Goal: Task Accomplishment & Management: Manage account settings

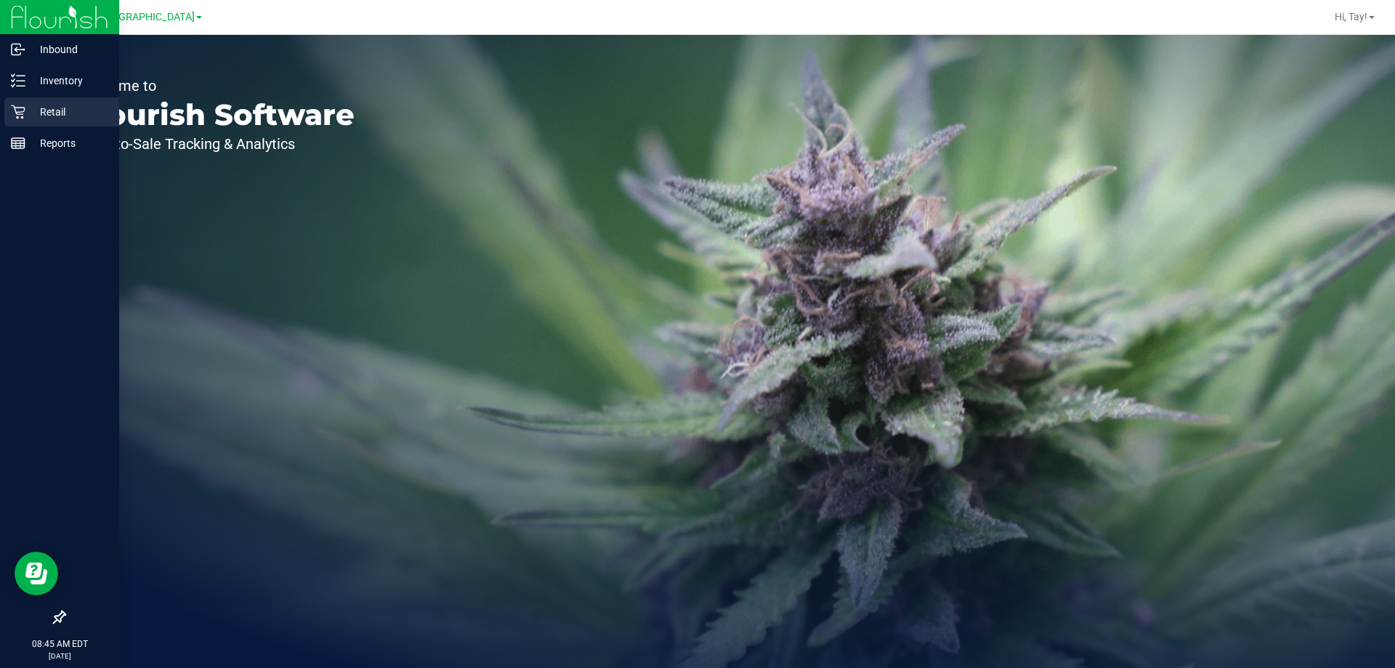
click at [12, 114] on icon at bounding box center [18, 112] width 15 height 15
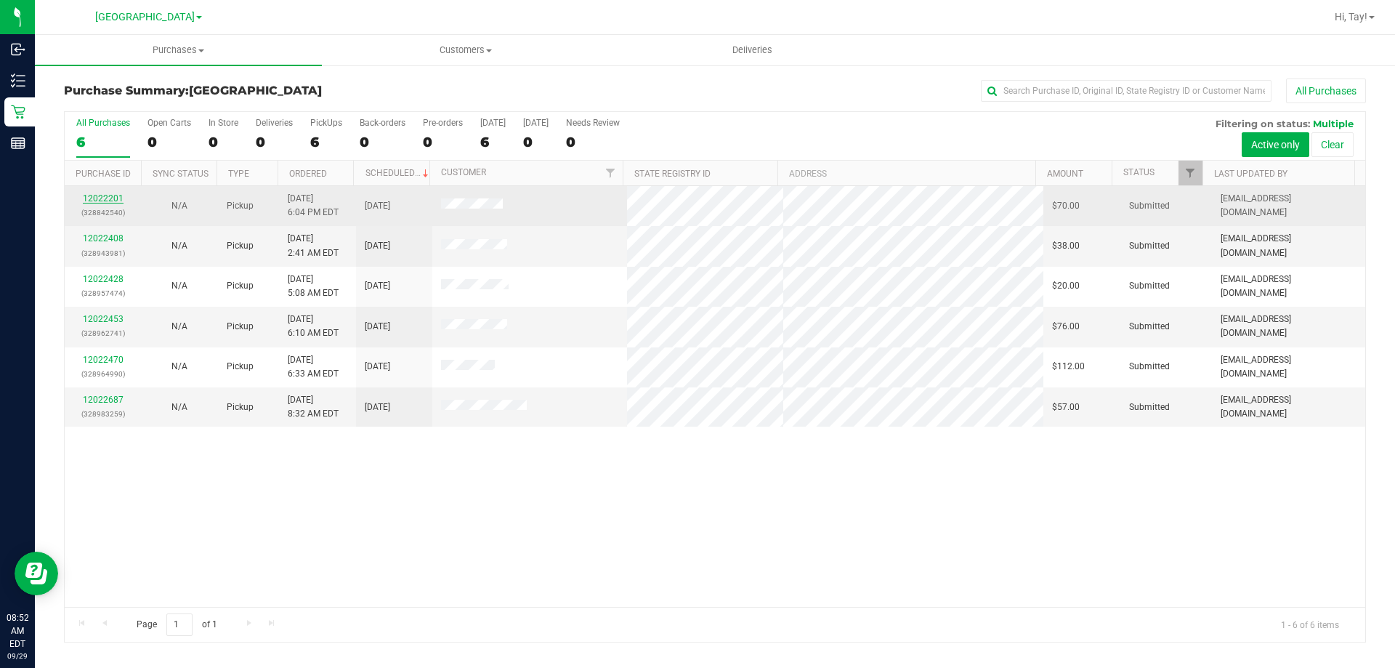
click at [105, 201] on link "12022201" at bounding box center [103, 198] width 41 height 10
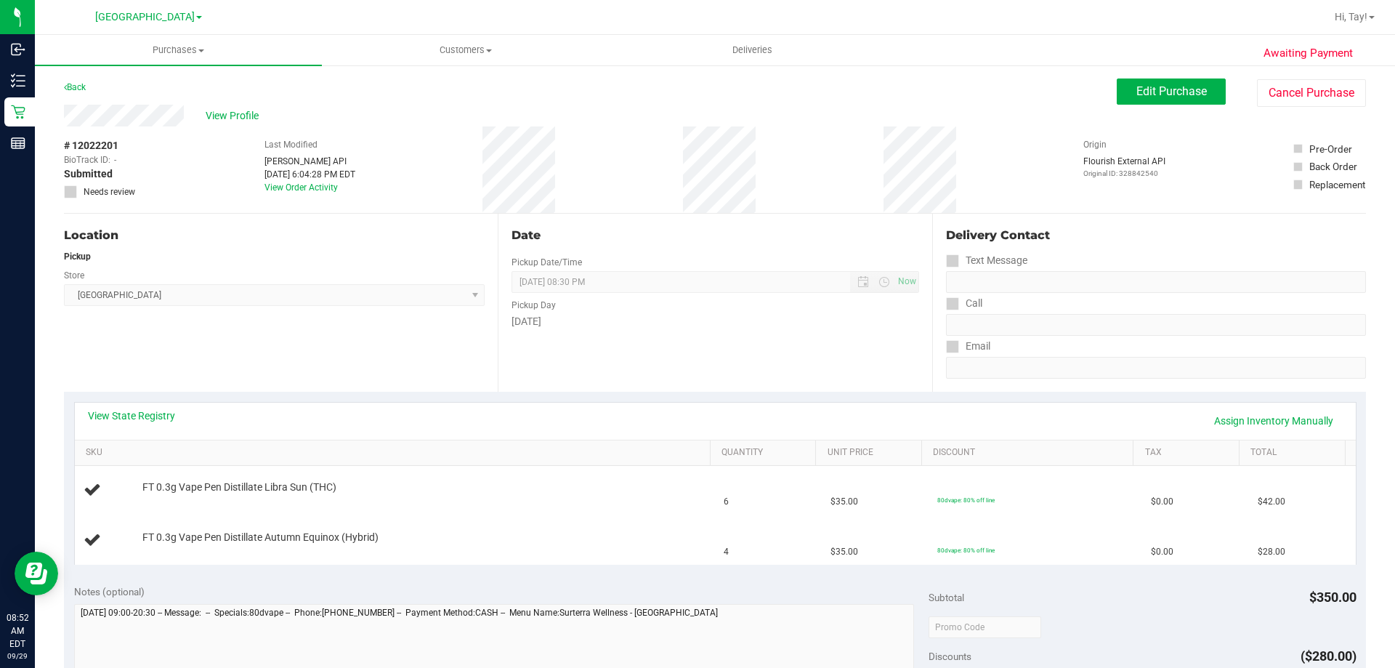
click at [288, 390] on div "Location Pickup Store [GEOGRAPHIC_DATA] WC Select Store [PERSON_NAME][GEOGRAPHI…" at bounding box center [281, 303] width 434 height 178
click at [156, 412] on link "View State Registry" at bounding box center [131, 415] width 87 height 15
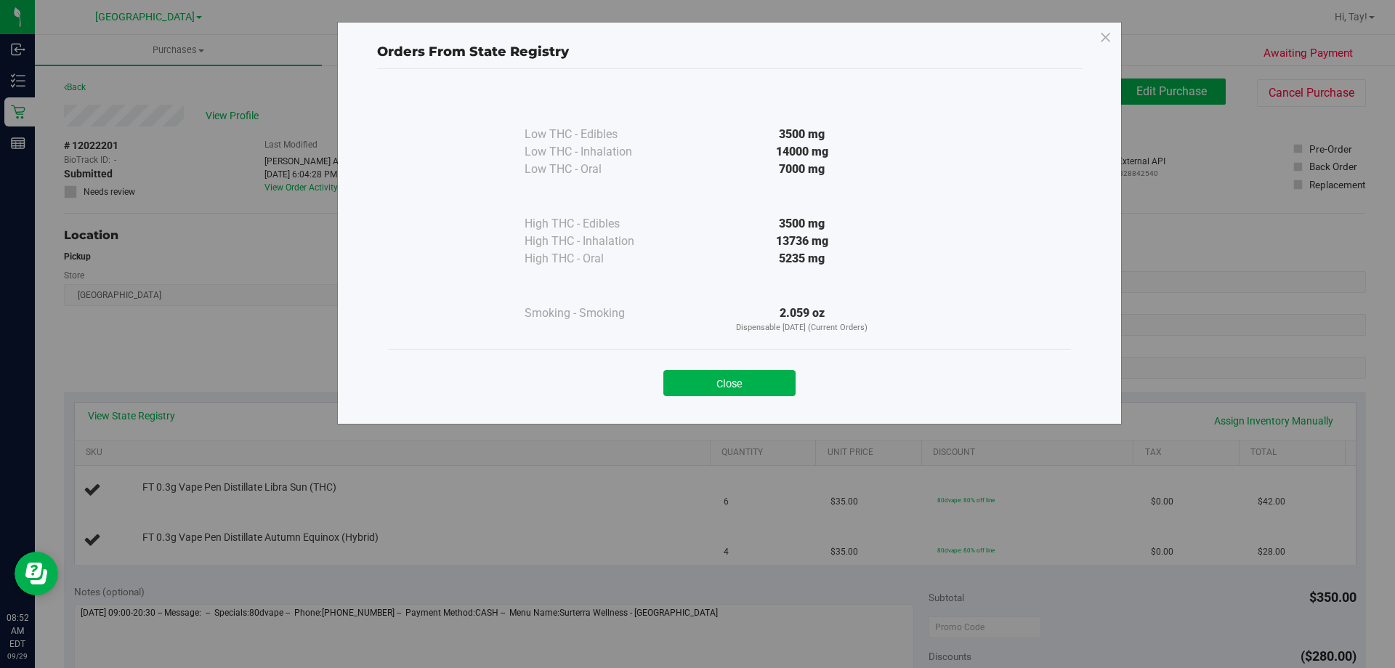
click at [768, 366] on div "Close" at bounding box center [729, 378] width 661 height 36
click at [755, 379] on button "Close" at bounding box center [730, 383] width 132 height 26
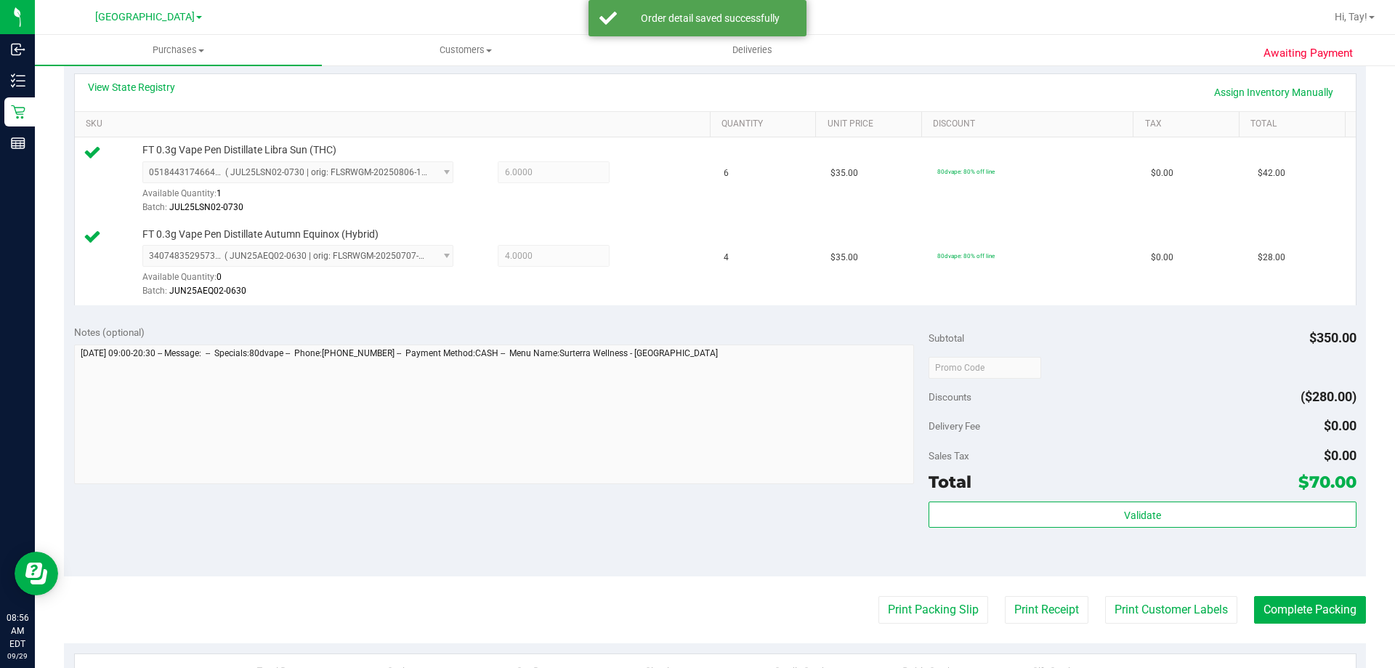
scroll to position [363, 0]
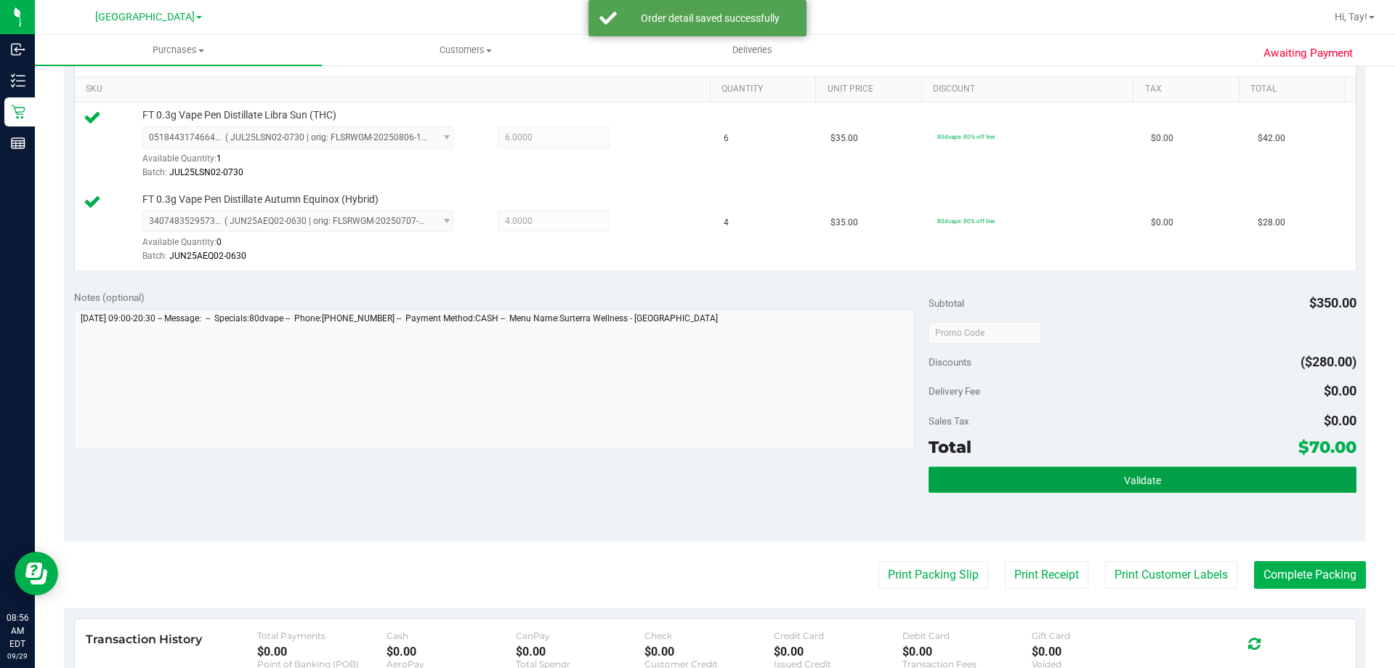
click at [1001, 483] on button "Validate" at bounding box center [1142, 480] width 427 height 26
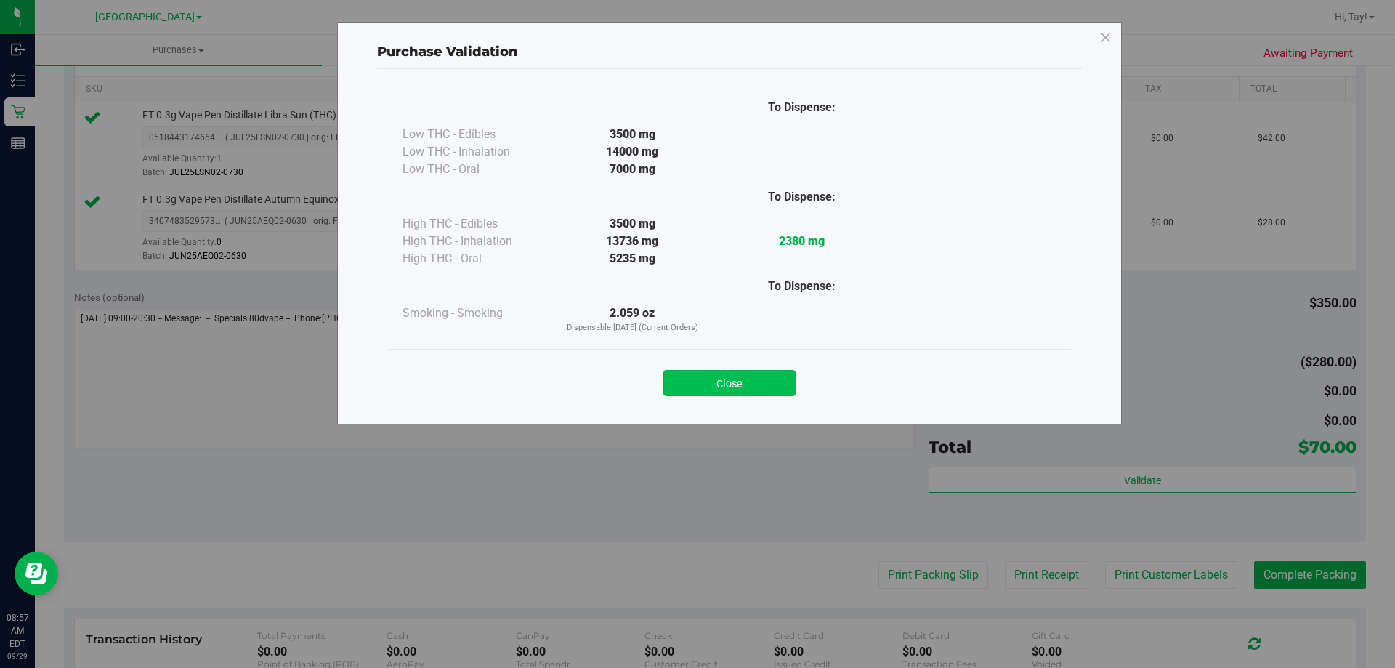
click at [729, 385] on button "Close" at bounding box center [730, 383] width 132 height 26
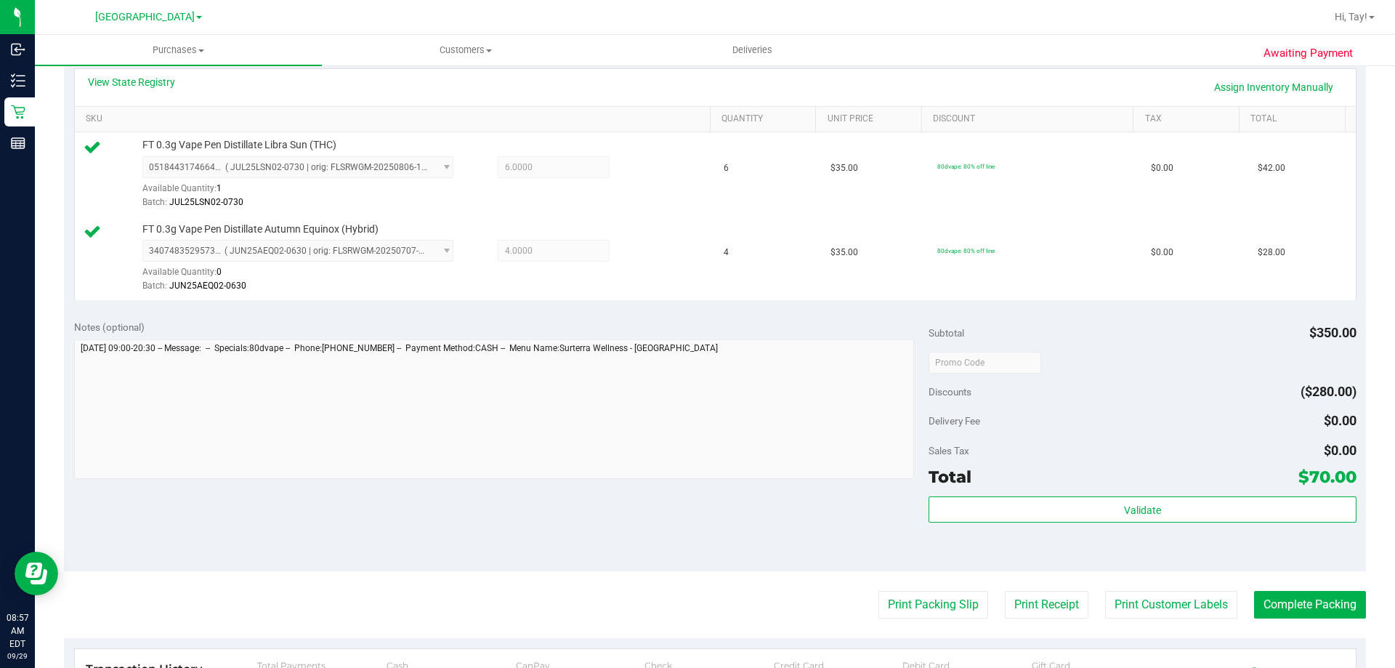
scroll to position [326, 0]
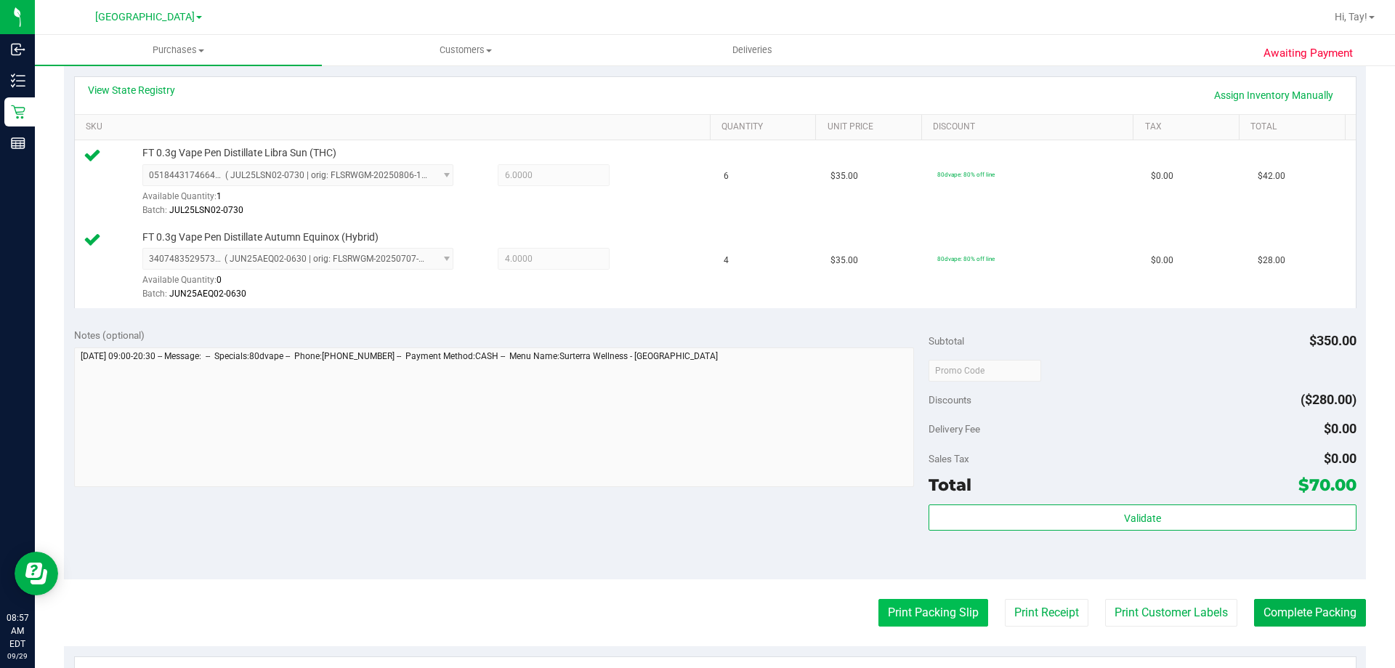
click at [906, 623] on button "Print Packing Slip" at bounding box center [934, 613] width 110 height 28
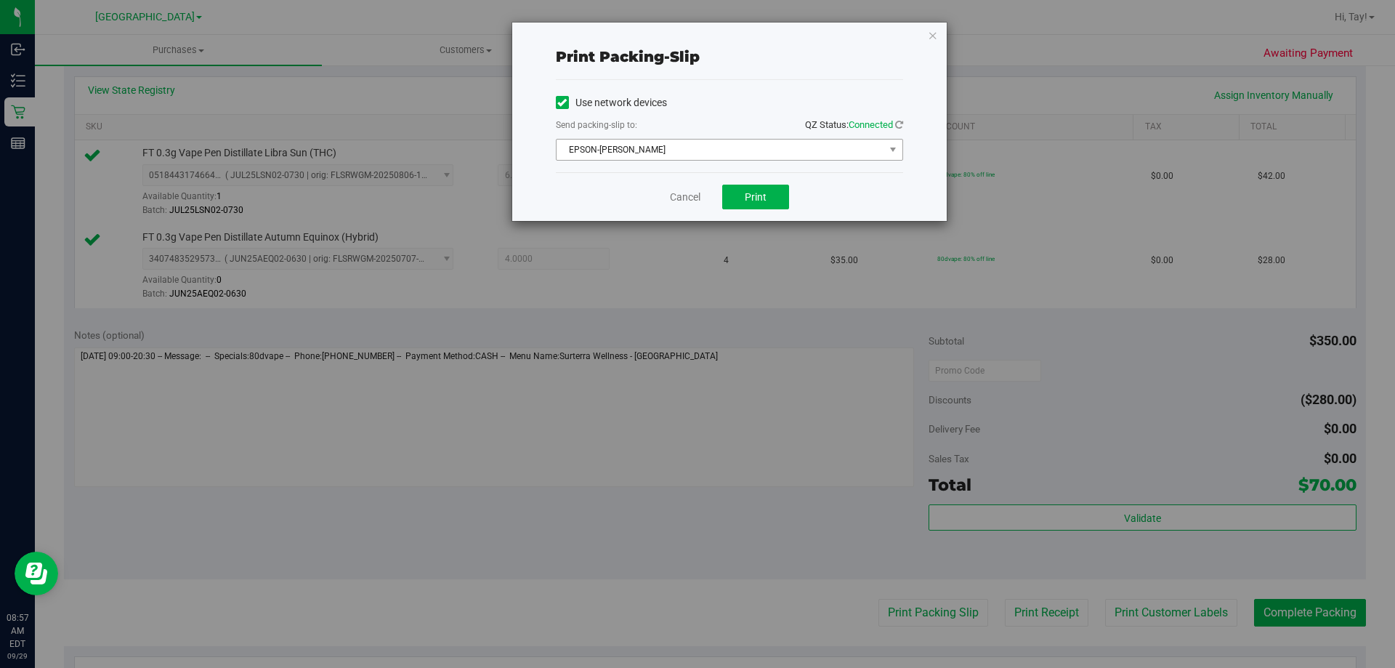
click at [717, 144] on span "EPSON-AUDREY-KITCHING" at bounding box center [721, 150] width 328 height 20
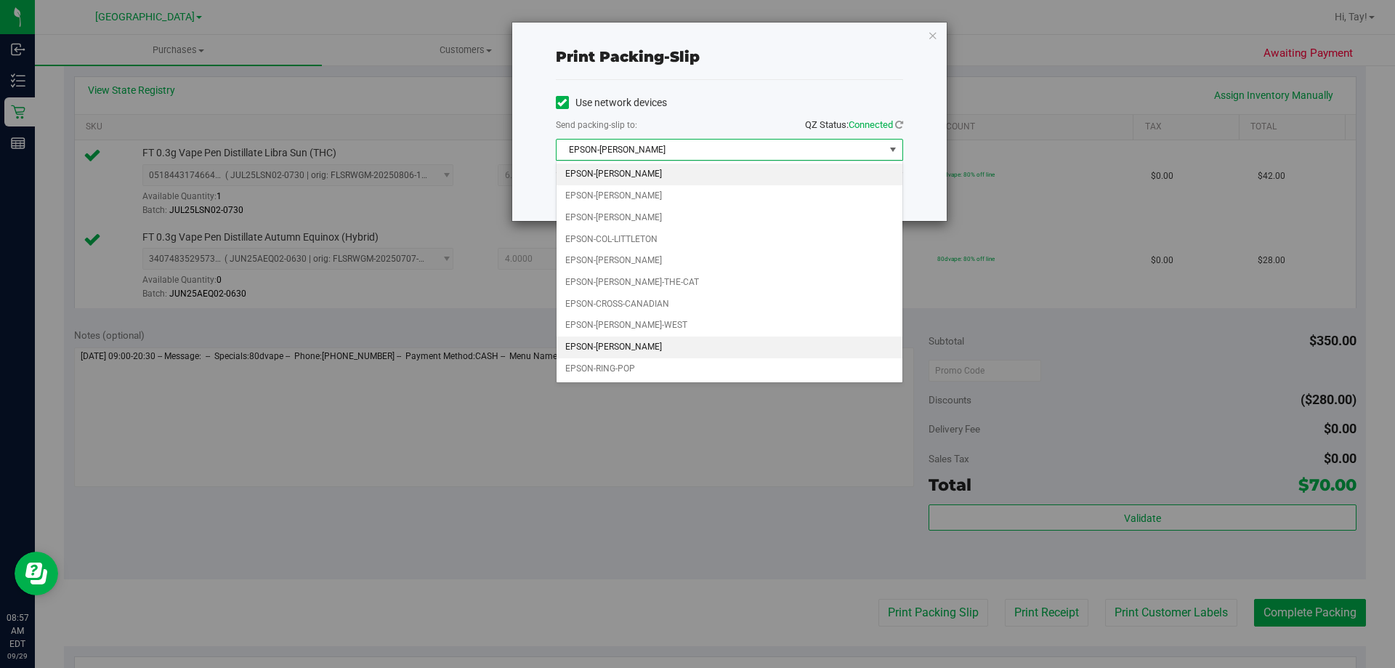
click at [682, 349] on li "EPSON-LIONEL-RICHIE" at bounding box center [730, 348] width 346 height 22
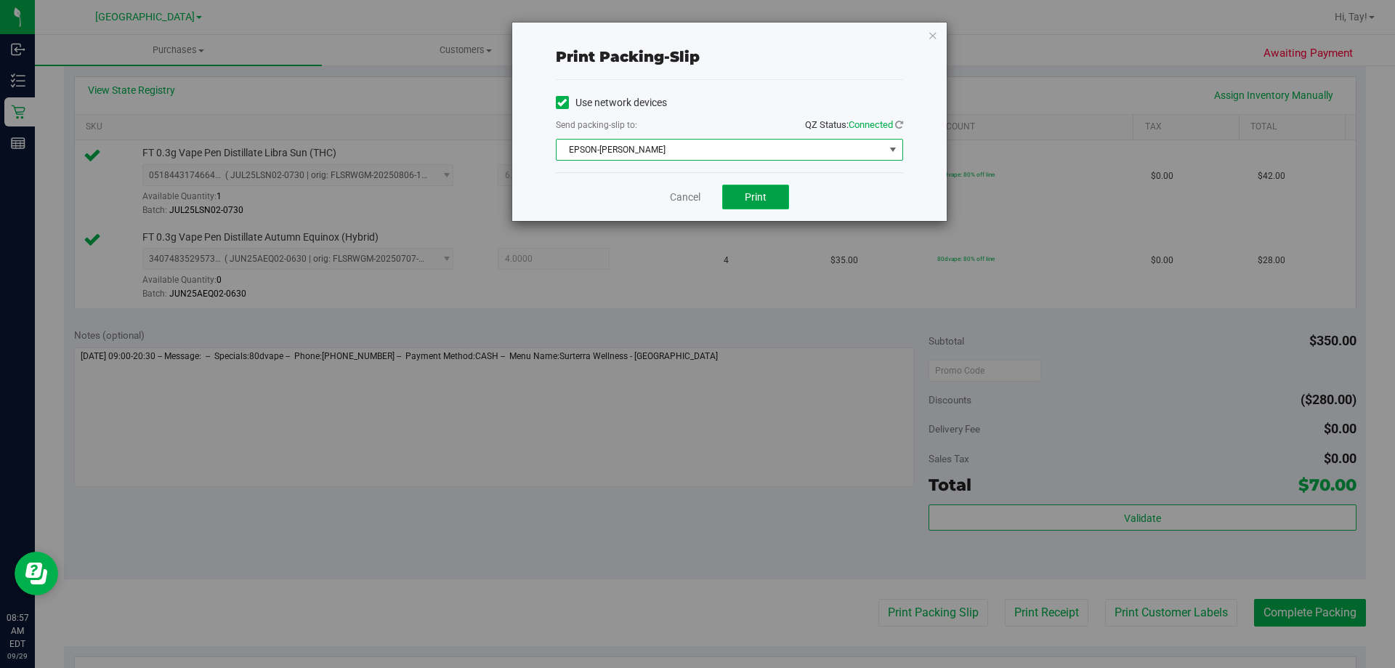
click at [770, 201] on button "Print" at bounding box center [755, 197] width 67 height 25
click at [690, 190] on link "Cancel" at bounding box center [685, 197] width 31 height 15
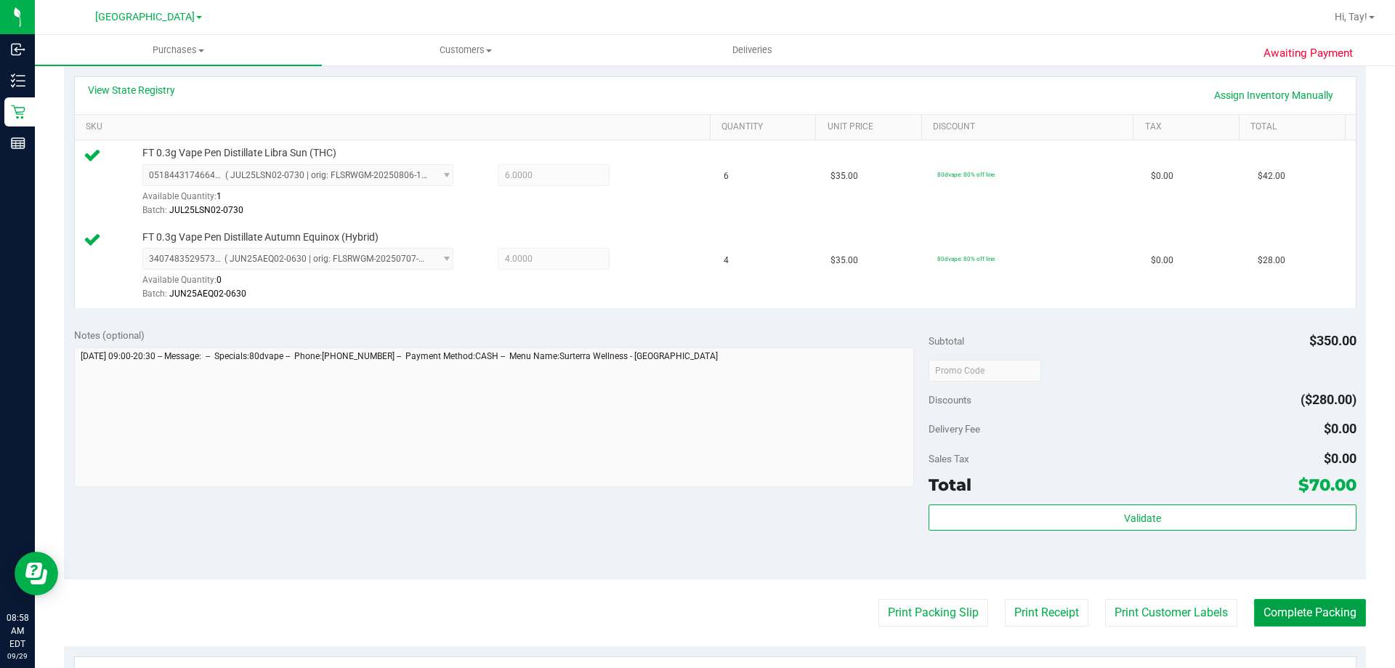
click at [1332, 611] on button "Complete Packing" at bounding box center [1310, 613] width 112 height 28
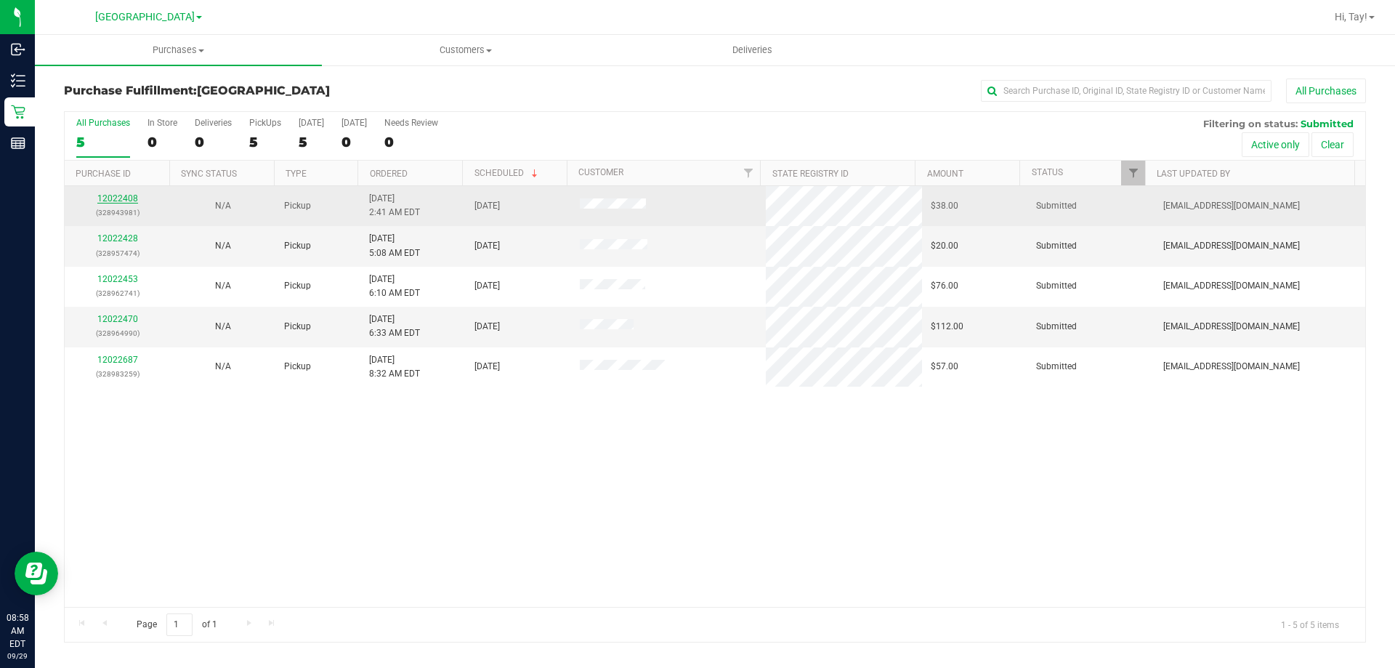
click at [113, 193] on link "12022408" at bounding box center [117, 198] width 41 height 10
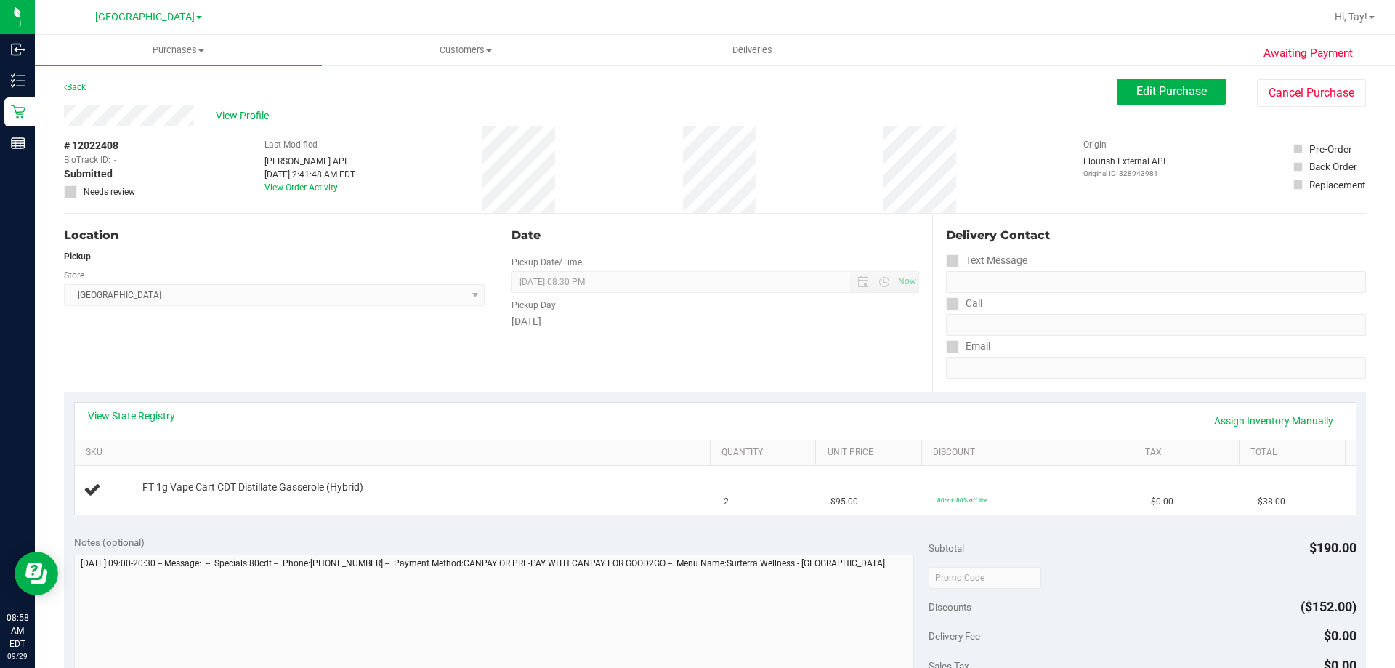
click at [229, 364] on div "Location Pickup Store [GEOGRAPHIC_DATA] WC Select Store [PERSON_NAME][GEOGRAPHI…" at bounding box center [281, 303] width 434 height 178
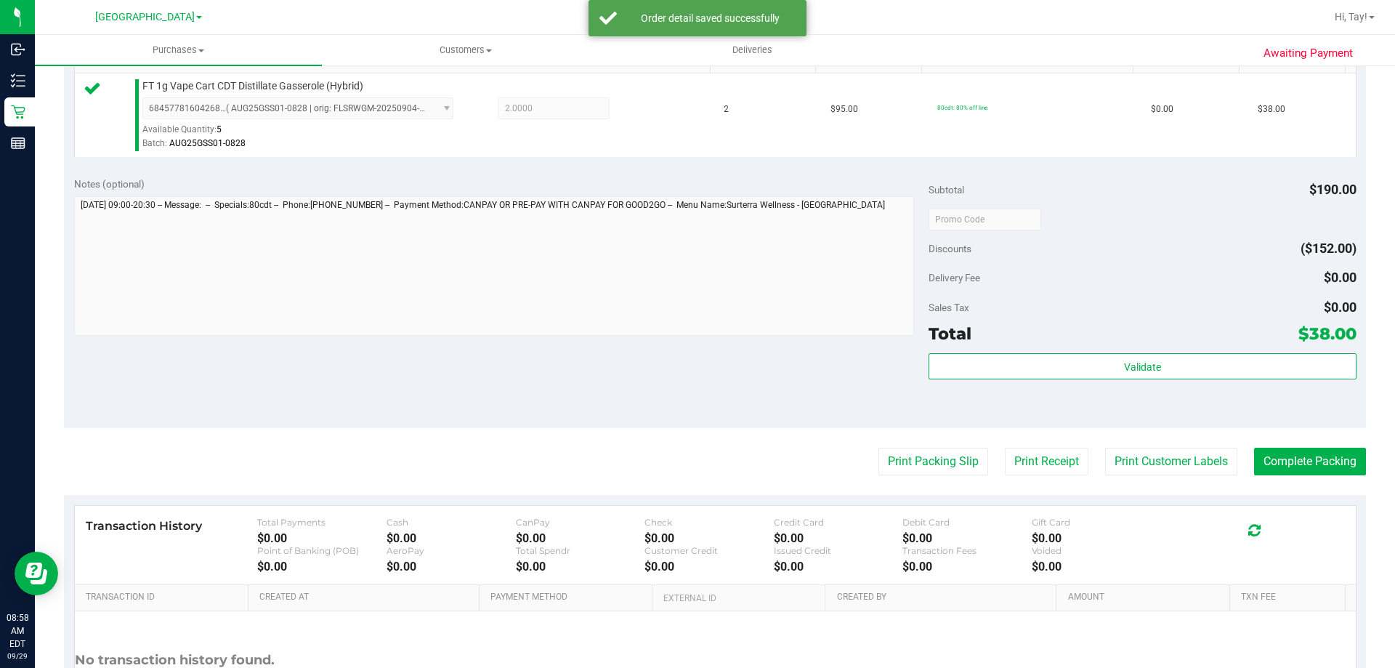
scroll to position [436, 0]
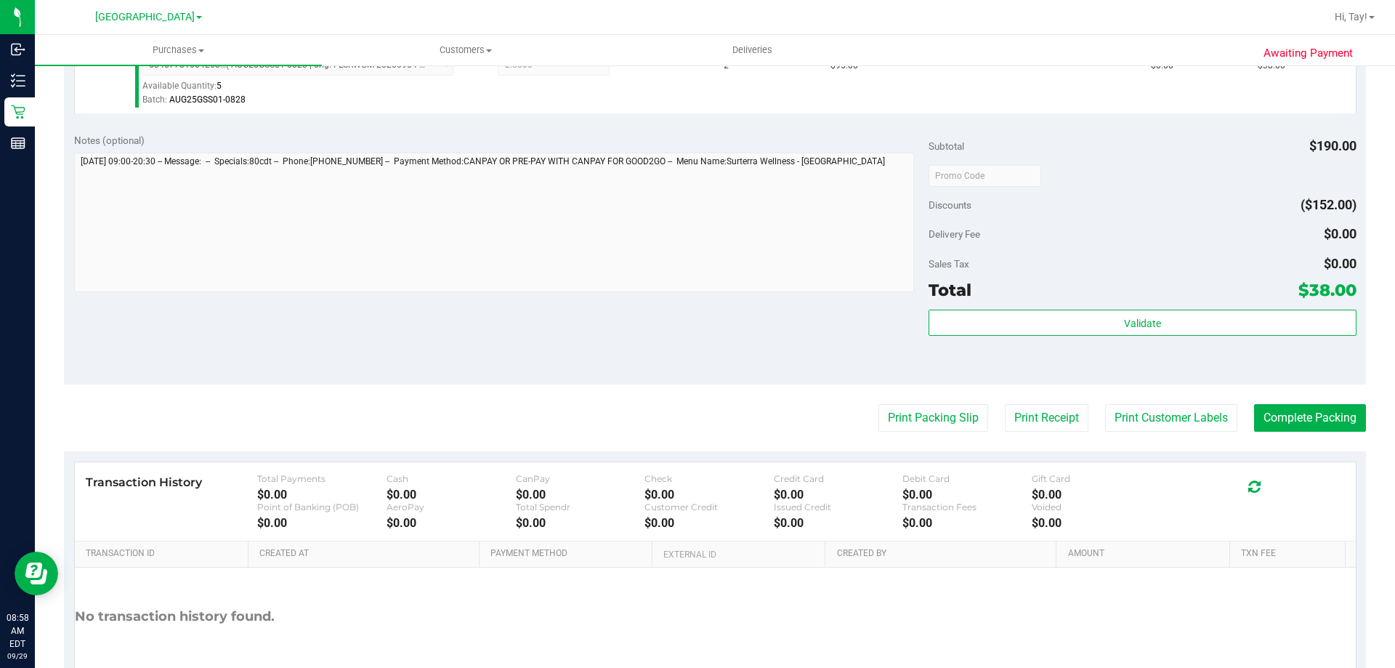
click at [1039, 337] on div "Validate" at bounding box center [1142, 342] width 427 height 65
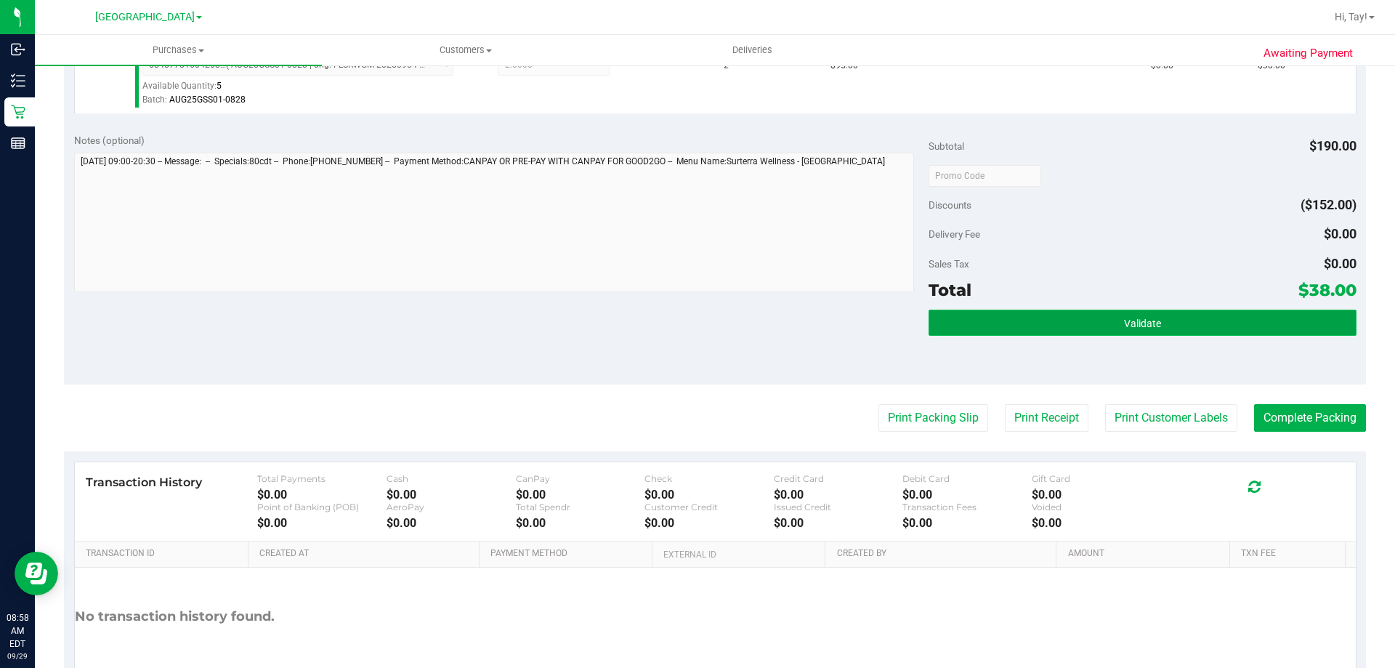
click at [1031, 325] on button "Validate" at bounding box center [1142, 323] width 427 height 26
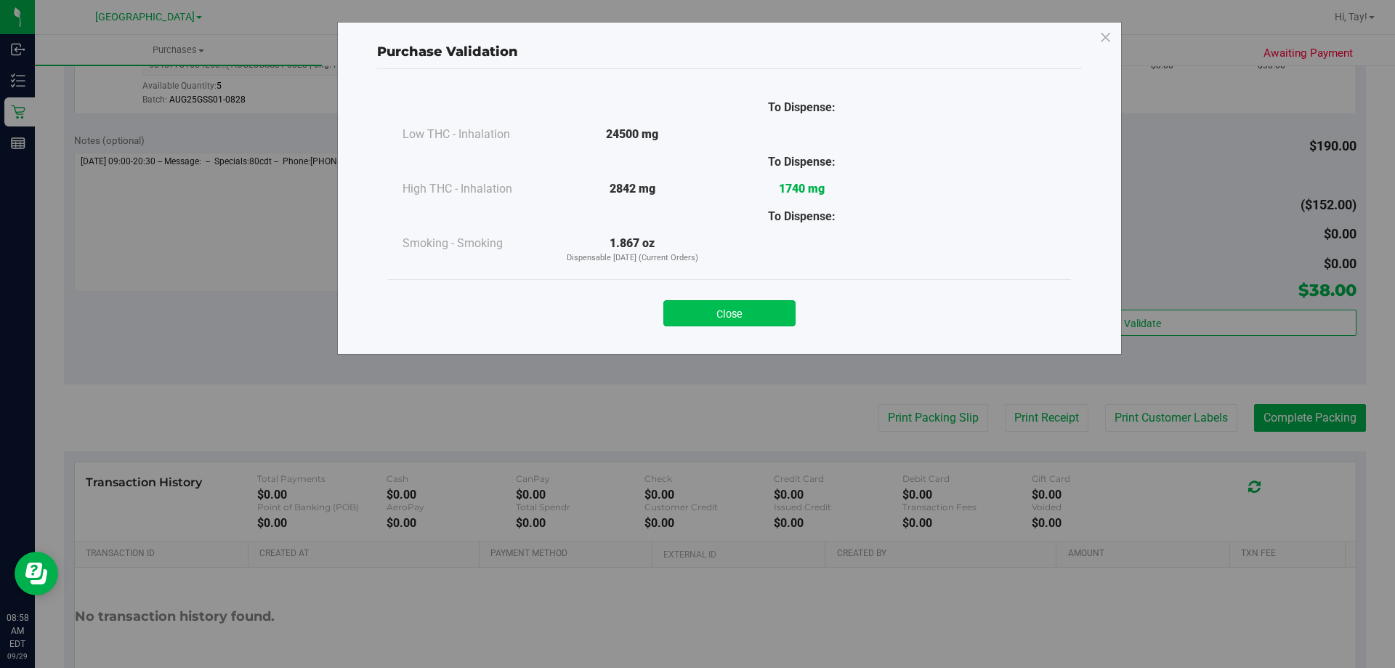
click at [787, 317] on button "Close" at bounding box center [730, 313] width 132 height 26
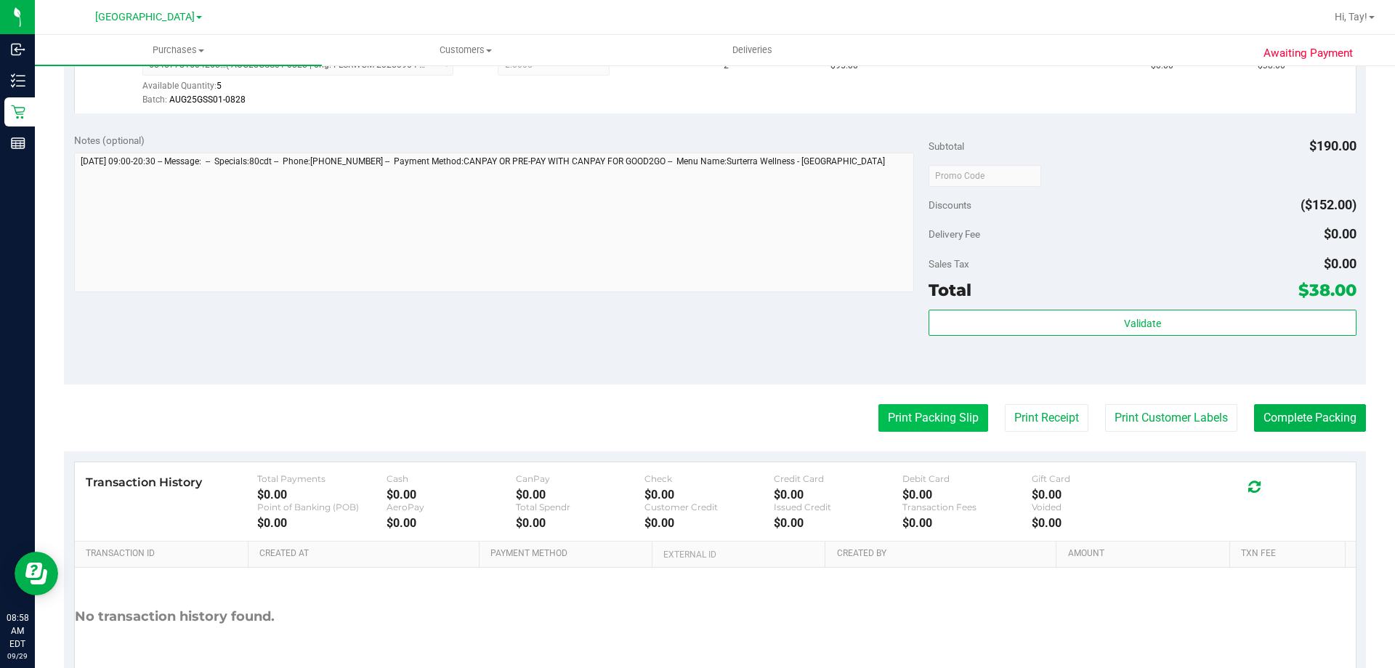
click at [903, 415] on button "Print Packing Slip" at bounding box center [934, 418] width 110 height 28
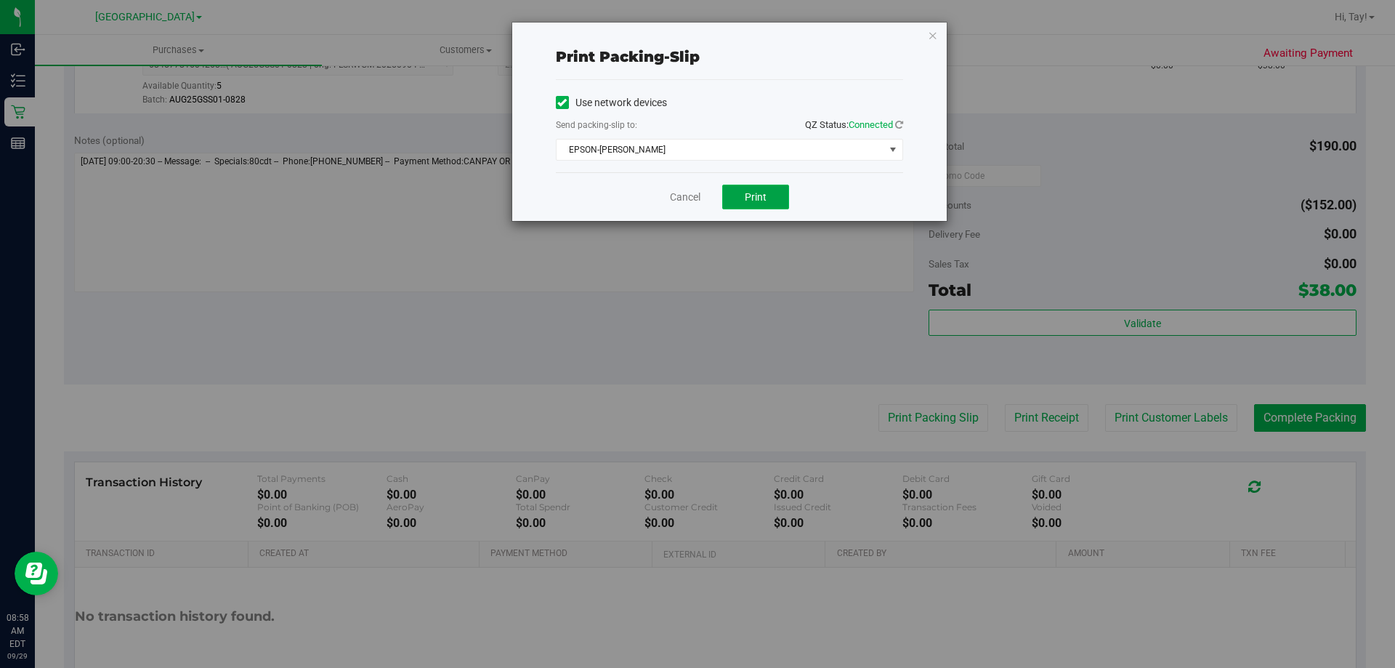
click at [748, 201] on span "Print" at bounding box center [756, 197] width 22 height 12
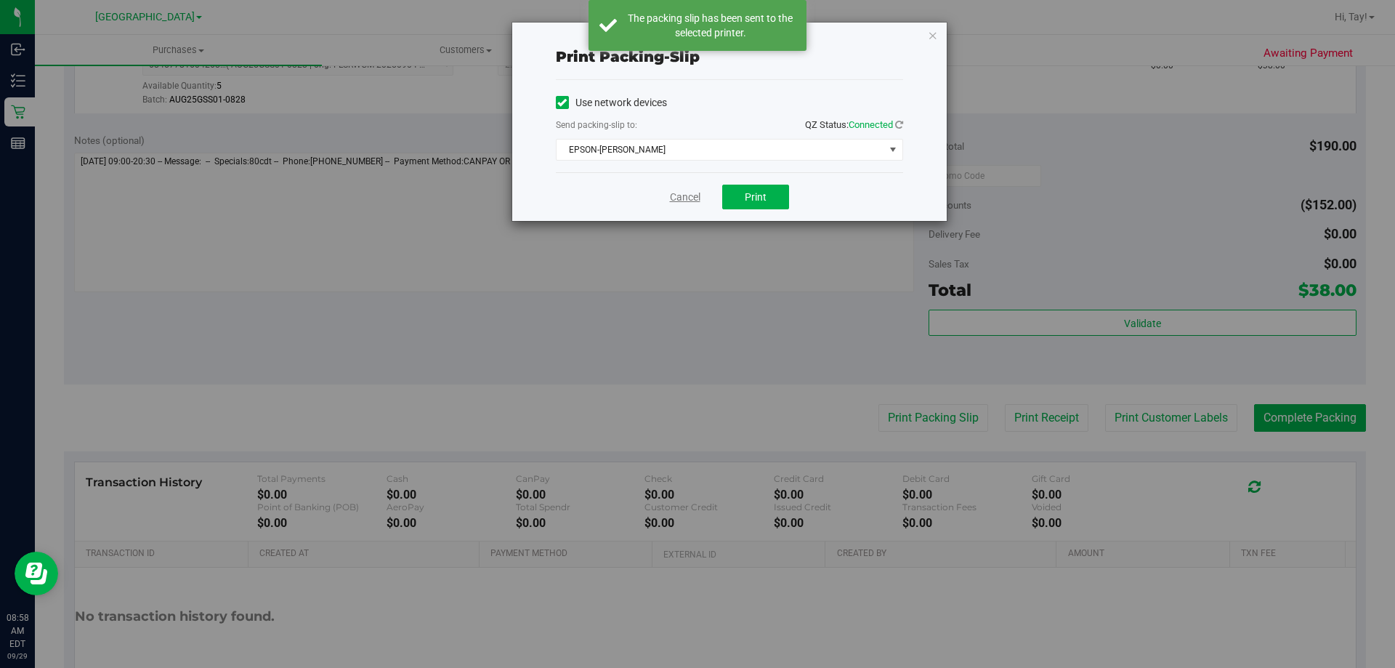
click at [685, 198] on link "Cancel" at bounding box center [685, 197] width 31 height 15
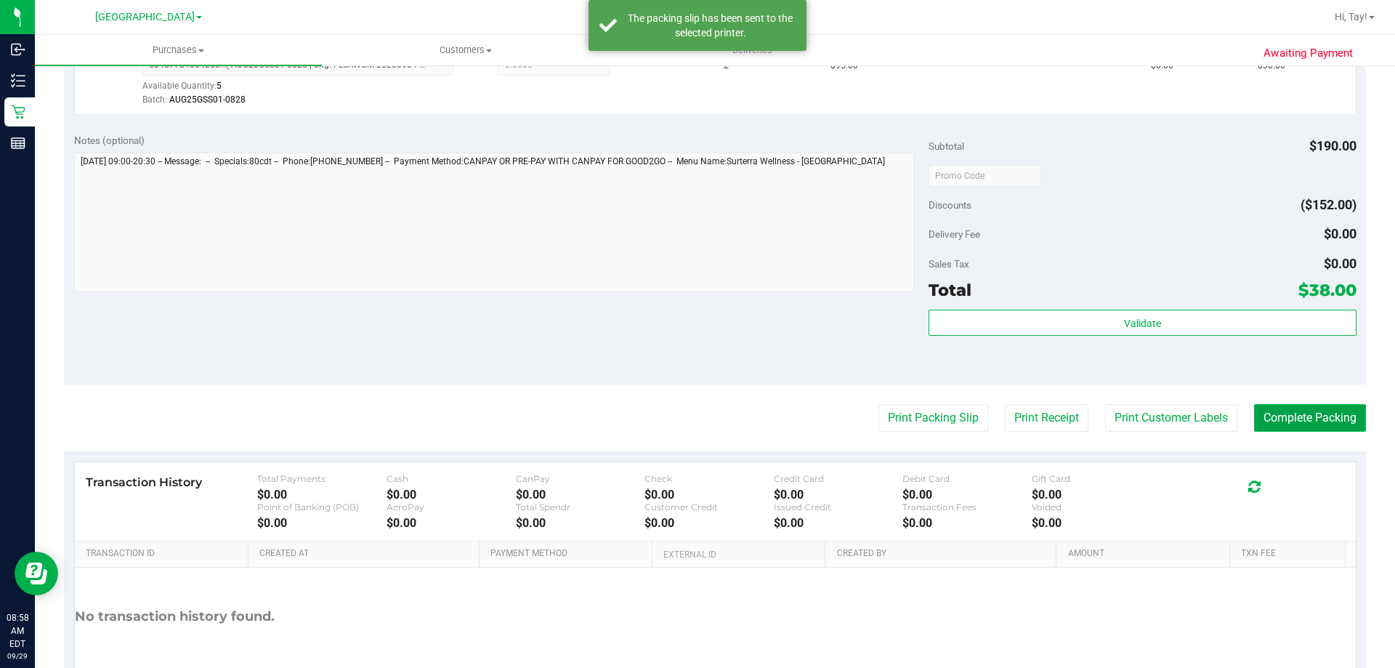
click at [1340, 421] on button "Complete Packing" at bounding box center [1310, 418] width 112 height 28
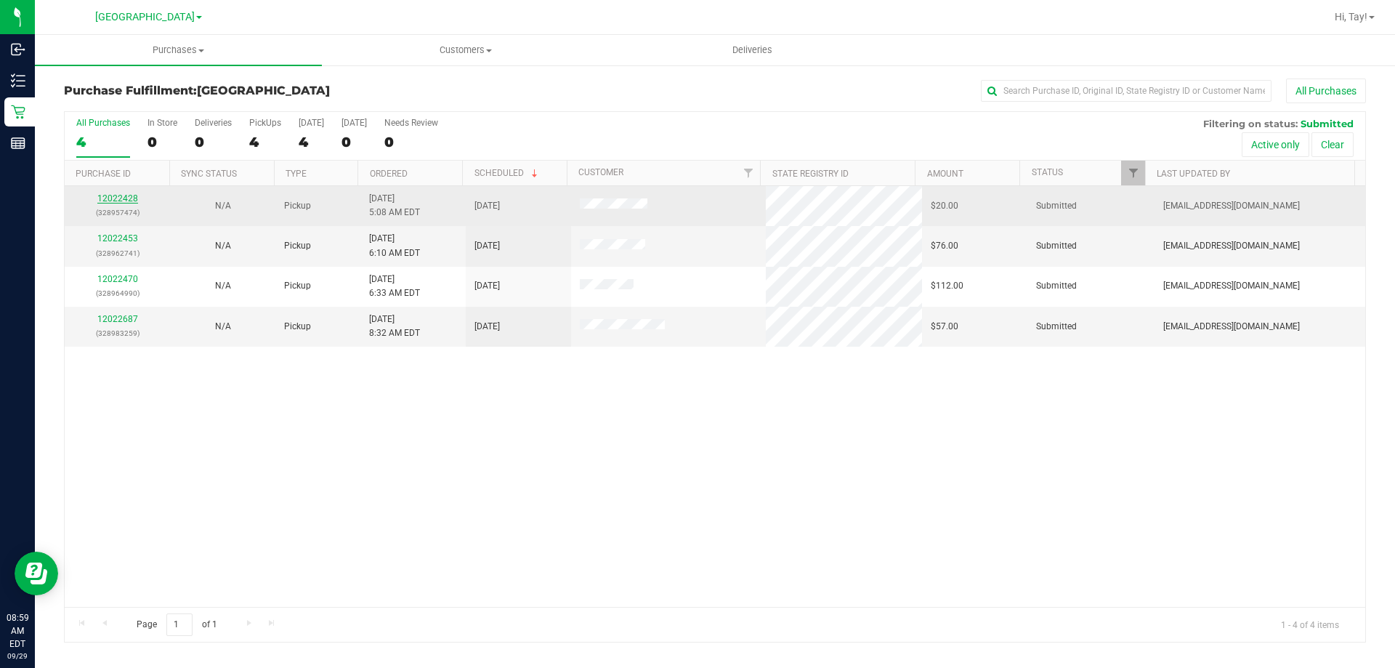
click at [129, 198] on link "12022428" at bounding box center [117, 198] width 41 height 10
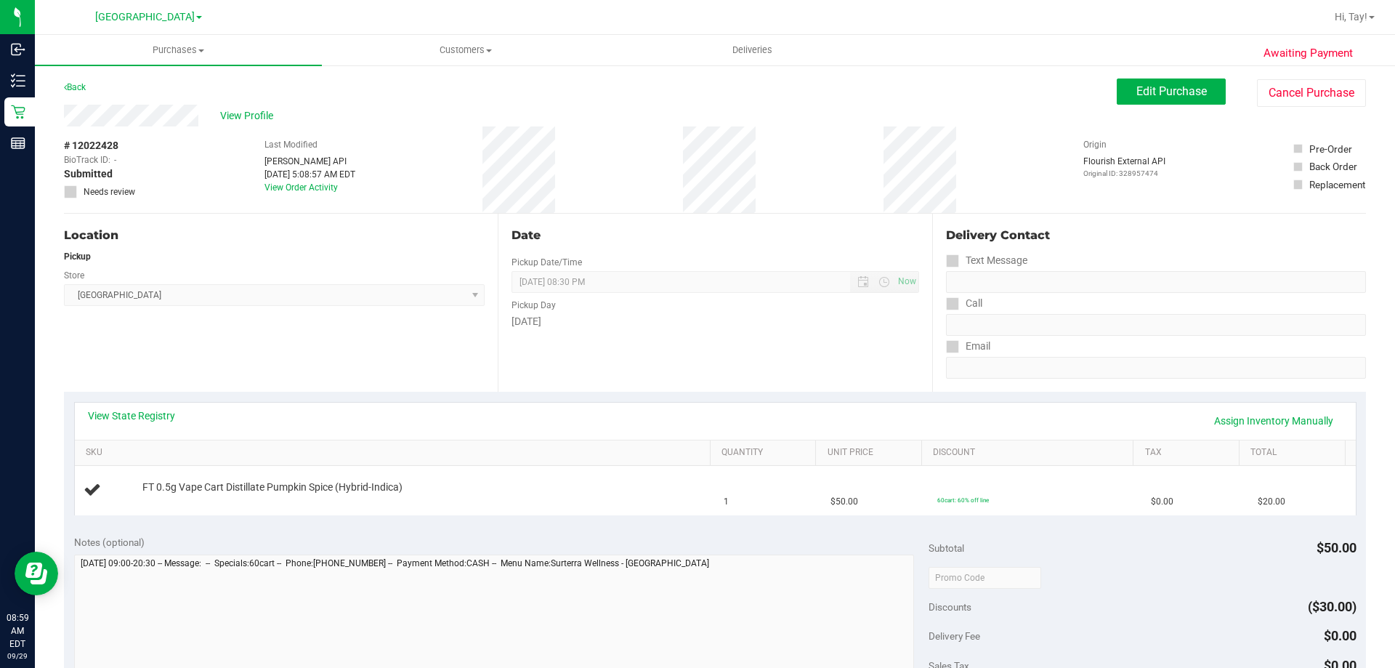
click at [249, 319] on div "Location Pickup Store [GEOGRAPHIC_DATA] WC Select Store [PERSON_NAME][GEOGRAPHI…" at bounding box center [281, 303] width 434 height 178
click at [416, 346] on div "Location Pickup Store [GEOGRAPHIC_DATA] WC Select Store [PERSON_NAME][GEOGRAPHI…" at bounding box center [281, 303] width 434 height 178
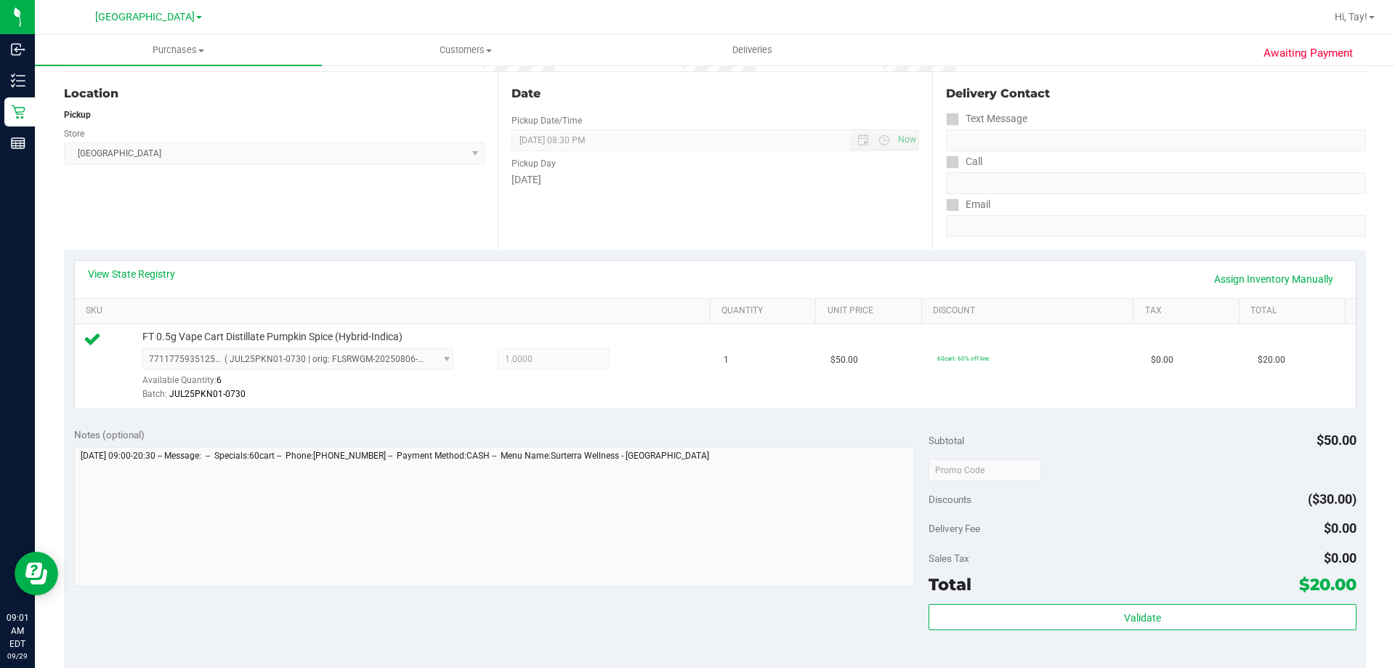
scroll to position [436, 0]
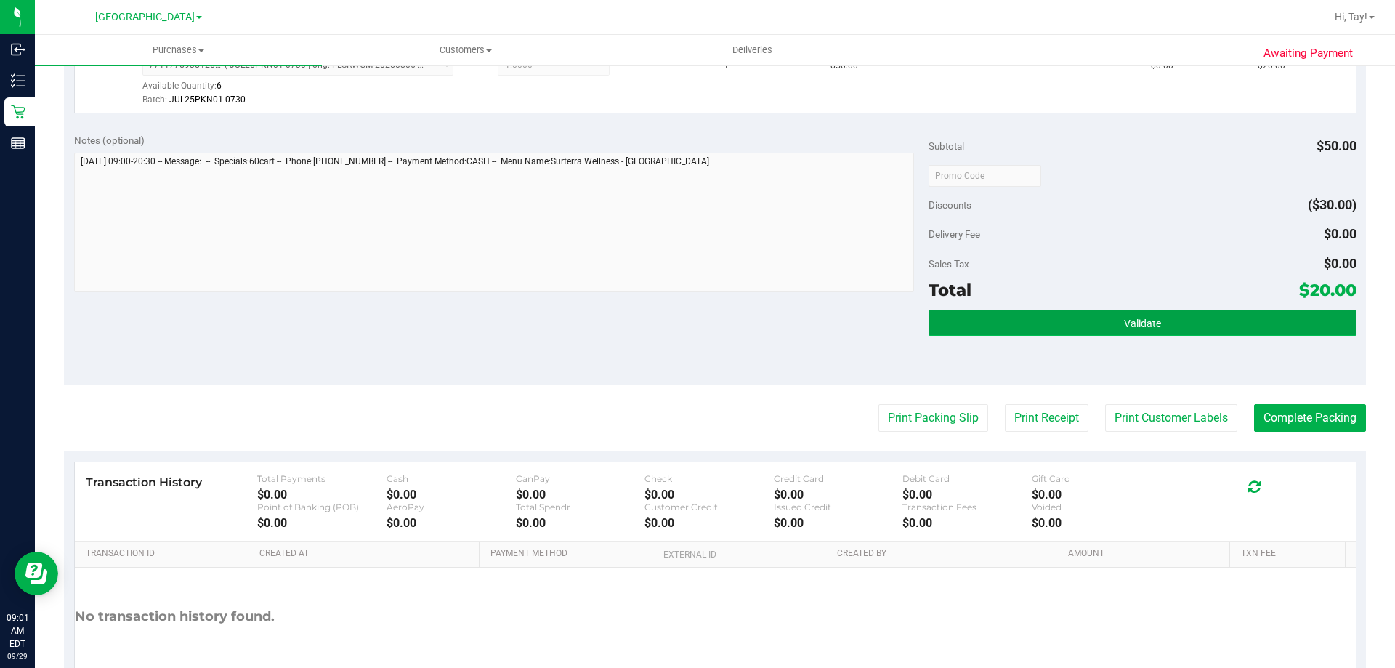
click at [1065, 329] on button "Validate" at bounding box center [1142, 323] width 427 height 26
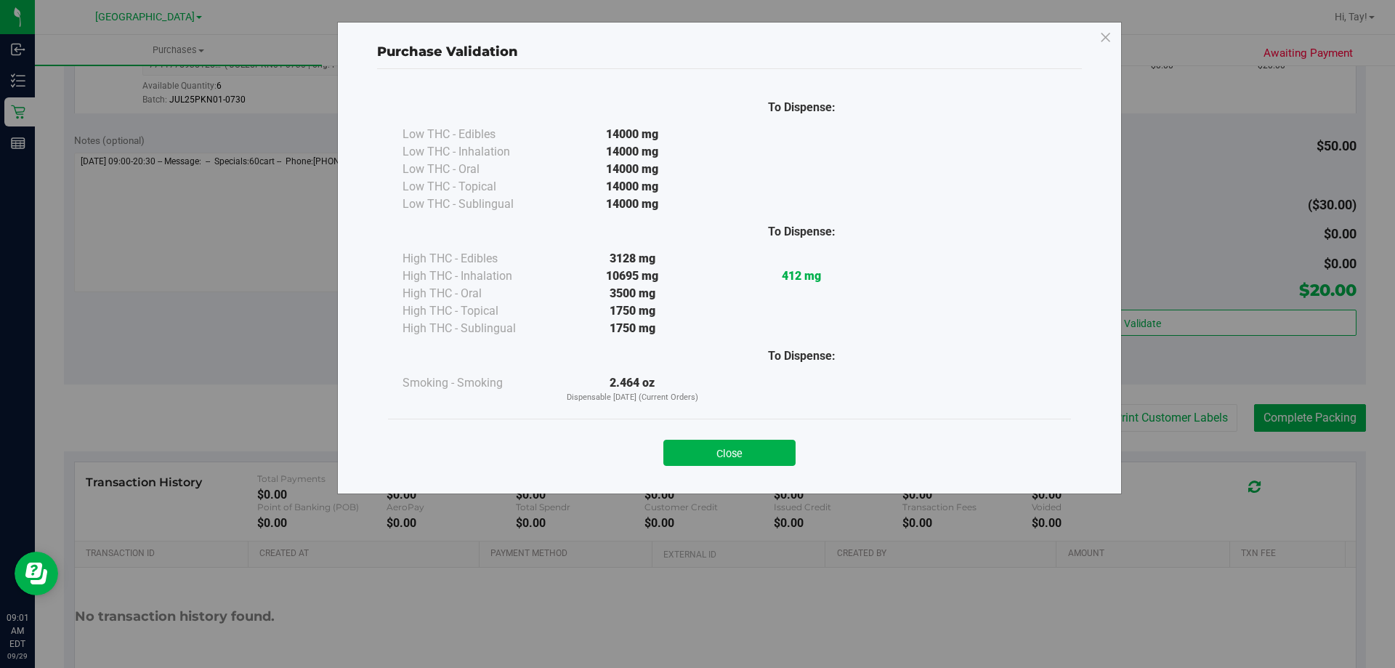
click at [954, 430] on div "Close" at bounding box center [729, 448] width 661 height 36
click at [762, 477] on div "To Dispense: Low THC - Edibles 14000 mg" at bounding box center [729, 274] width 705 height 411
click at [788, 455] on button "Close" at bounding box center [730, 453] width 132 height 26
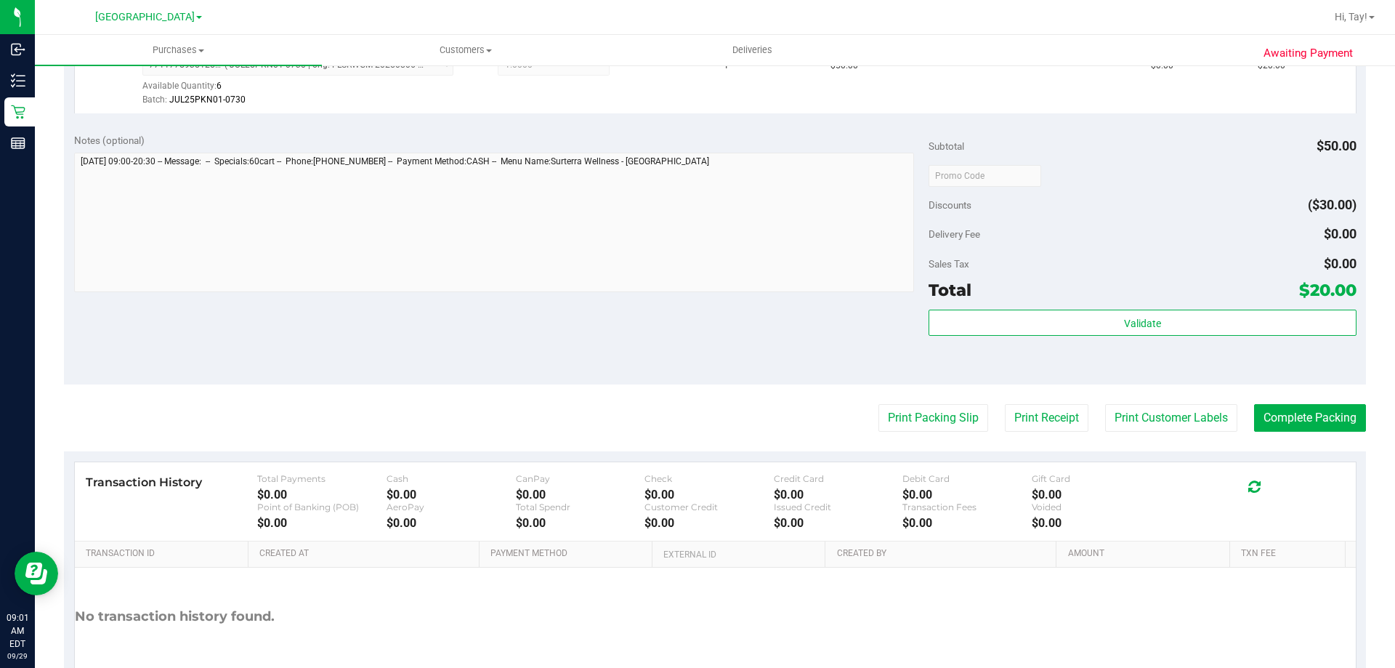
click at [847, 406] on div "Print Packing Slip Print Receipt Print Customer Labels Complete Packing" at bounding box center [715, 418] width 1302 height 28
click at [879, 413] on button "Print Packing Slip" at bounding box center [934, 418] width 110 height 28
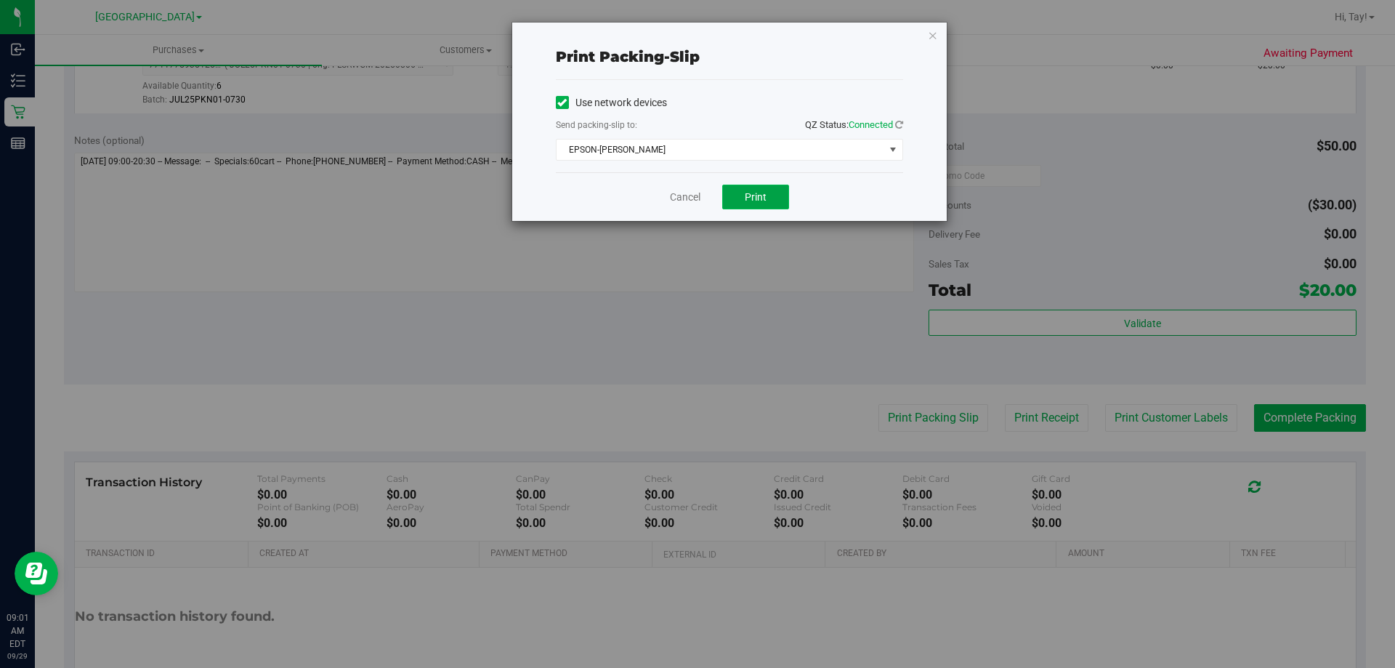
click at [738, 196] on button "Print" at bounding box center [755, 197] width 67 height 25
click at [682, 198] on link "Cancel" at bounding box center [685, 197] width 31 height 15
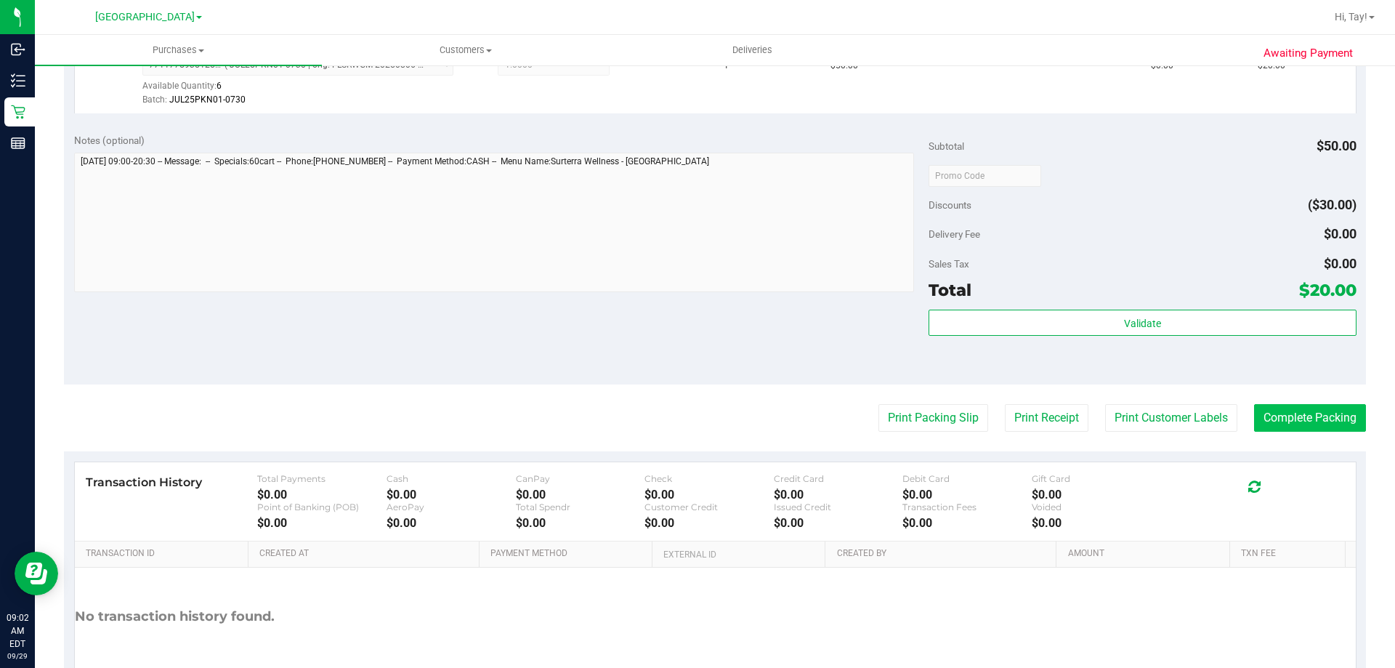
click at [1290, 428] on button "Complete Packing" at bounding box center [1310, 418] width 112 height 28
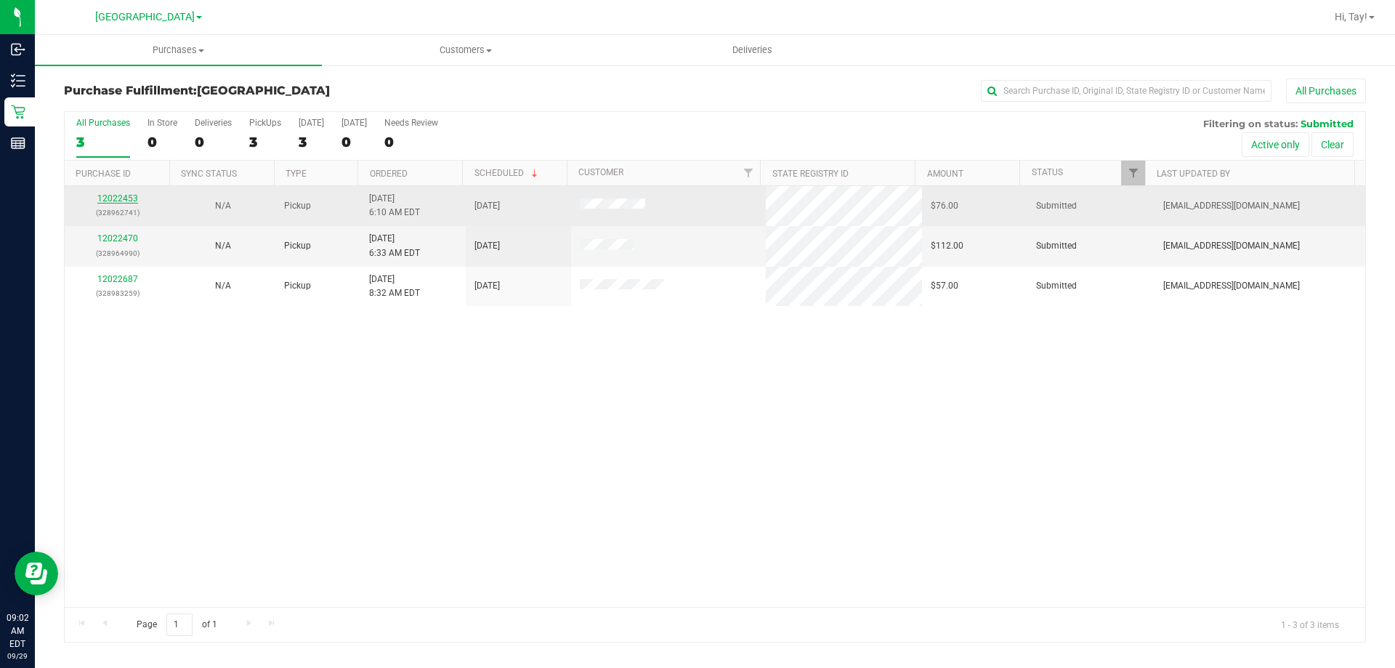
click at [112, 196] on link "12022453" at bounding box center [117, 198] width 41 height 10
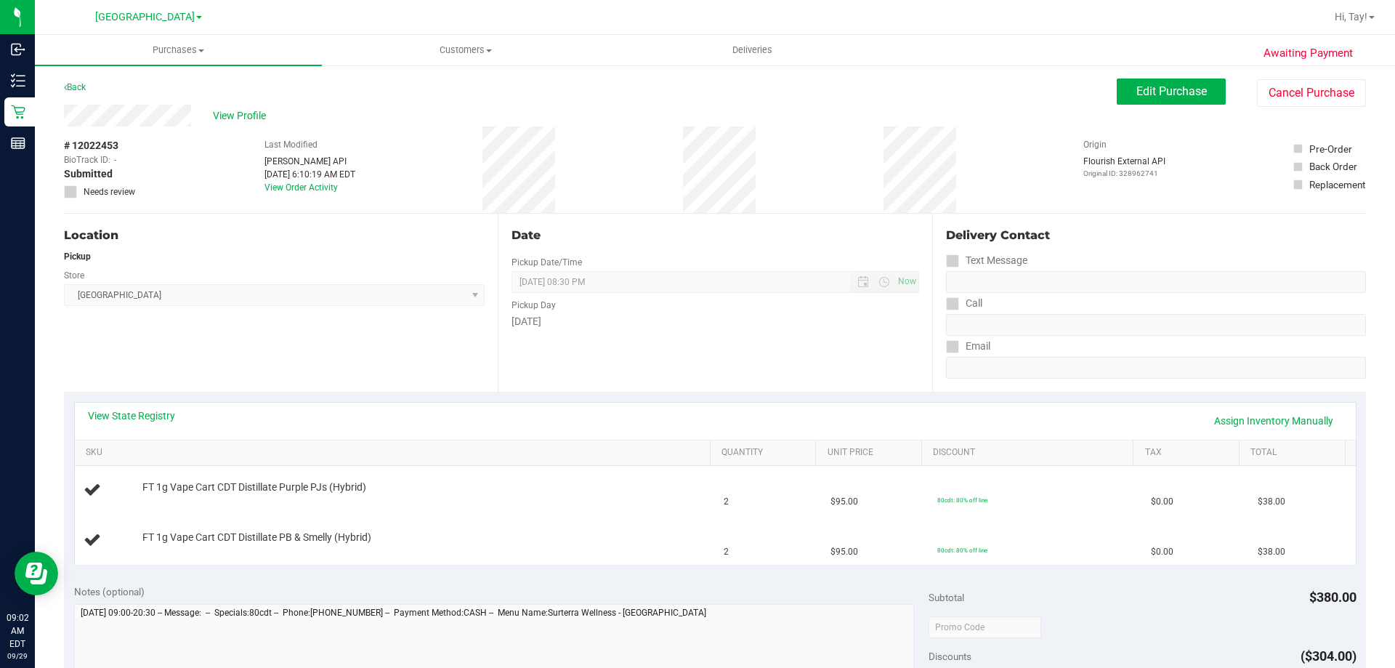
click at [331, 358] on div "Location Pickup Store [GEOGRAPHIC_DATA] WC Select Store [PERSON_NAME][GEOGRAPHI…" at bounding box center [281, 303] width 434 height 178
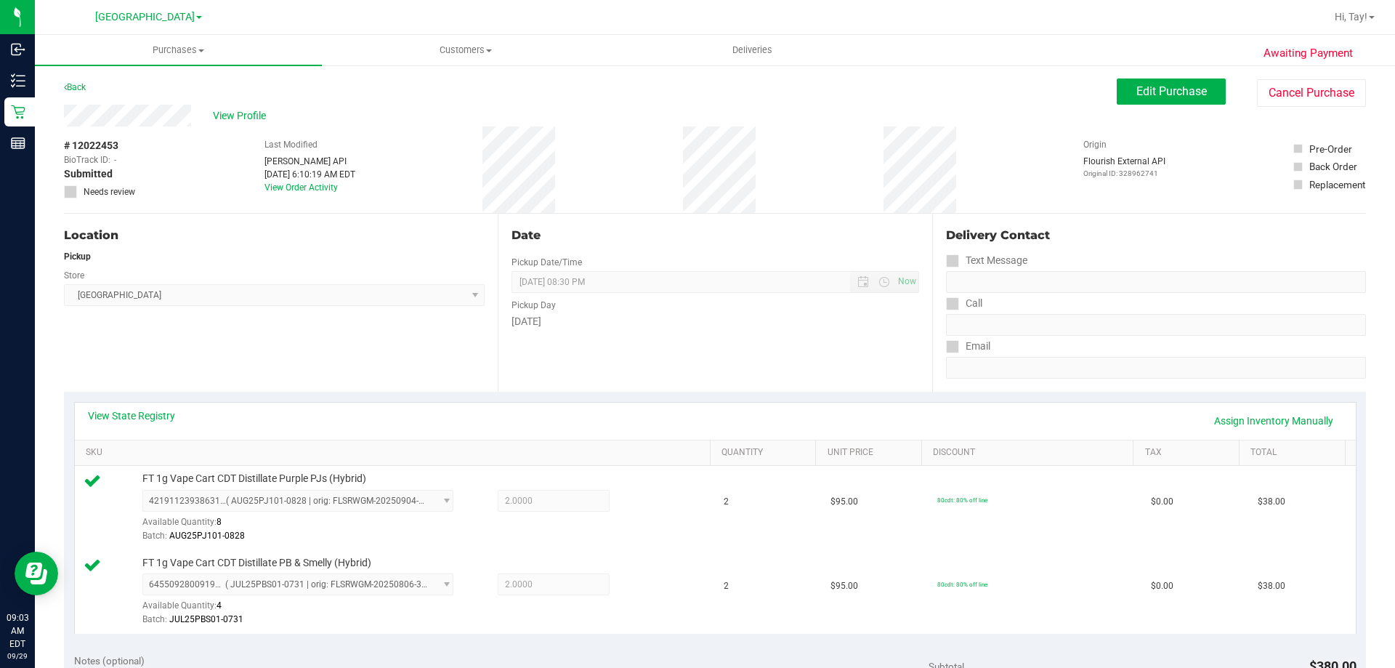
scroll to position [363, 0]
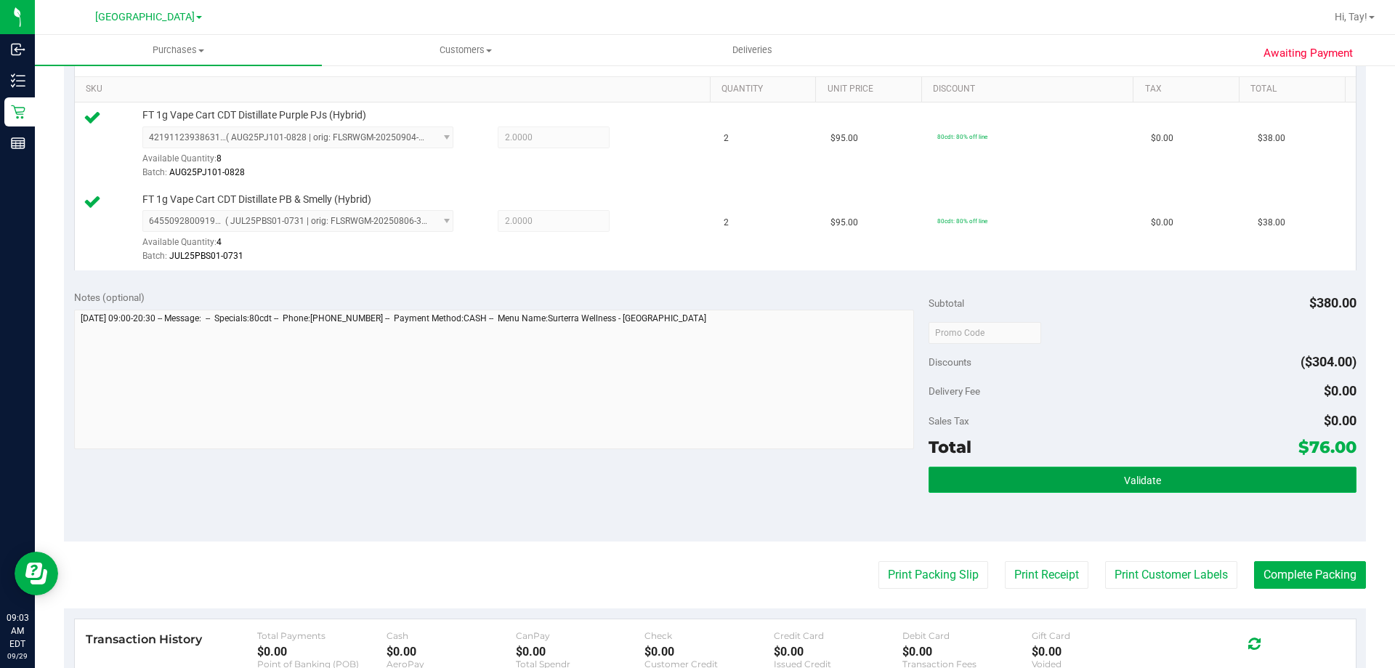
click at [1030, 478] on button "Validate" at bounding box center [1142, 480] width 427 height 26
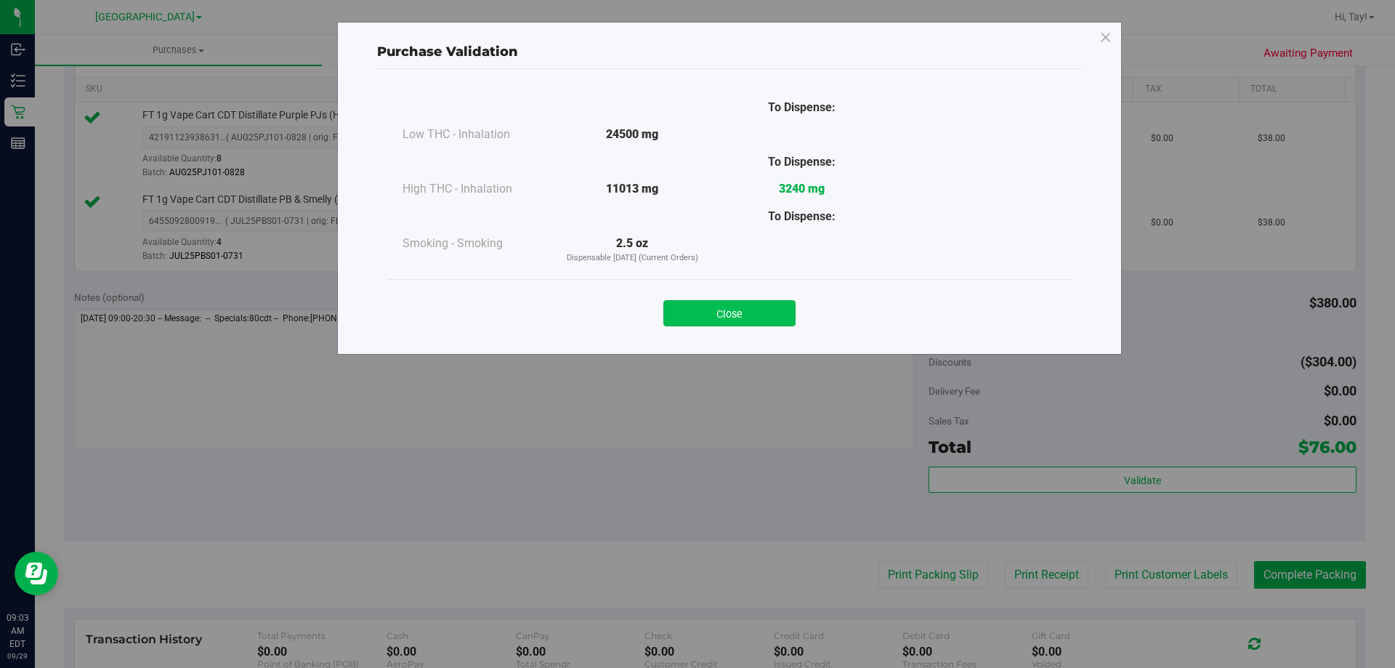
click at [678, 321] on button "Close" at bounding box center [730, 313] width 132 height 26
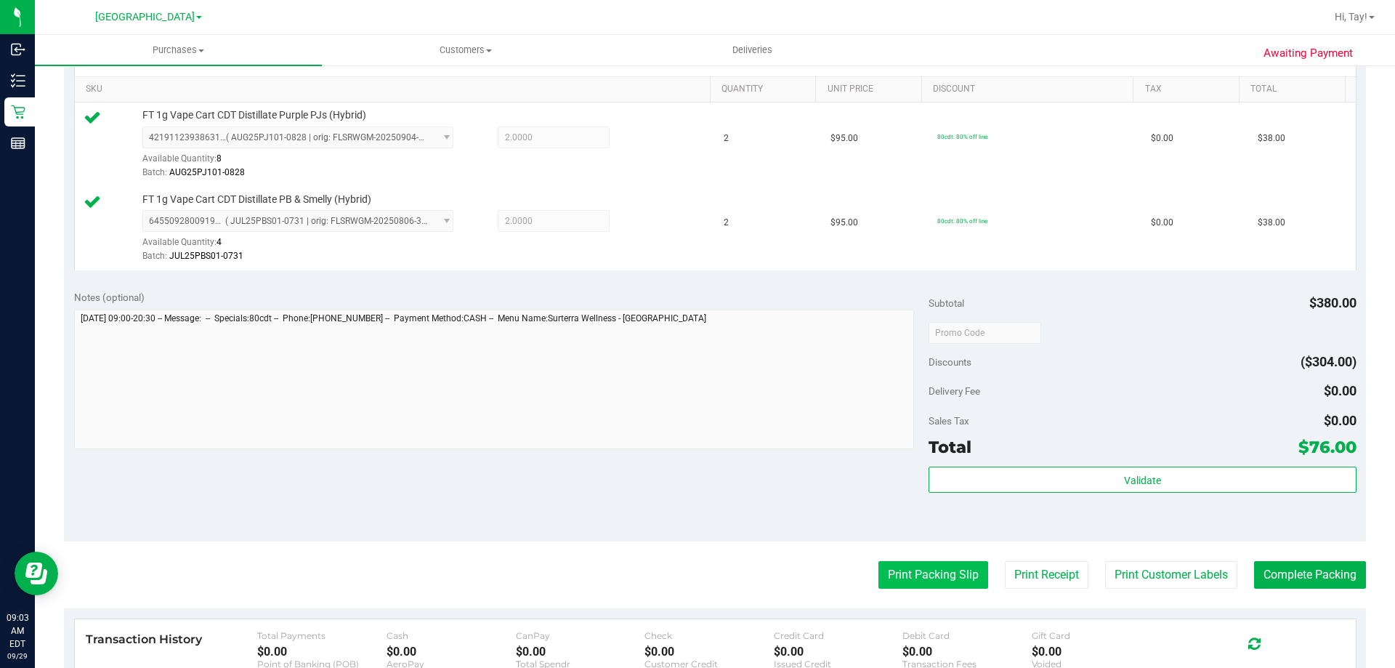
click at [913, 574] on button "Print Packing Slip" at bounding box center [934, 575] width 110 height 28
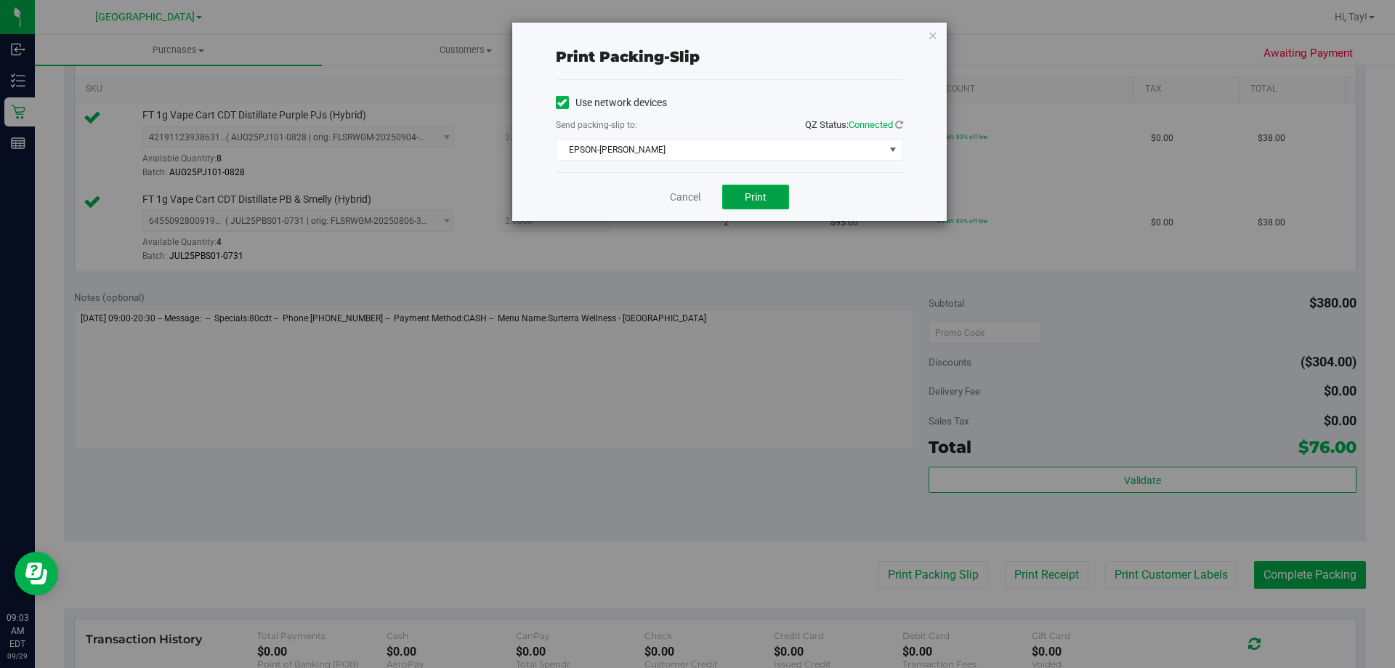
click at [763, 199] on span "Print" at bounding box center [756, 197] width 22 height 12
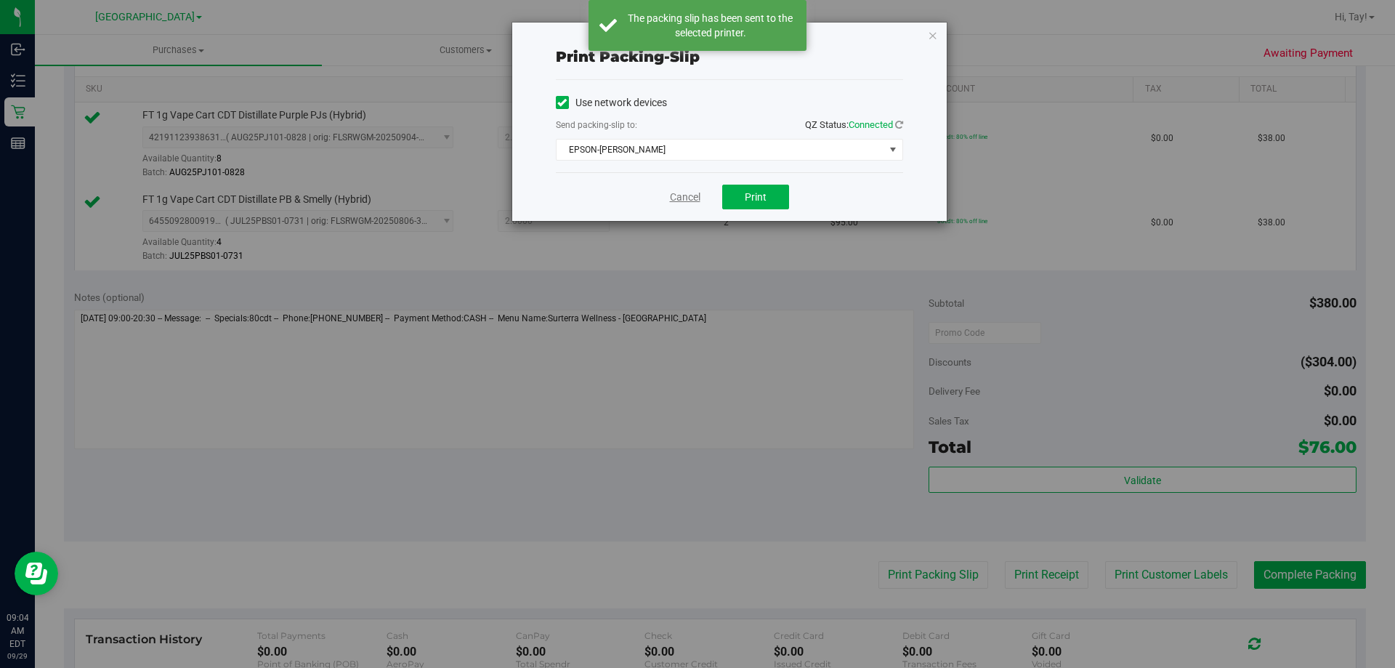
click at [678, 201] on link "Cancel" at bounding box center [685, 197] width 31 height 15
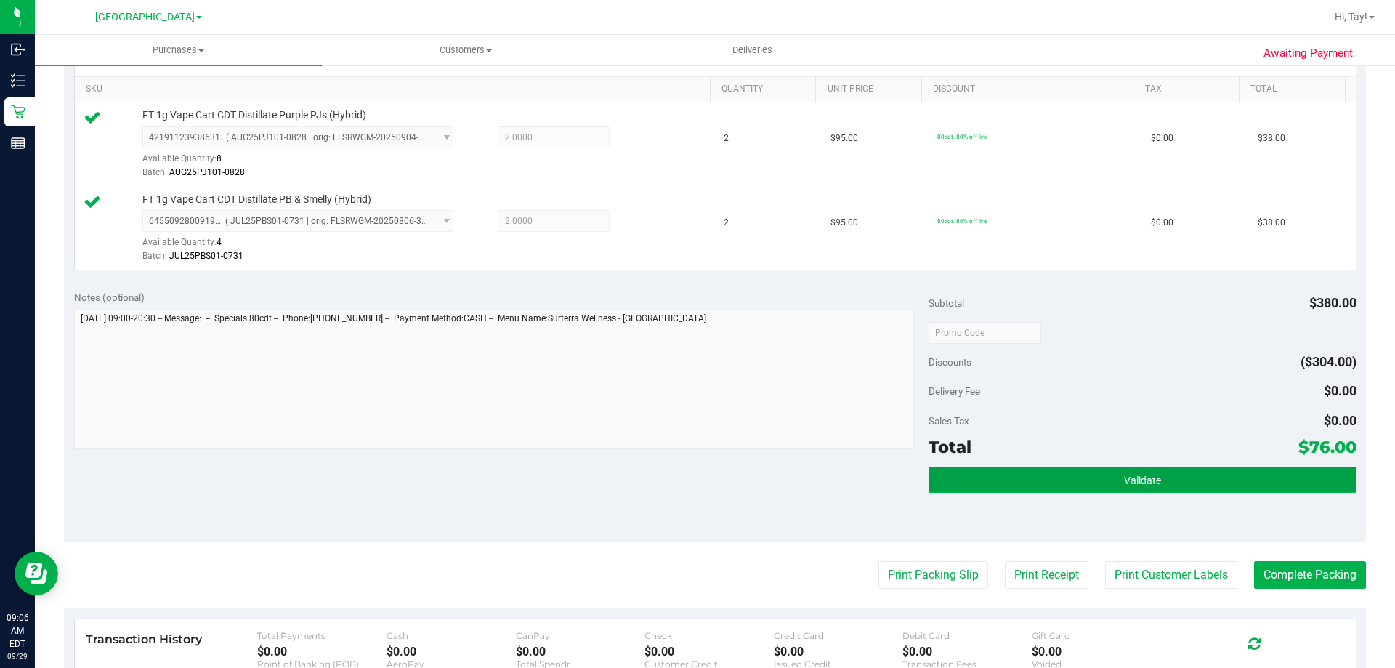
click at [994, 483] on button "Validate" at bounding box center [1142, 480] width 427 height 26
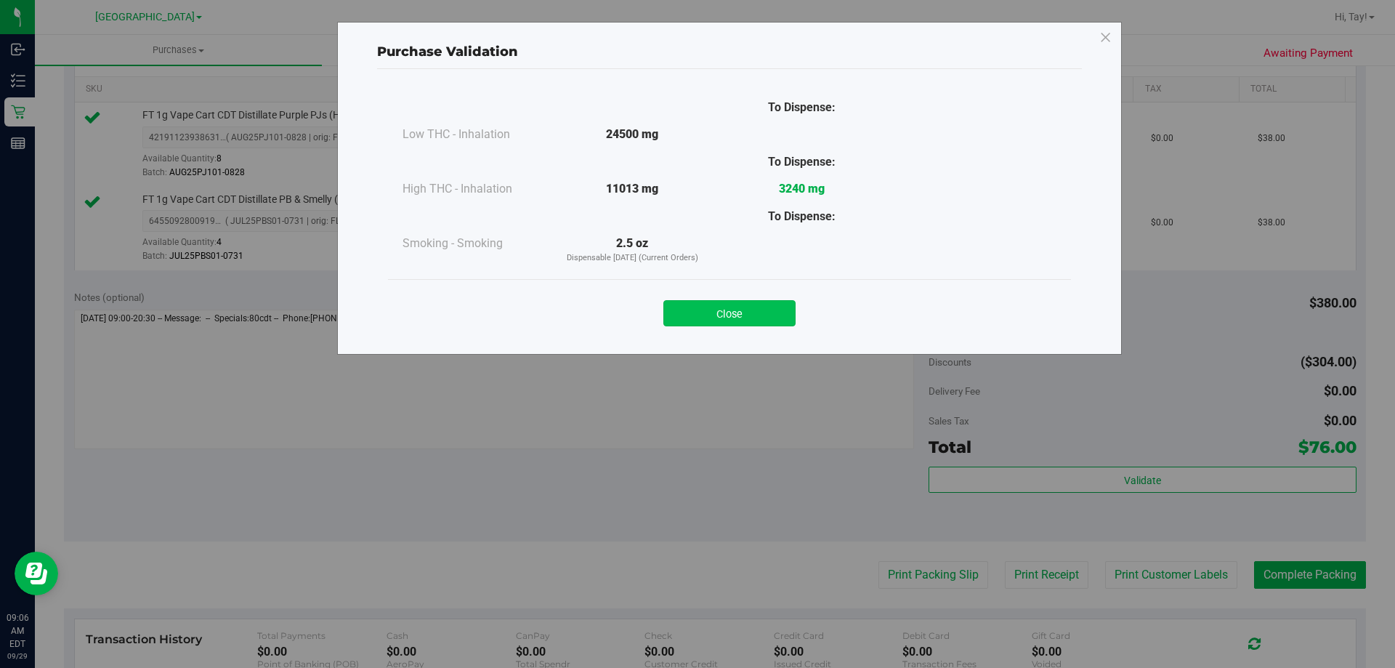
click at [716, 313] on button "Close" at bounding box center [730, 313] width 132 height 26
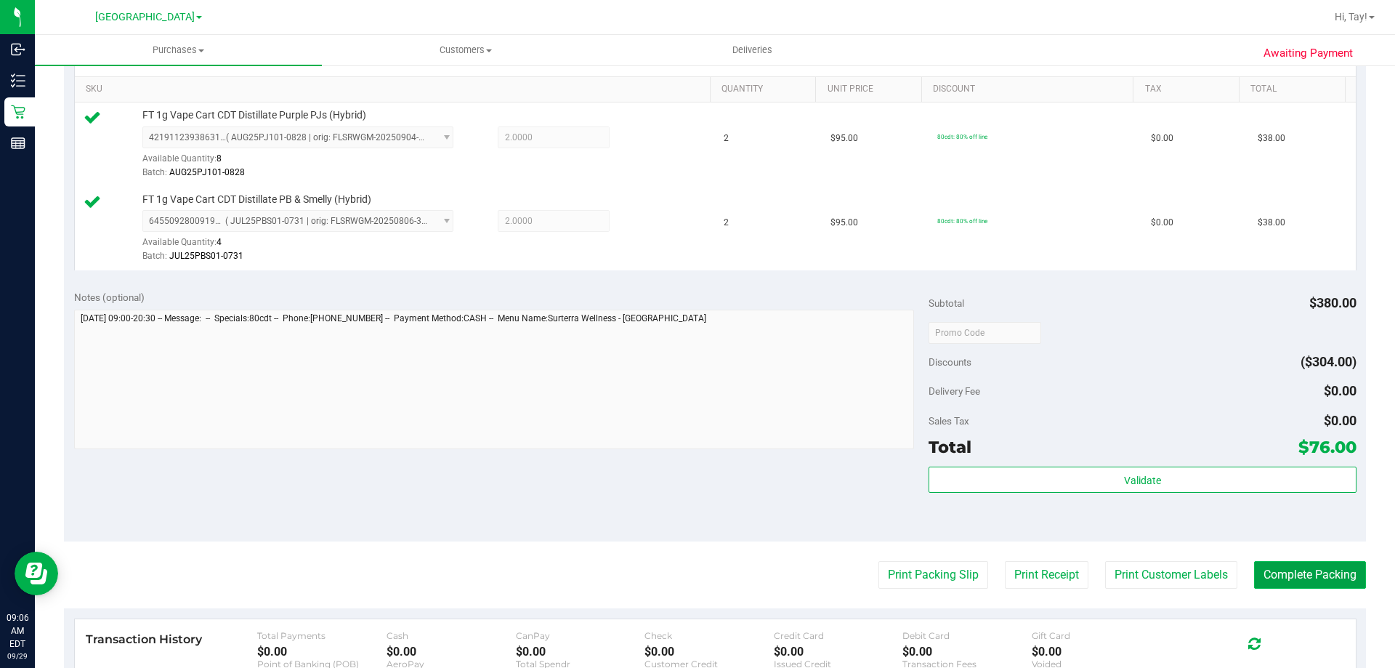
click at [1283, 588] on button "Complete Packing" at bounding box center [1310, 575] width 112 height 28
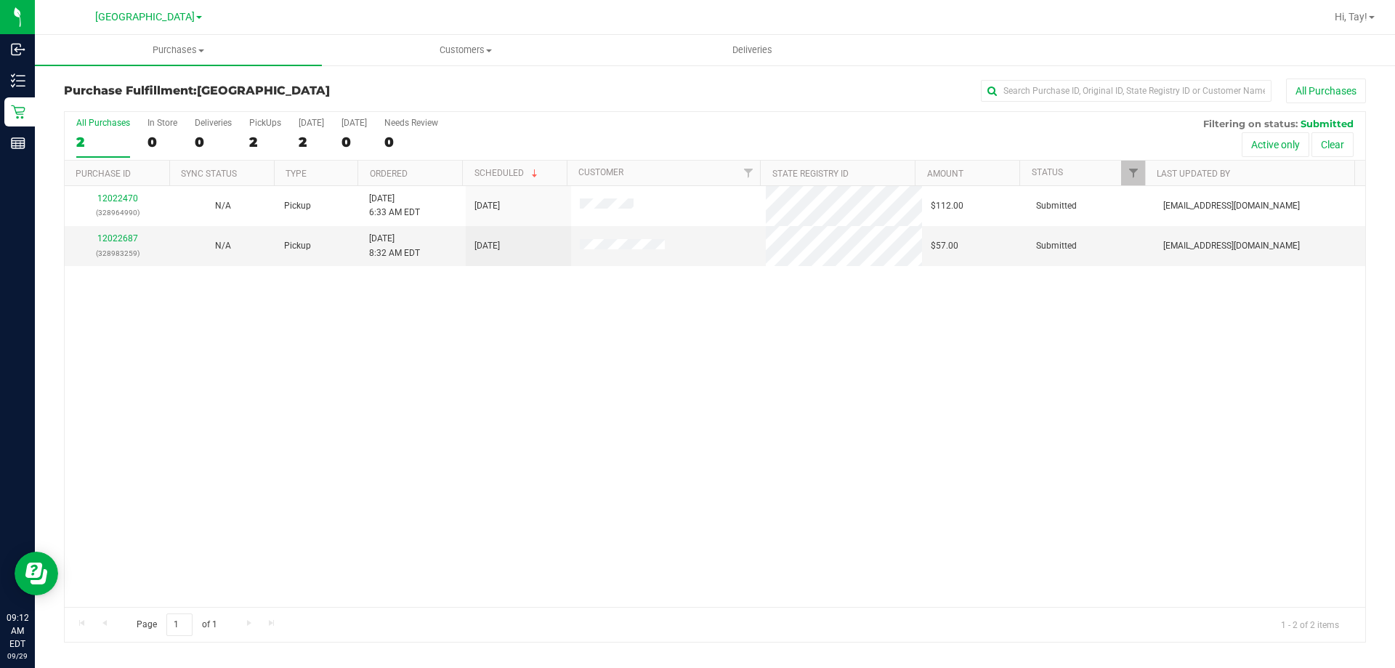
click at [768, 416] on div "12022470 (328964990) N/A Pickup 9/29/2025 6:33 AM EDT 9/29/2025 $112.00 Submitt…" at bounding box center [715, 396] width 1301 height 421
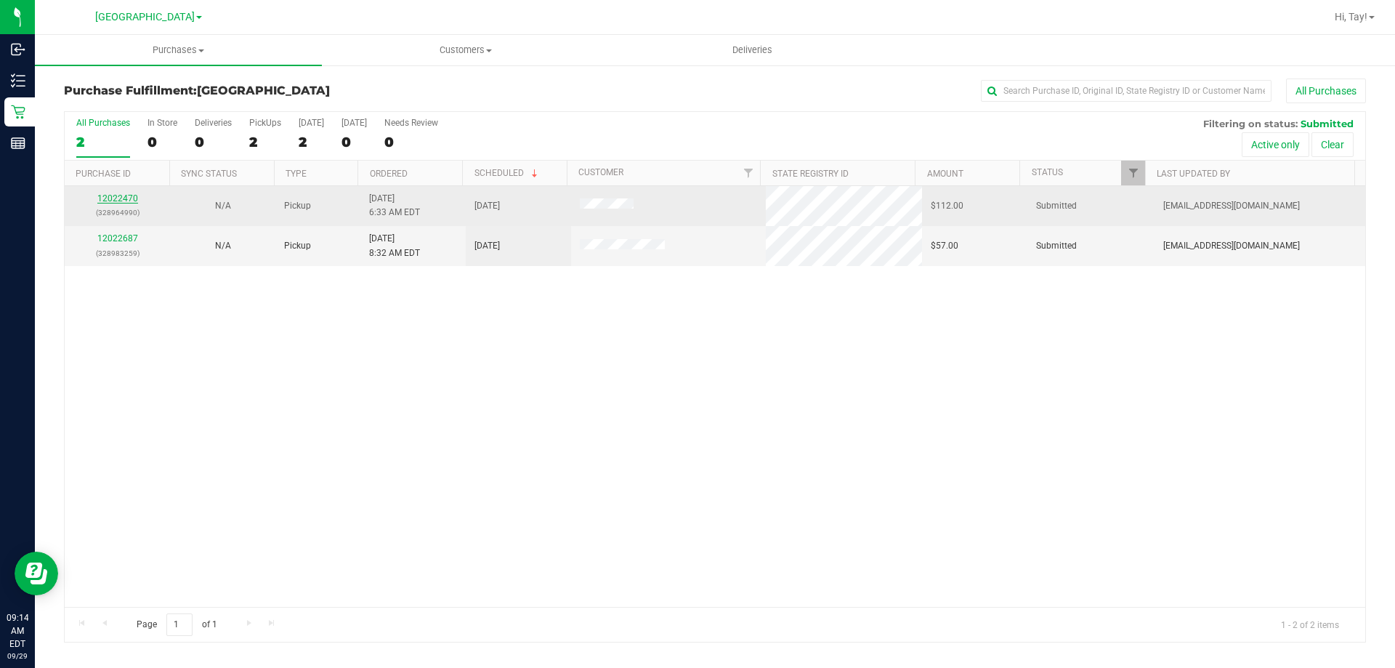
click at [110, 198] on link "12022470" at bounding box center [117, 198] width 41 height 10
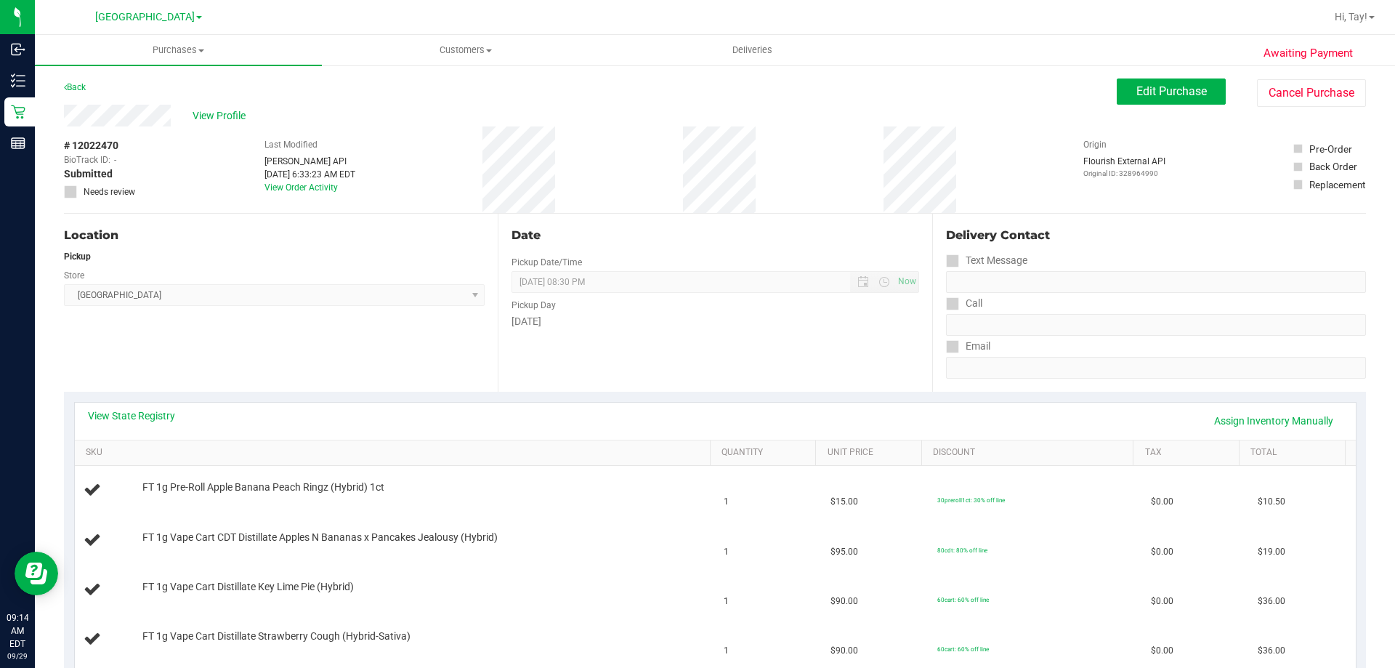
click at [330, 355] on div "Location Pickup Store [GEOGRAPHIC_DATA] WC Select Store [PERSON_NAME][GEOGRAPHI…" at bounding box center [281, 303] width 434 height 178
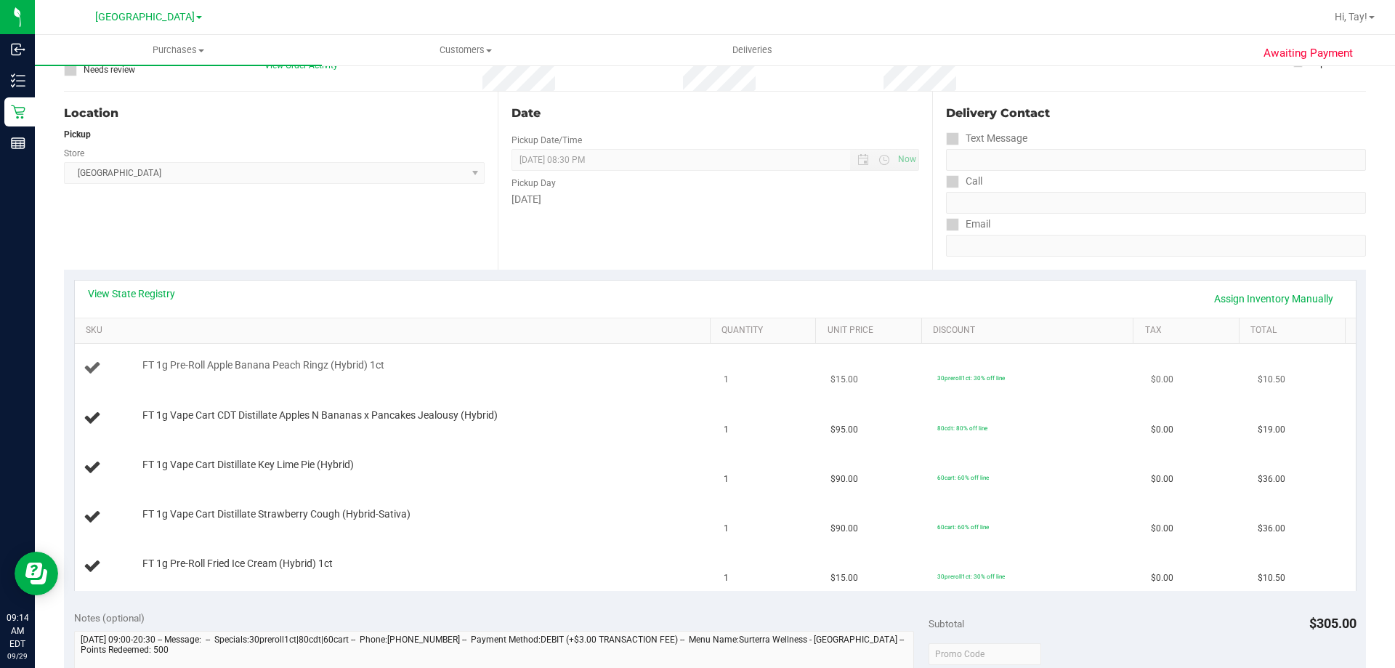
scroll to position [145, 0]
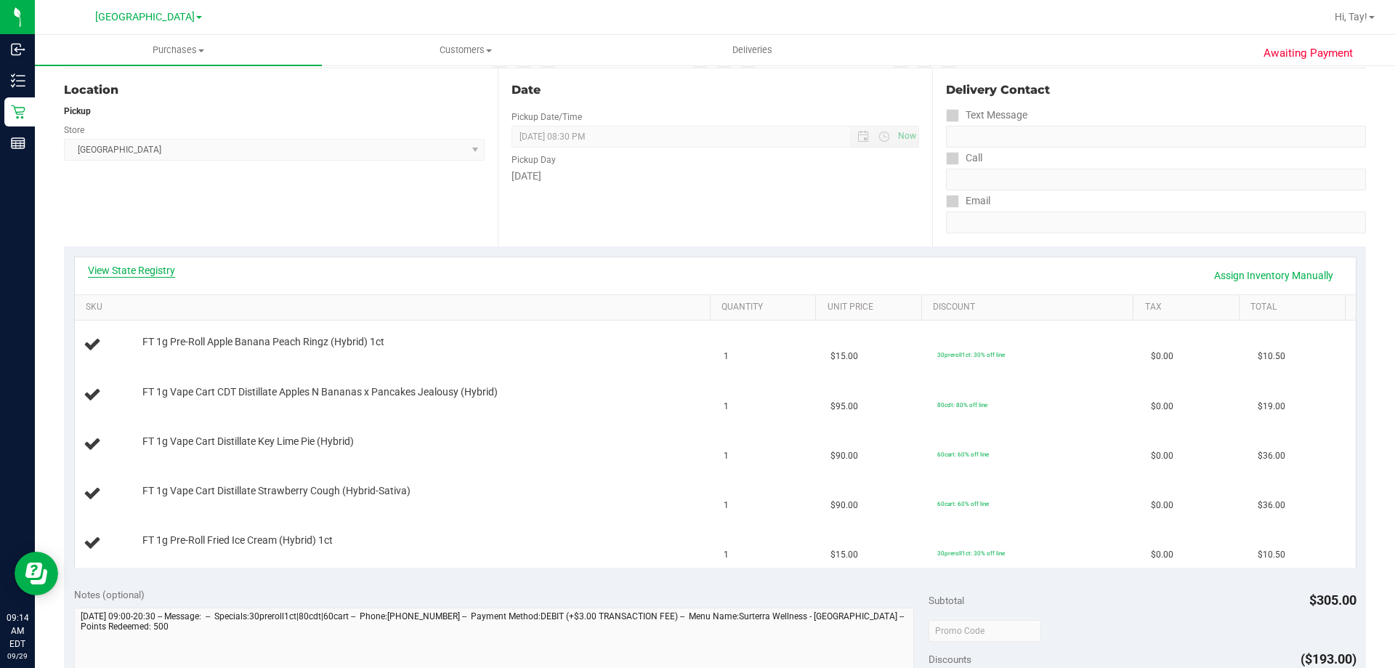
click at [152, 273] on link "View State Registry" at bounding box center [131, 270] width 87 height 15
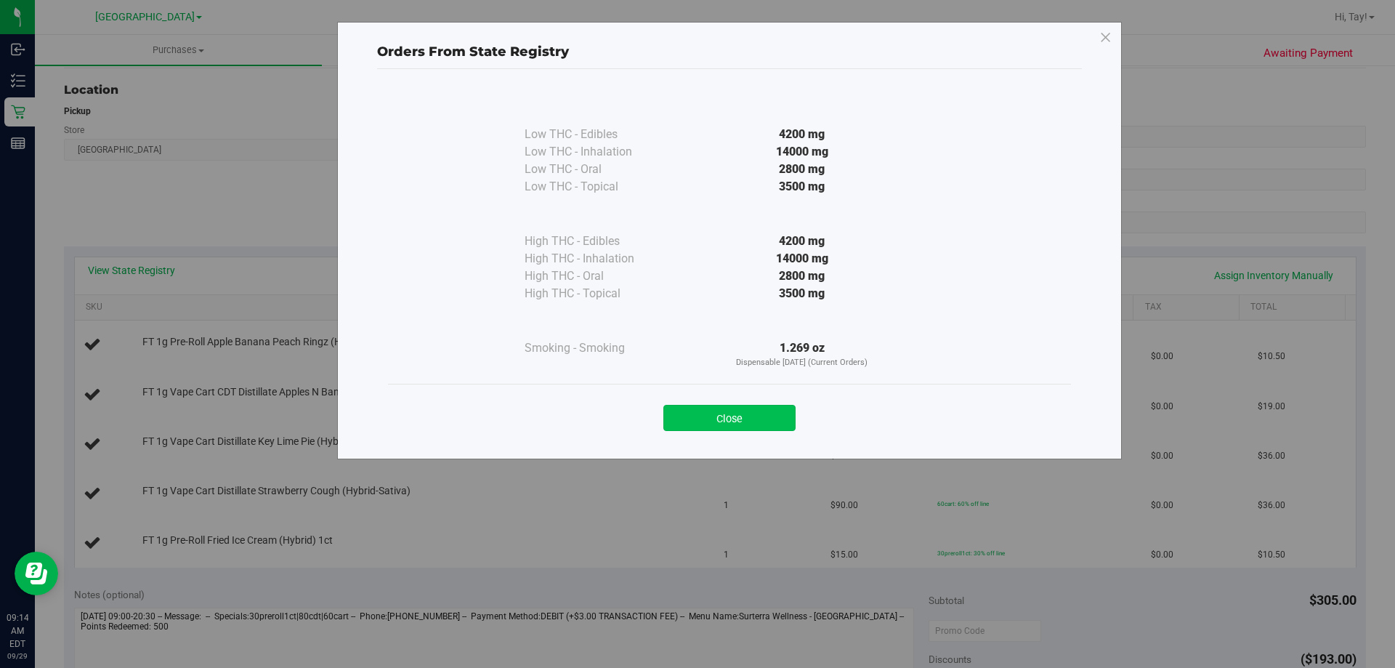
click at [755, 416] on button "Close" at bounding box center [730, 418] width 132 height 26
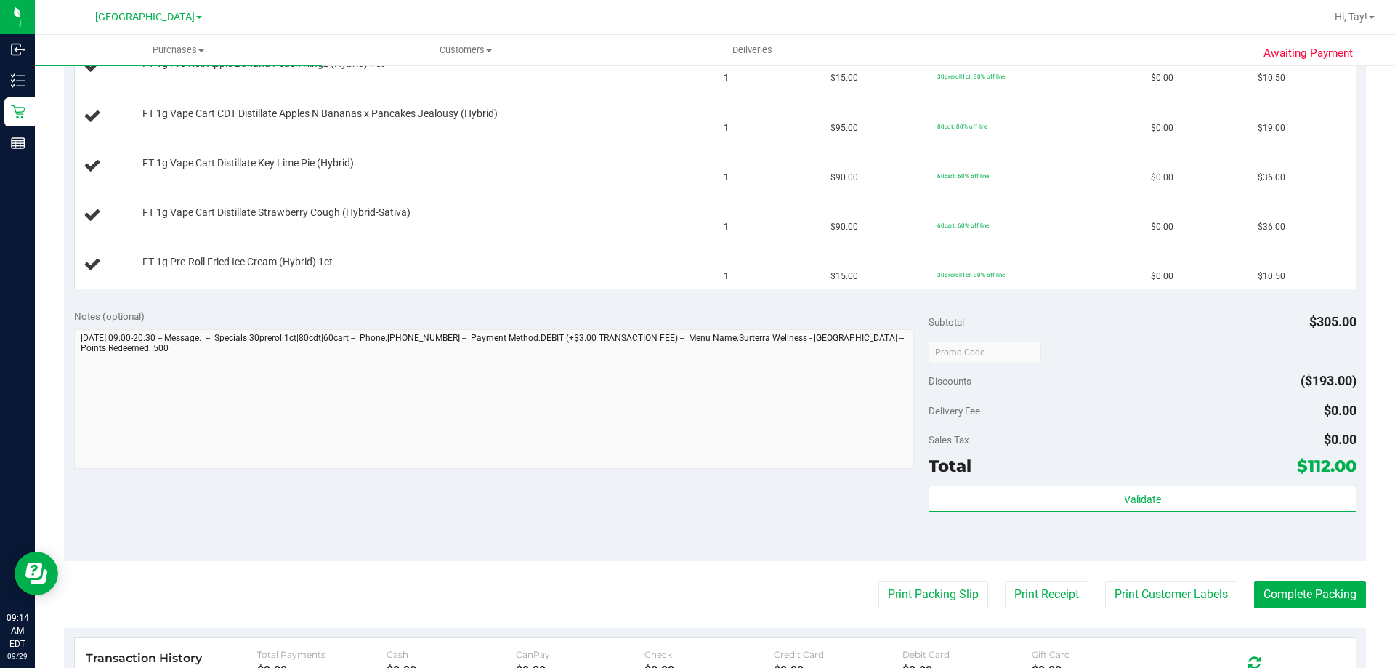
scroll to position [436, 0]
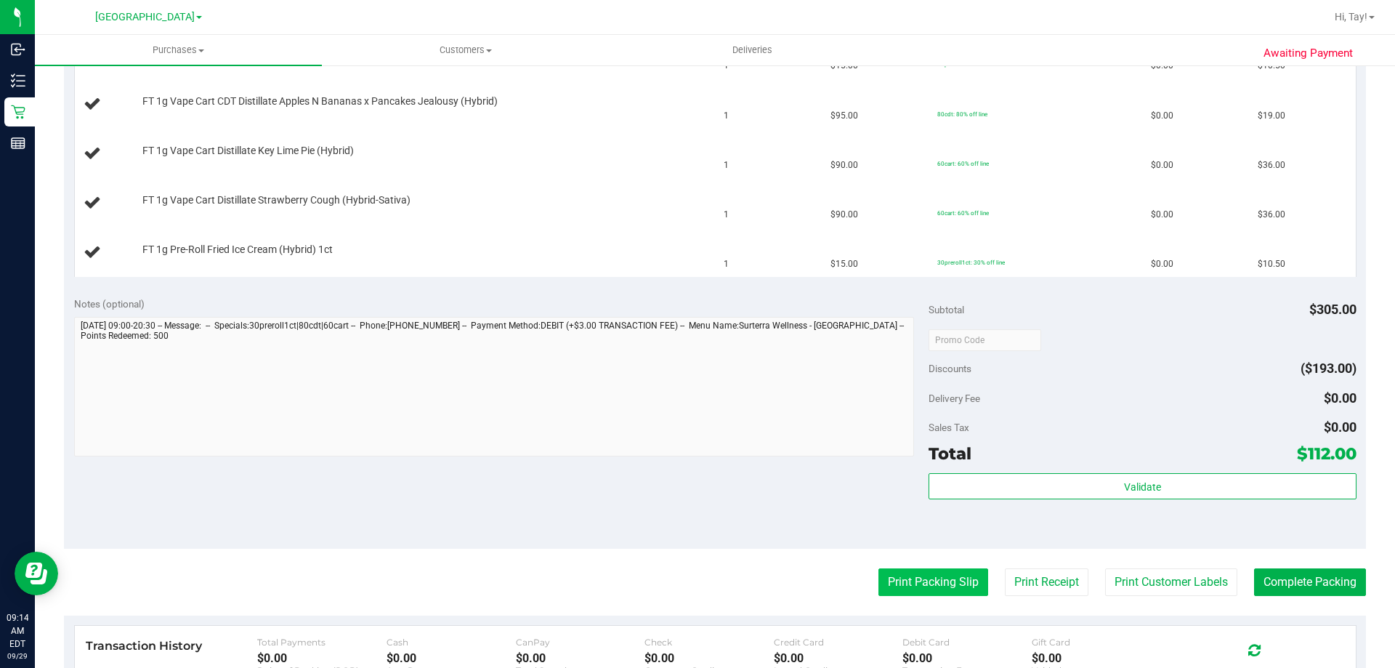
click at [894, 571] on button "Print Packing Slip" at bounding box center [934, 582] width 110 height 28
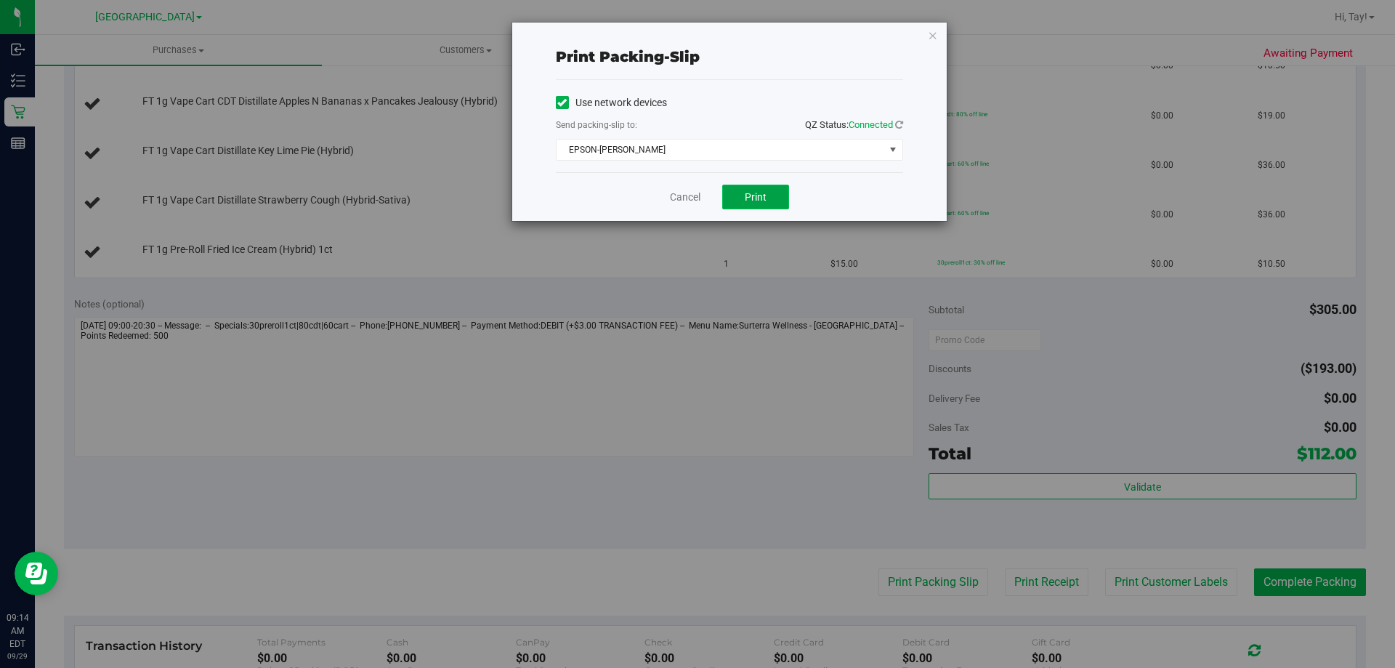
click at [762, 206] on button "Print" at bounding box center [755, 197] width 67 height 25
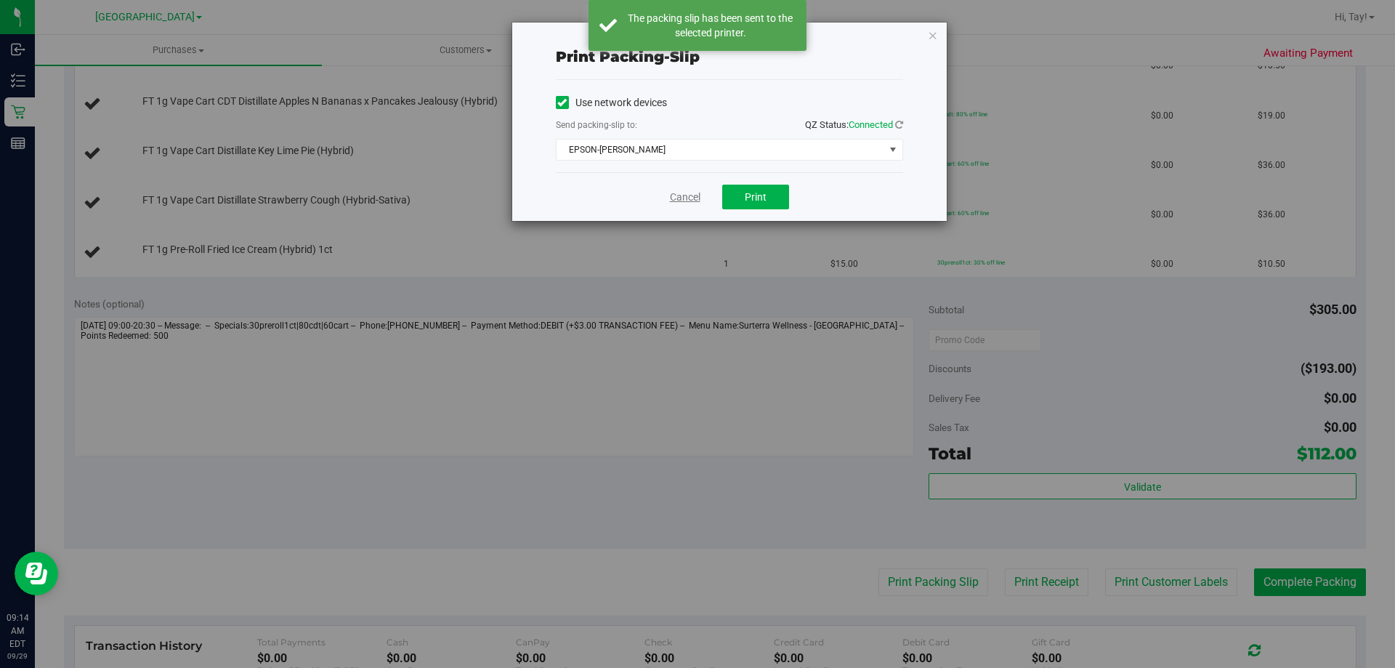
click at [686, 199] on link "Cancel" at bounding box center [685, 197] width 31 height 15
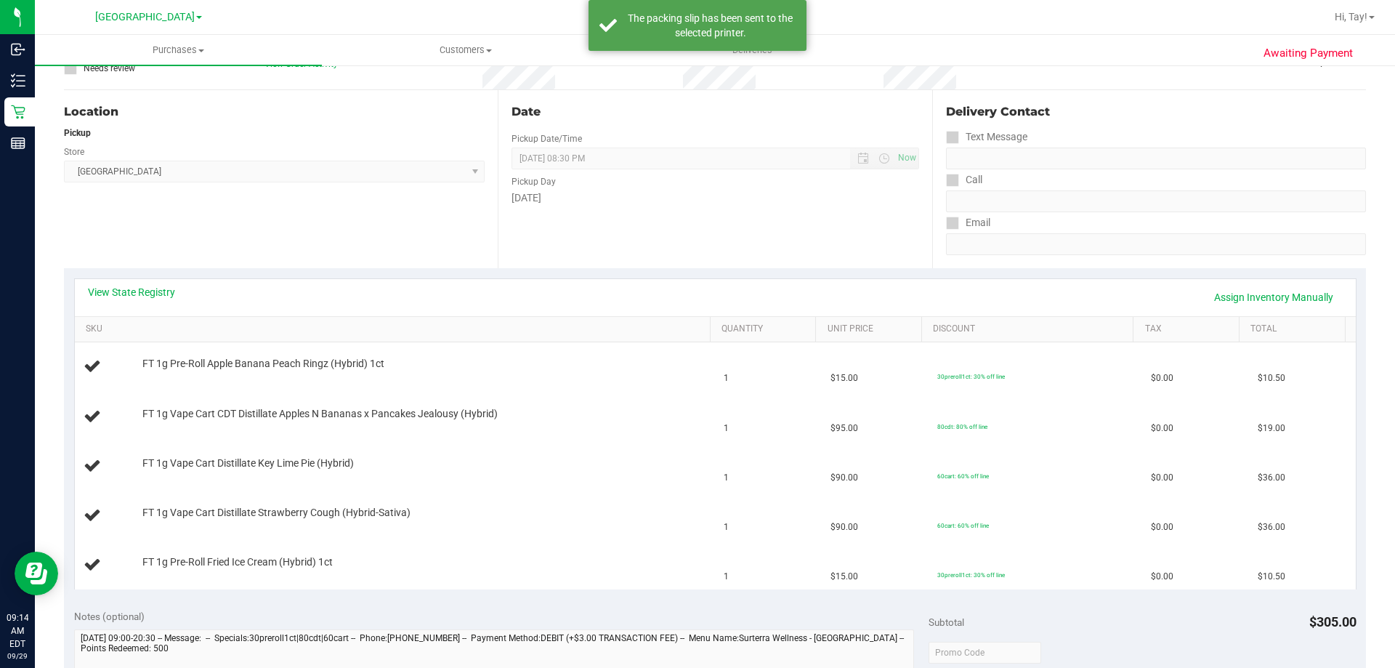
scroll to position [0, 0]
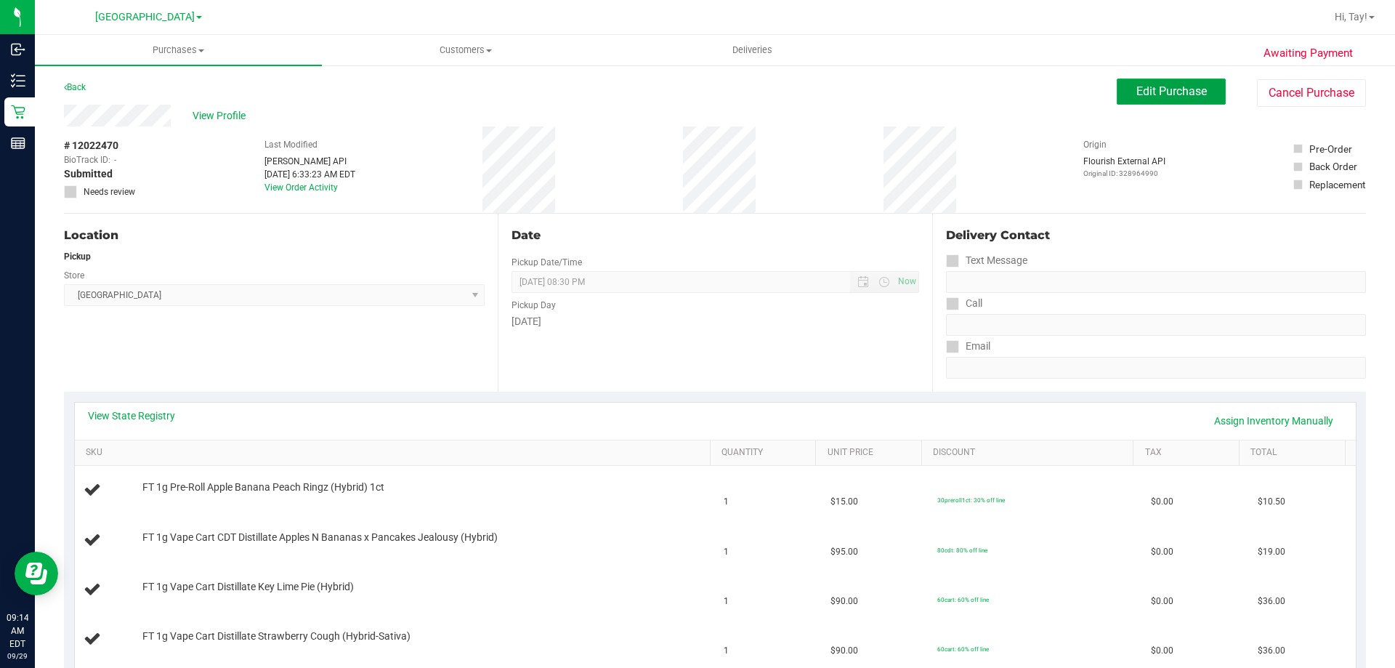
click at [1194, 89] on span "Edit Purchase" at bounding box center [1172, 91] width 70 height 14
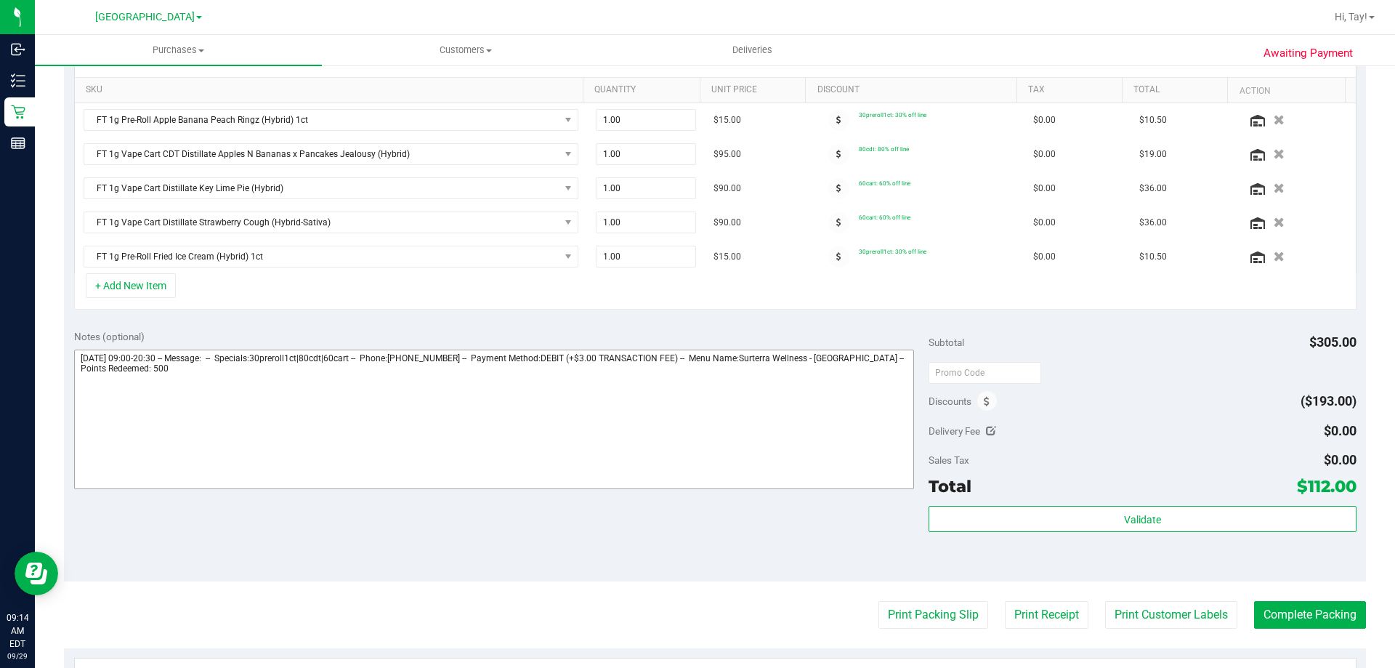
scroll to position [363, 0]
click at [978, 408] on span at bounding box center [988, 400] width 20 height 20
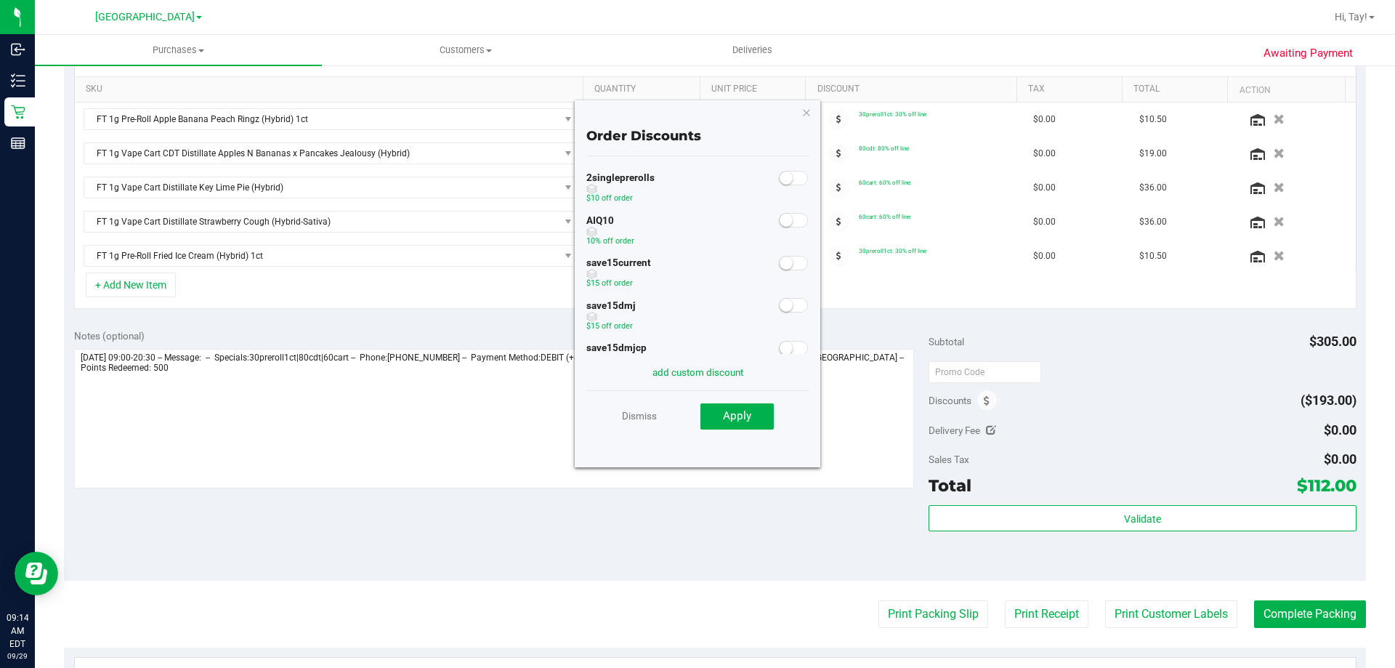
click at [780, 221] on small at bounding box center [786, 220] width 13 height 13
click at [739, 424] on button "Apply" at bounding box center [737, 416] width 73 height 26
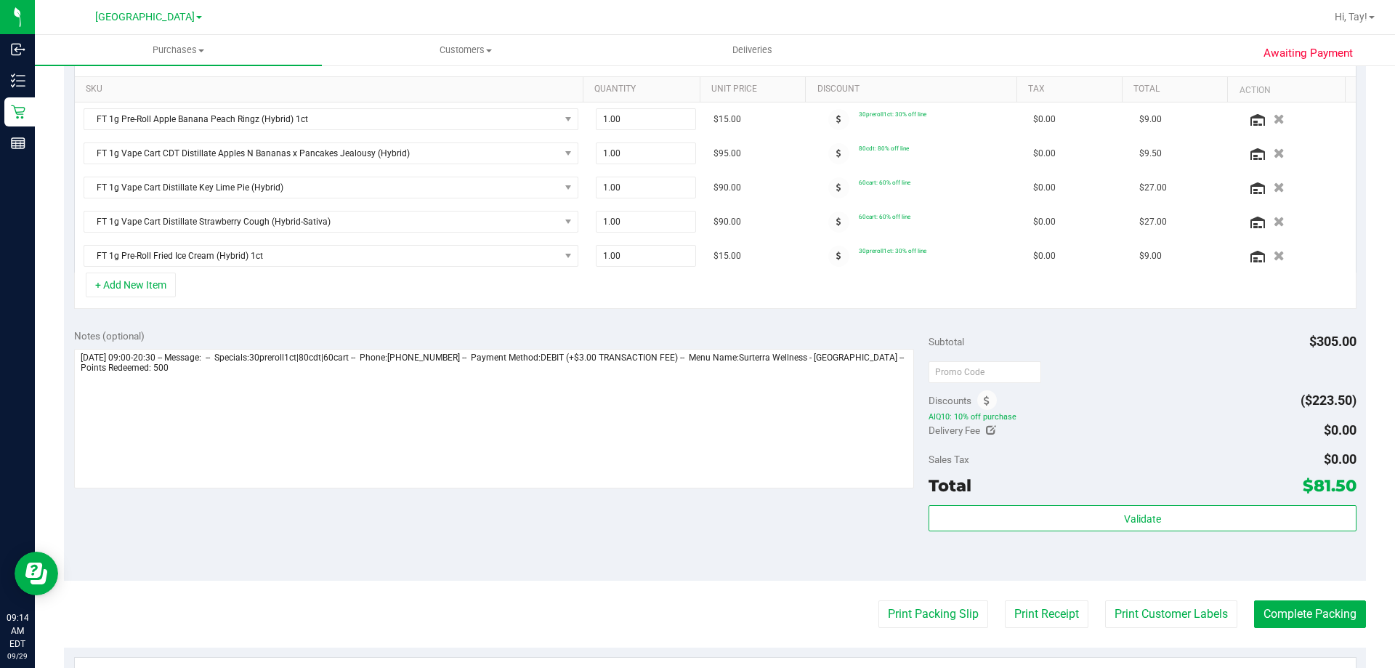
scroll to position [0, 0]
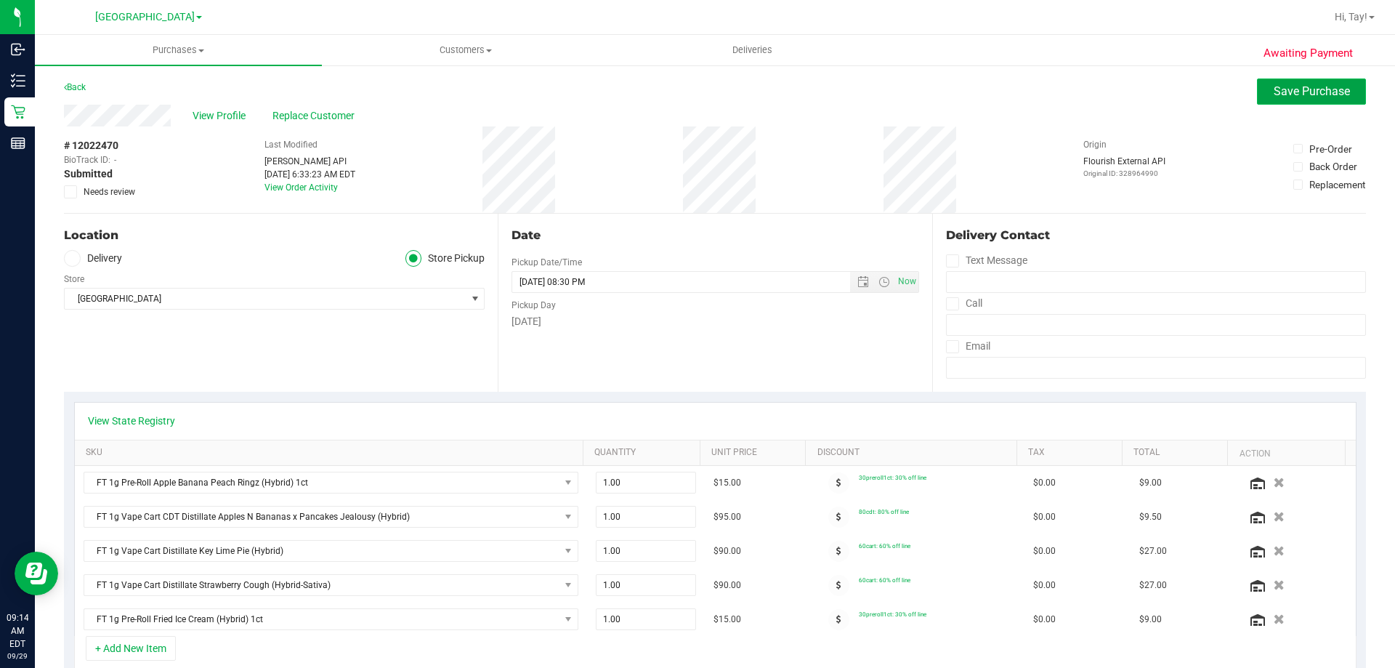
click at [1281, 96] on span "Save Purchase" at bounding box center [1312, 91] width 76 height 14
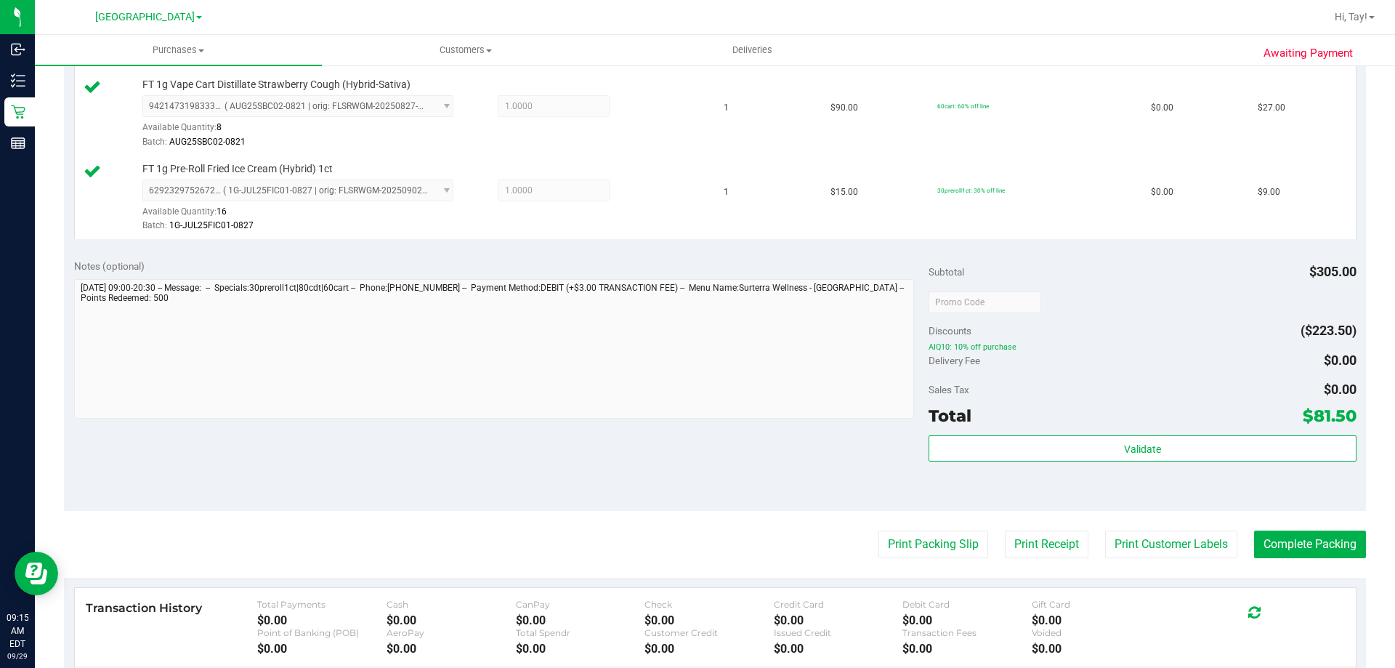
scroll to position [654, 0]
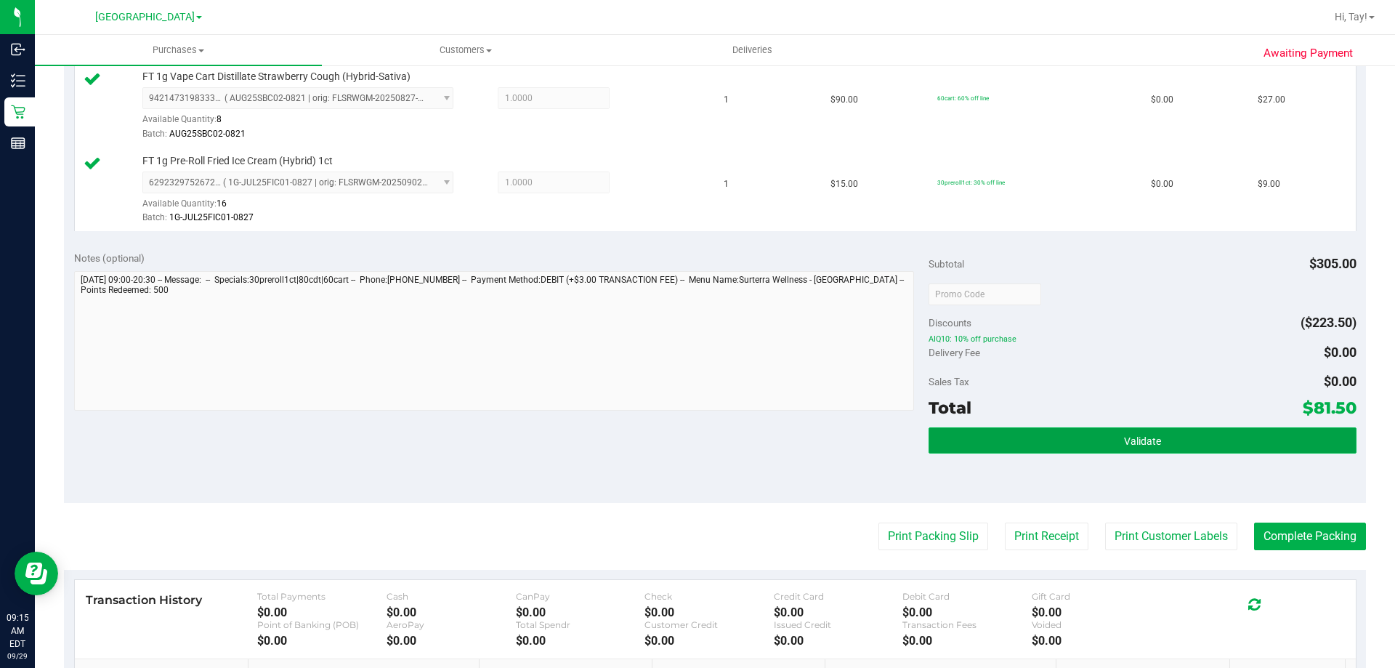
click at [1052, 434] on button "Validate" at bounding box center [1142, 440] width 427 height 26
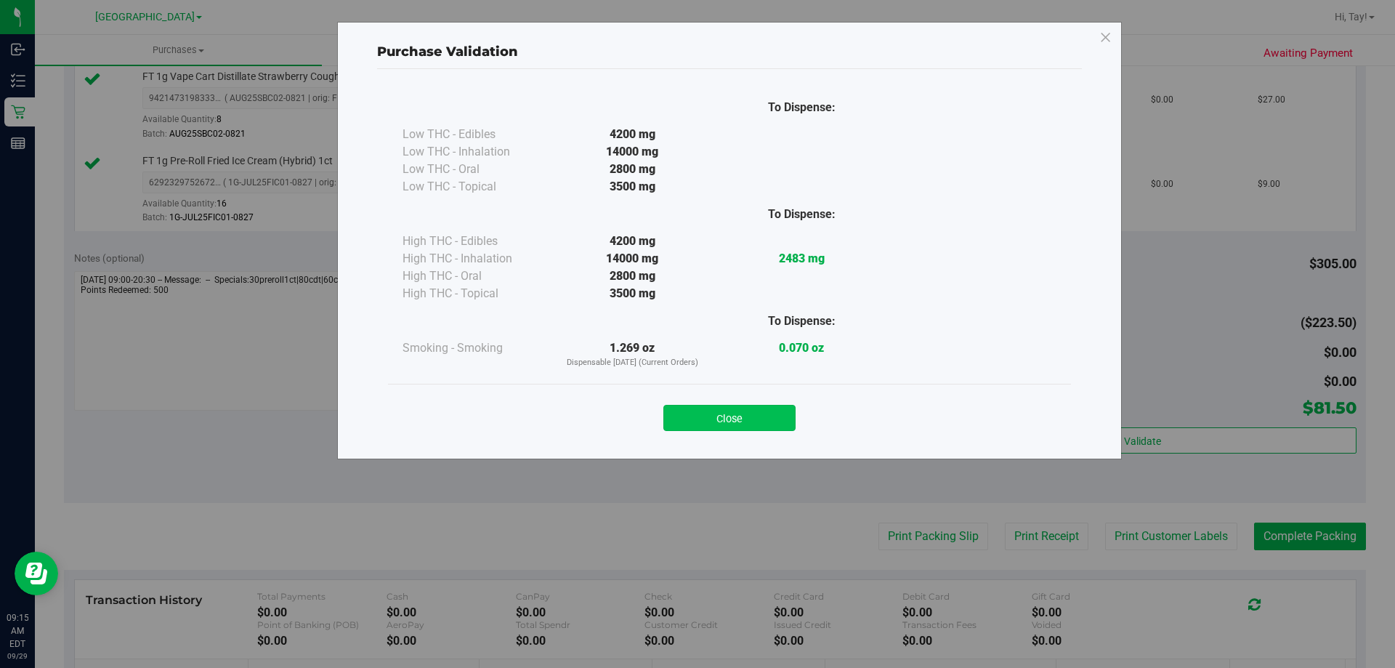
click at [774, 428] on button "Close" at bounding box center [730, 418] width 132 height 26
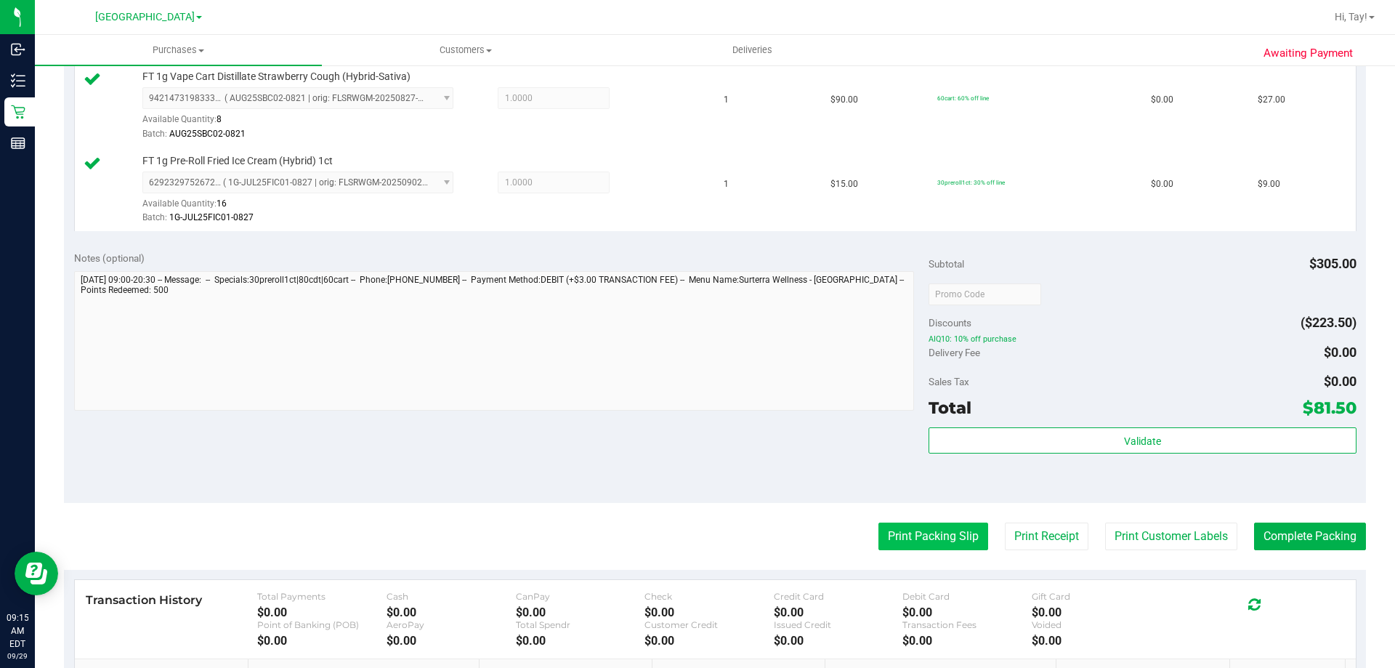
click at [932, 534] on button "Print Packing Slip" at bounding box center [934, 537] width 110 height 28
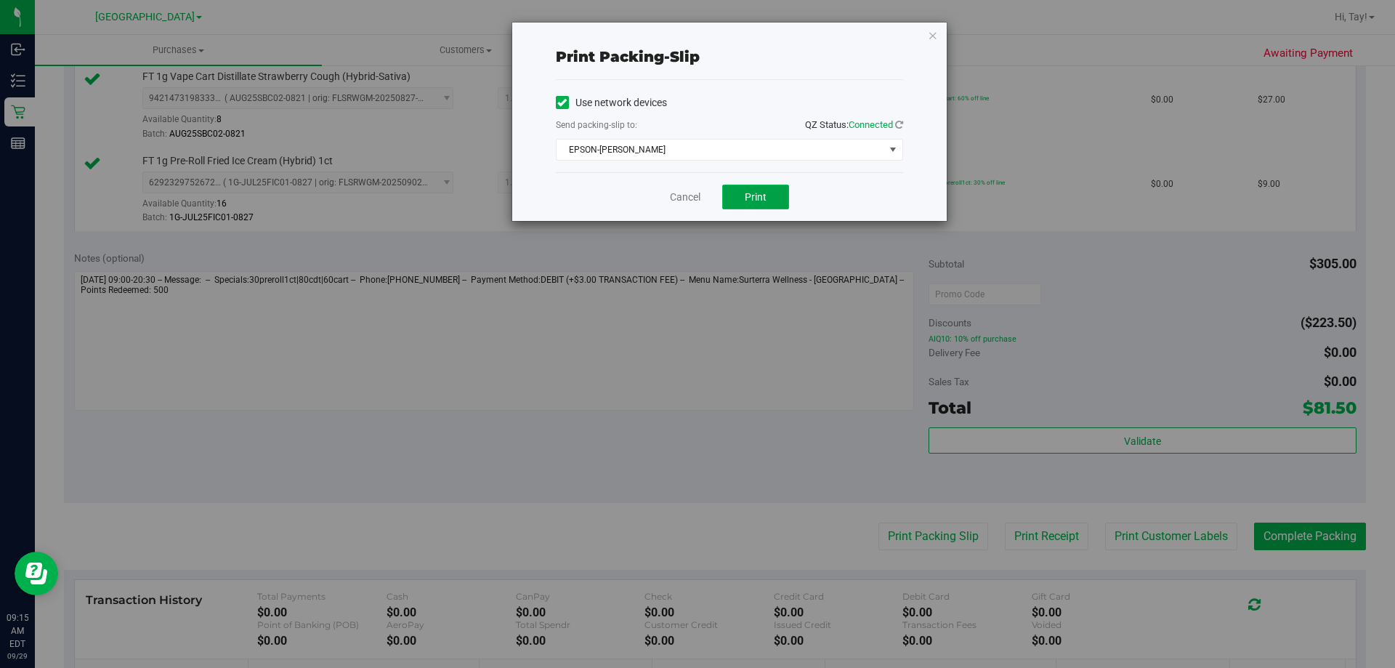
click at [757, 201] on span "Print" at bounding box center [756, 197] width 22 height 12
click at [683, 200] on link "Cancel" at bounding box center [685, 197] width 31 height 15
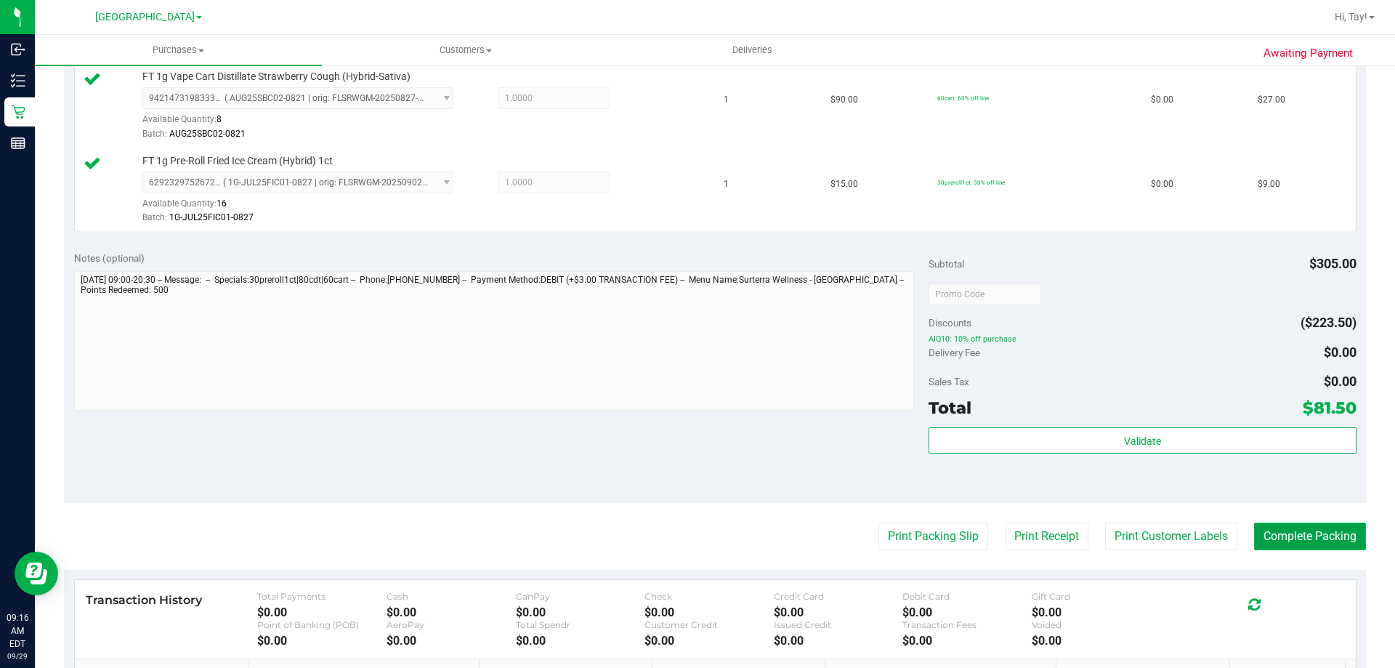
click at [1267, 544] on button "Complete Packing" at bounding box center [1310, 537] width 112 height 28
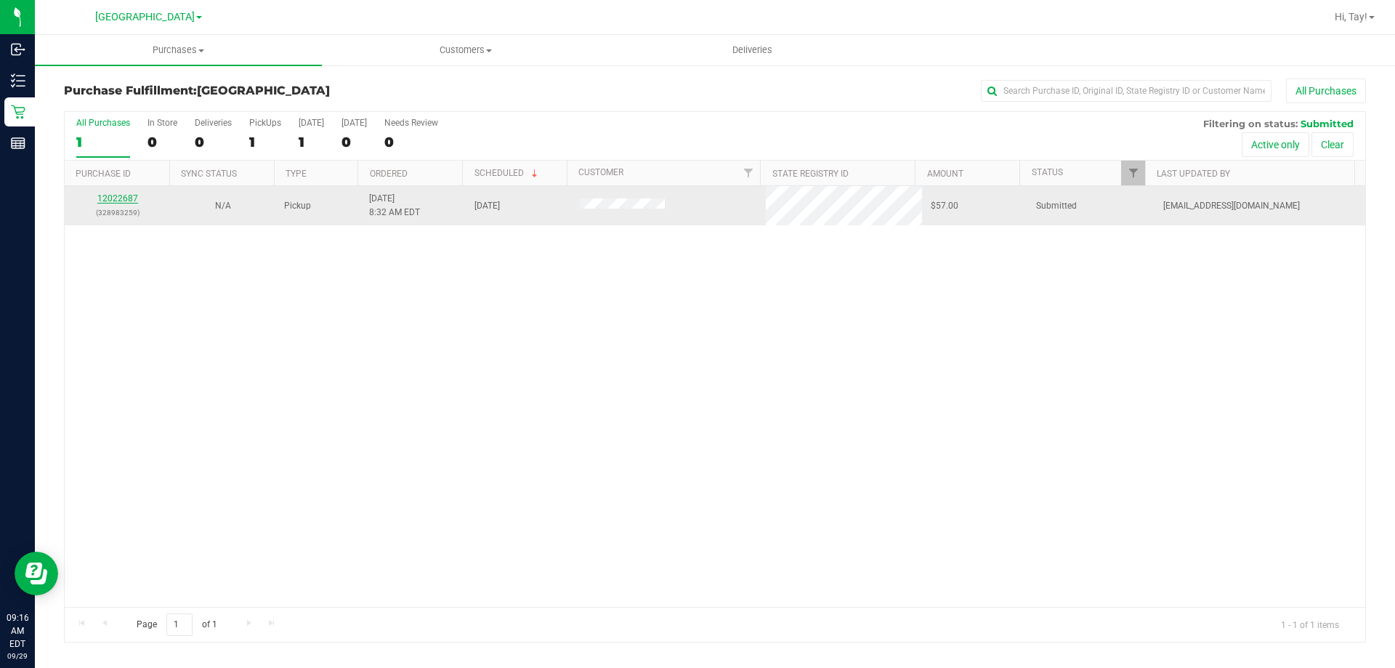
click at [131, 199] on link "12022687" at bounding box center [117, 198] width 41 height 10
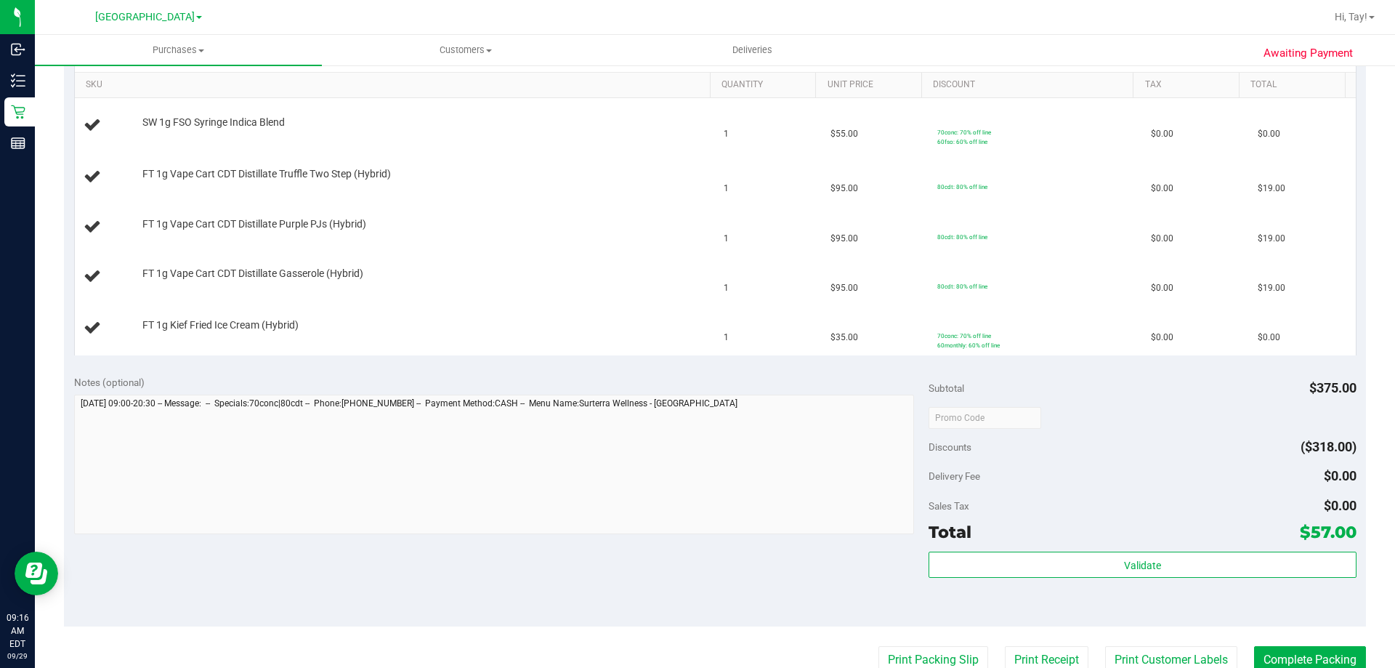
scroll to position [509, 0]
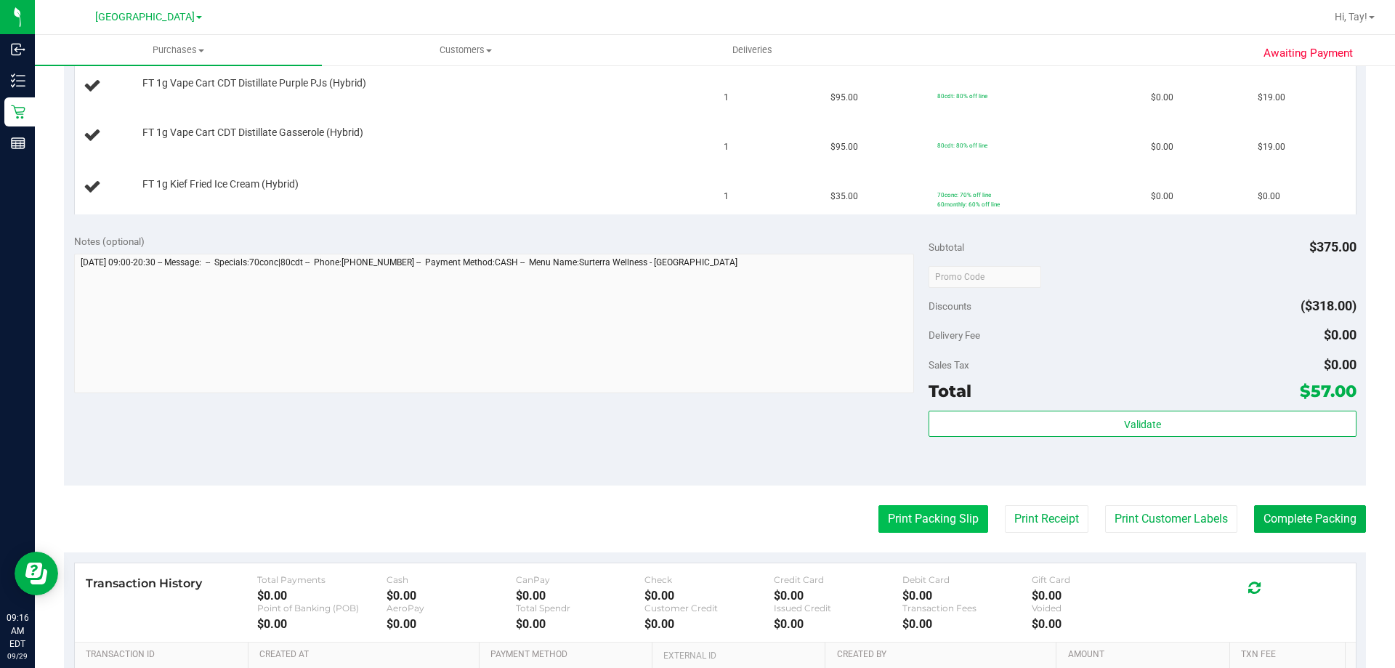
click at [928, 517] on button "Print Packing Slip" at bounding box center [934, 519] width 110 height 28
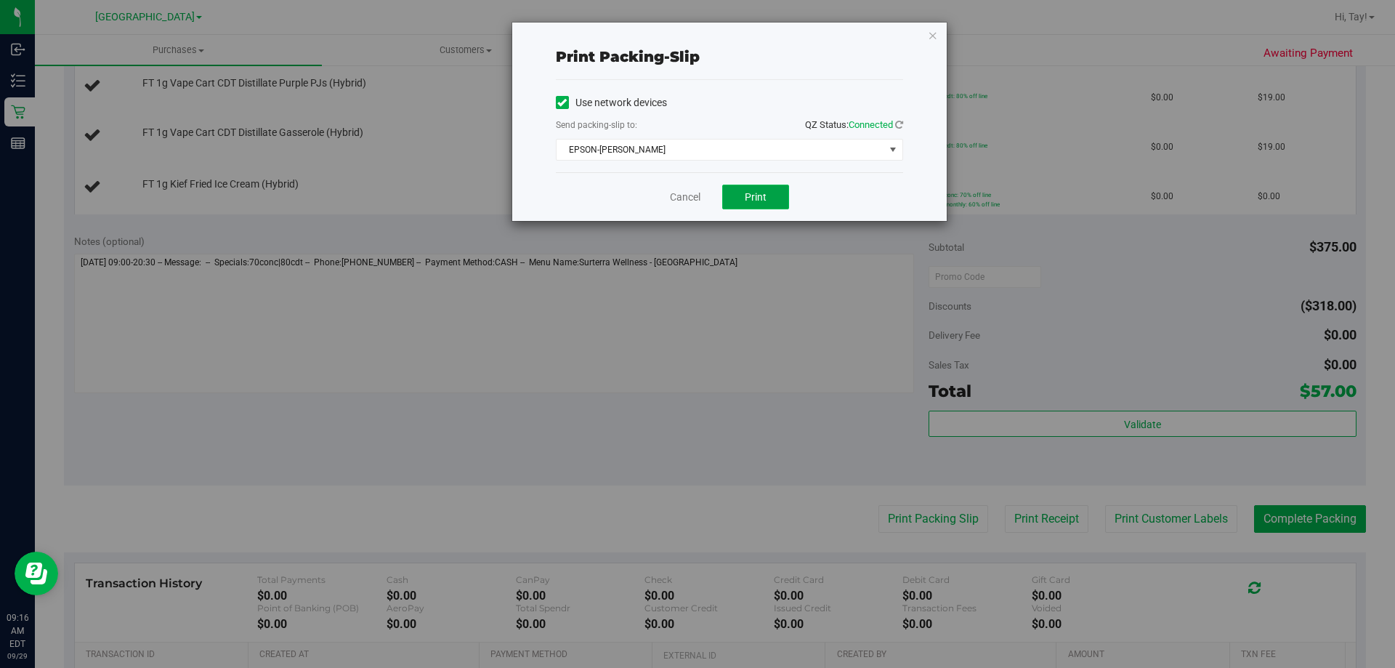
click at [754, 198] on span "Print" at bounding box center [756, 197] width 22 height 12
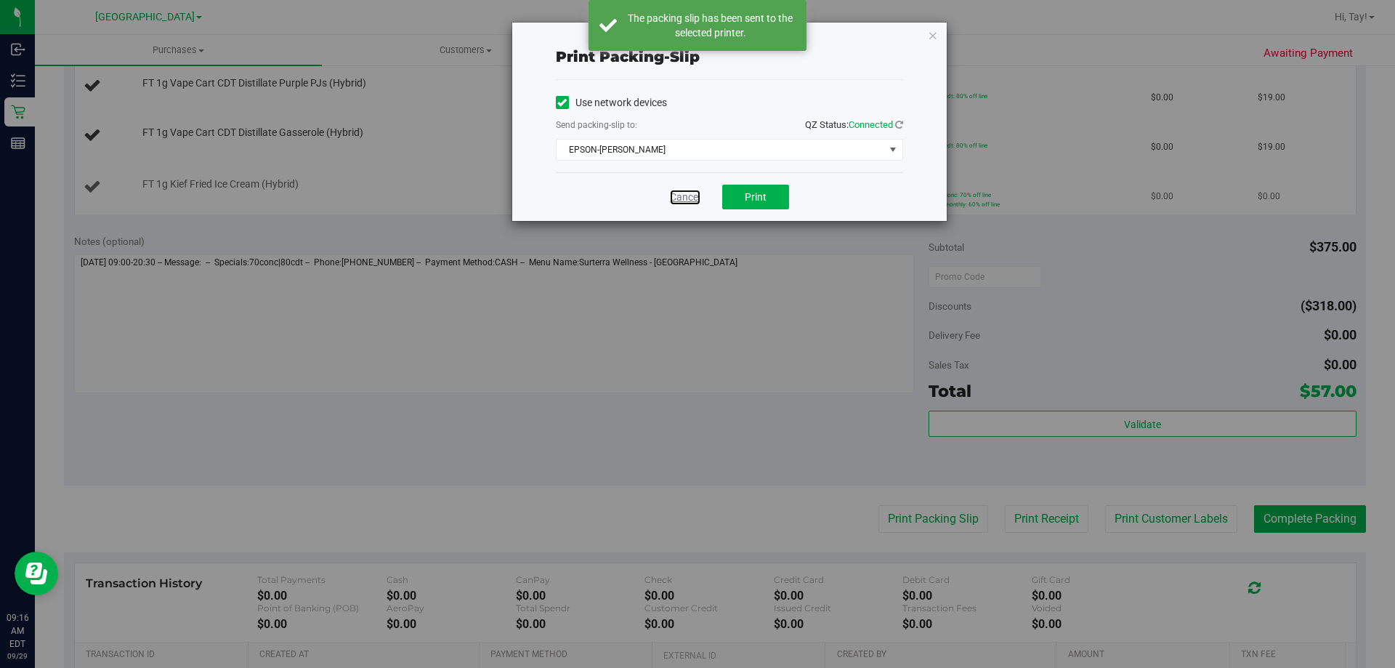
click at [678, 201] on link "Cancel" at bounding box center [685, 197] width 31 height 15
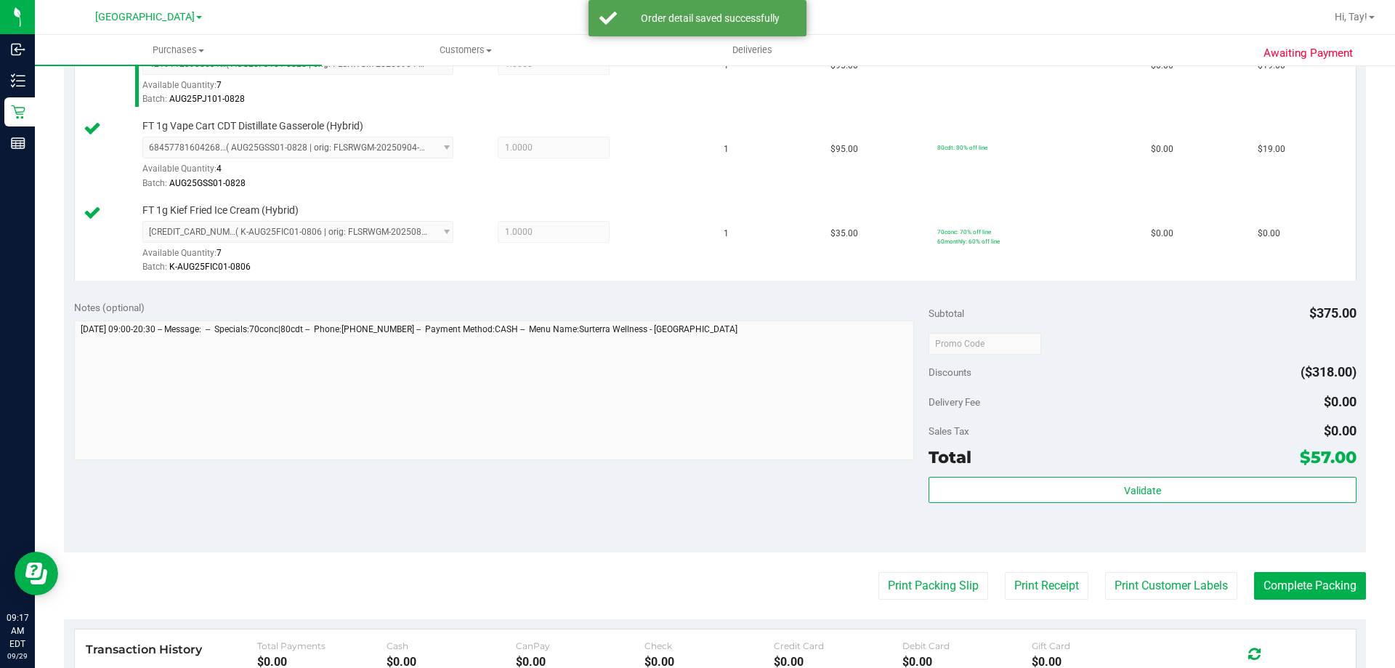
scroll to position [727, 0]
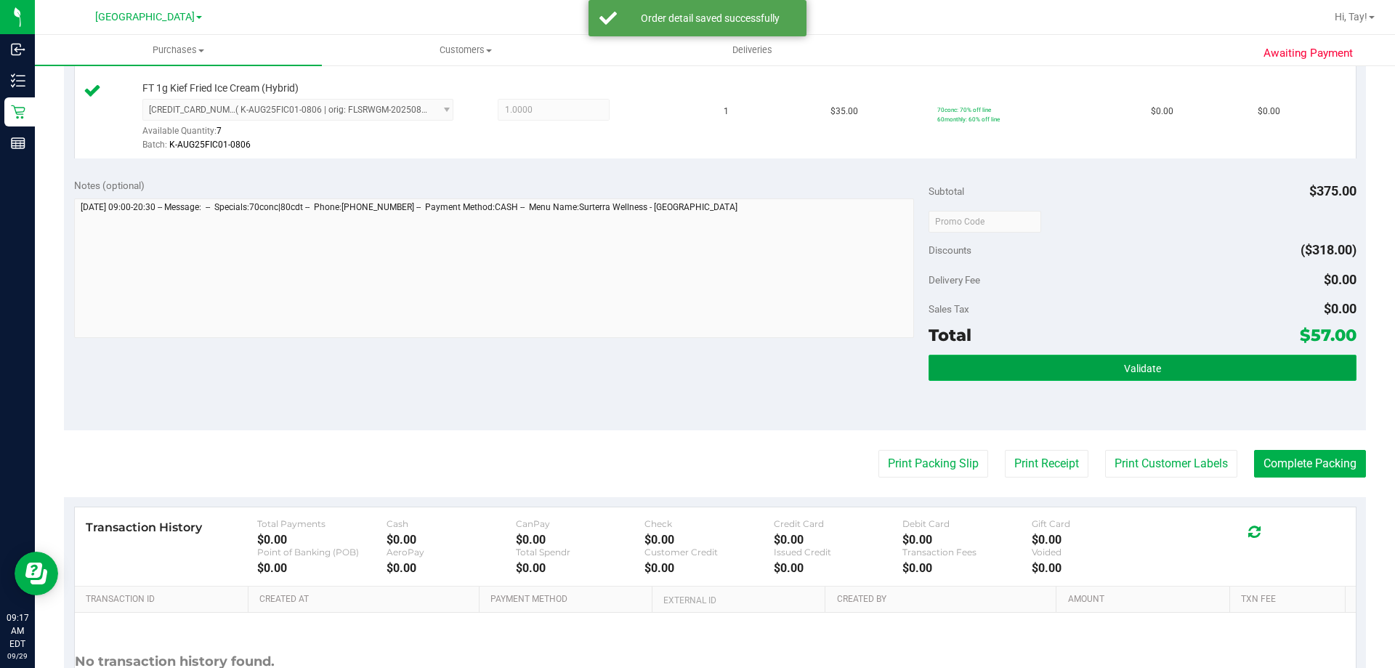
click at [1032, 358] on button "Validate" at bounding box center [1142, 368] width 427 height 26
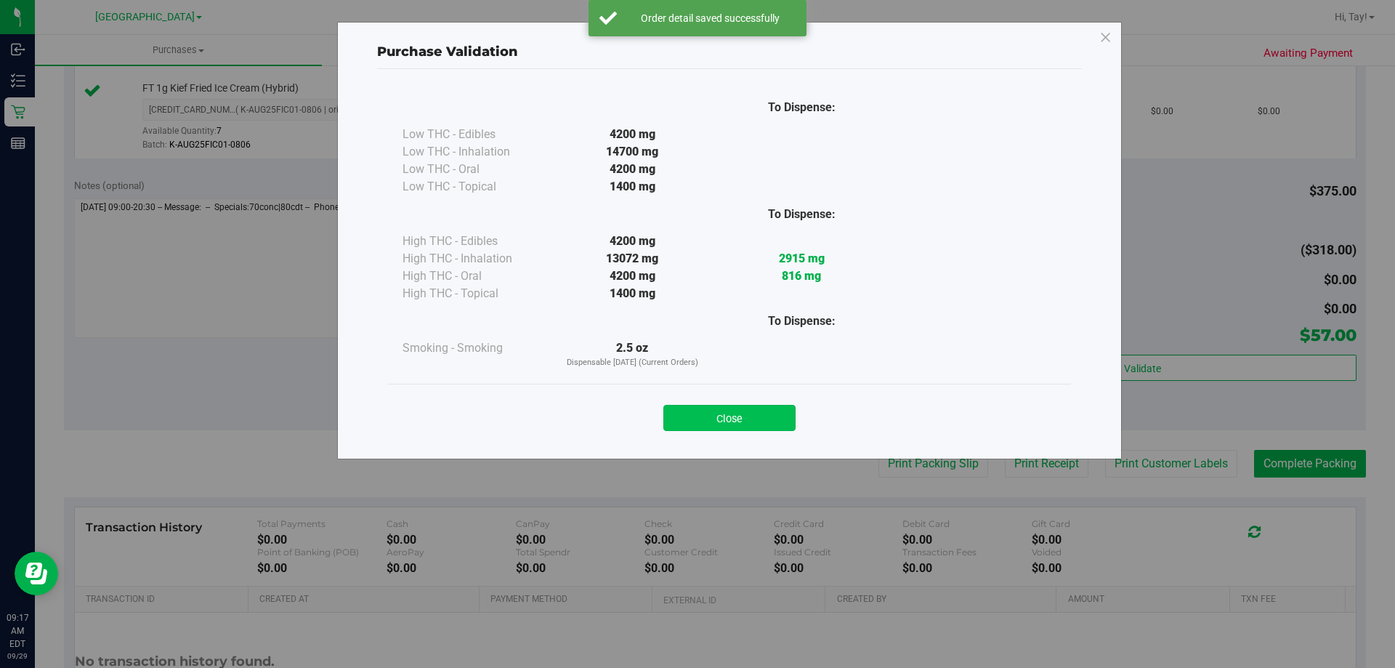
click at [765, 427] on button "Close" at bounding box center [730, 418] width 132 height 26
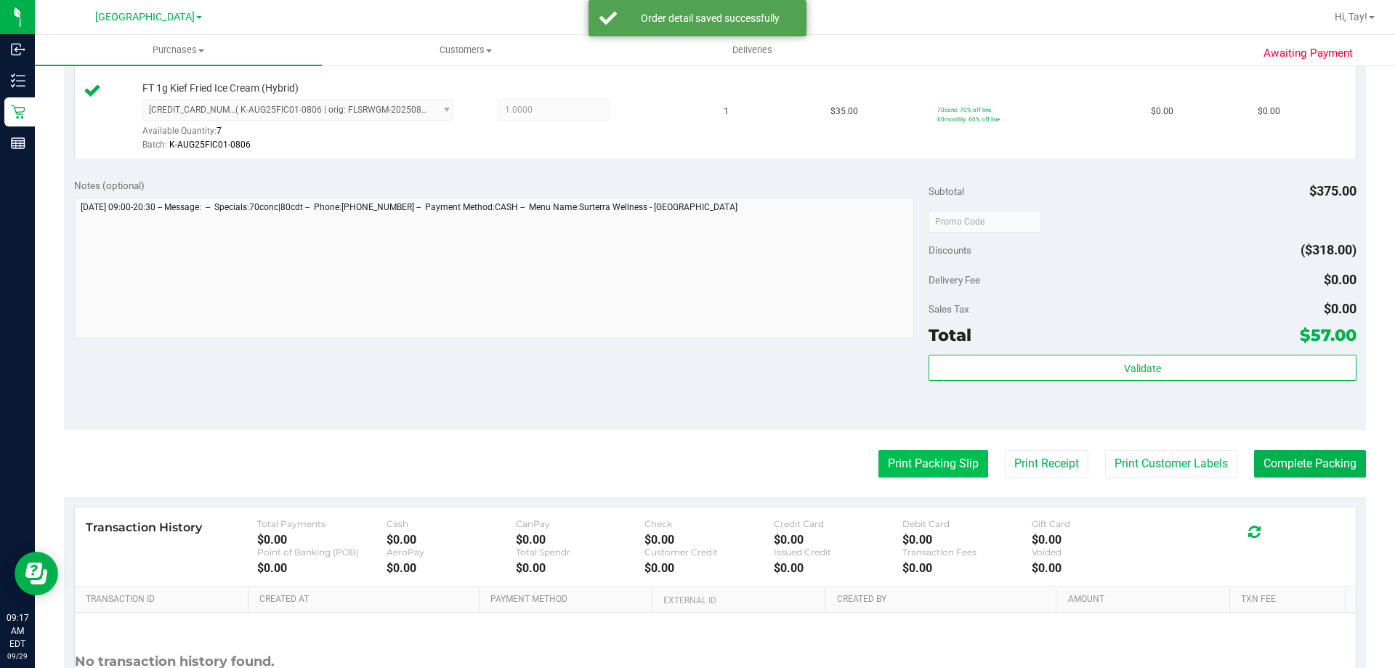
click at [879, 467] on button "Print Packing Slip" at bounding box center [934, 464] width 110 height 28
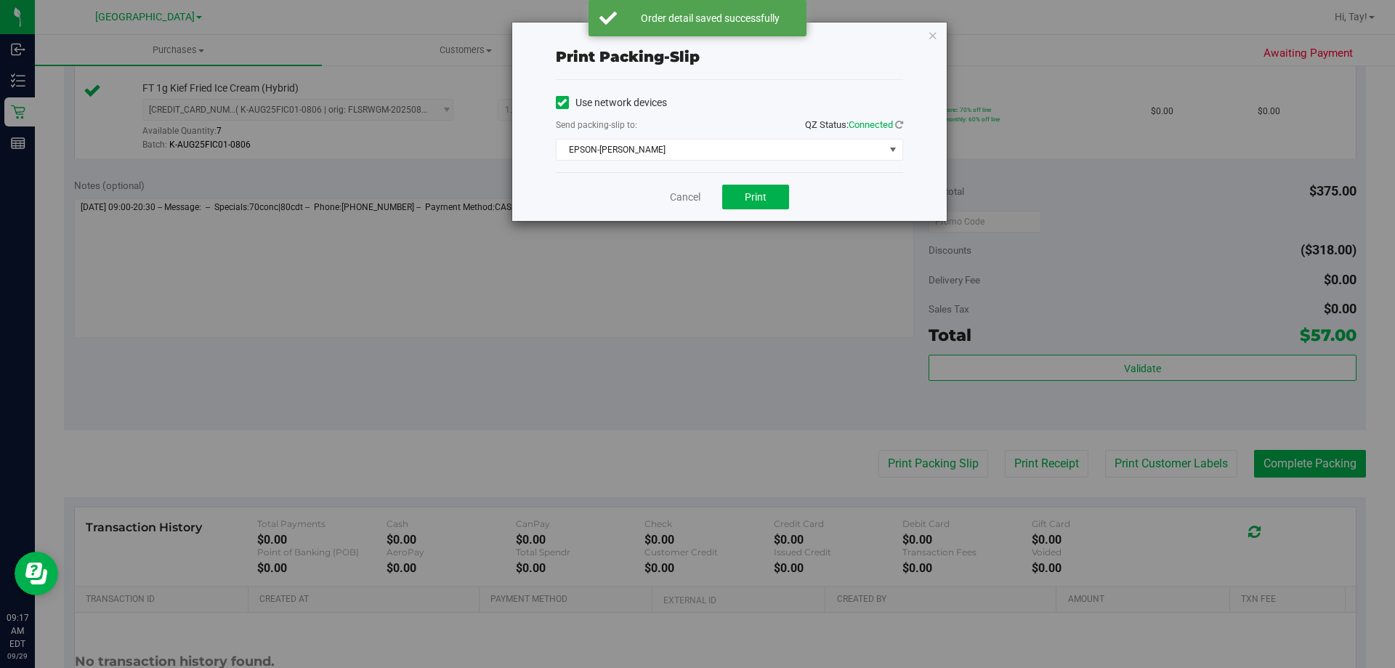
click at [744, 218] on div "Cancel Print" at bounding box center [729, 196] width 347 height 49
click at [745, 214] on div "Cancel Print" at bounding box center [729, 196] width 347 height 49
click at [744, 208] on button "Print" at bounding box center [755, 197] width 67 height 25
click at [683, 201] on link "Cancel" at bounding box center [685, 197] width 31 height 15
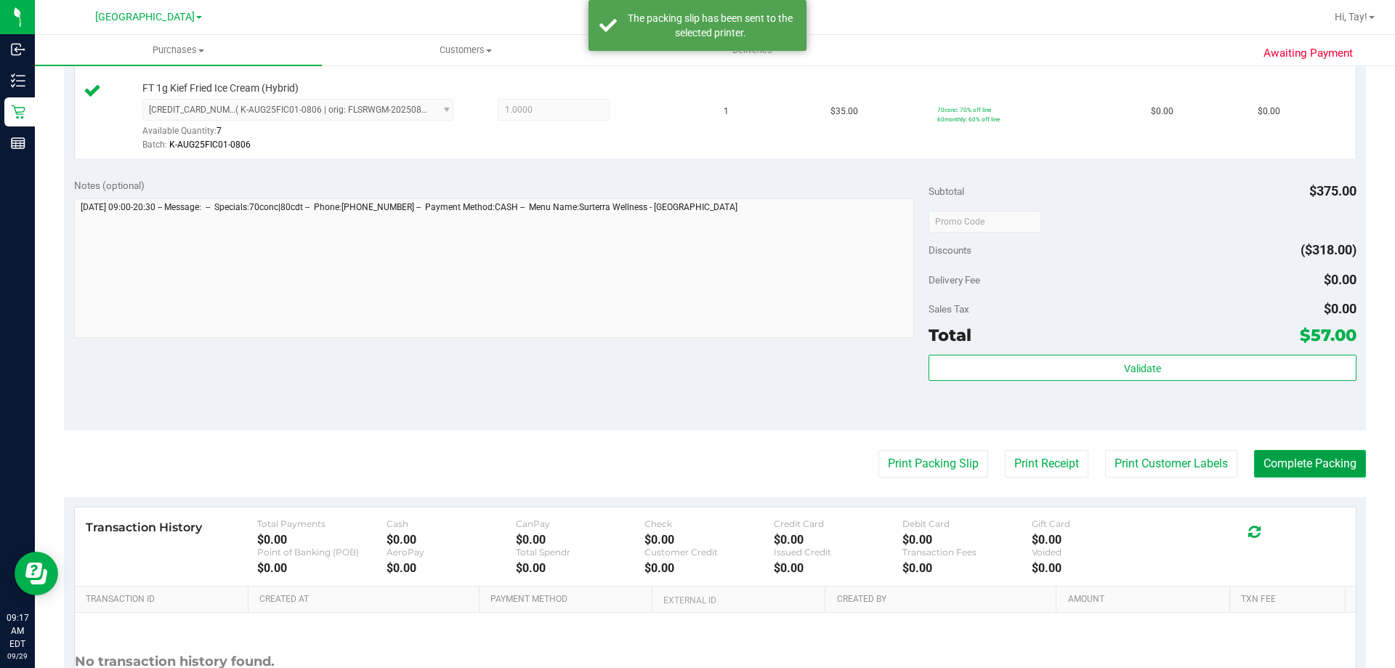
click at [1284, 467] on button "Complete Packing" at bounding box center [1310, 464] width 112 height 28
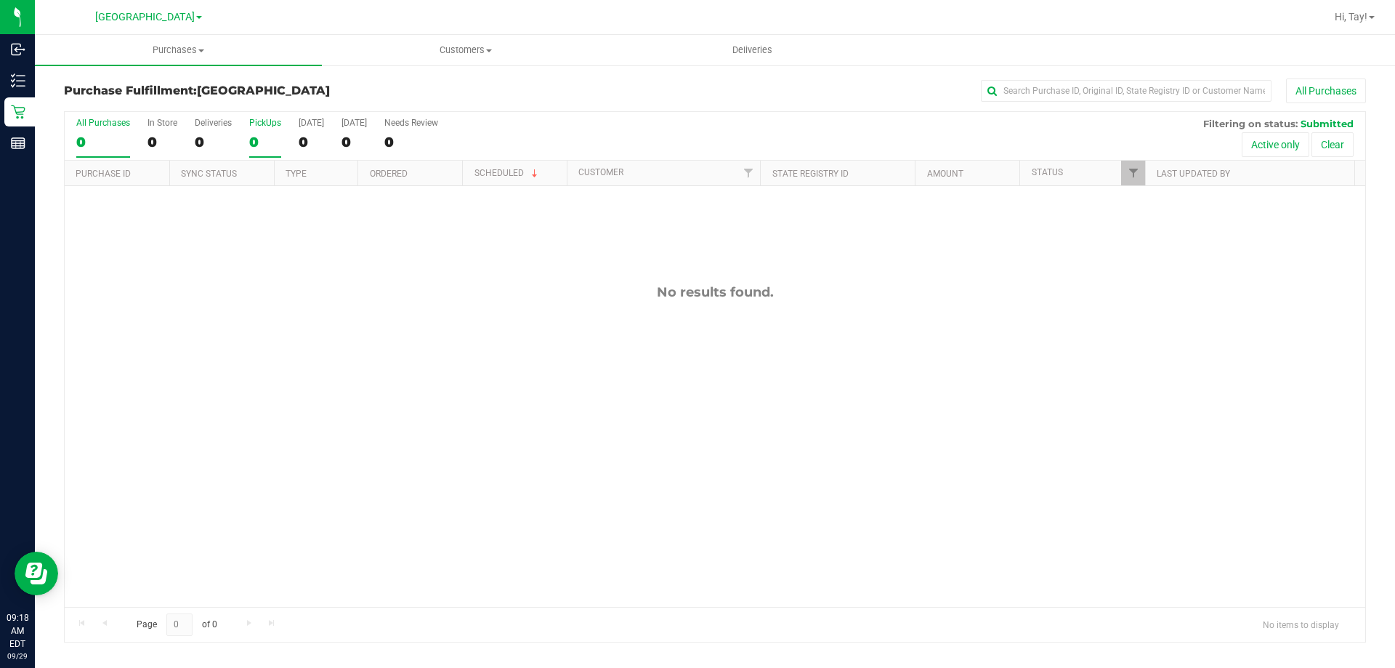
click at [261, 150] on label "PickUps 0" at bounding box center [265, 138] width 32 height 40
click at [0, 0] on input "PickUps 0" at bounding box center [0, 0] width 0 height 0
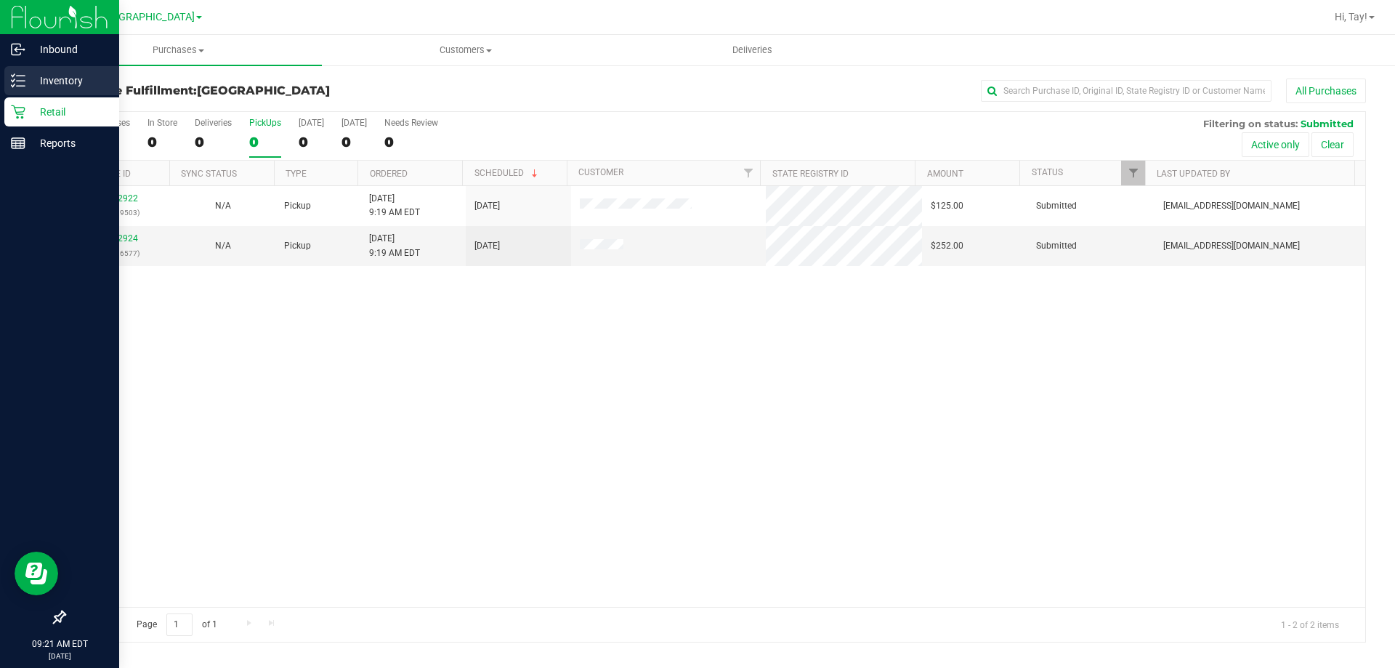
drag, startPoint x: 37, startPoint y: 78, endPoint x: 24, endPoint y: 88, distance: 16.1
click at [32, 81] on div "Inbound Inventory Retail Reports 09:21 AM EDT 09/29/2025 09/29 Orange Park WC H…" at bounding box center [697, 334] width 1395 height 668
click at [24, 88] on div "Inventory" at bounding box center [61, 80] width 115 height 29
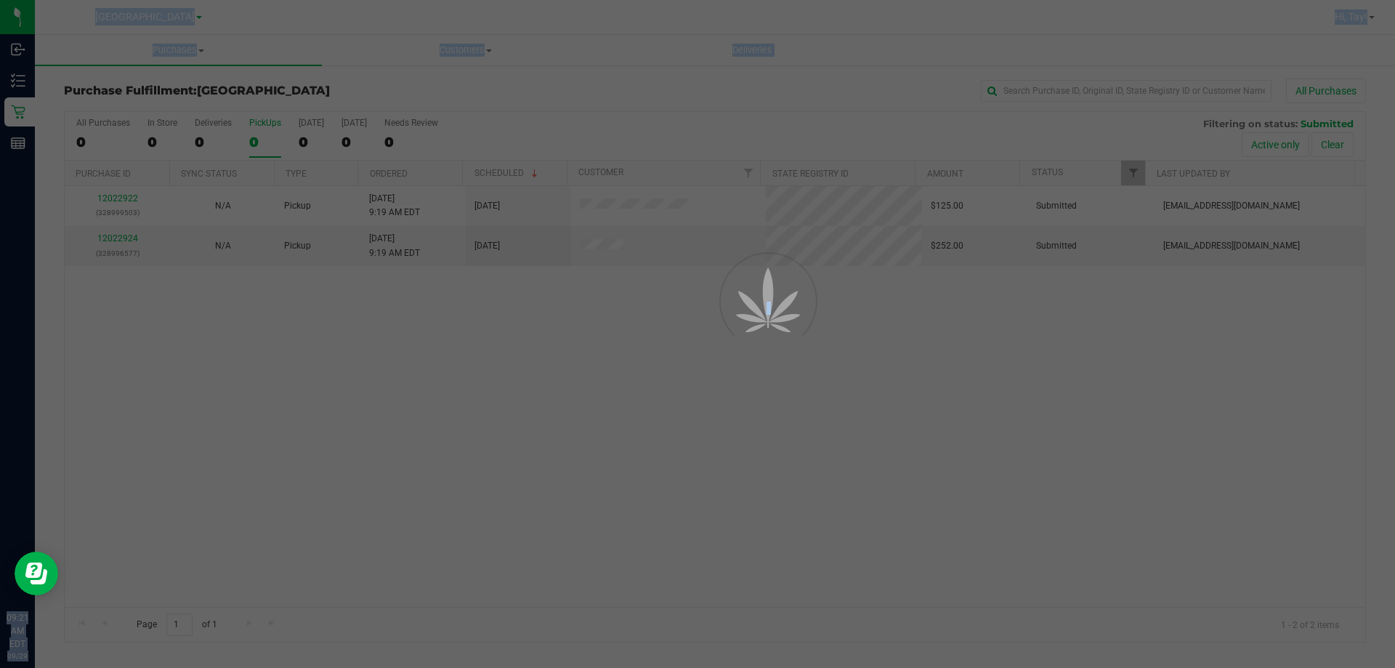
click at [252, 84] on div at bounding box center [697, 334] width 1395 height 668
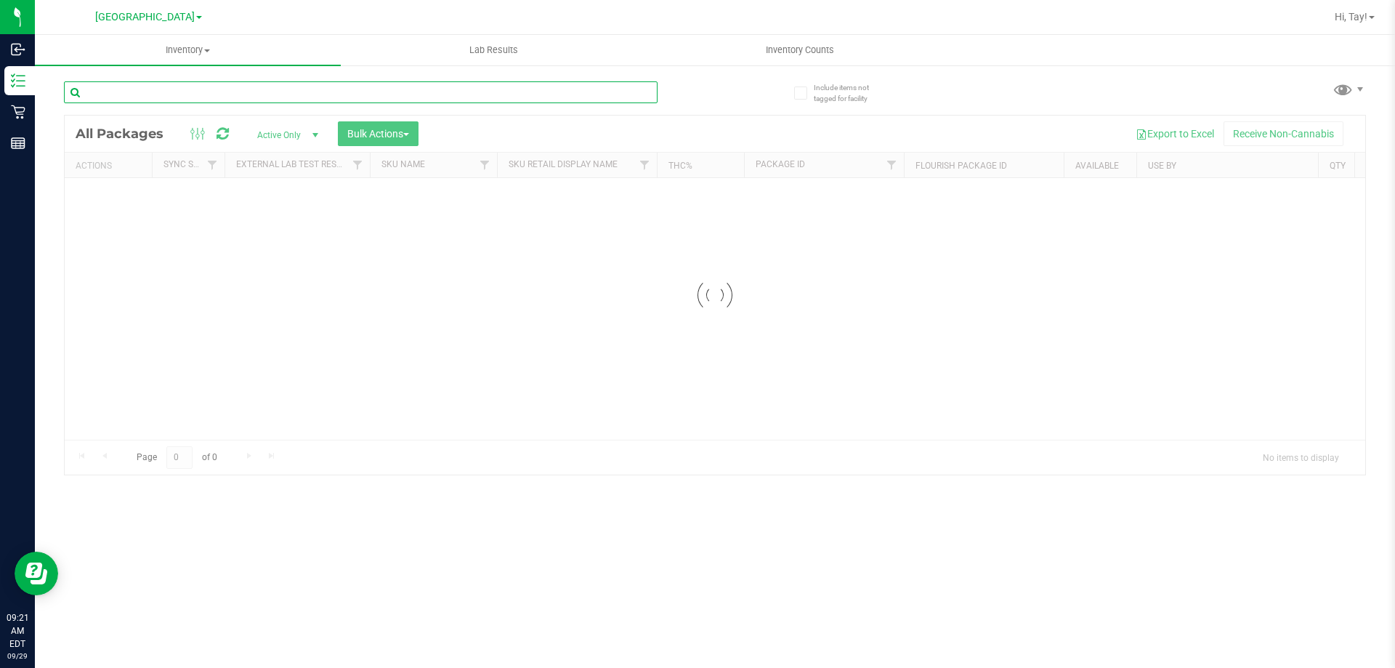
click at [190, 97] on input "text" at bounding box center [361, 92] width 594 height 22
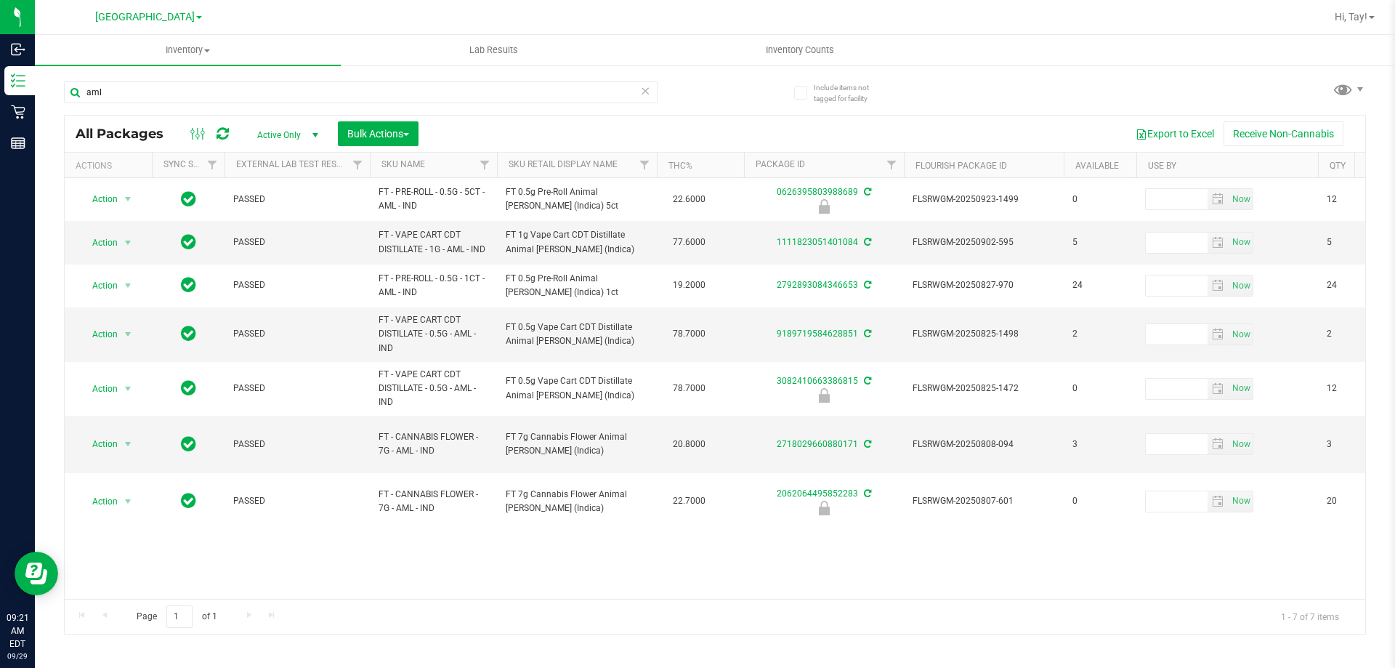
click at [622, 163] on th "Sku Retail Display Name" at bounding box center [577, 165] width 160 height 25
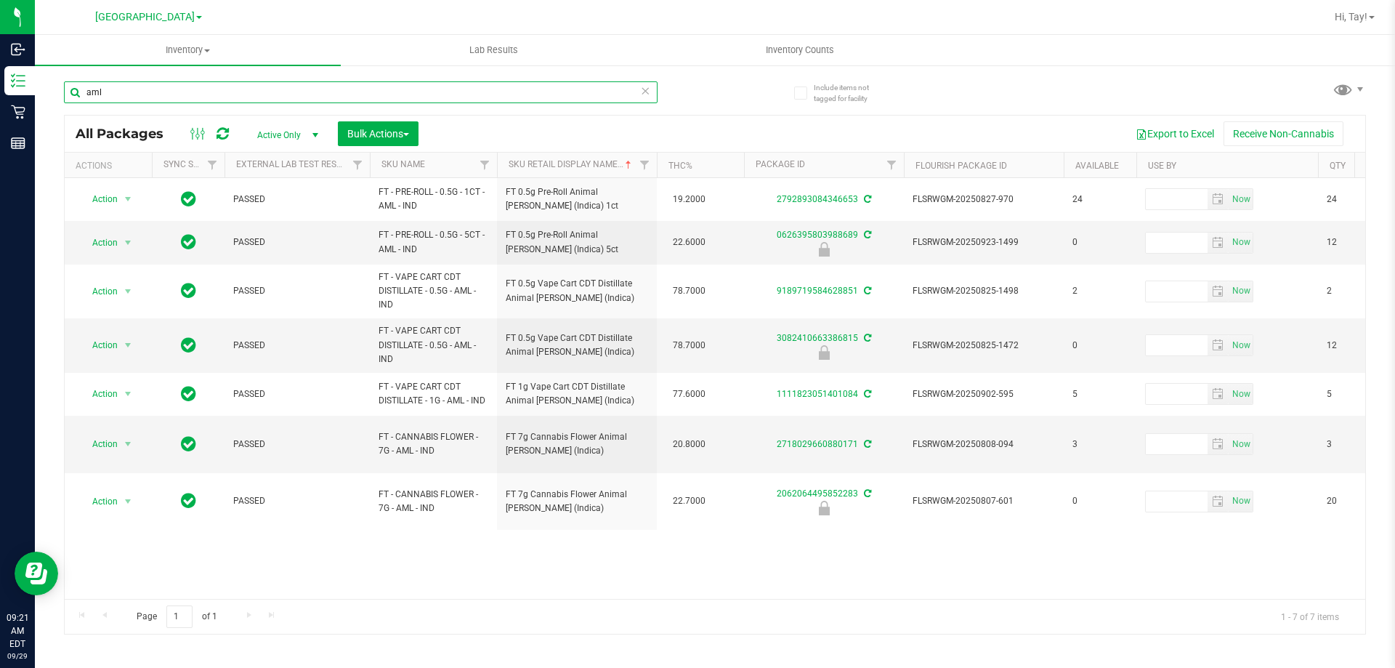
click at [171, 94] on input "aml" at bounding box center [361, 92] width 594 height 22
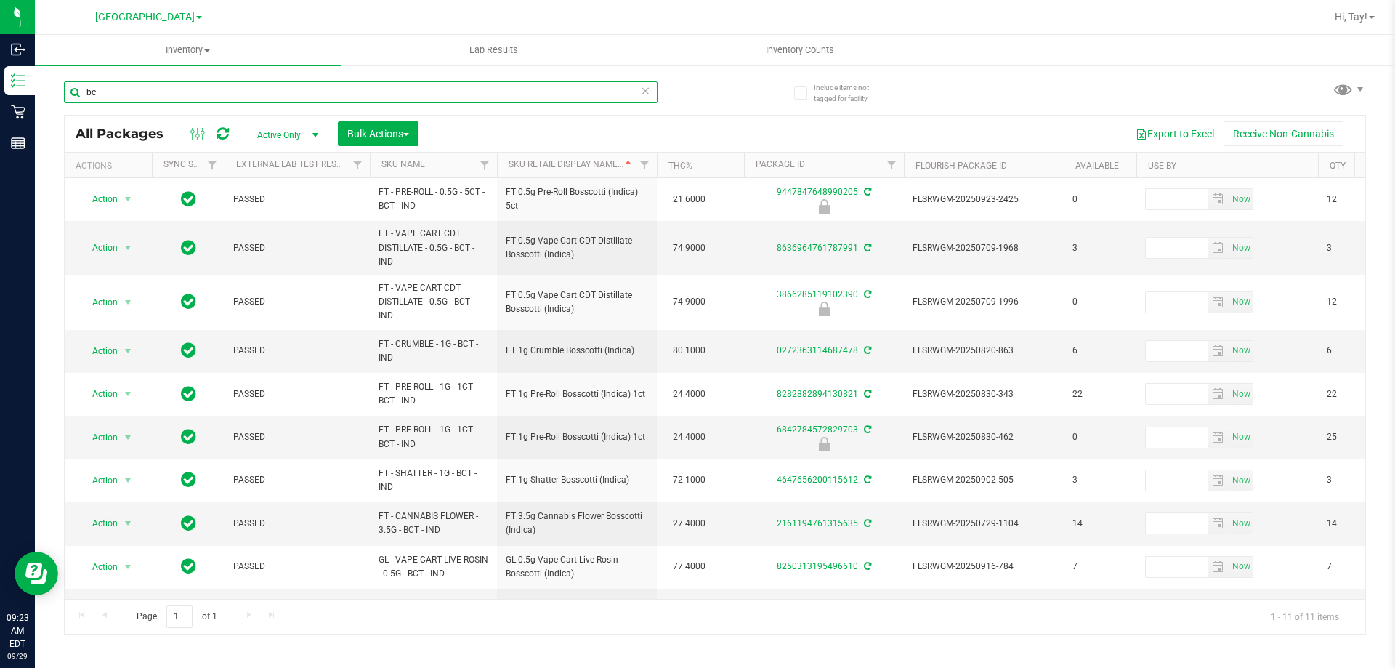
type input "b"
type input "aml"
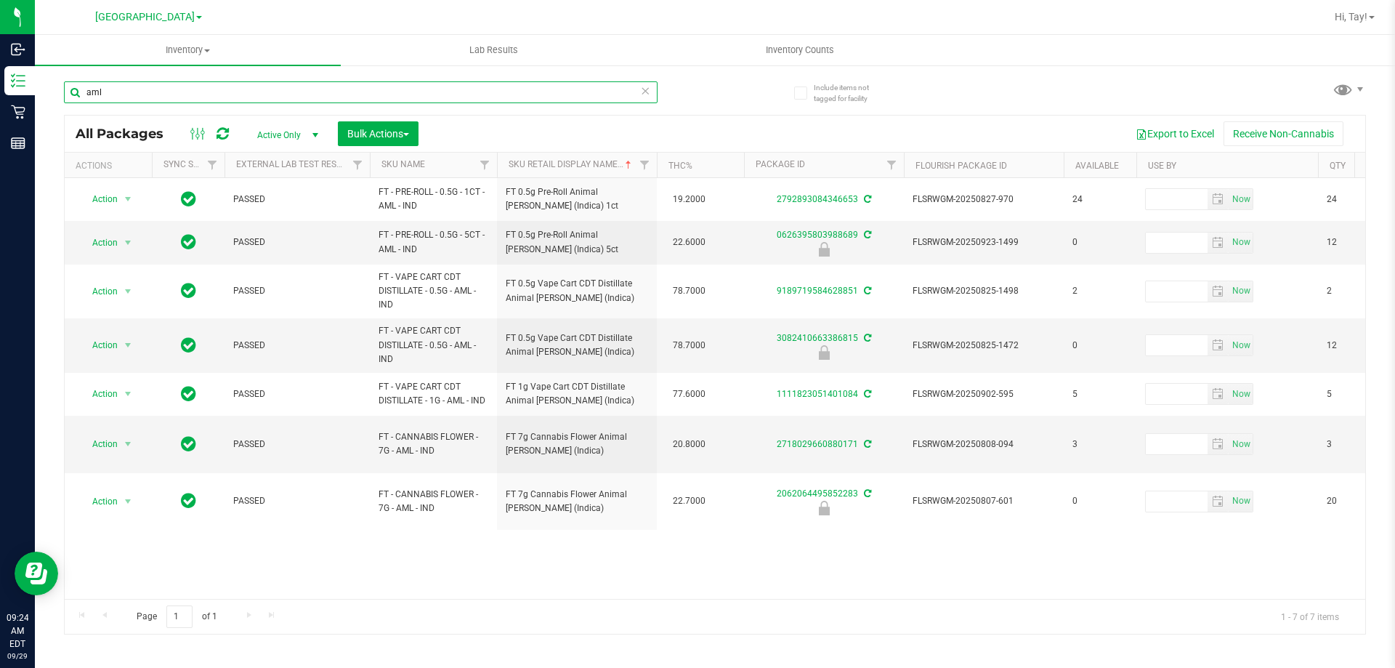
click at [283, 93] on input "aml" at bounding box center [361, 92] width 594 height 22
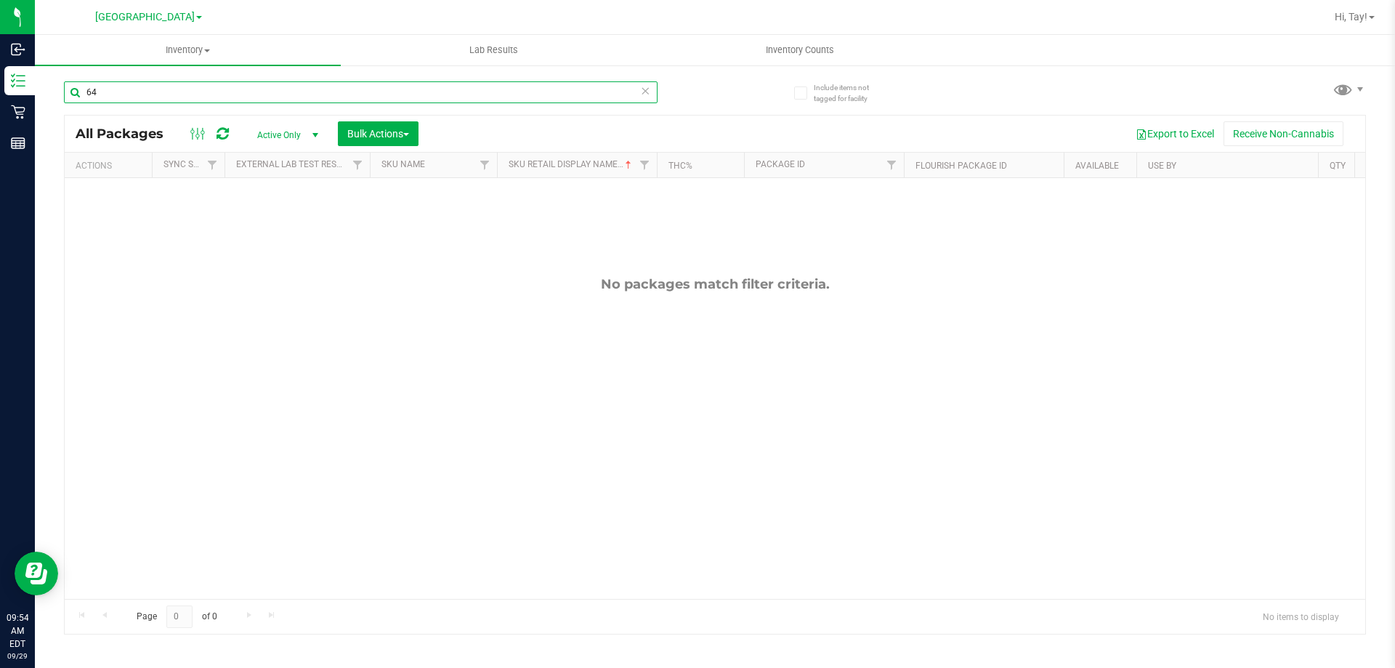
type input "6"
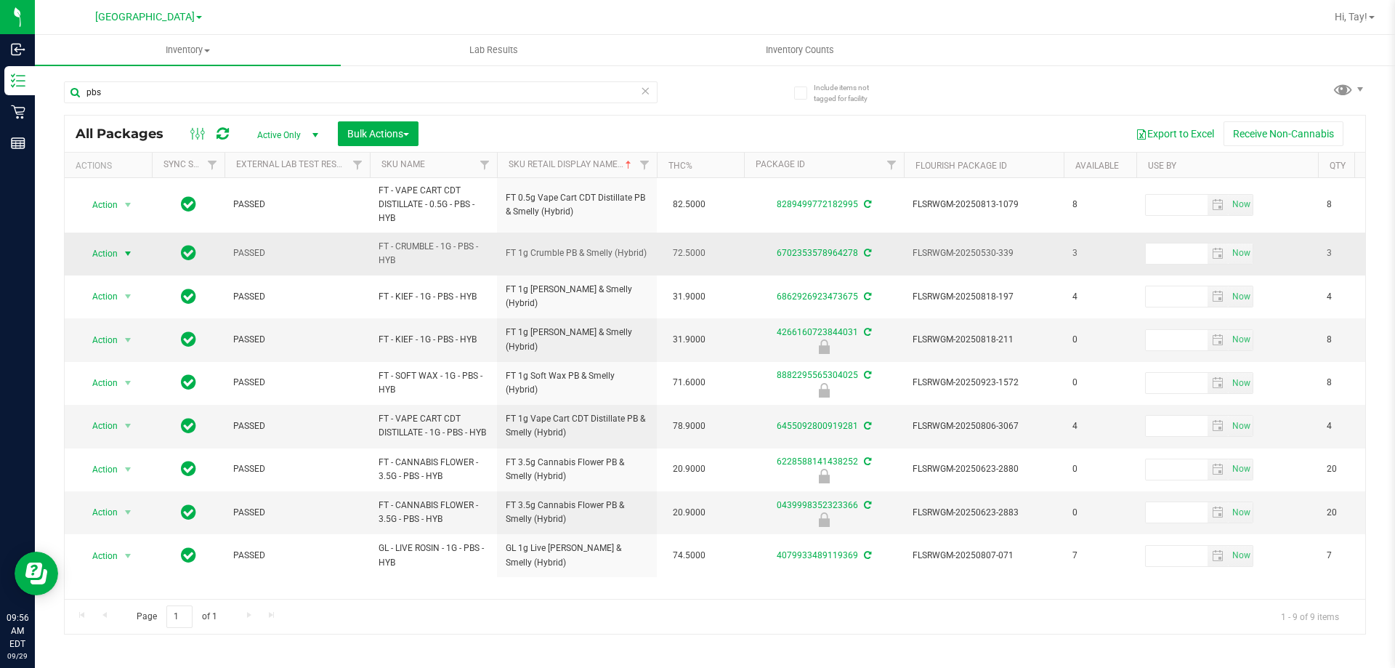
click at [111, 253] on span "Action" at bounding box center [98, 253] width 39 height 20
click at [147, 404] on li "Print package label" at bounding box center [136, 408] width 113 height 22
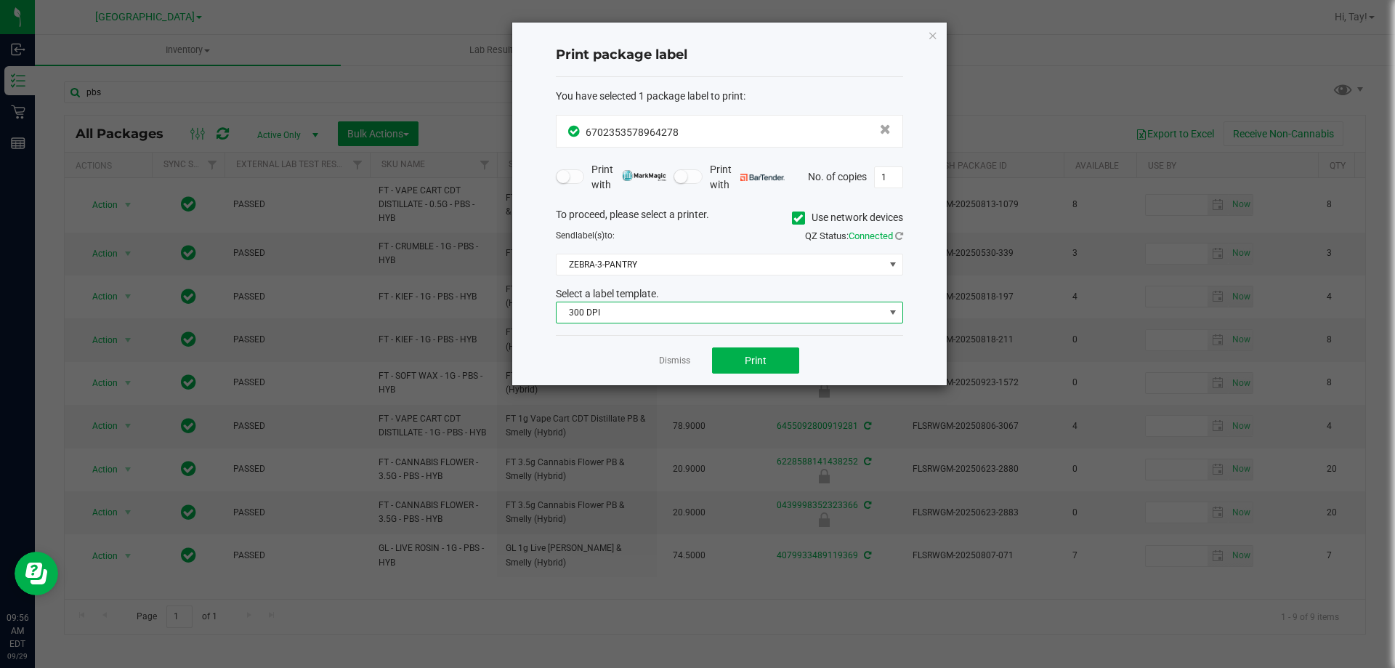
click at [653, 318] on span "300 DPI" at bounding box center [721, 312] width 328 height 20
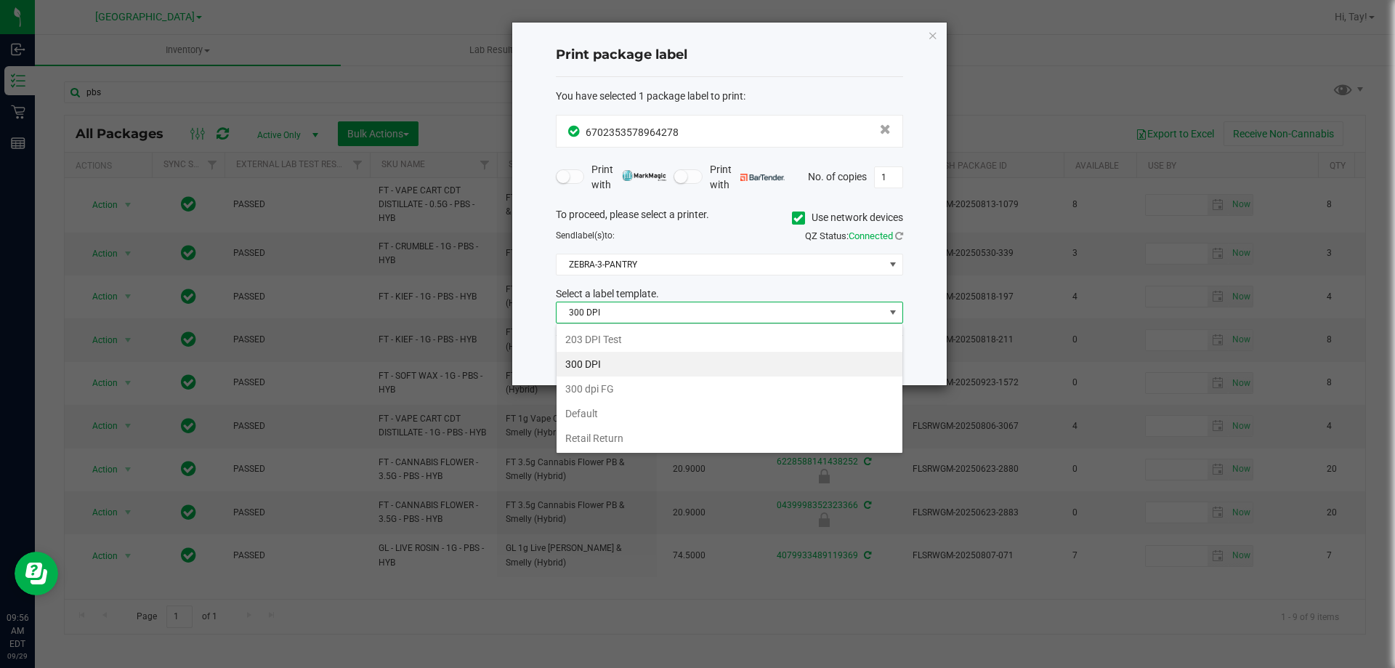
scroll to position [22, 347]
click at [624, 338] on li "203 DPI Test" at bounding box center [730, 339] width 346 height 25
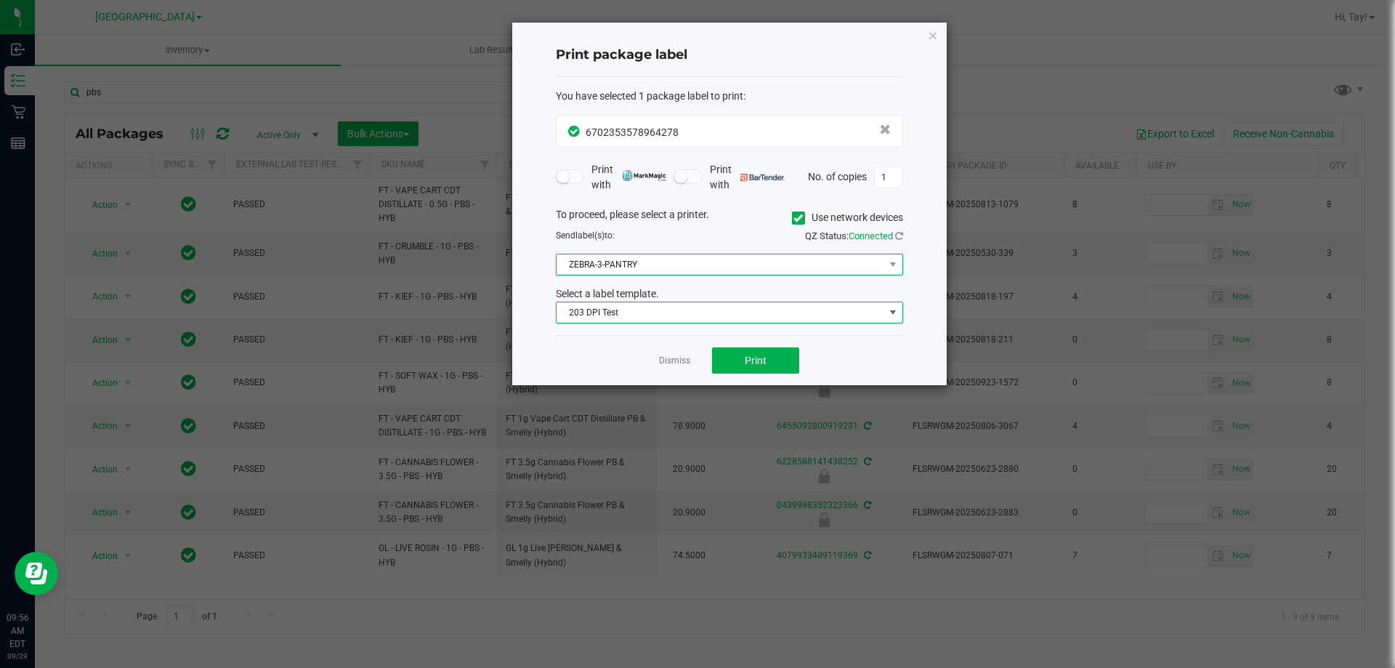
click at [636, 272] on span "ZEBRA-3-PANTRY" at bounding box center [721, 264] width 328 height 20
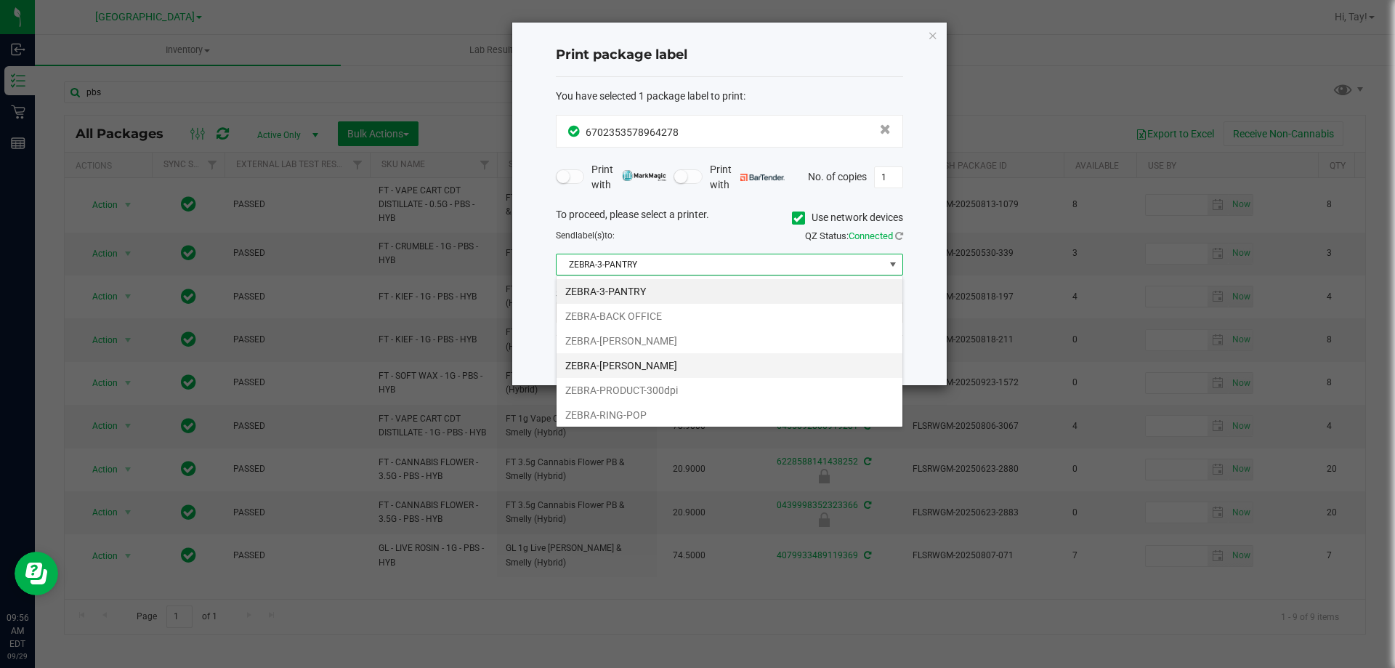
click at [656, 358] on li "ZEBRA-[PERSON_NAME]" at bounding box center [730, 365] width 346 height 25
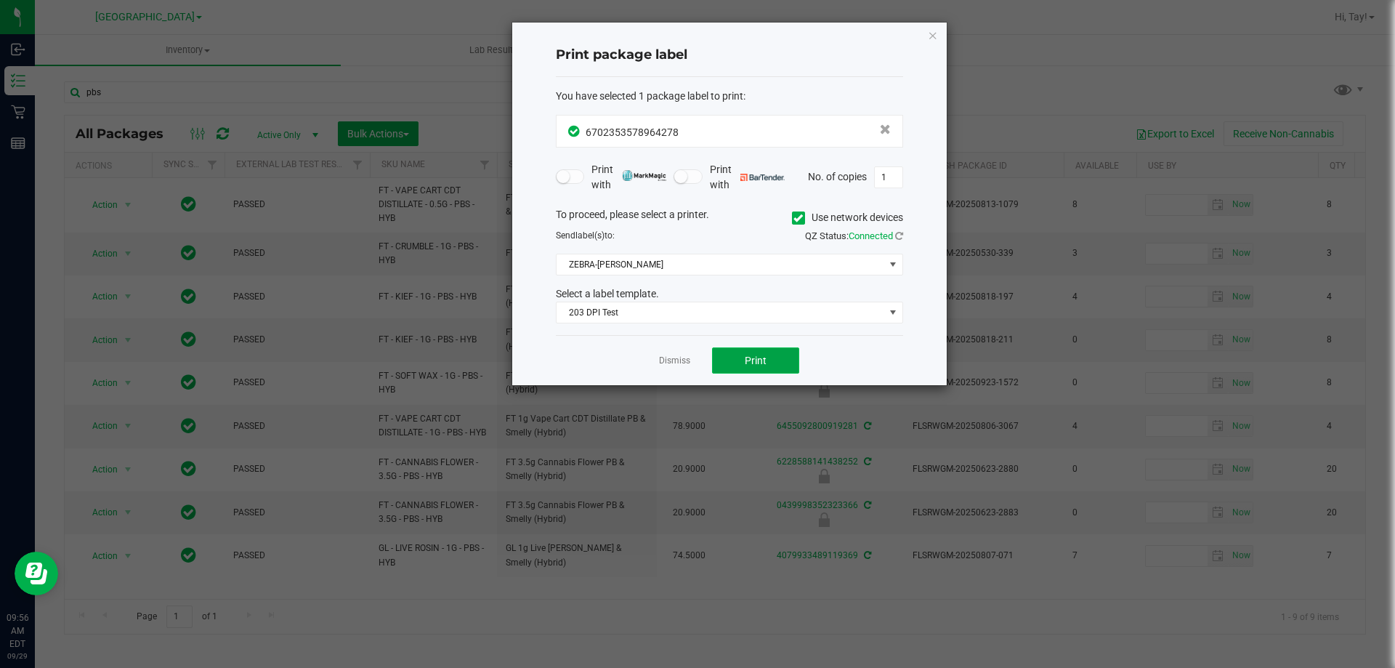
click at [760, 368] on button "Print" at bounding box center [755, 360] width 87 height 26
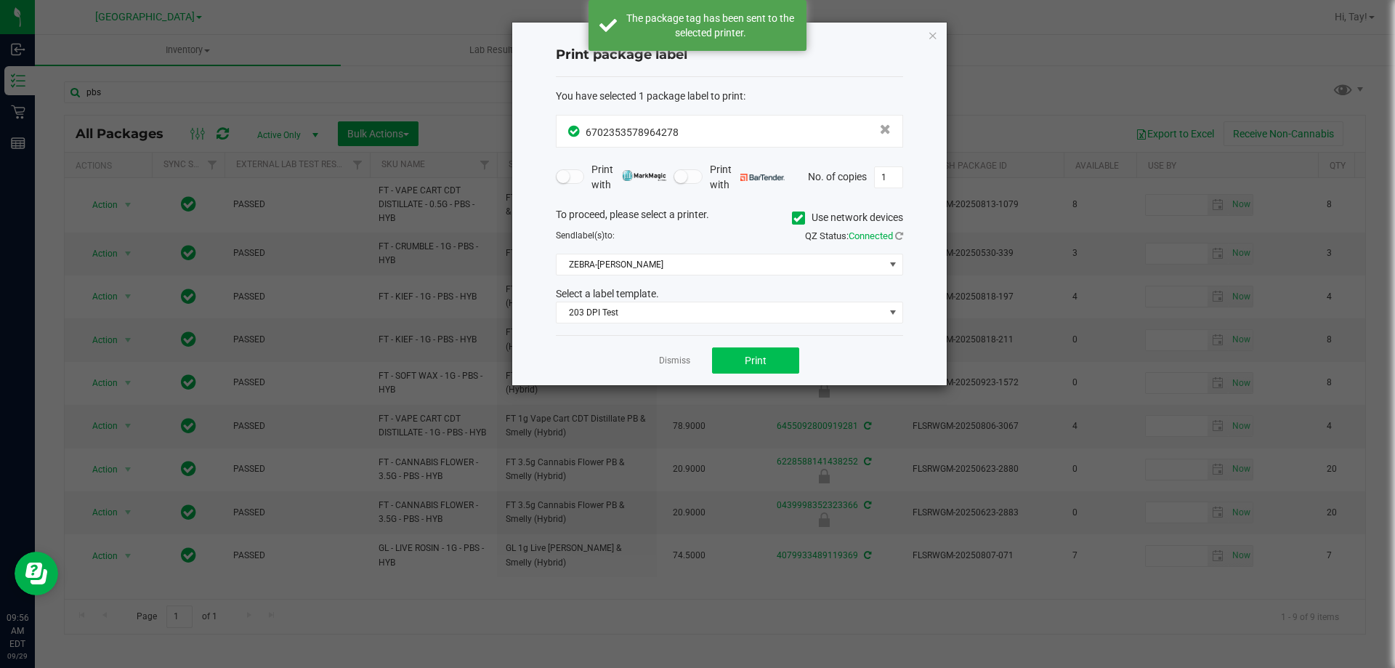
click at [682, 358] on link "Dismiss" at bounding box center [674, 361] width 31 height 12
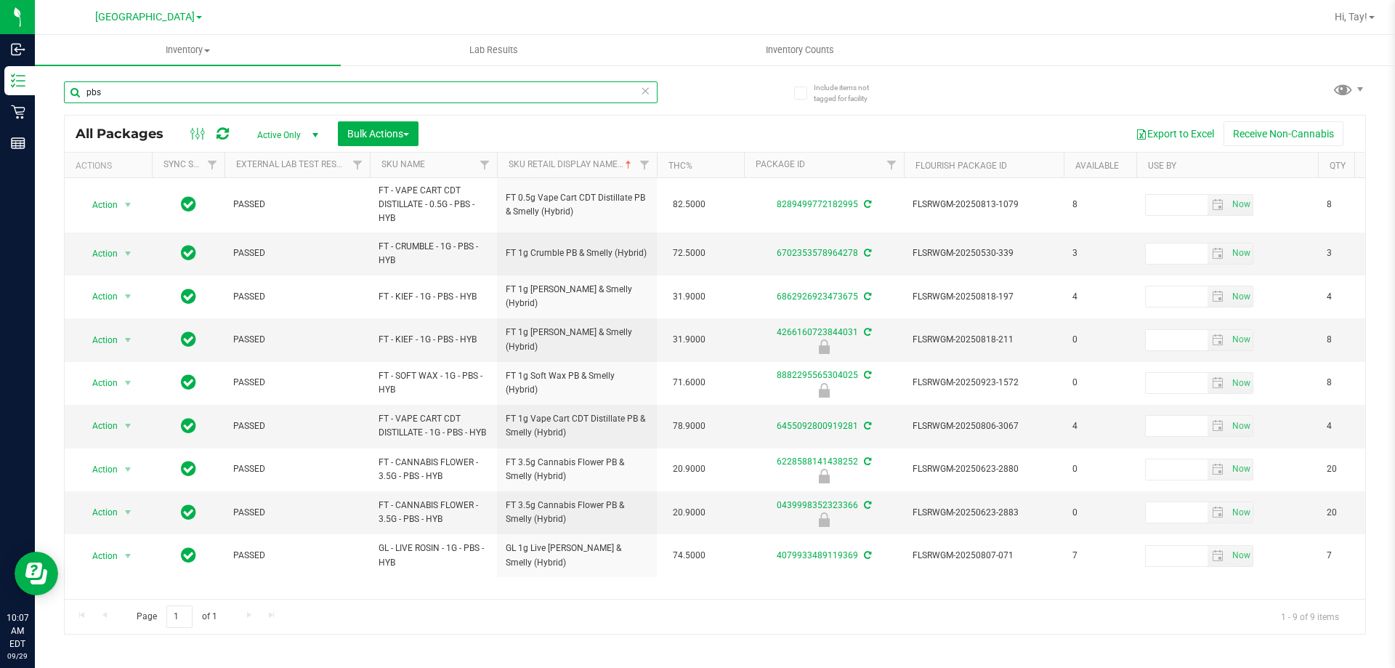
click at [286, 97] on input "pbs" at bounding box center [361, 92] width 594 height 22
click at [284, 98] on input "pbs" at bounding box center [361, 92] width 594 height 22
type input "t16"
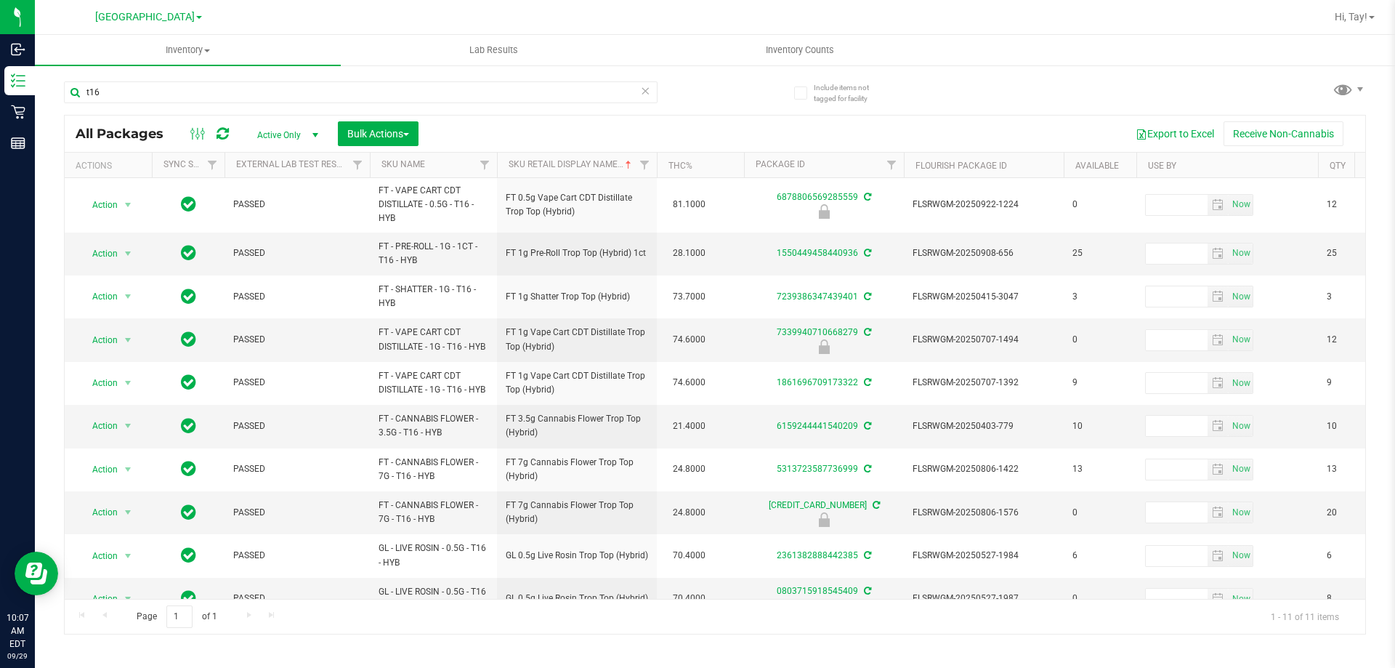
click at [706, 142] on div "Export to Excel Receive Non-Cannabis" at bounding box center [892, 133] width 925 height 25
click at [678, 140] on div "Export to Excel Receive Non-Cannabis" at bounding box center [892, 133] width 925 height 25
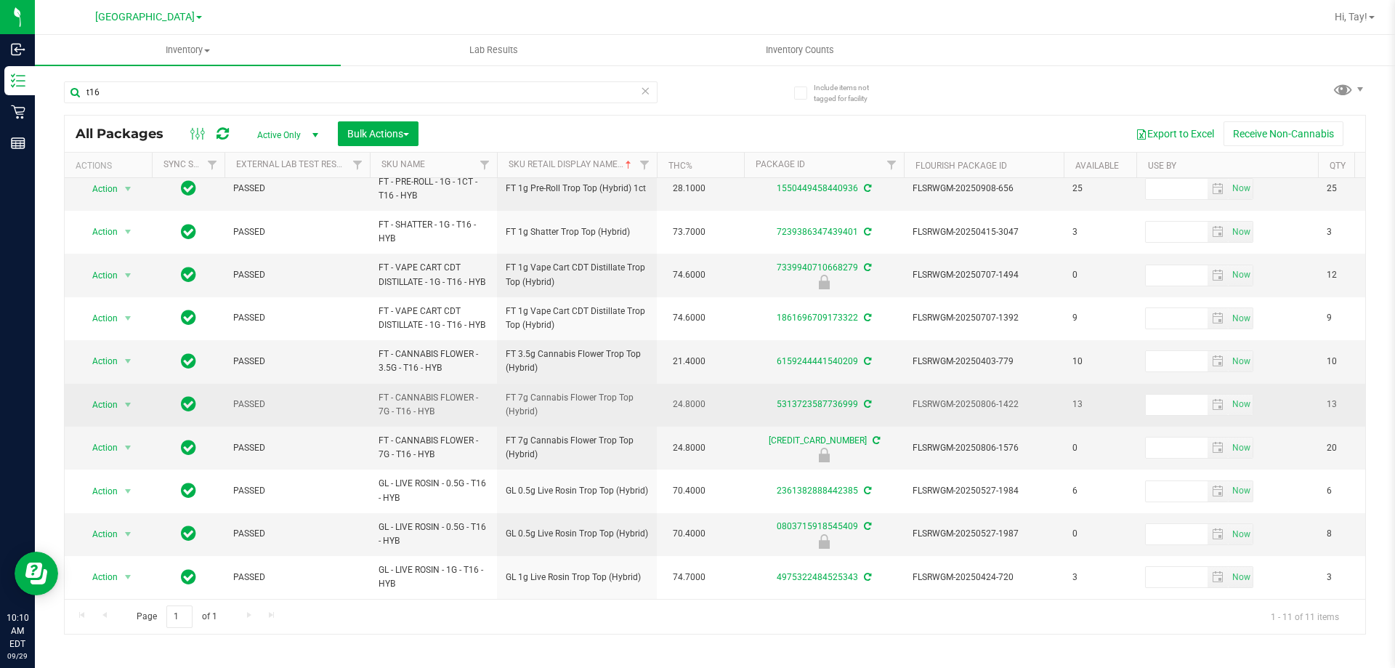
scroll to position [76, 0]
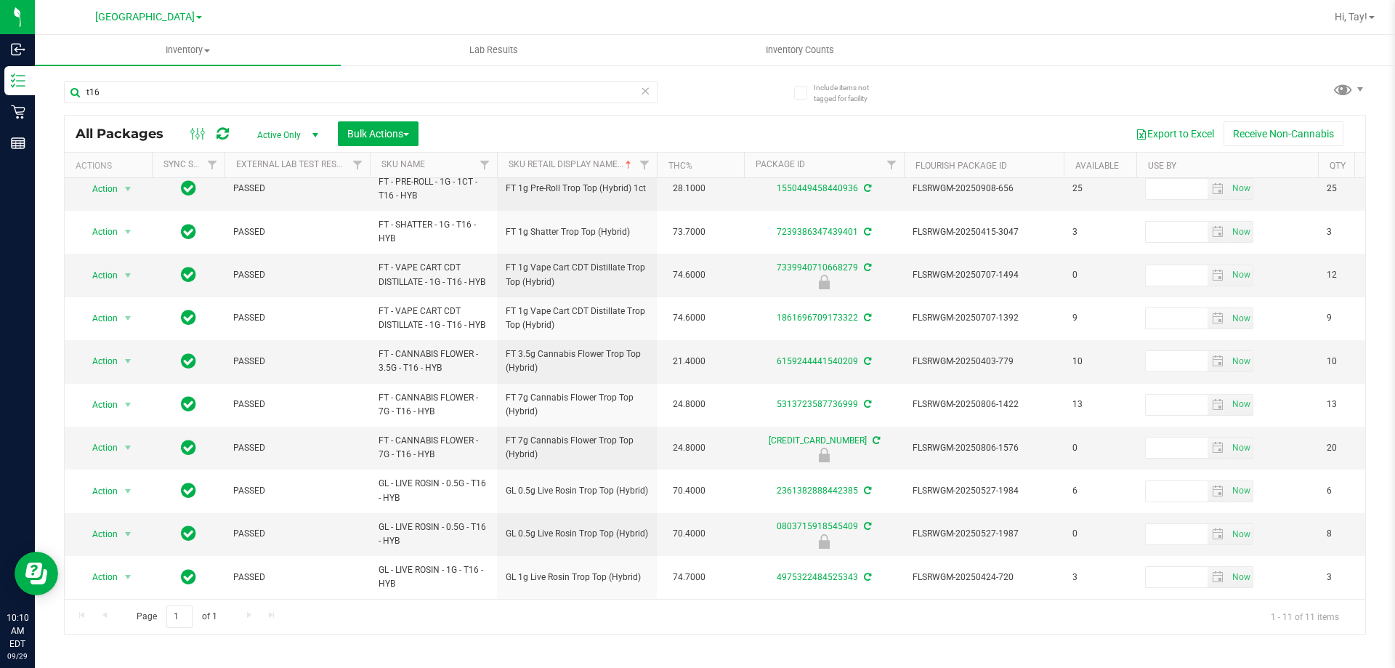
click at [558, 118] on div "All Packages Active Only Active Only Lab Samples Locked All External Internal B…" at bounding box center [715, 134] width 1301 height 36
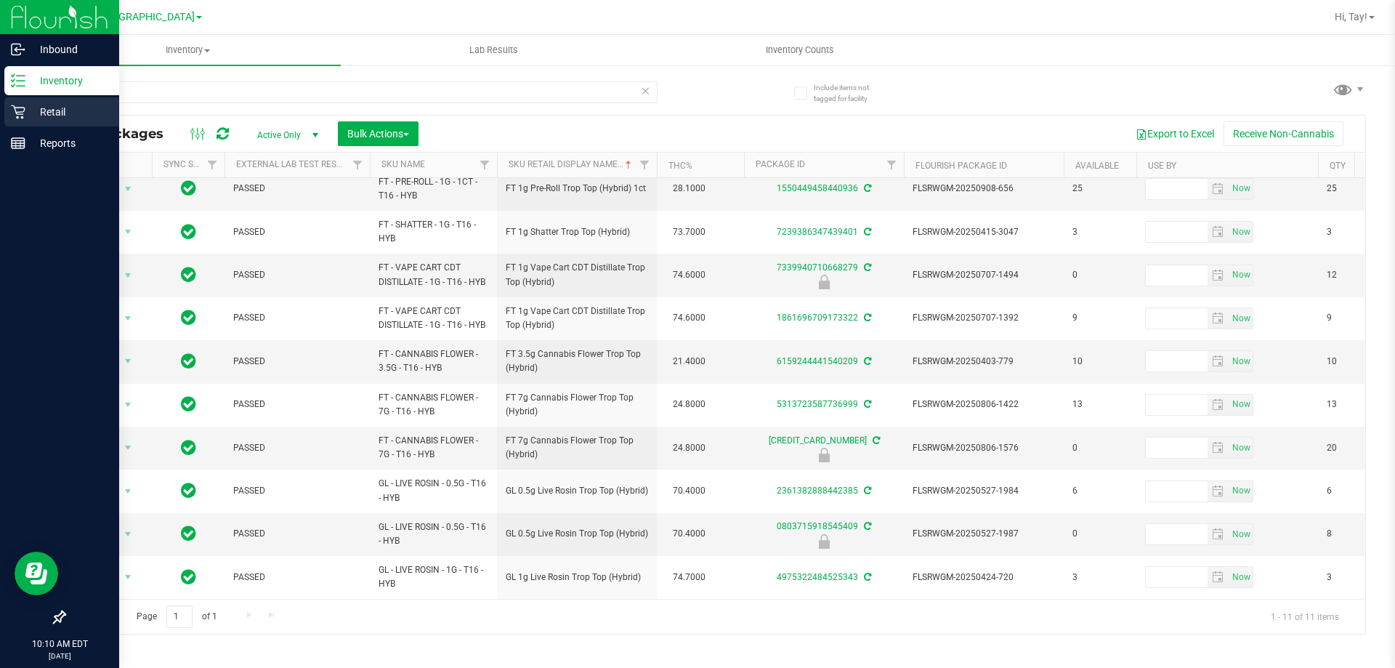
click at [19, 102] on div "Retail" at bounding box center [61, 111] width 115 height 29
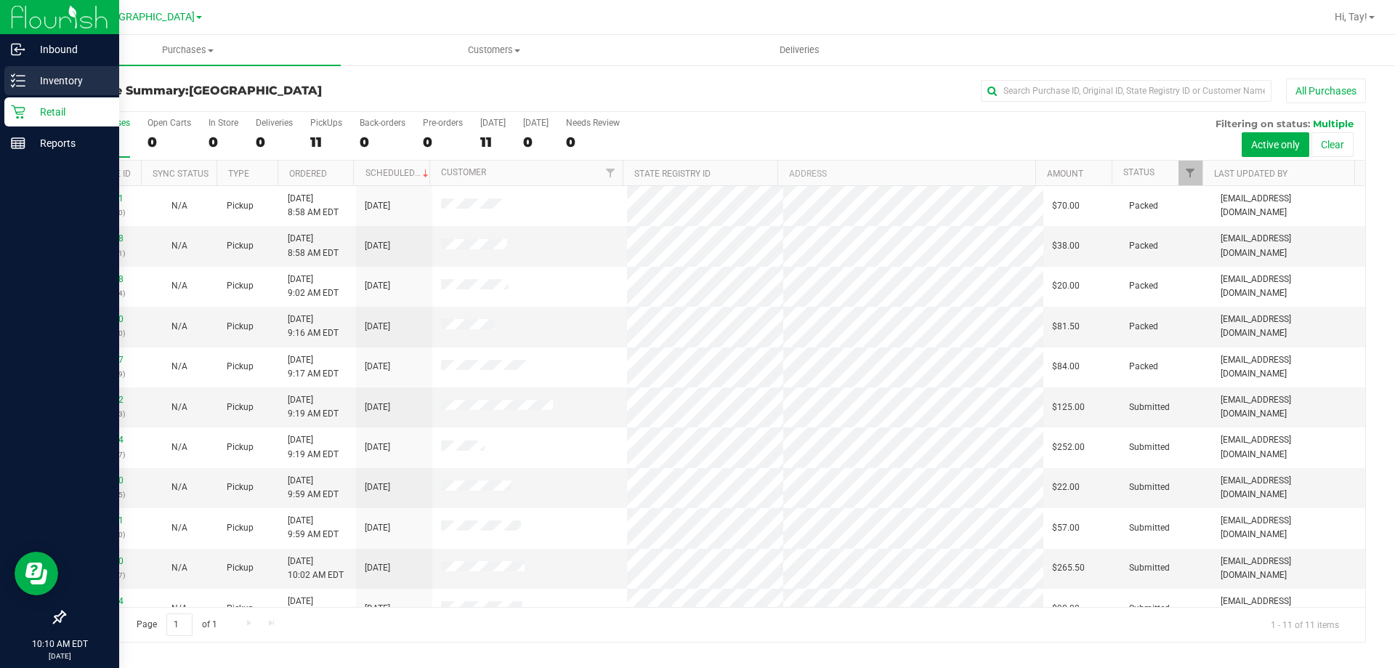
click at [23, 89] on div "Inventory" at bounding box center [61, 80] width 115 height 29
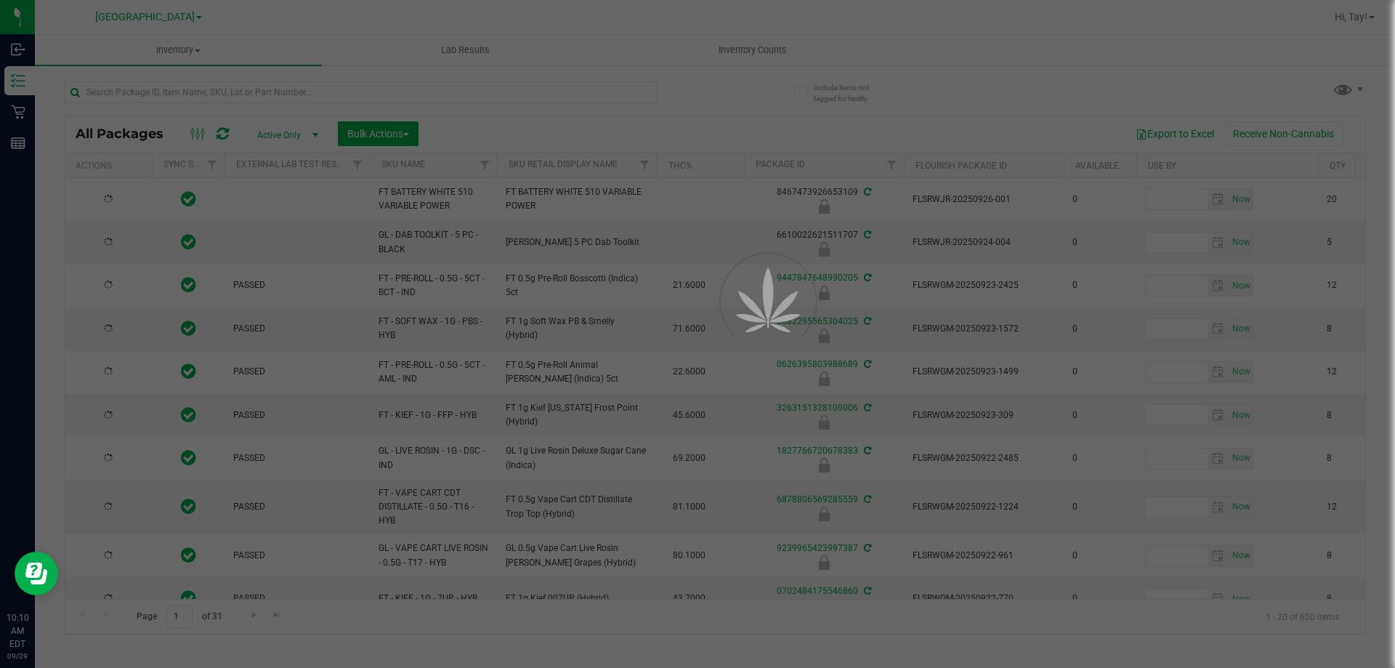
click at [276, 92] on div at bounding box center [697, 334] width 1395 height 668
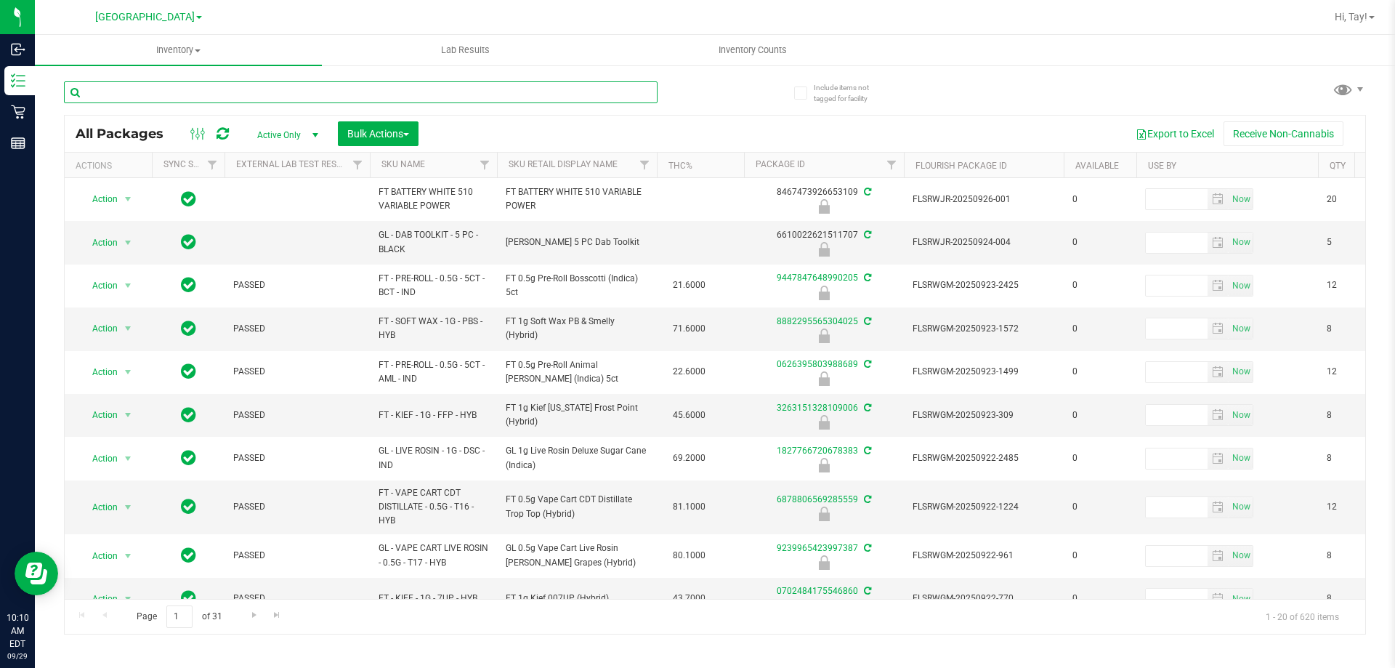
click at [276, 92] on input "text" at bounding box center [361, 92] width 594 height 22
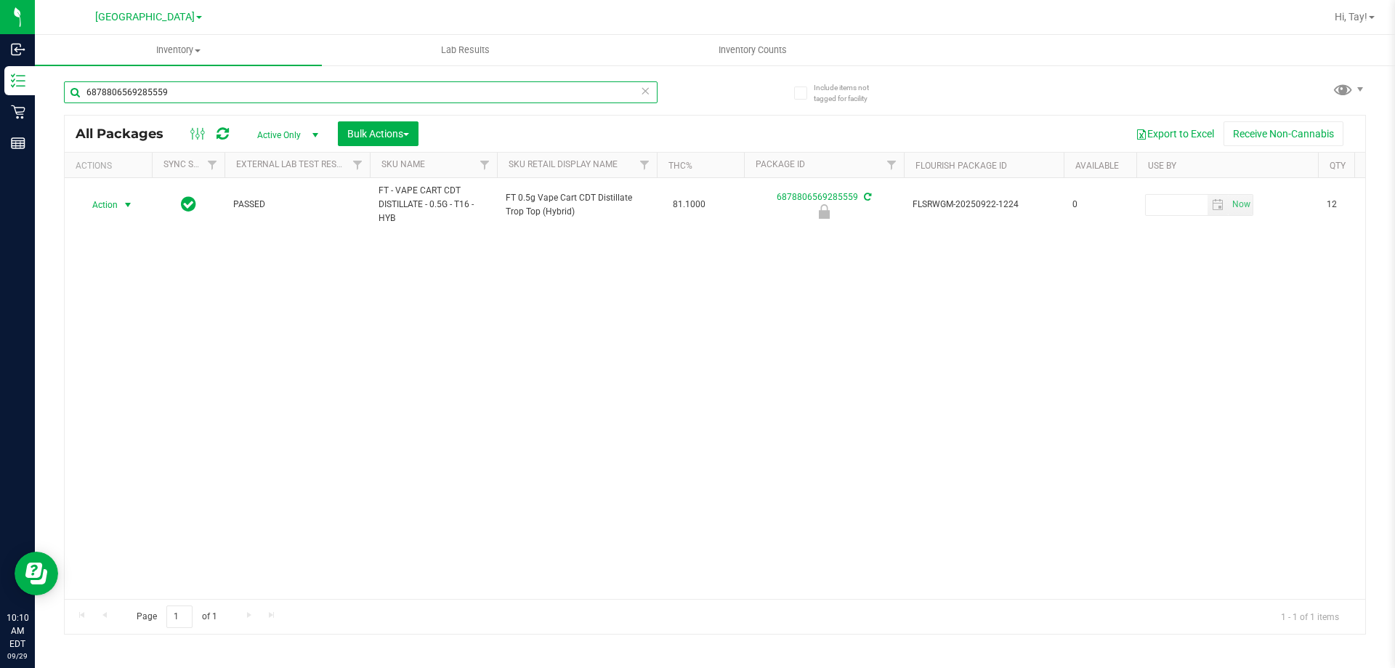
type input "6878806569285559"
click at [105, 206] on span "Action" at bounding box center [98, 205] width 39 height 20
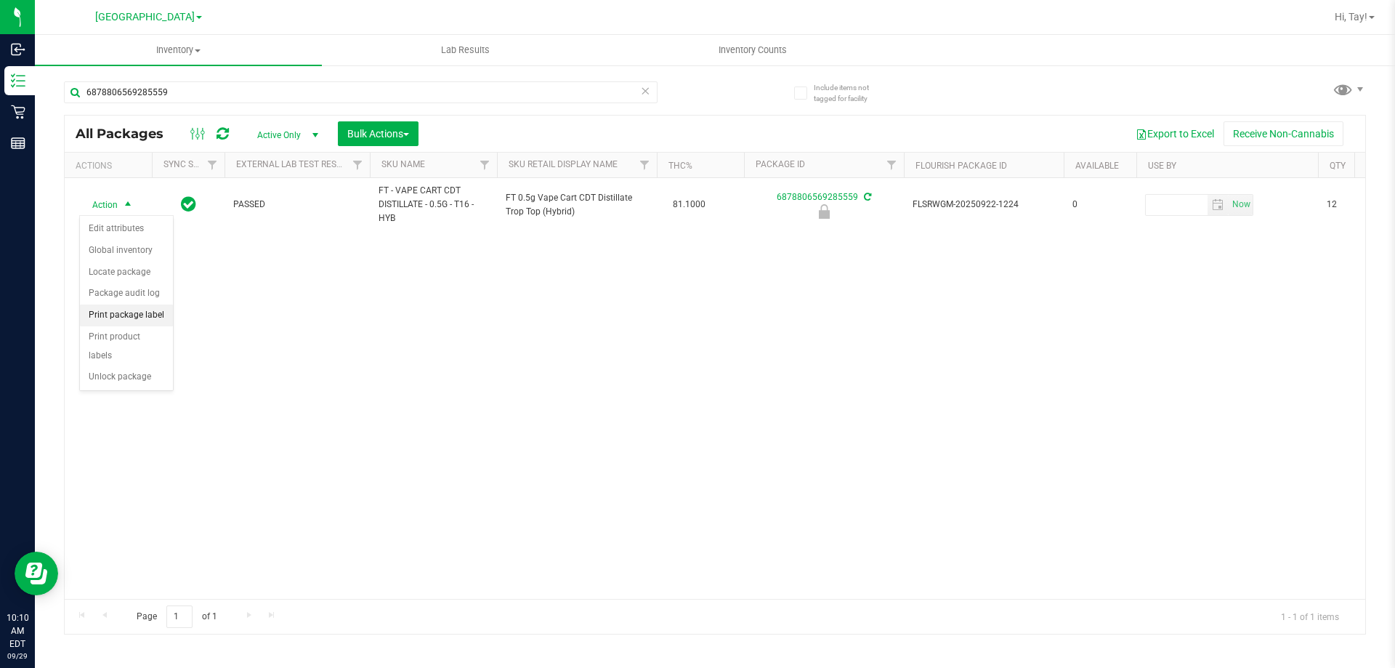
click at [132, 317] on li "Print package label" at bounding box center [126, 316] width 93 height 22
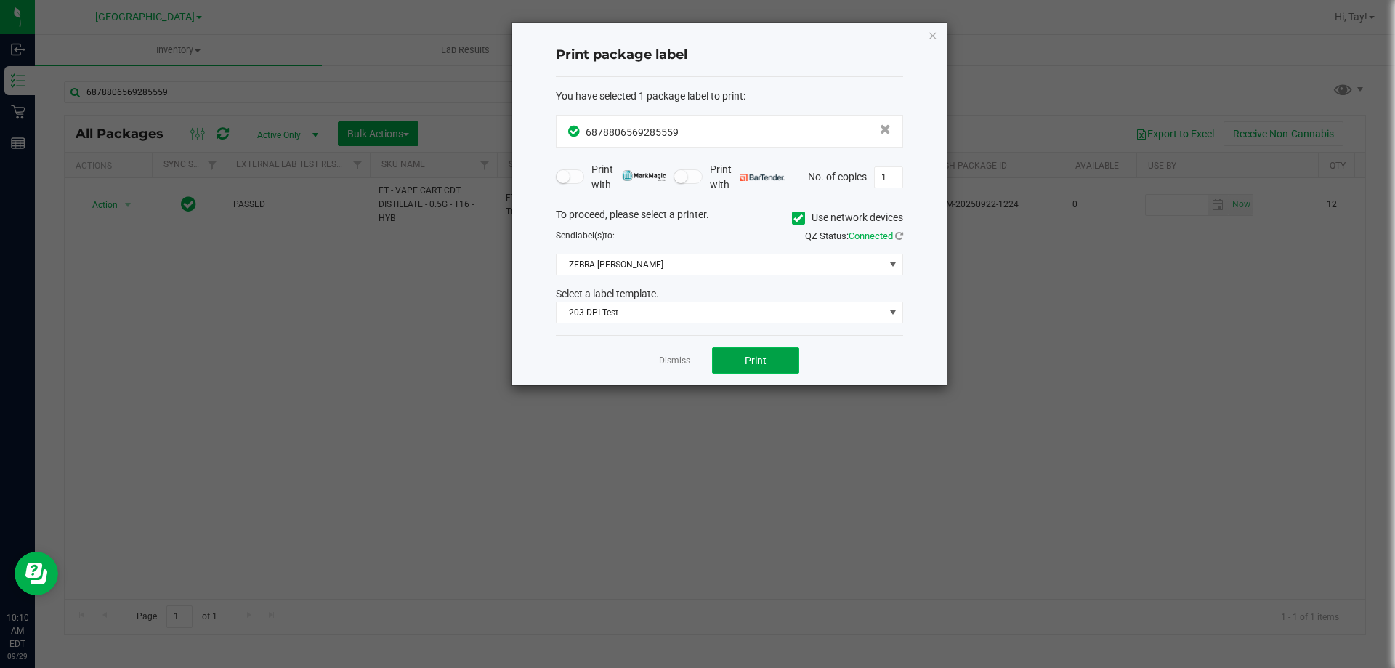
click at [762, 355] on span "Print" at bounding box center [756, 361] width 22 height 12
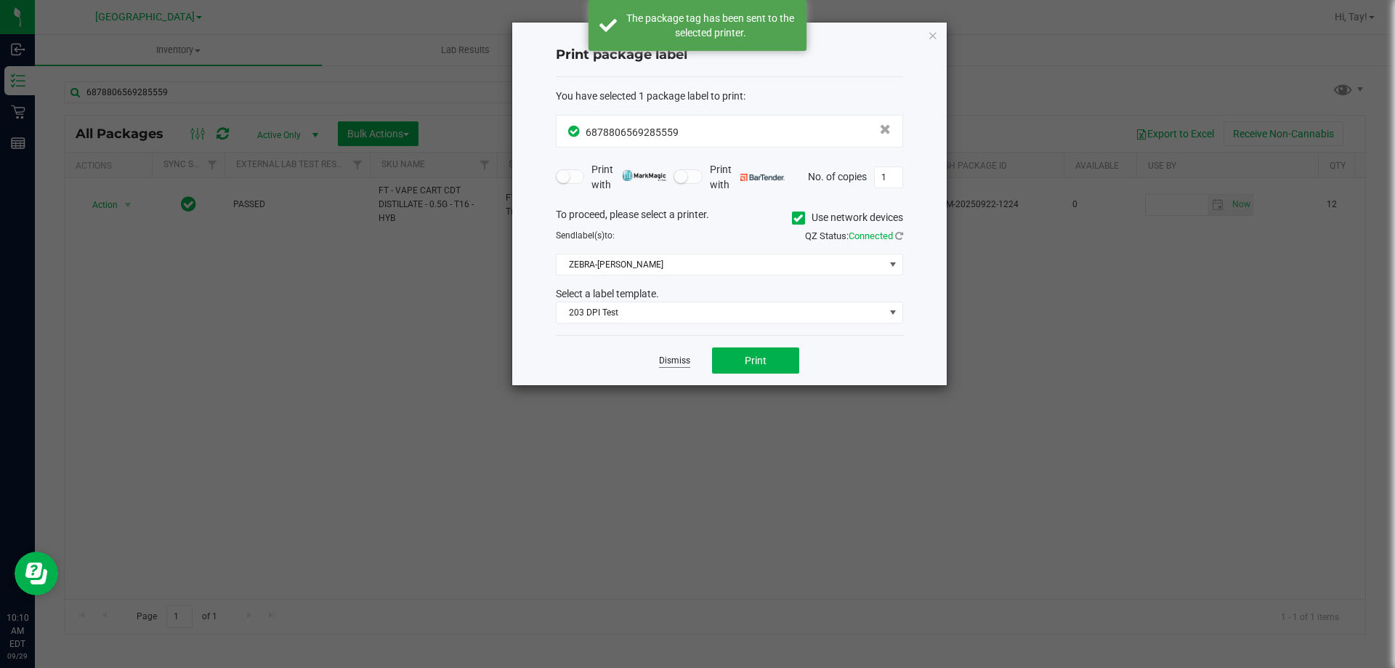
click at [685, 362] on link "Dismiss" at bounding box center [674, 361] width 31 height 12
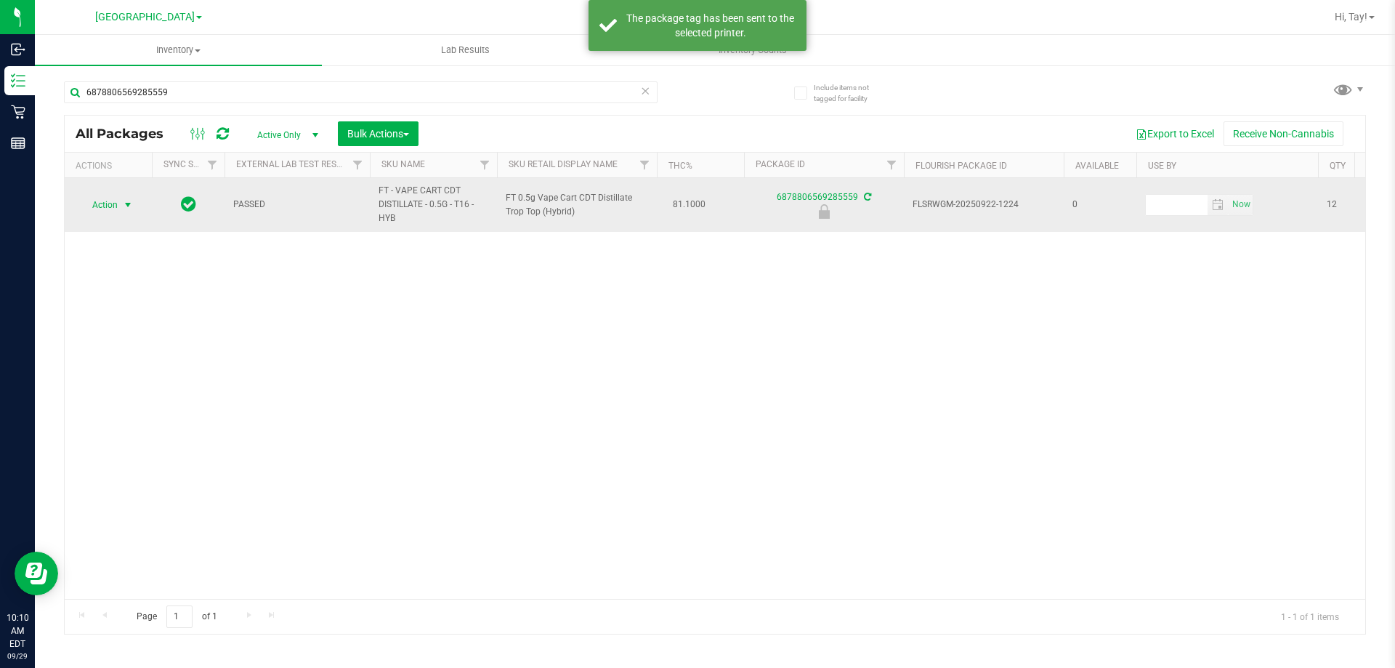
click at [127, 205] on span "select" at bounding box center [128, 205] width 12 height 12
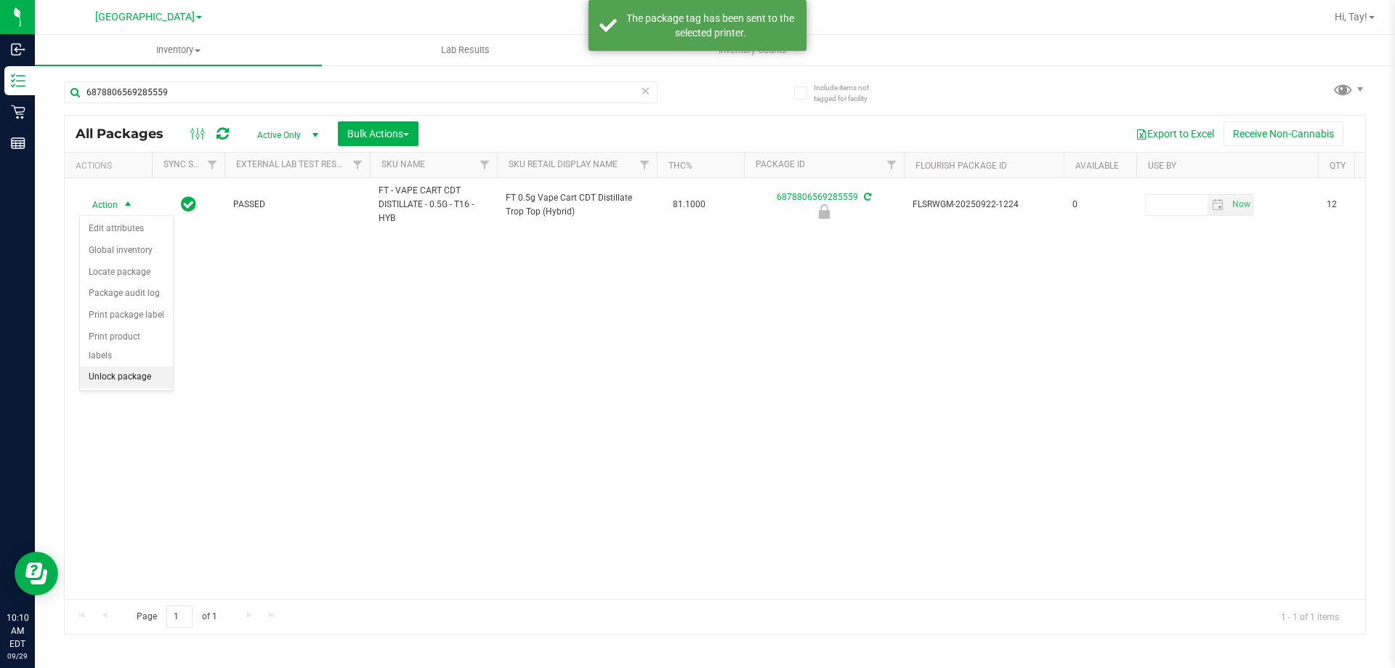
click at [132, 366] on li "Unlock package" at bounding box center [126, 377] width 93 height 22
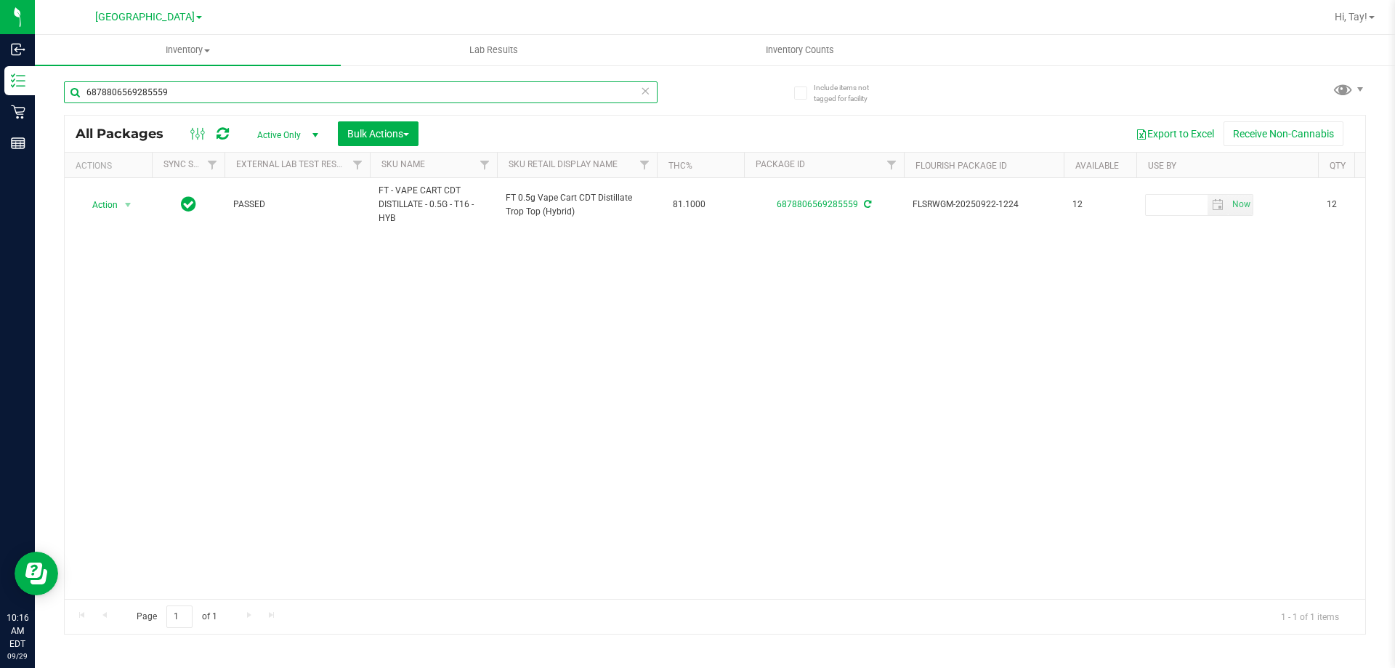
click at [192, 86] on input "6878806569285559" at bounding box center [361, 92] width 594 height 22
click at [191, 86] on input "6878806569285559" at bounding box center [361, 92] width 594 height 22
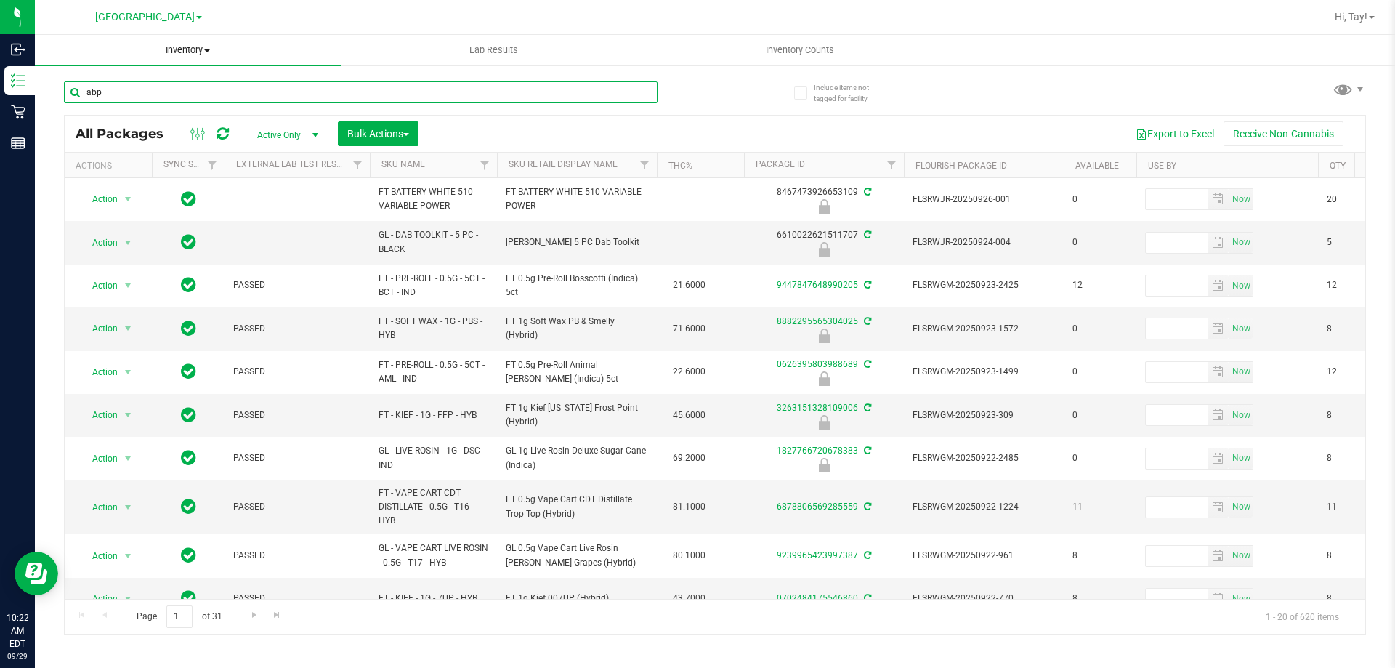
type input "abp"
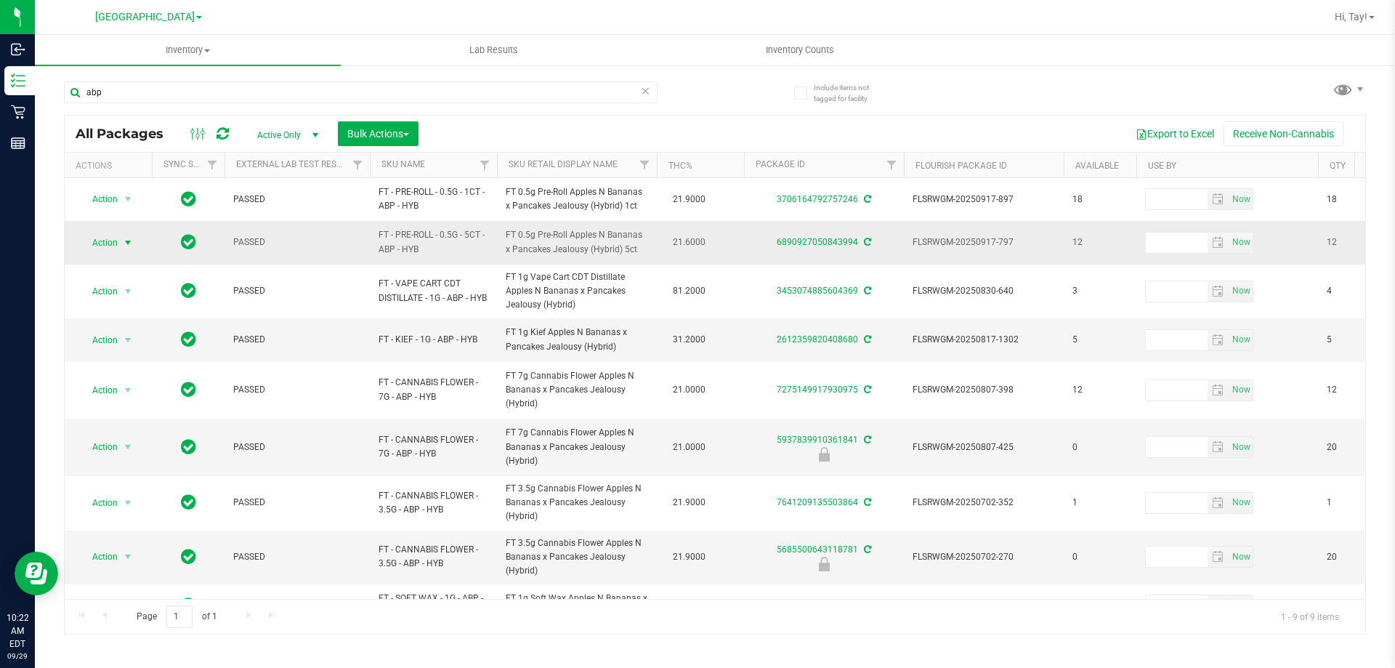
click at [112, 243] on span "Action" at bounding box center [98, 243] width 39 height 20
click at [141, 395] on li "Print package label" at bounding box center [136, 396] width 113 height 22
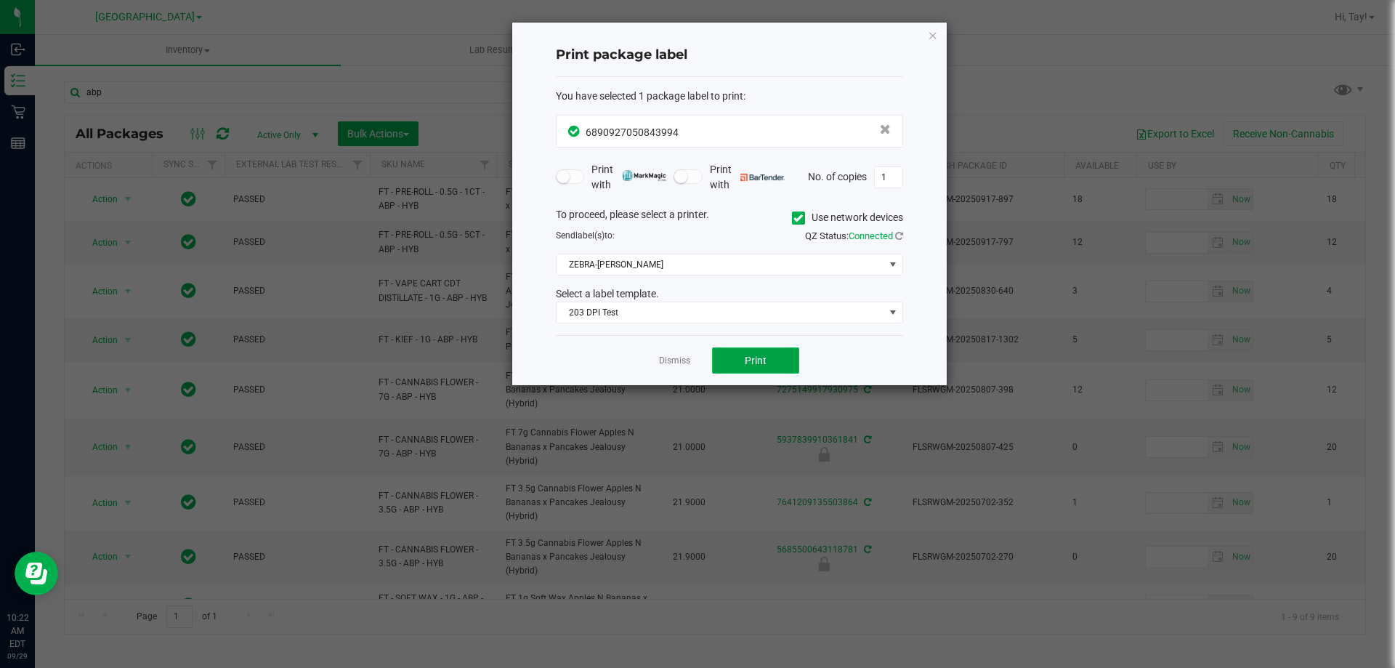
click at [725, 354] on button "Print" at bounding box center [755, 360] width 87 height 26
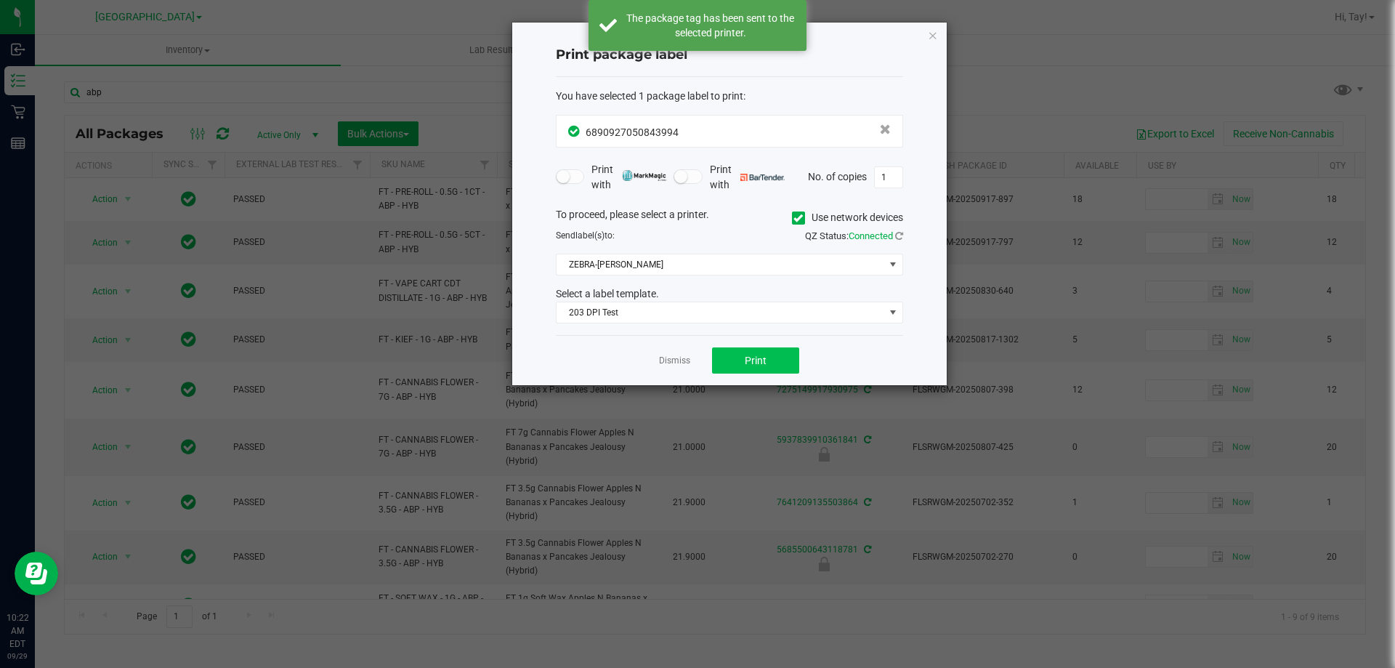
click at [664, 358] on link "Dismiss" at bounding box center [674, 361] width 31 height 12
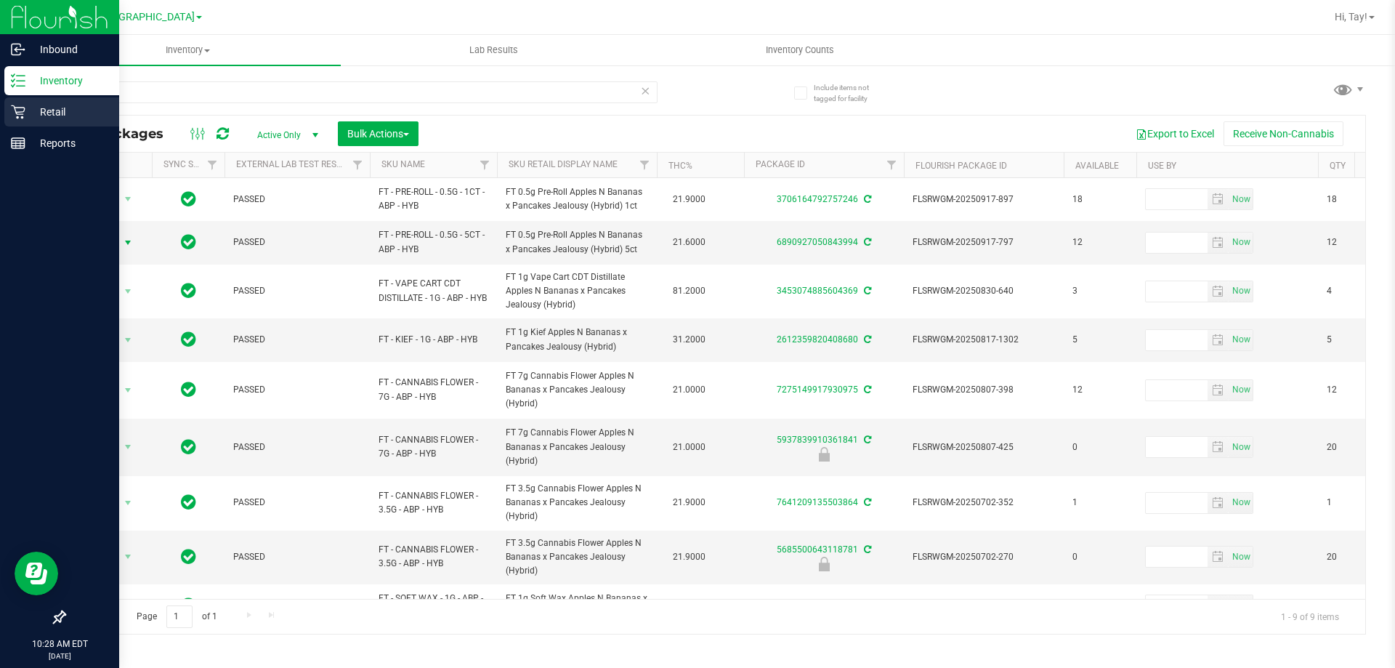
click at [23, 103] on div "Retail" at bounding box center [61, 111] width 115 height 29
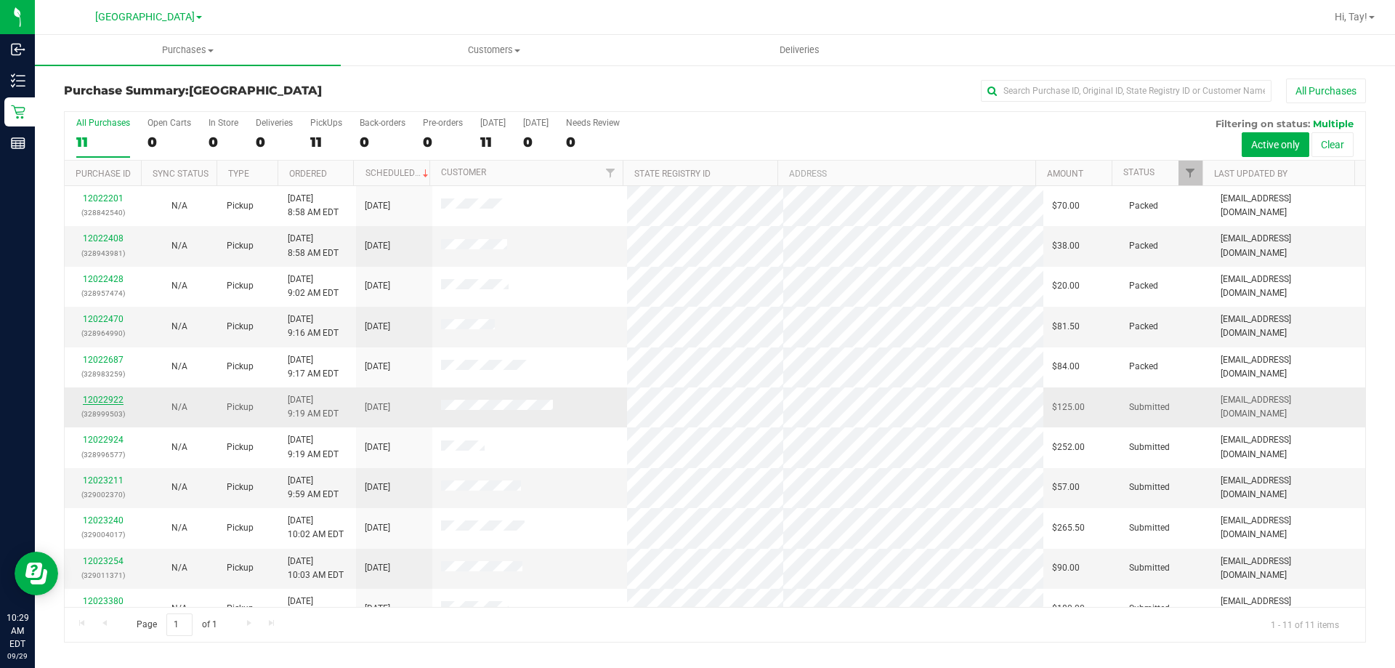
click at [113, 402] on link "12022922" at bounding box center [103, 400] width 41 height 10
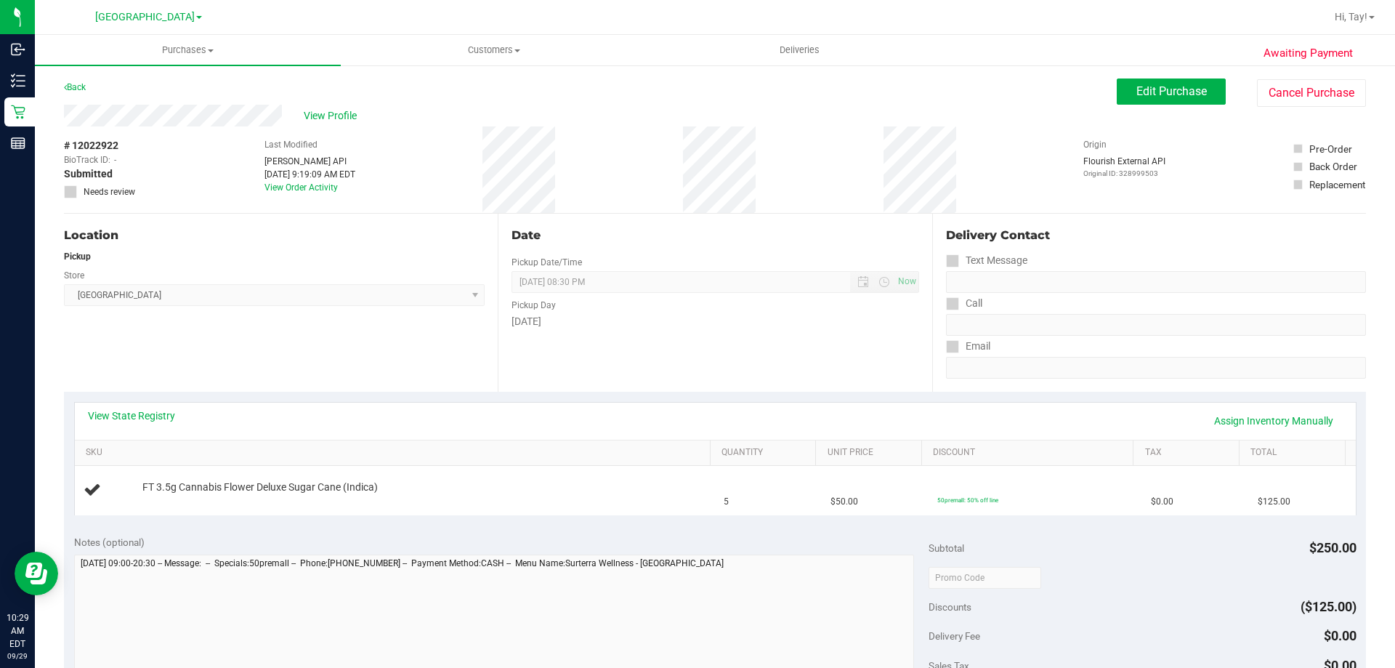
click at [329, 355] on div "Location Pickup Store [GEOGRAPHIC_DATA] WC Select Store [PERSON_NAME][GEOGRAPHI…" at bounding box center [281, 303] width 434 height 178
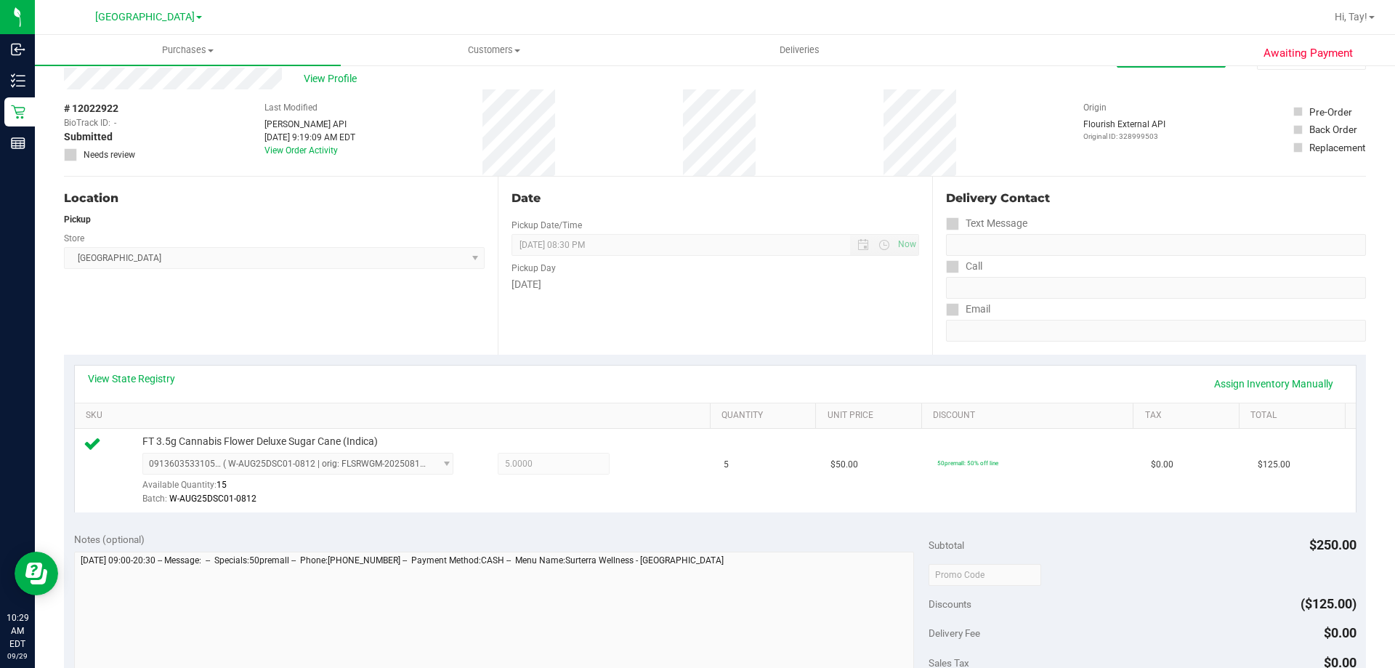
scroll to position [218, 0]
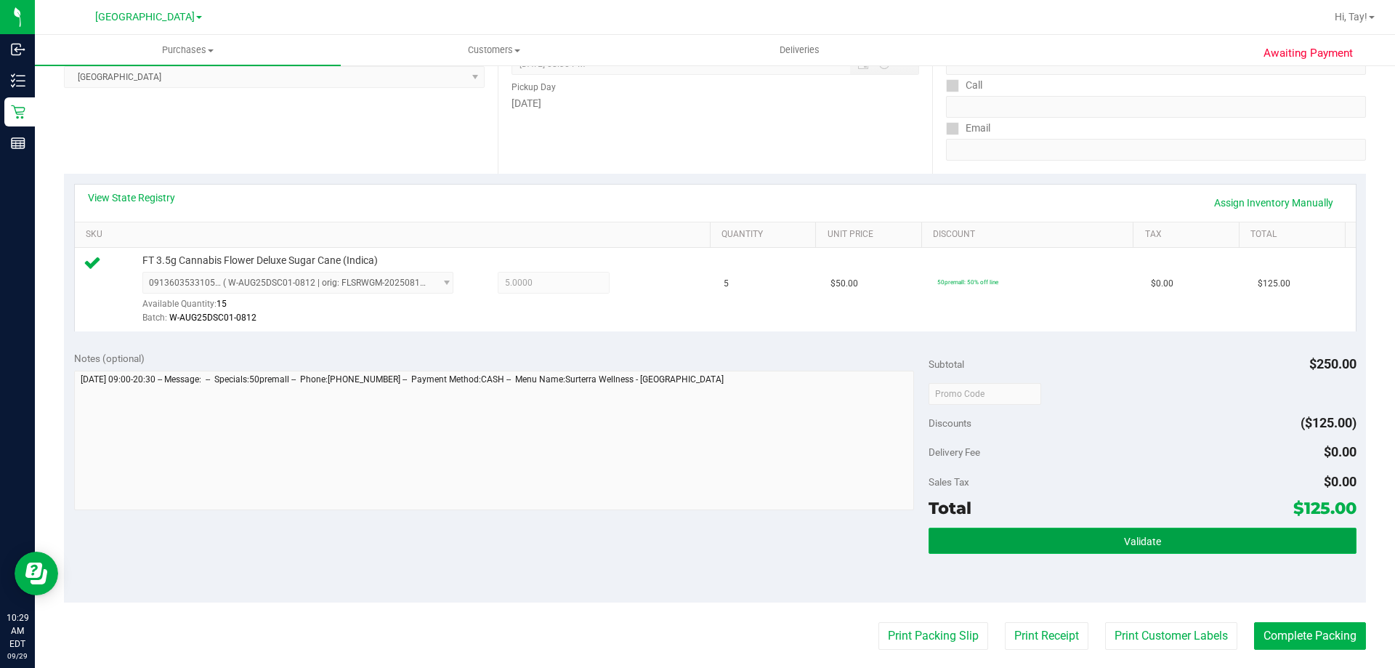
click at [967, 544] on button "Validate" at bounding box center [1142, 541] width 427 height 26
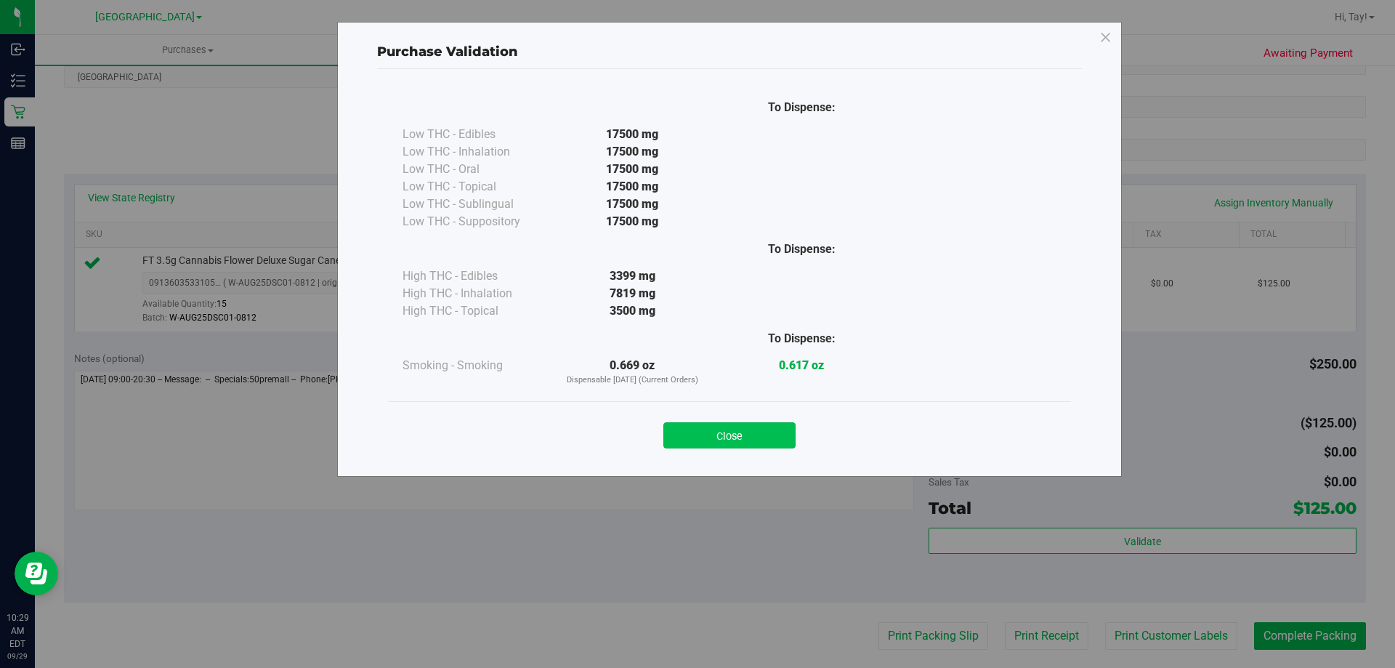
click at [726, 440] on button "Close" at bounding box center [730, 435] width 132 height 26
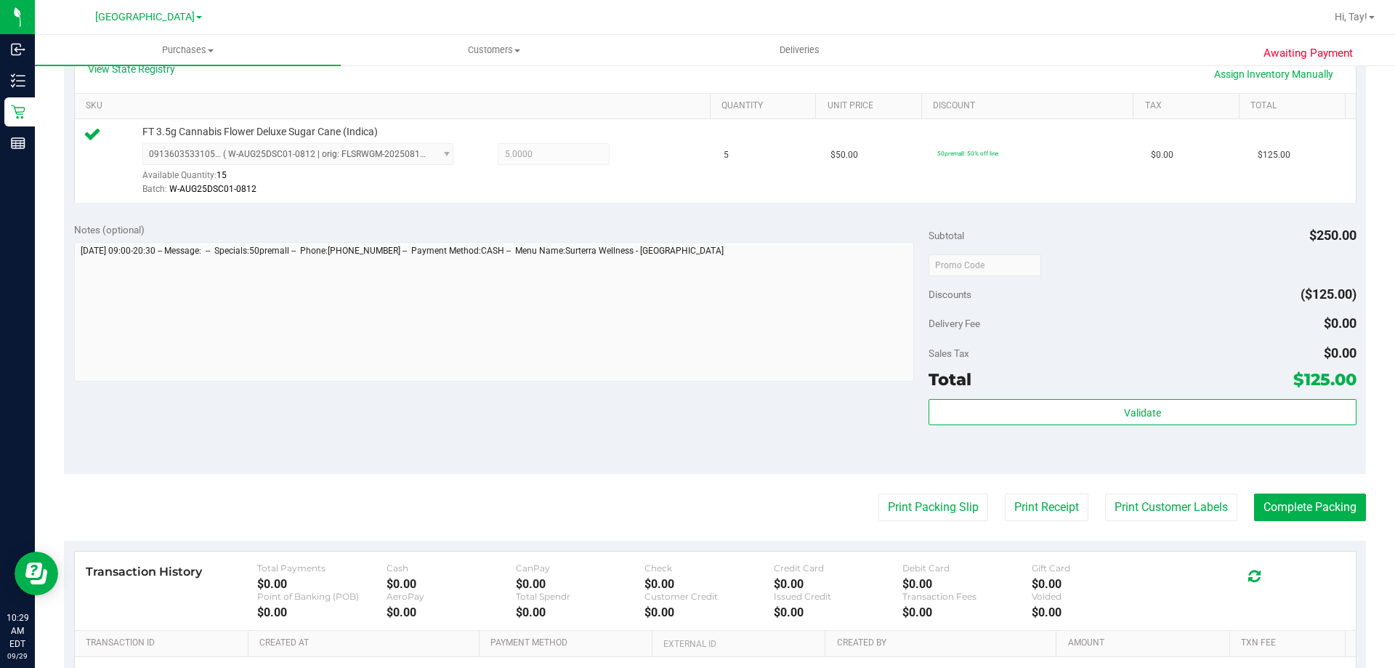
scroll to position [509, 0]
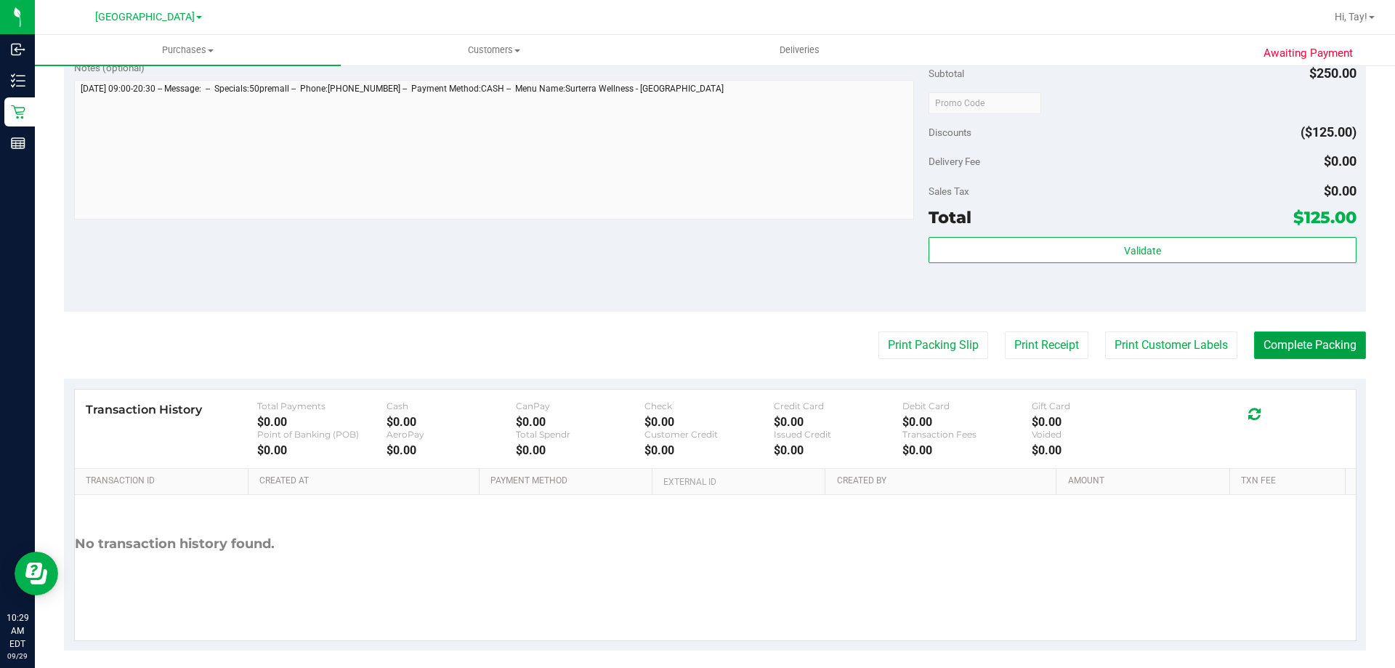
click at [1315, 337] on button "Complete Packing" at bounding box center [1310, 345] width 112 height 28
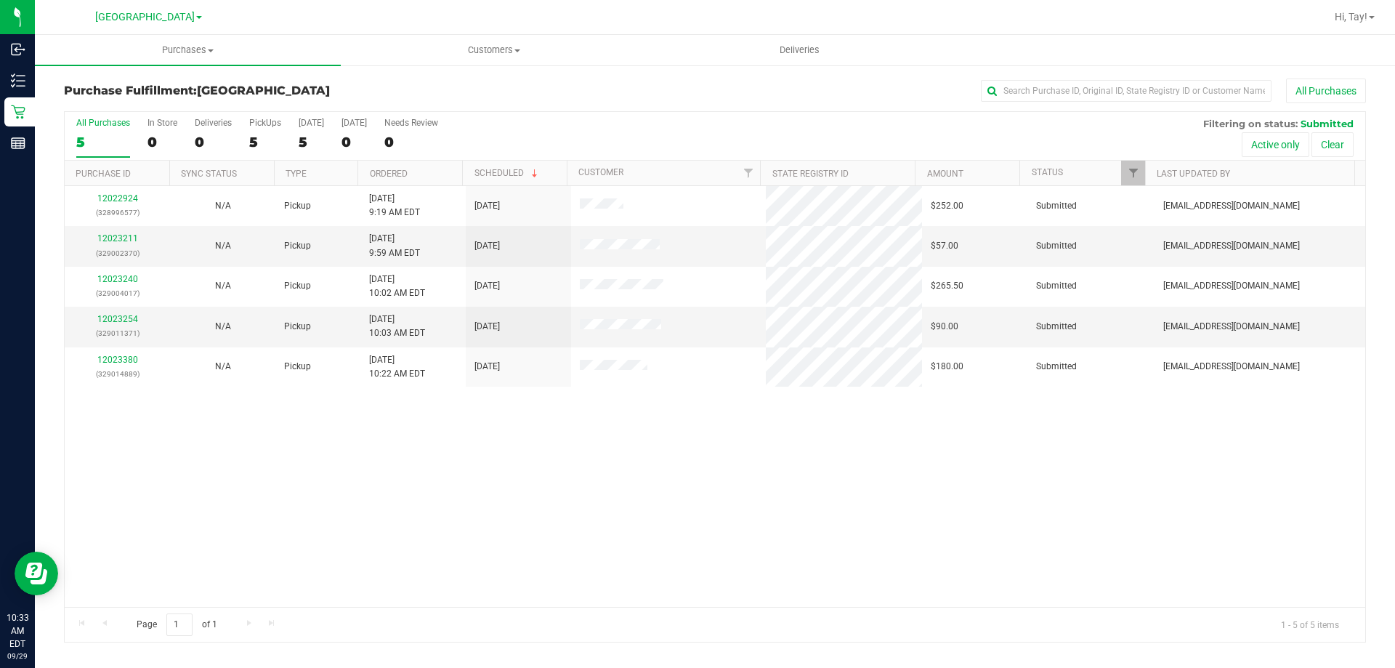
click at [435, 509] on div "12022924 (328996577) N/A Pickup 9/29/2025 9:19 AM EDT 9/29/2025 $252.00 Submitt…" at bounding box center [715, 396] width 1301 height 421
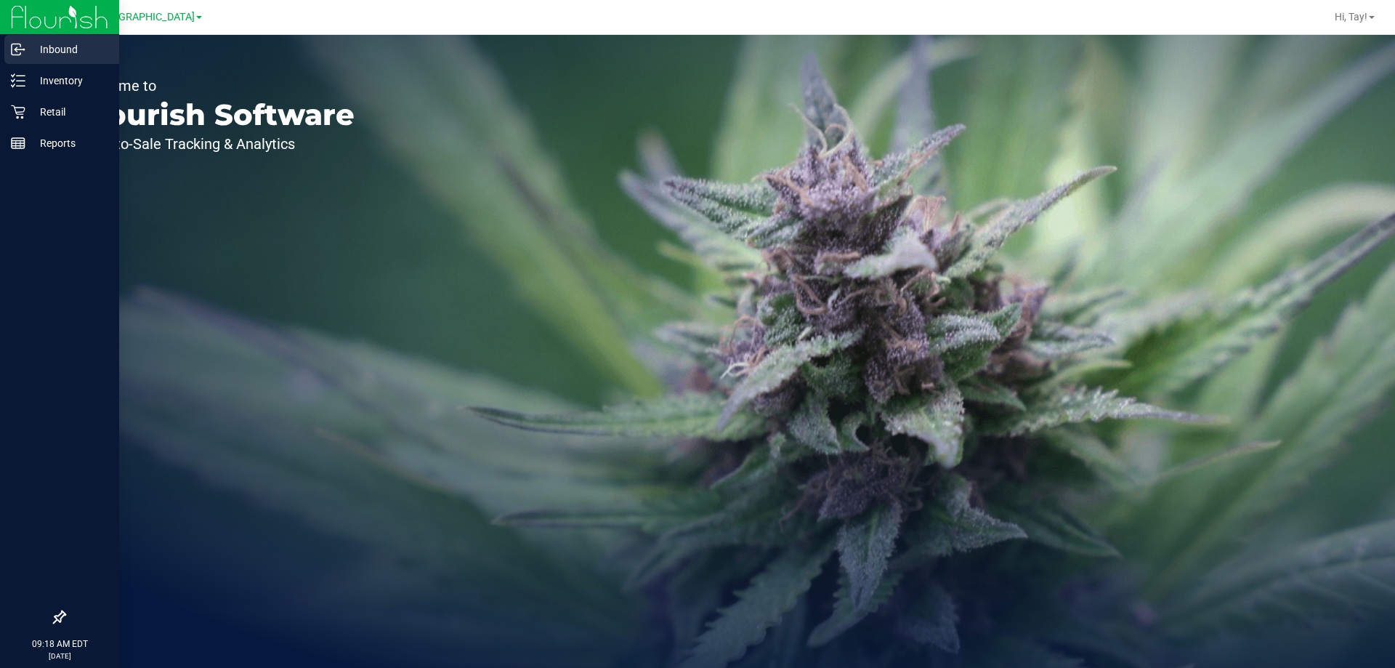
click at [44, 44] on p "Inbound" at bounding box center [68, 49] width 87 height 17
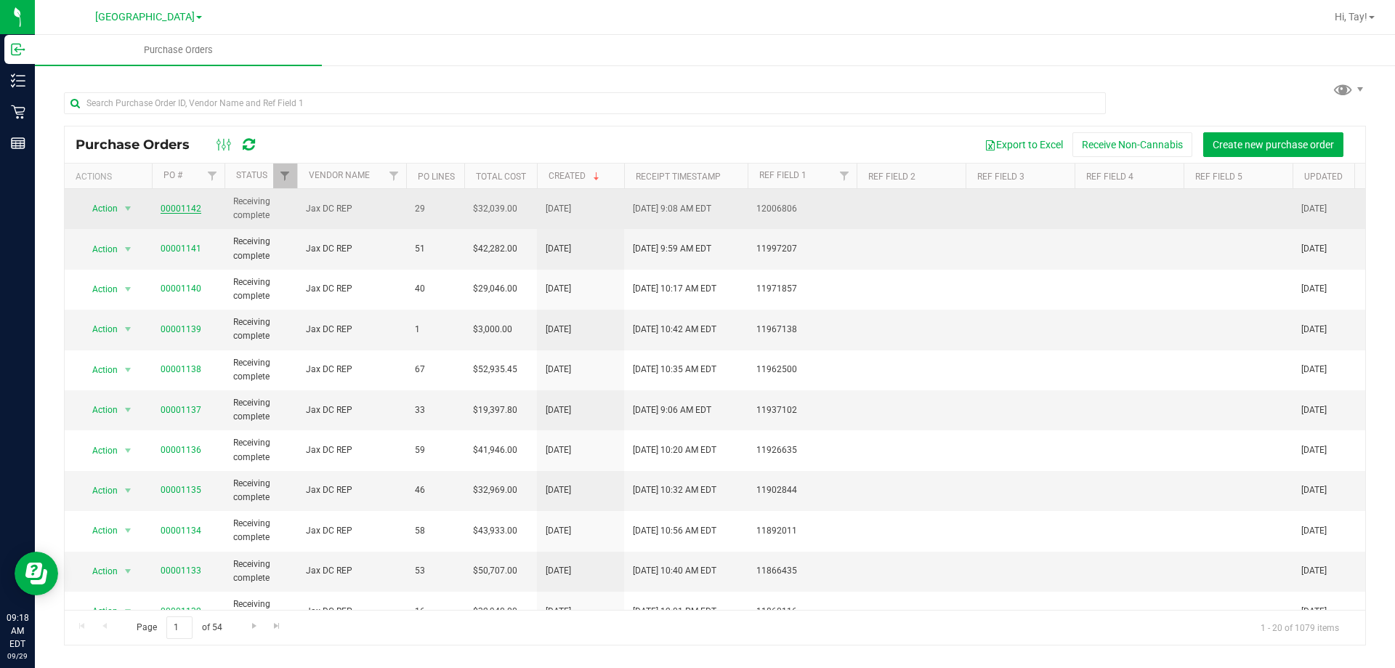
click at [170, 211] on link "00001142" at bounding box center [181, 208] width 41 height 10
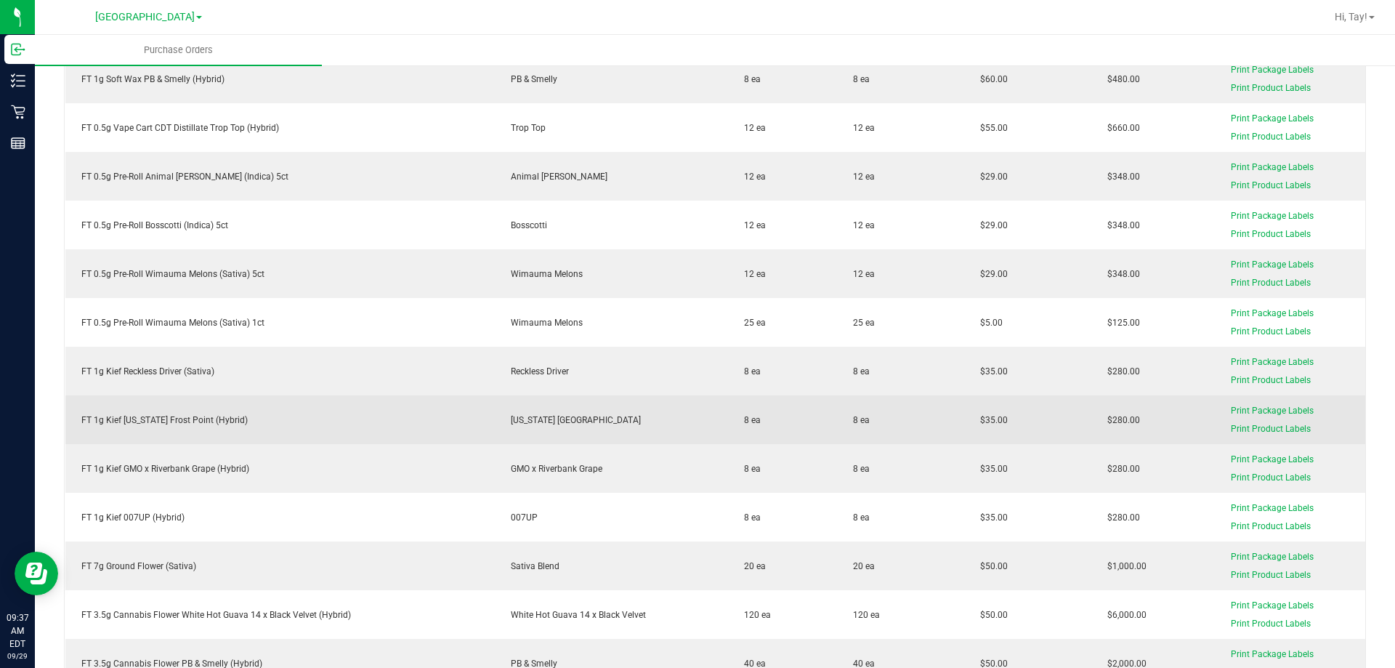
scroll to position [872, 0]
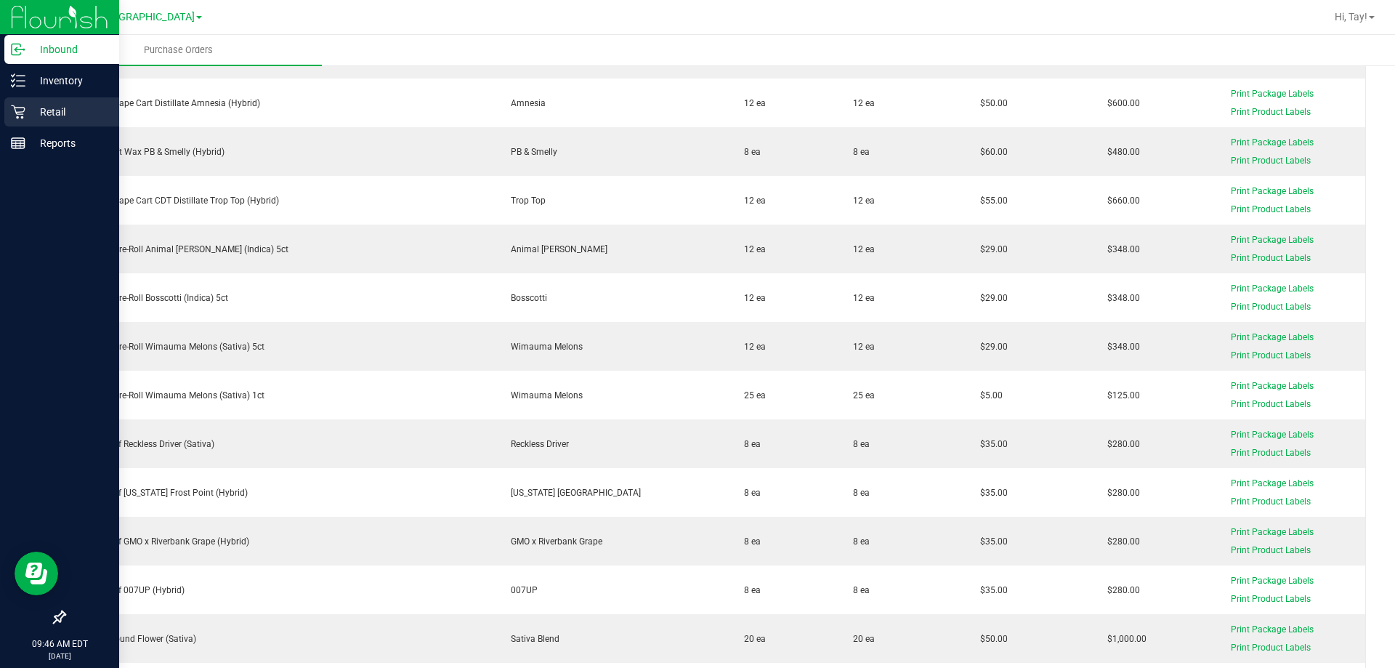
click at [20, 117] on icon at bounding box center [18, 112] width 15 height 15
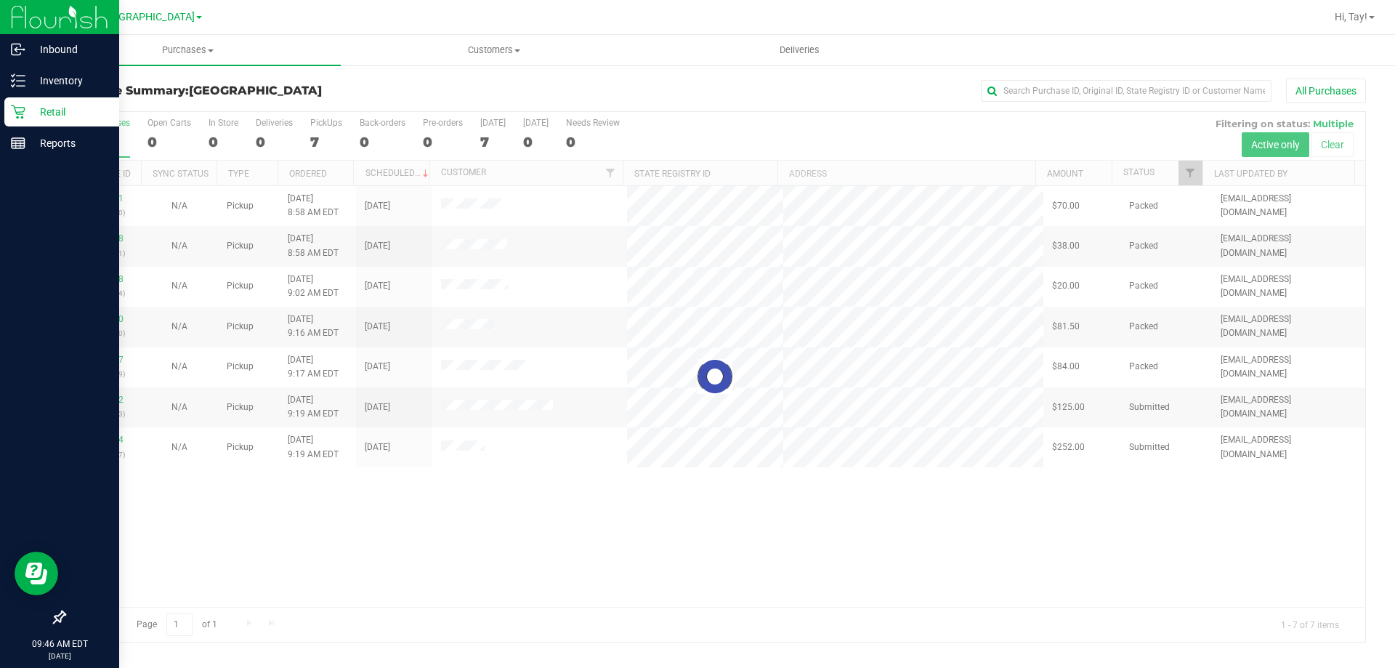
click at [765, 548] on div at bounding box center [715, 377] width 1301 height 530
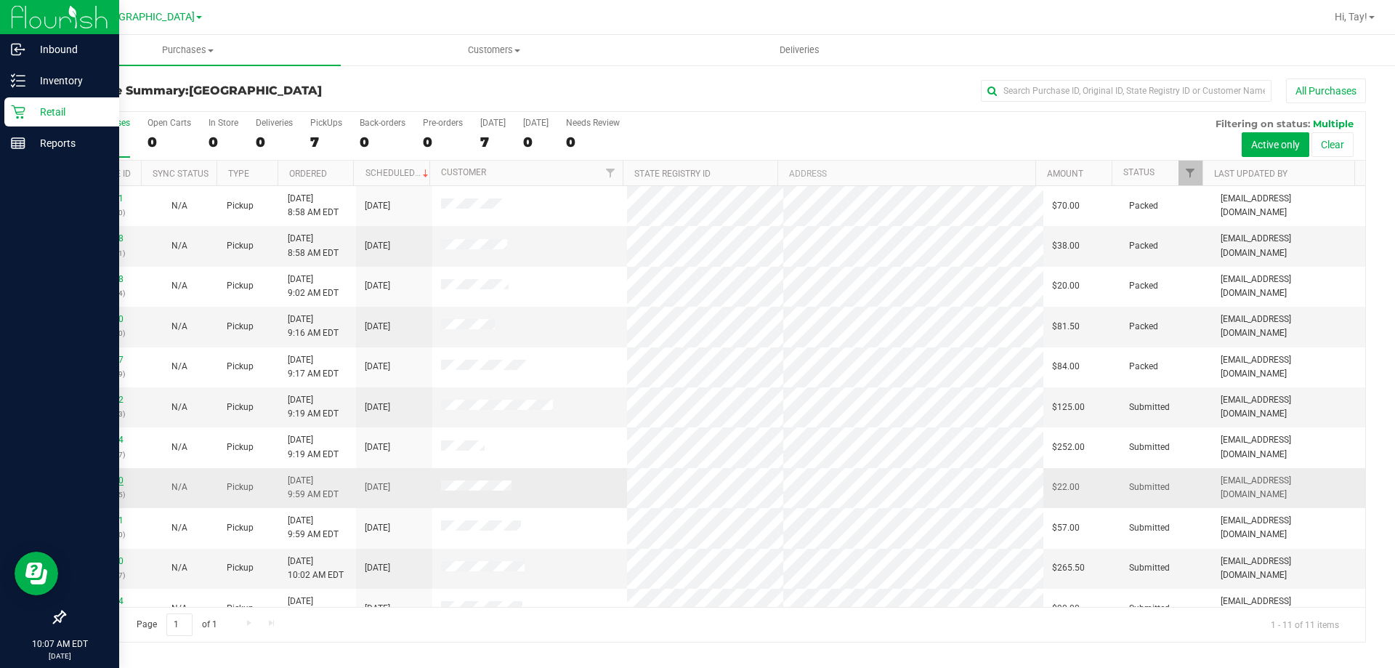
click at [113, 481] on link "12023210" at bounding box center [103, 480] width 41 height 10
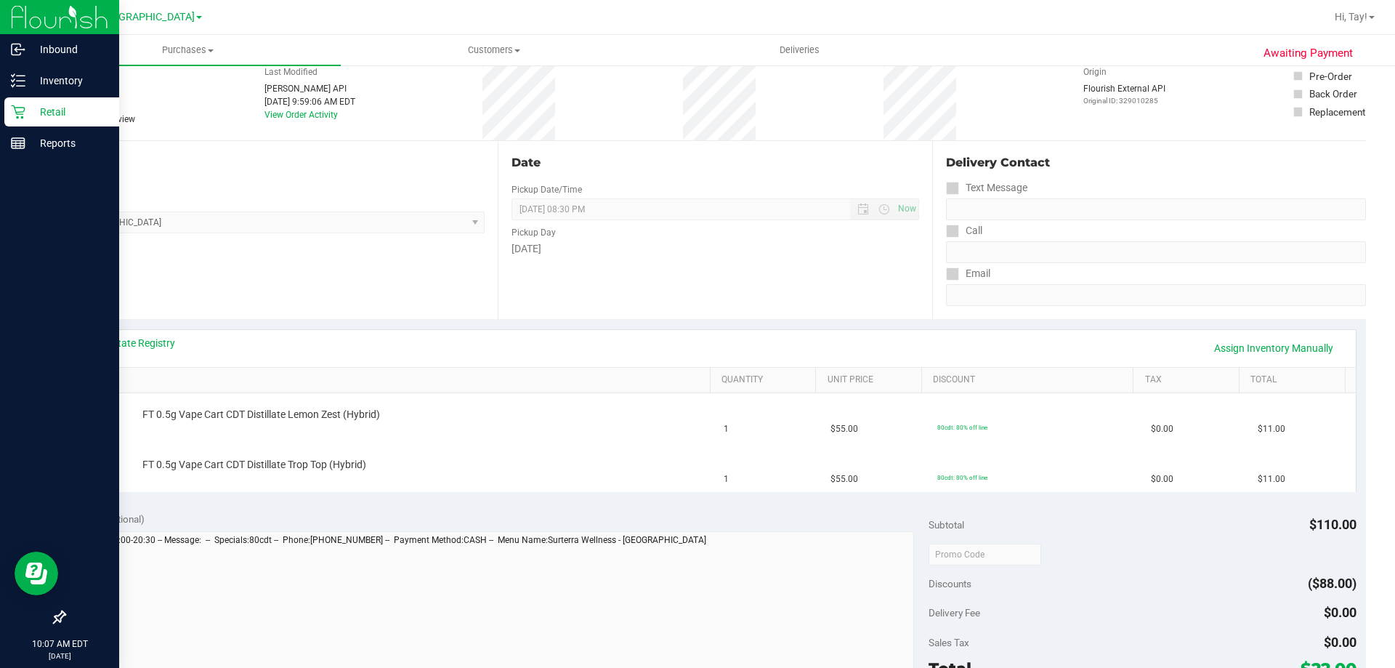
click at [310, 302] on div "Location Pickup Store [GEOGRAPHIC_DATA] WC Select Store [PERSON_NAME][GEOGRAPHI…" at bounding box center [281, 230] width 434 height 178
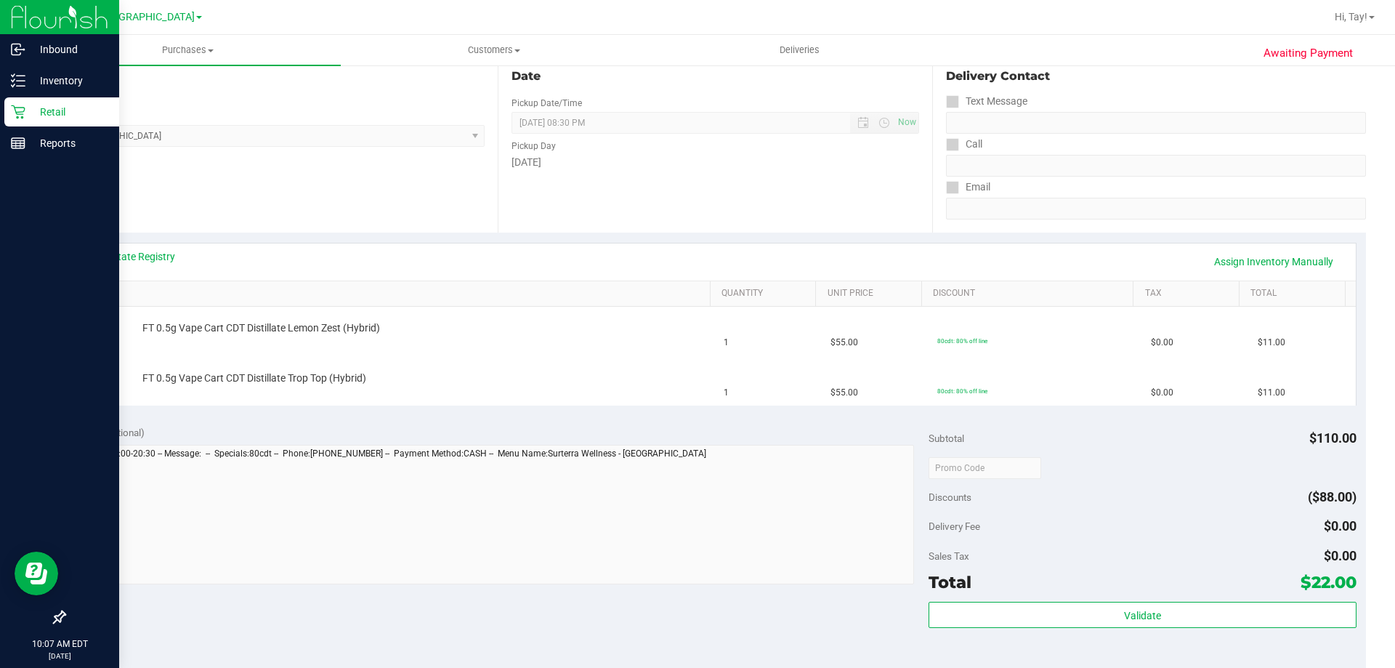
scroll to position [152, 0]
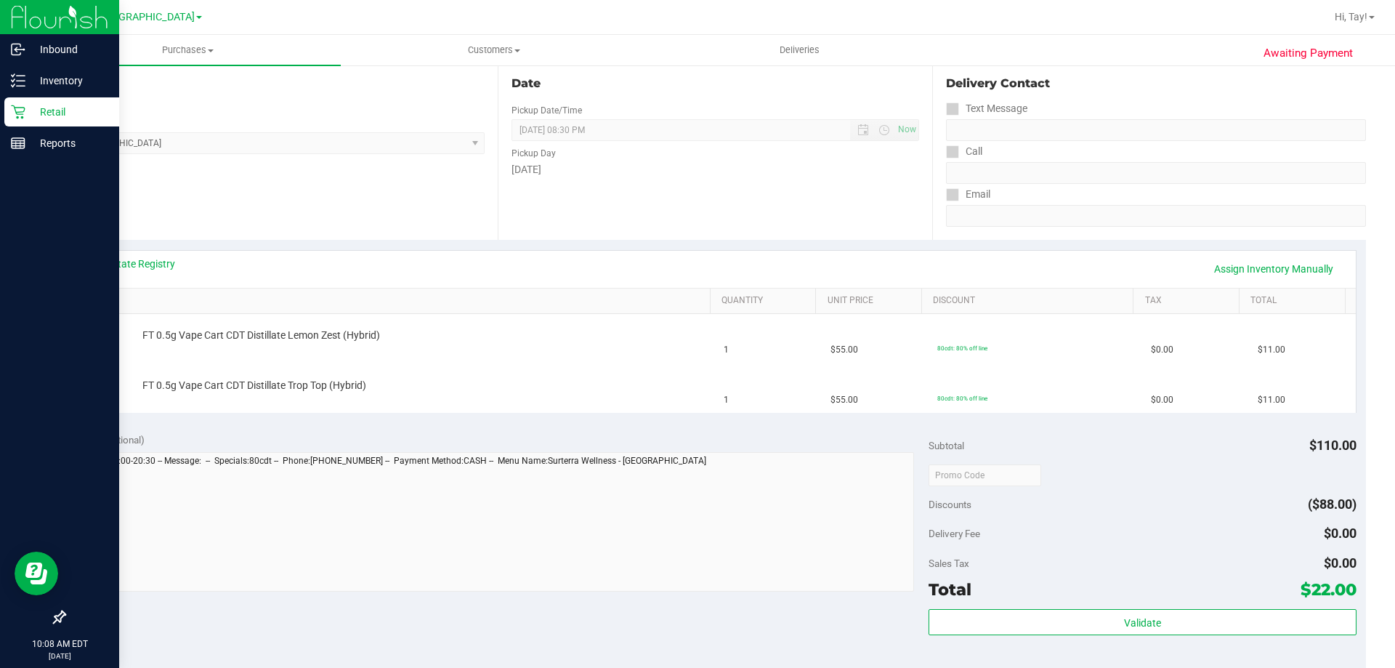
click at [546, 289] on th "SKU" at bounding box center [392, 302] width 635 height 26
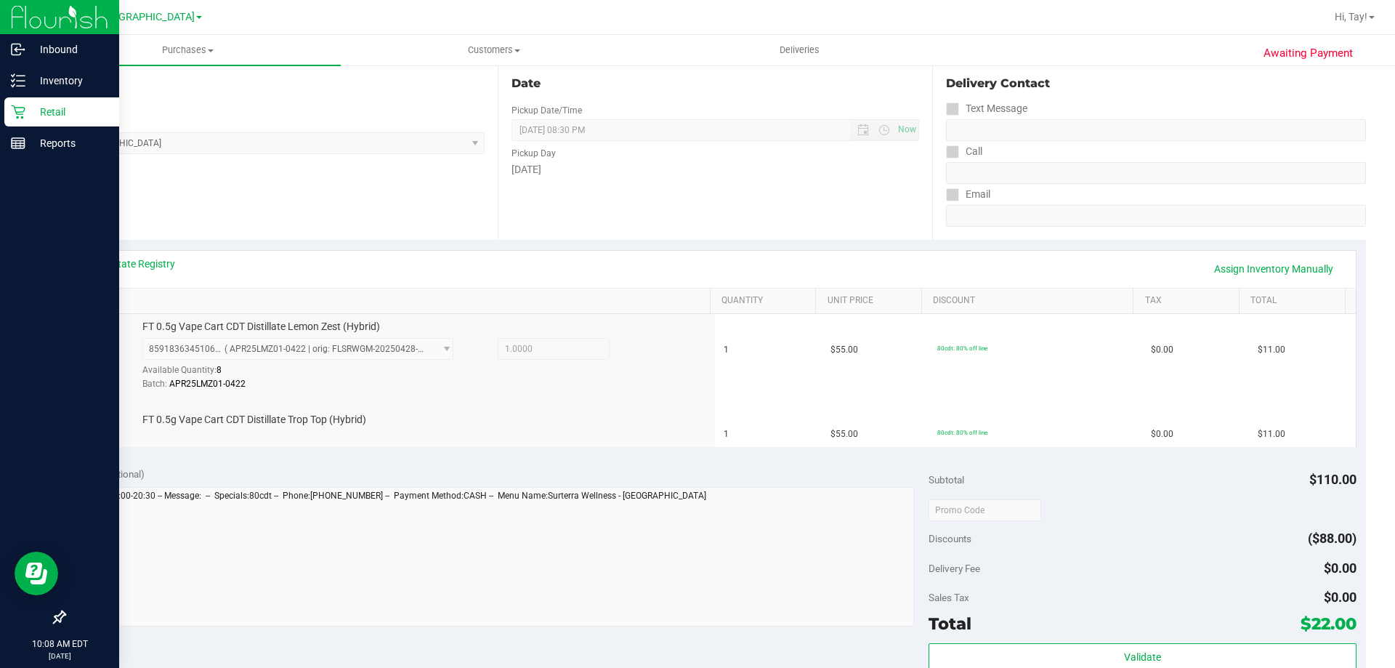
click at [520, 302] on link "SKU" at bounding box center [395, 301] width 618 height 12
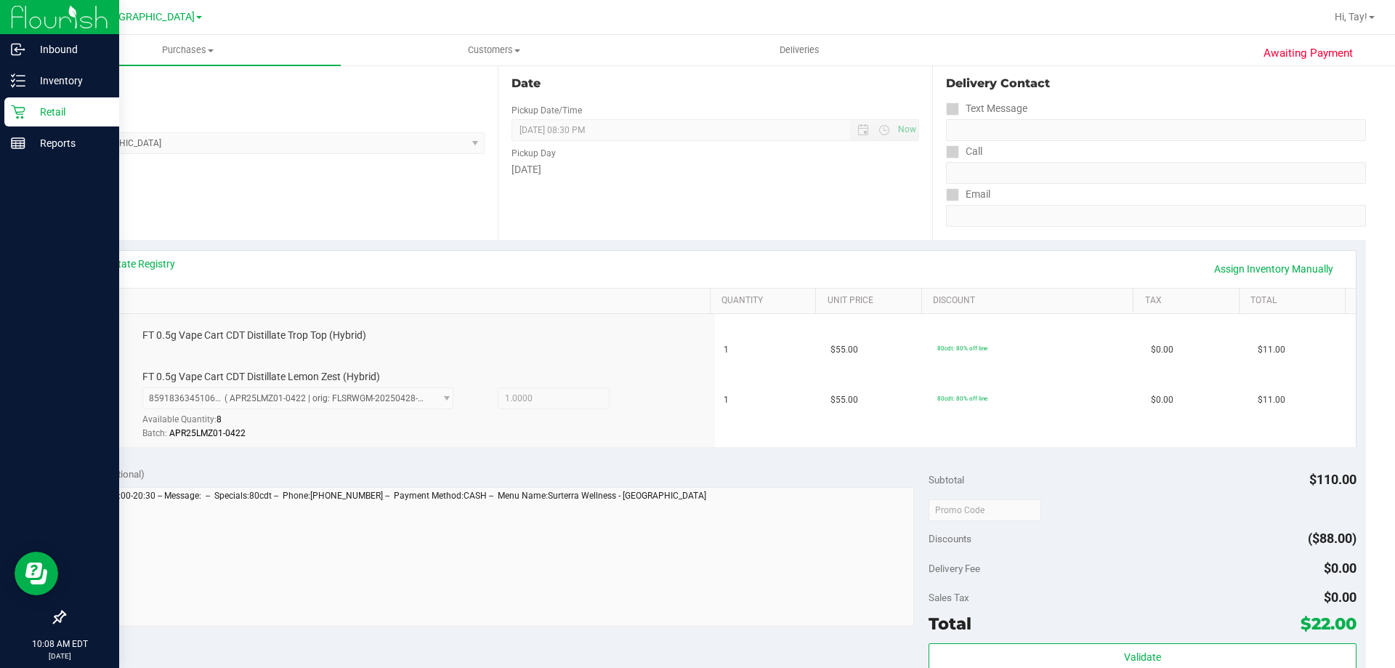
click at [520, 302] on link "SKU" at bounding box center [395, 301] width 618 height 12
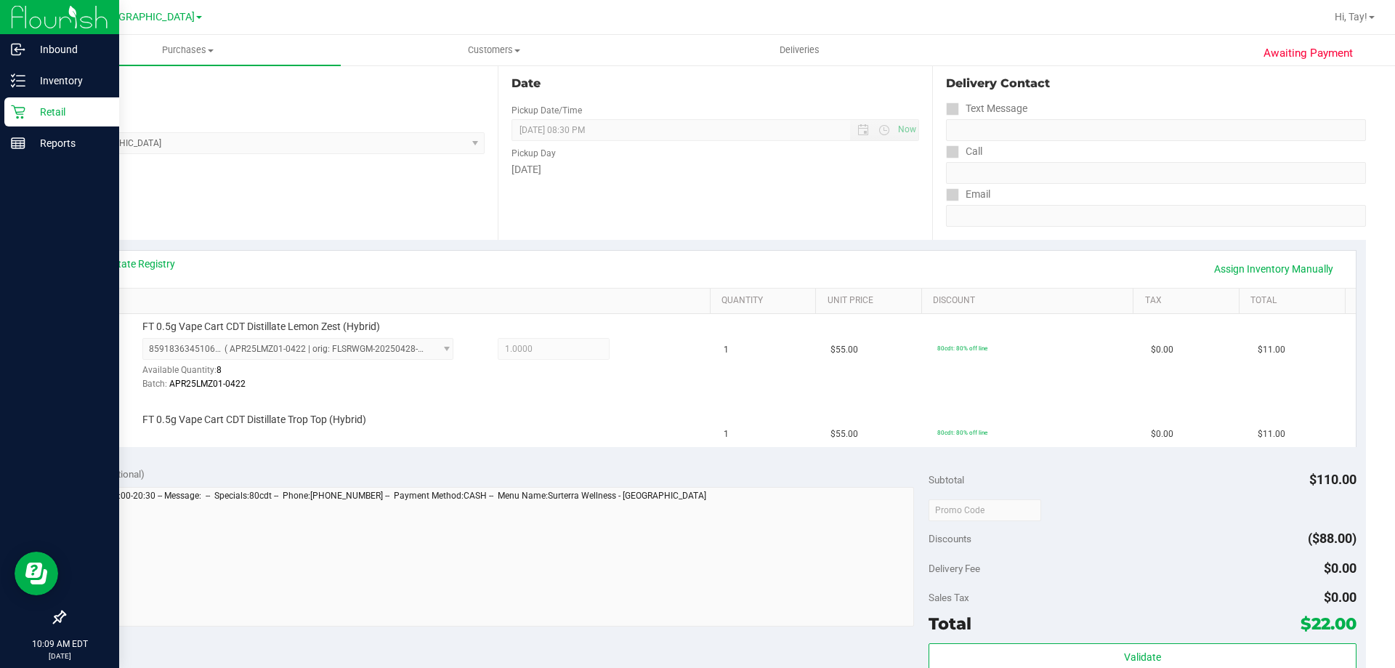
click at [444, 228] on div "Location Pickup Store [GEOGRAPHIC_DATA] WC Select Store [PERSON_NAME][GEOGRAPHI…" at bounding box center [281, 151] width 434 height 178
click at [454, 472] on div "Notes (optional)" at bounding box center [501, 474] width 855 height 15
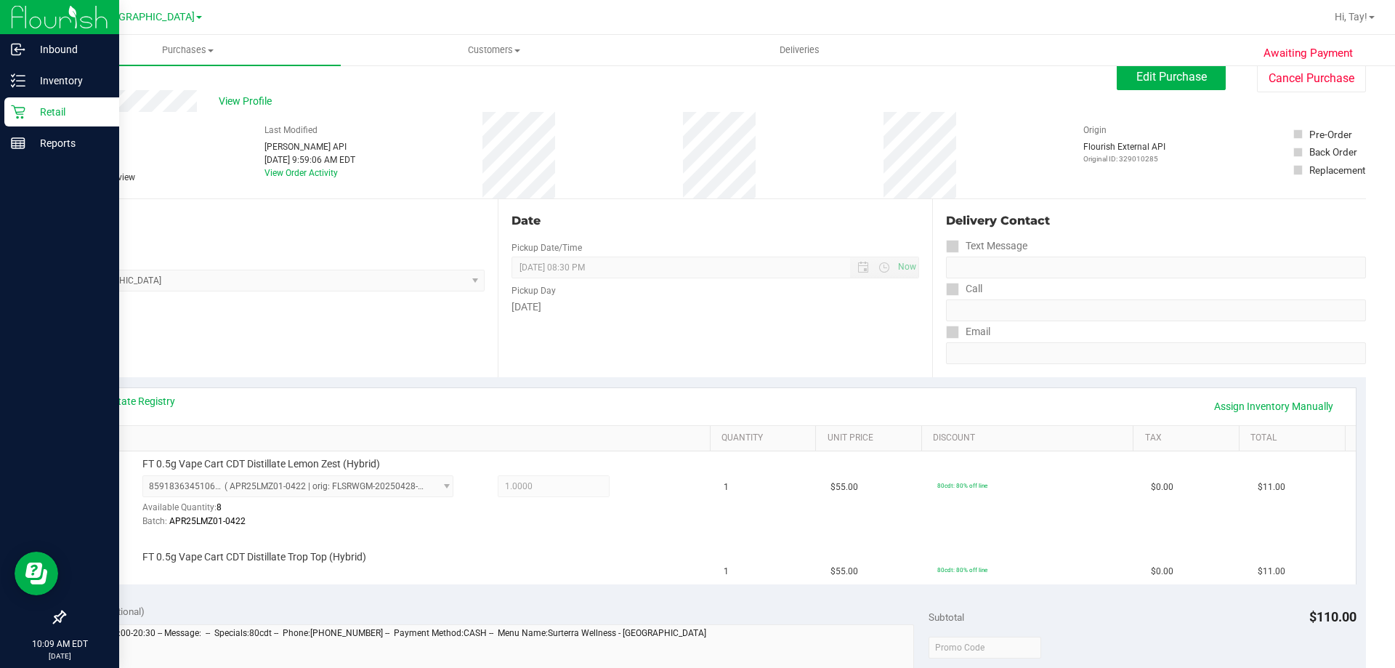
scroll to position [7, 0]
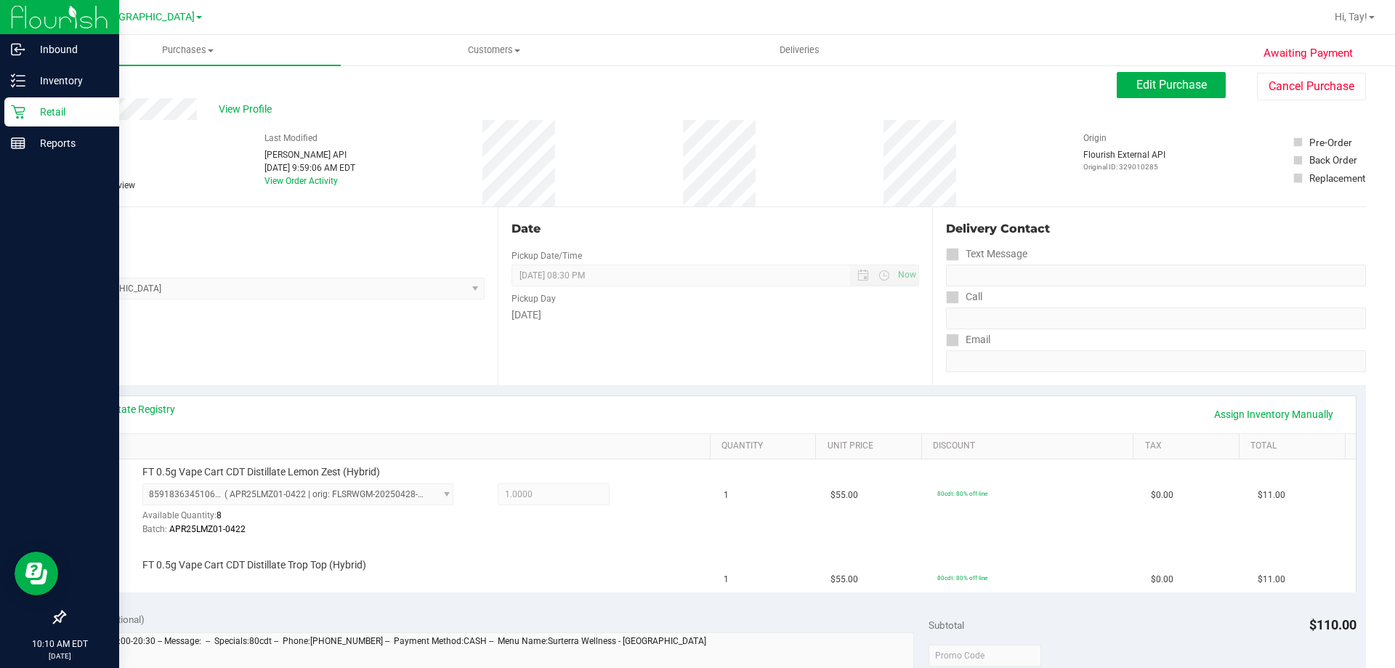
click at [588, 161] on div "# 12023210 BioTrack ID: - Submitted Needs review Last Modified [PERSON_NAME] AP…" at bounding box center [715, 163] width 1302 height 86
click at [429, 313] on div "Location Pickup Store [GEOGRAPHIC_DATA] WC Select Store [PERSON_NAME][GEOGRAPHI…" at bounding box center [281, 296] width 434 height 178
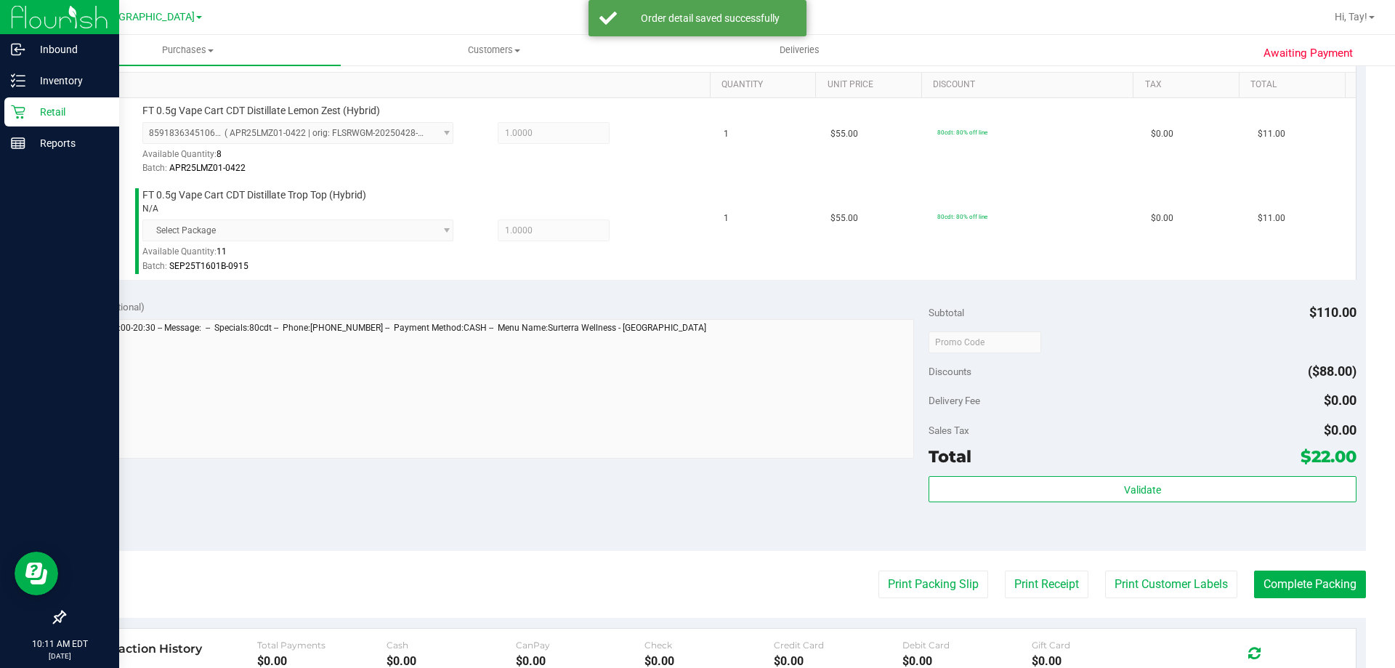
scroll to position [370, 0]
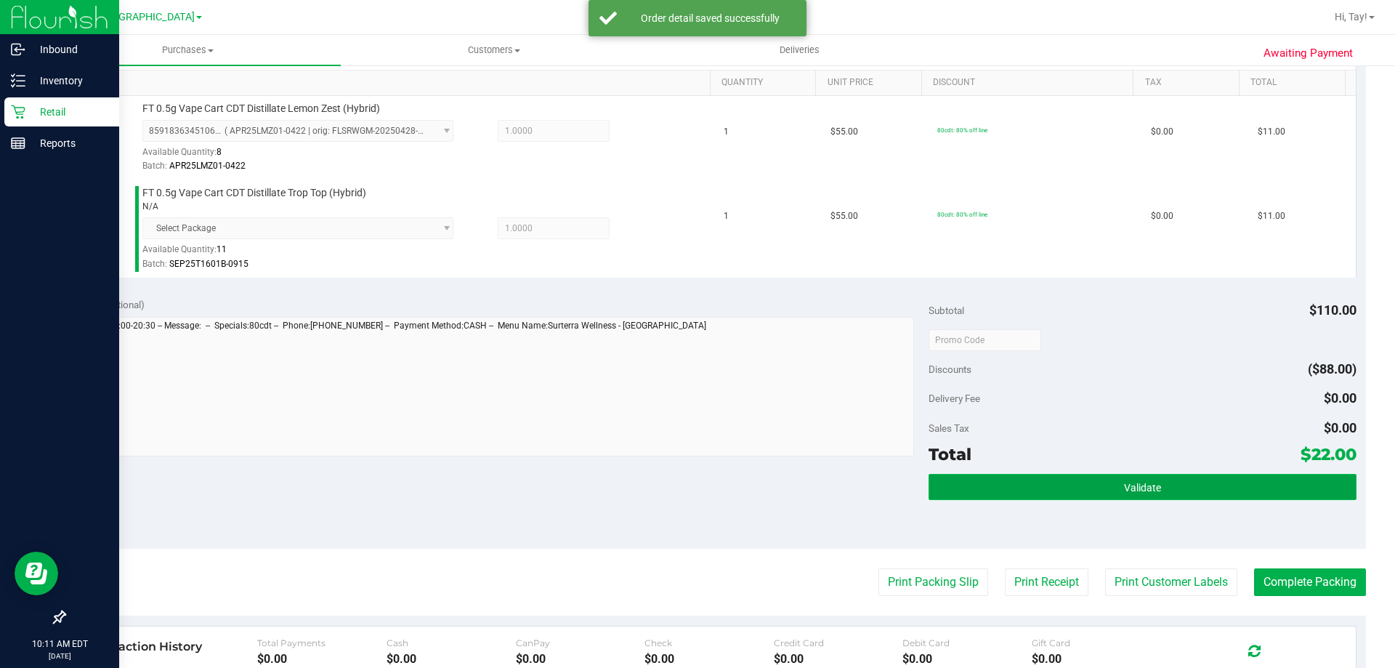
click at [992, 482] on button "Validate" at bounding box center [1142, 487] width 427 height 26
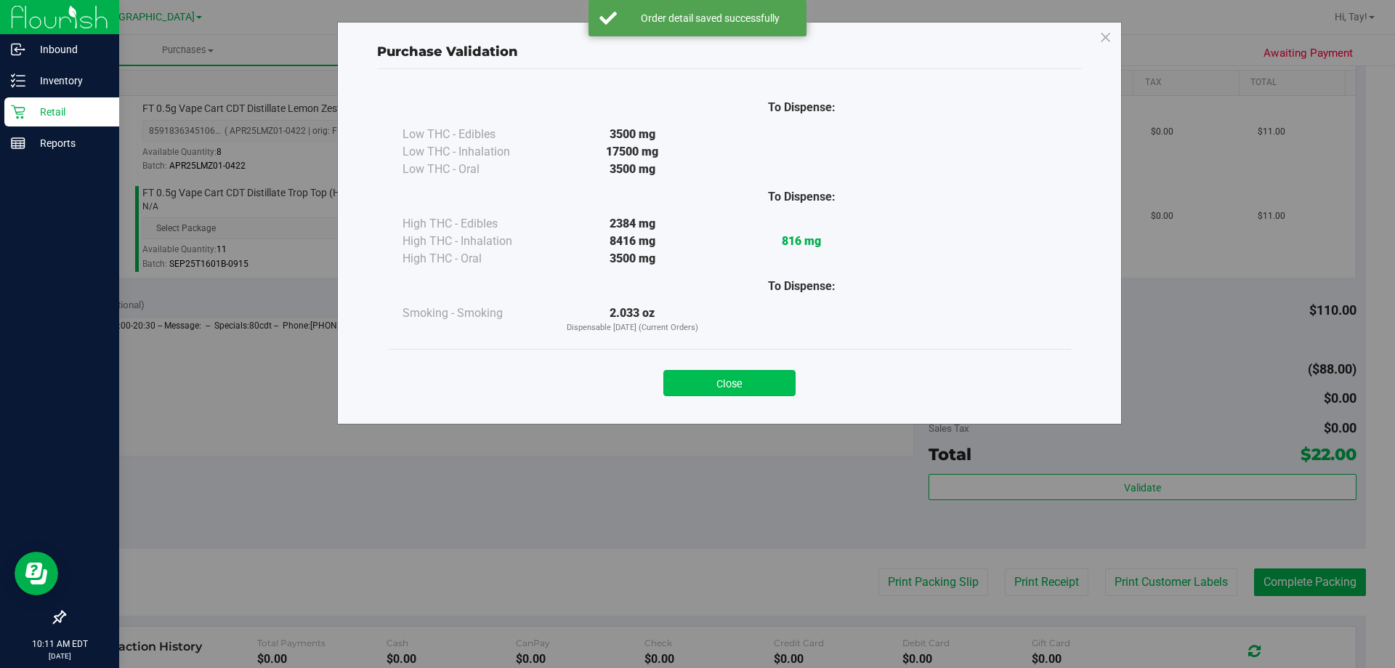
click at [759, 386] on button "Close" at bounding box center [730, 383] width 132 height 26
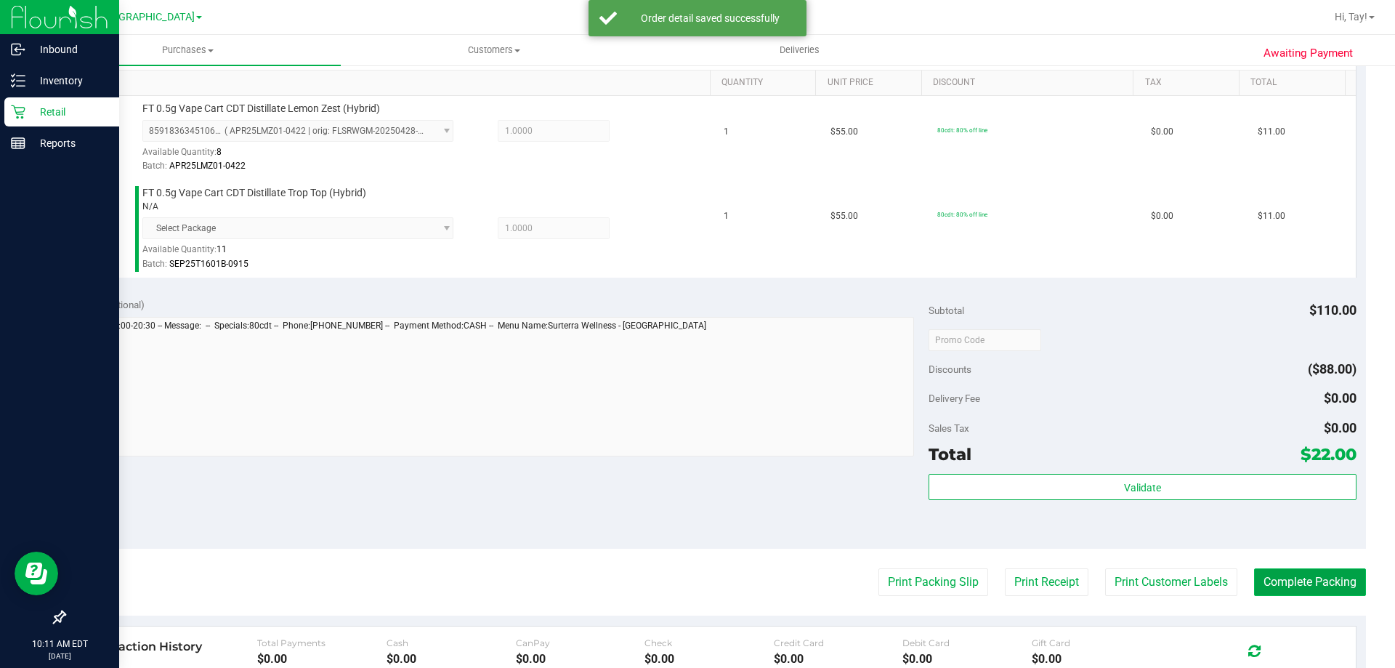
click at [1260, 592] on button "Complete Packing" at bounding box center [1310, 582] width 112 height 28
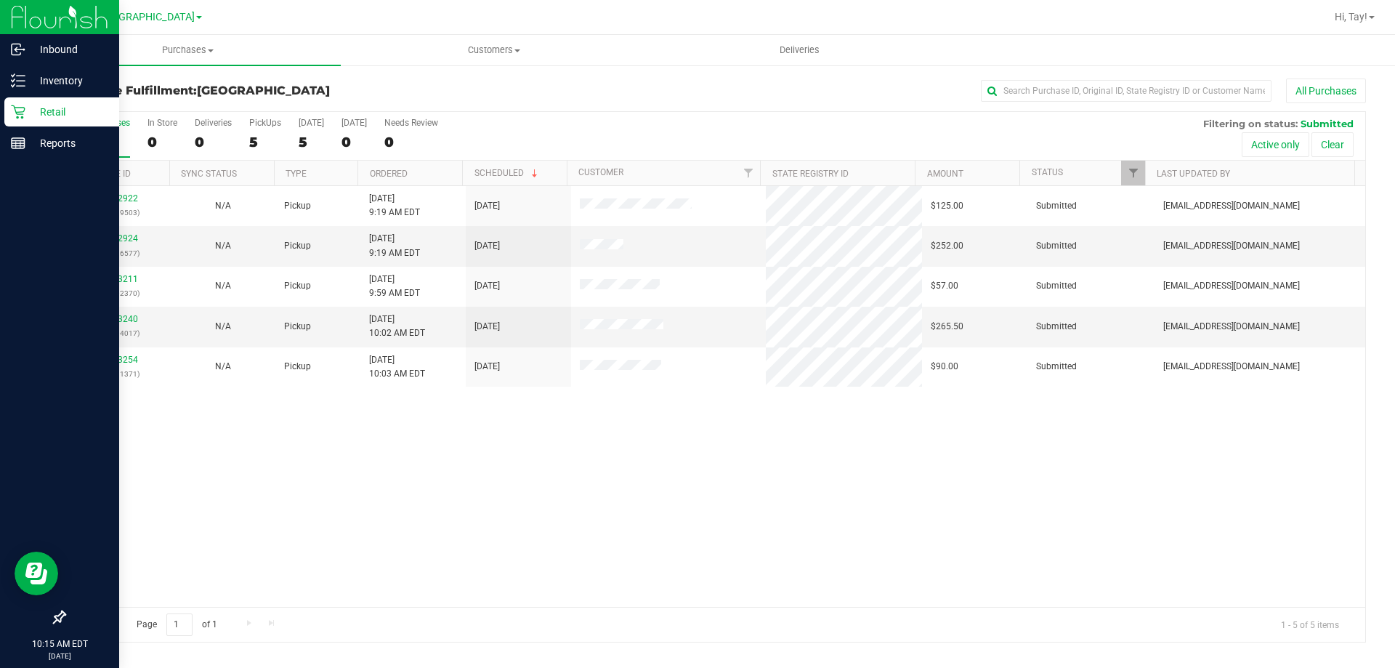
click at [576, 134] on div "All Purchases 5 In Store 0 Deliveries 0 PickUps 5 [DATE] 5 [DATE] 0 Needs Revie…" at bounding box center [715, 136] width 1301 height 49
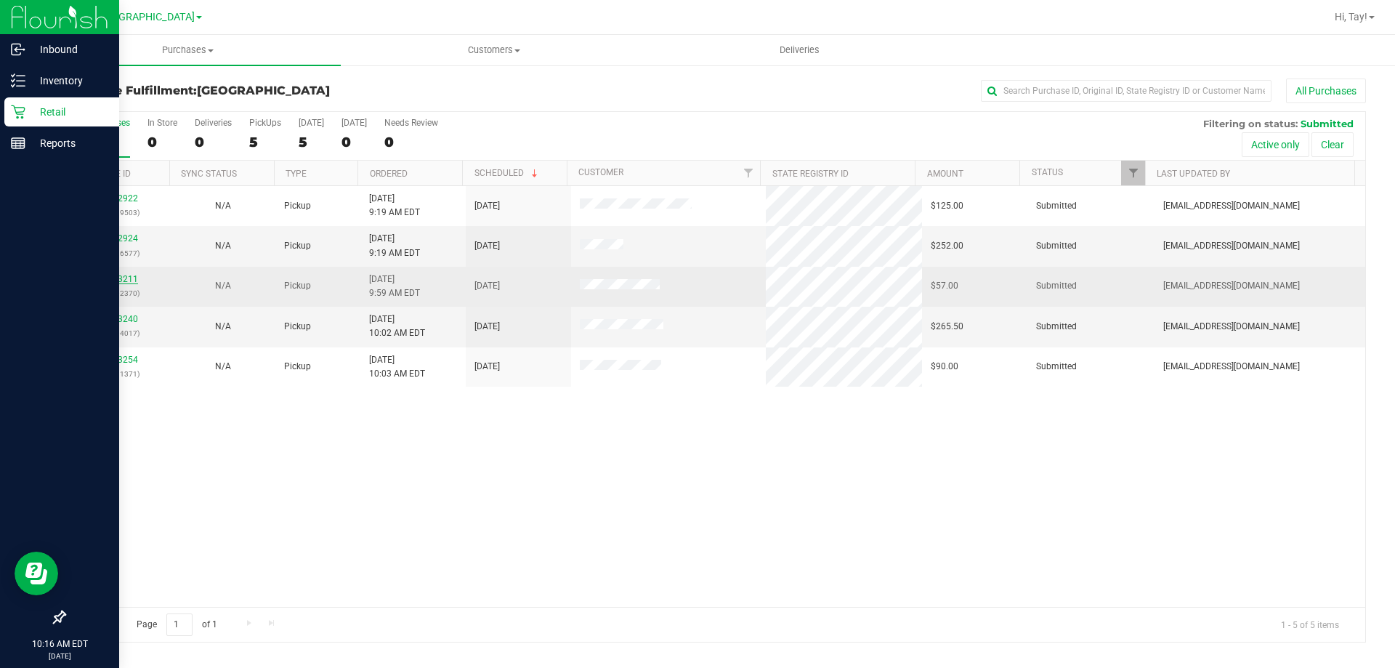
click at [124, 277] on link "12023211" at bounding box center [117, 279] width 41 height 10
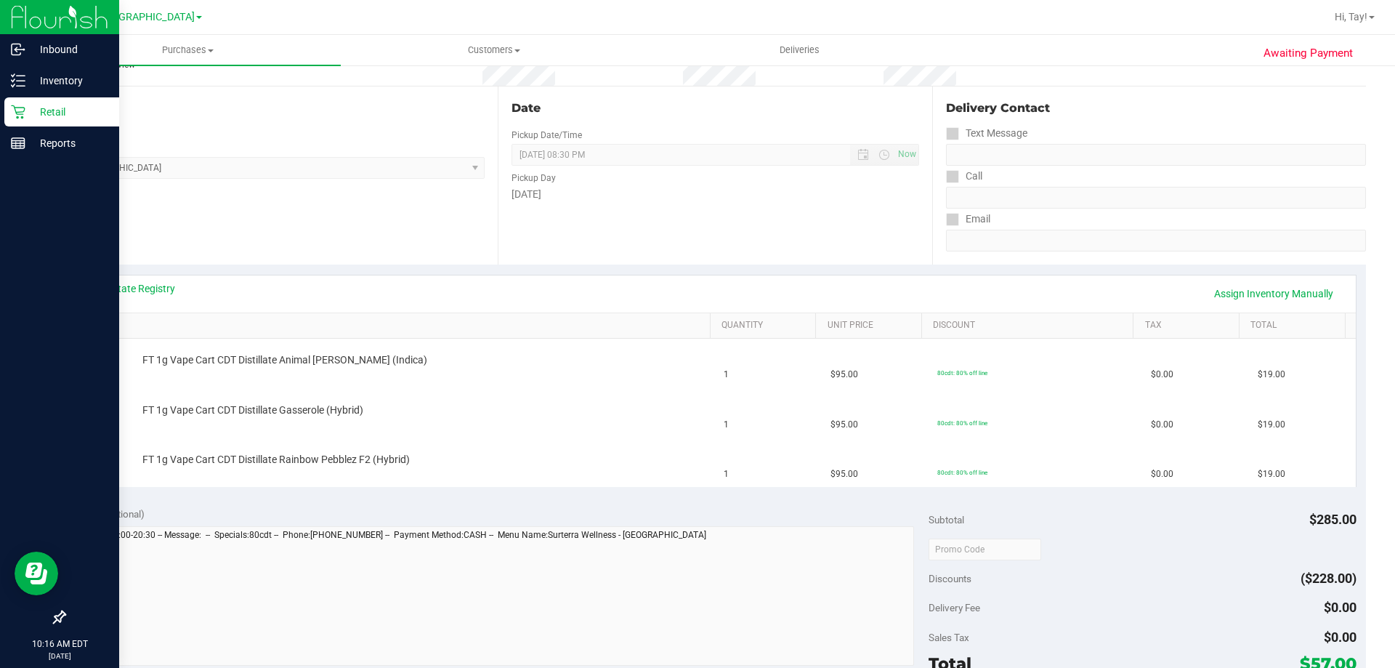
scroll to position [145, 0]
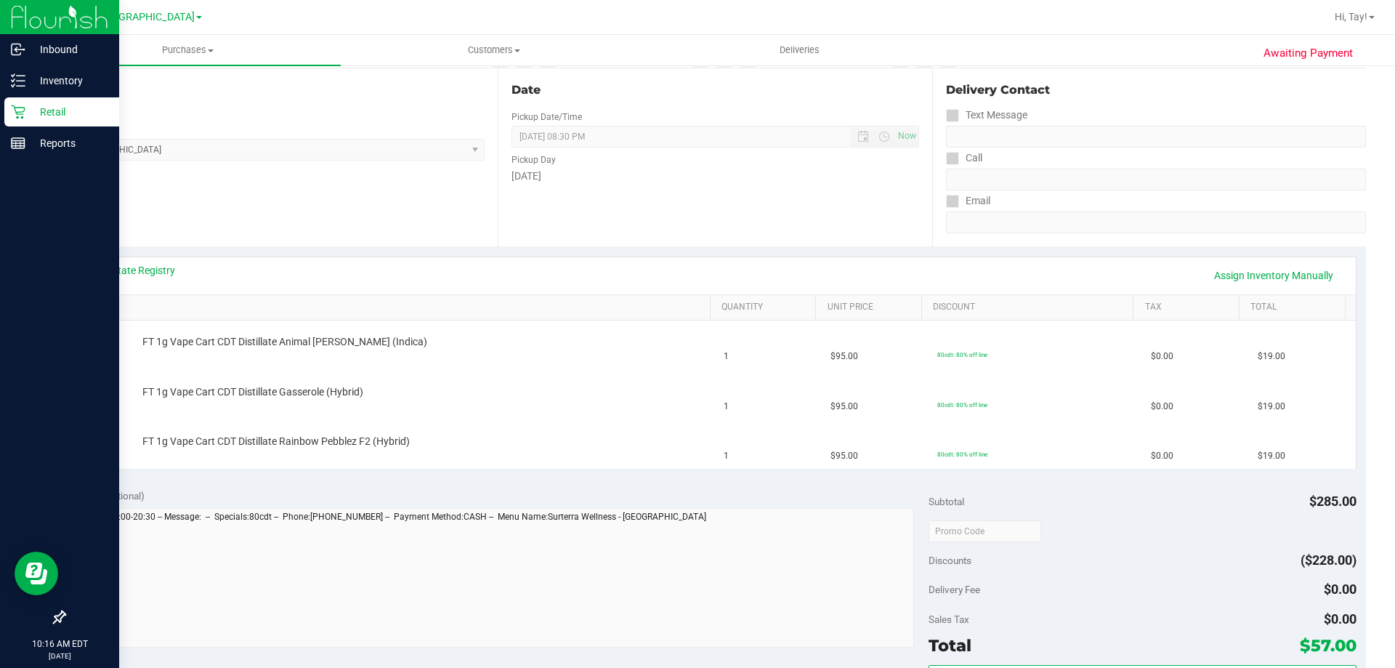
click at [414, 234] on div "Location Pickup Store [GEOGRAPHIC_DATA] WC Select Store [PERSON_NAME][GEOGRAPHI…" at bounding box center [281, 157] width 434 height 178
click at [20, 81] on line at bounding box center [21, 81] width 8 height 0
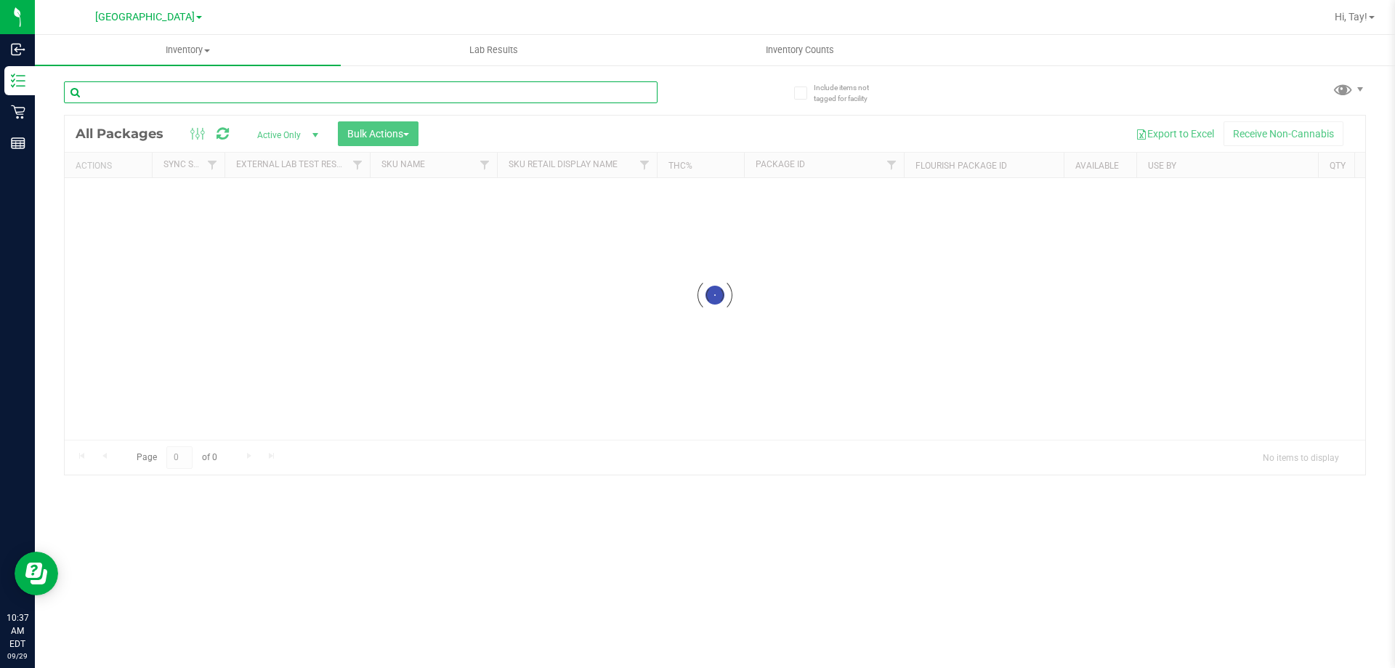
click at [195, 94] on input "text" at bounding box center [361, 92] width 594 height 22
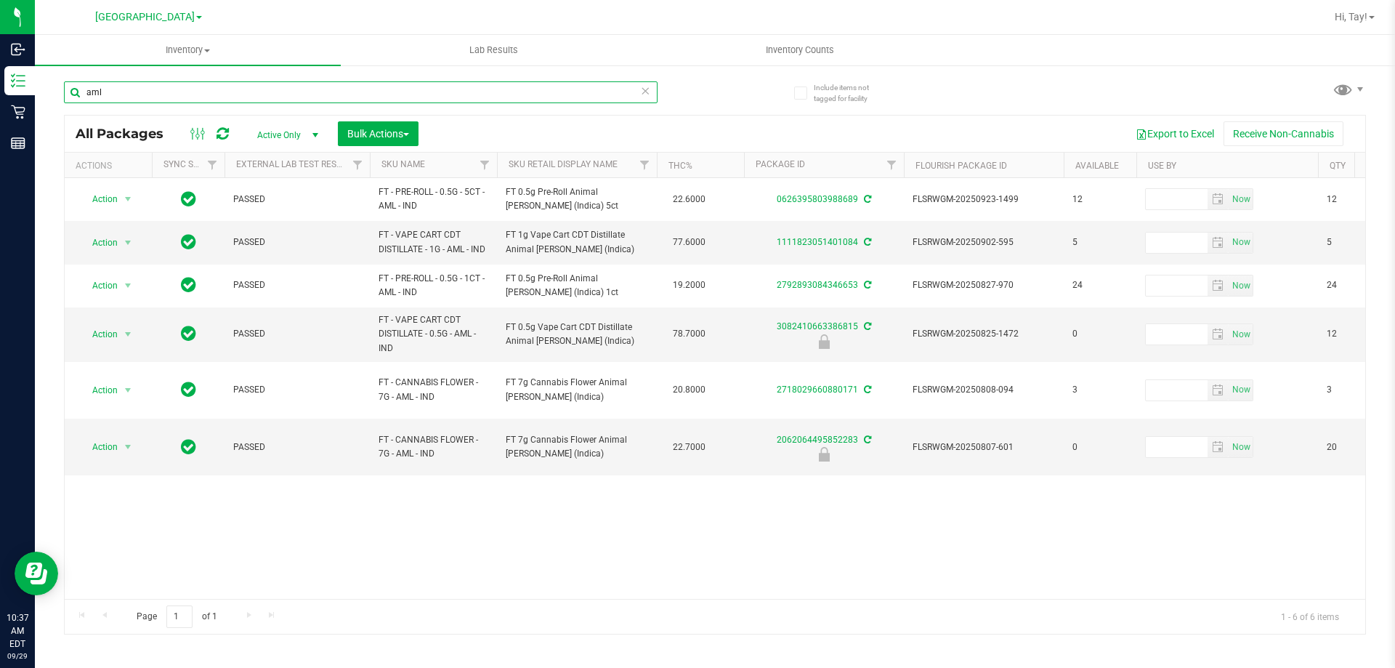
click at [313, 96] on input "aml" at bounding box center [361, 92] width 594 height 22
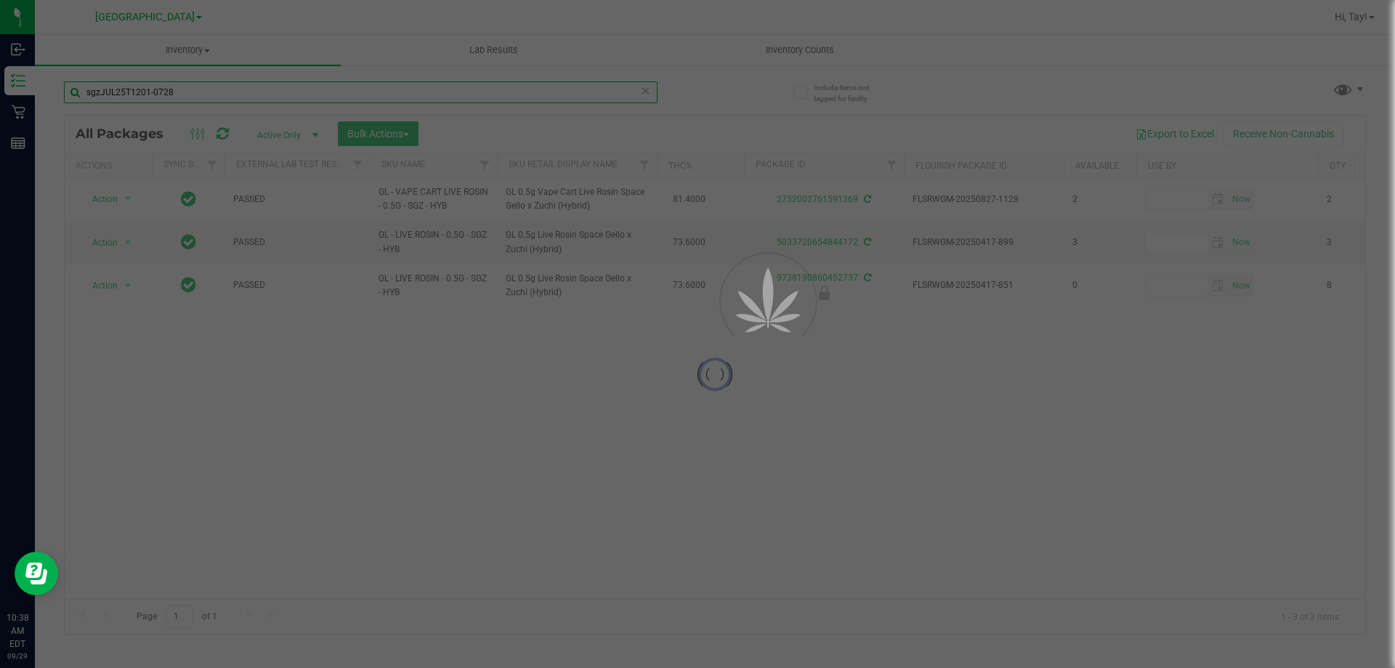
type input "sgzJUL25T1201-0728"
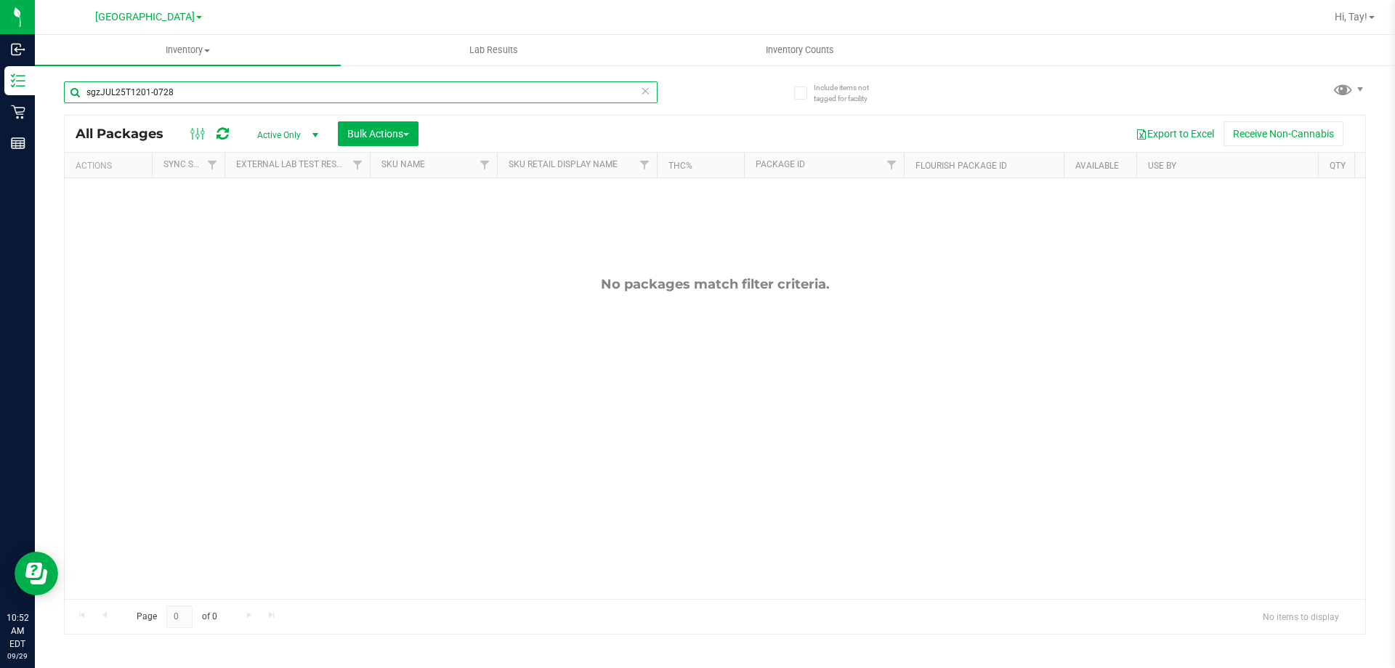
click at [225, 94] on input "sgzJUL25T1201-0728" at bounding box center [361, 92] width 594 height 22
drag, startPoint x: 235, startPoint y: 52, endPoint x: 225, endPoint y: 88, distance: 37.2
click at [235, 52] on span "Inventory" at bounding box center [188, 50] width 306 height 13
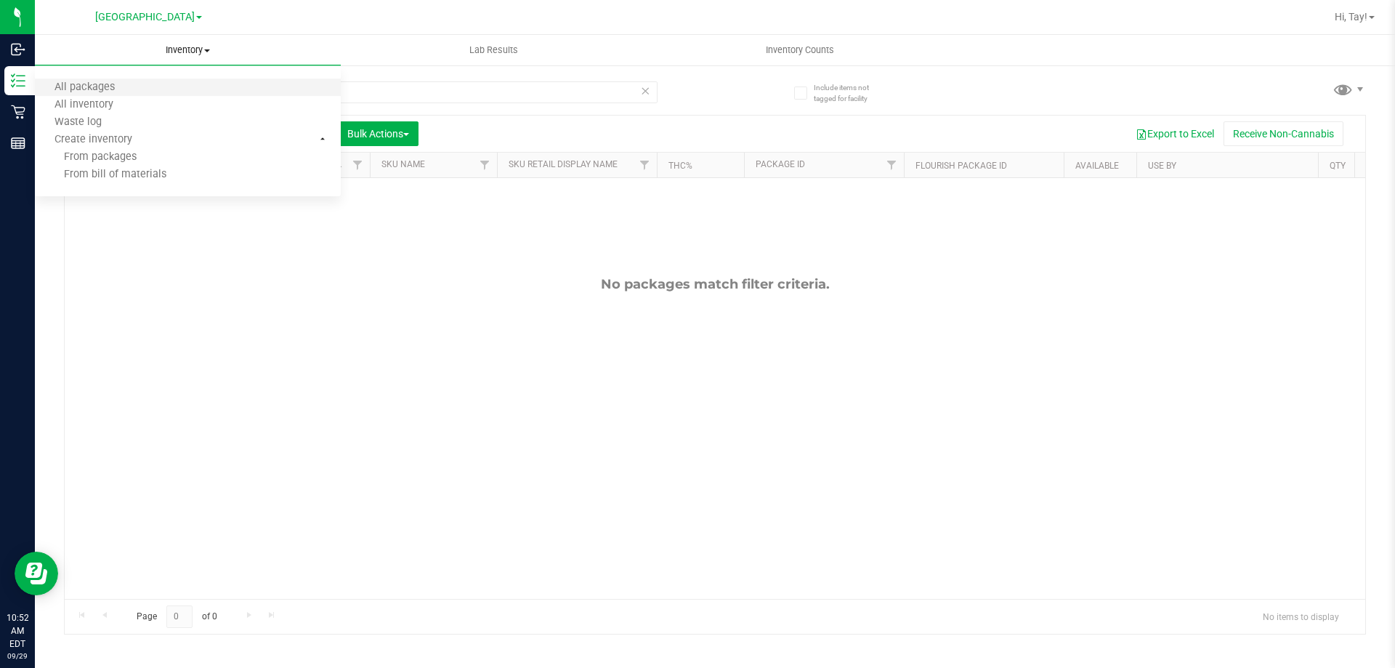
click at [219, 92] on li "All packages" at bounding box center [188, 87] width 306 height 17
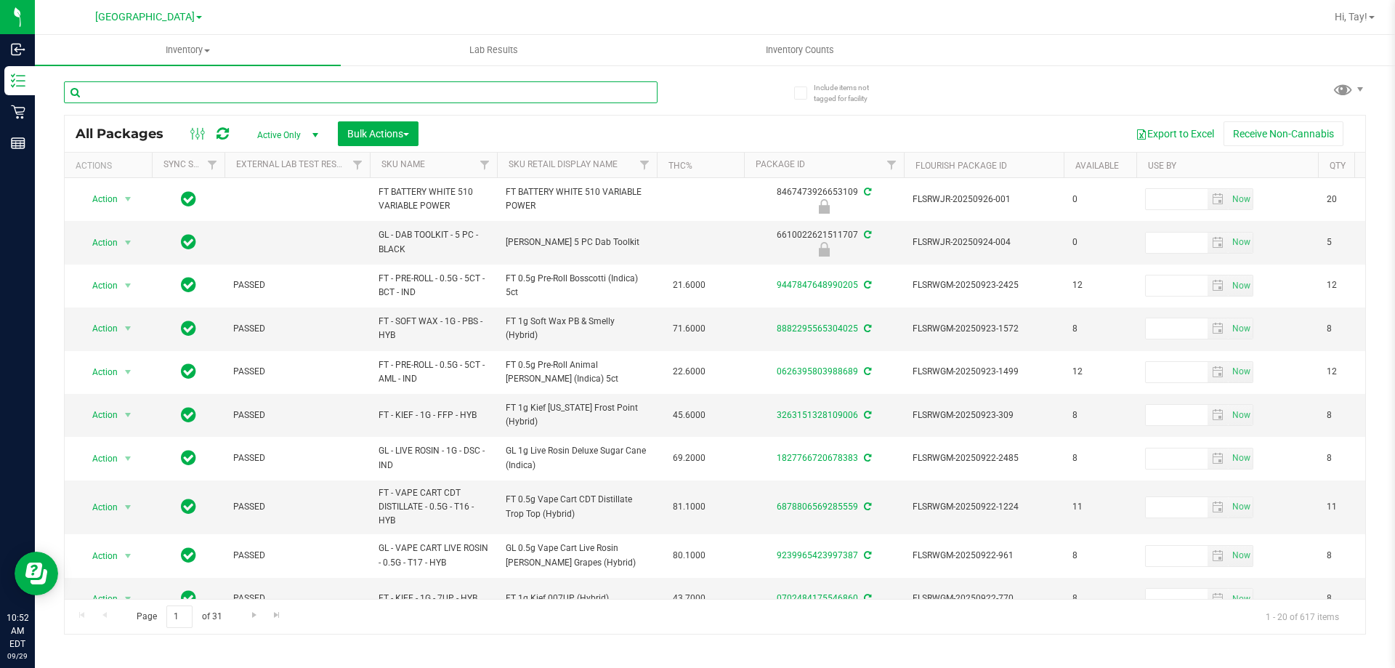
click at [203, 94] on input "text" at bounding box center [361, 92] width 594 height 22
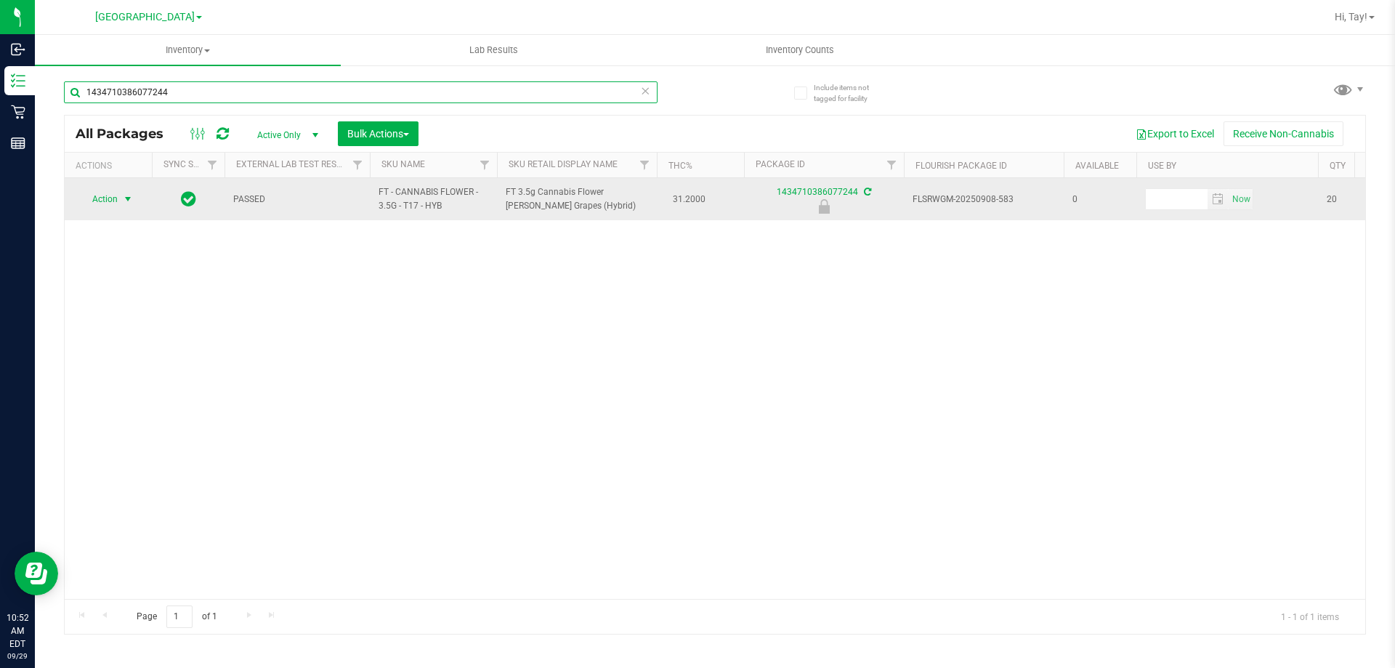
type input "1434710386077244"
click at [113, 201] on span "Action" at bounding box center [98, 199] width 39 height 20
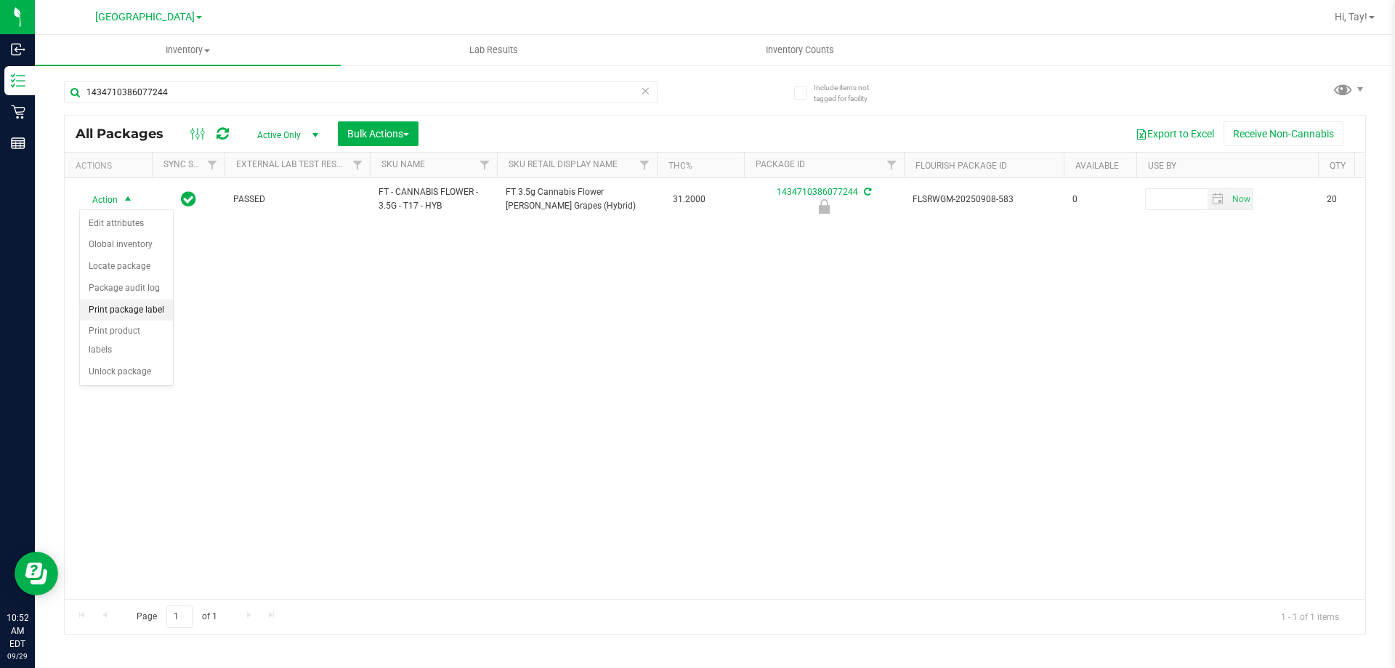
click at [121, 320] on li "Print package label" at bounding box center [126, 310] width 93 height 22
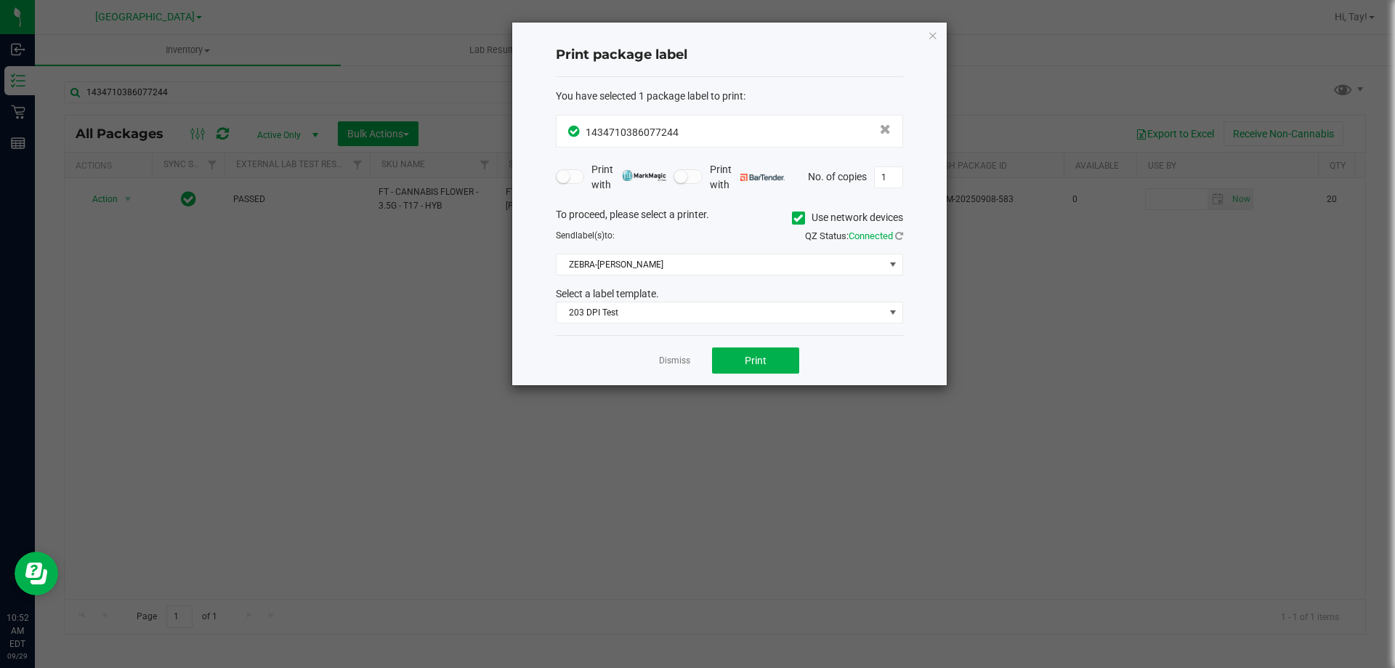
drag, startPoint x: 755, startPoint y: 377, endPoint x: 751, endPoint y: 367, distance: 10.8
click at [753, 374] on div "Dismiss Print" at bounding box center [729, 360] width 347 height 50
click at [751, 367] on button "Print" at bounding box center [755, 360] width 87 height 26
click at [674, 357] on link "Dismiss" at bounding box center [674, 361] width 31 height 12
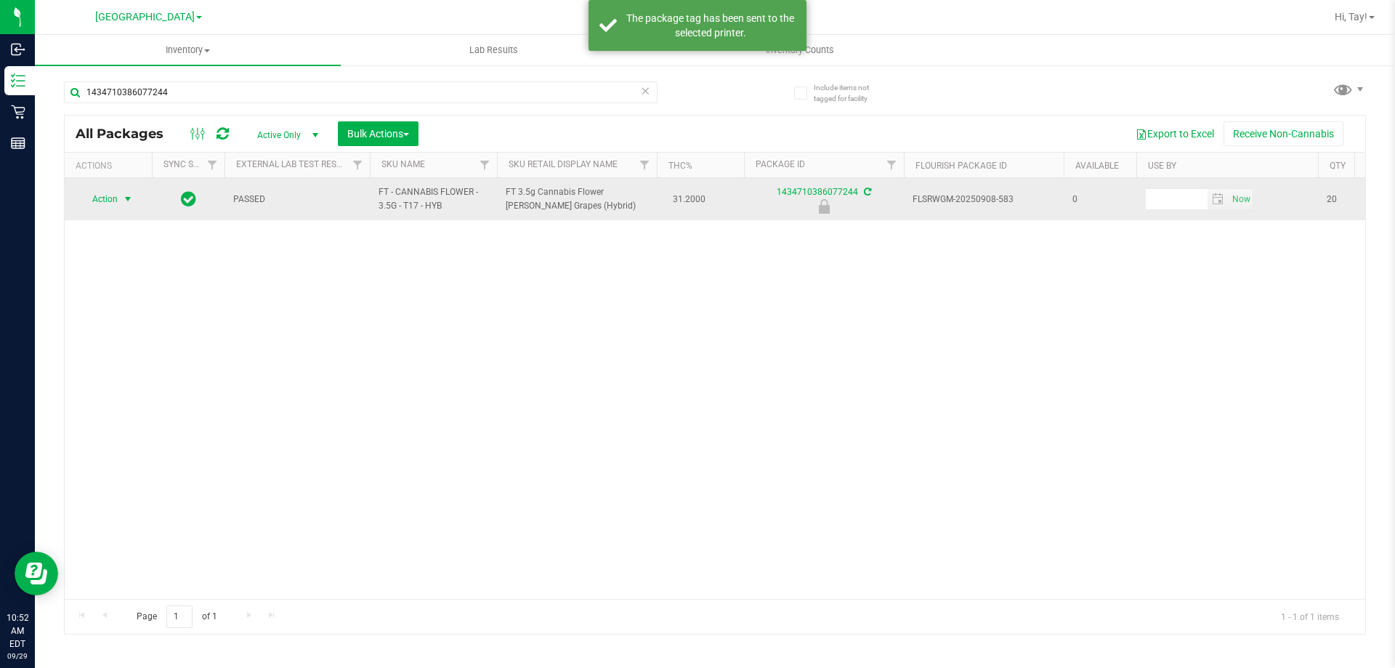
click at [115, 205] on span "Action" at bounding box center [98, 199] width 39 height 20
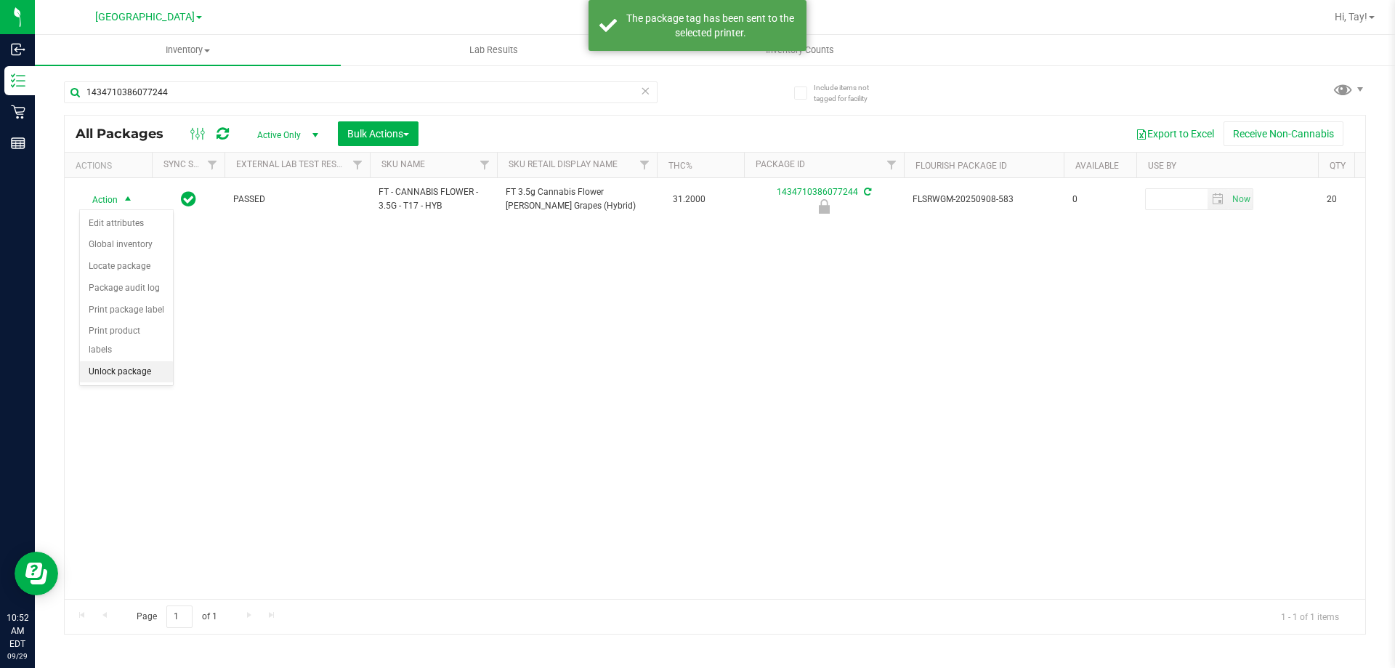
click at [121, 361] on li "Unlock package" at bounding box center [126, 372] width 93 height 22
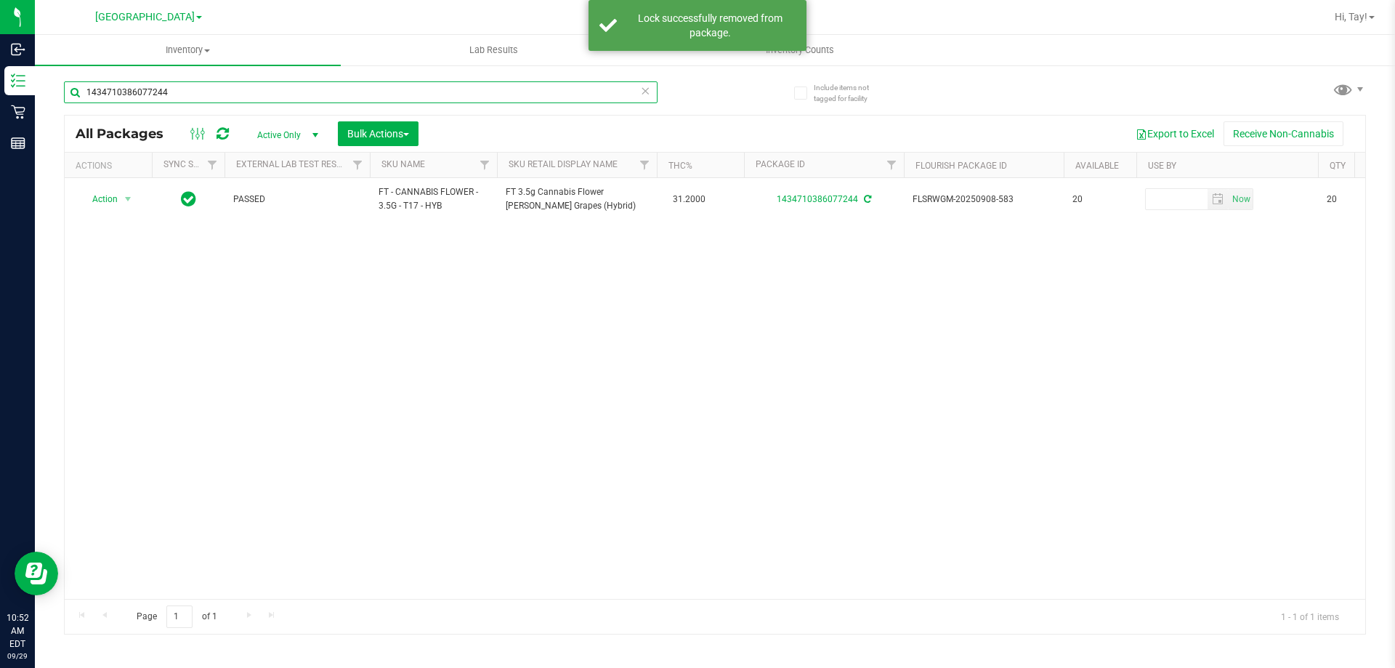
click at [241, 85] on input "1434710386077244" at bounding box center [361, 92] width 594 height 22
click at [240, 85] on input "1434710386077244" at bounding box center [361, 92] width 594 height 22
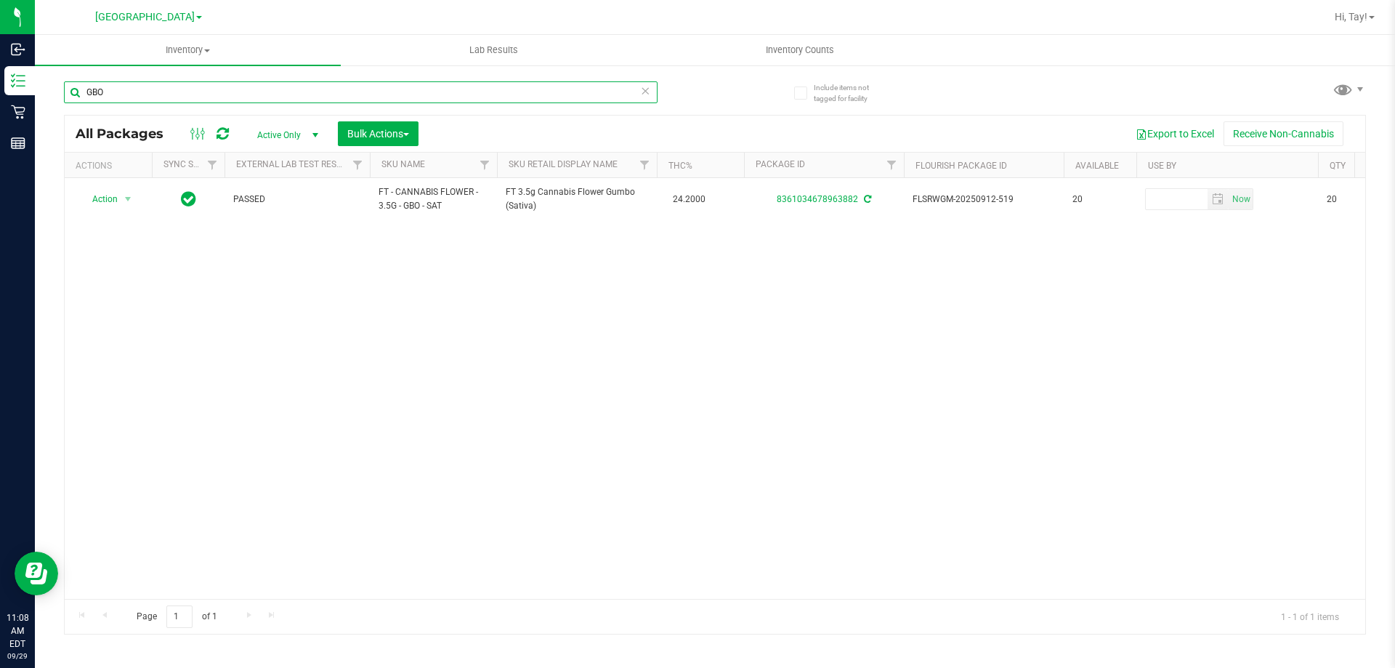
click at [211, 95] on input "GBO" at bounding box center [361, 92] width 594 height 22
drag, startPoint x: 211, startPoint y: 95, endPoint x: 321, endPoint y: 12, distance: 137.9
click at [211, 95] on input "GBO" at bounding box center [361, 92] width 594 height 22
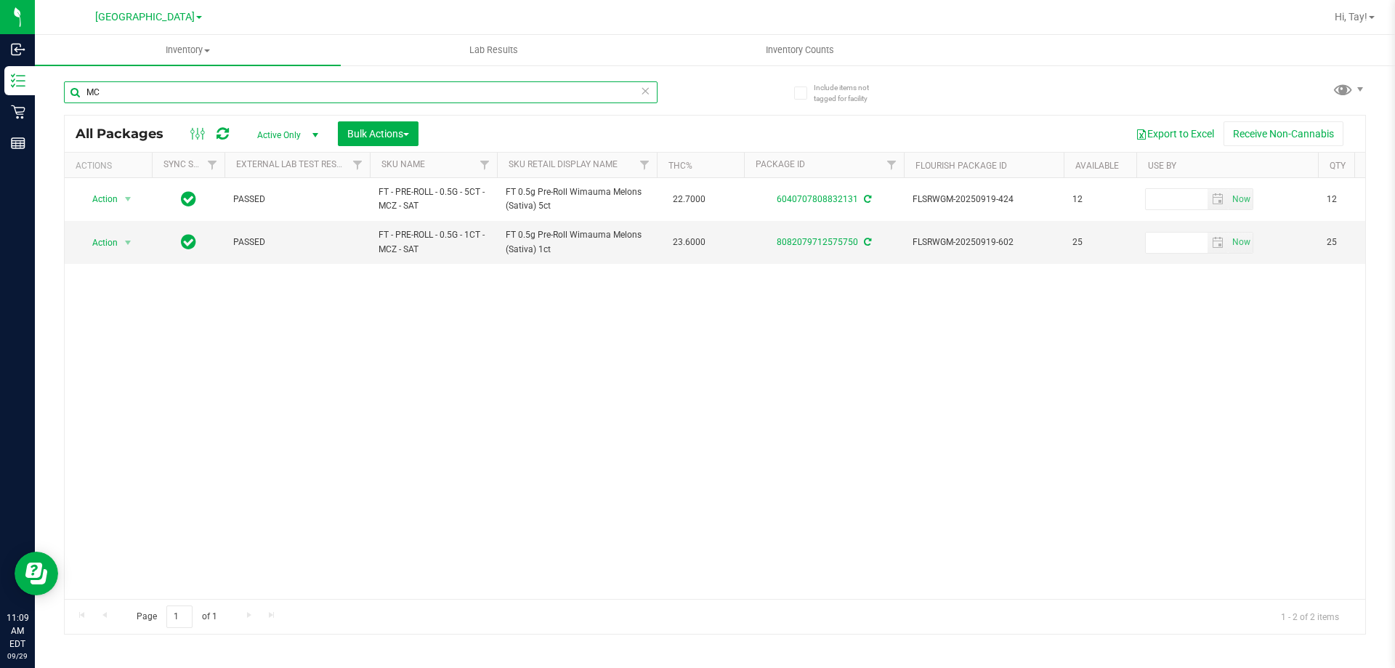
type input "M"
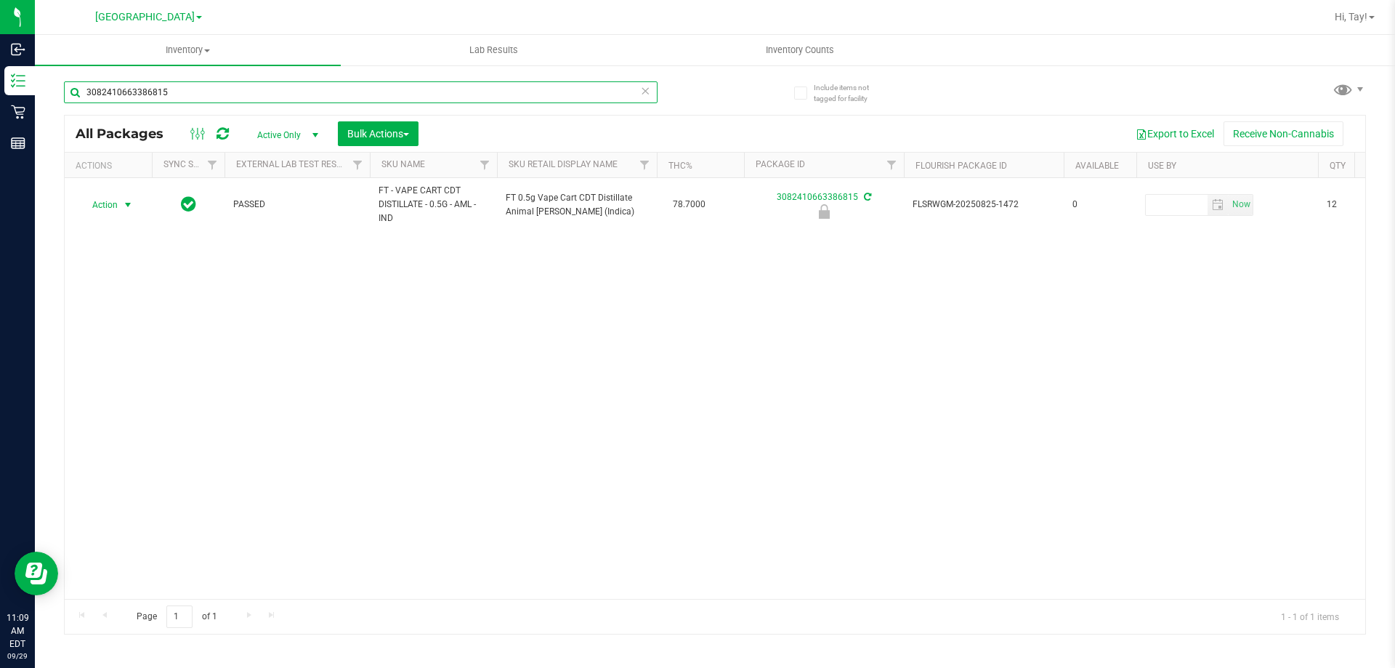
type input "3082410663386815"
click at [106, 207] on span "Action" at bounding box center [98, 205] width 39 height 20
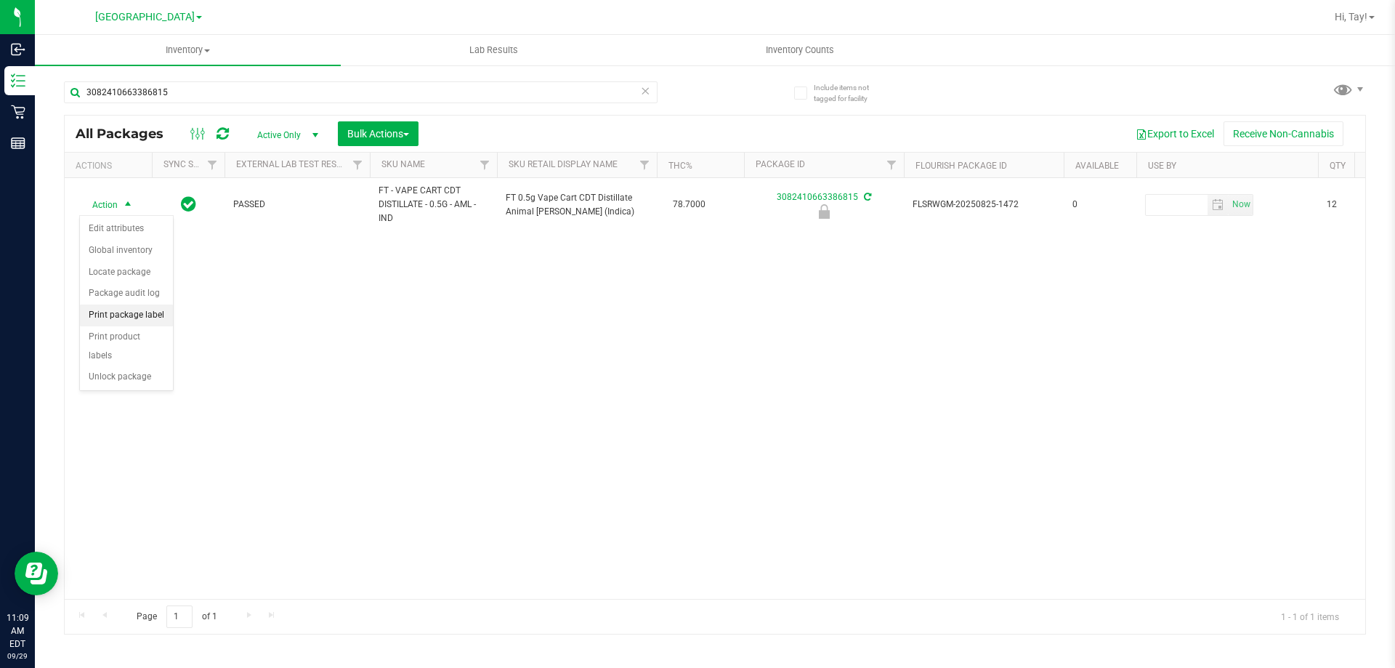
click at [146, 312] on li "Print package label" at bounding box center [126, 316] width 93 height 22
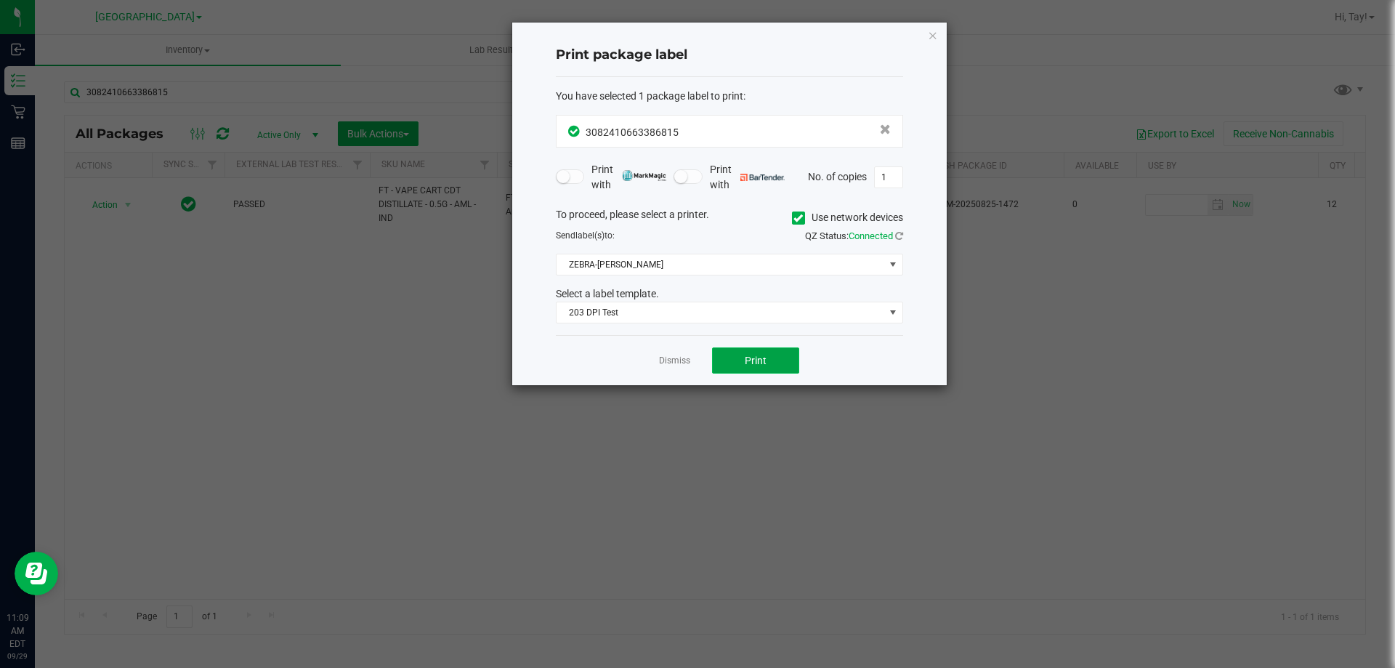
click at [775, 366] on button "Print" at bounding box center [755, 360] width 87 height 26
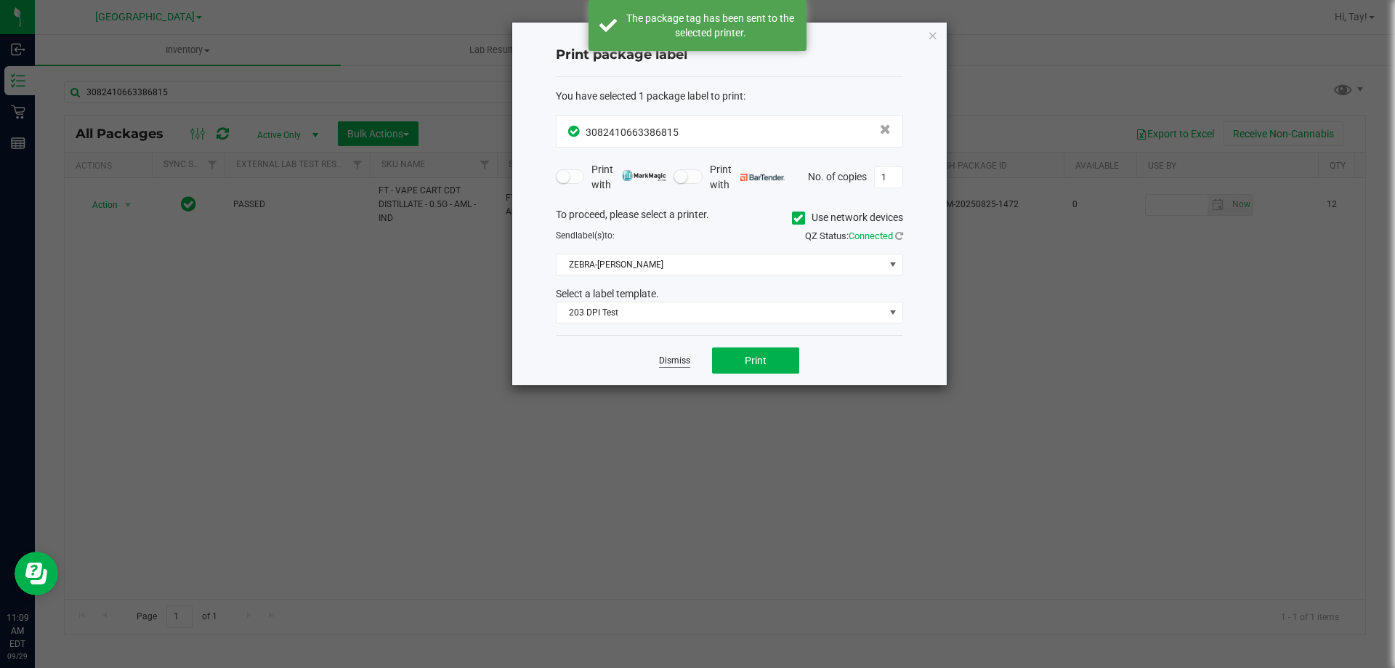
click at [672, 359] on link "Dismiss" at bounding box center [674, 361] width 31 height 12
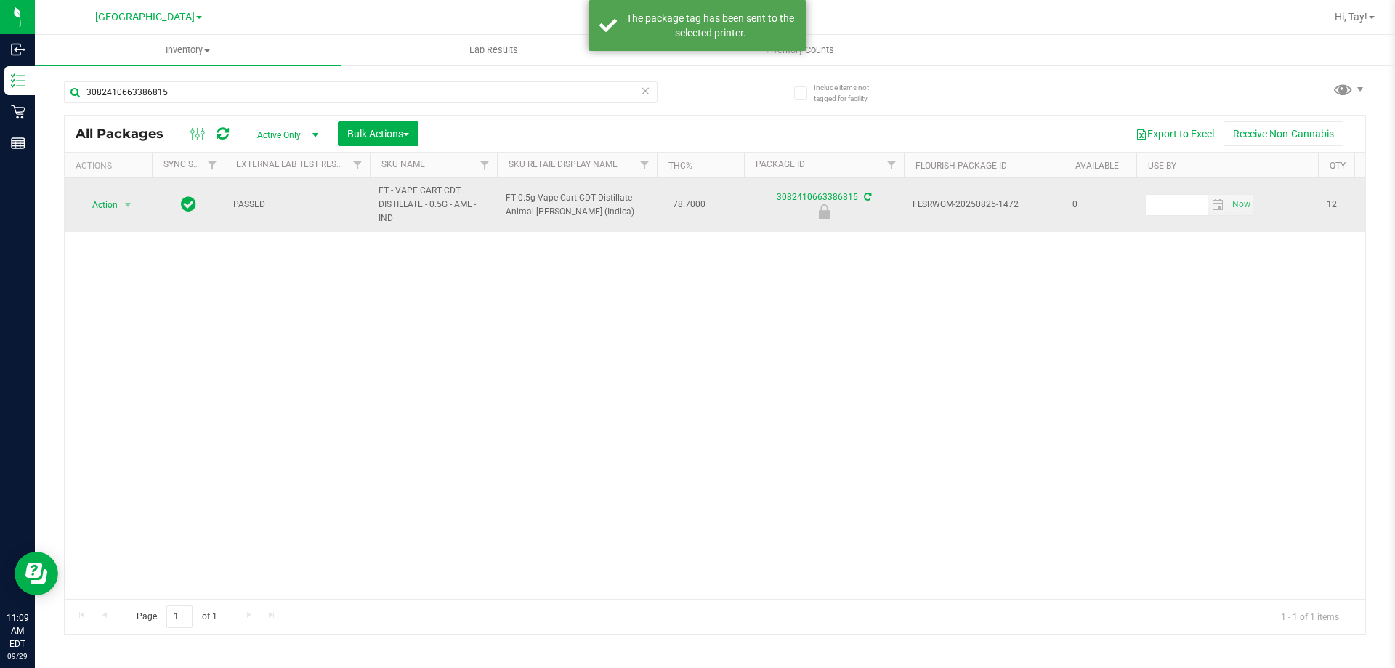
click at [102, 215] on td "Action Action Edit attributes Global inventory Locate package Package audit log…" at bounding box center [108, 205] width 87 height 54
click at [118, 211] on span "Action" at bounding box center [98, 205] width 39 height 20
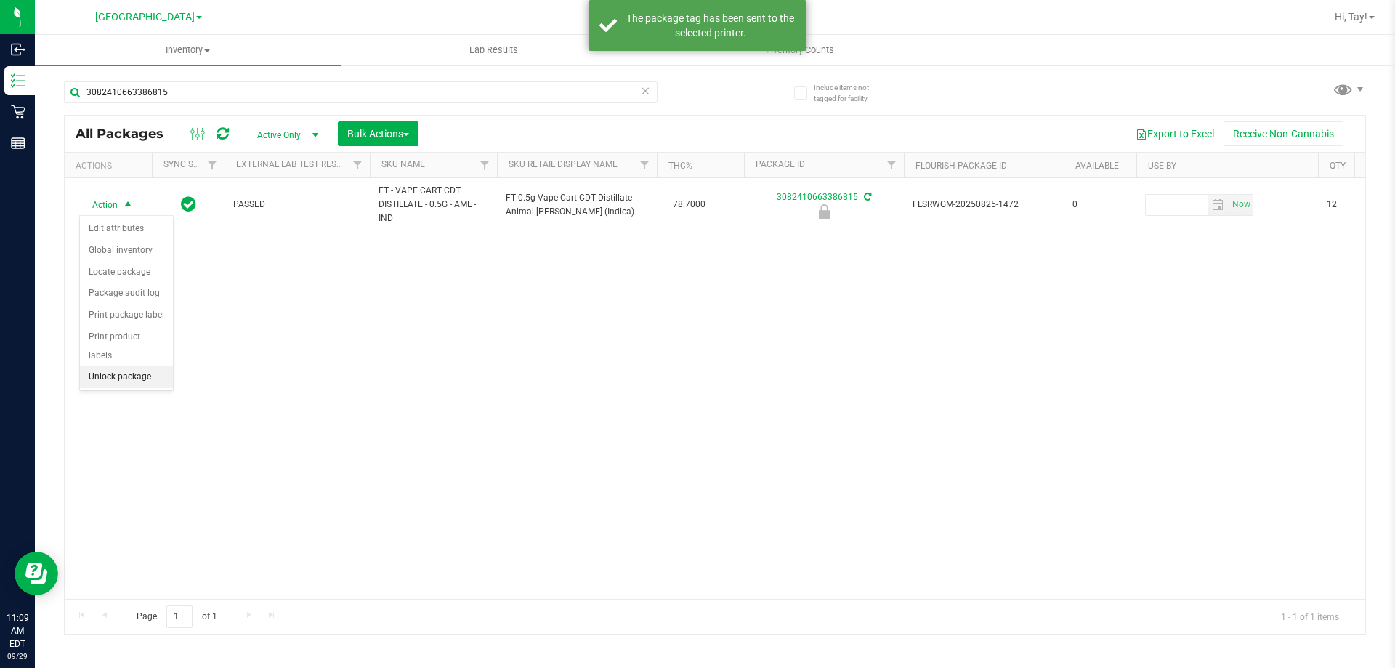
click at [119, 366] on li "Unlock package" at bounding box center [126, 377] width 93 height 22
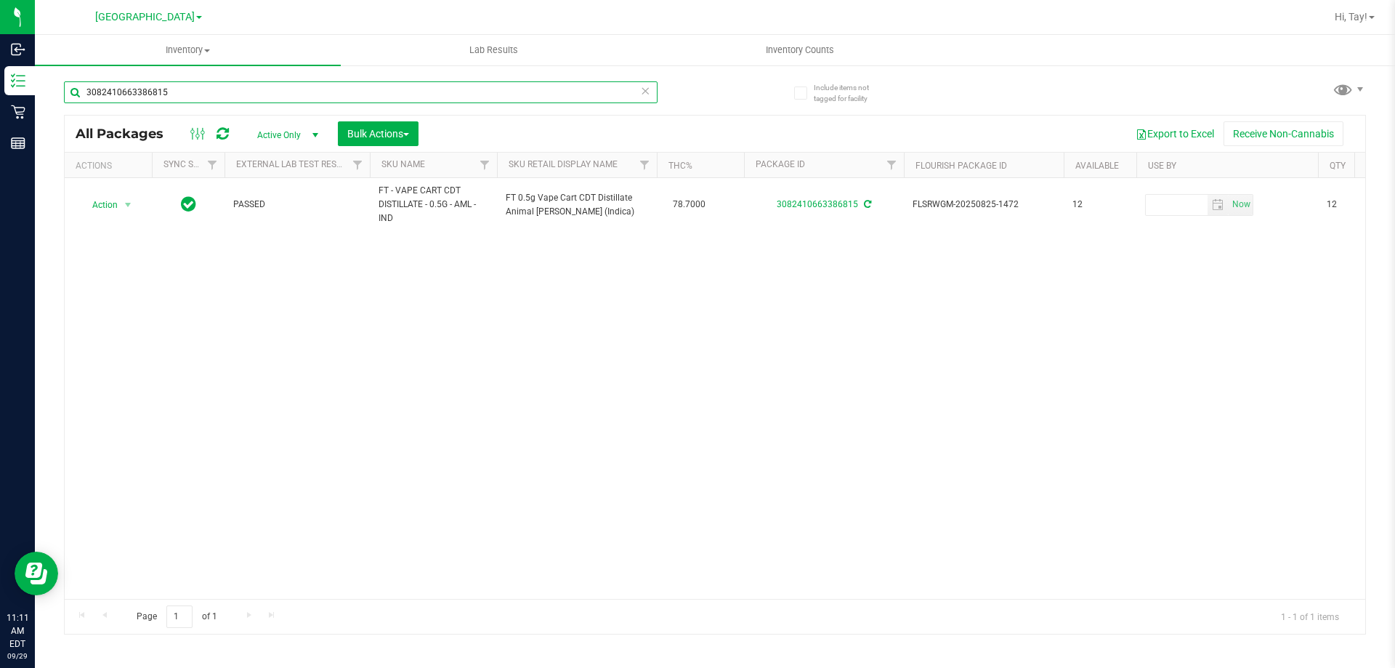
click at [432, 94] on input "3082410663386815" at bounding box center [361, 92] width 594 height 22
click at [631, 174] on th "Sku Retail Display Name" at bounding box center [577, 165] width 160 height 25
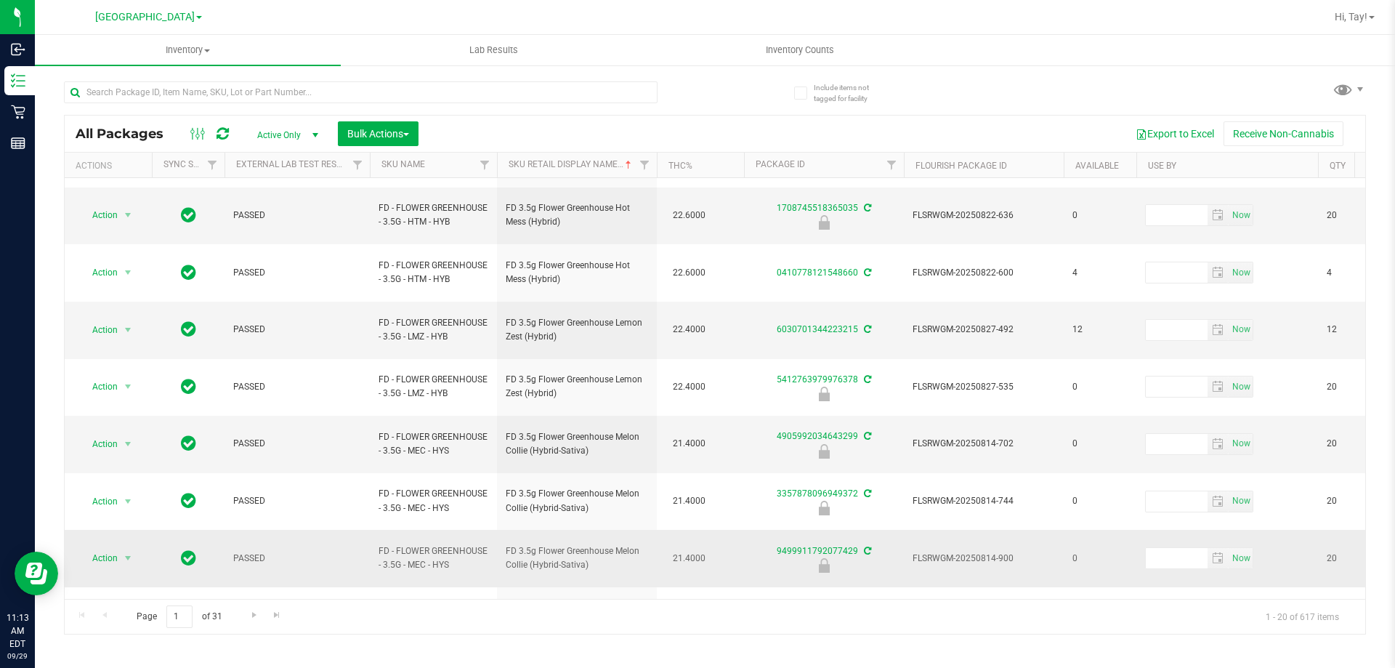
scroll to position [453, 0]
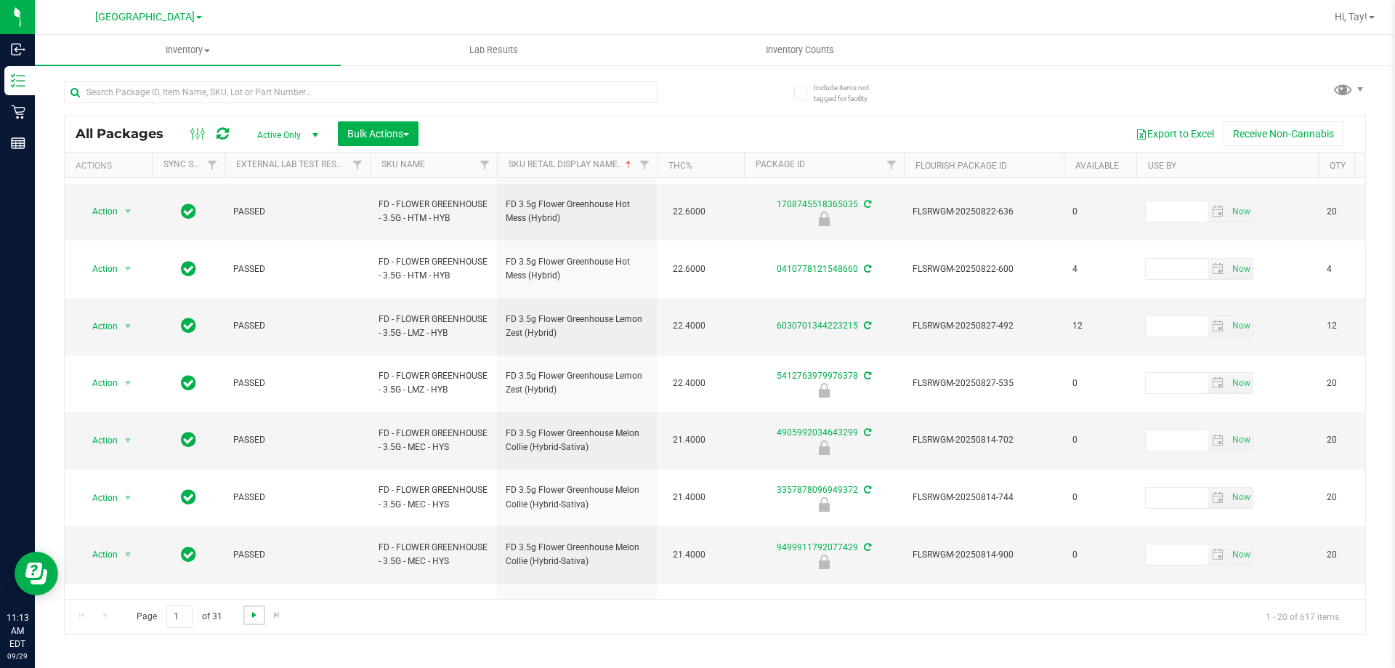
click at [254, 614] on span "Go to the next page" at bounding box center [255, 615] width 12 height 12
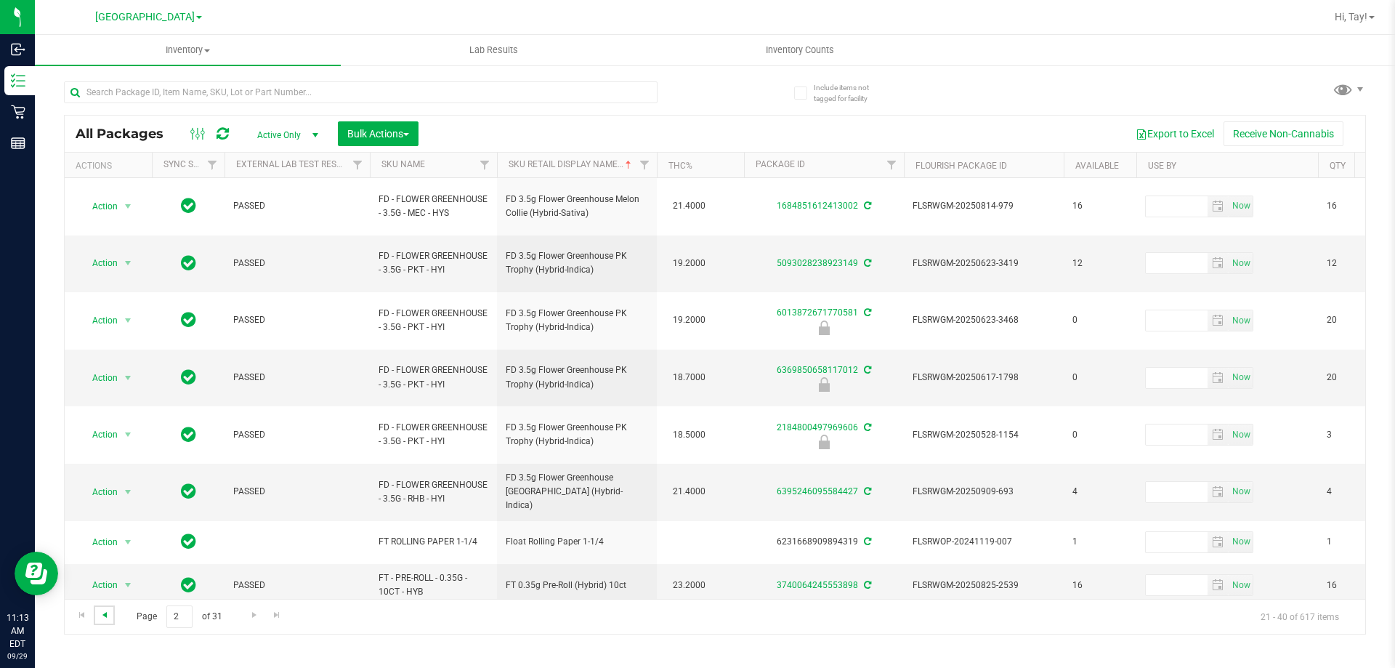
click at [106, 615] on span "Go to the previous page" at bounding box center [105, 615] width 12 height 12
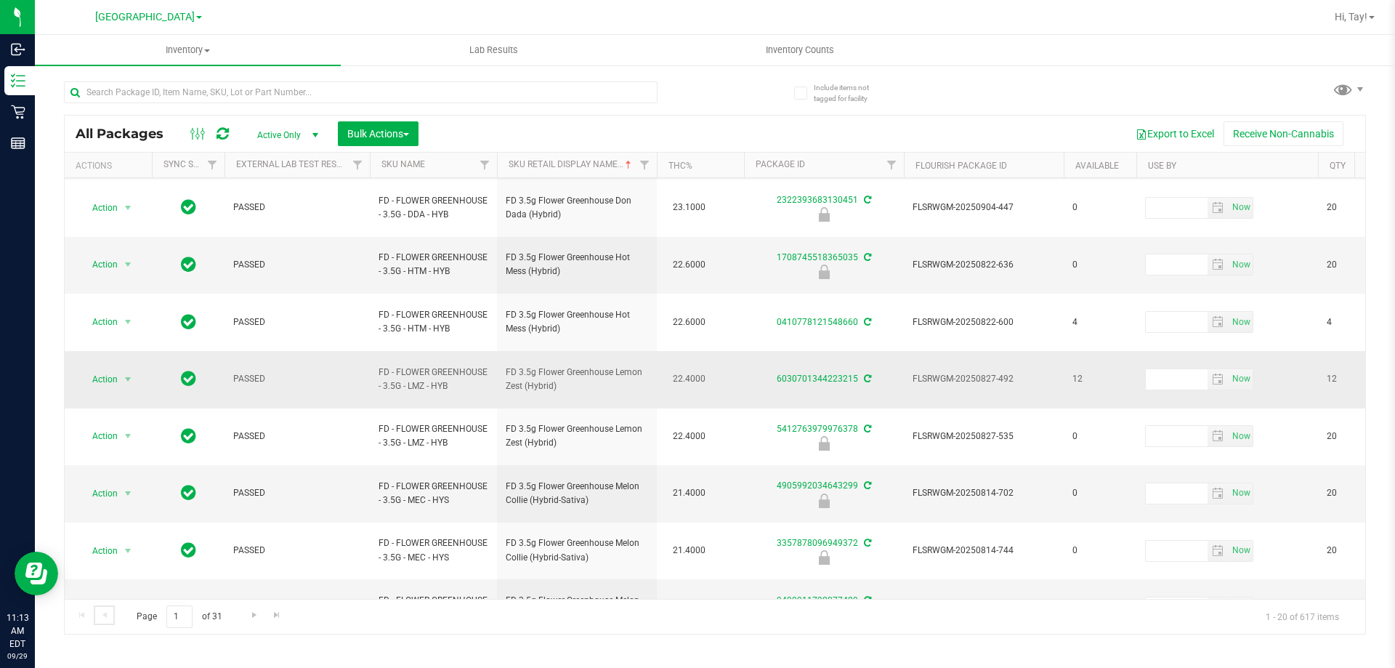
scroll to position [453, 0]
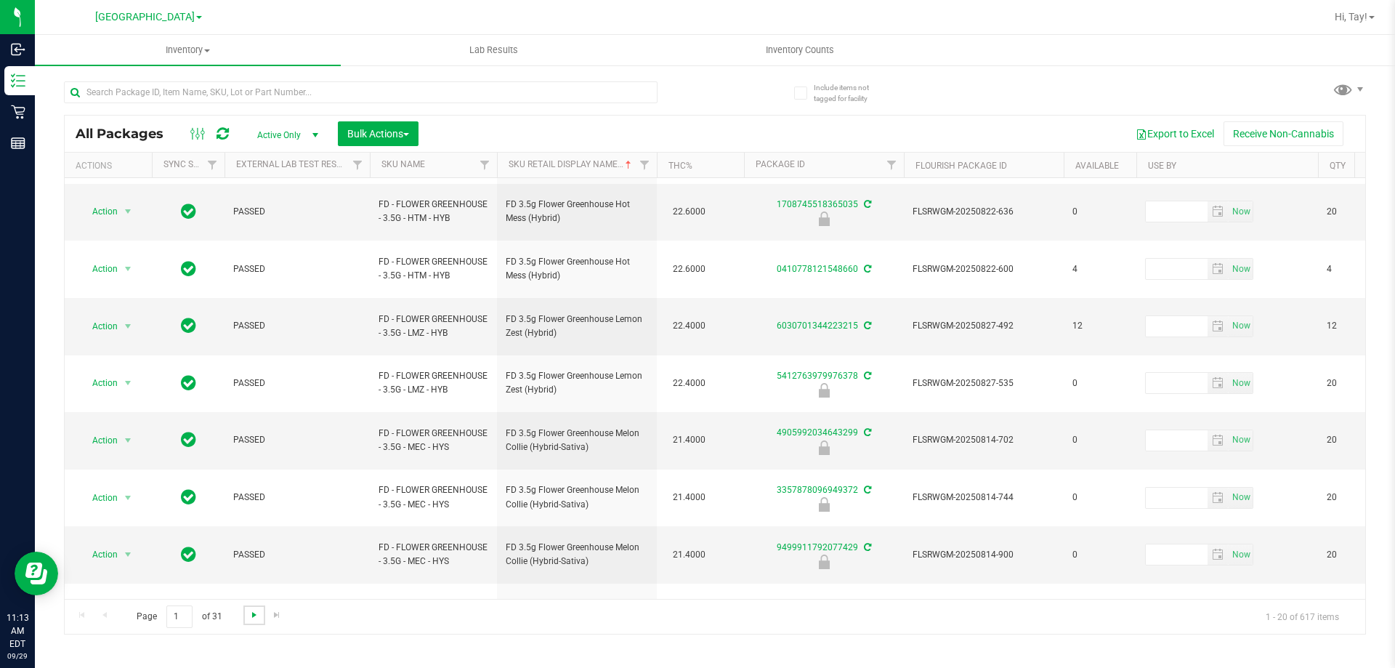
click at [253, 617] on span "Go to the next page" at bounding box center [255, 615] width 12 height 12
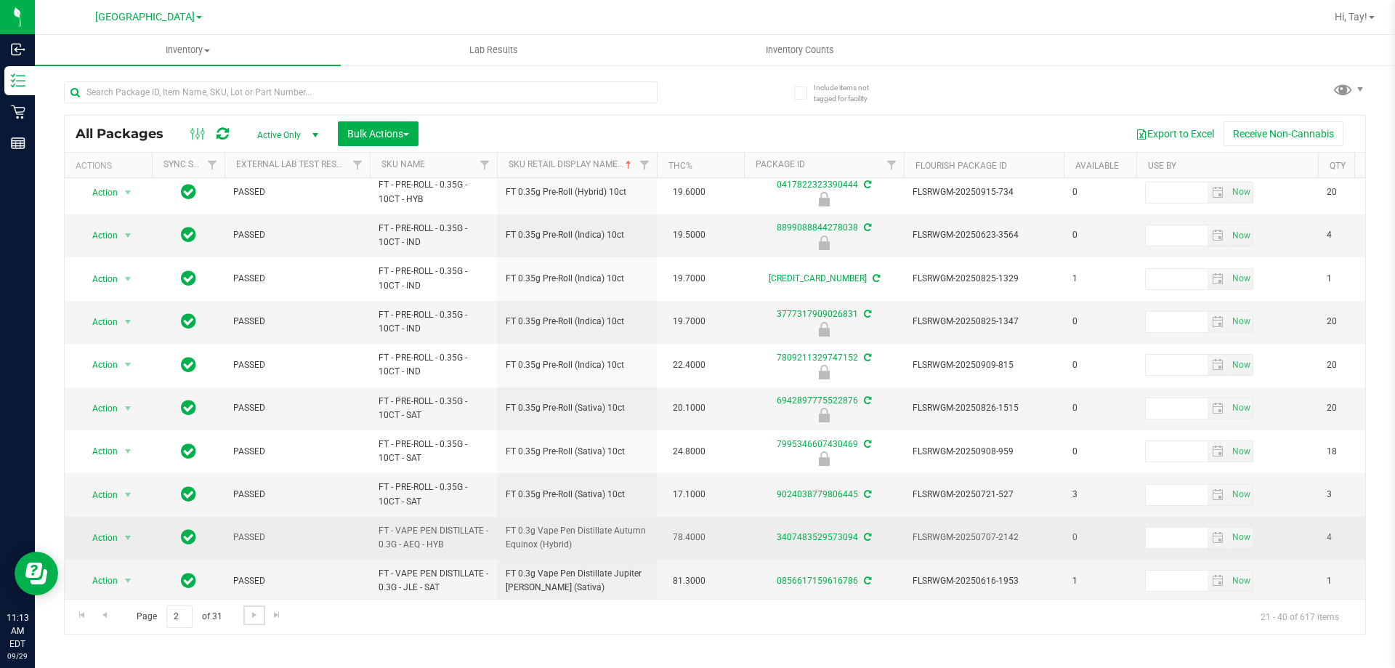
scroll to position [453, 0]
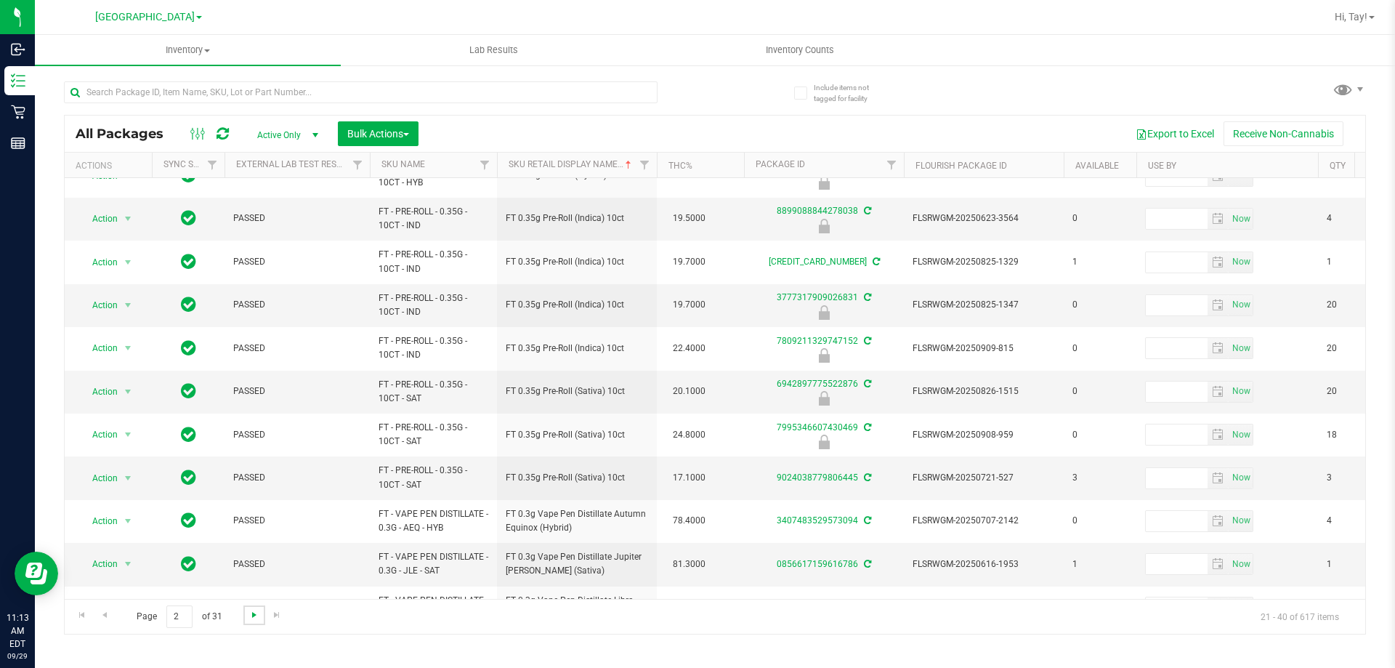
click at [259, 616] on span "Go to the next page" at bounding box center [255, 615] width 12 height 12
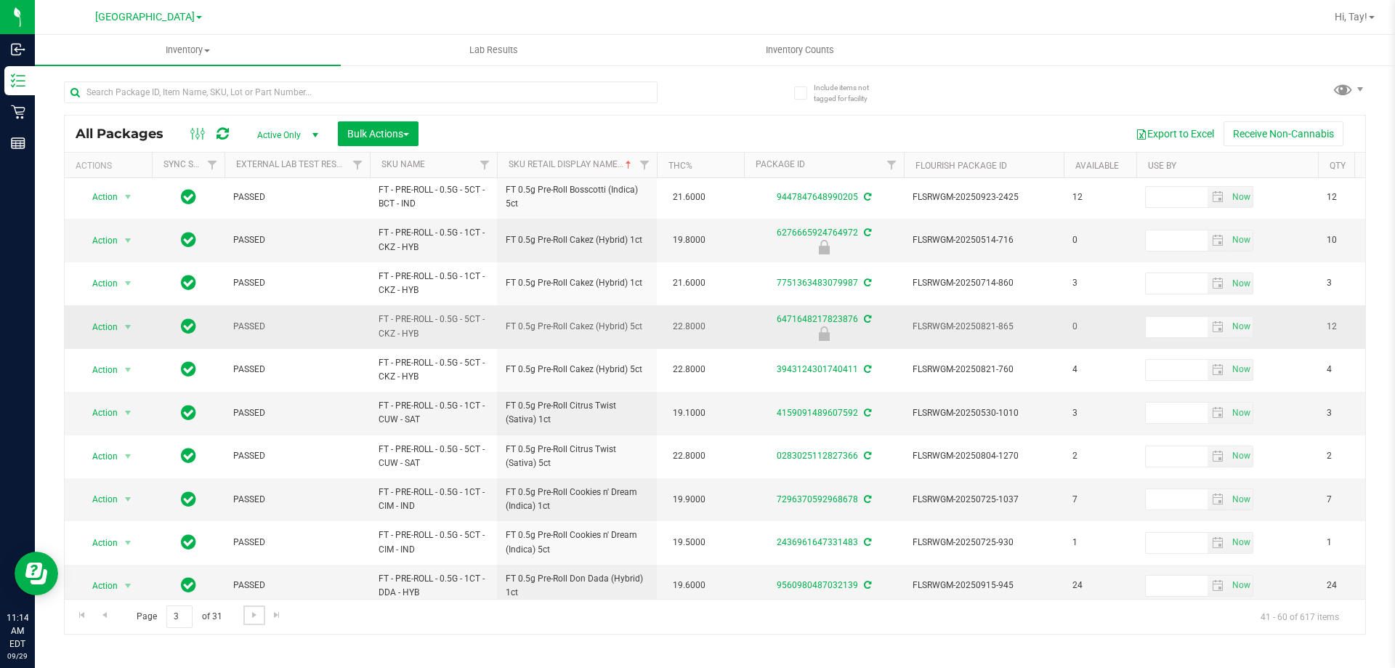
scroll to position [453, 0]
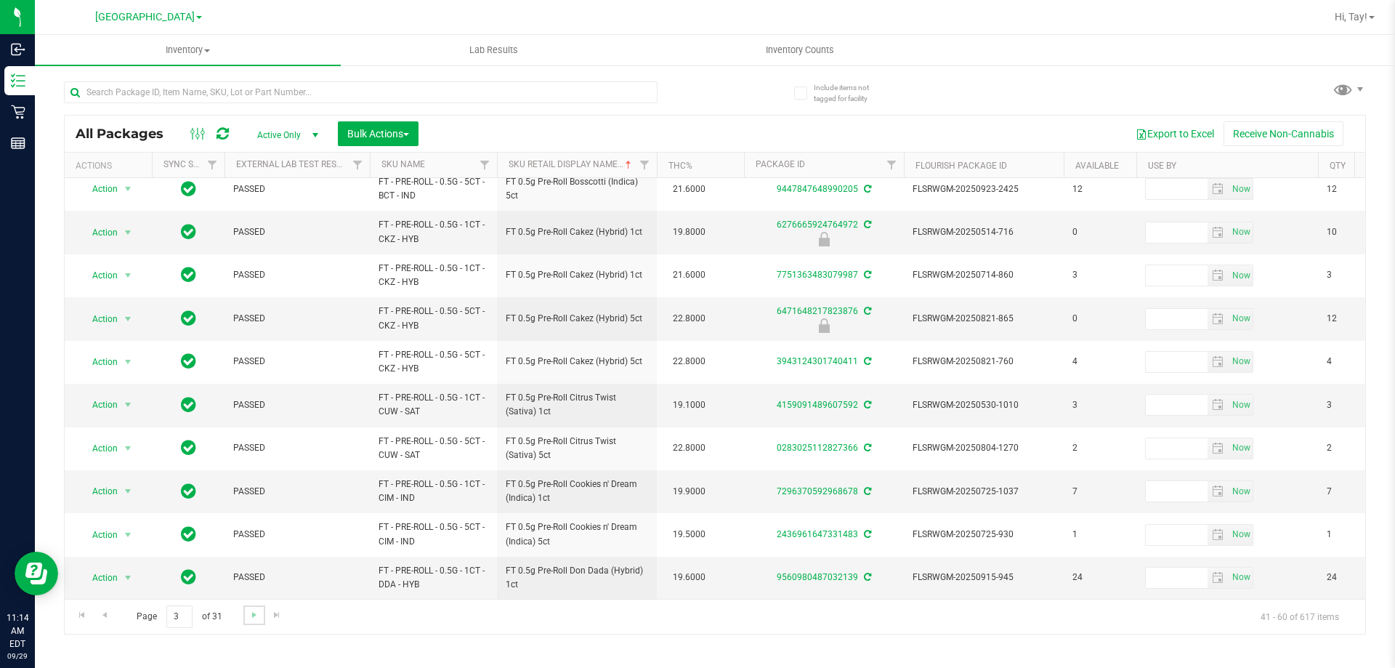
click at [260, 613] on link "Go to the next page" at bounding box center [253, 615] width 21 height 20
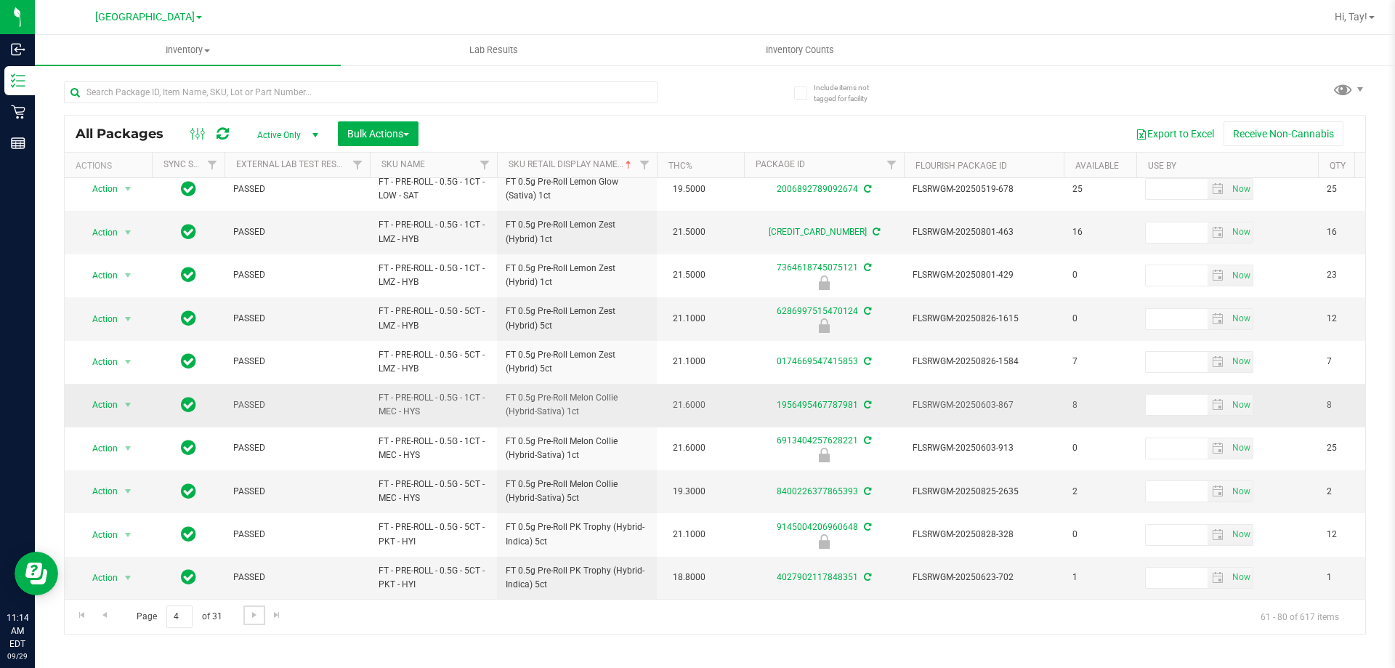
scroll to position [453, 0]
click at [254, 614] on span "Go to the next page" at bounding box center [255, 615] width 12 height 12
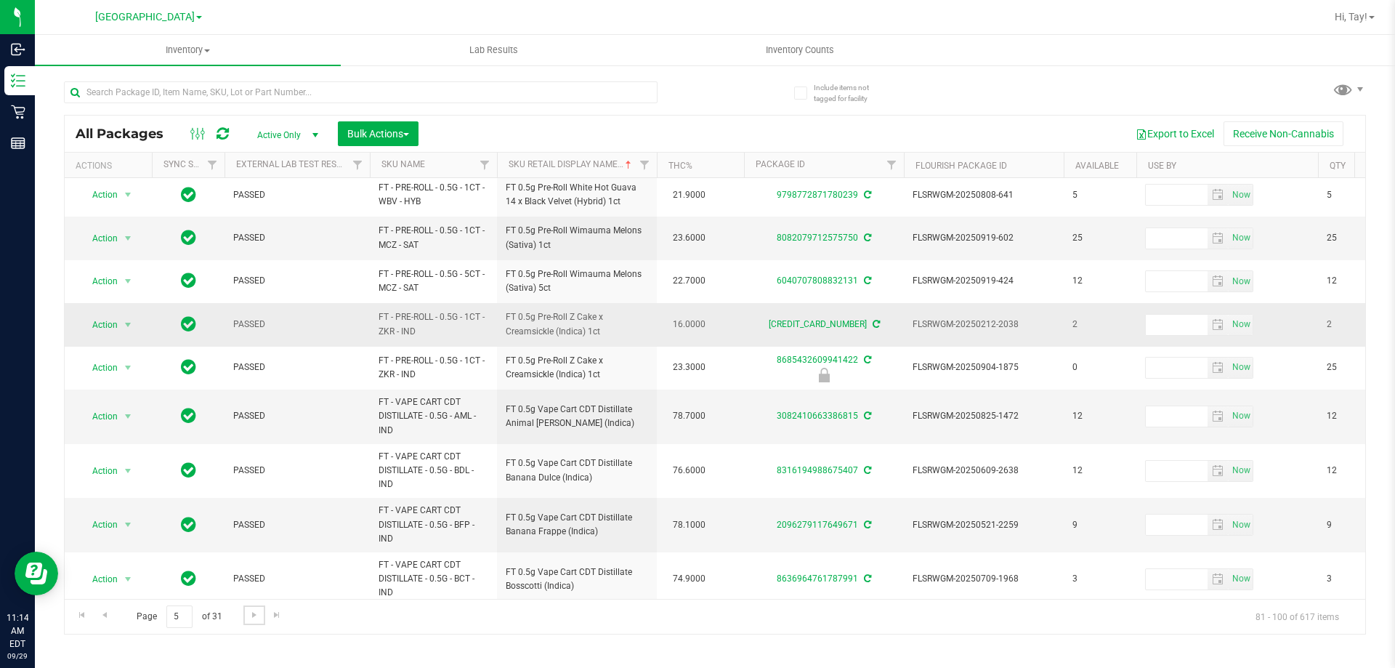
scroll to position [508, 0]
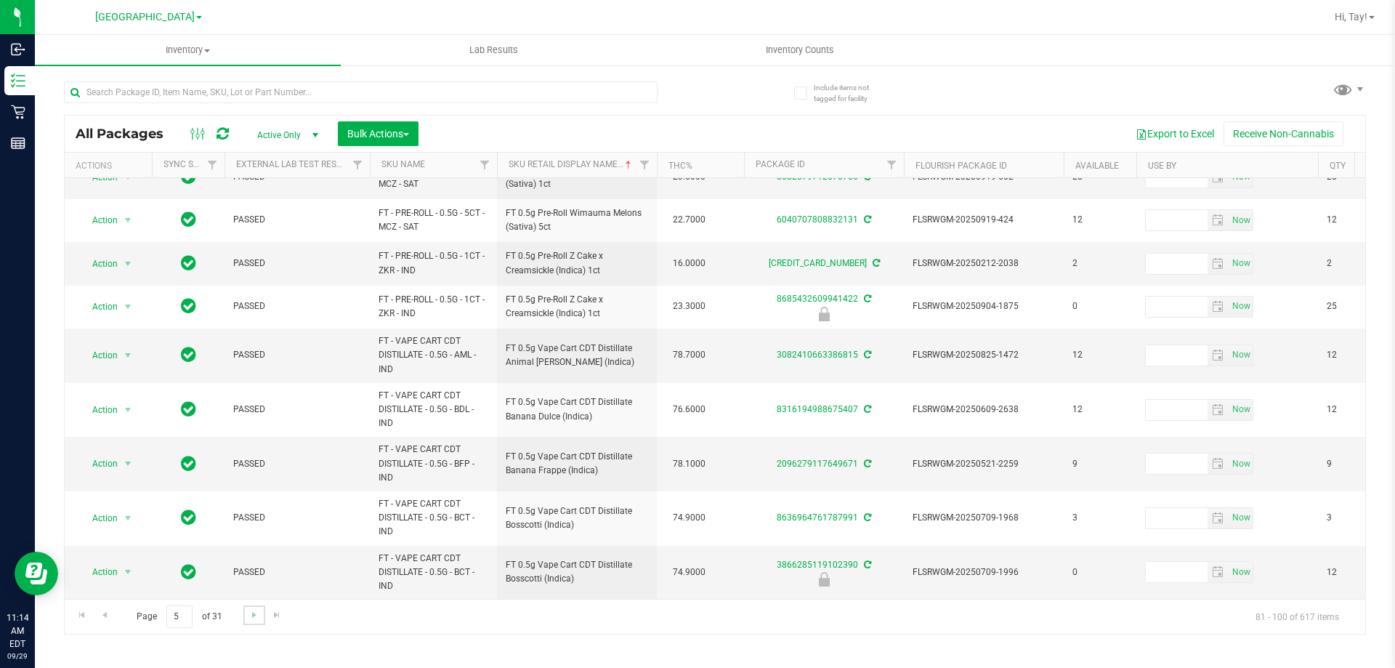
click at [259, 622] on link "Go to the next page" at bounding box center [253, 615] width 21 height 20
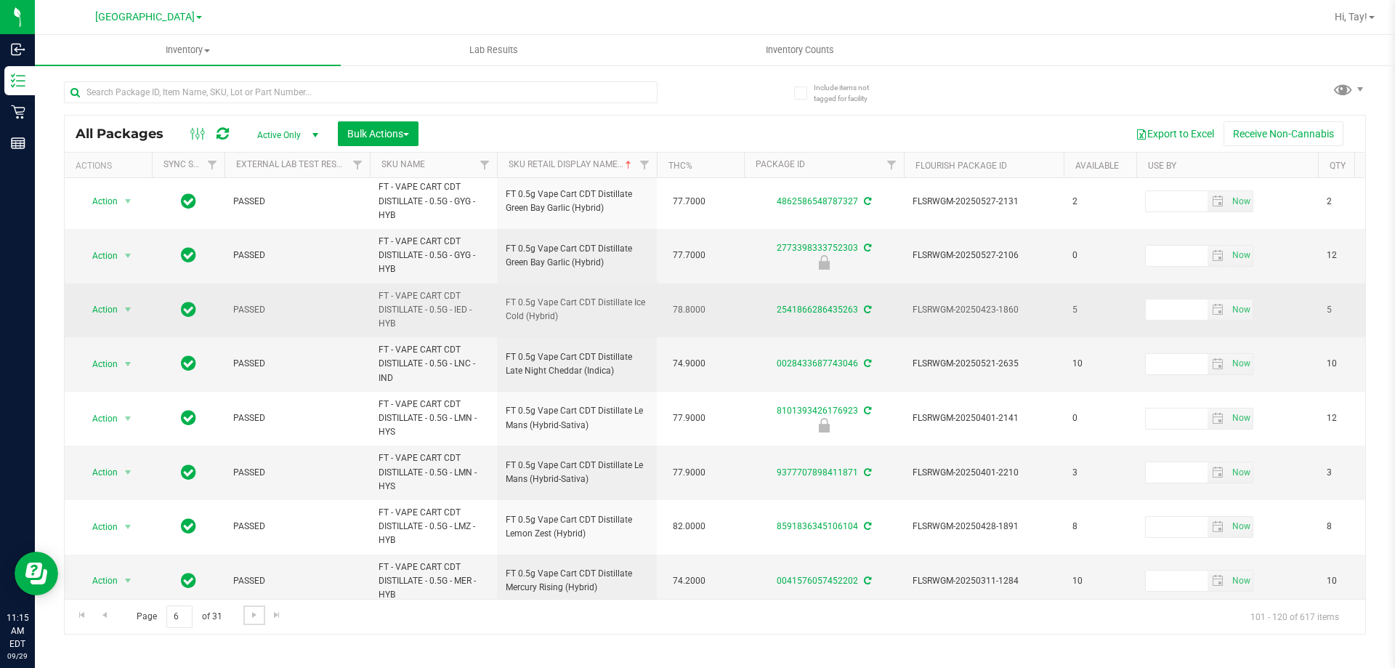
scroll to position [674, 0]
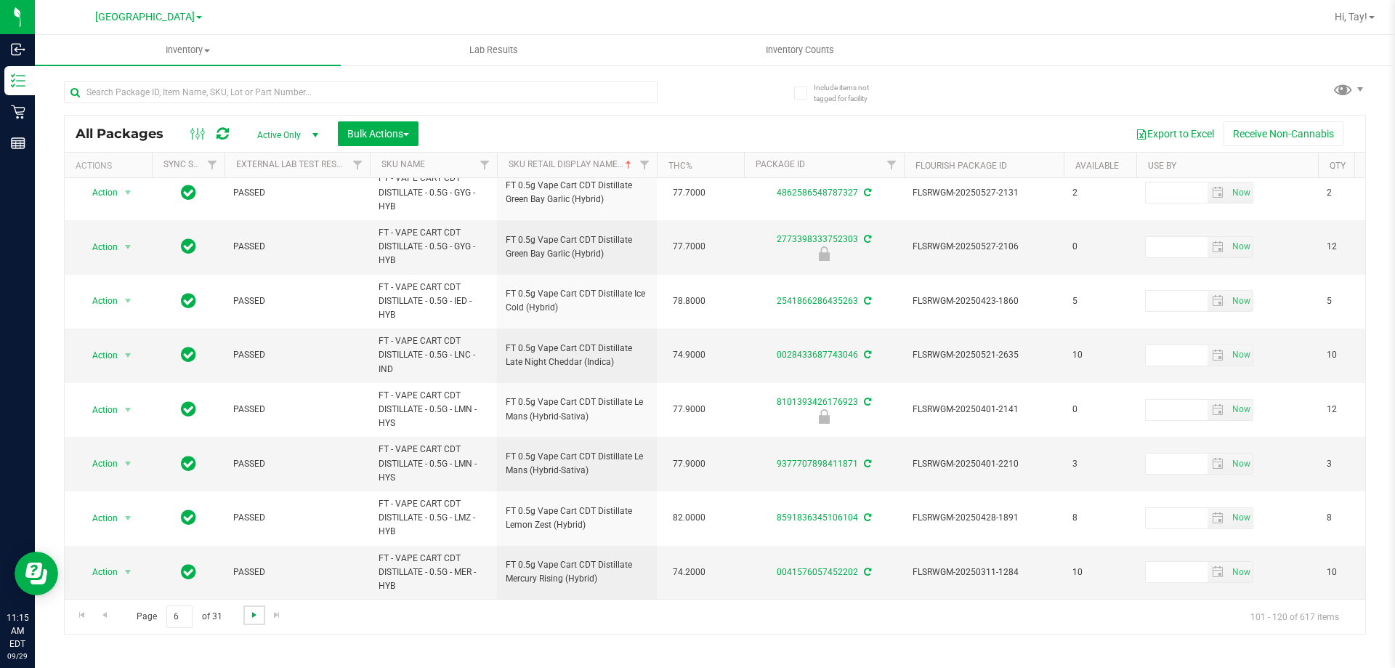
click at [257, 618] on span "Go to the next page" at bounding box center [255, 615] width 12 height 12
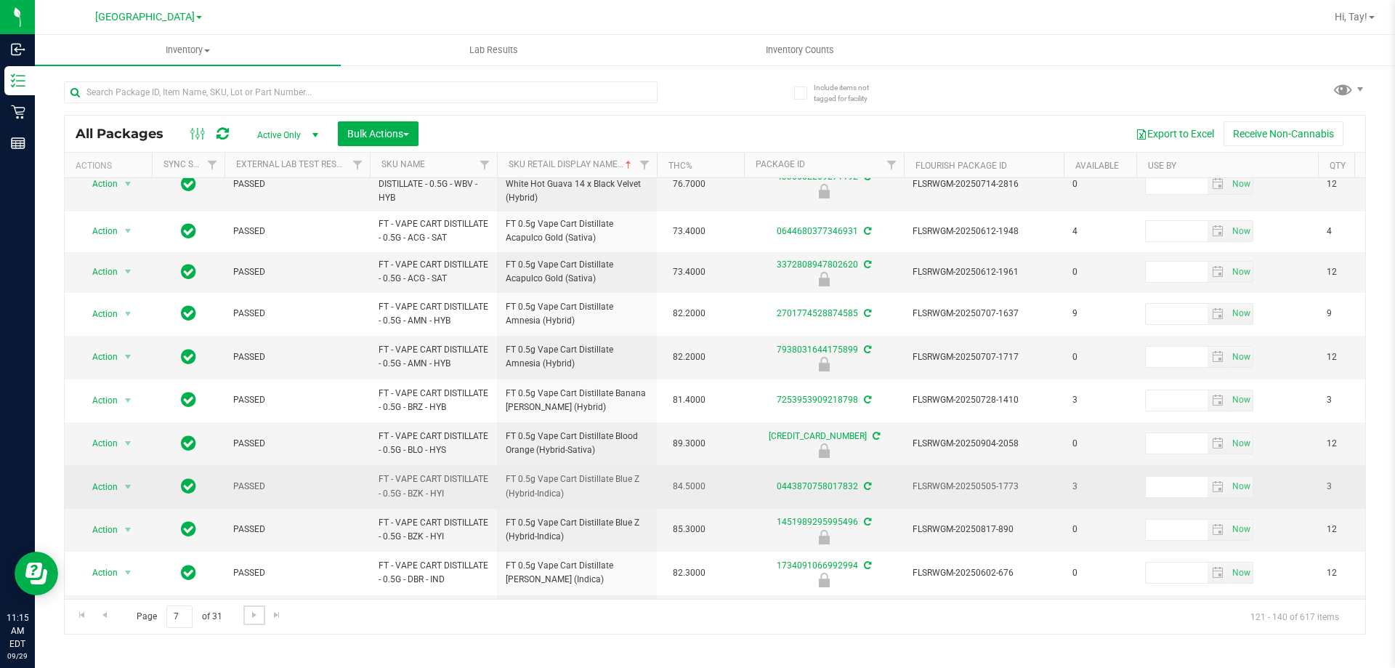
scroll to position [558, 0]
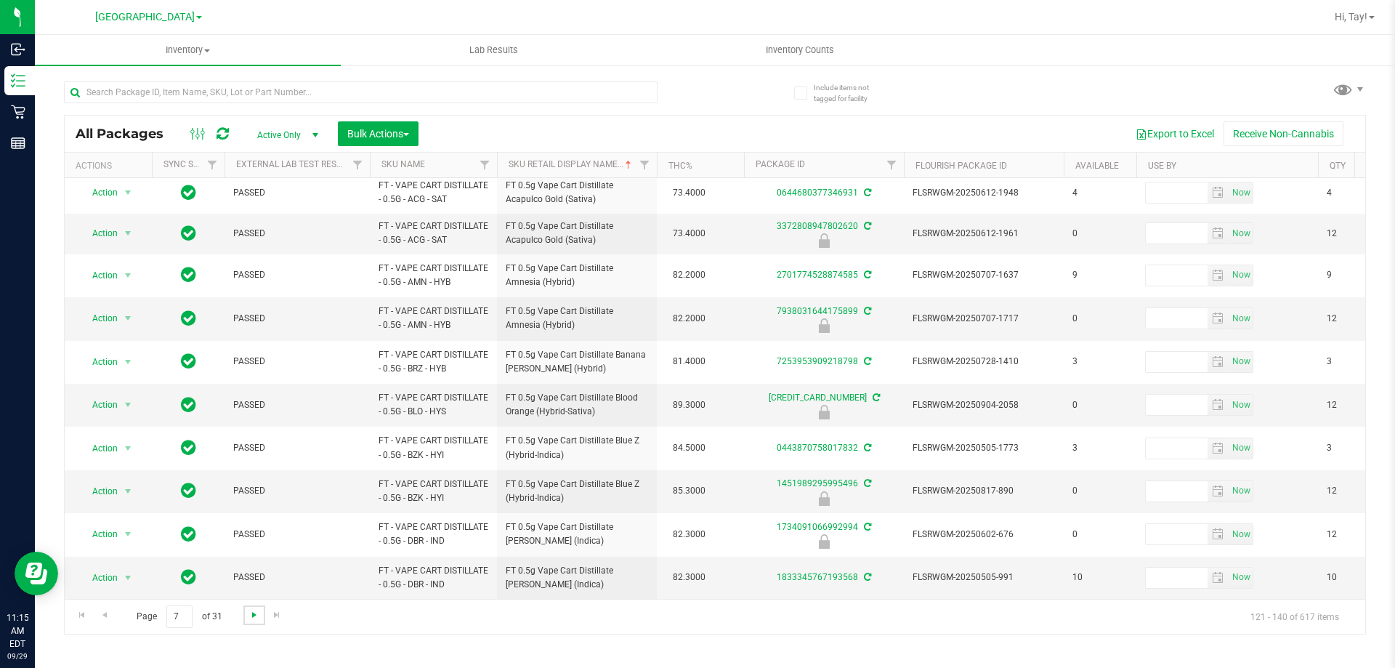
click at [253, 611] on span "Go to the next page" at bounding box center [255, 615] width 12 height 12
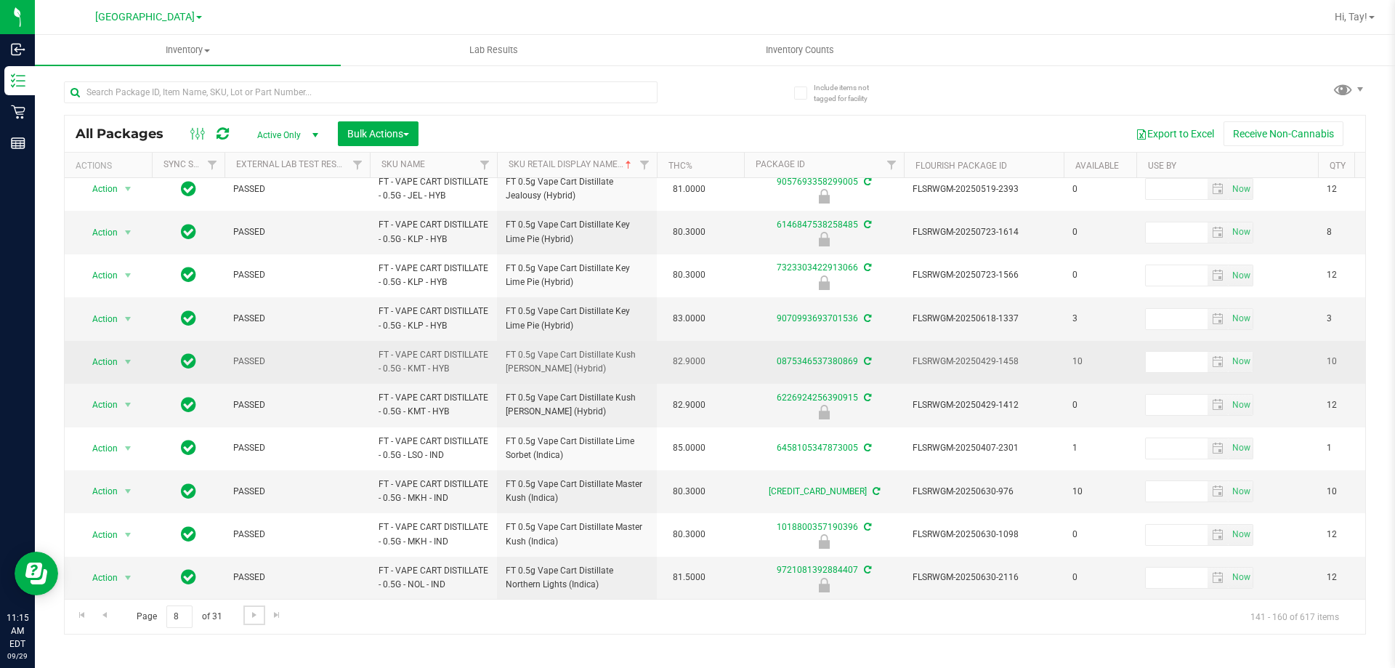
scroll to position [453, 0]
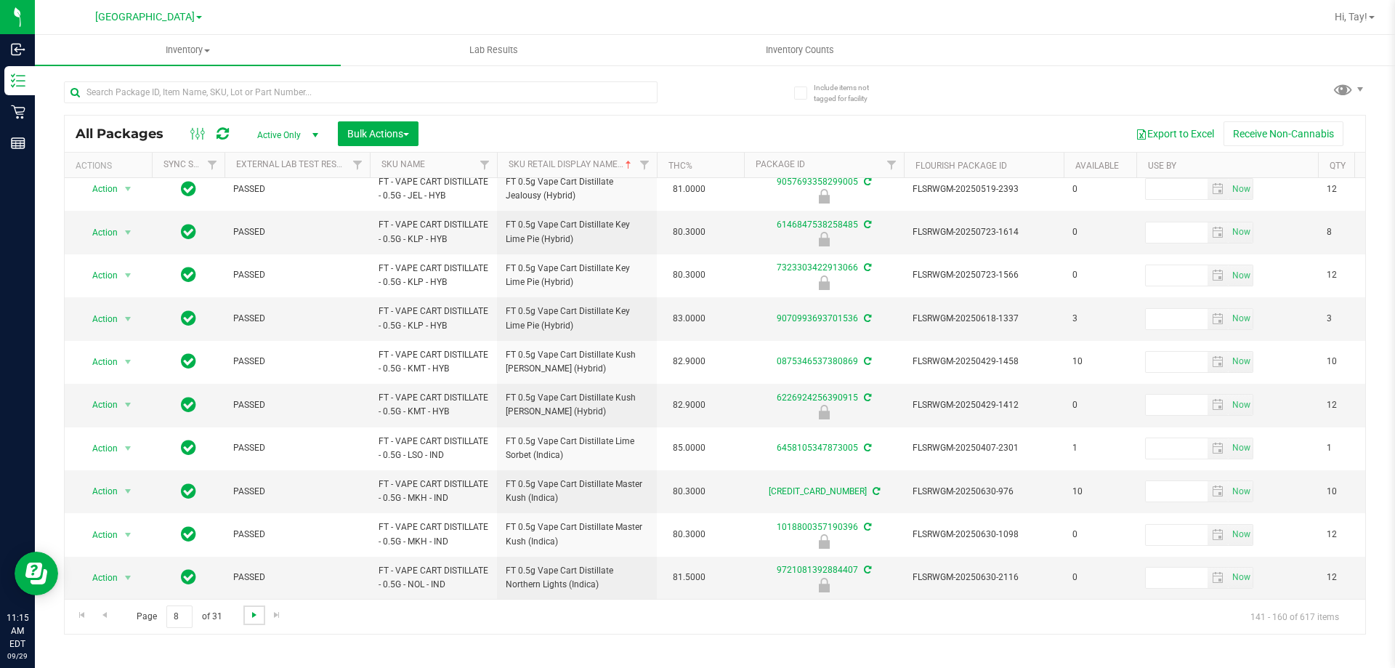
click at [249, 618] on span "Go to the next page" at bounding box center [255, 615] width 12 height 12
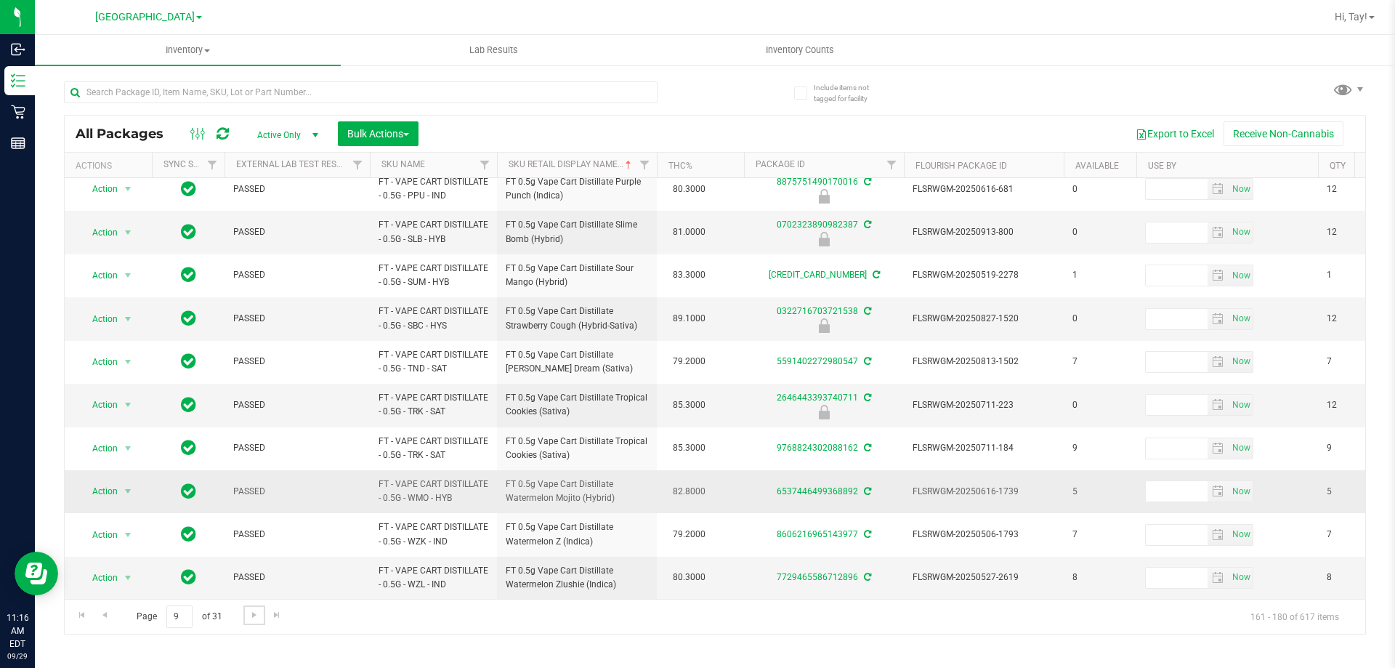
scroll to position [467, 0]
click at [255, 620] on span "Go to the next page" at bounding box center [255, 615] width 12 height 12
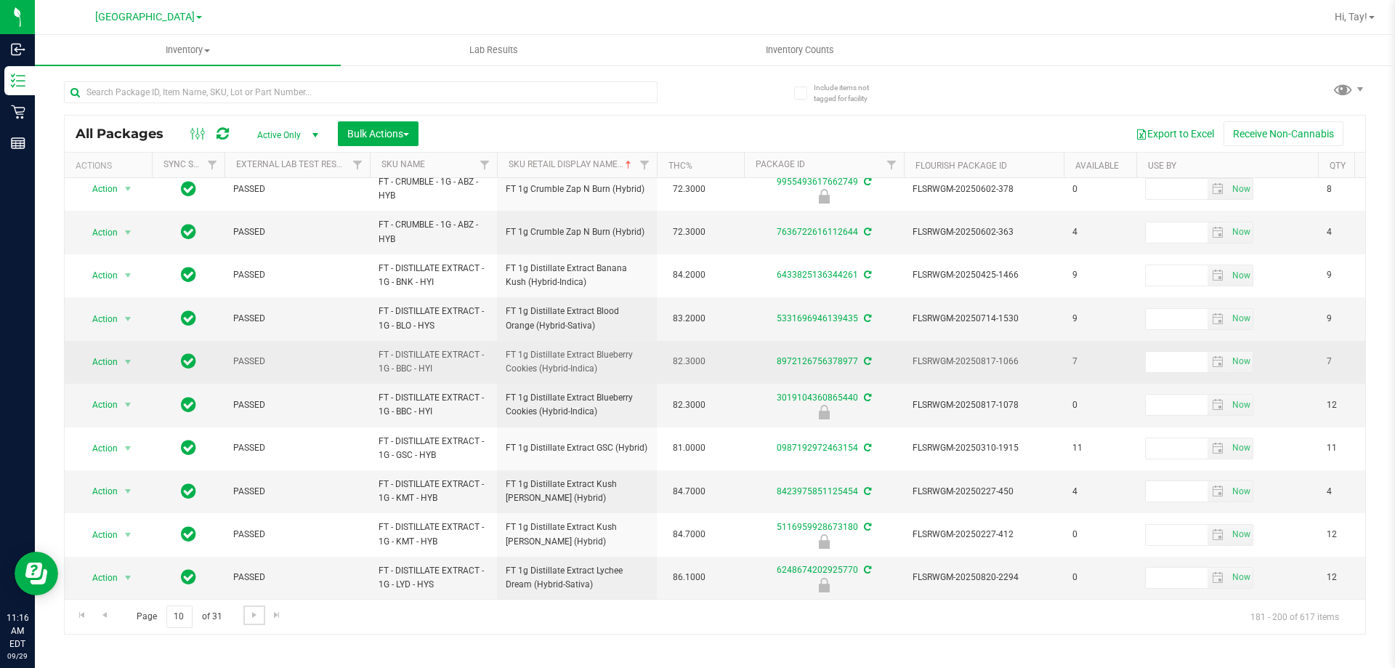
scroll to position [453, 0]
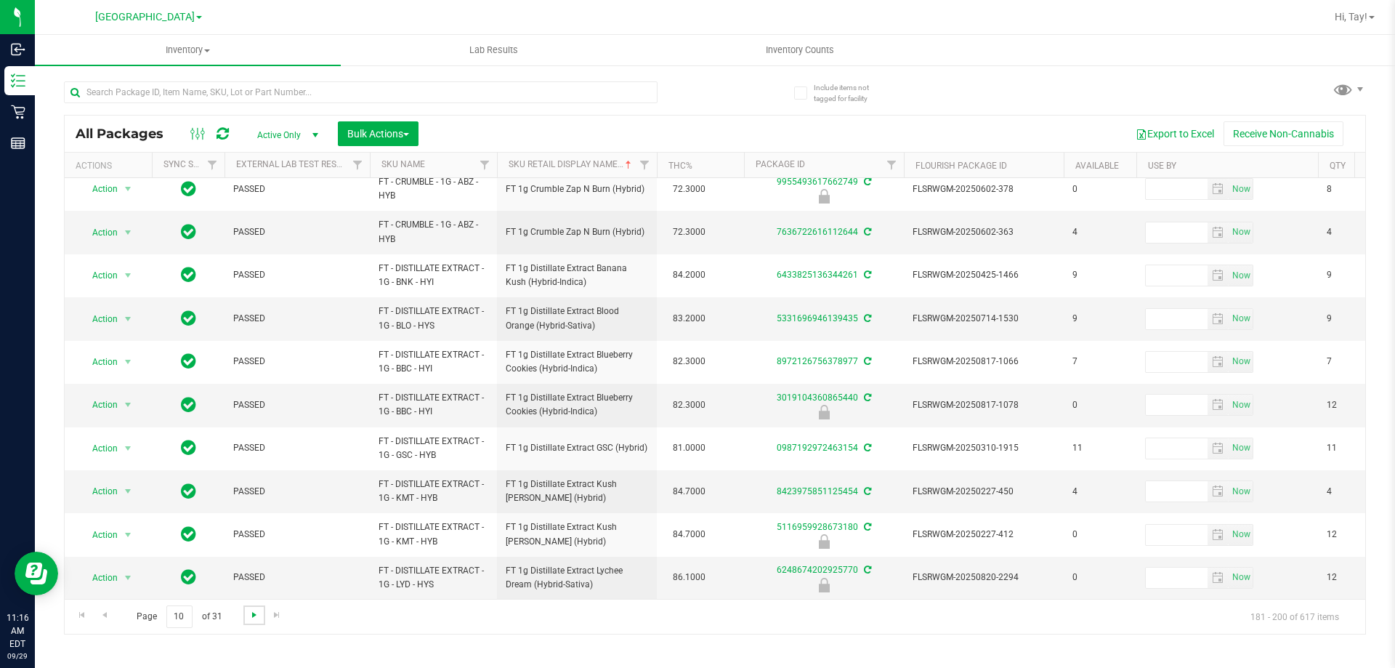
click at [257, 611] on span "Go to the next page" at bounding box center [255, 615] width 12 height 12
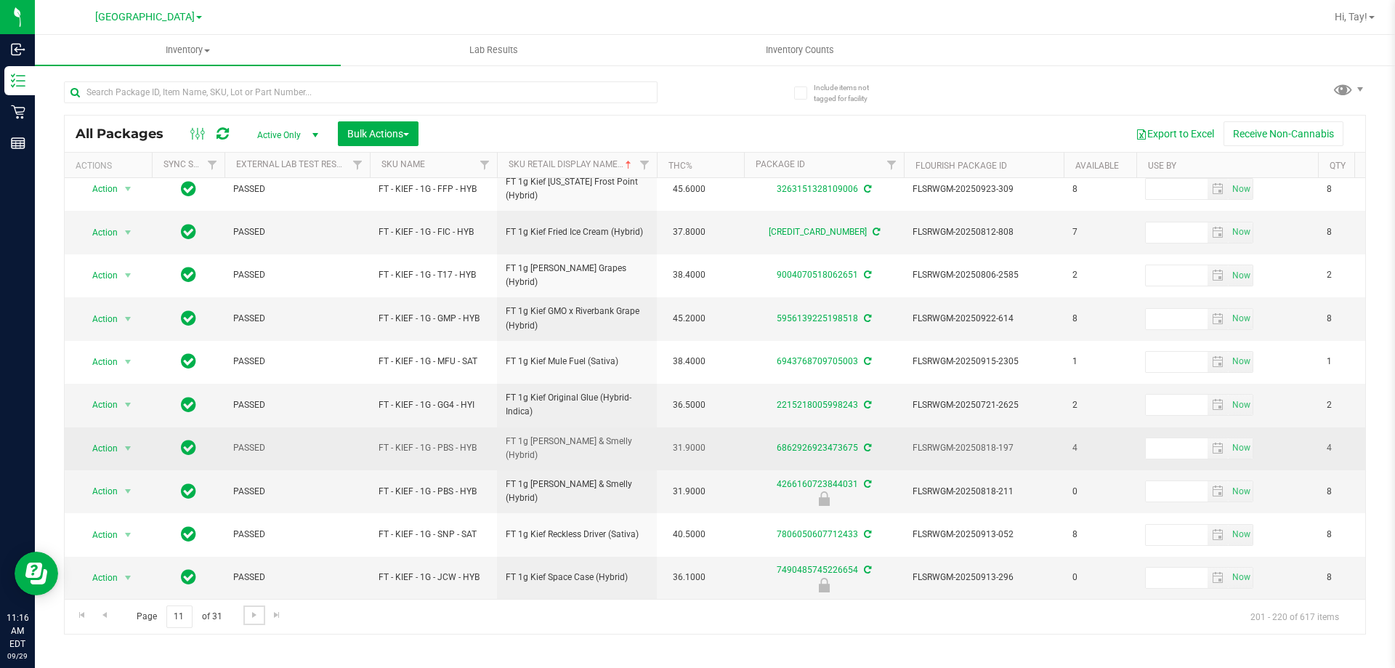
scroll to position [453, 0]
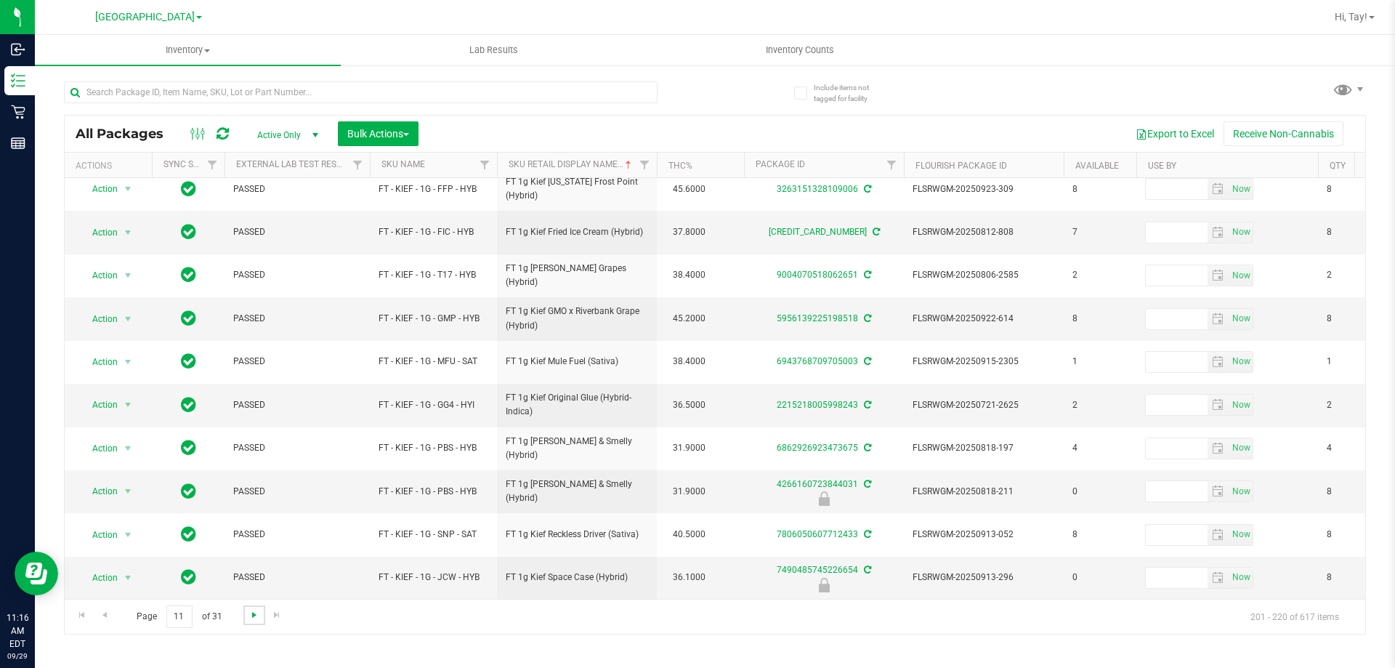
click at [251, 617] on span "Go to the next page" at bounding box center [255, 615] width 12 height 12
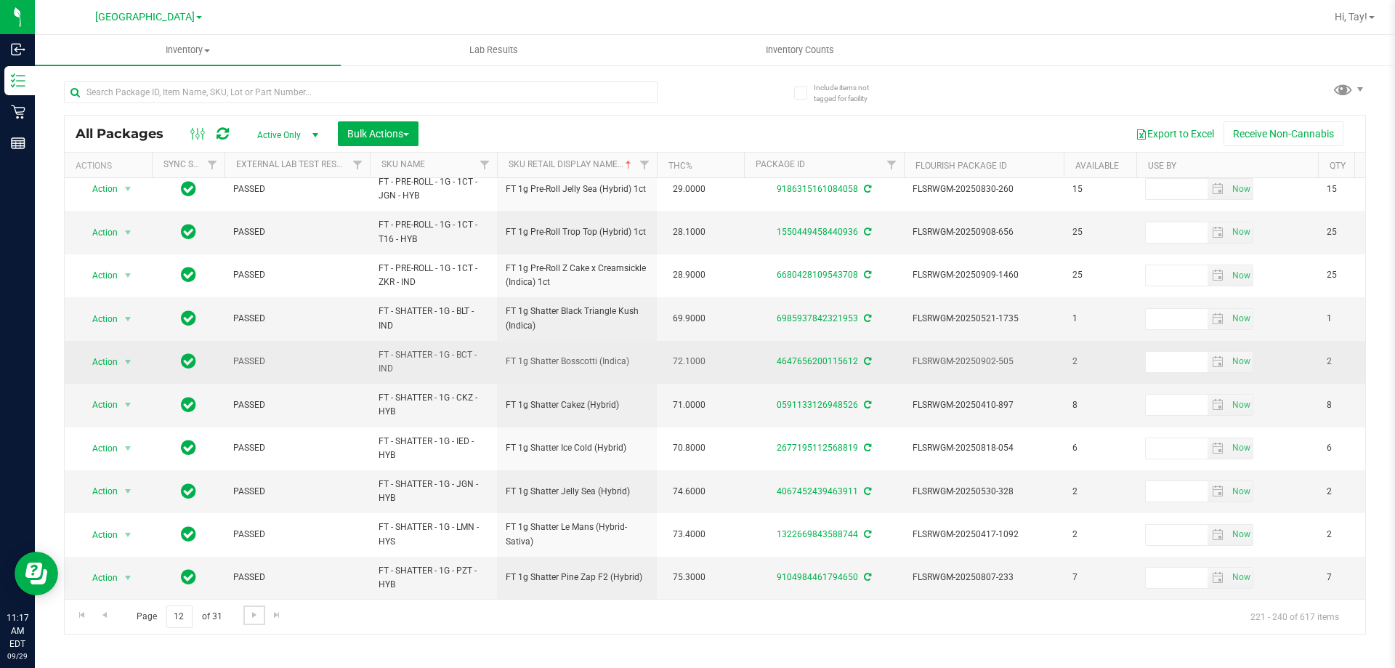
scroll to position [453, 0]
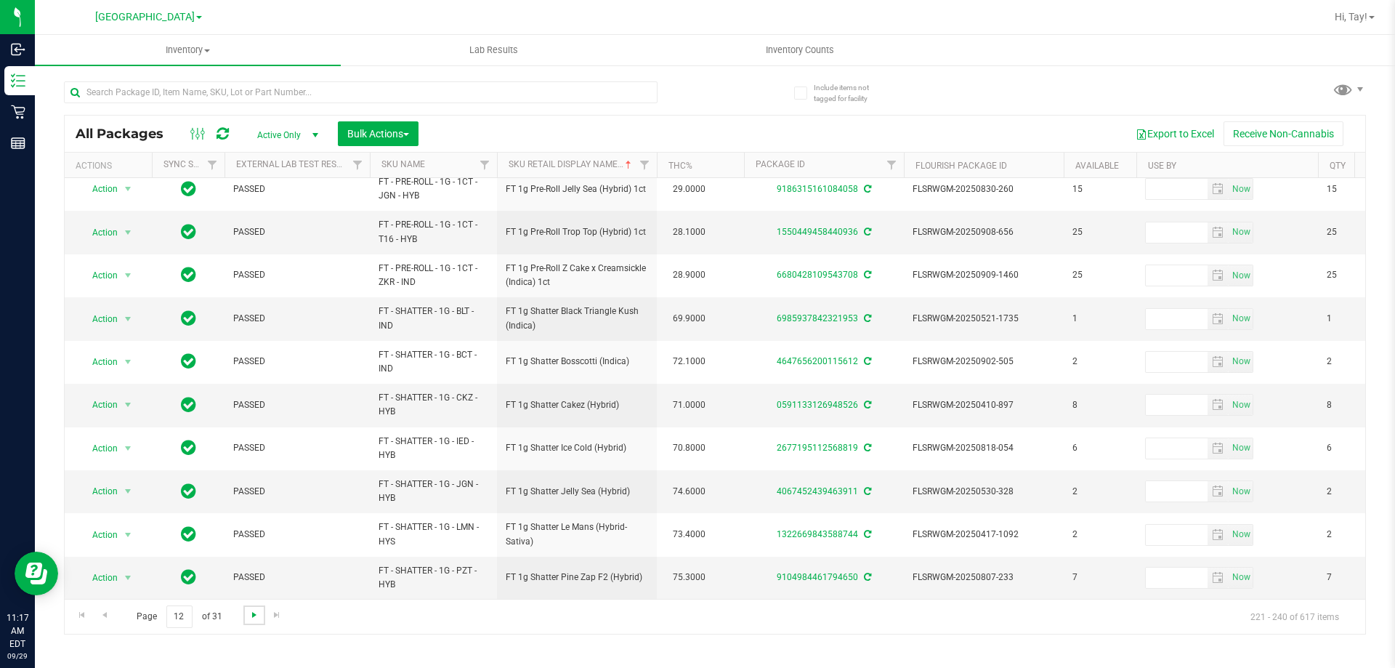
click at [252, 615] on span "Go to the next page" at bounding box center [255, 615] width 12 height 12
click at [251, 619] on span "Go to the next page" at bounding box center [255, 615] width 12 height 12
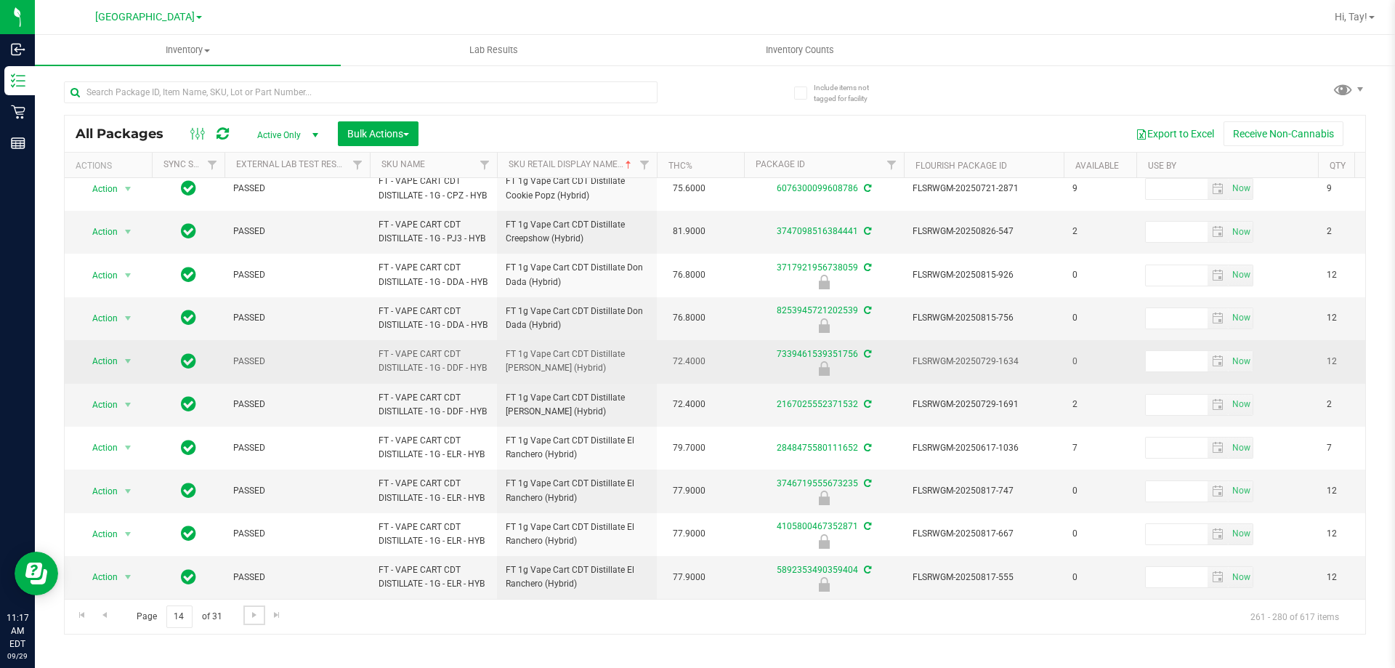
scroll to position [531, 0]
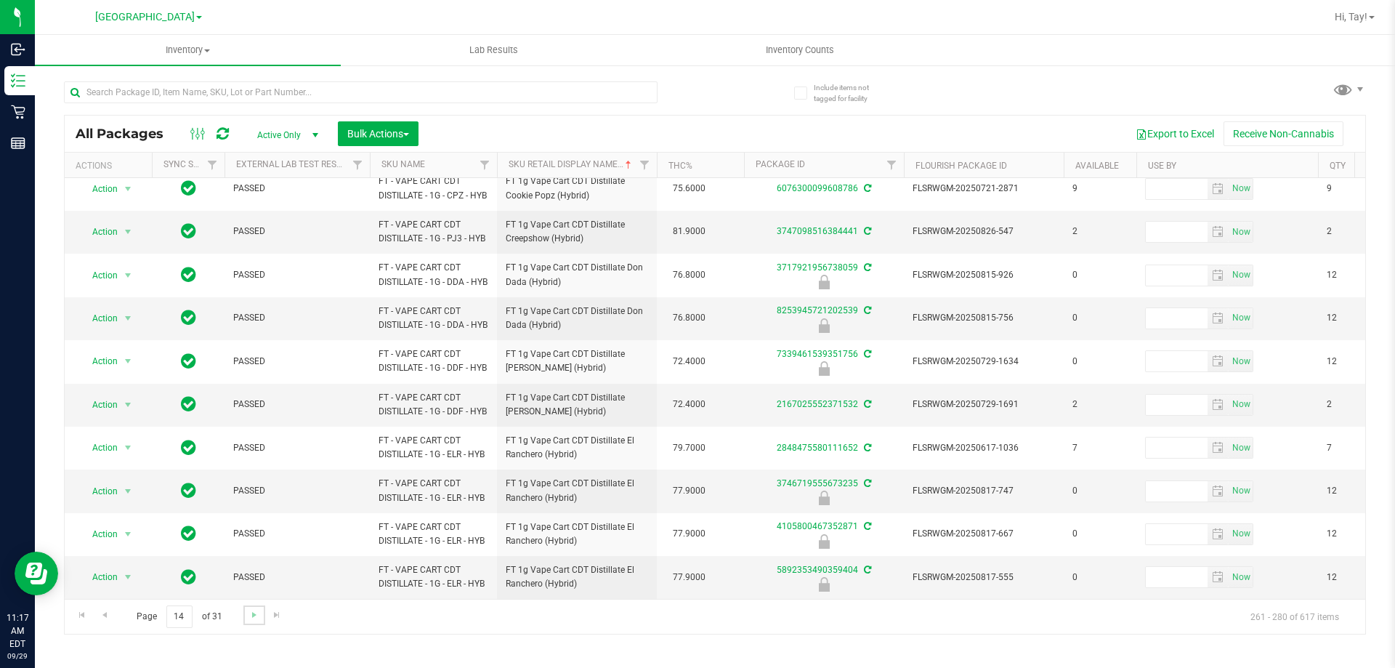
click at [251, 624] on link "Go to the next page" at bounding box center [253, 615] width 21 height 20
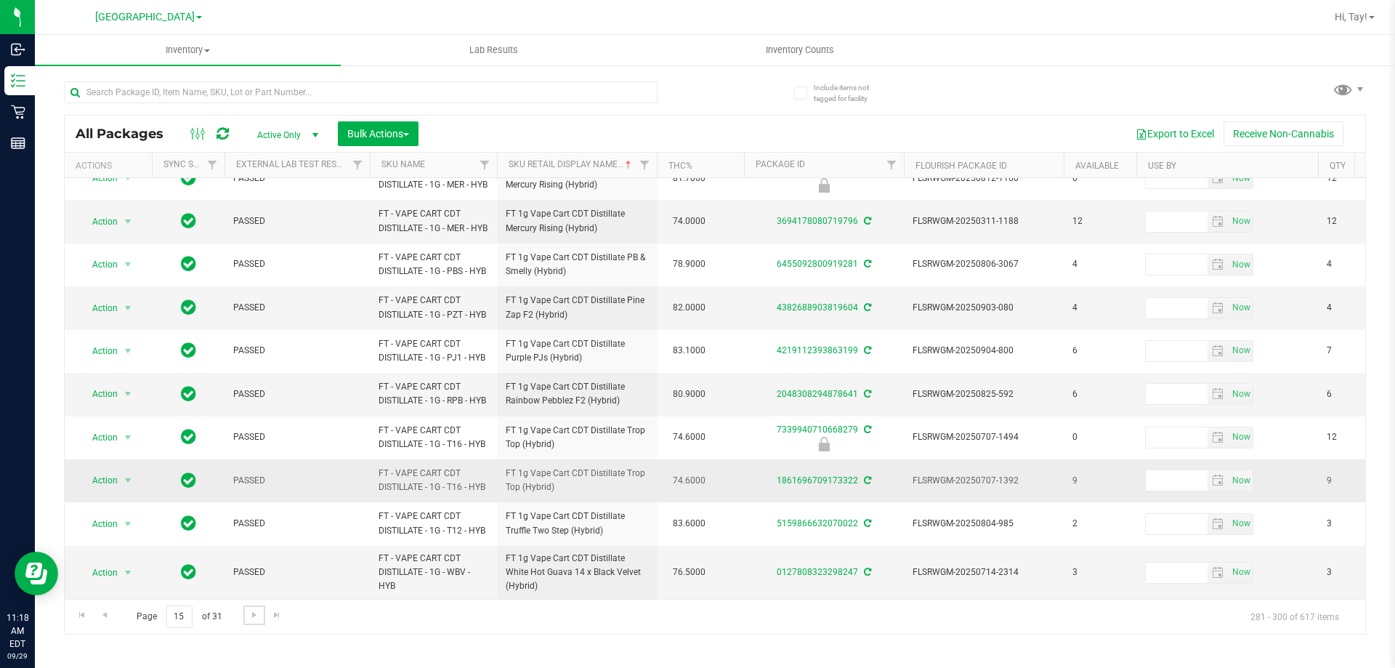
scroll to position [574, 0]
click at [260, 613] on link "Go to the next page" at bounding box center [253, 615] width 21 height 20
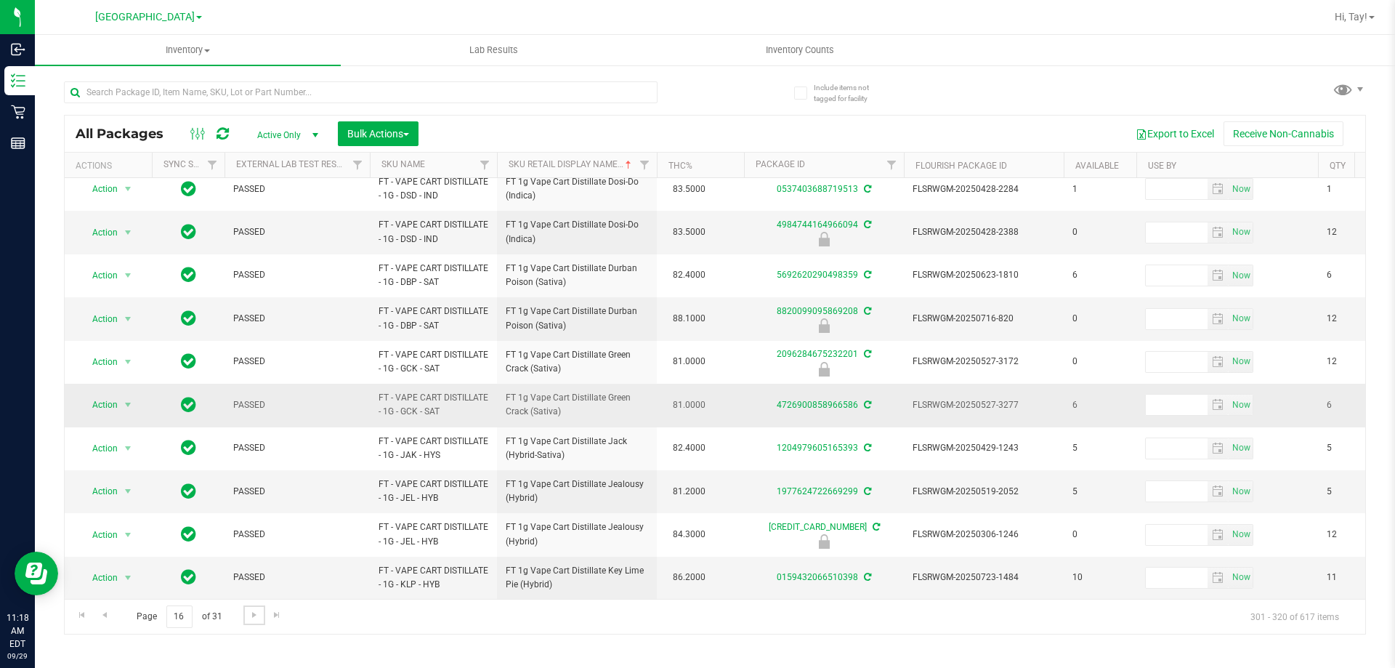
scroll to position [453, 0]
click at [254, 616] on span "Go to the next page" at bounding box center [255, 615] width 12 height 12
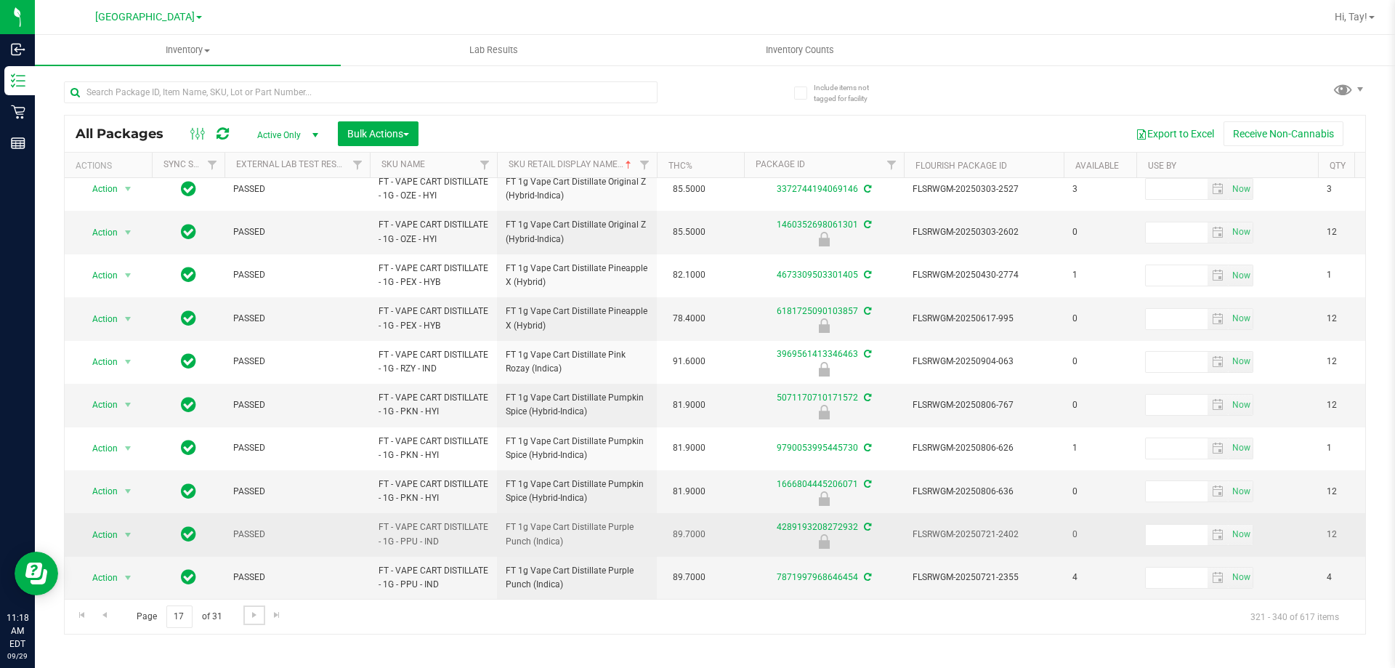
scroll to position [453, 0]
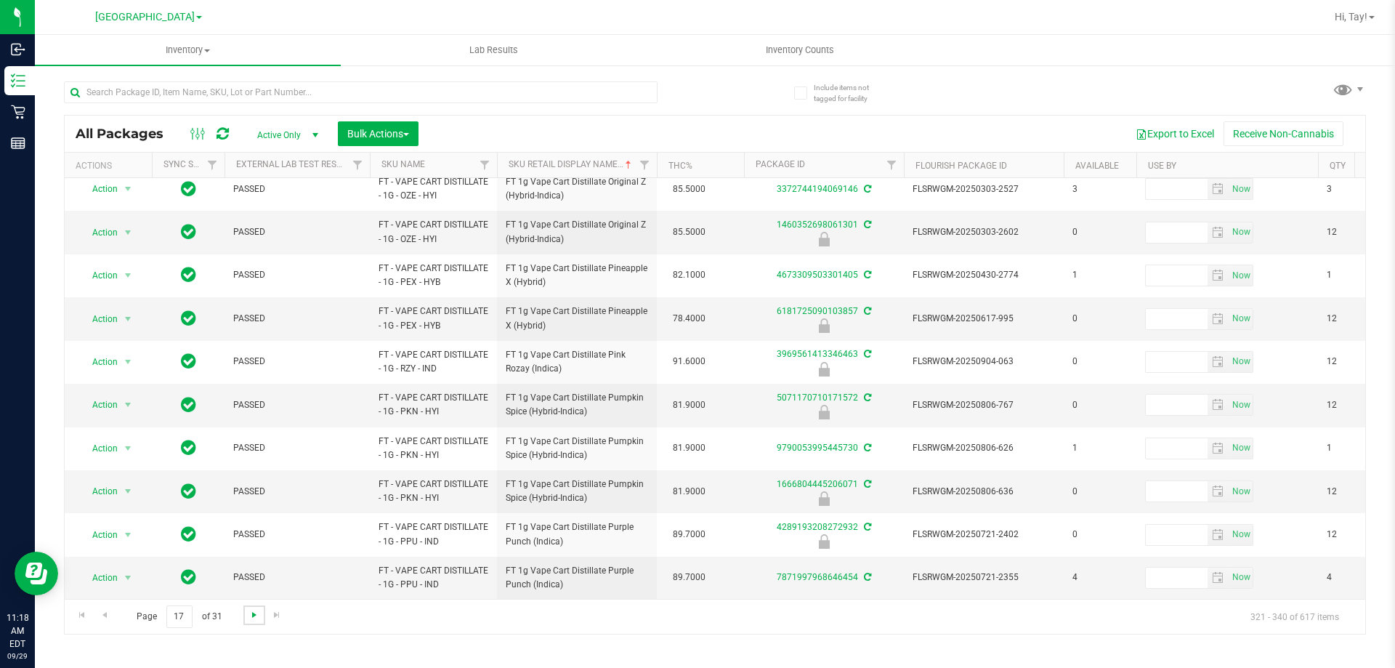
click at [250, 610] on span "Go to the next page" at bounding box center [255, 615] width 12 height 12
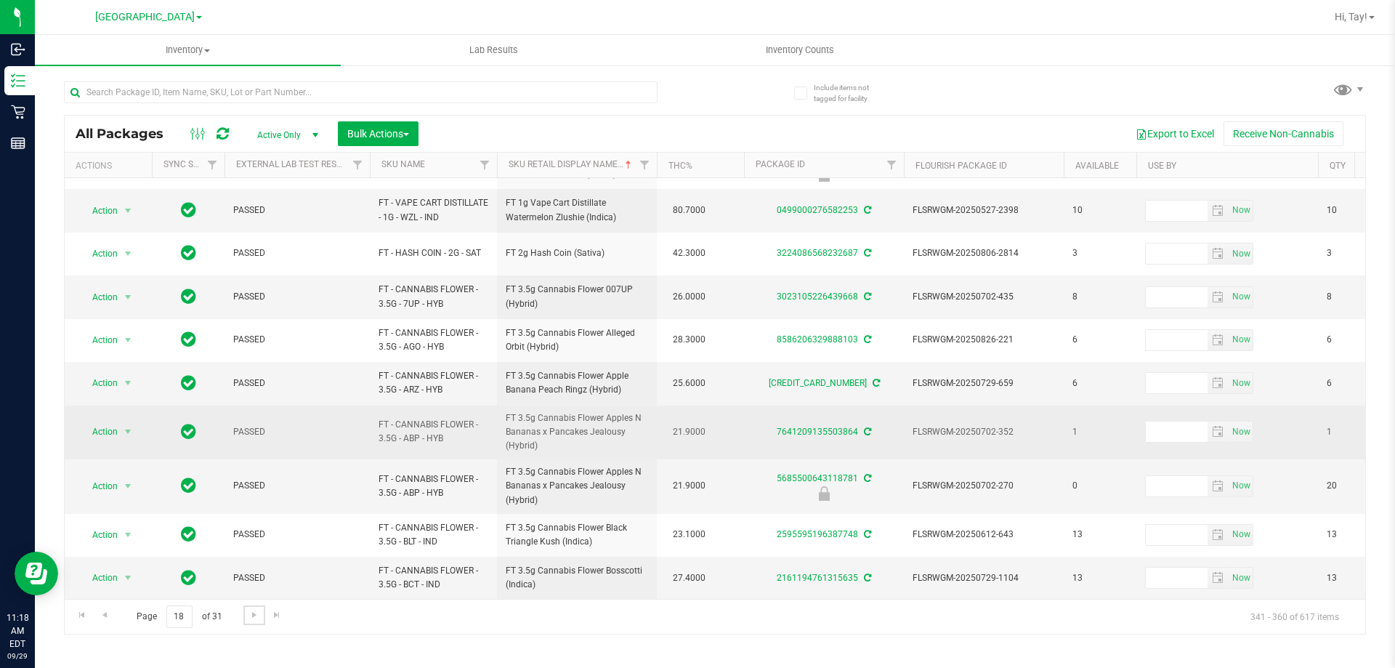
scroll to position [475, 0]
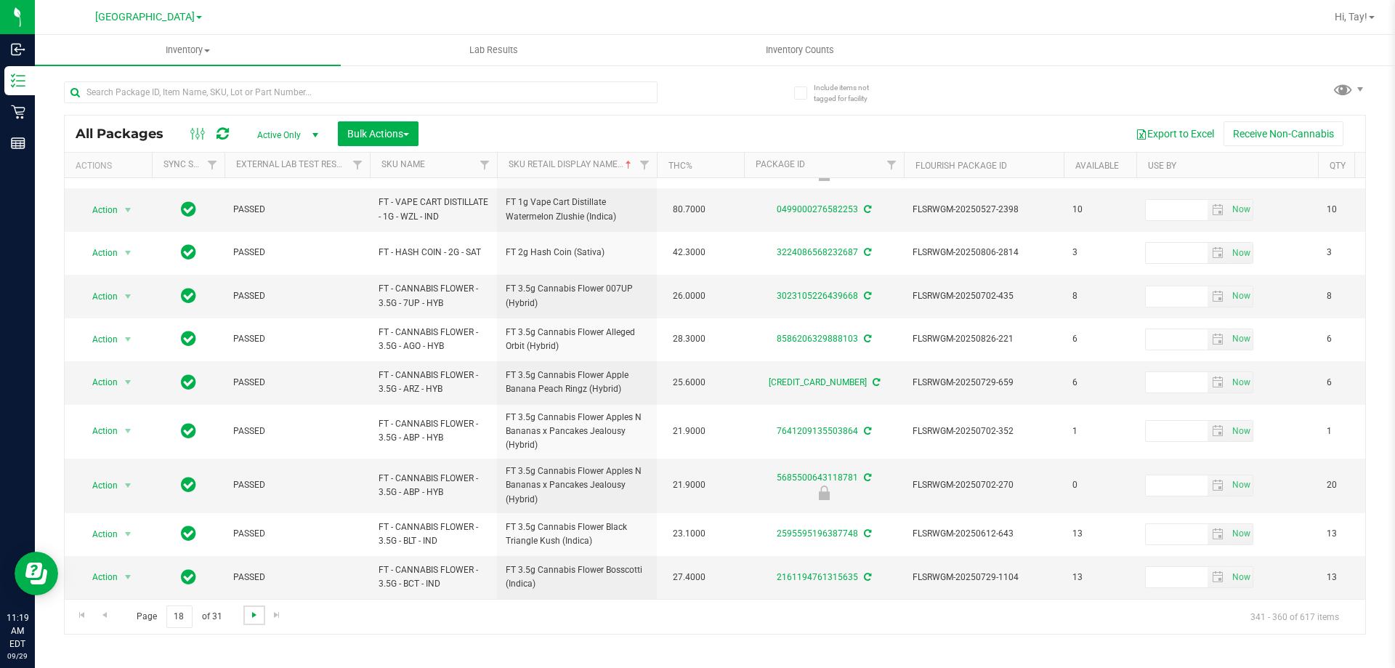
click at [249, 615] on span "Go to the next page" at bounding box center [255, 615] width 12 height 12
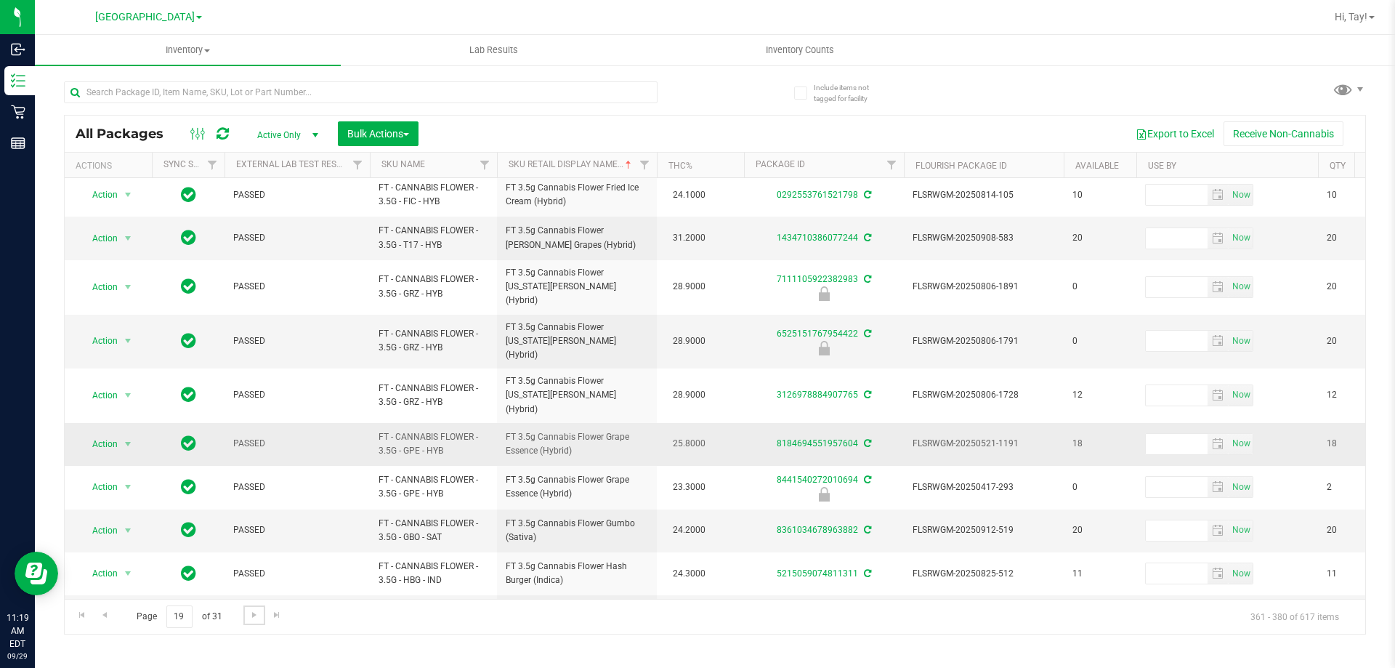
scroll to position [453, 0]
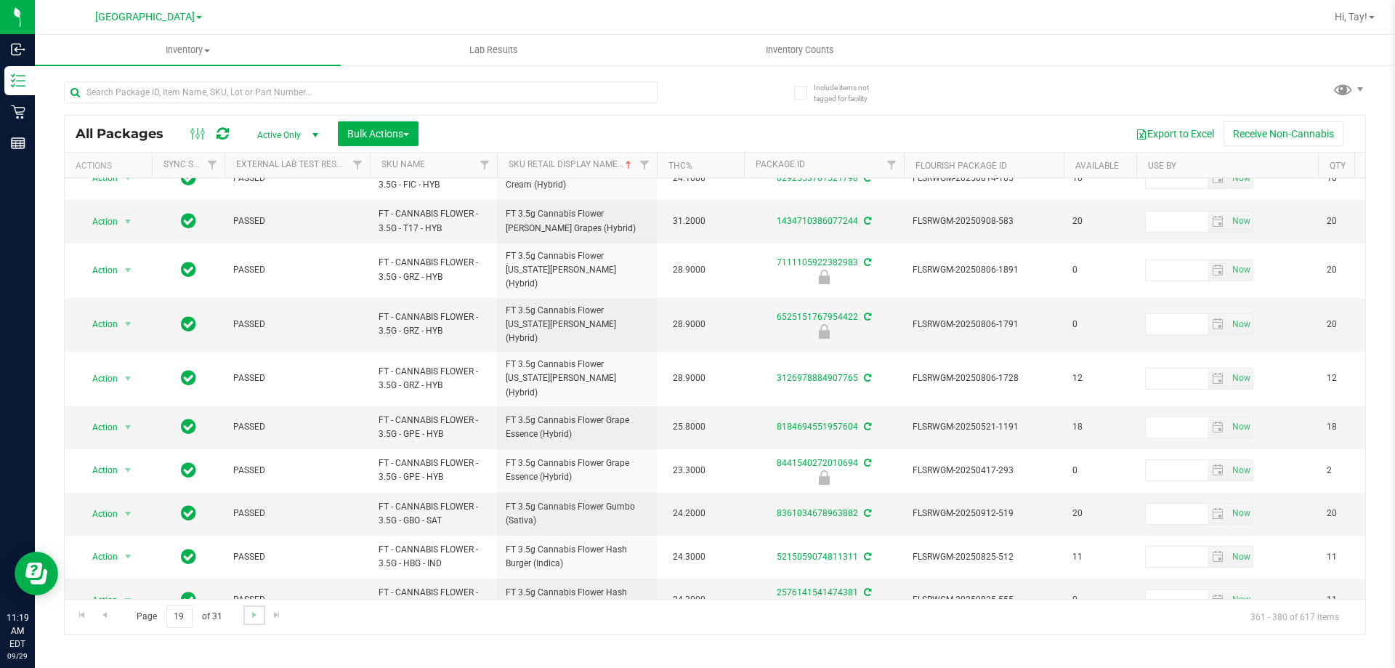
click at [255, 623] on link "Go to the next page" at bounding box center [253, 615] width 21 height 20
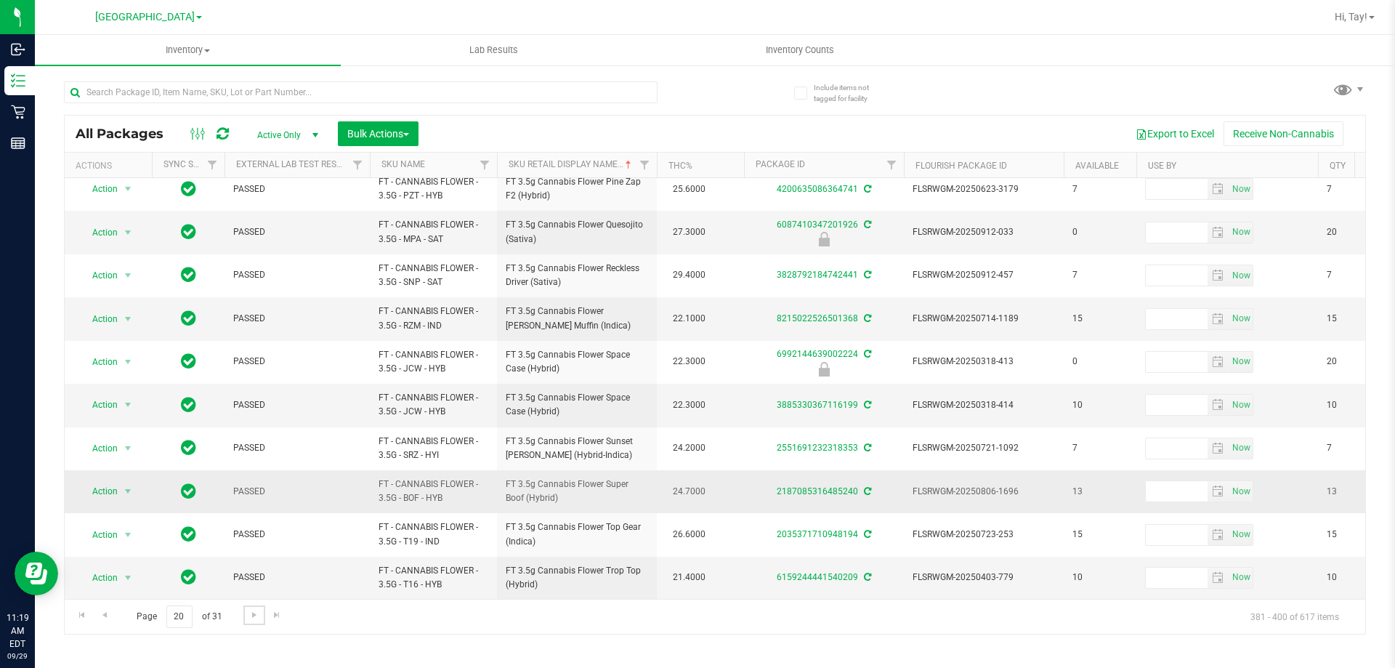
scroll to position [453, 0]
click at [253, 621] on link "Go to the next page" at bounding box center [253, 615] width 21 height 20
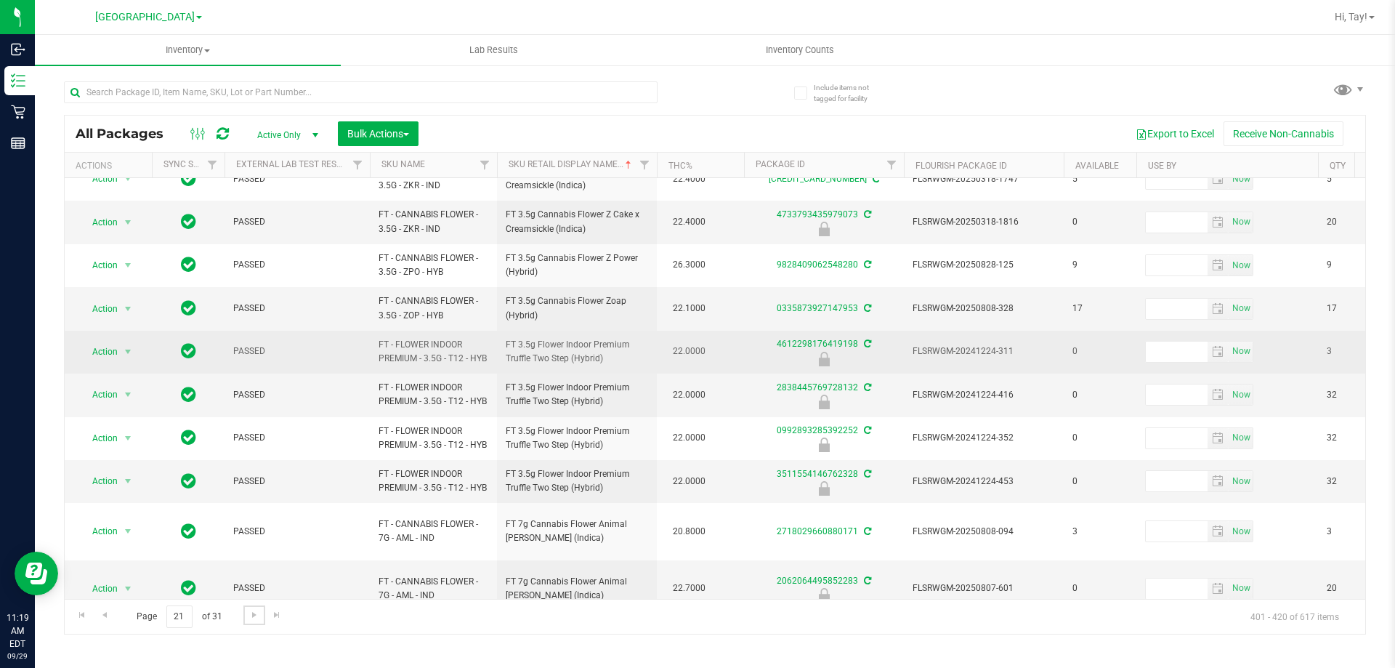
scroll to position [453, 0]
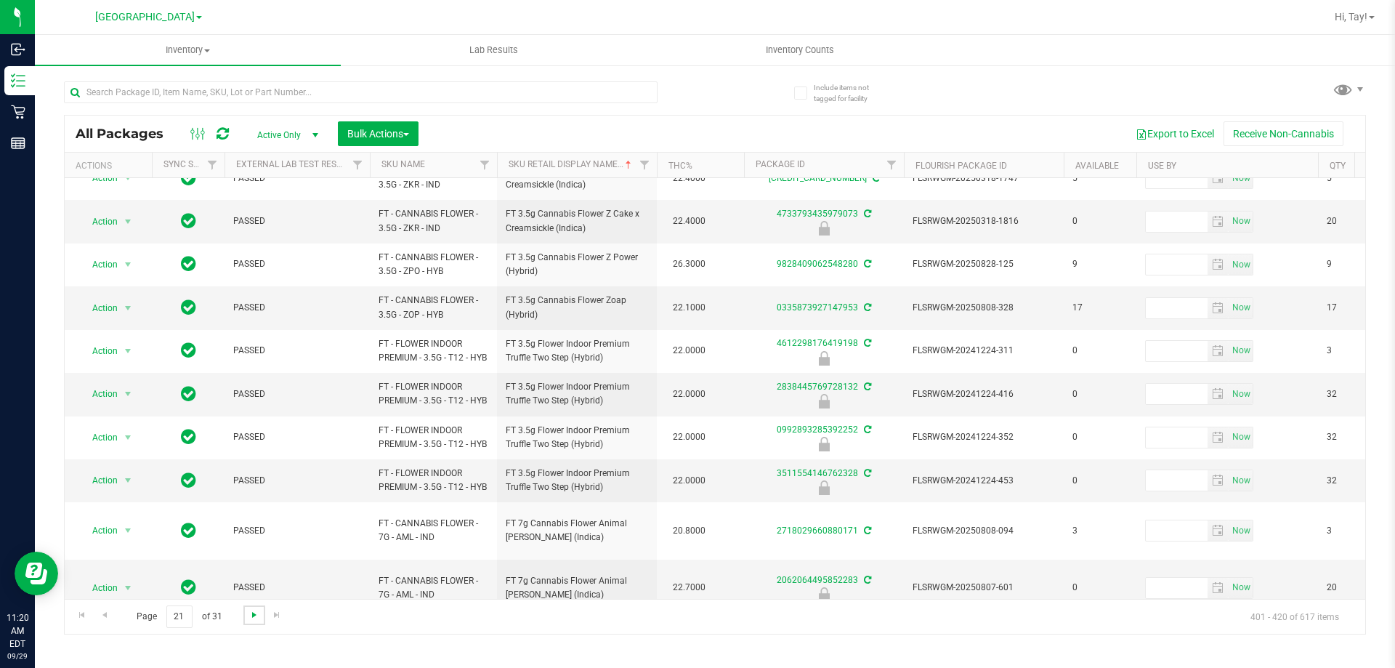
click at [254, 619] on span "Go to the next page" at bounding box center [255, 615] width 12 height 12
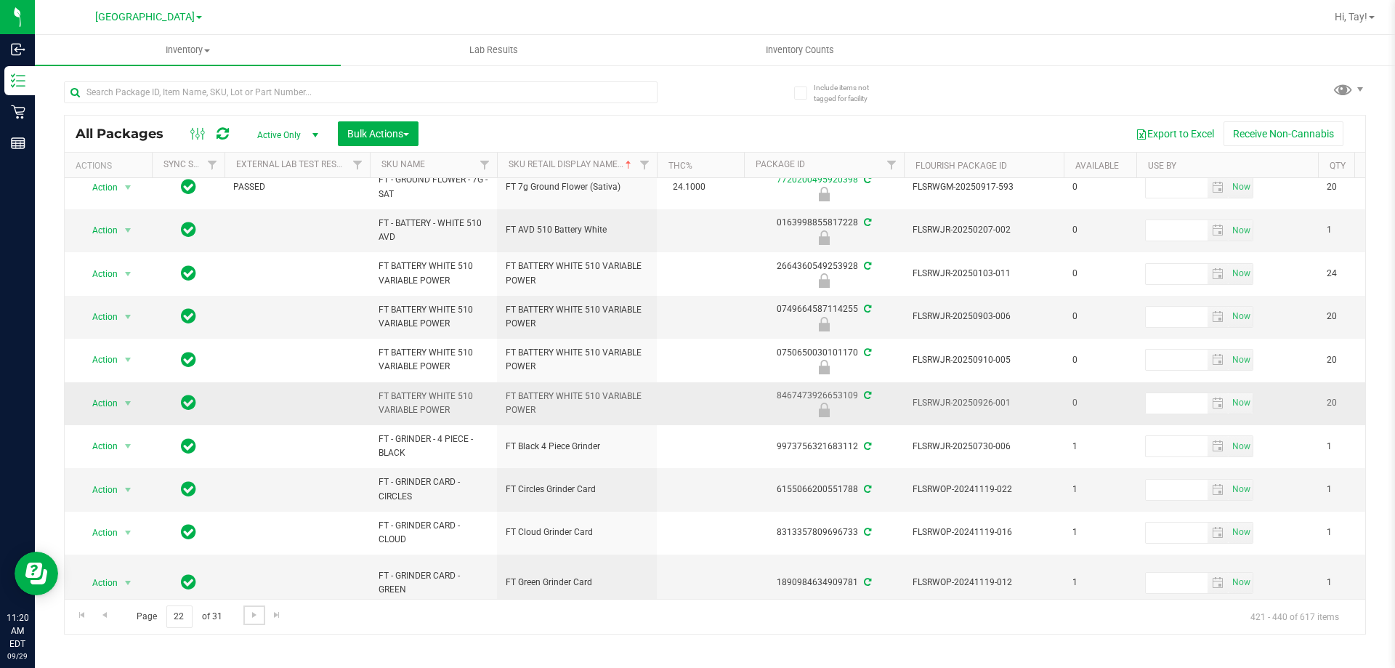
scroll to position [489, 0]
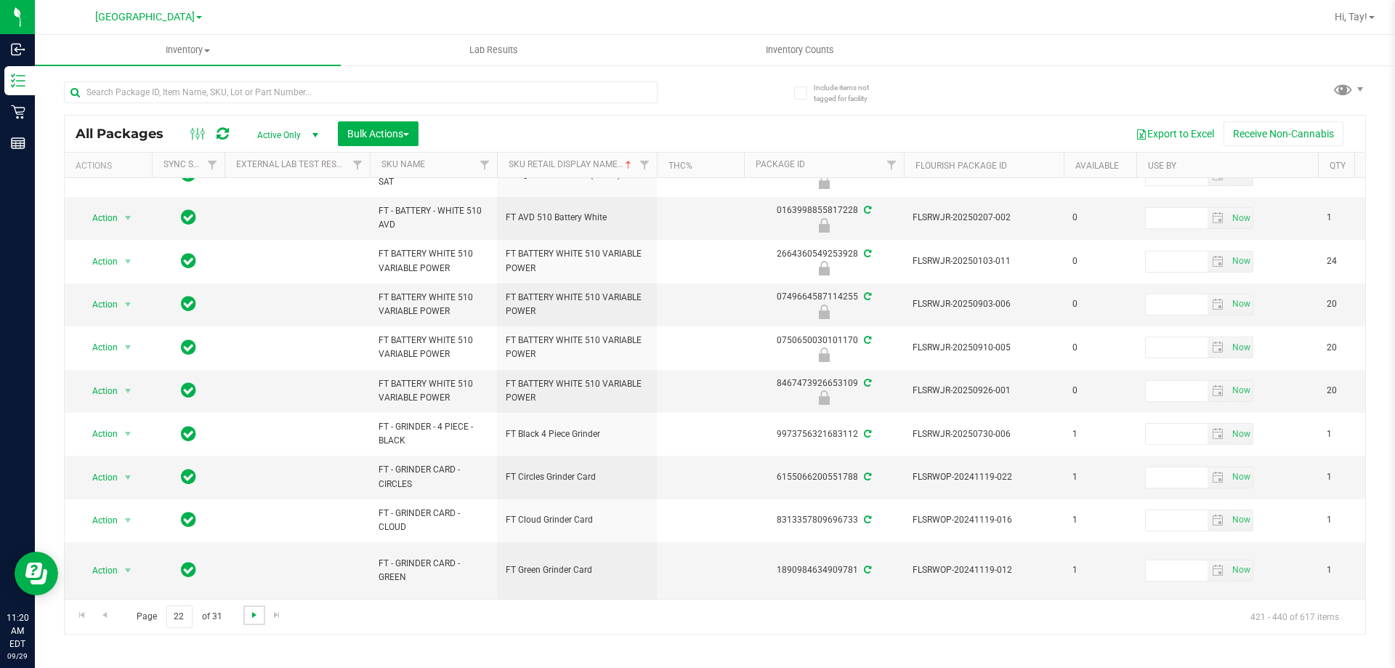
click at [253, 620] on span "Go to the next page" at bounding box center [255, 615] width 12 height 12
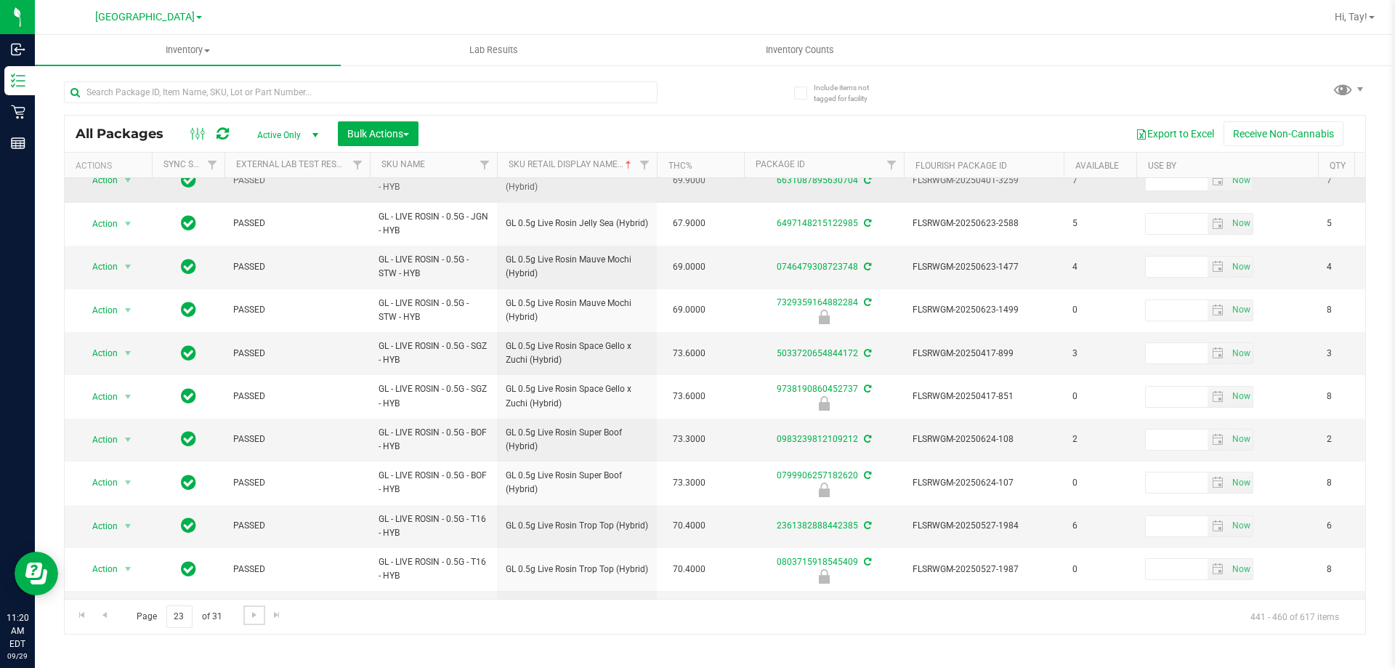
scroll to position [453, 0]
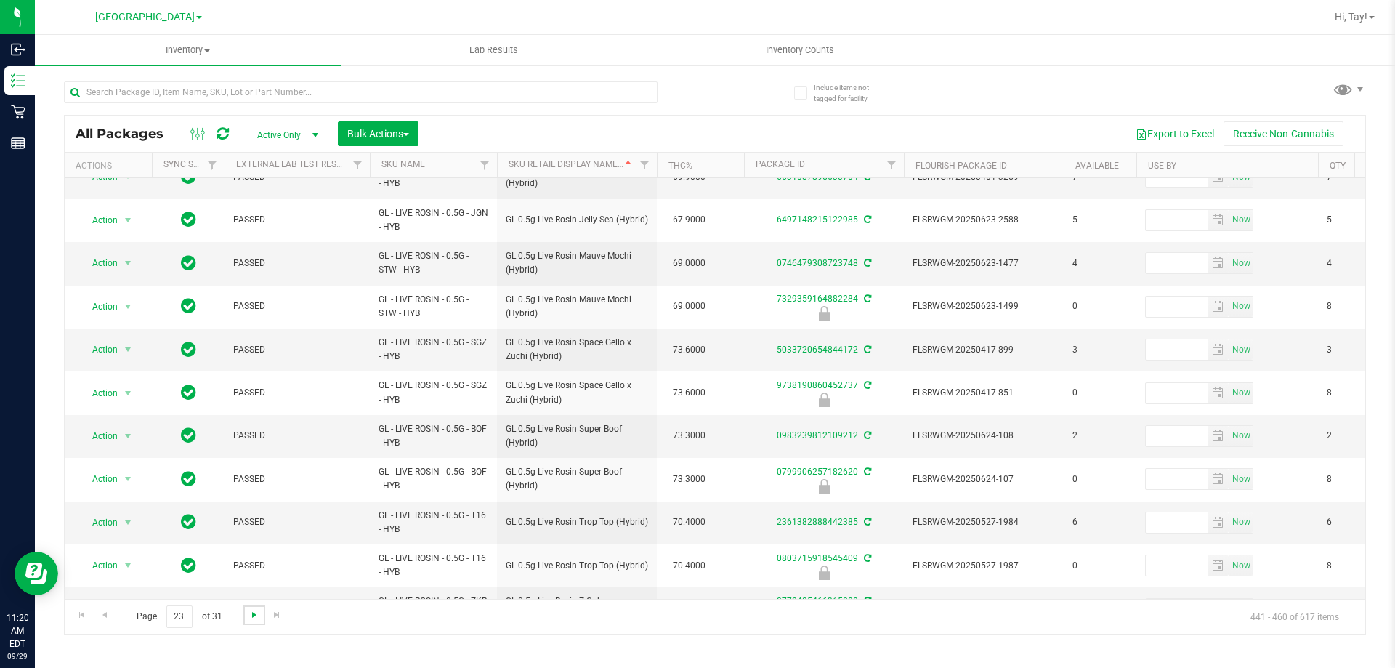
click at [254, 609] on span "Go to the next page" at bounding box center [255, 615] width 12 height 12
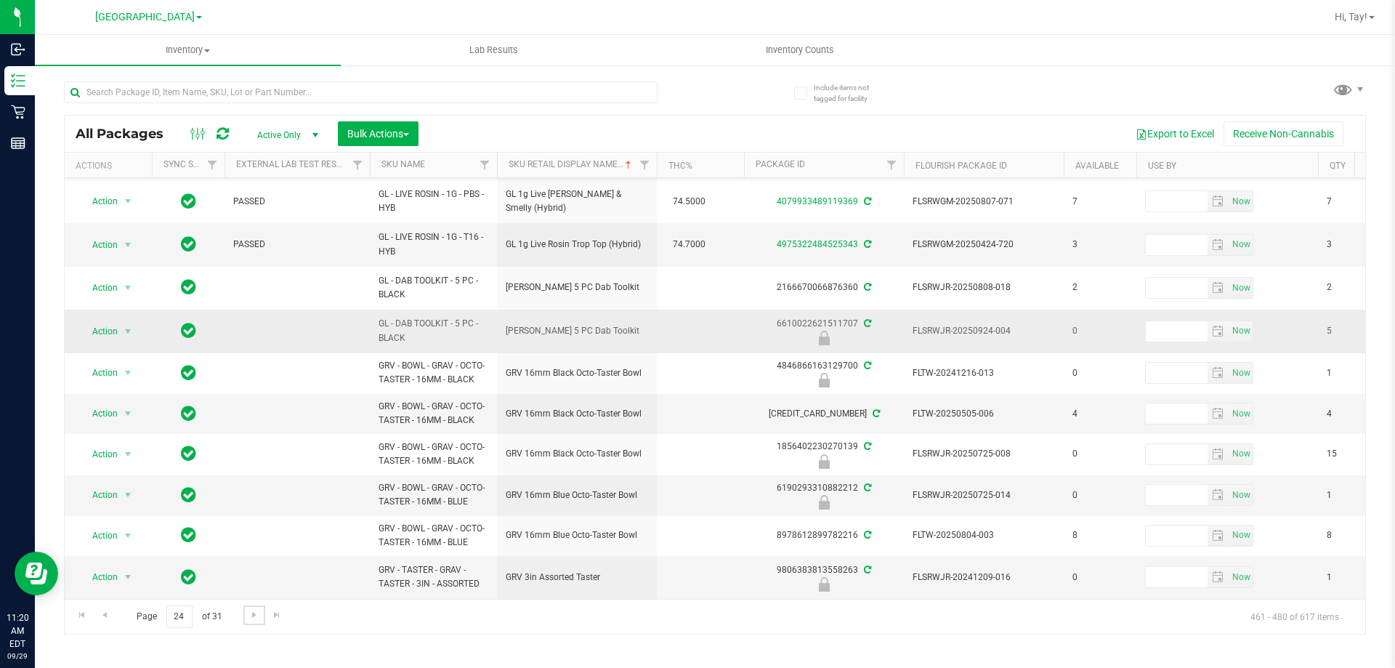
scroll to position [440, 0]
click at [257, 620] on span "Go to the next page" at bounding box center [255, 615] width 12 height 12
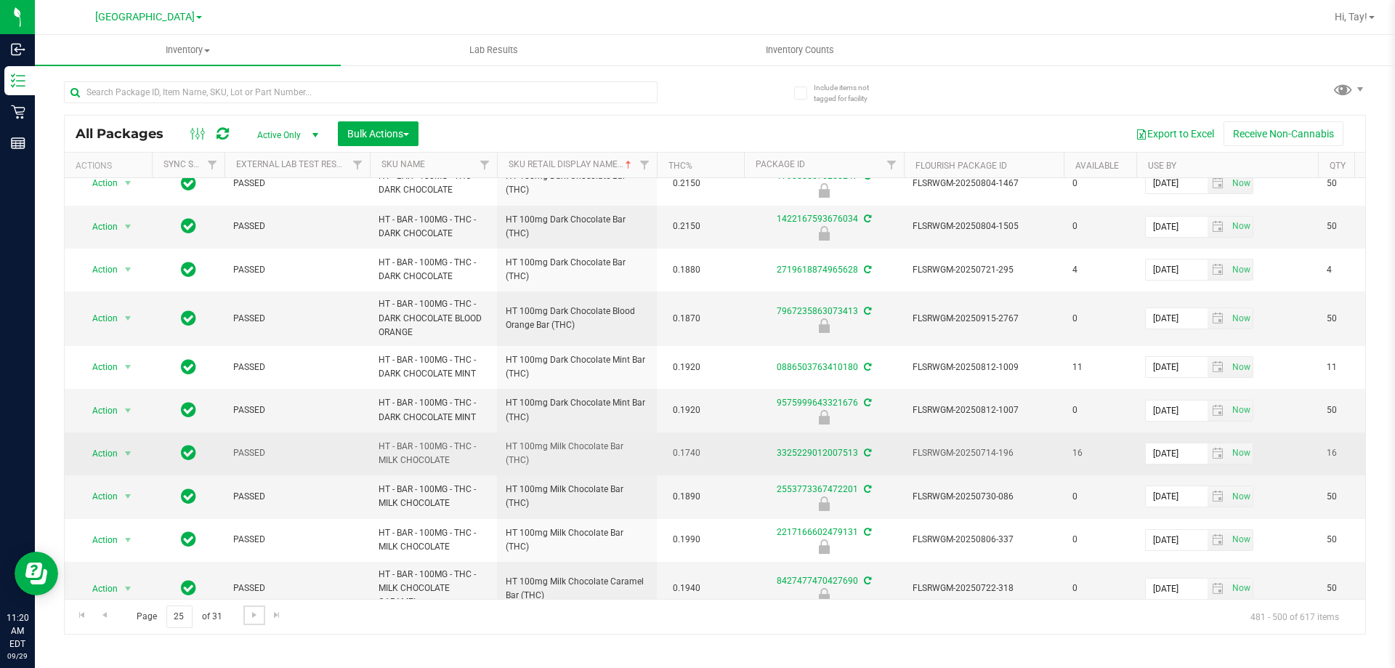
scroll to position [754, 0]
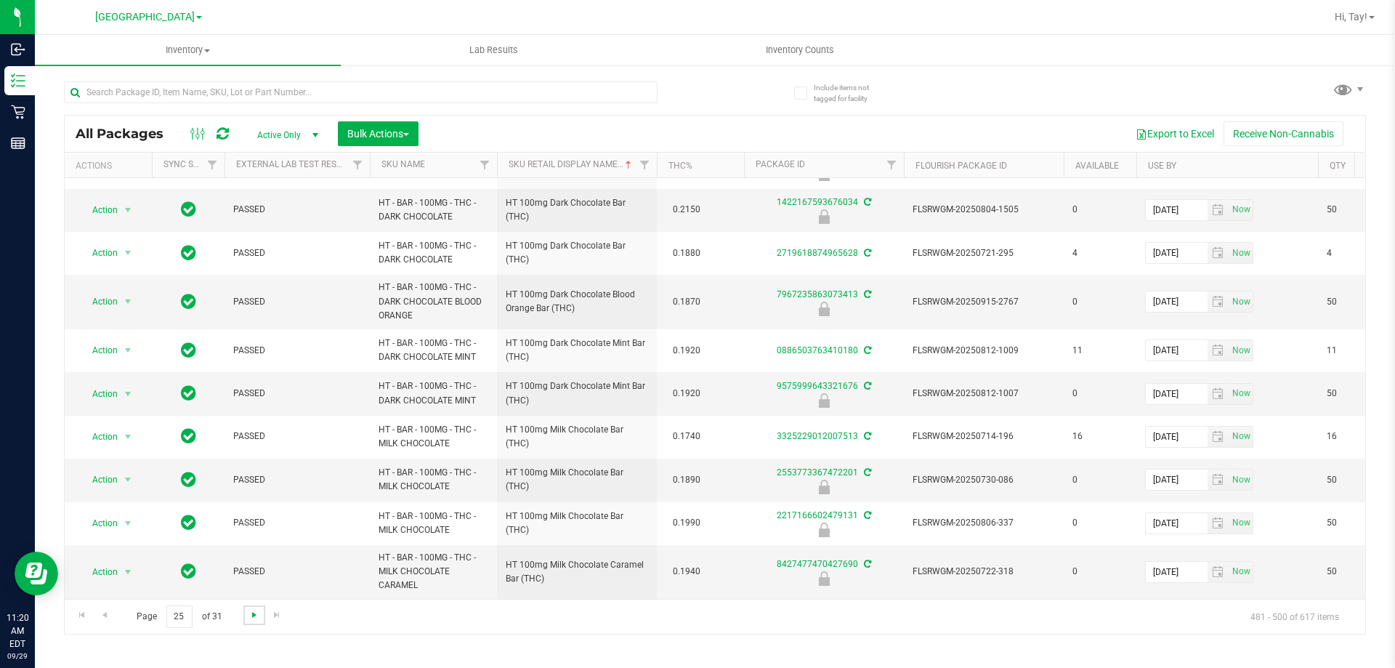
click at [249, 614] on span "Go to the next page" at bounding box center [255, 615] width 12 height 12
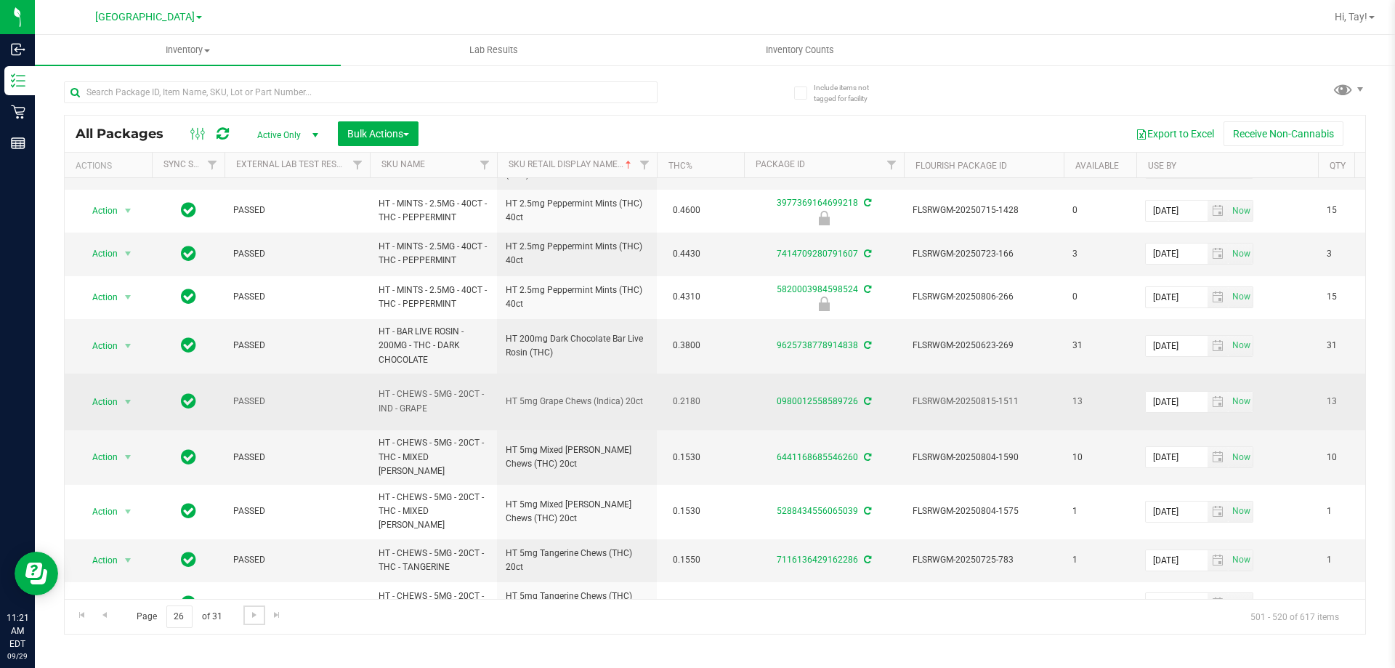
scroll to position [436, 0]
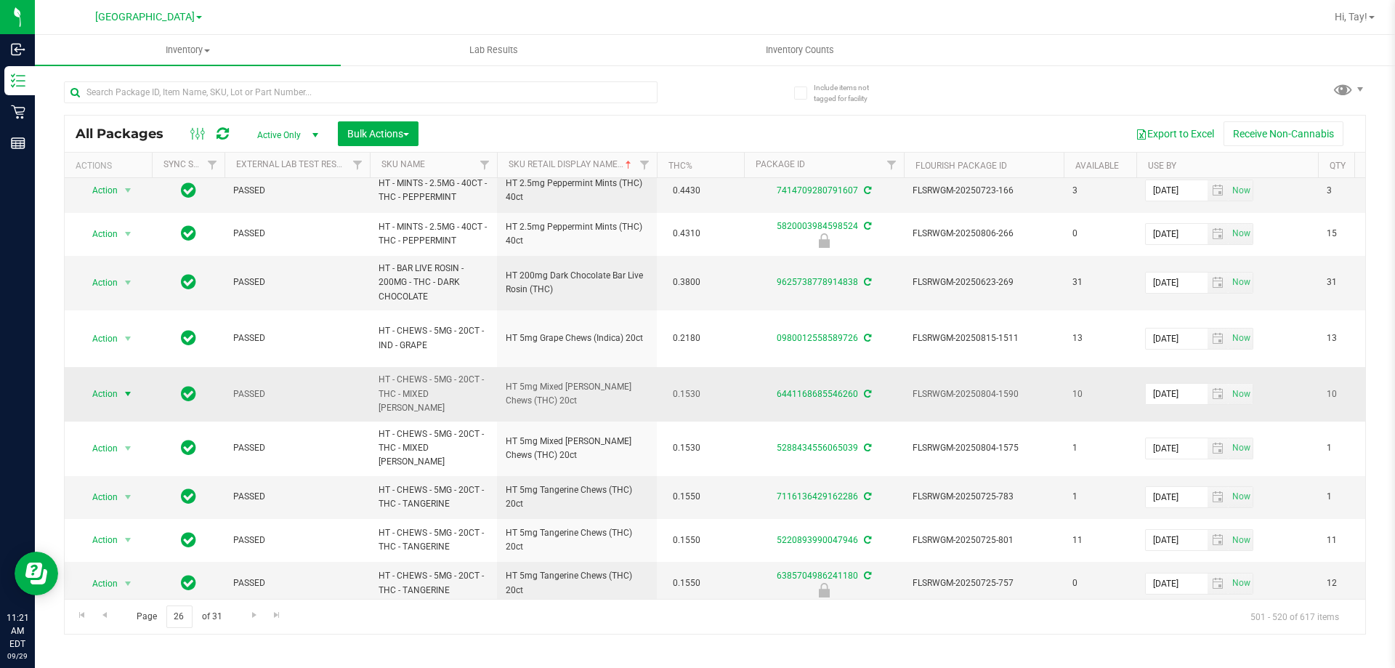
click at [116, 390] on span "Action" at bounding box center [98, 394] width 39 height 20
click at [156, 496] on li "Lock package" at bounding box center [136, 499] width 113 height 22
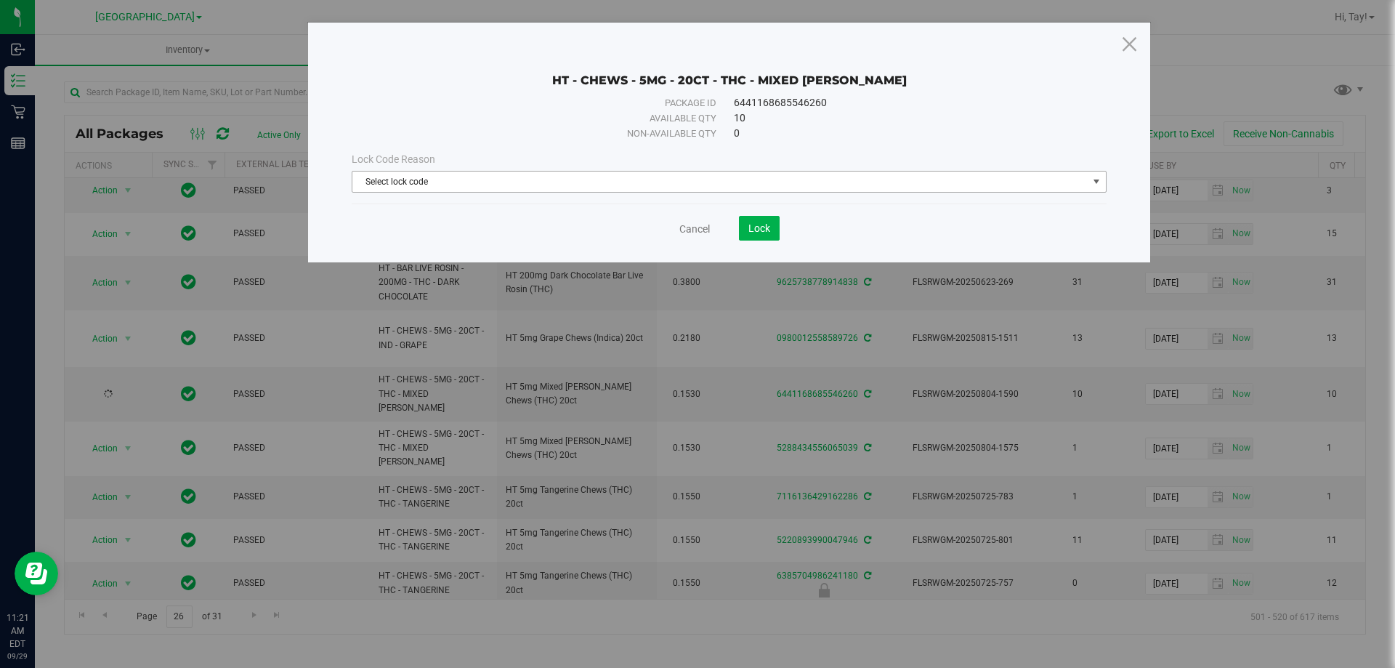
click at [619, 186] on span "Select lock code" at bounding box center [720, 182] width 736 height 20
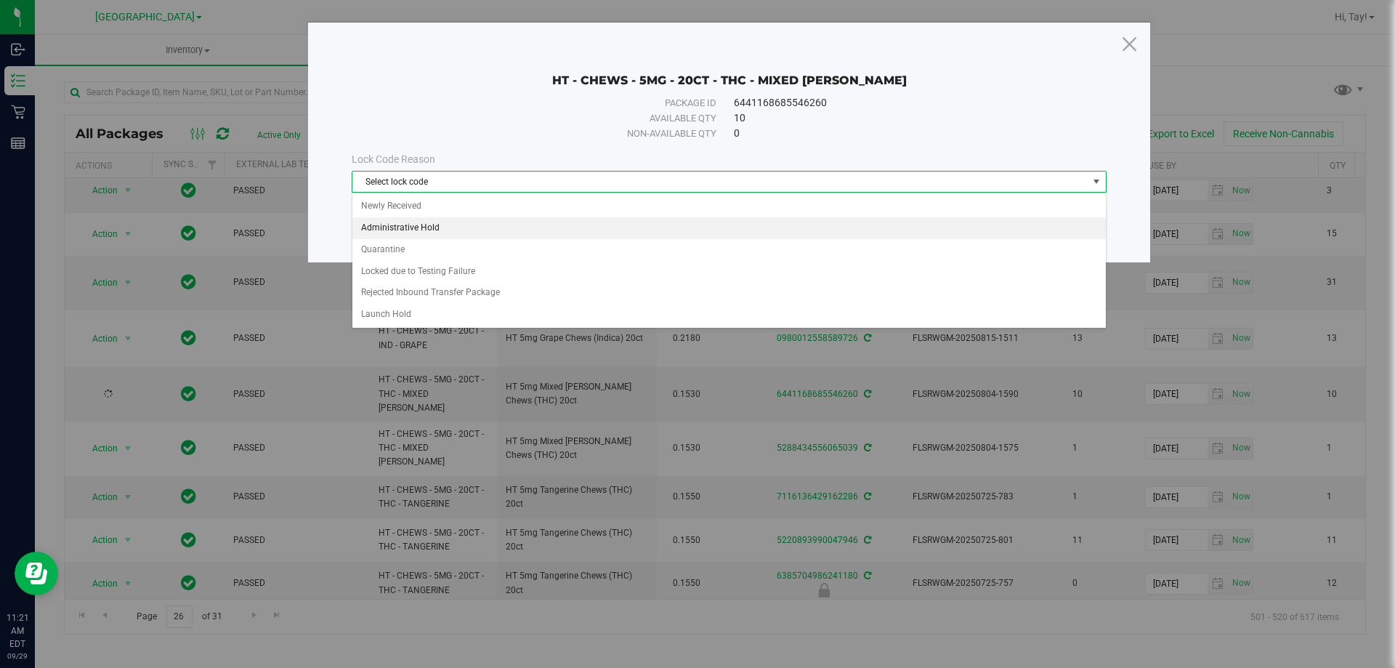
click at [453, 235] on li "Administrative Hold" at bounding box center [729, 228] width 754 height 22
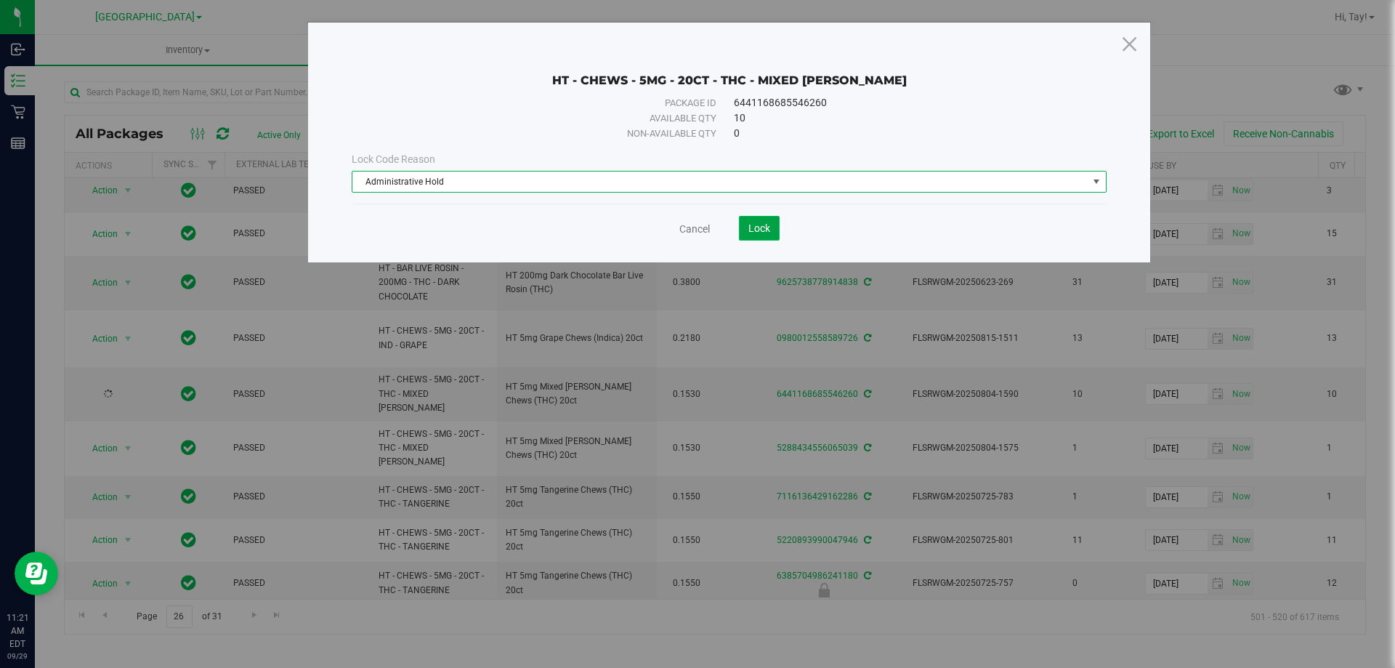
click at [766, 233] on span "Lock" at bounding box center [760, 228] width 22 height 12
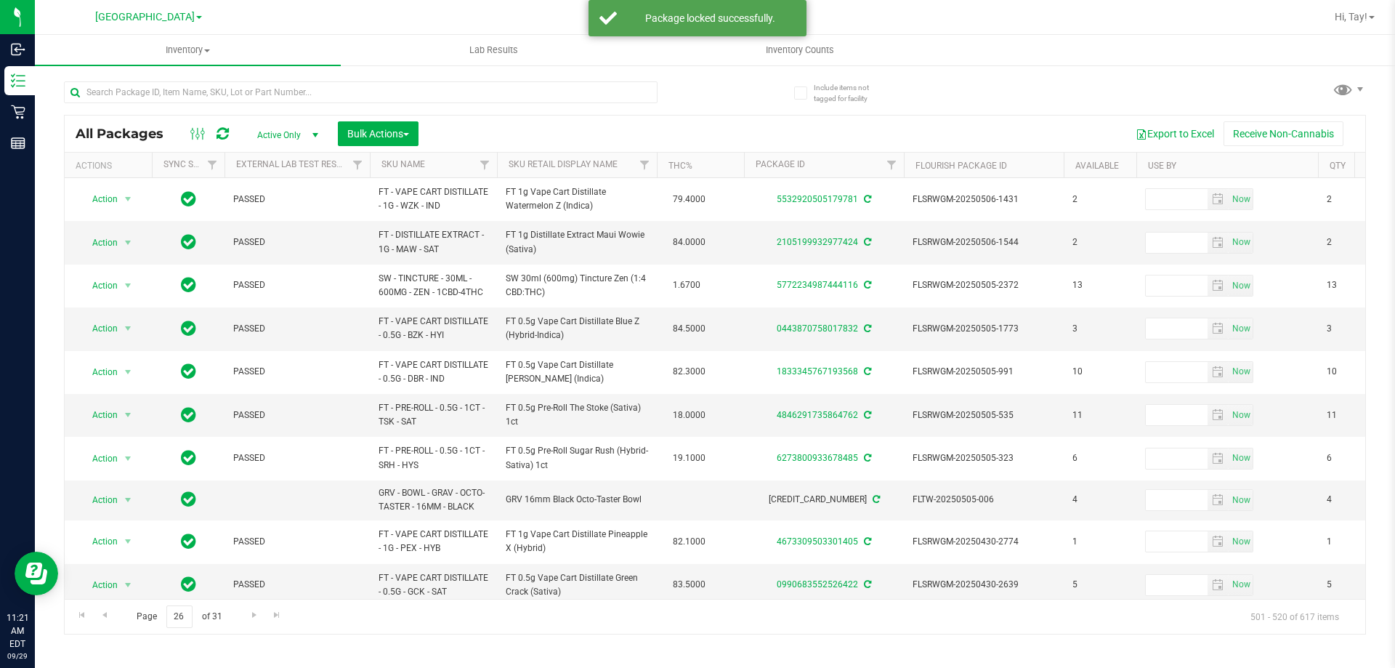
click at [623, 166] on th "Sku Retail Display Name" at bounding box center [577, 165] width 160 height 25
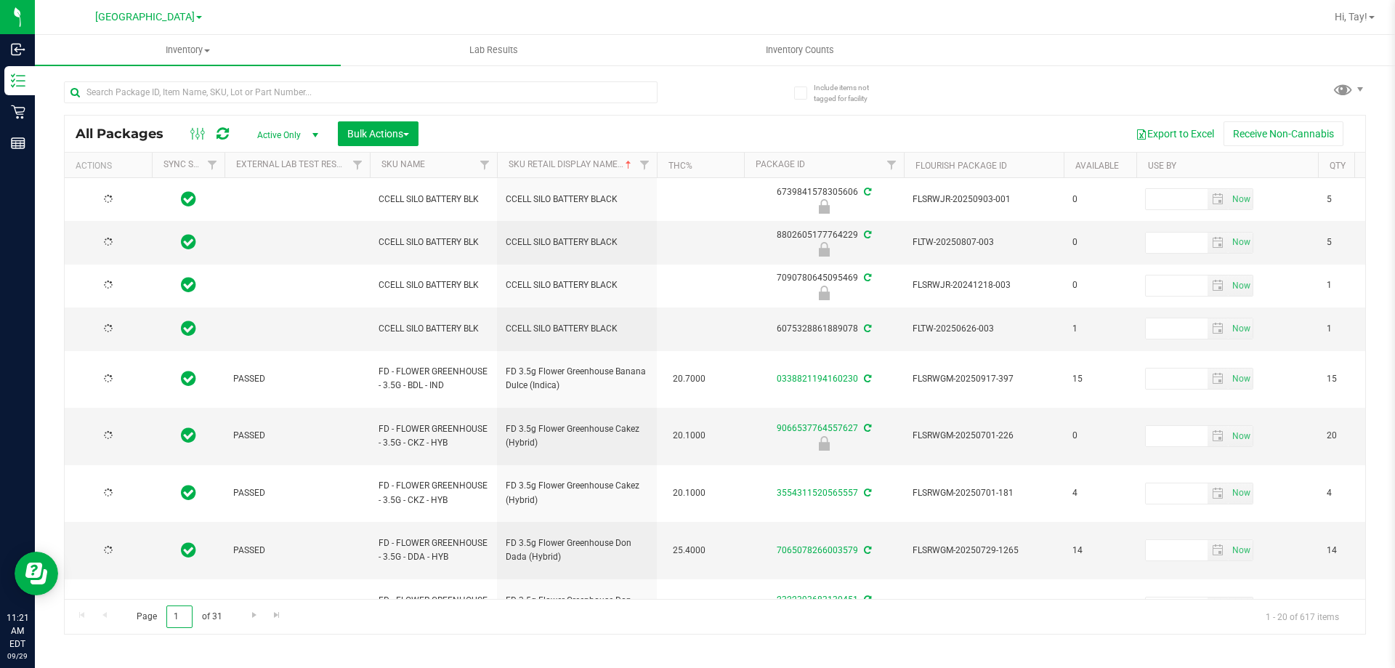
click at [180, 616] on input "1" at bounding box center [179, 616] width 26 height 23
type input "26"
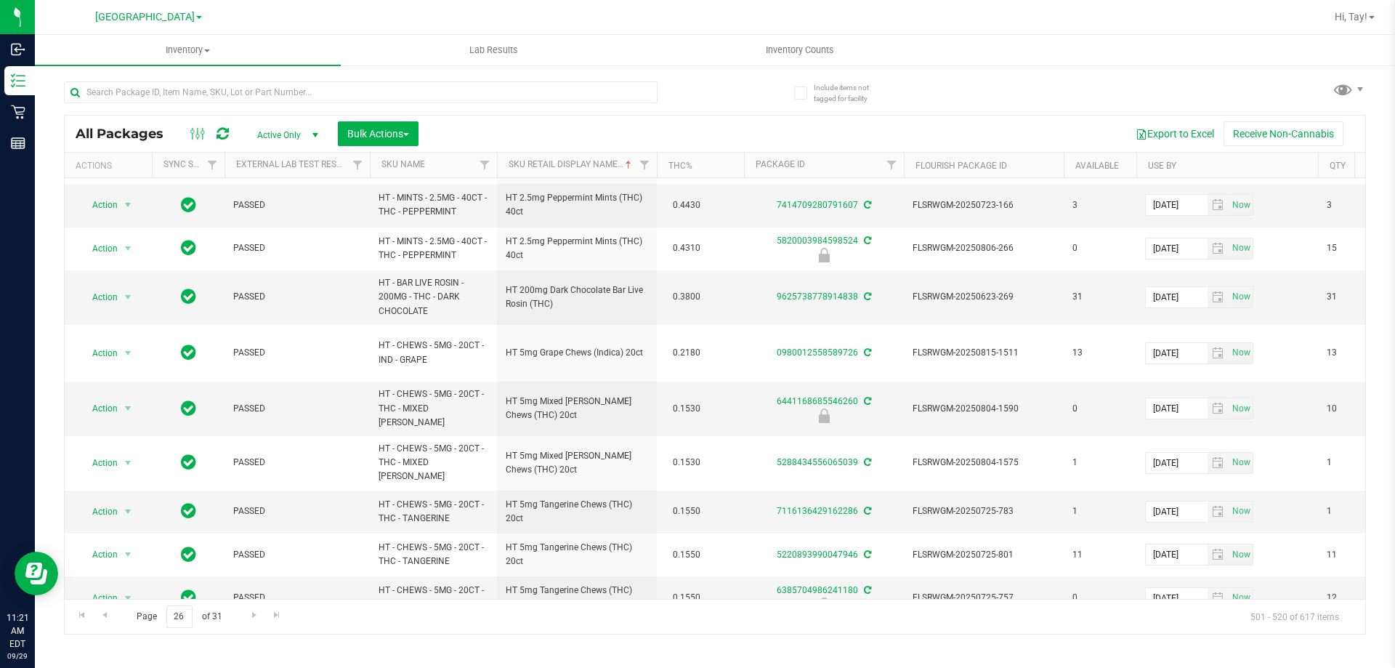
scroll to position [436, 0]
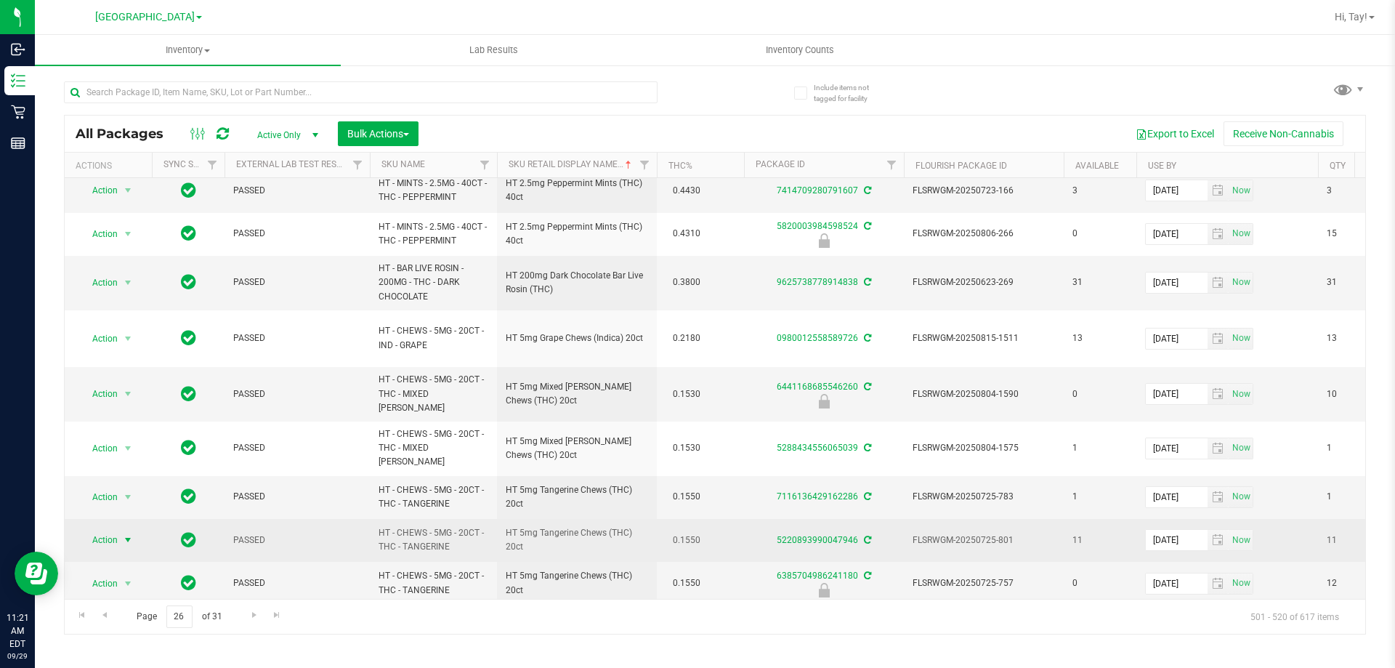
click at [98, 530] on span "Action" at bounding box center [98, 540] width 39 height 20
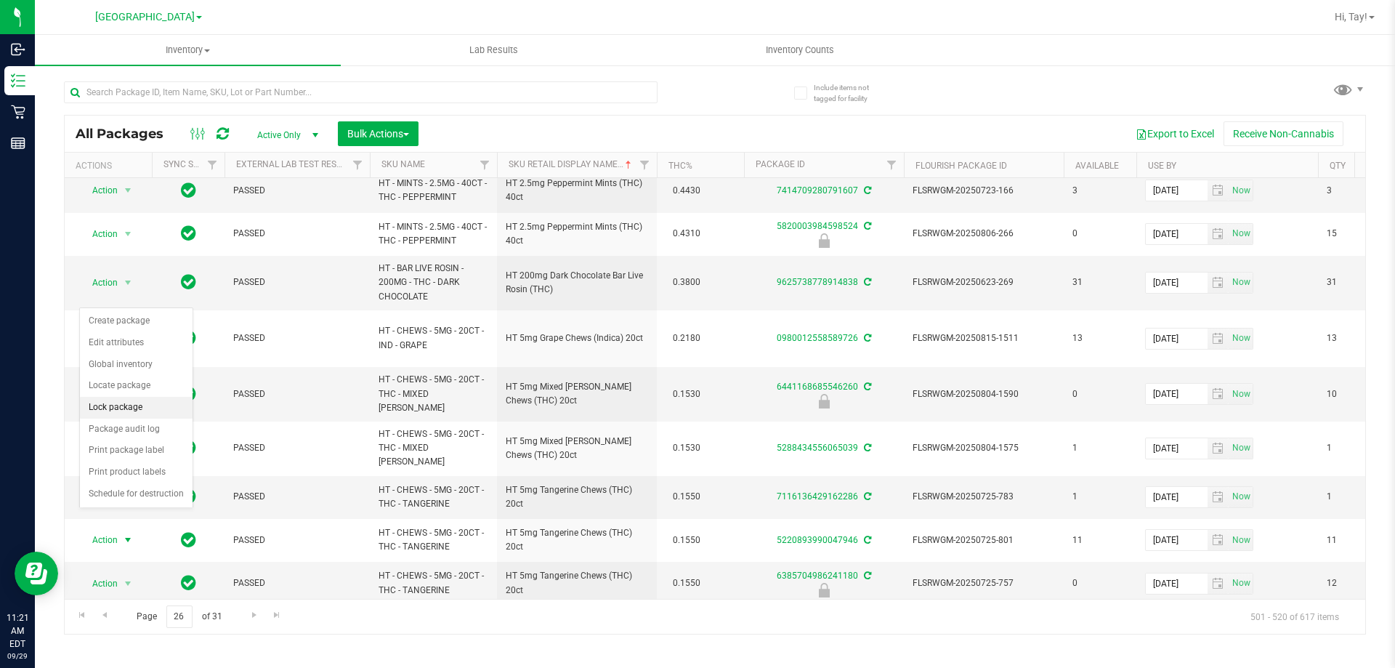
click at [134, 407] on li "Lock package" at bounding box center [136, 408] width 113 height 22
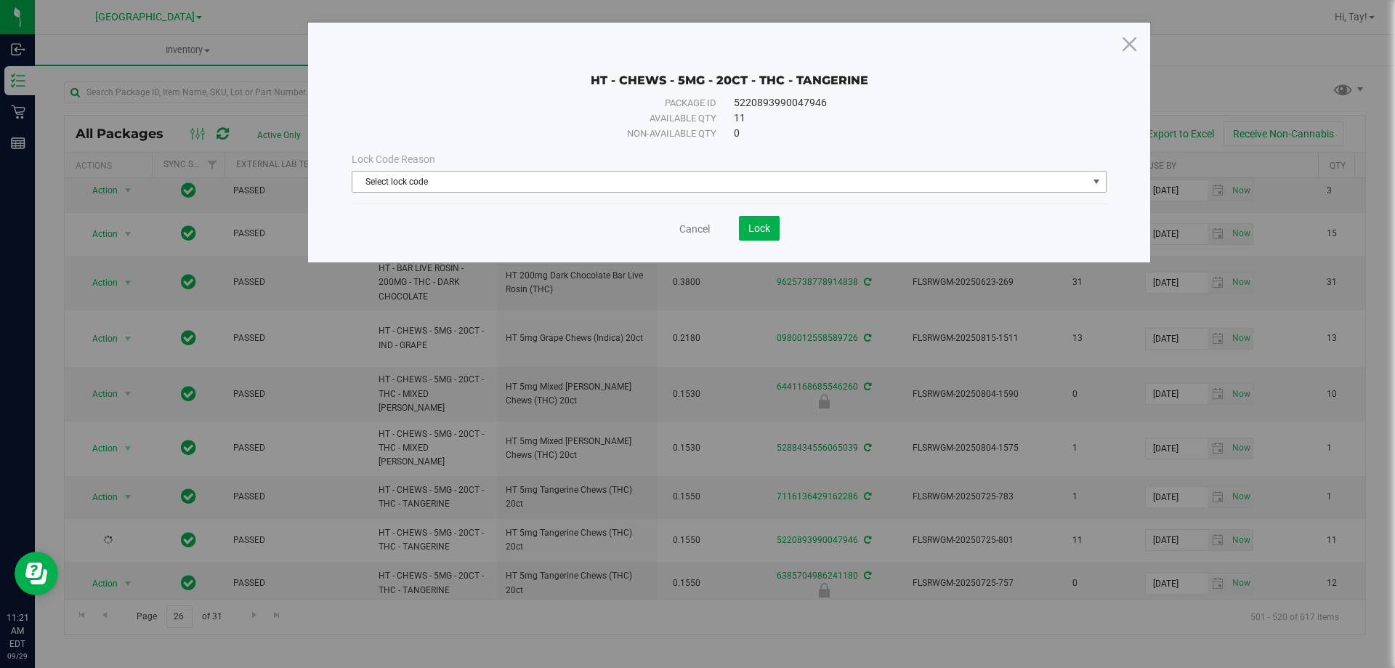
click at [651, 185] on span "Select lock code" at bounding box center [720, 182] width 736 height 20
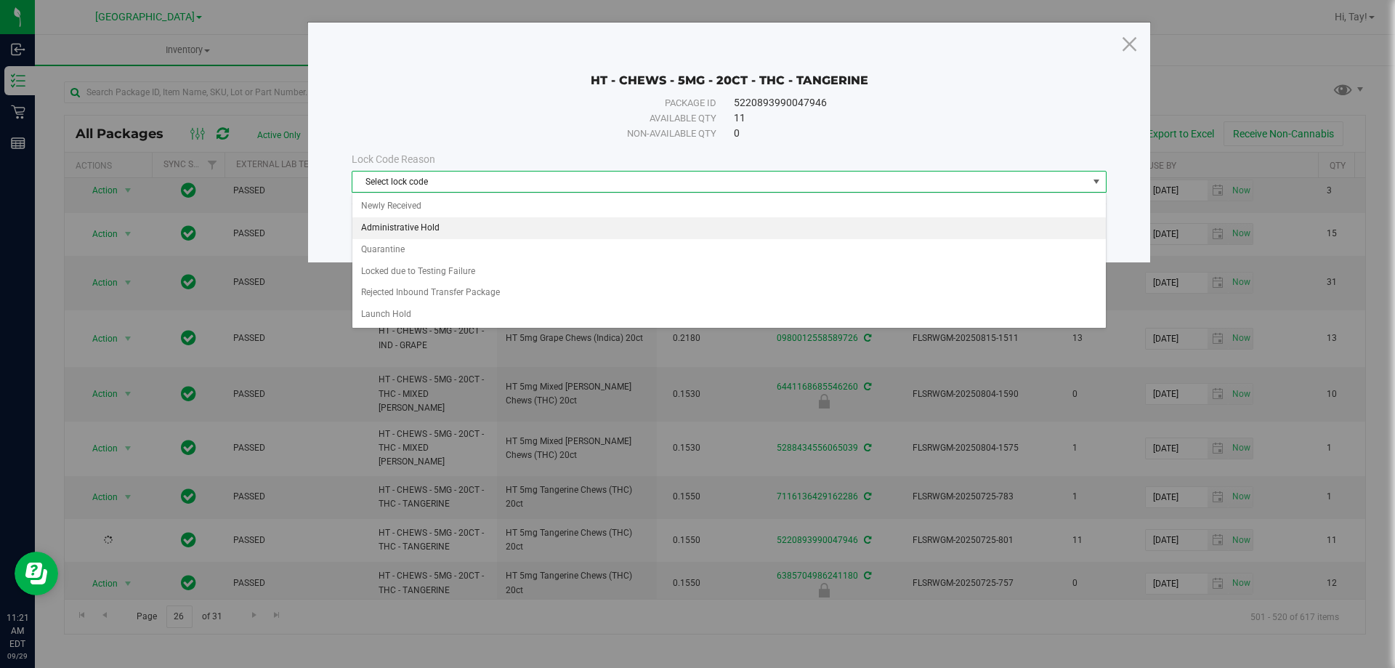
click at [483, 225] on li "Administrative Hold" at bounding box center [729, 228] width 754 height 22
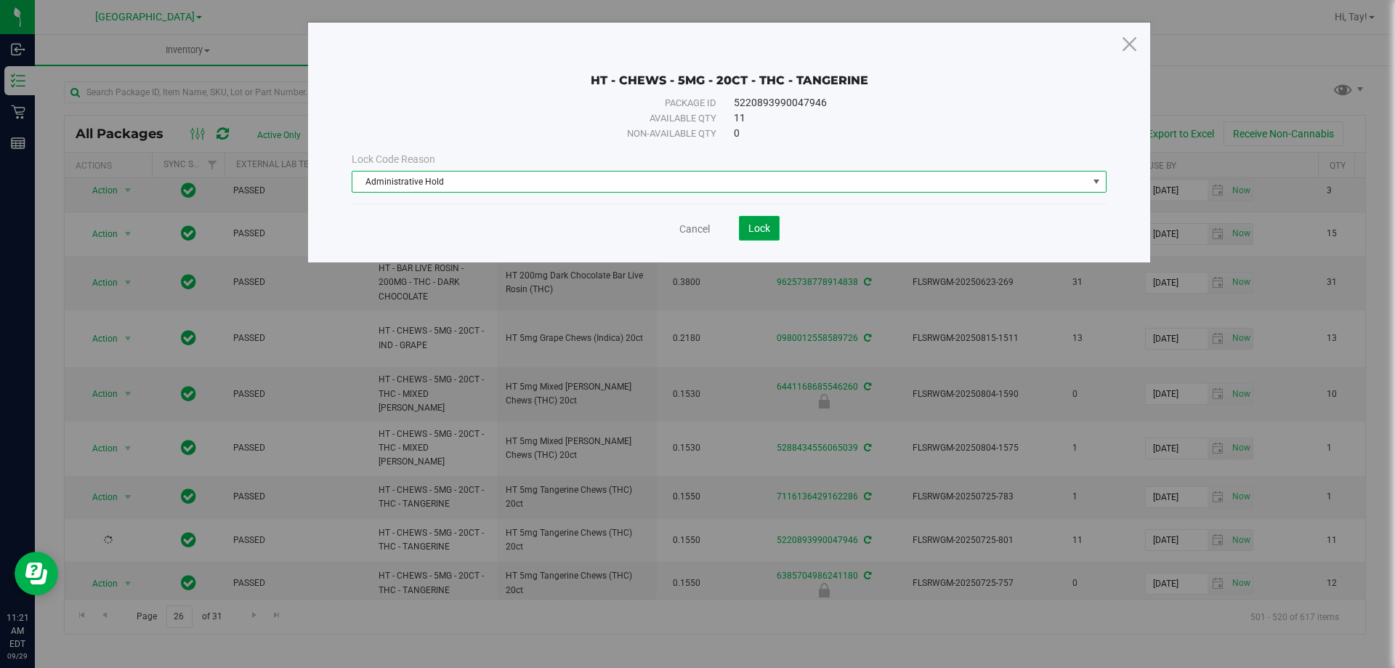
click at [746, 222] on button "Lock" at bounding box center [759, 228] width 41 height 25
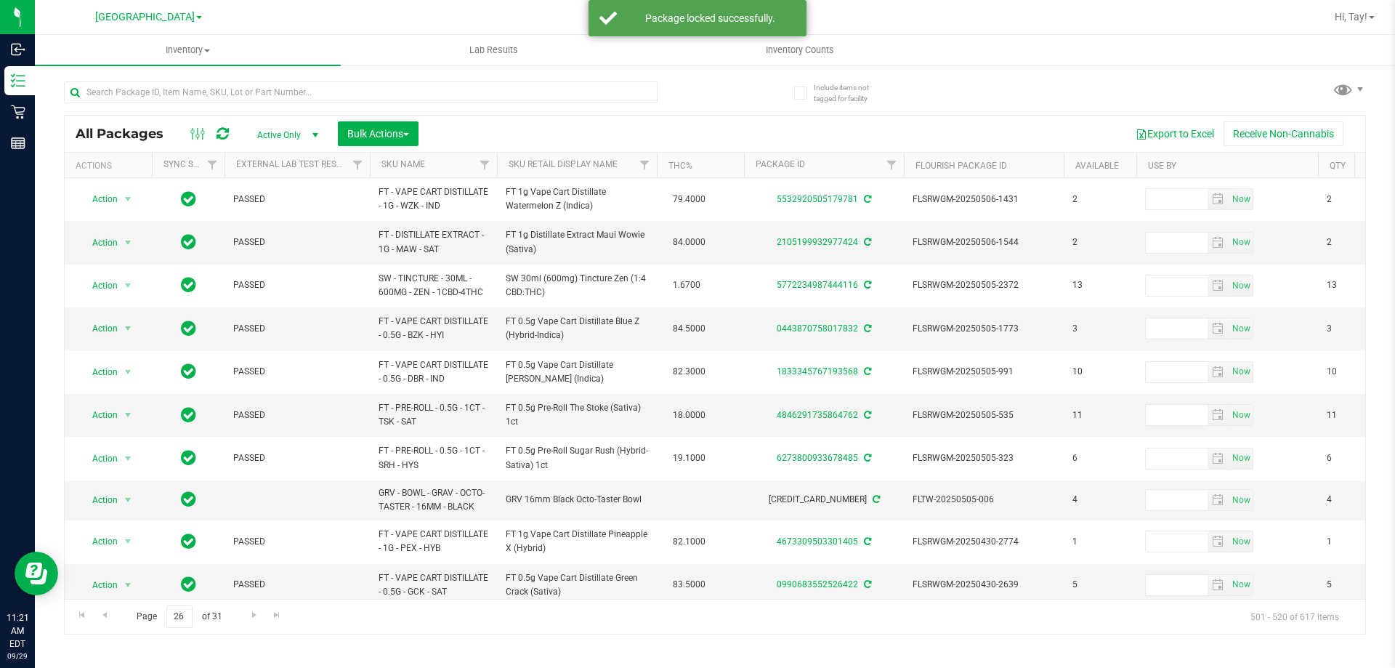
click at [623, 166] on th "Sku Retail Display Name" at bounding box center [577, 165] width 160 height 25
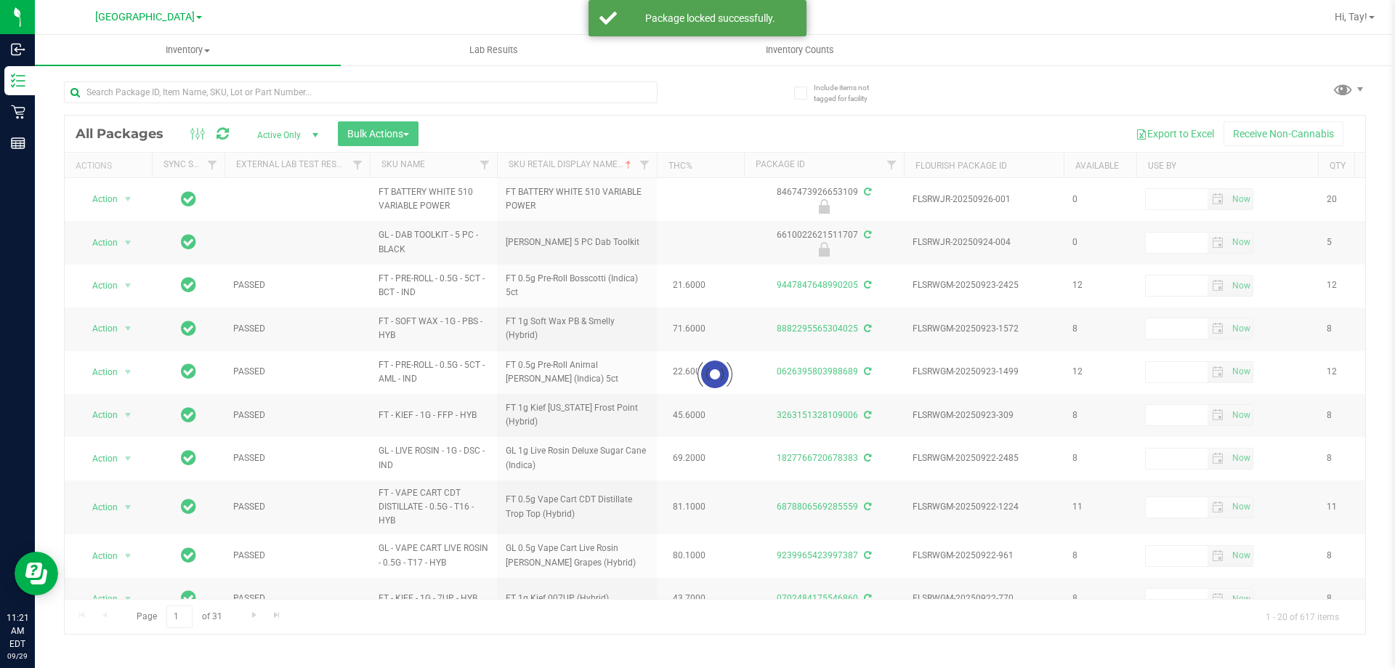
click at [179, 617] on div at bounding box center [715, 375] width 1301 height 518
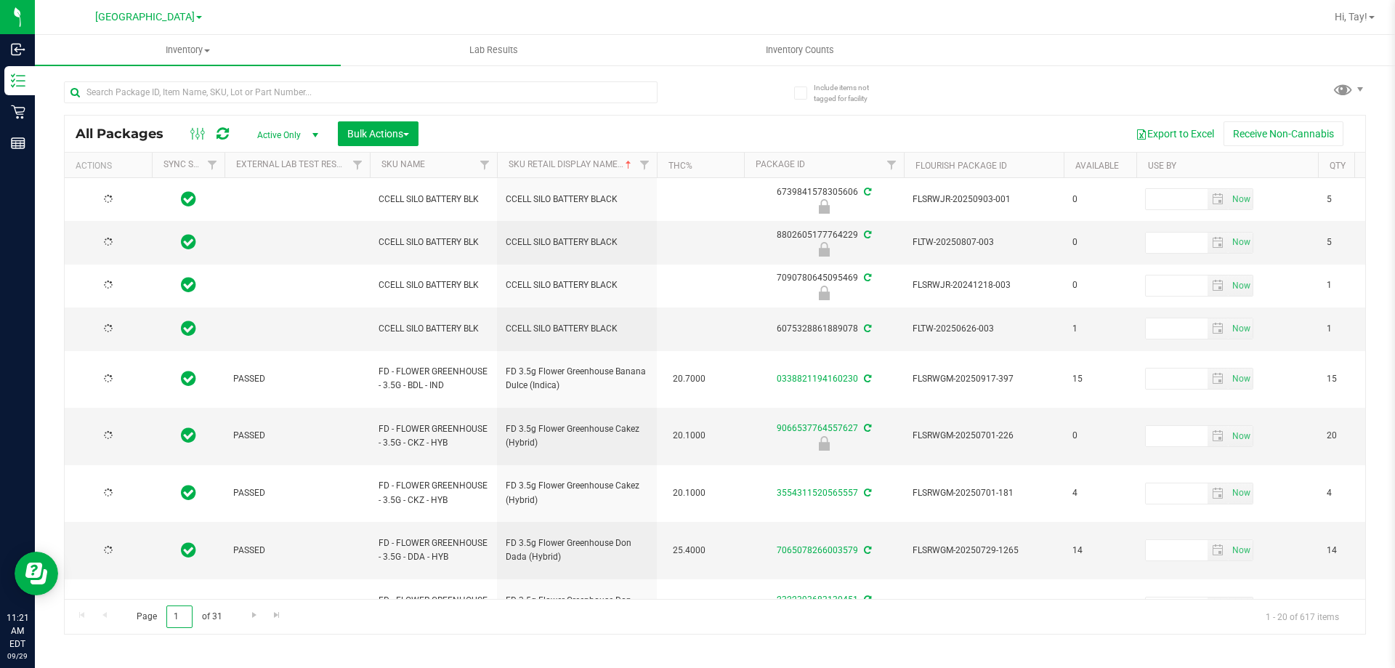
click at [179, 617] on input "1" at bounding box center [179, 616] width 26 height 23
type input "26"
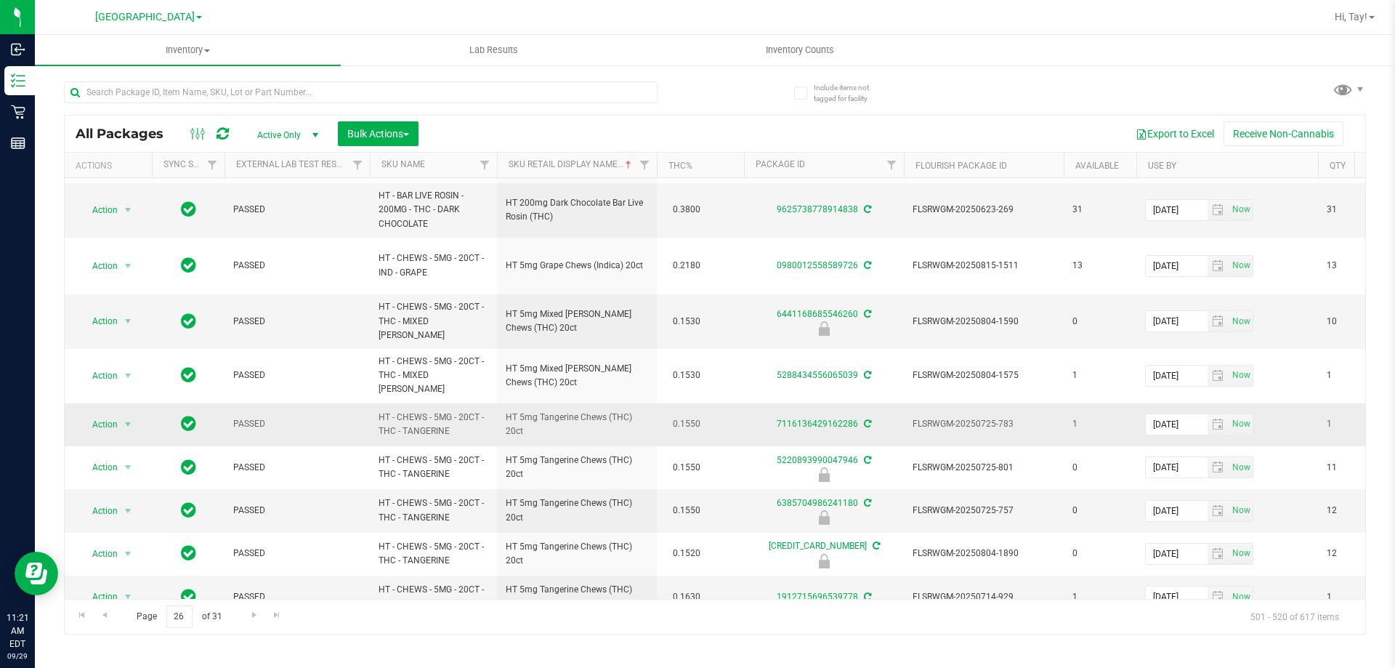
scroll to position [517, 0]
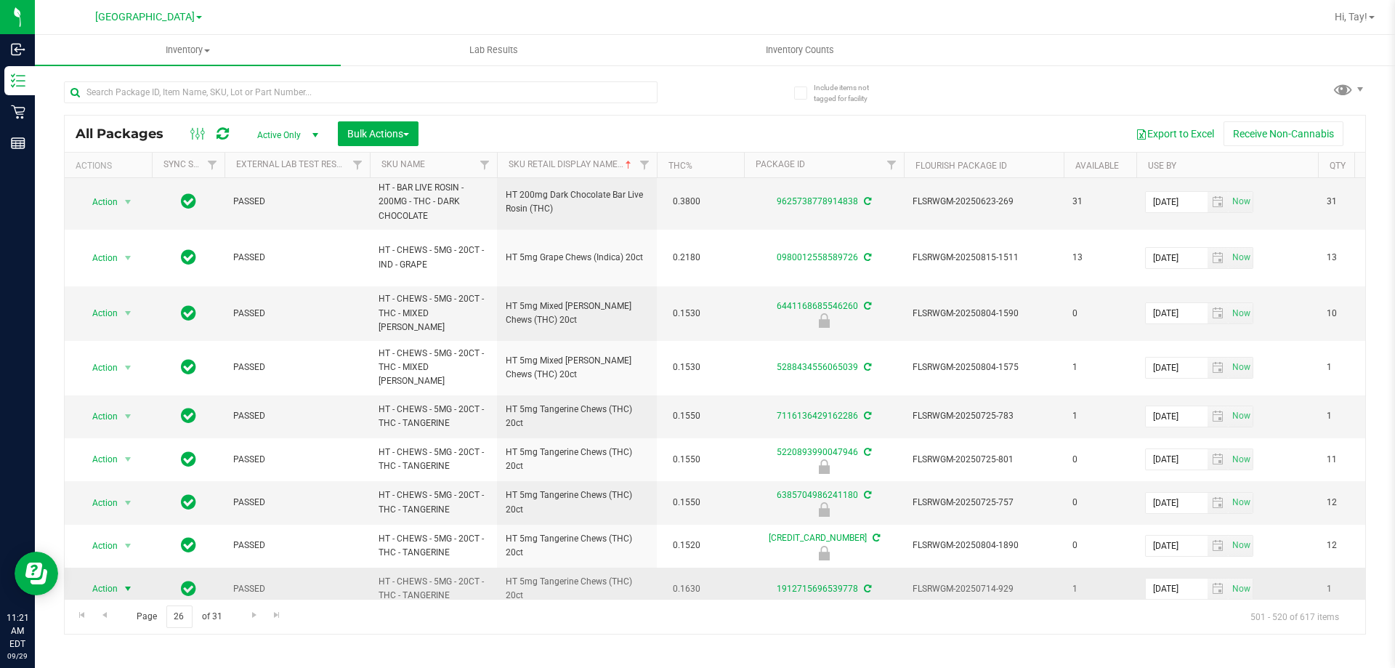
click at [89, 579] on span "Action" at bounding box center [98, 589] width 39 height 20
click at [129, 455] on li "Lock package" at bounding box center [136, 457] width 113 height 22
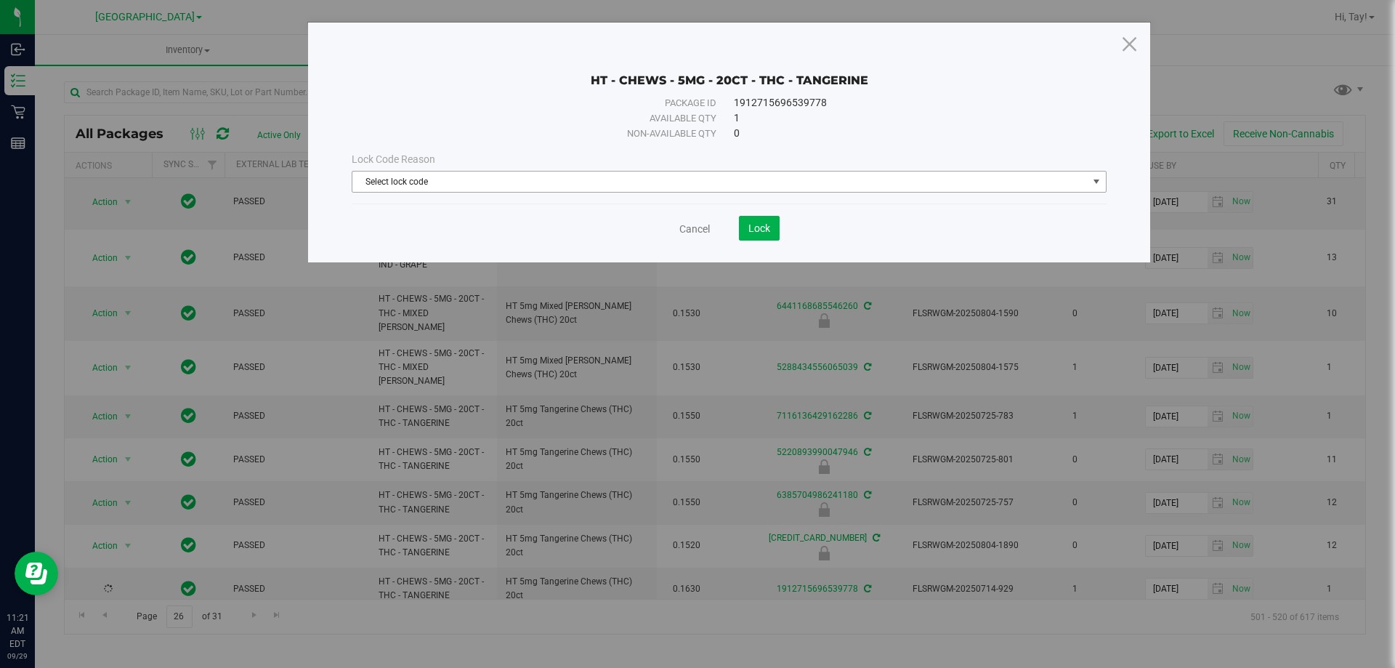
click at [397, 177] on span "Select lock code" at bounding box center [720, 182] width 736 height 20
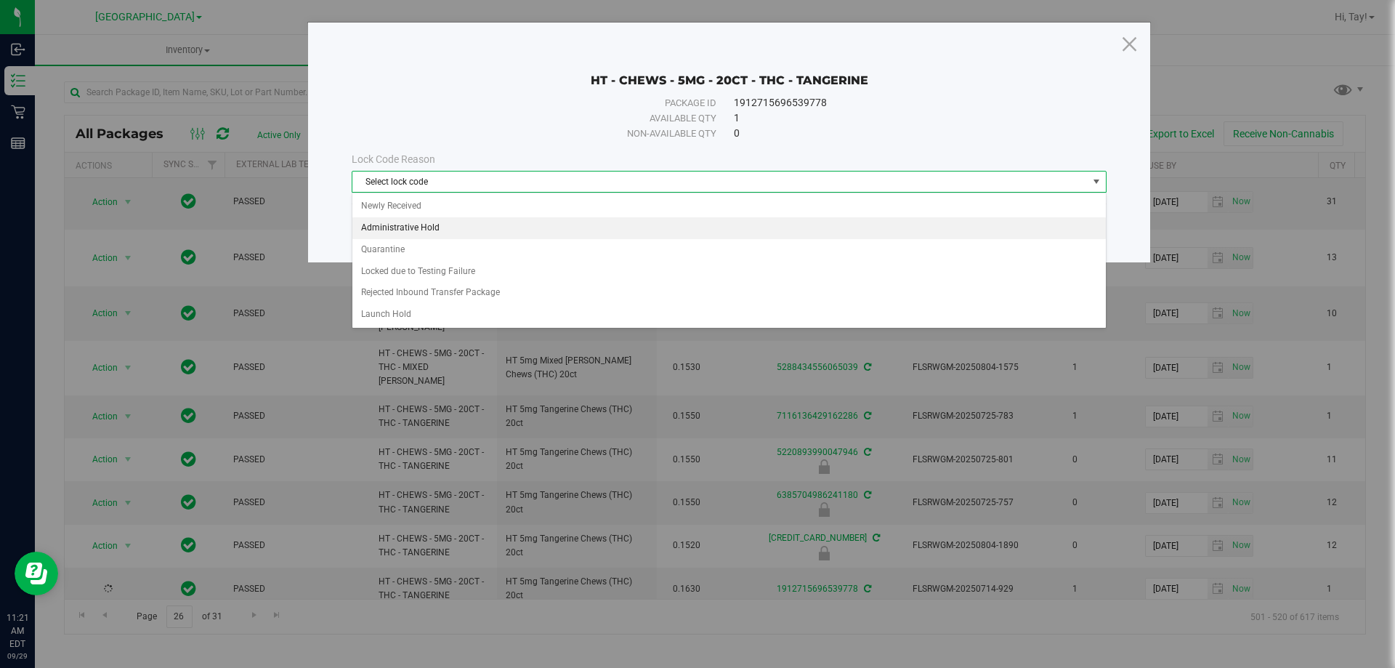
click at [512, 225] on li "Administrative Hold" at bounding box center [729, 228] width 754 height 22
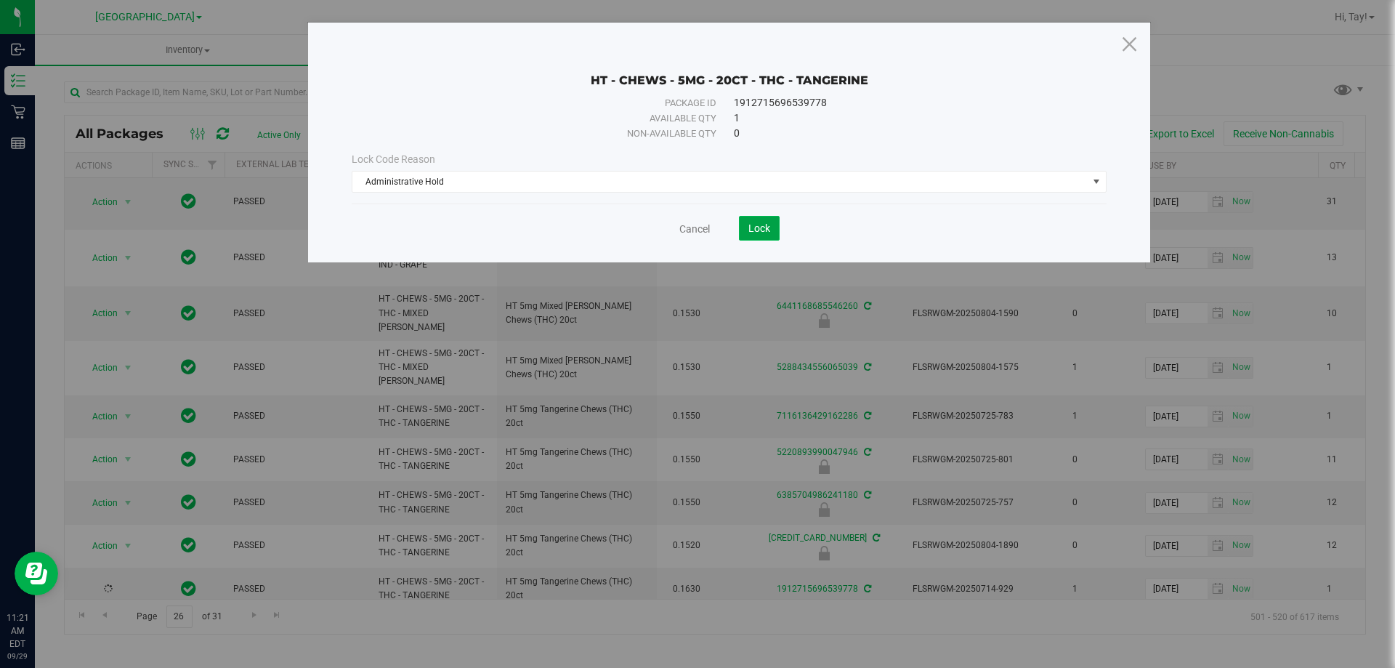
click at [770, 230] on span "Lock" at bounding box center [760, 228] width 22 height 12
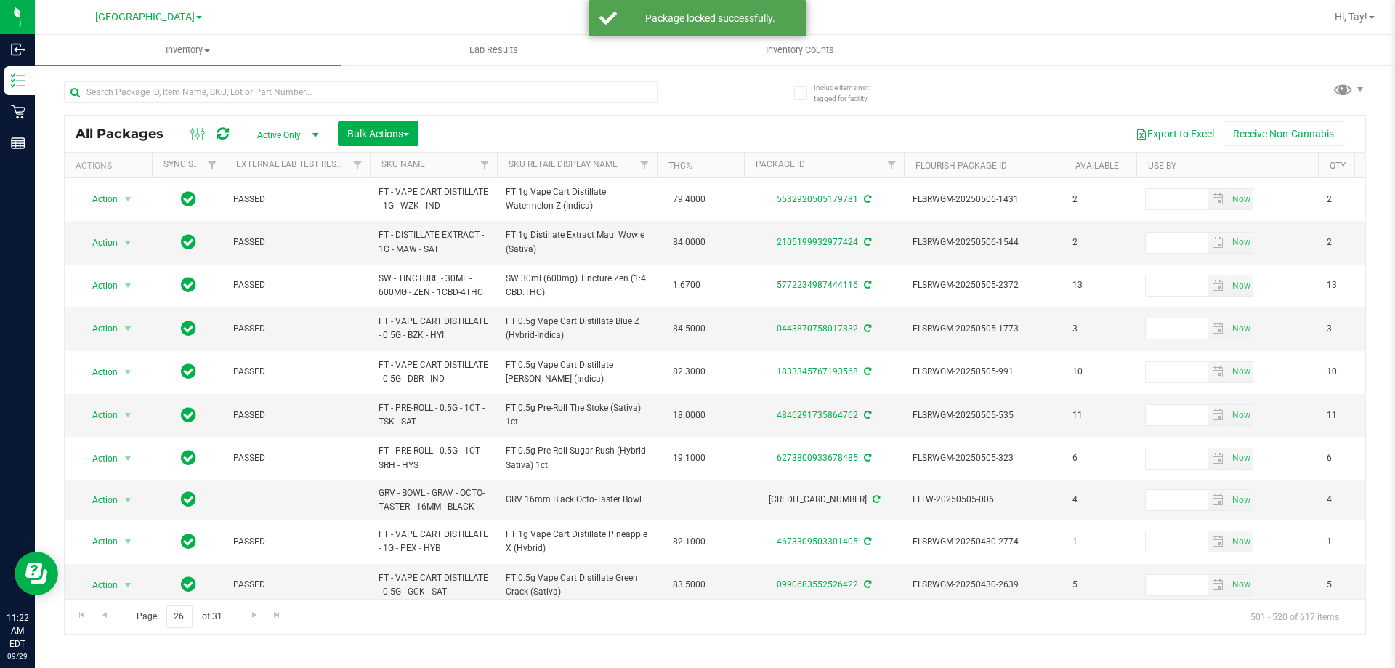
click at [621, 160] on th "Sku Retail Display Name" at bounding box center [577, 165] width 160 height 25
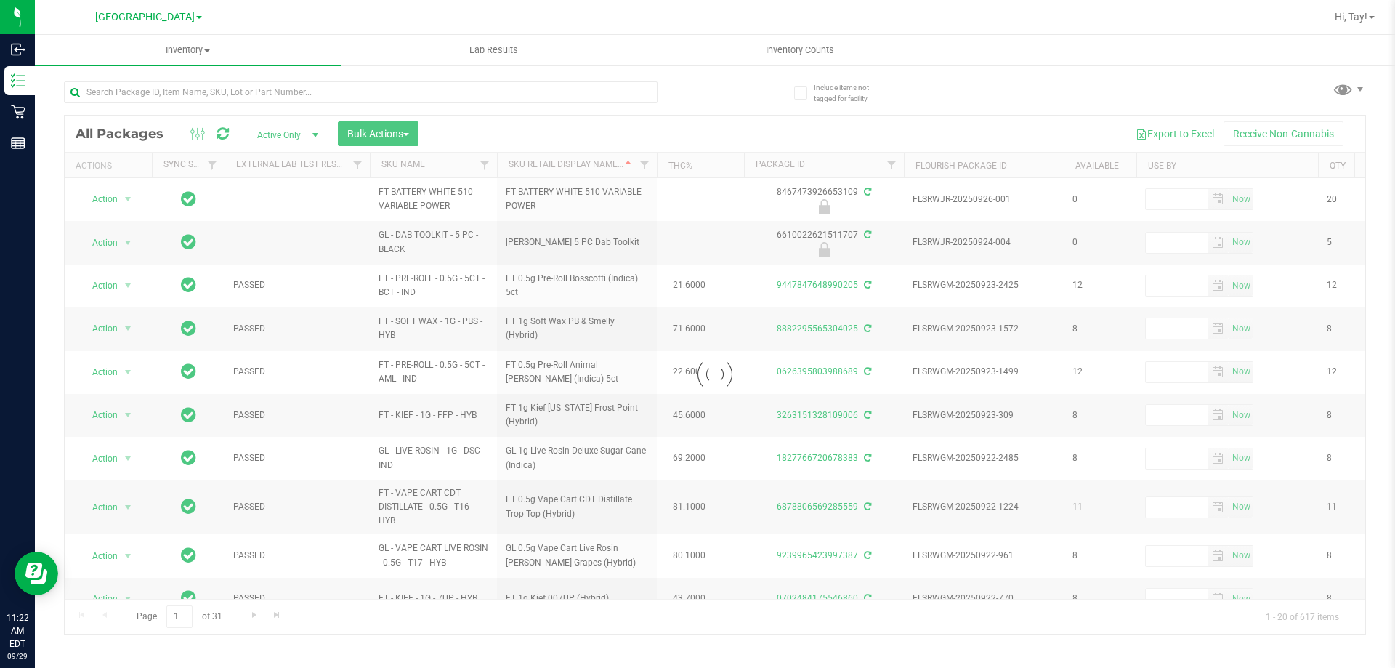
click at [182, 617] on div at bounding box center [715, 375] width 1301 height 518
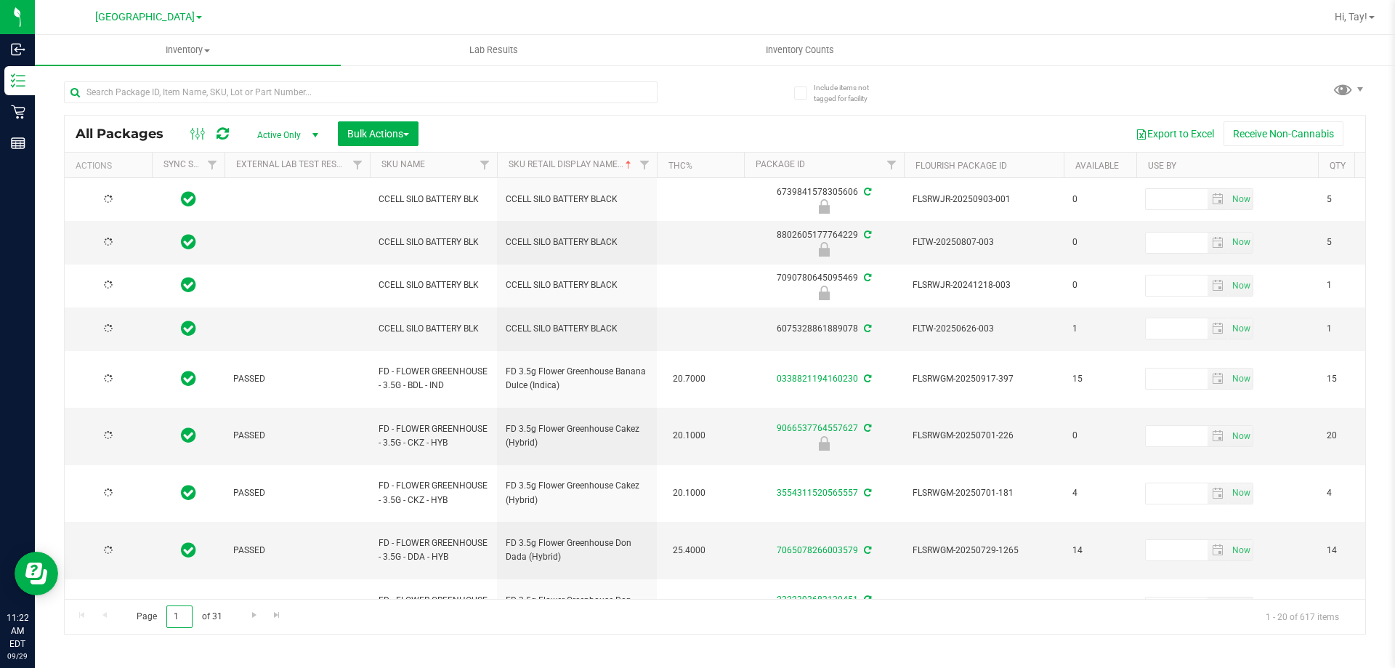
click at [182, 617] on input "1" at bounding box center [179, 616] width 26 height 23
type input "26"
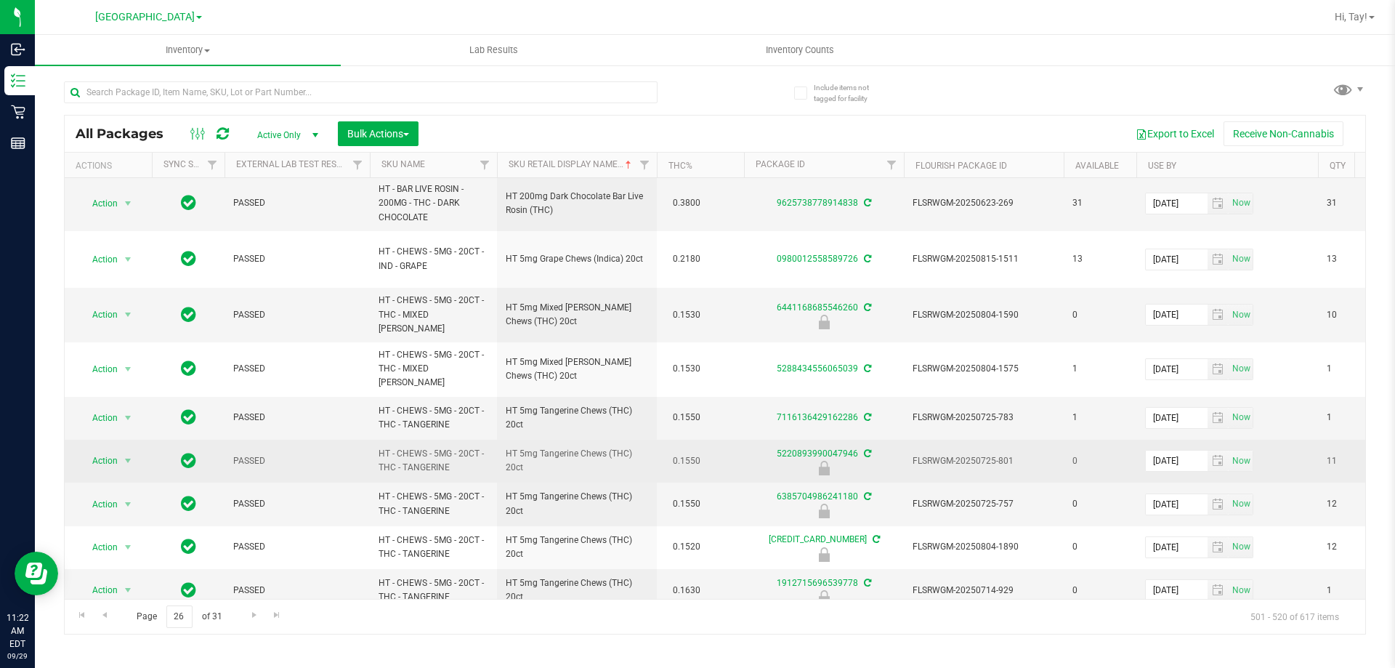
scroll to position [517, 0]
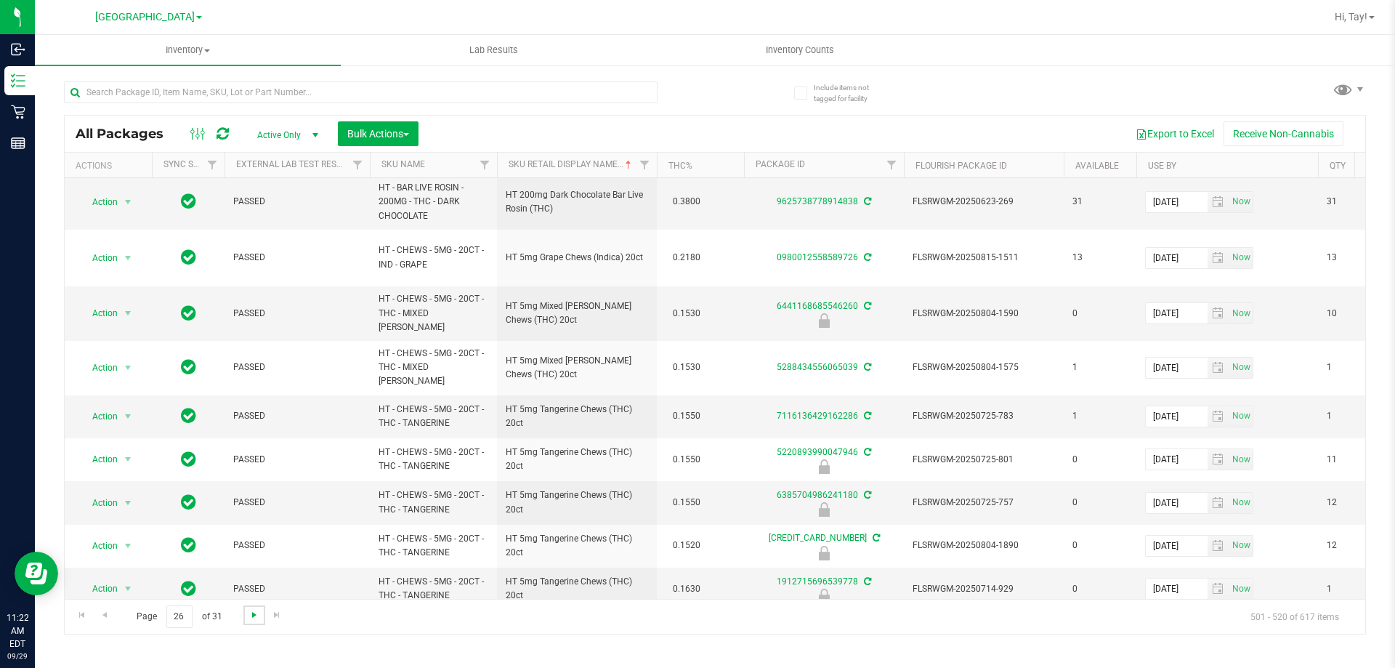
click at [252, 616] on span "Go to the next page" at bounding box center [255, 615] width 12 height 12
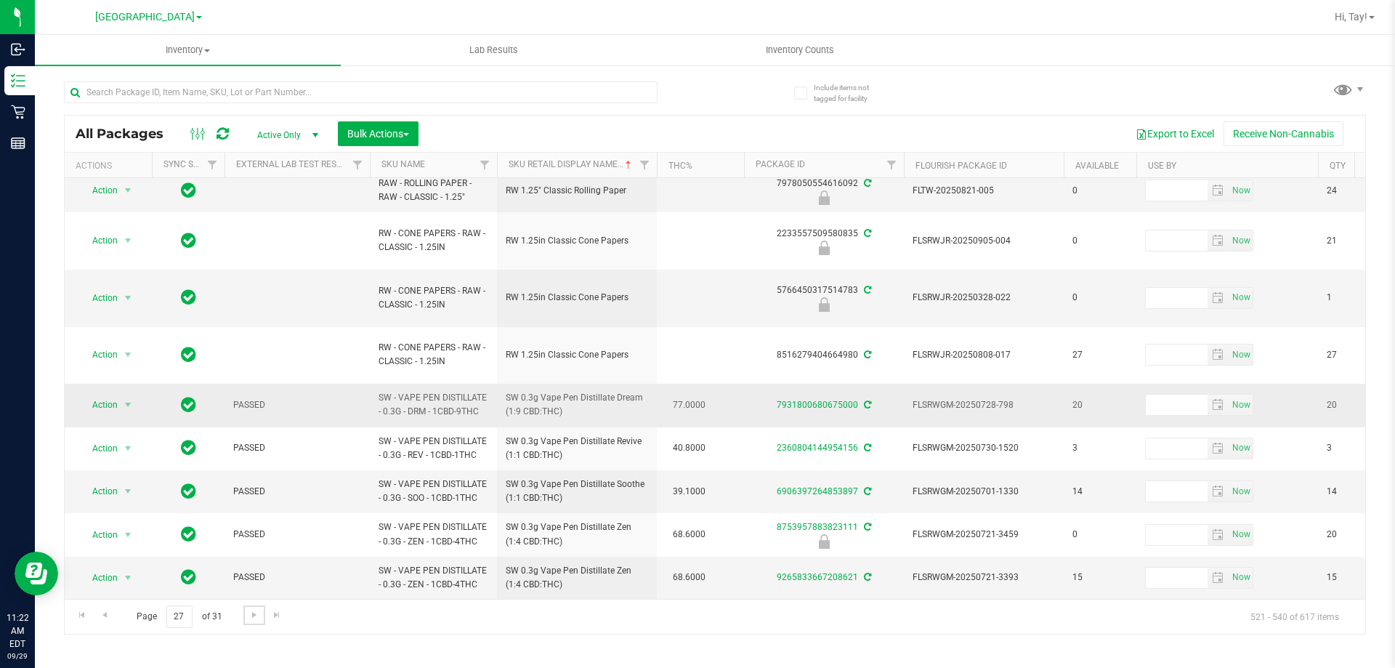
scroll to position [603, 0]
click at [255, 618] on span "Go to the next page" at bounding box center [255, 615] width 12 height 12
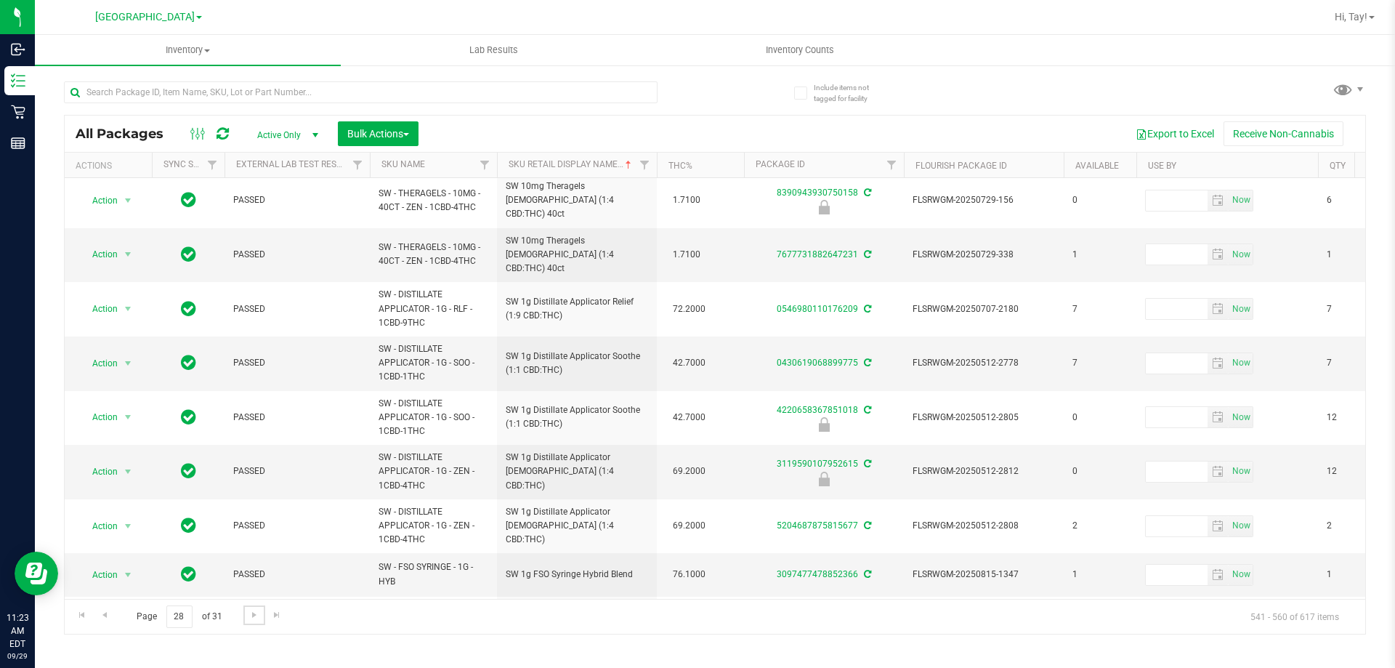
scroll to position [508, 0]
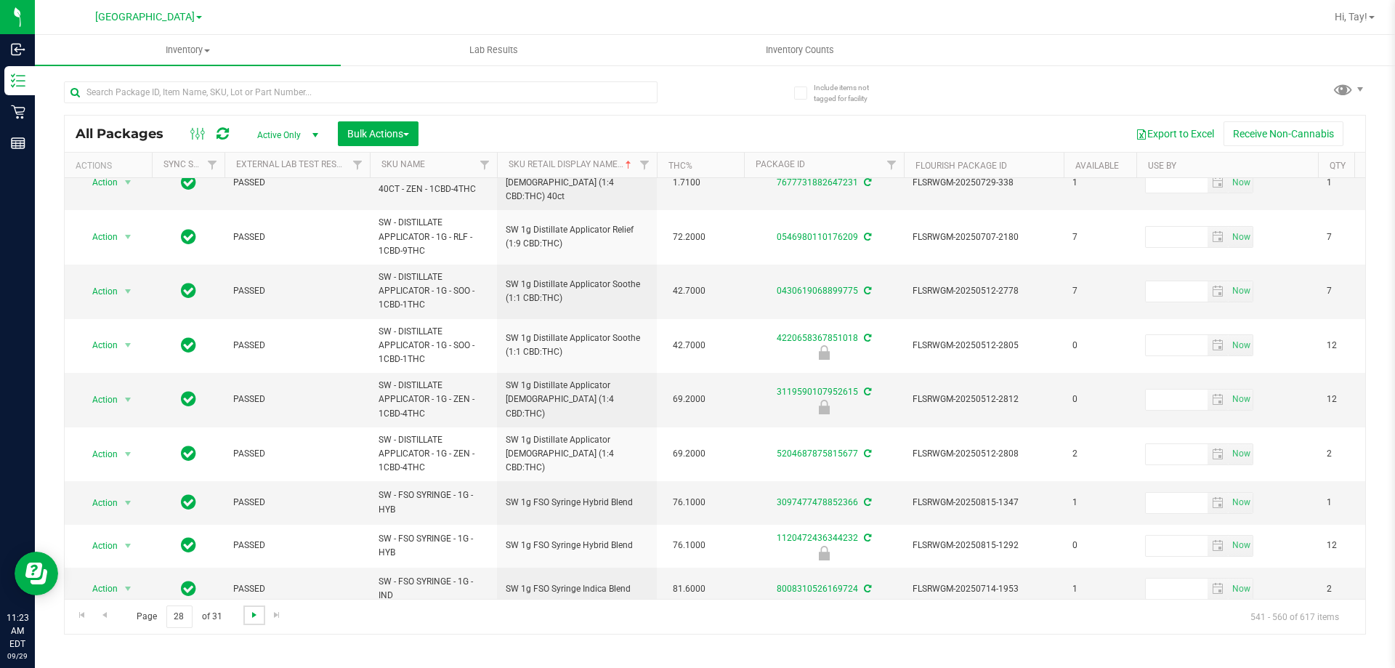
click at [249, 614] on span "Go to the next page" at bounding box center [255, 615] width 12 height 12
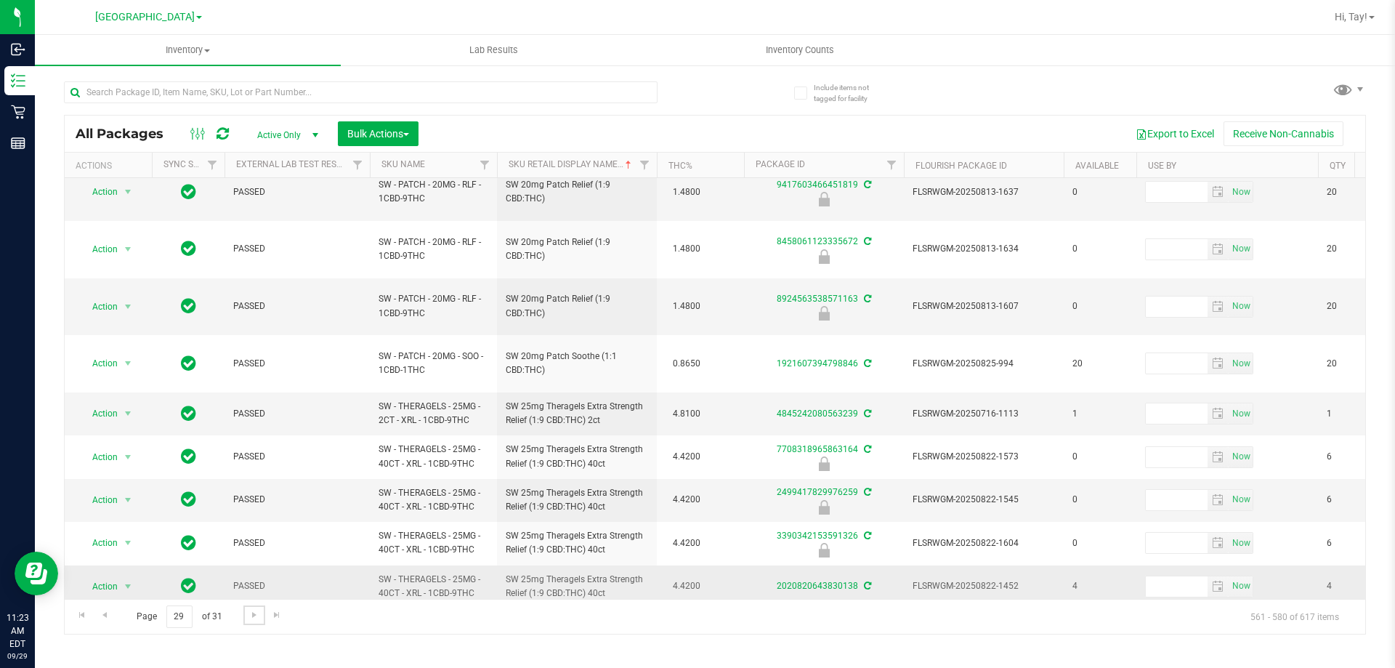
scroll to position [464, 0]
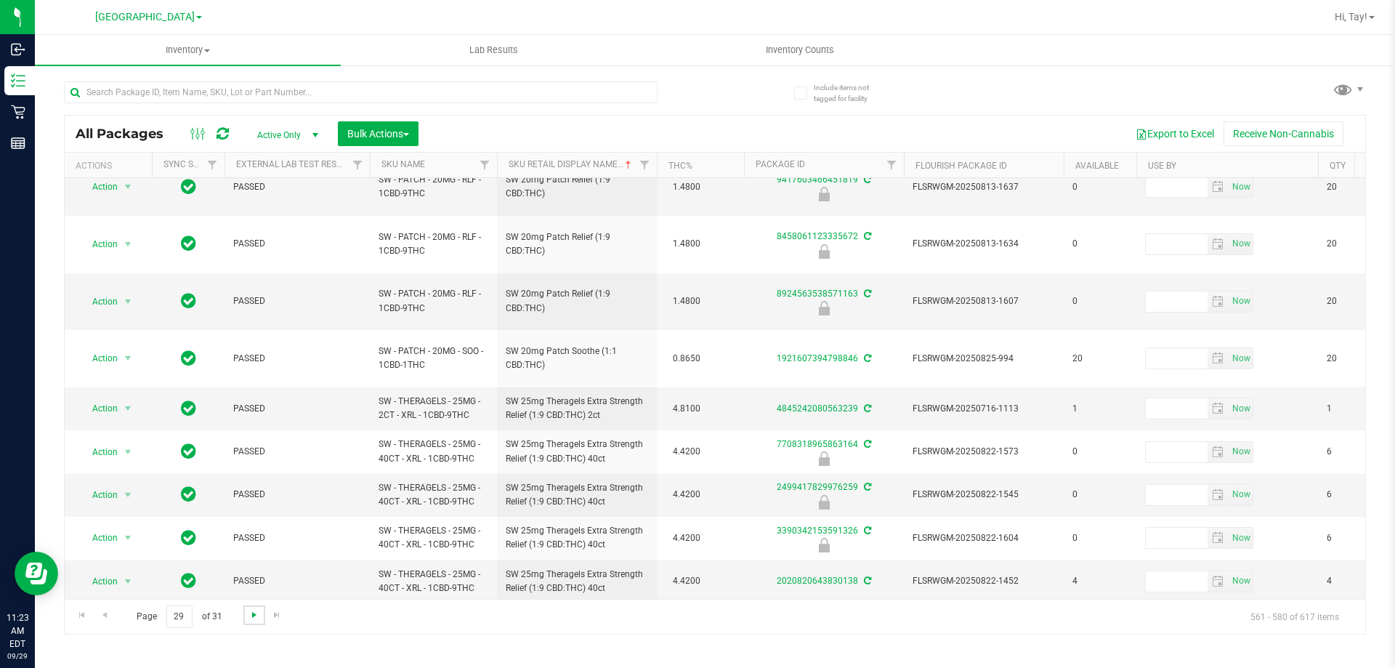
click at [253, 610] on span "Go to the next page" at bounding box center [255, 615] width 12 height 12
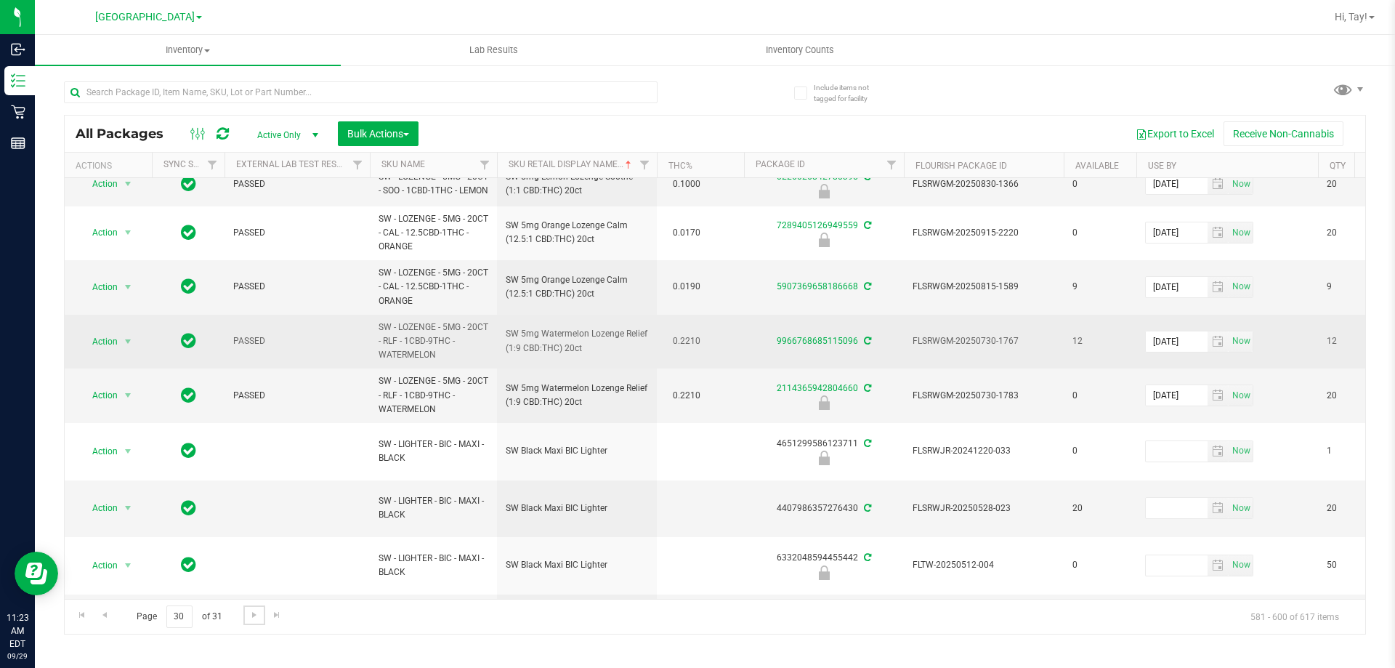
scroll to position [575, 0]
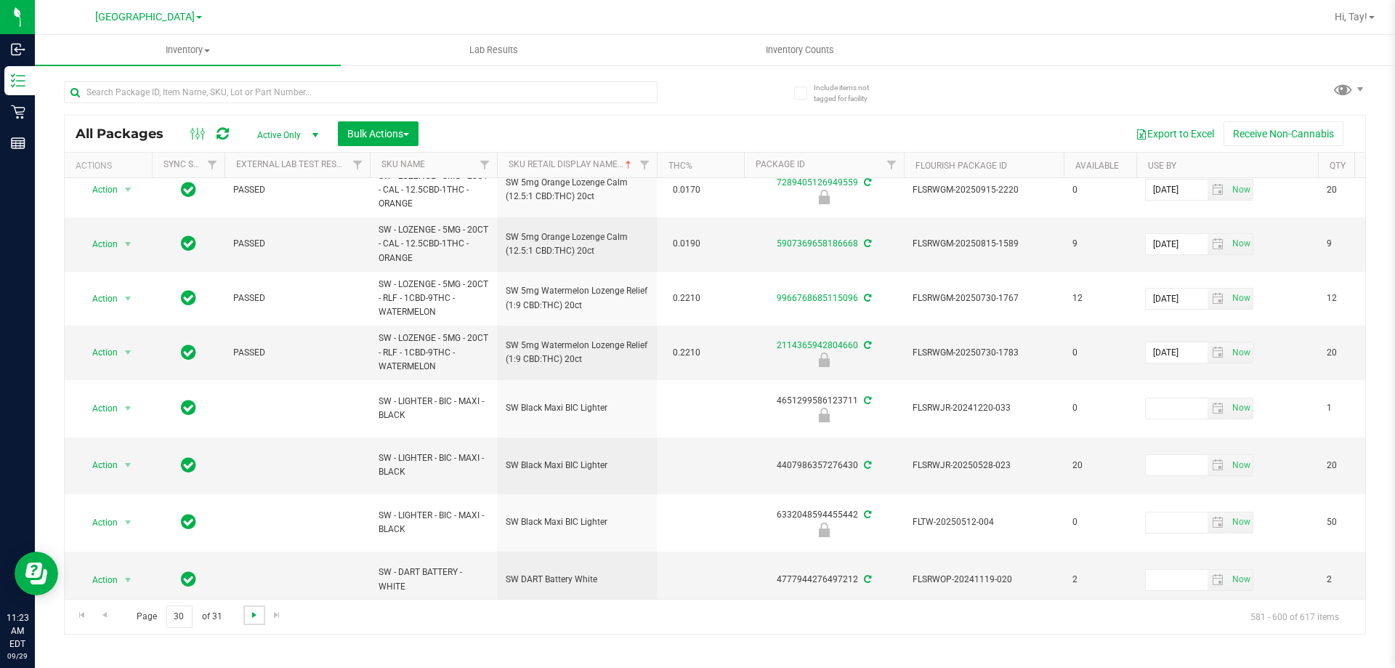
click at [257, 615] on span "Go to the next page" at bounding box center [255, 615] width 12 height 12
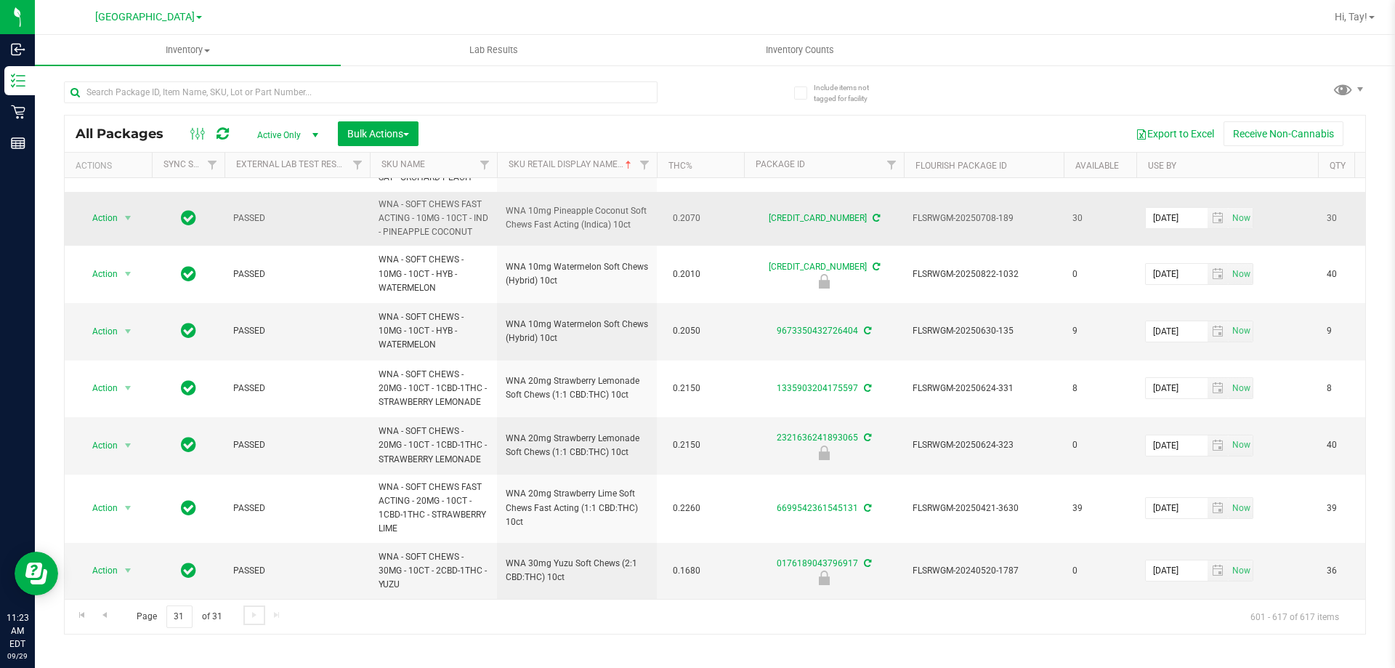
scroll to position [507, 0]
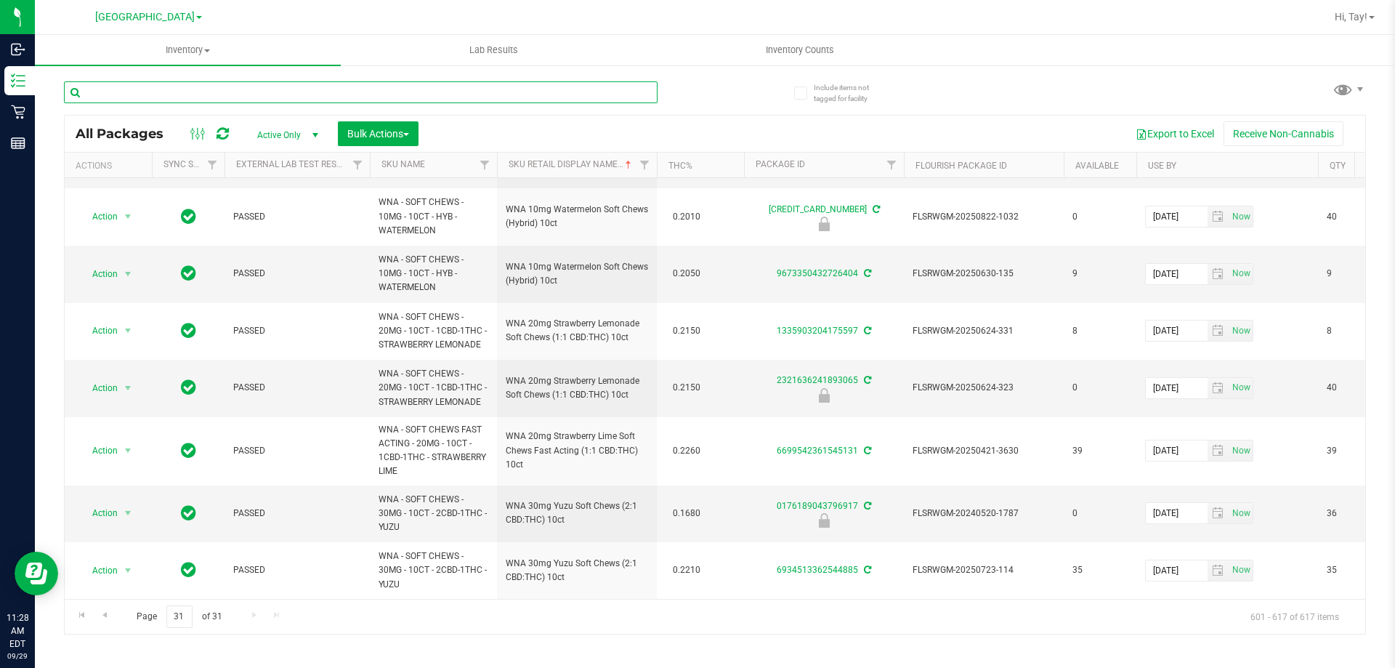
click at [115, 92] on input "text" at bounding box center [361, 92] width 594 height 22
type input "510"
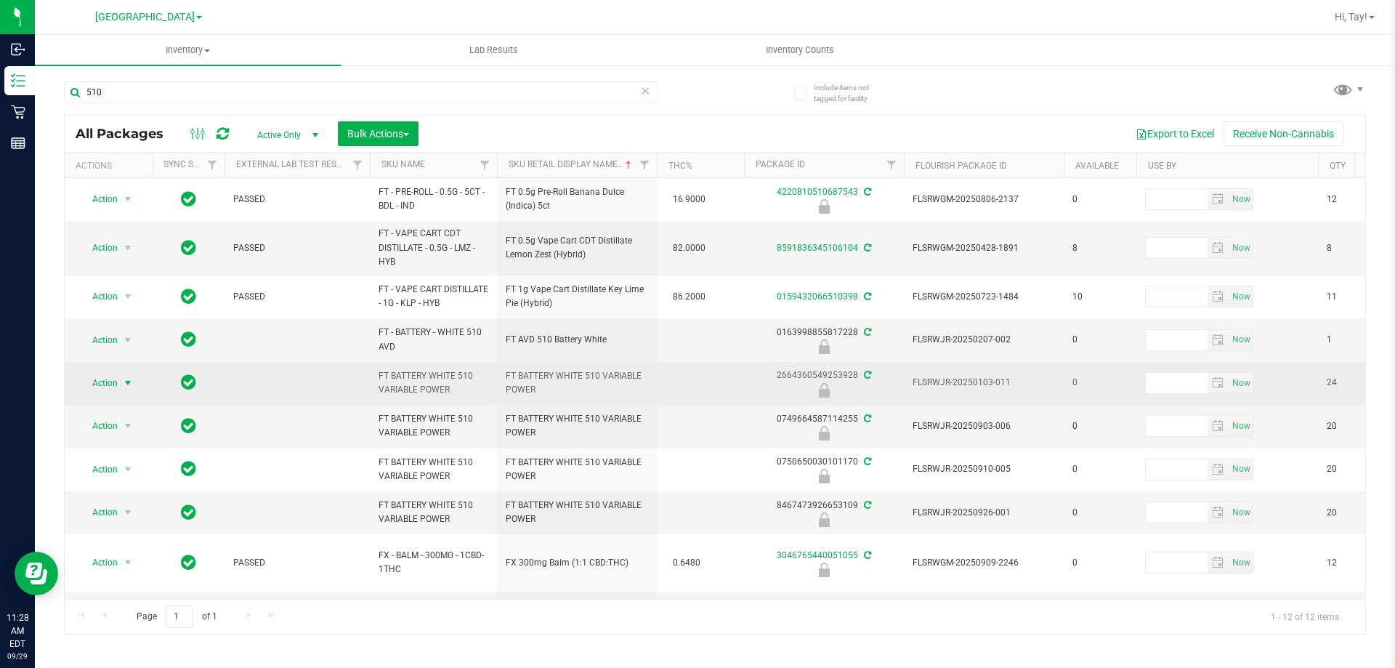
click at [119, 381] on span "select" at bounding box center [128, 383] width 18 height 20
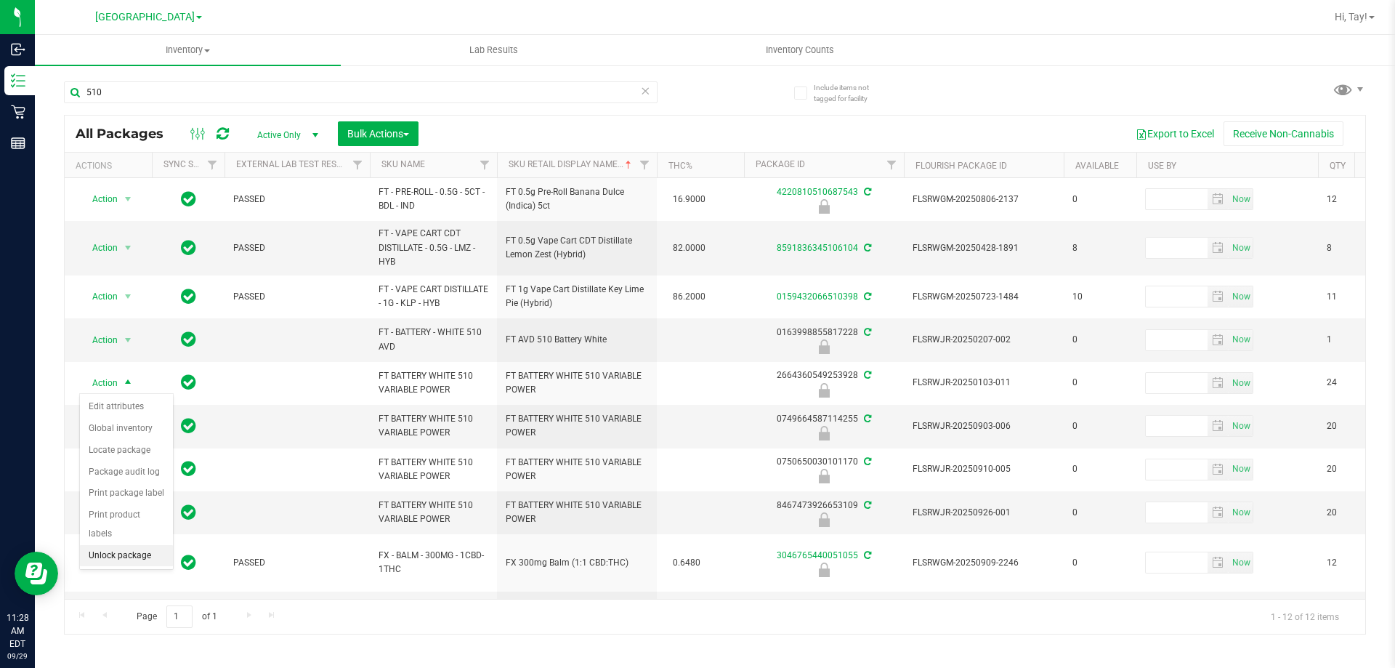
click at [132, 545] on li "Unlock package" at bounding box center [126, 556] width 93 height 22
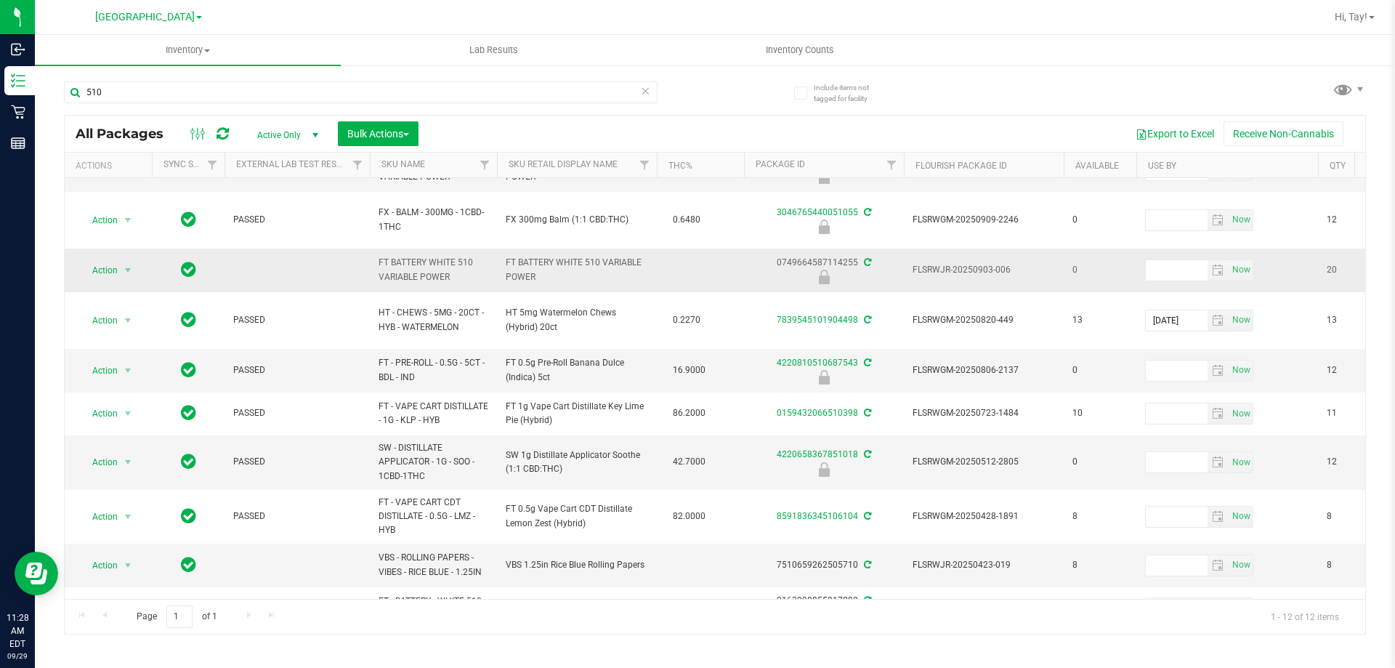
scroll to position [143, 0]
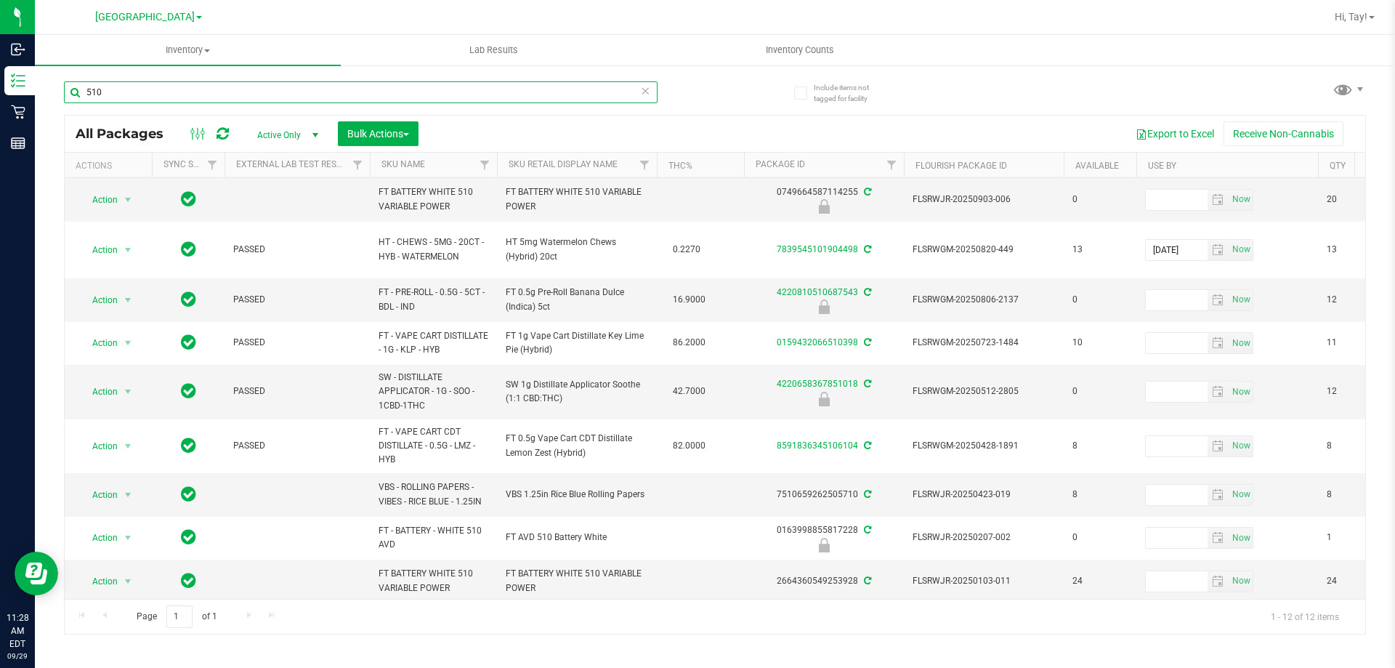
click at [414, 90] on input "510" at bounding box center [361, 92] width 594 height 22
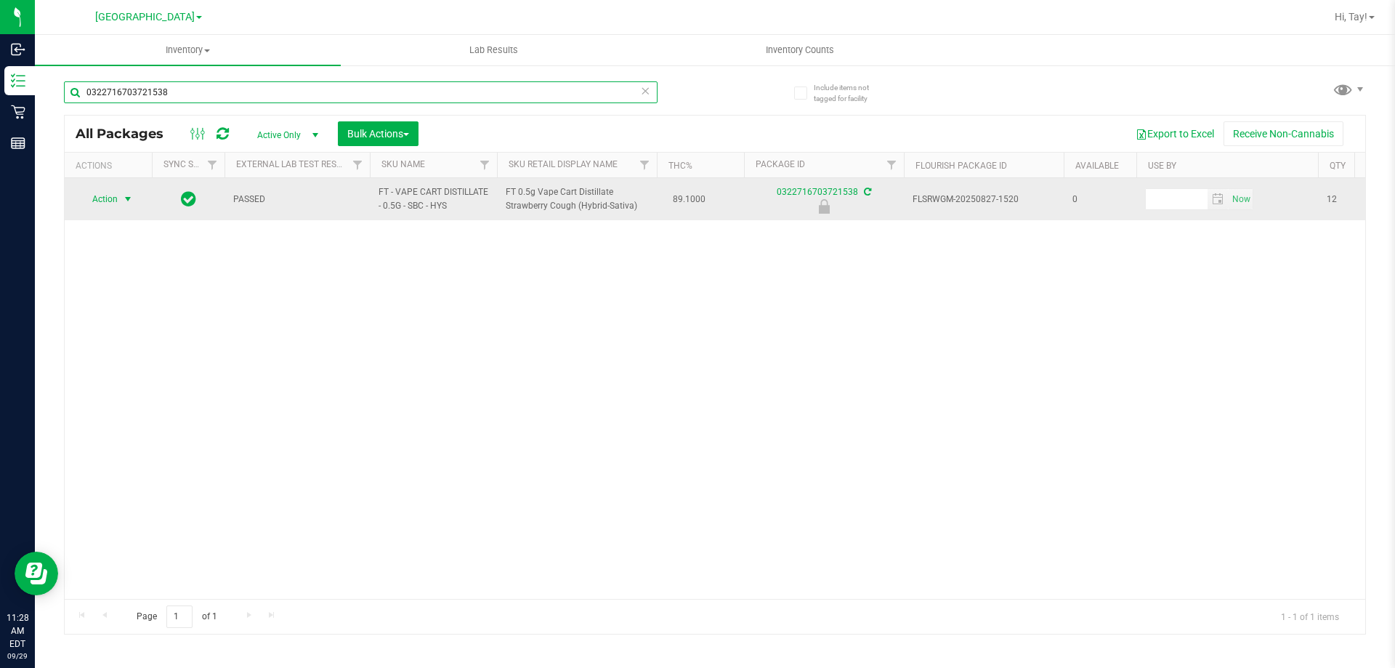
type input "0322716703721538"
click at [124, 199] on span "select" at bounding box center [128, 199] width 12 height 12
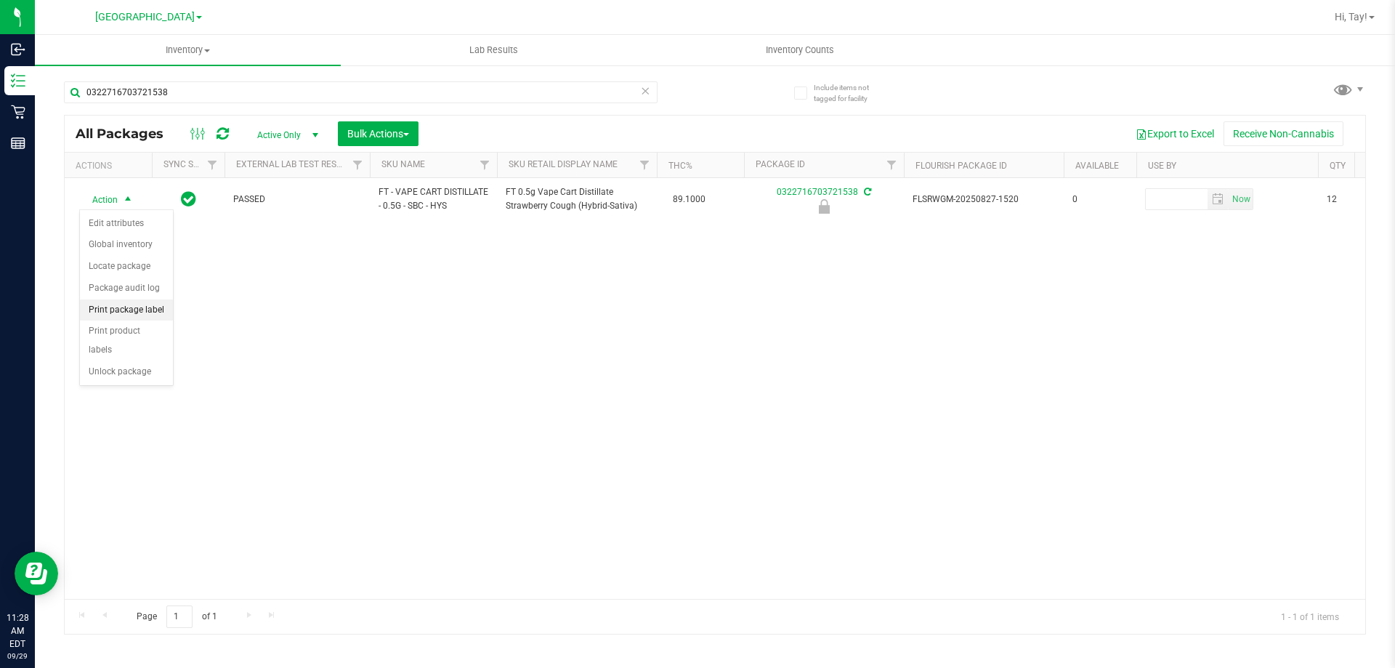
drag, startPoint x: 137, startPoint y: 310, endPoint x: 150, endPoint y: 310, distance: 12.4
click at [138, 310] on li "Print package label" at bounding box center [126, 310] width 93 height 22
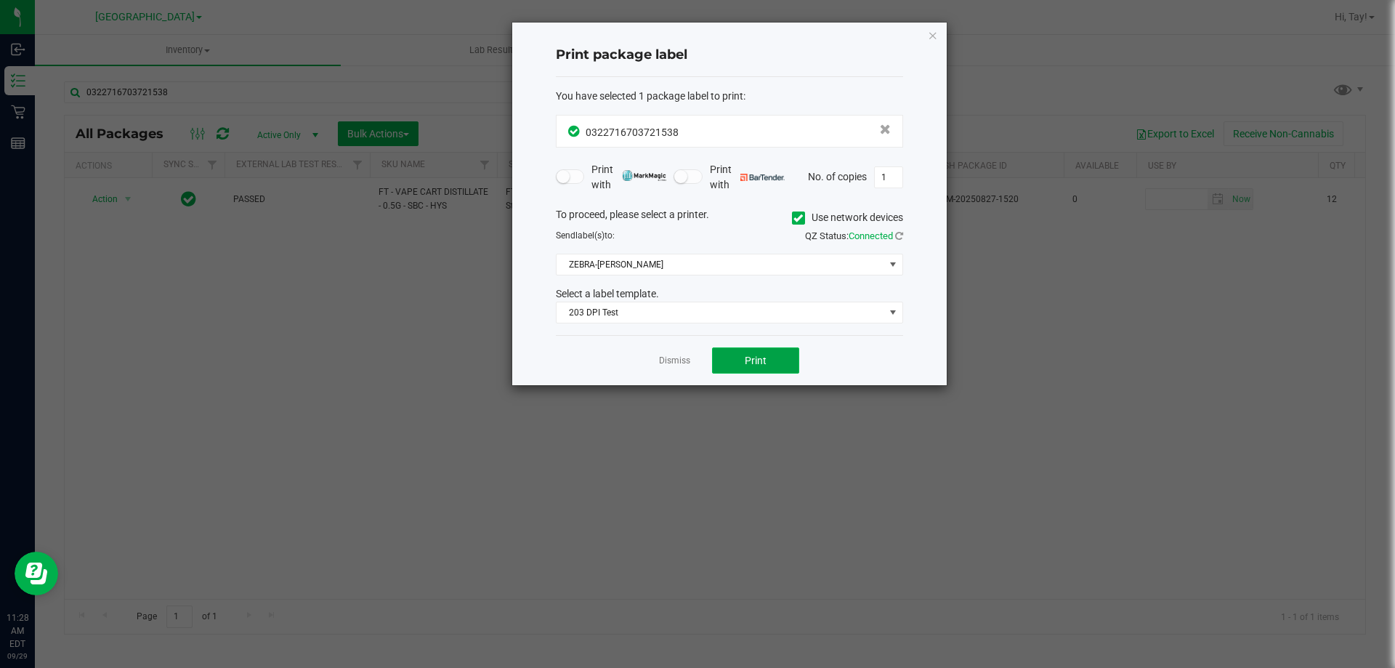
click at [736, 360] on button "Print" at bounding box center [755, 360] width 87 height 26
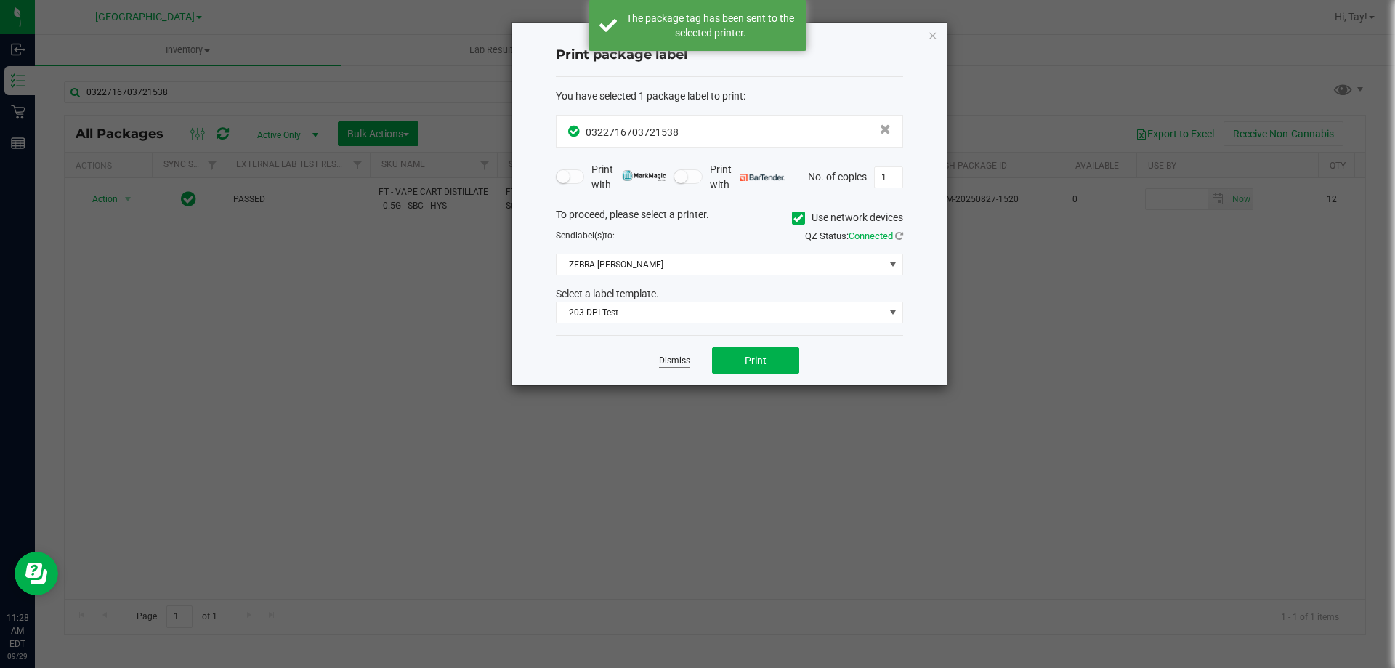
click at [680, 363] on link "Dismiss" at bounding box center [674, 361] width 31 height 12
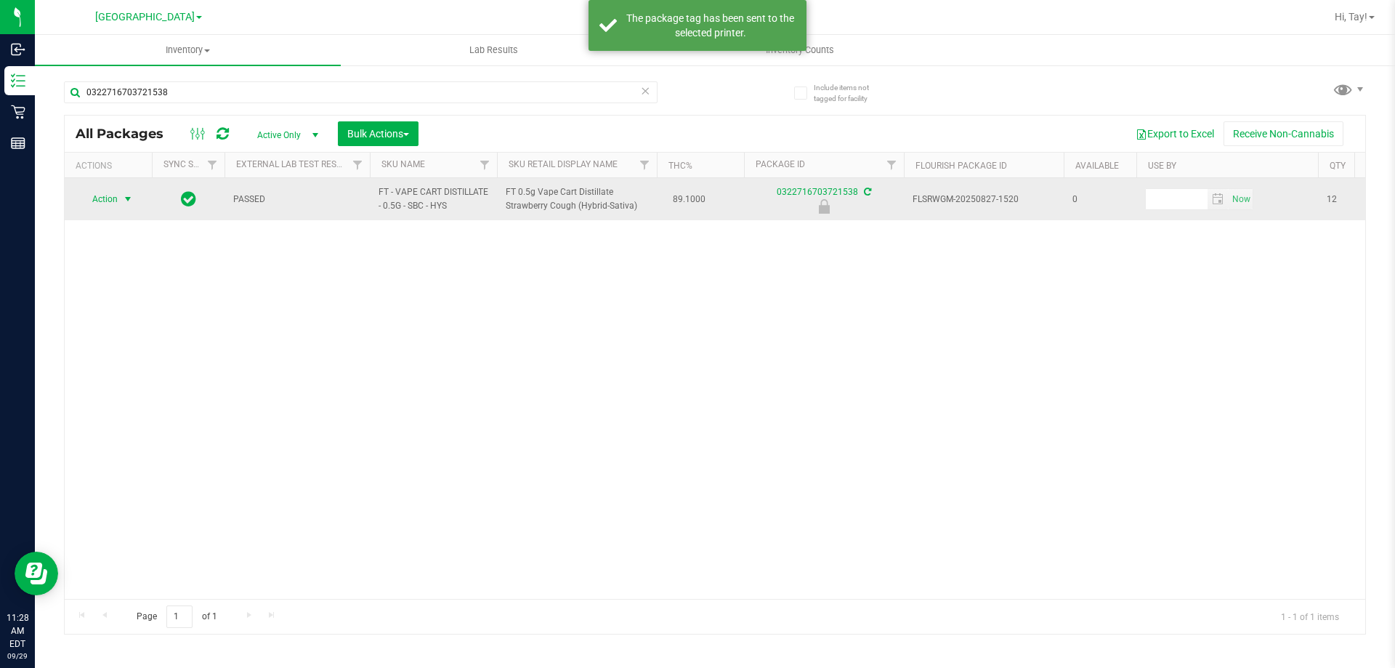
click at [122, 211] on td "Action Action Edit attributes Global inventory Locate package Package audit log…" at bounding box center [108, 199] width 87 height 42
click at [116, 210] on td "Action Action Edit attributes Global inventory Locate package Package audit log…" at bounding box center [108, 199] width 87 height 42
click at [128, 205] on span "select" at bounding box center [128, 199] width 12 height 12
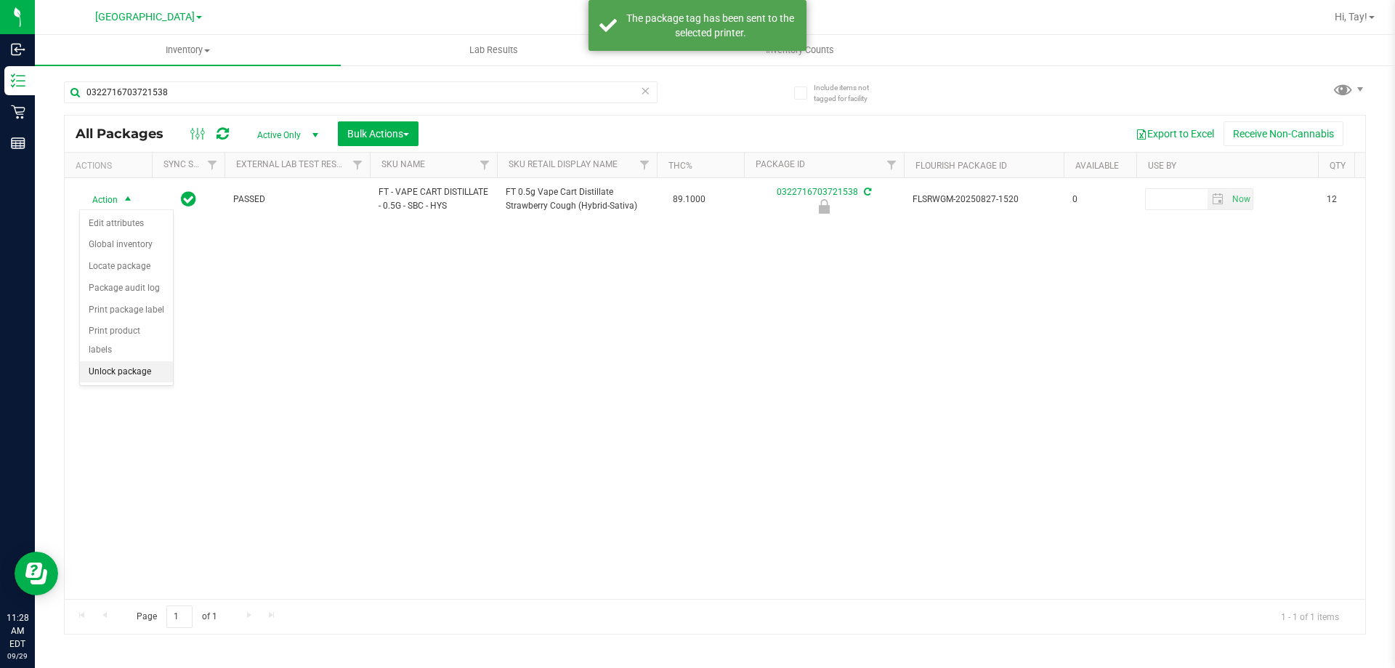
click at [135, 361] on li "Unlock package" at bounding box center [126, 372] width 93 height 22
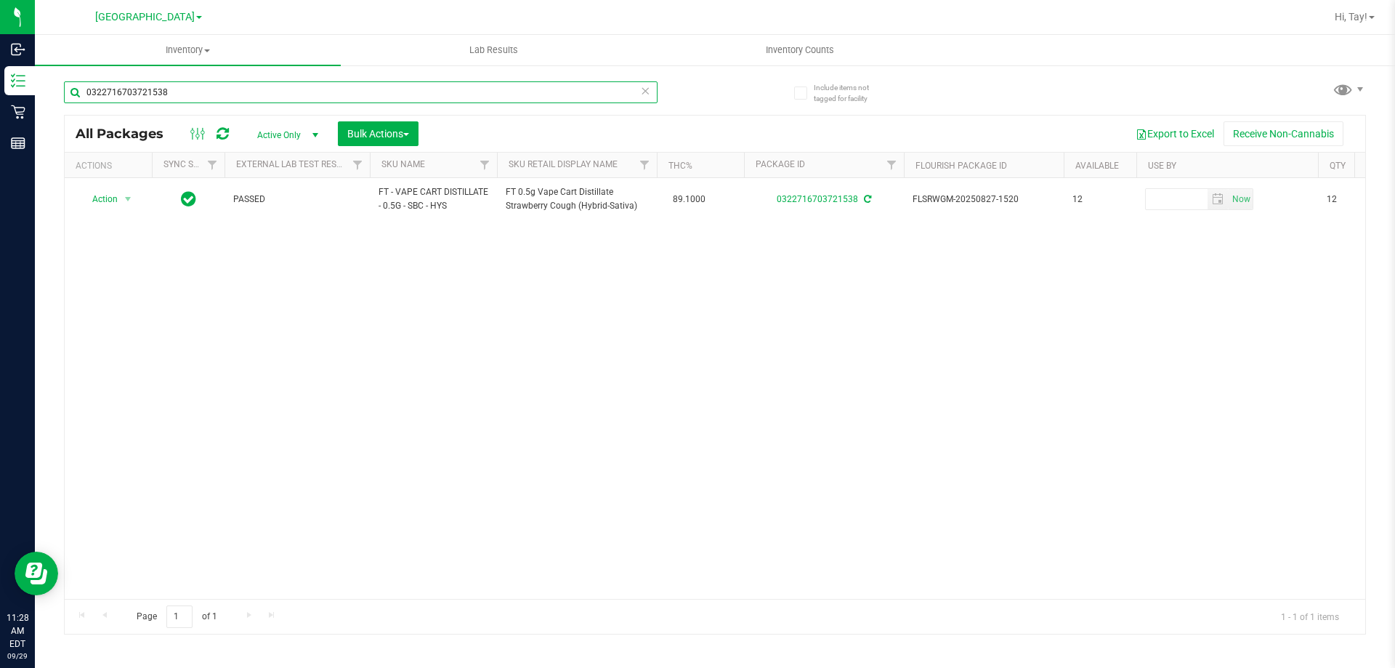
click at [206, 92] on input "0322716703721538" at bounding box center [361, 92] width 594 height 22
click at [214, 63] on uib-tab-heading "Inventory All packages All inventory Waste log Create inventory" at bounding box center [188, 50] width 306 height 31
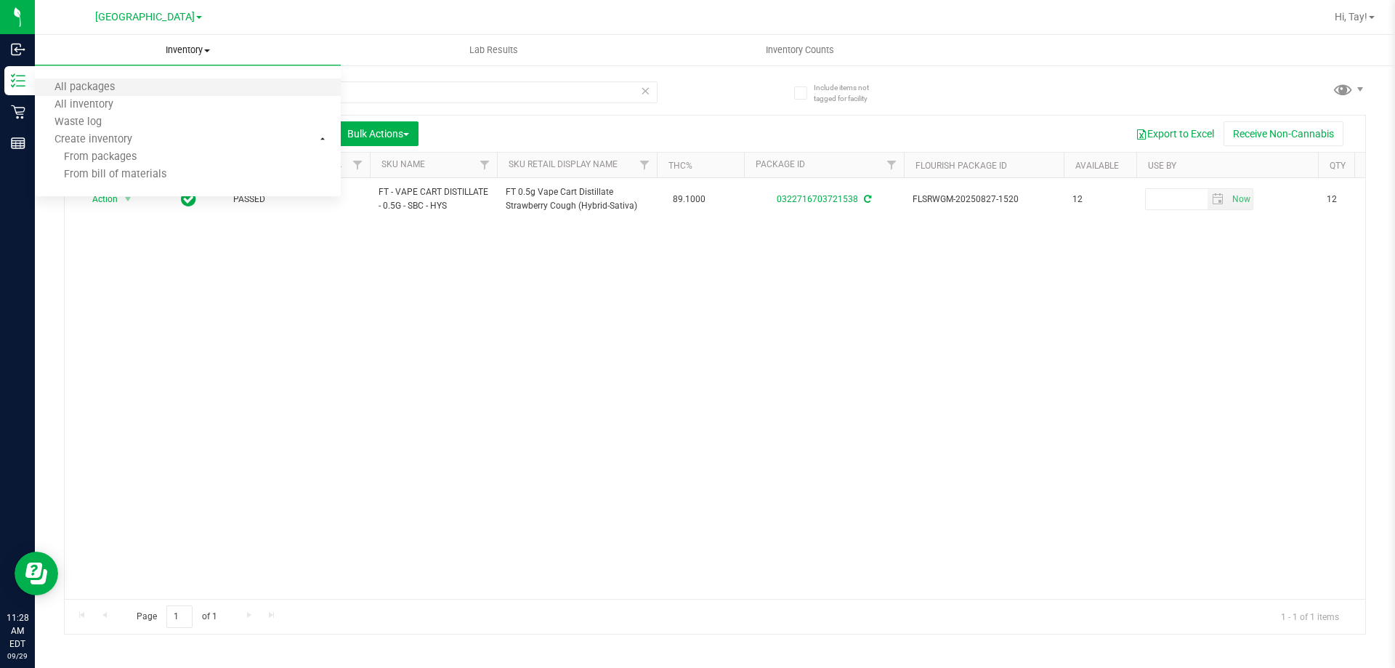
click at [187, 86] on li "All packages" at bounding box center [188, 87] width 306 height 17
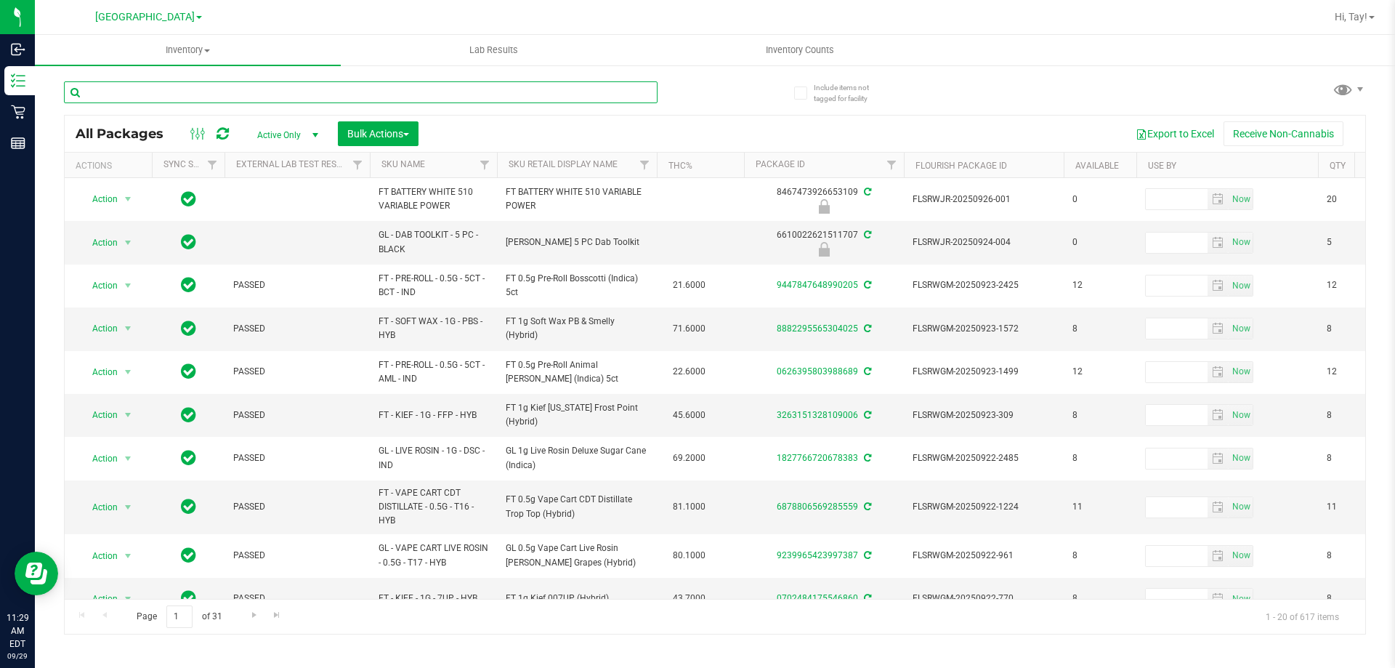
drag, startPoint x: 246, startPoint y: 87, endPoint x: 282, endPoint y: 89, distance: 35.6
click at [257, 89] on input "text" at bounding box center [361, 92] width 594 height 22
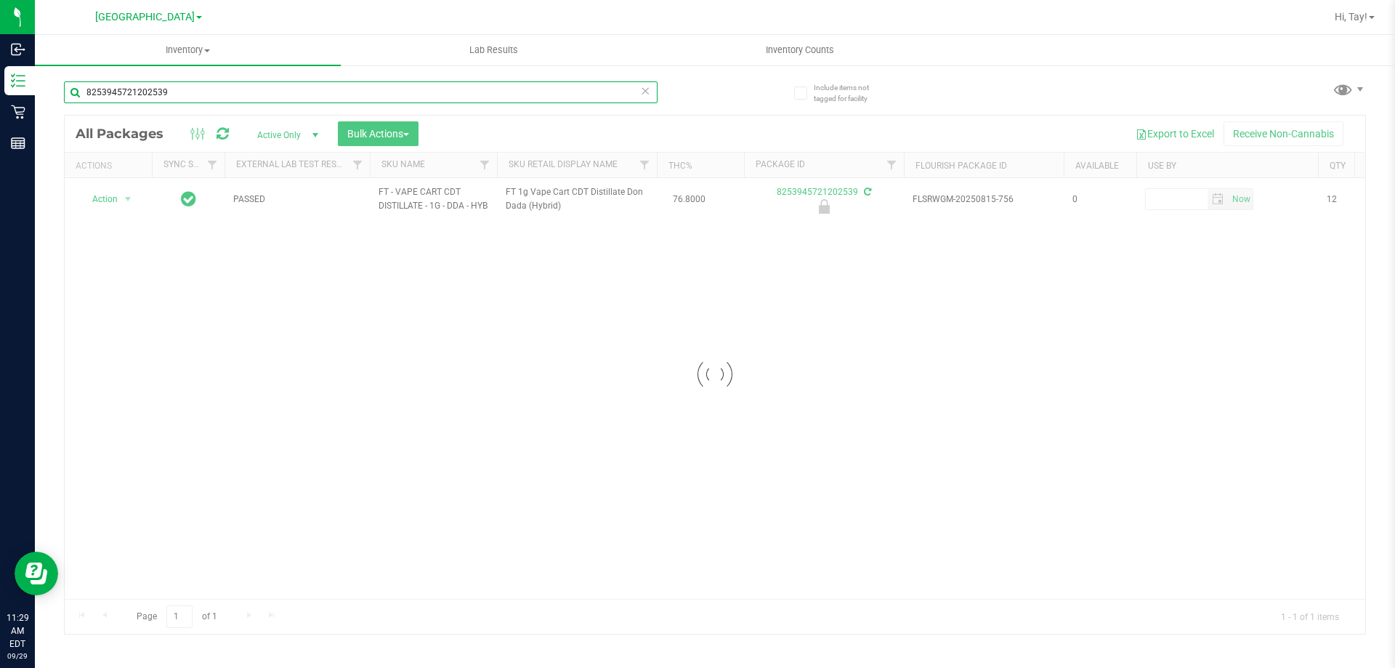
type input "8253945721202539"
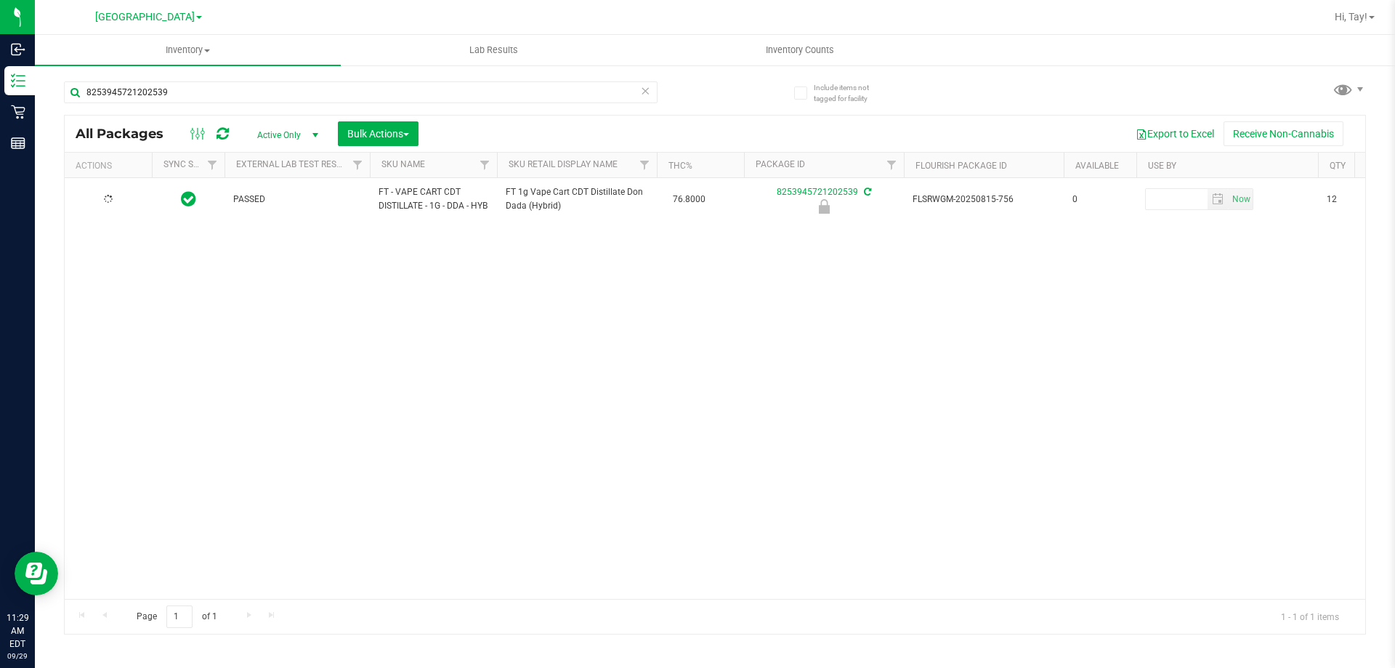
click at [116, 196] on td at bounding box center [108, 199] width 87 height 42
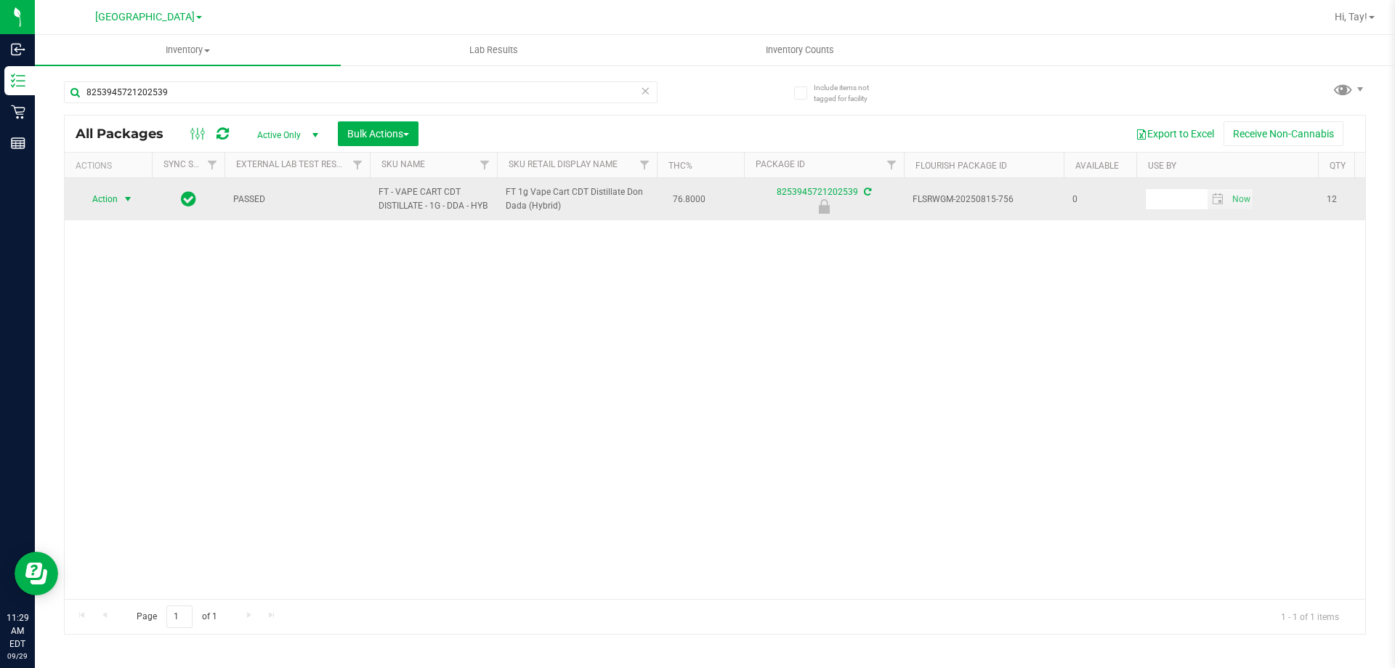
click at [116, 206] on span "Action" at bounding box center [98, 199] width 39 height 20
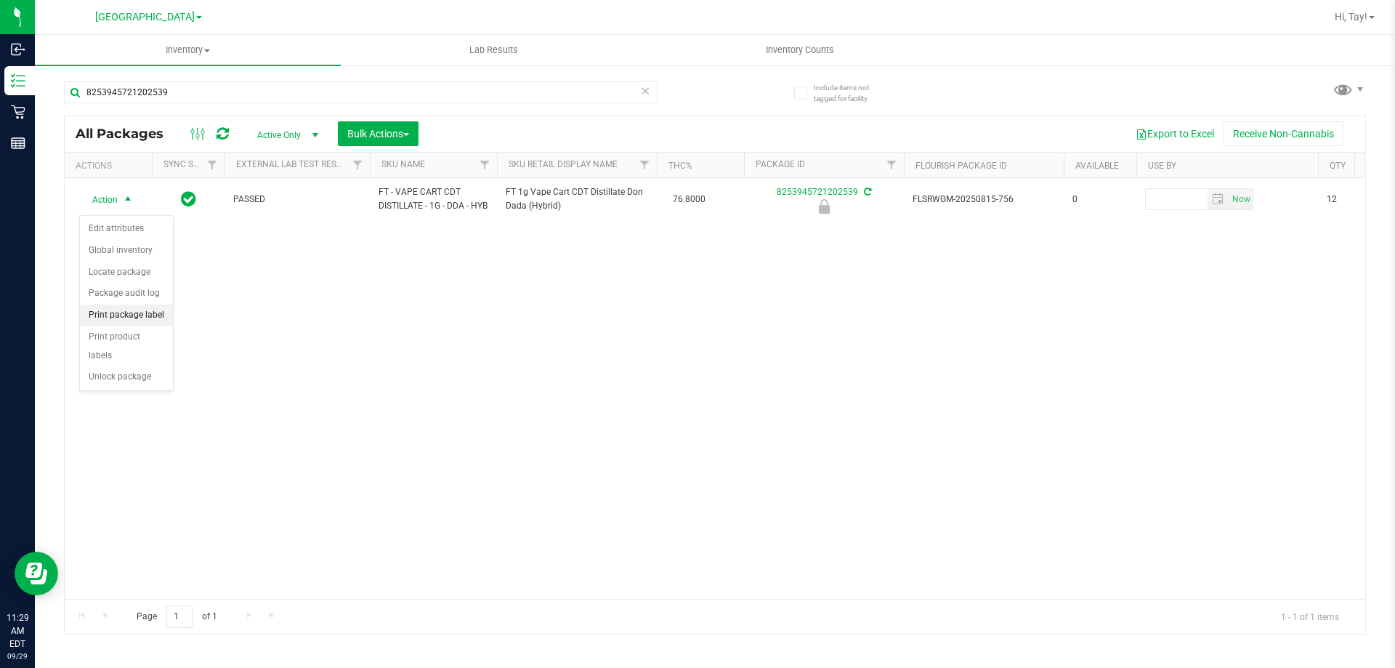
click at [122, 313] on li "Print package label" at bounding box center [126, 316] width 93 height 22
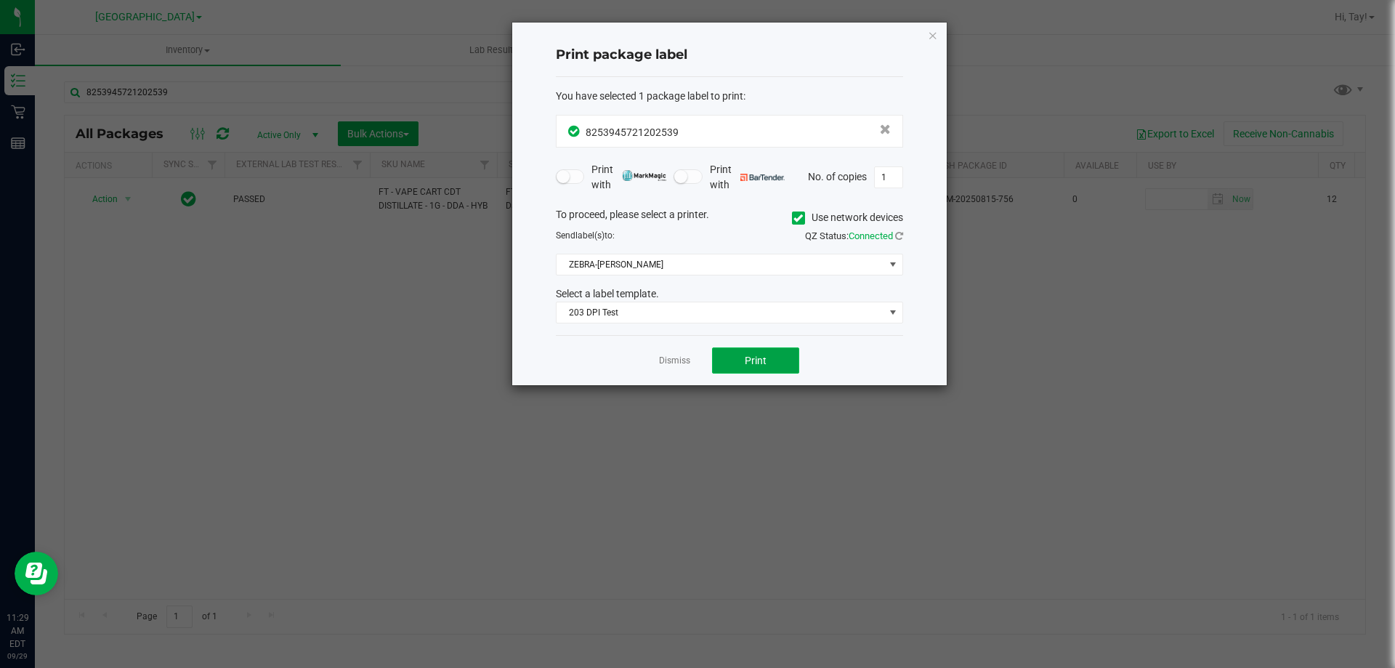
click at [749, 356] on span "Print" at bounding box center [756, 361] width 22 height 12
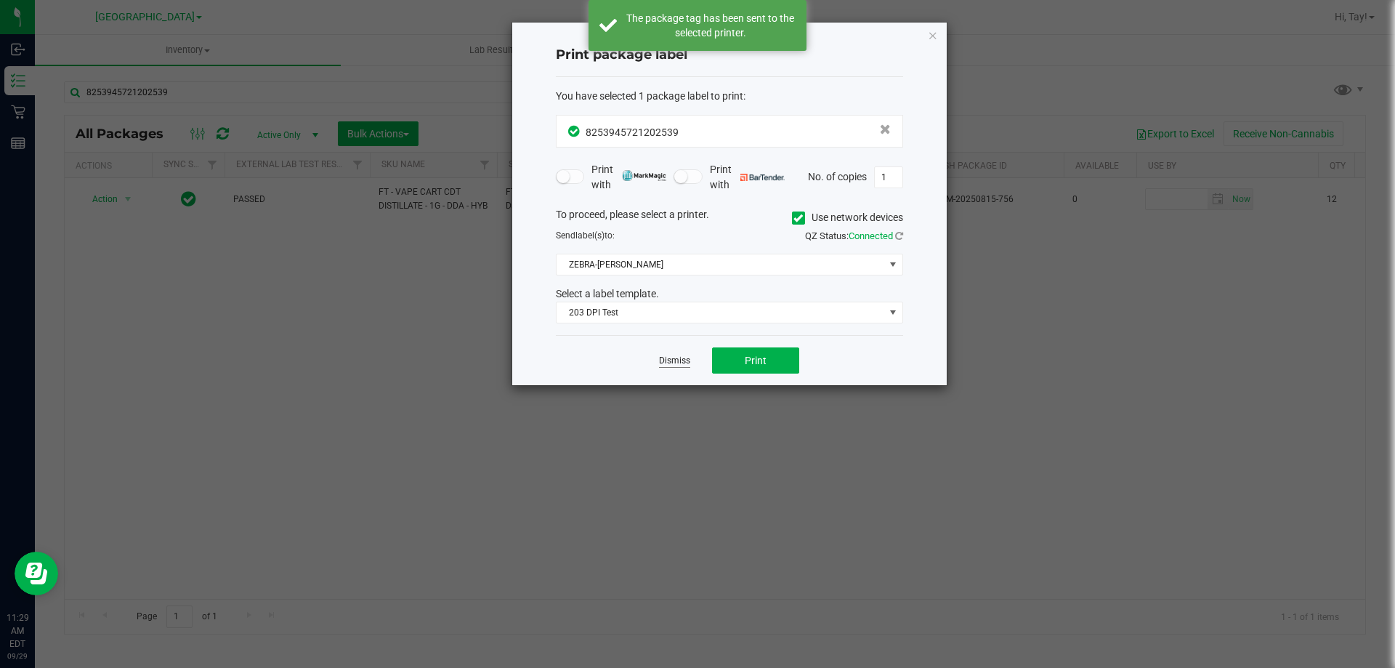
click at [673, 363] on link "Dismiss" at bounding box center [674, 361] width 31 height 12
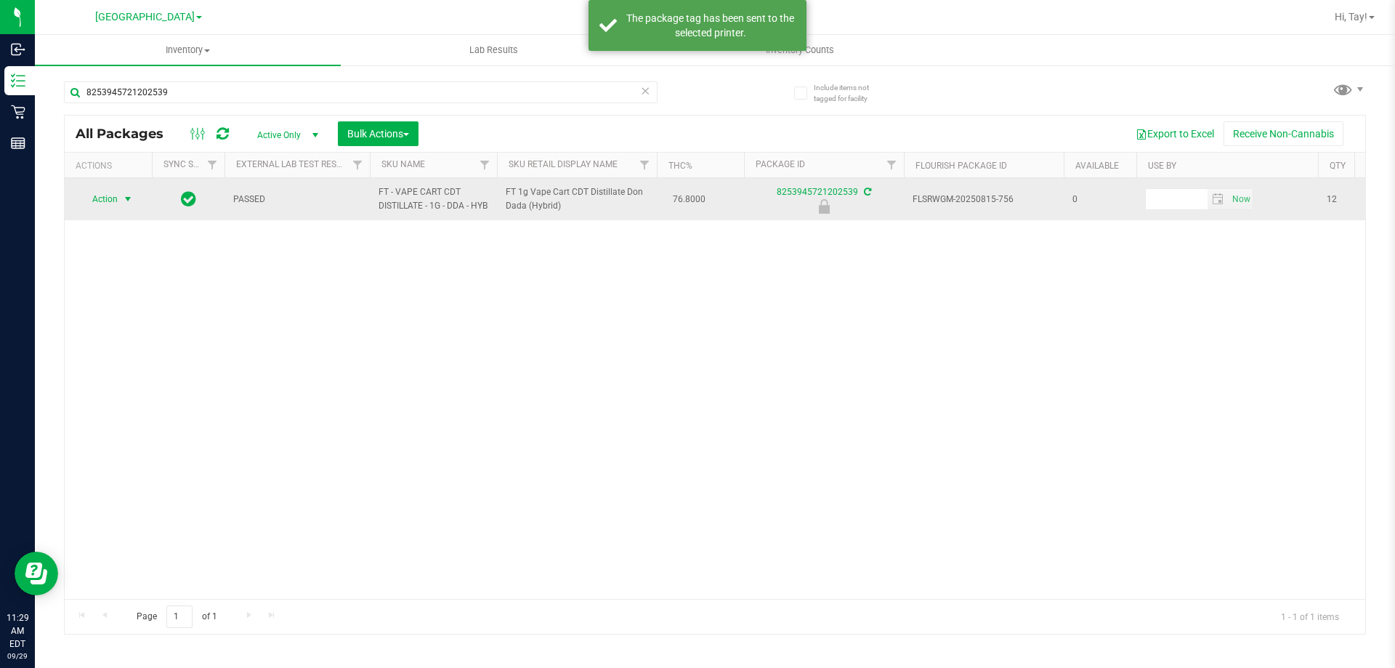
click at [121, 209] on span "select" at bounding box center [128, 199] width 18 height 20
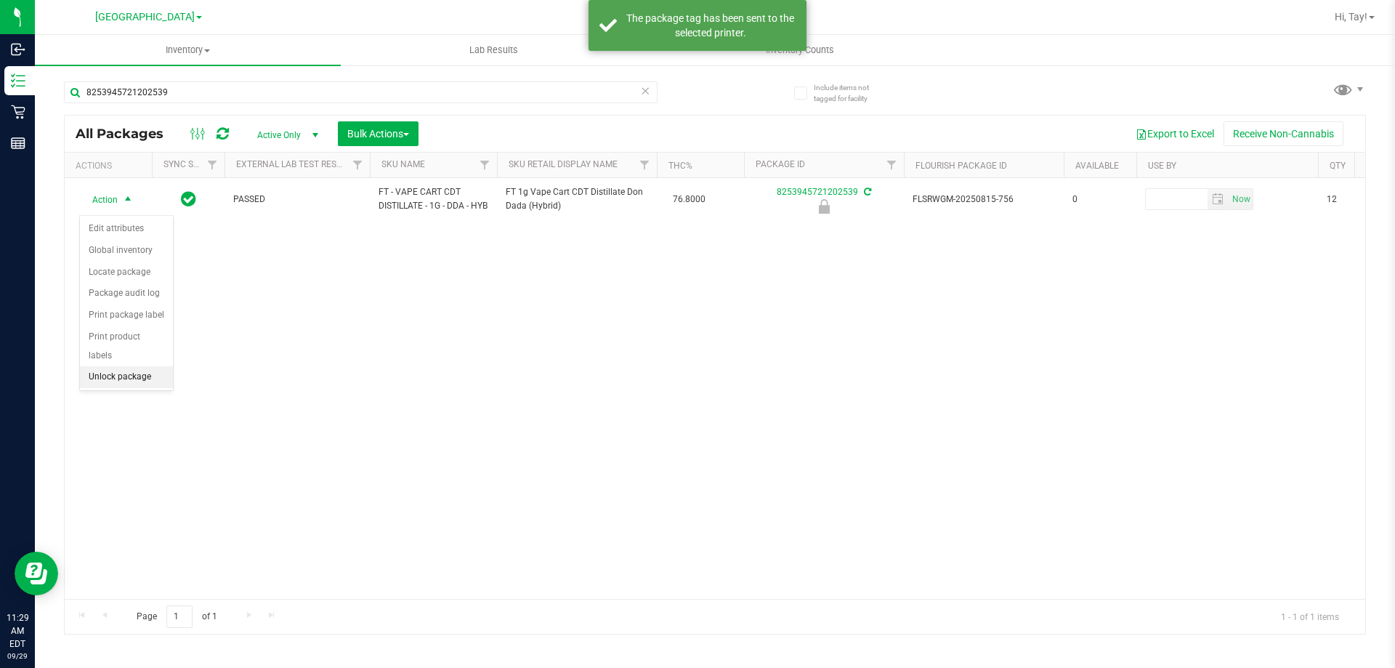
click at [119, 366] on li "Unlock package" at bounding box center [126, 377] width 93 height 22
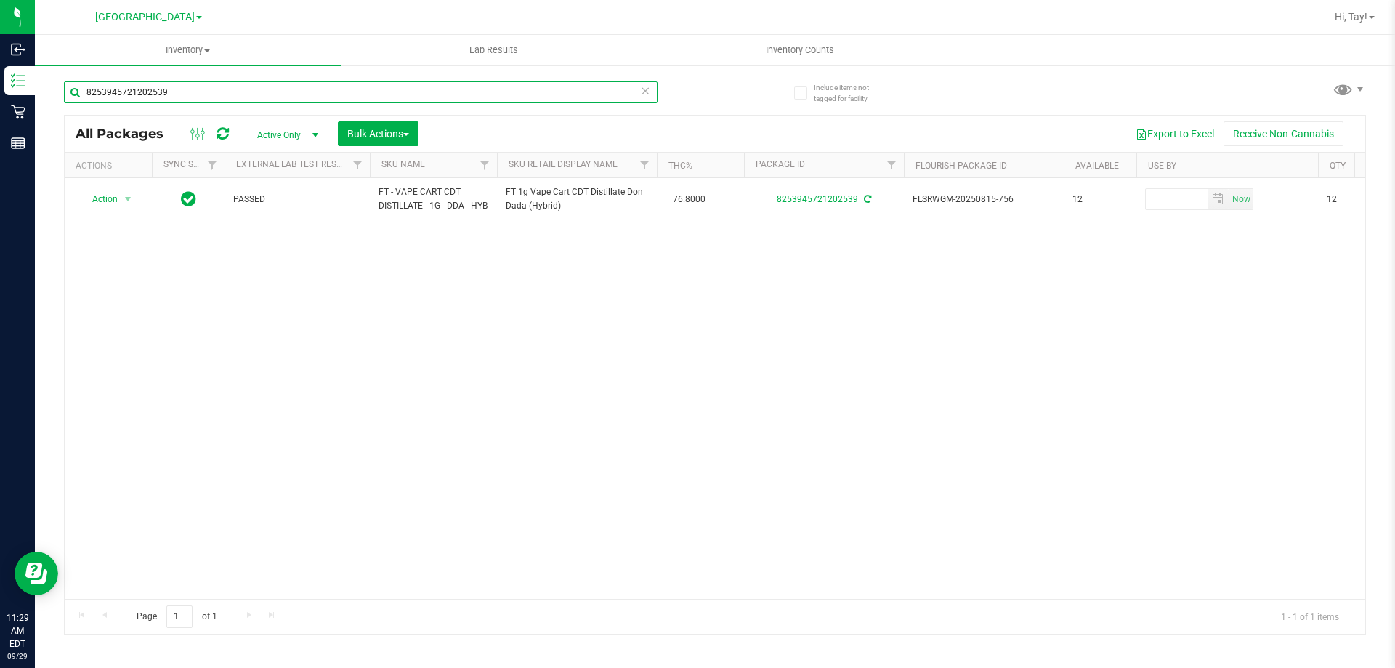
click at [505, 88] on input "8253945721202539" at bounding box center [361, 92] width 594 height 22
click at [504, 89] on input "8253945721202539" at bounding box center [361, 92] width 594 height 22
type input "6519143535011168"
click at [123, 198] on span "select" at bounding box center [128, 199] width 12 height 12
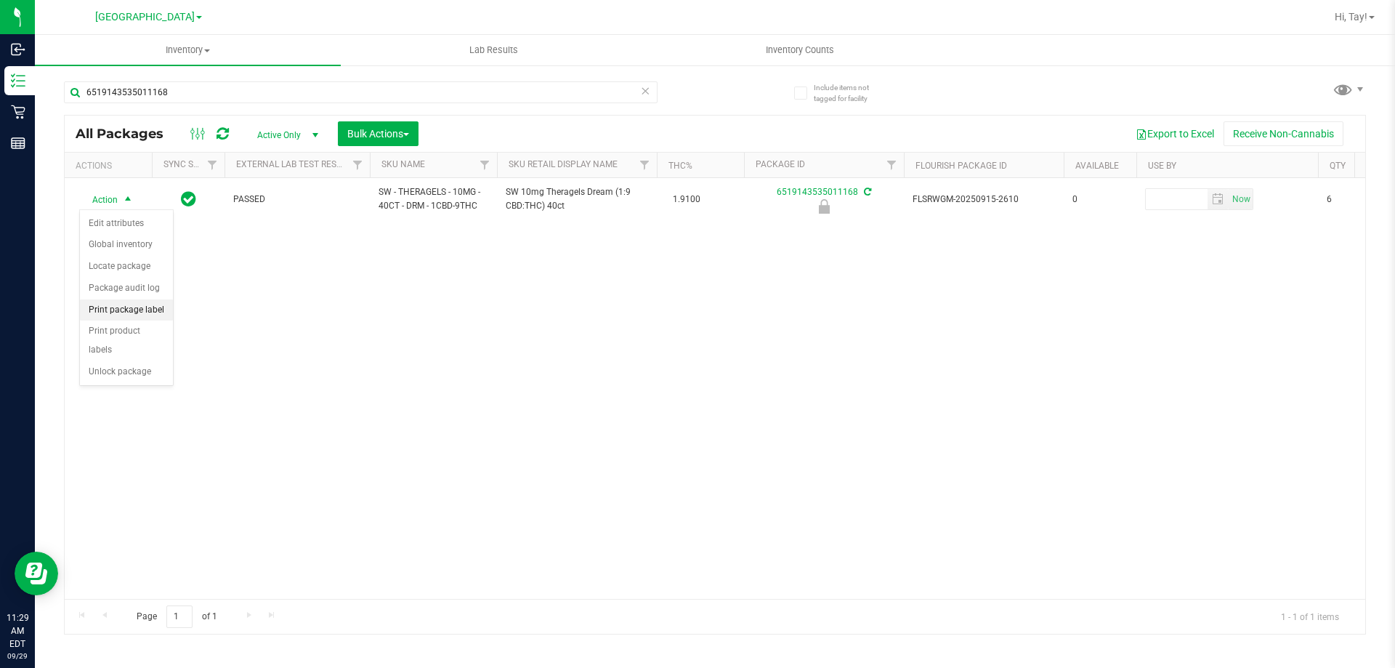
click at [124, 308] on li "Print package label" at bounding box center [126, 310] width 93 height 22
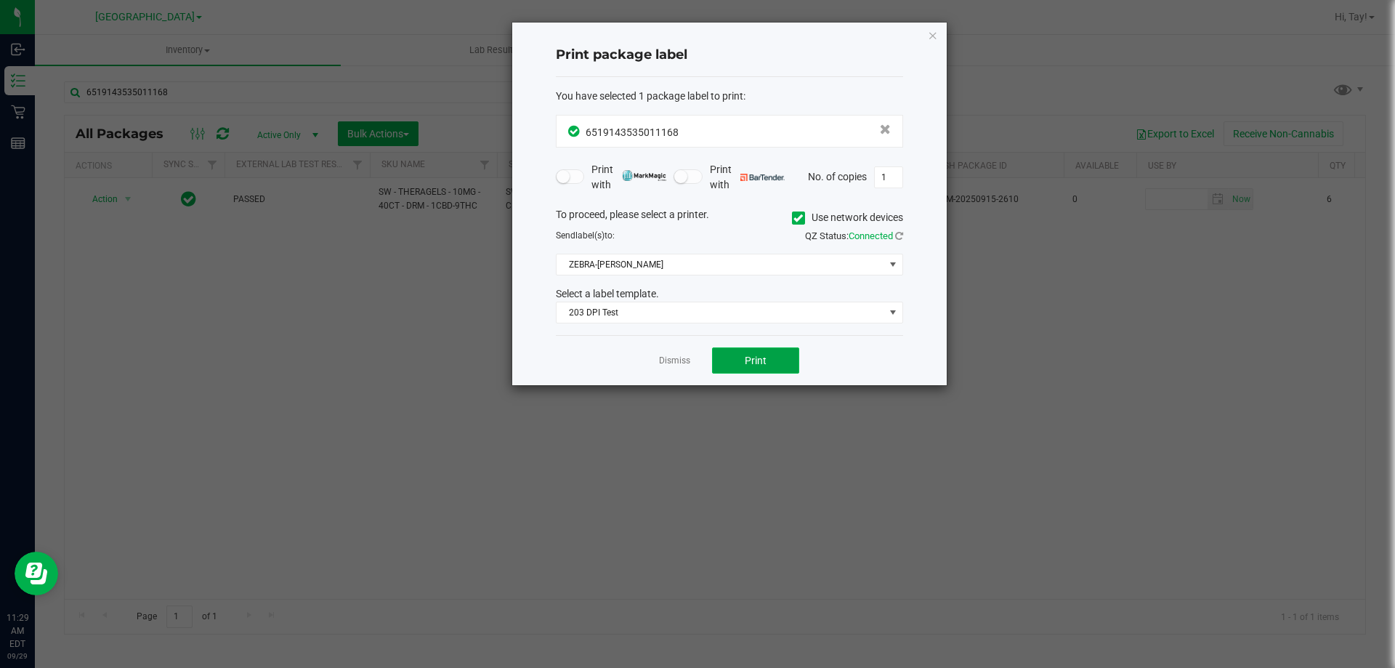
click at [757, 358] on span "Print" at bounding box center [756, 361] width 22 height 12
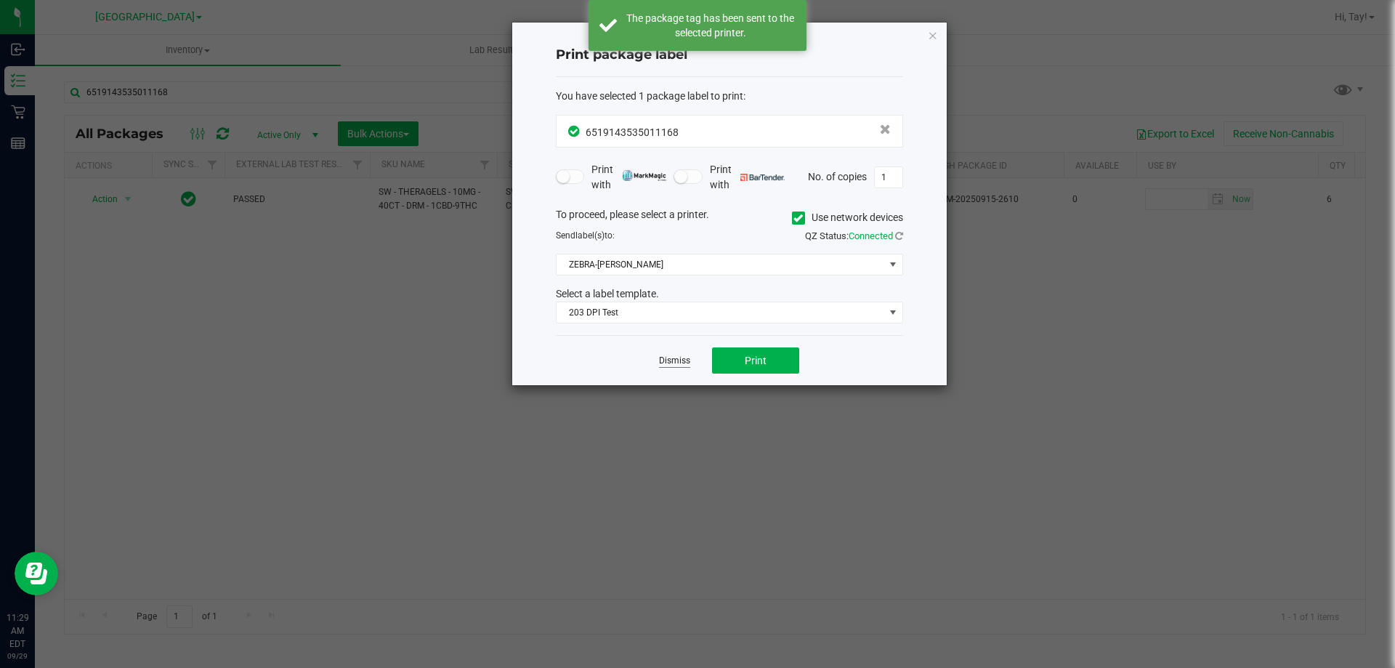
click at [682, 363] on link "Dismiss" at bounding box center [674, 361] width 31 height 12
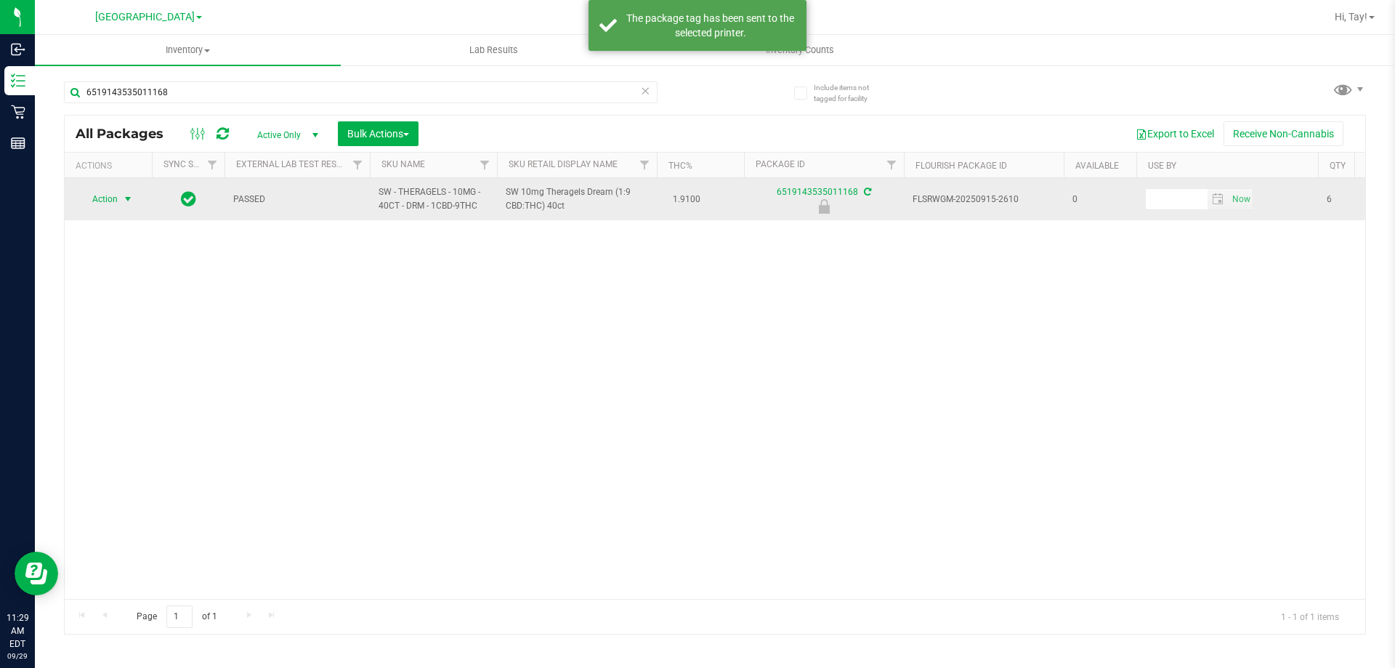
click at [104, 201] on span "Action" at bounding box center [98, 199] width 39 height 20
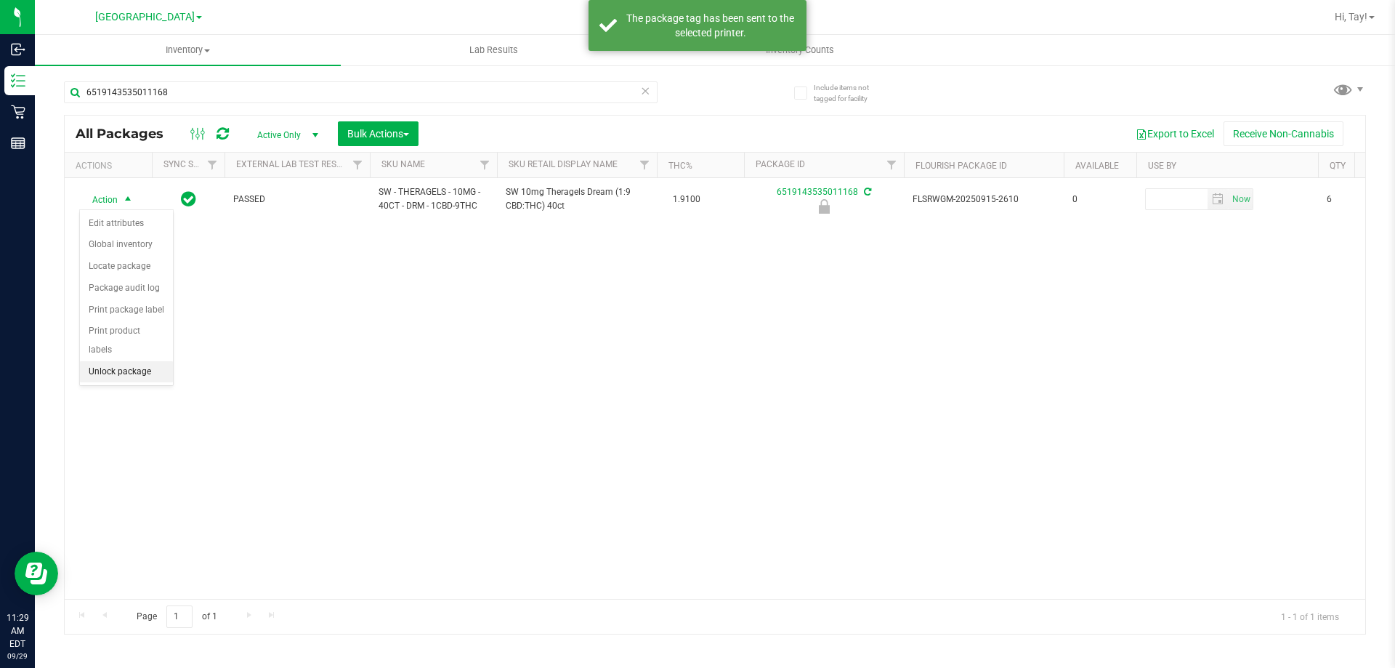
click at [117, 361] on li "Unlock package" at bounding box center [126, 372] width 93 height 22
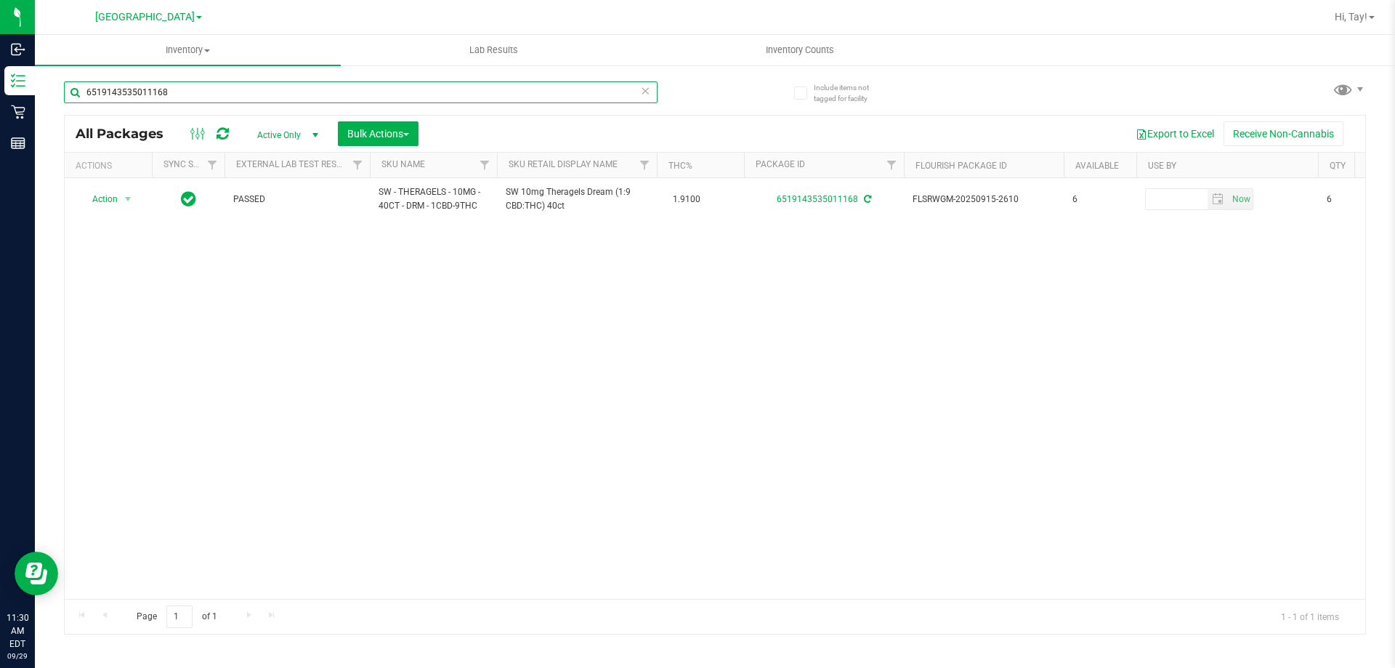
click at [186, 95] on input "6519143535011168" at bounding box center [361, 92] width 594 height 22
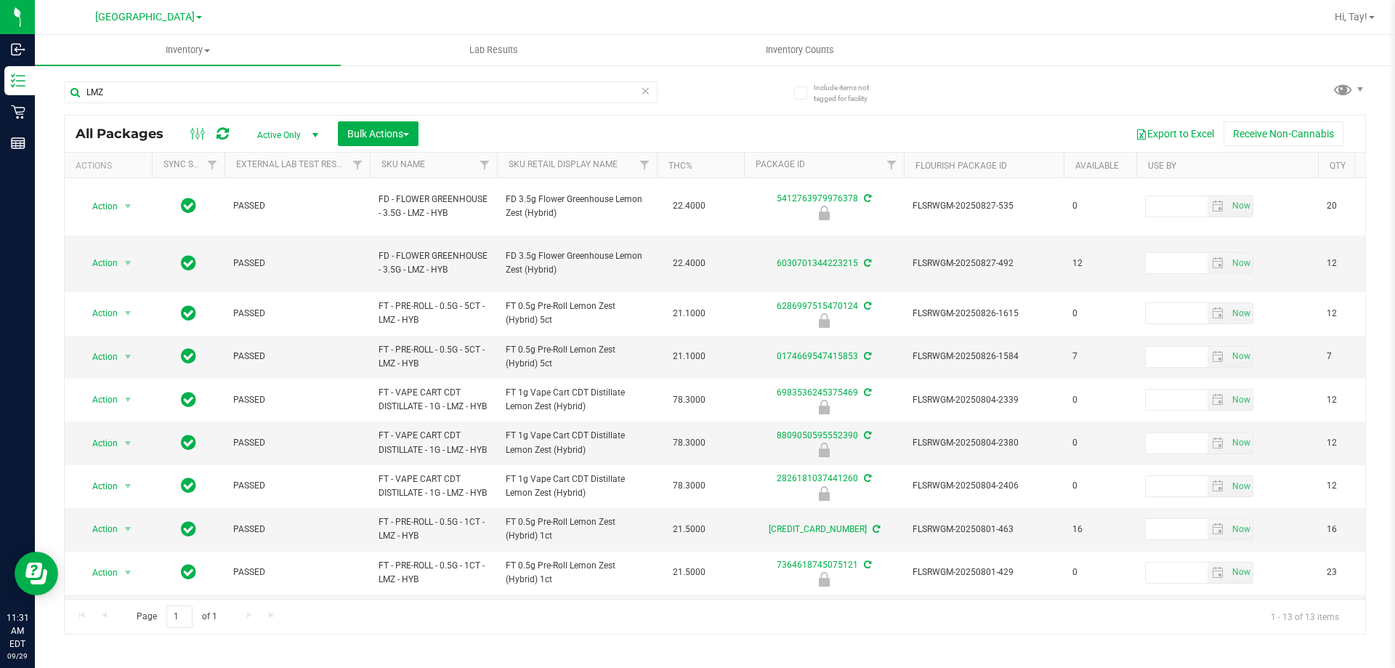
click at [651, 119] on div "All Packages Active Only Active Only Lab Samples Locked All External Internal B…" at bounding box center [715, 134] width 1301 height 36
click at [377, 98] on input "LMZ" at bounding box center [361, 92] width 594 height 22
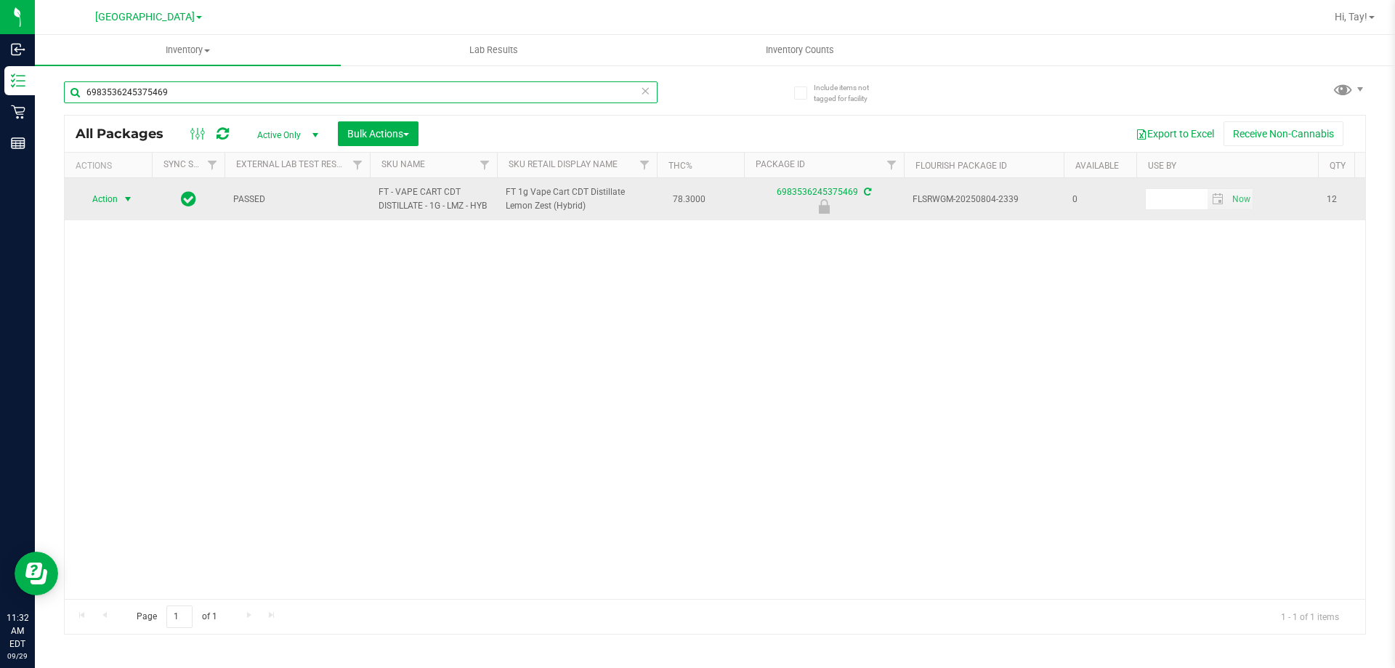
type input "6983536245375469"
click at [128, 201] on span "select" at bounding box center [128, 199] width 12 height 12
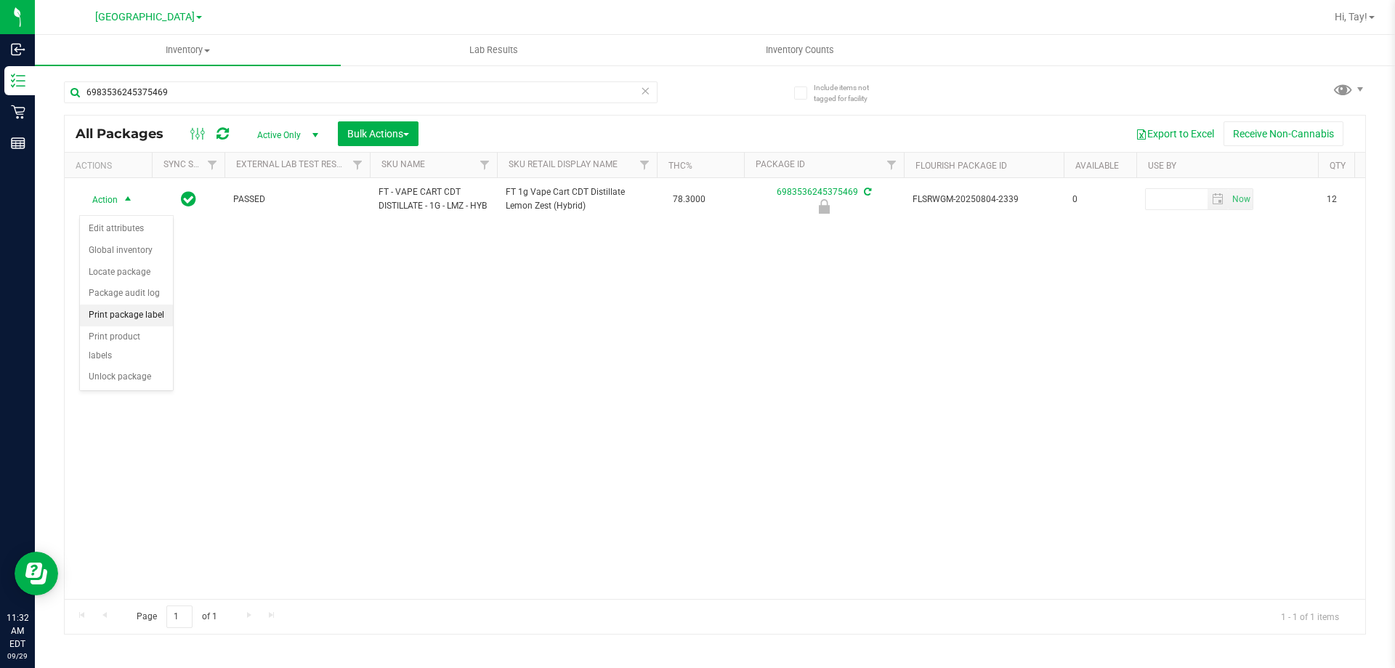
click at [137, 310] on li "Print package label" at bounding box center [126, 316] width 93 height 22
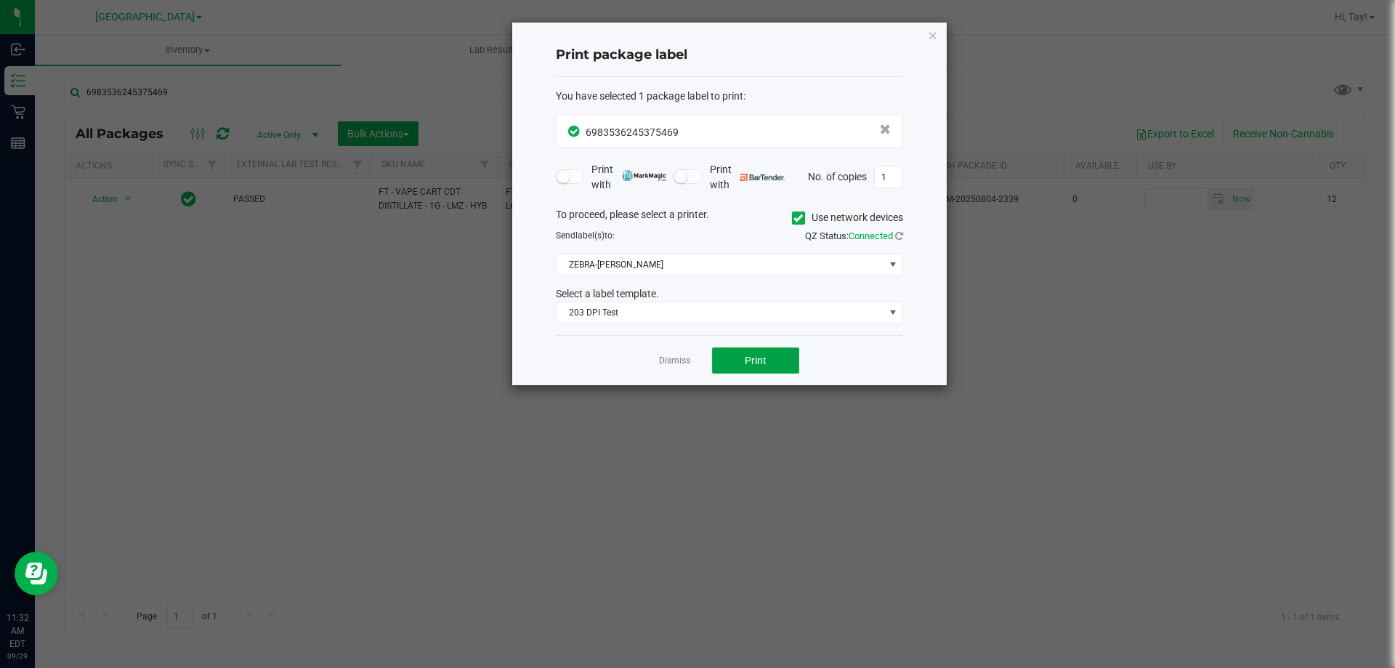
click at [727, 354] on button "Print" at bounding box center [755, 360] width 87 height 26
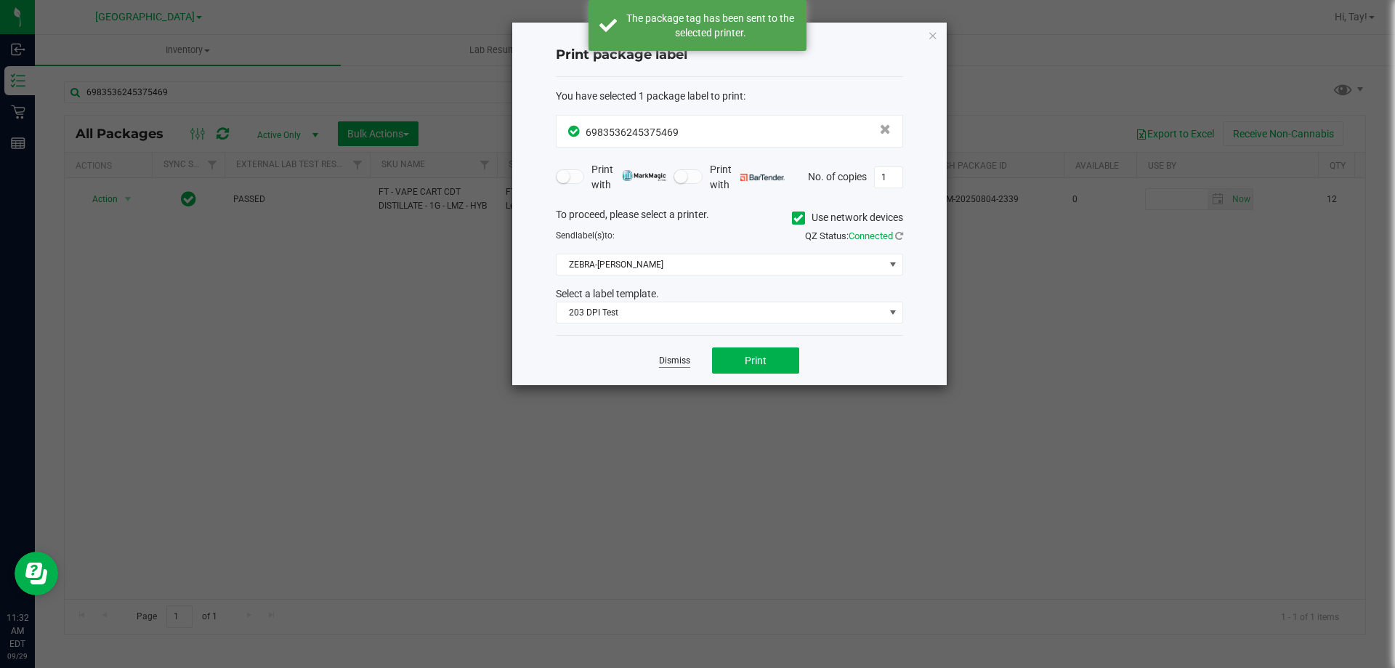
click at [686, 360] on link "Dismiss" at bounding box center [674, 361] width 31 height 12
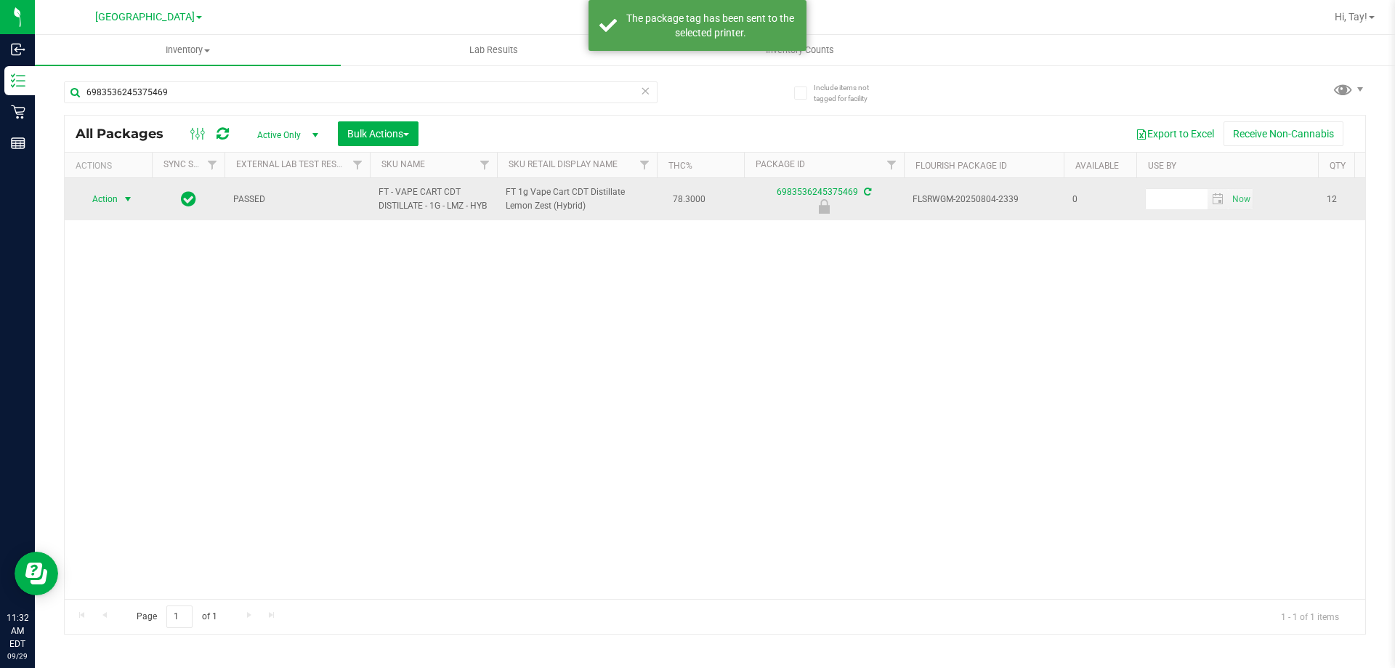
click at [132, 205] on span "select" at bounding box center [128, 199] width 12 height 12
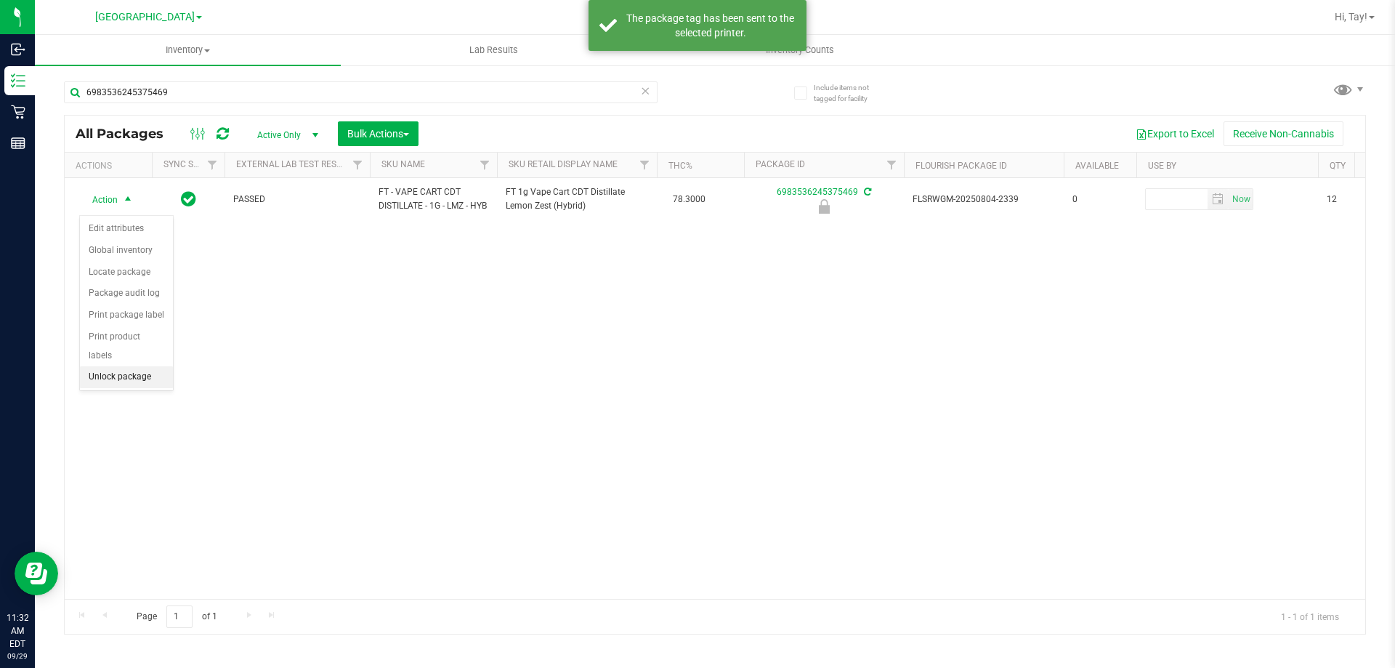
click at [144, 366] on li "Unlock package" at bounding box center [126, 377] width 93 height 22
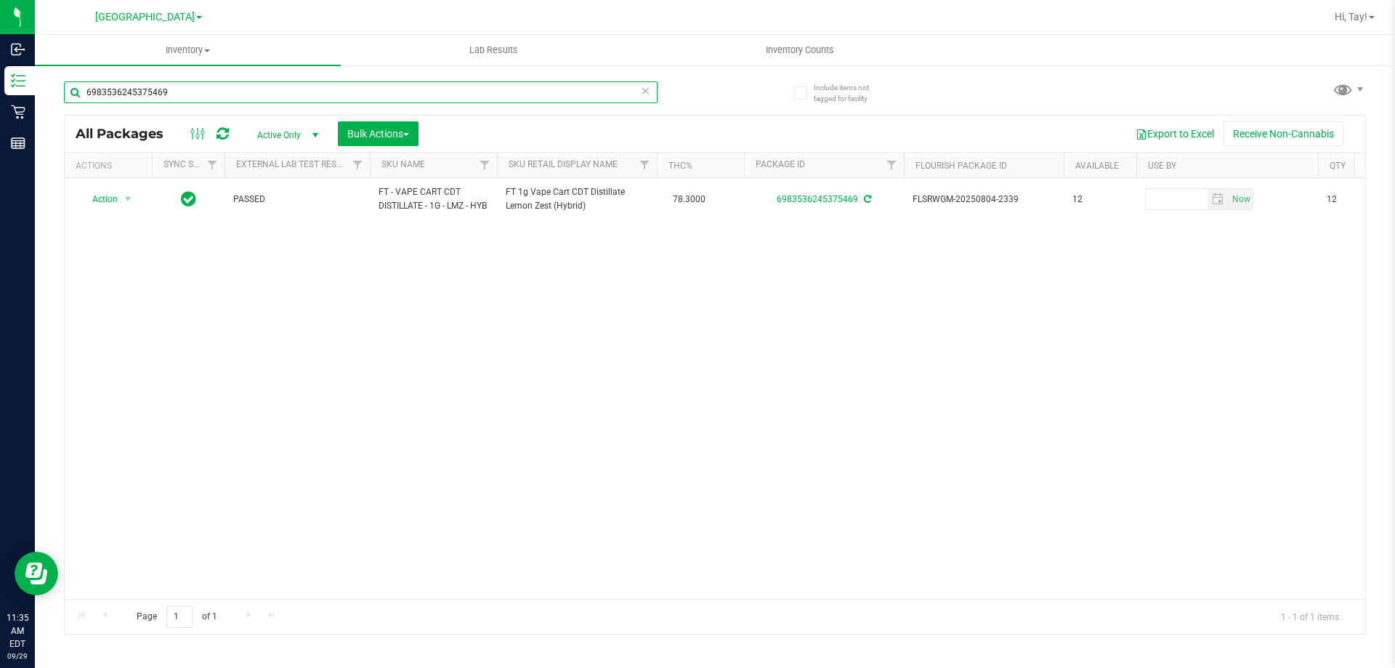
click at [359, 94] on input "6983536245375469" at bounding box center [361, 92] width 594 height 22
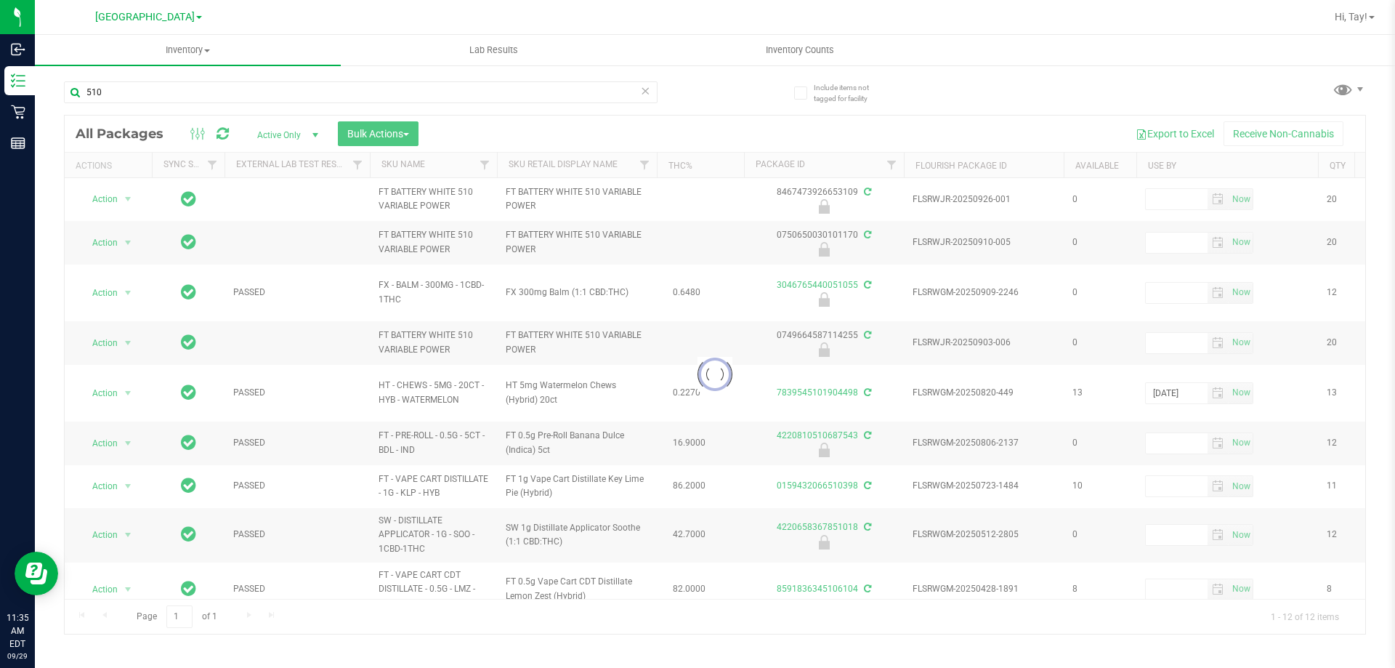
click at [626, 169] on th "Sku Retail Display Name" at bounding box center [577, 165] width 160 height 25
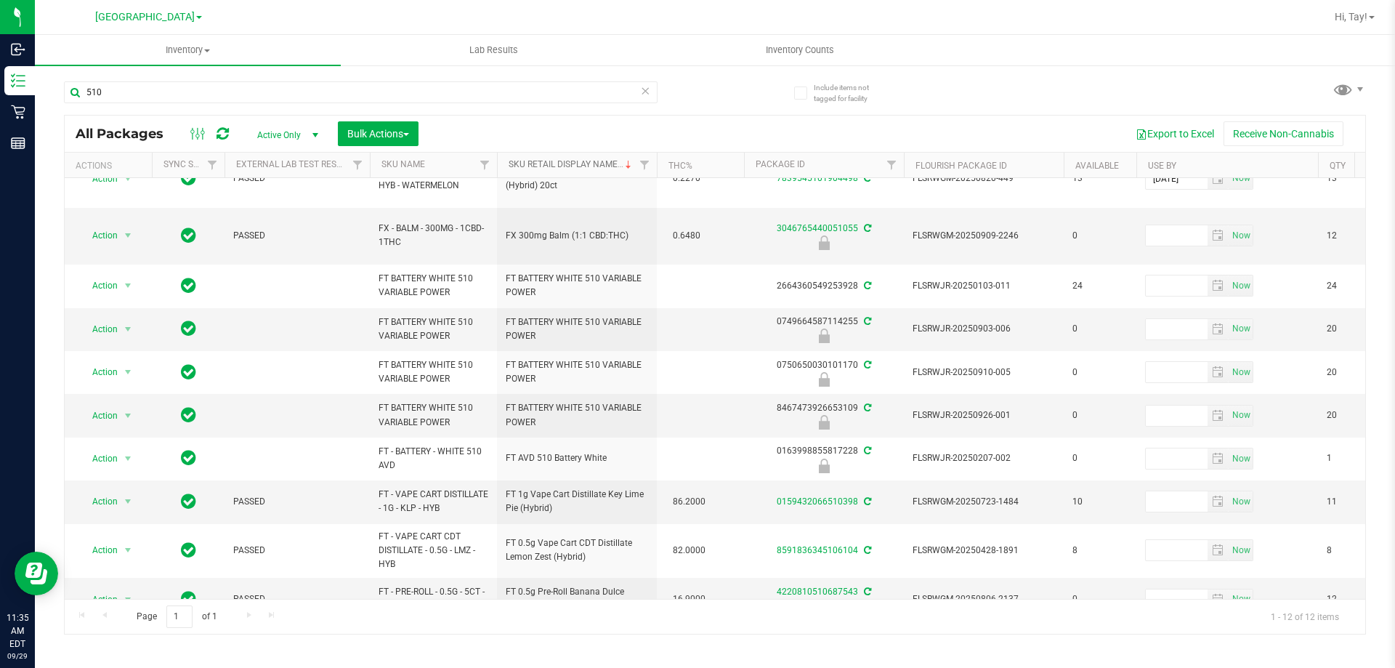
scroll to position [143, 0]
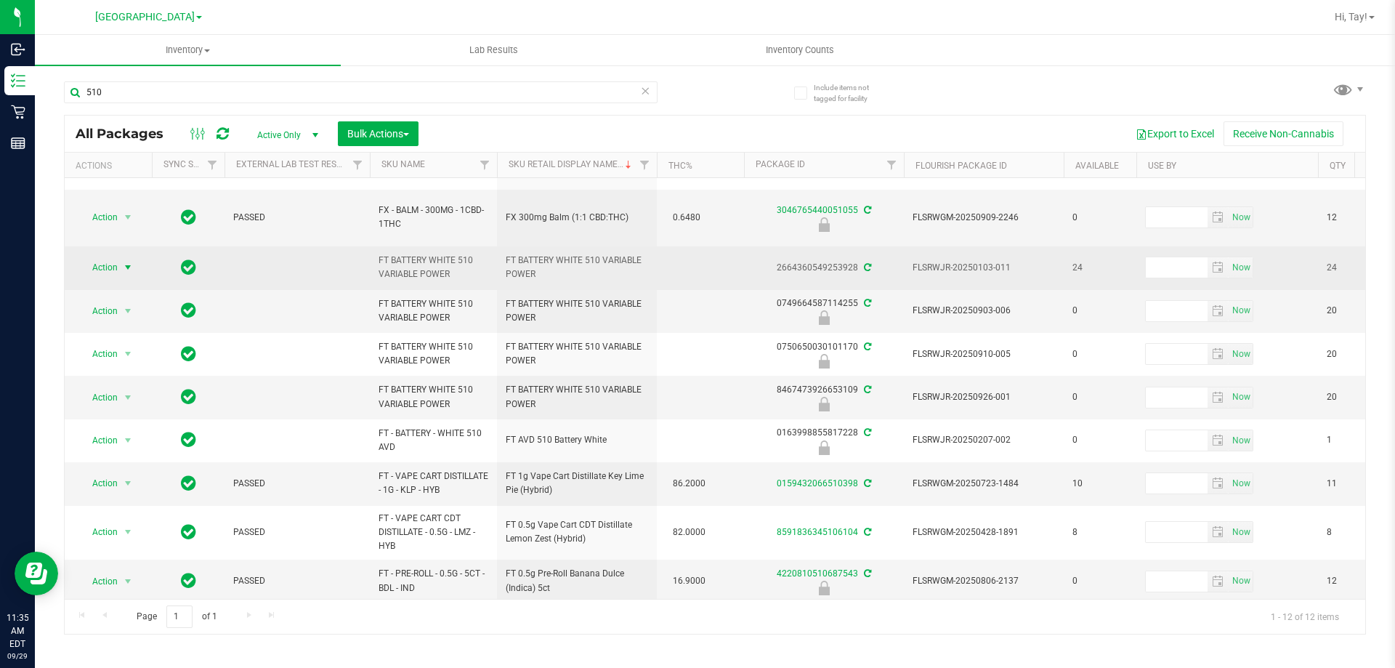
click at [116, 257] on span "Action" at bounding box center [98, 267] width 39 height 20
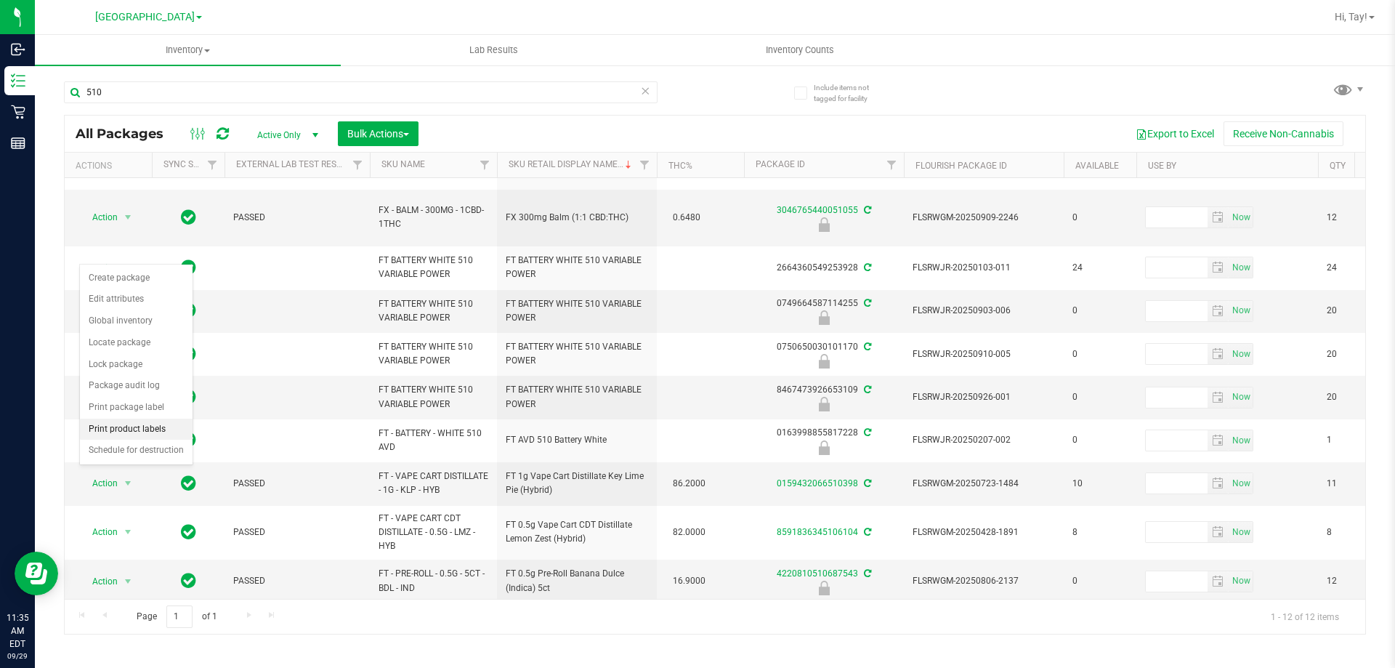
click at [158, 428] on li "Print product labels" at bounding box center [136, 430] width 113 height 22
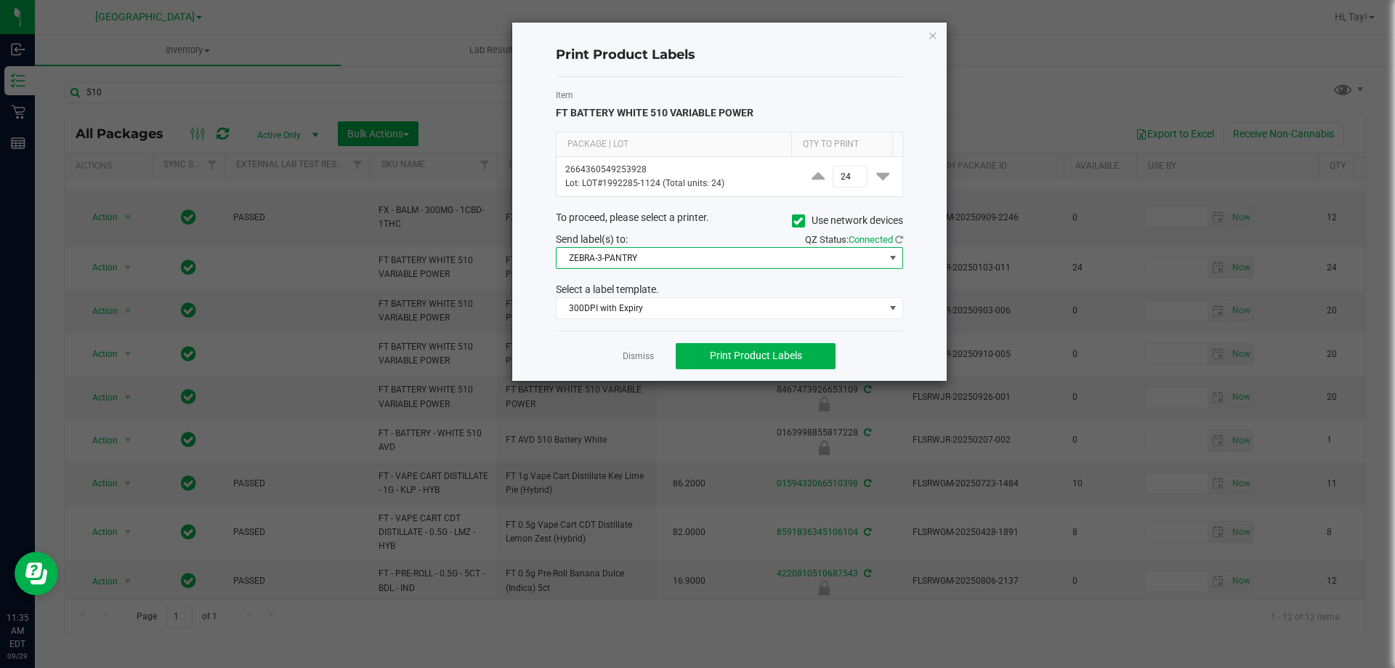
click at [674, 257] on span "ZEBRA-3-PANTRY" at bounding box center [721, 258] width 328 height 20
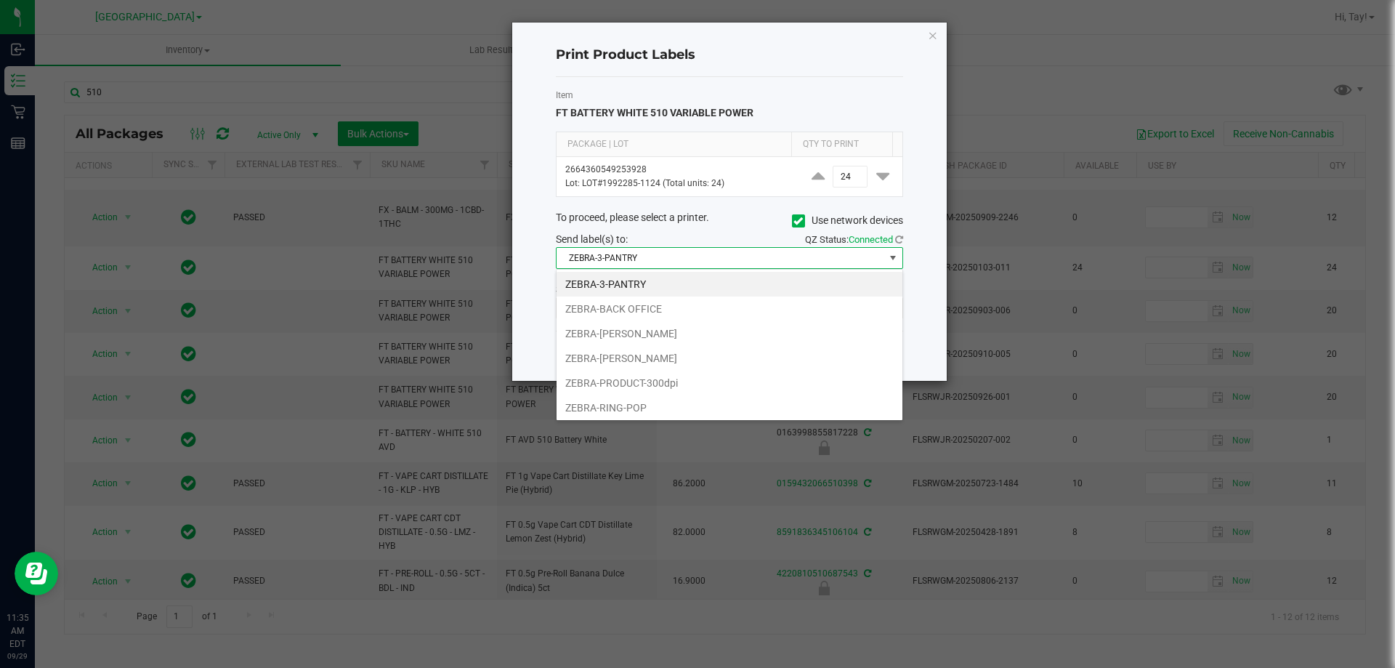
scroll to position [22, 347]
click at [655, 379] on li "ZEBRA-PRODUCT-300dpi" at bounding box center [730, 383] width 346 height 25
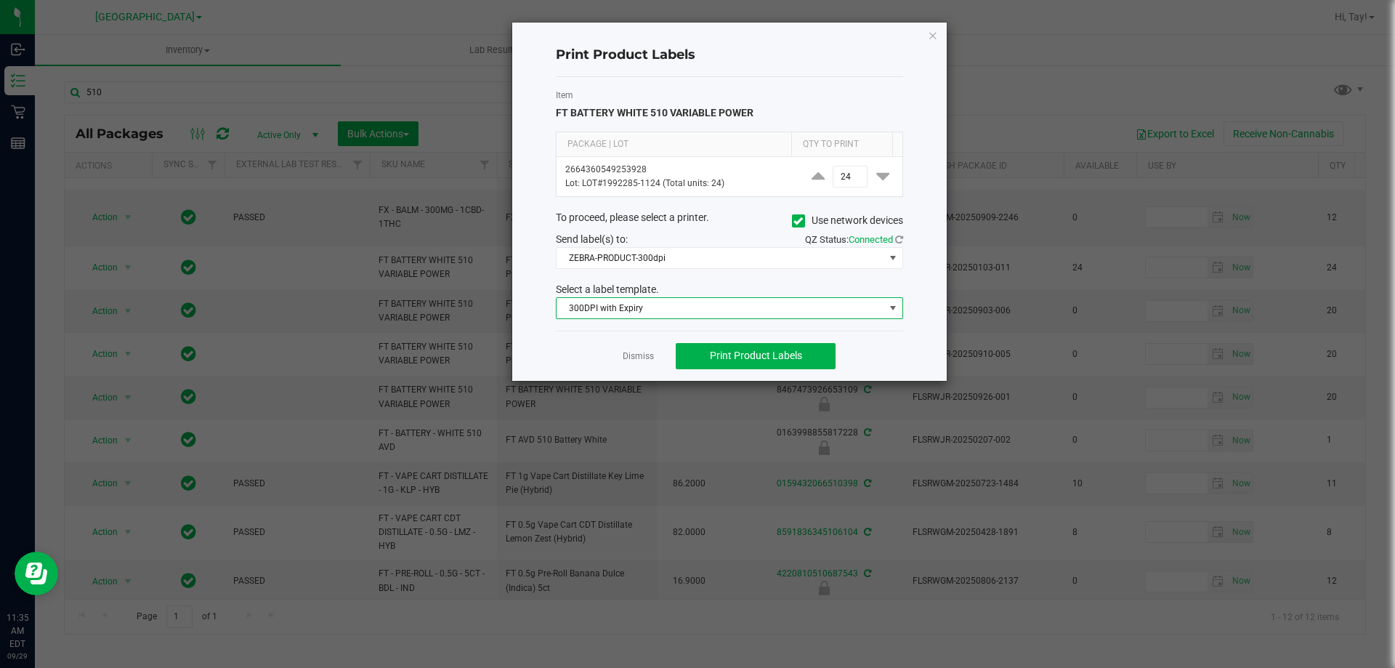
click at [668, 308] on span "300DPI with Expiry" at bounding box center [721, 308] width 328 height 20
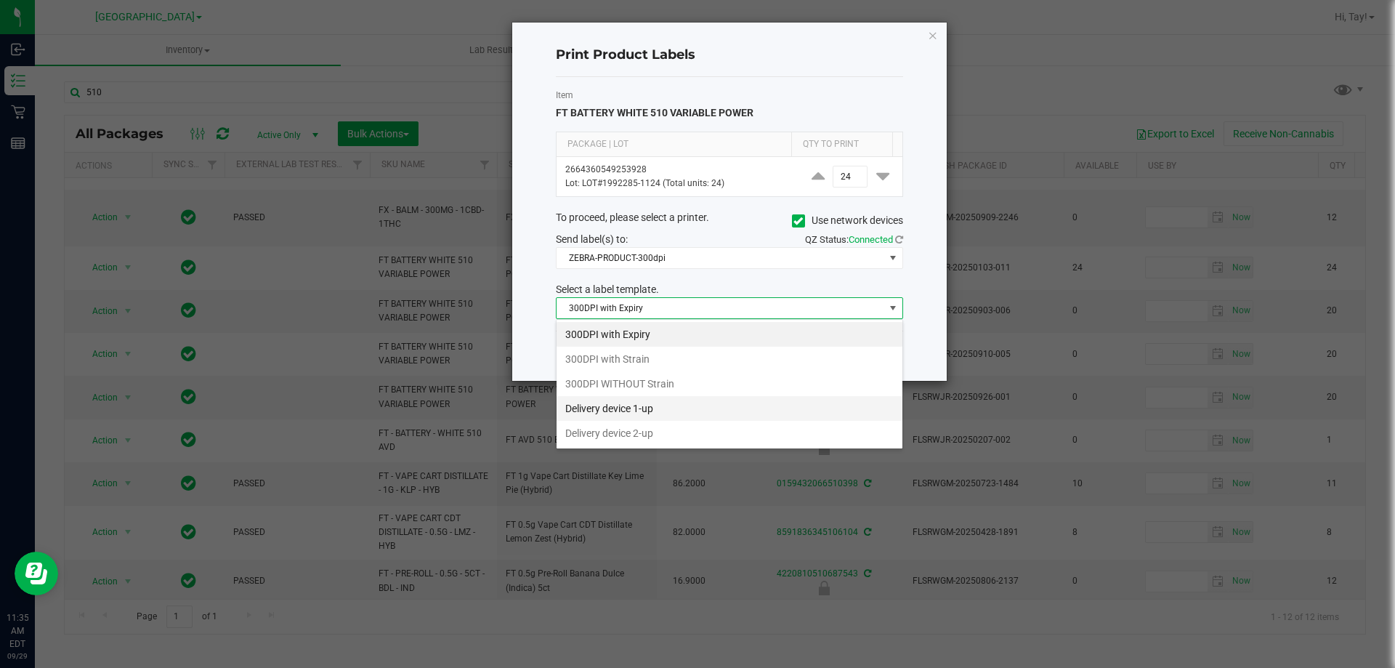
click at [669, 410] on li "Delivery device 1-up" at bounding box center [730, 408] width 346 height 25
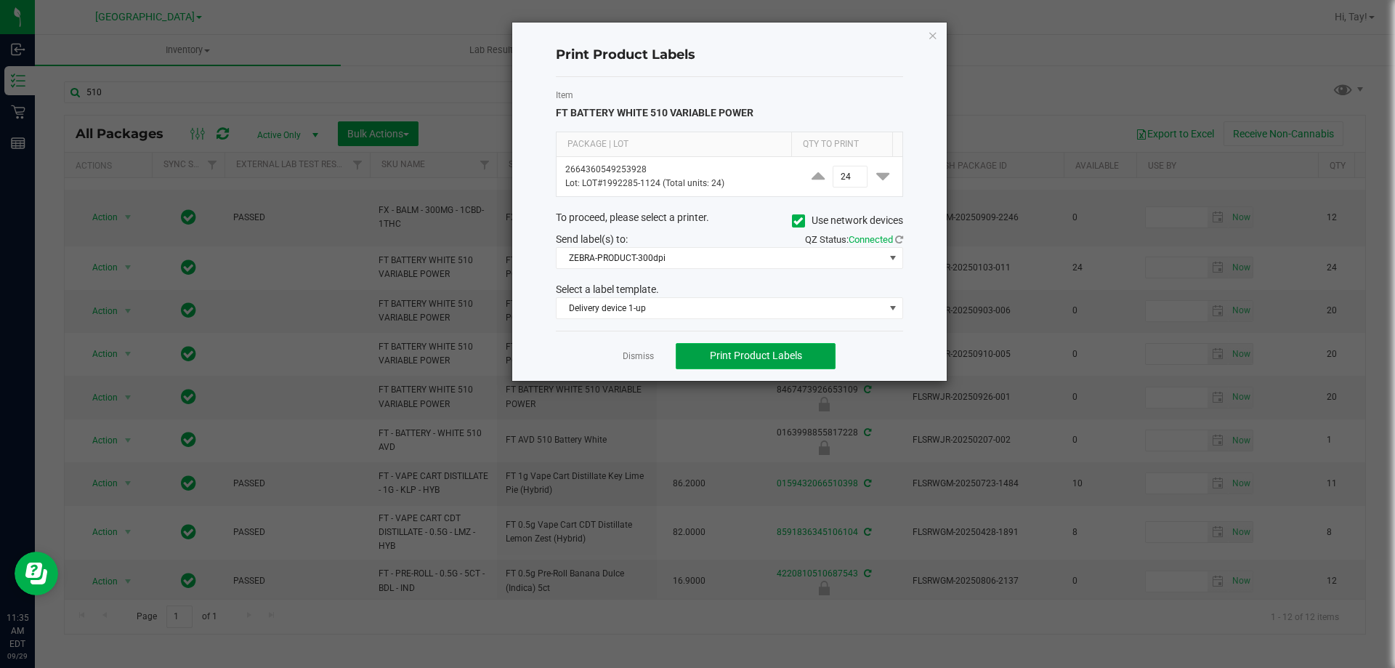
click at [738, 356] on span "Print Product Labels" at bounding box center [756, 356] width 92 height 12
click at [644, 360] on link "Dismiss" at bounding box center [638, 356] width 31 height 12
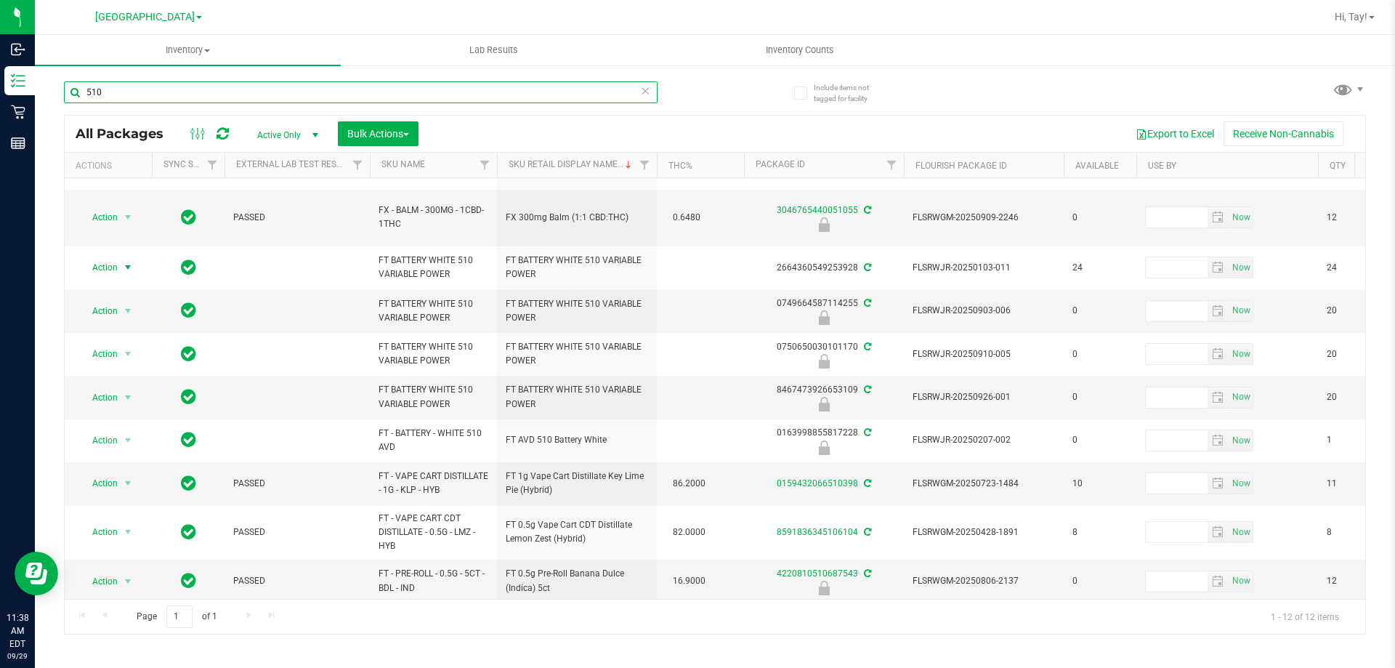
click at [319, 96] on input "510" at bounding box center [361, 92] width 594 height 22
type input "5"
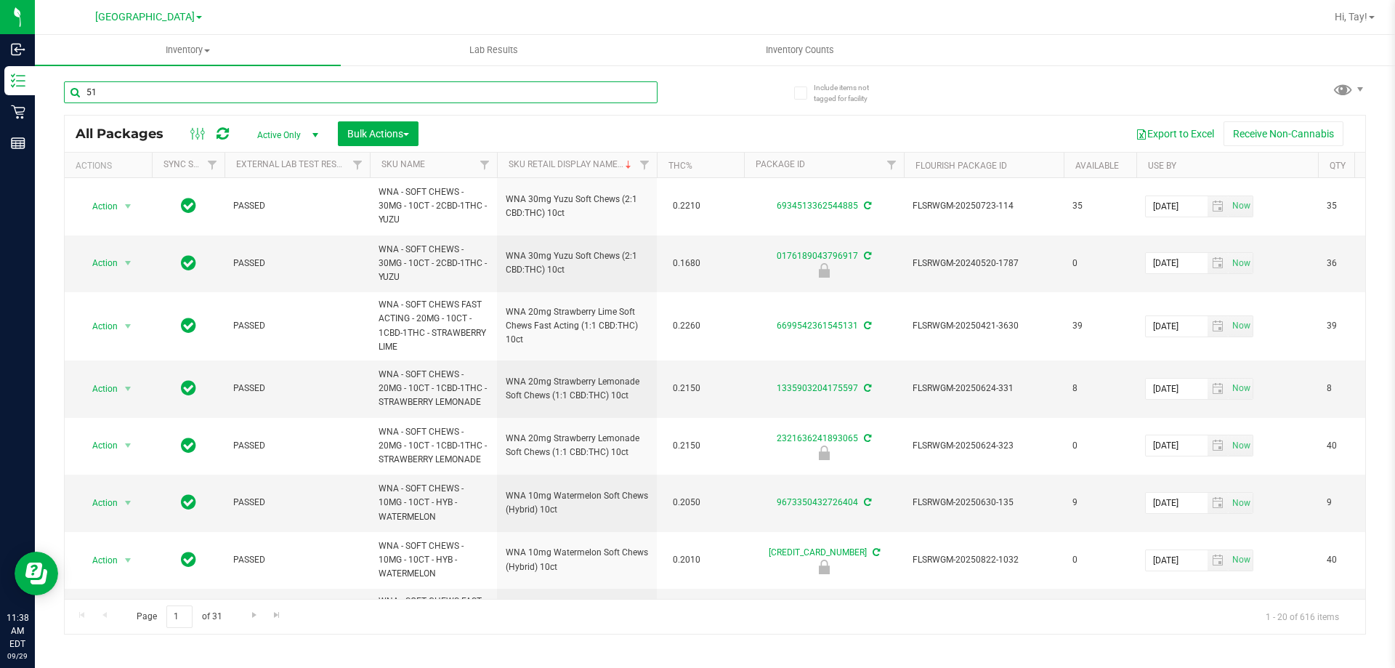
type input "510"
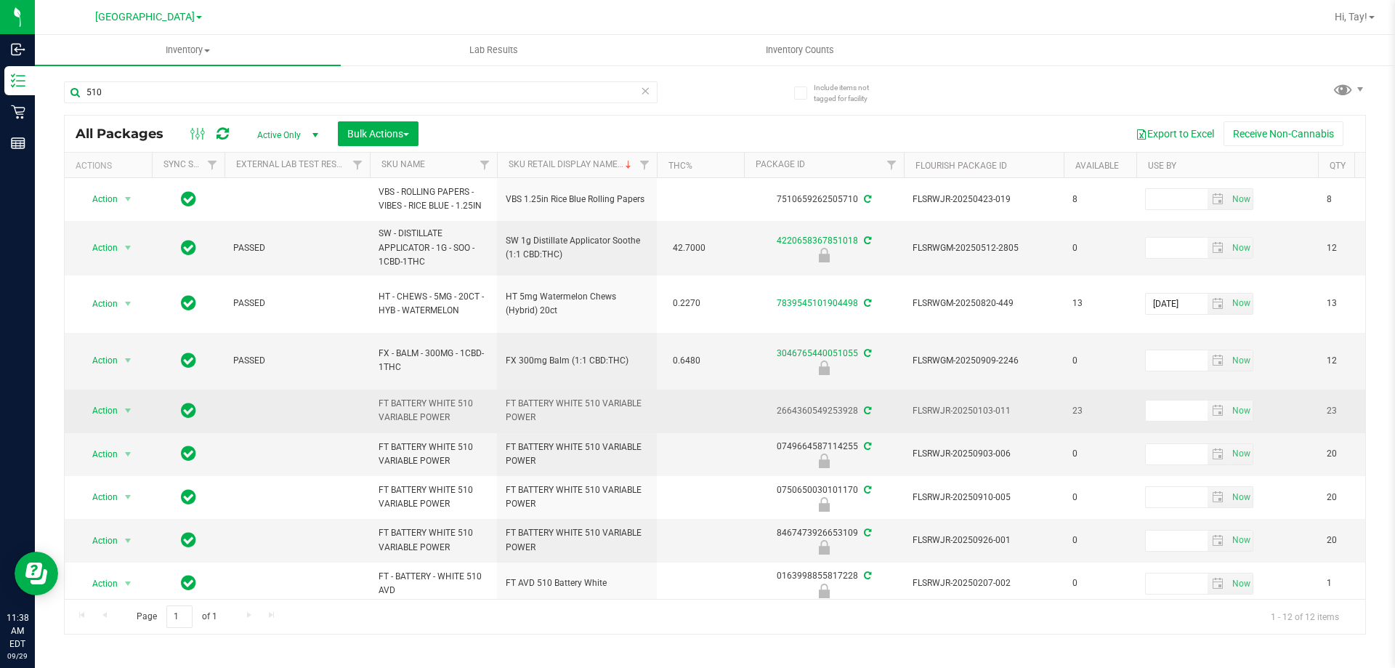
click at [732, 399] on td at bounding box center [700, 411] width 87 height 43
click at [746, 404] on div "2664360549253928" at bounding box center [824, 411] width 164 height 14
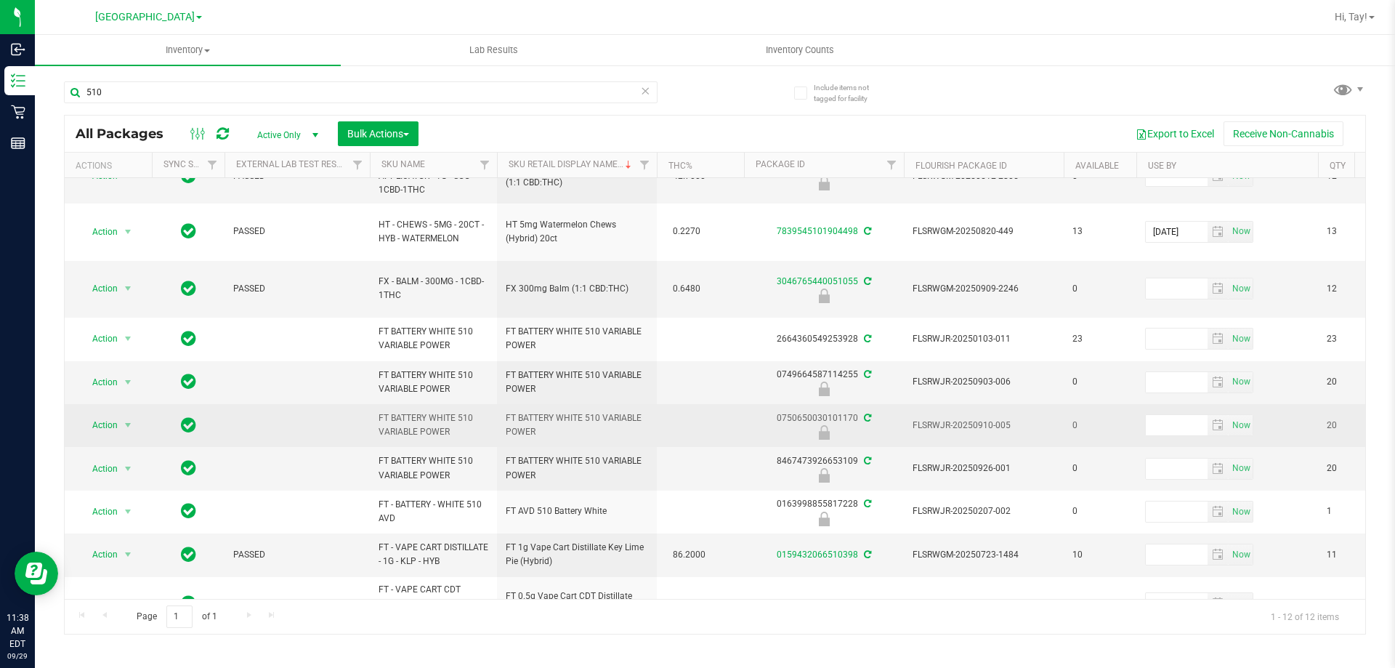
scroll to position [73, 0]
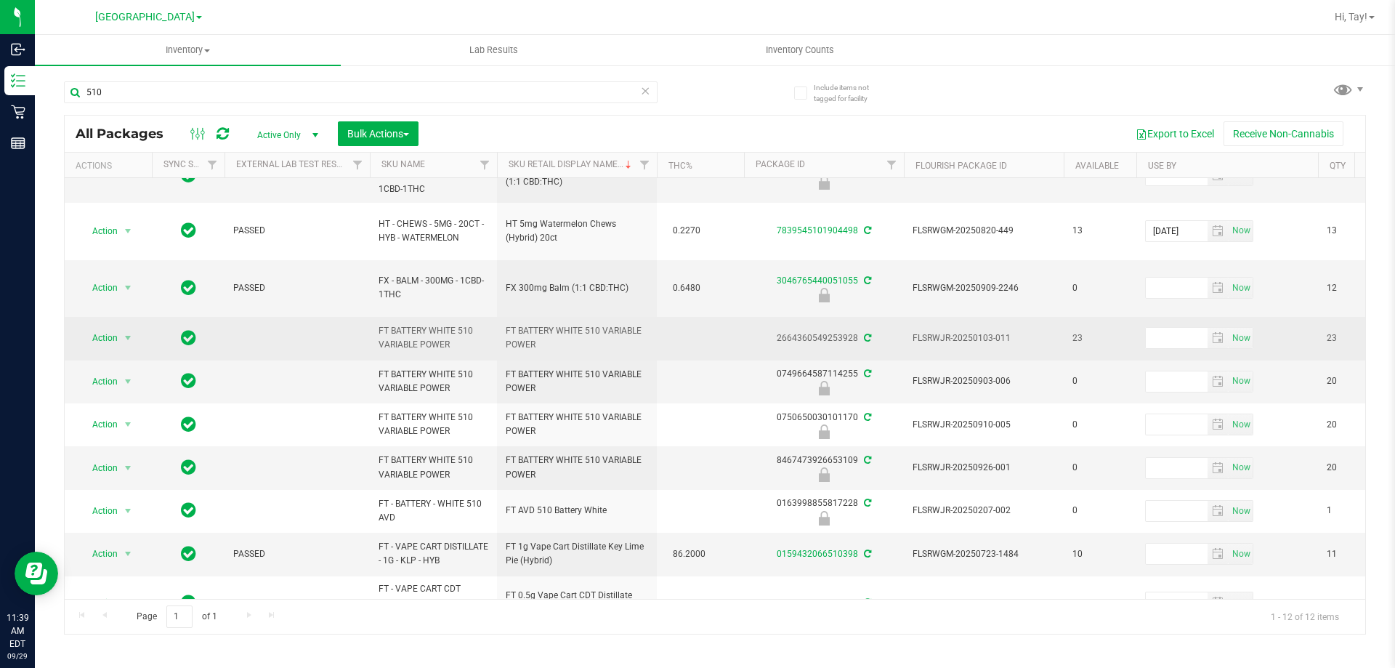
click at [725, 321] on td at bounding box center [700, 338] width 87 height 43
click at [820, 331] on div "2664360549253928" at bounding box center [824, 338] width 164 height 14
click at [818, 331] on div "2664360549253928" at bounding box center [824, 338] width 164 height 14
click at [864, 334] on icon at bounding box center [867, 338] width 7 height 9
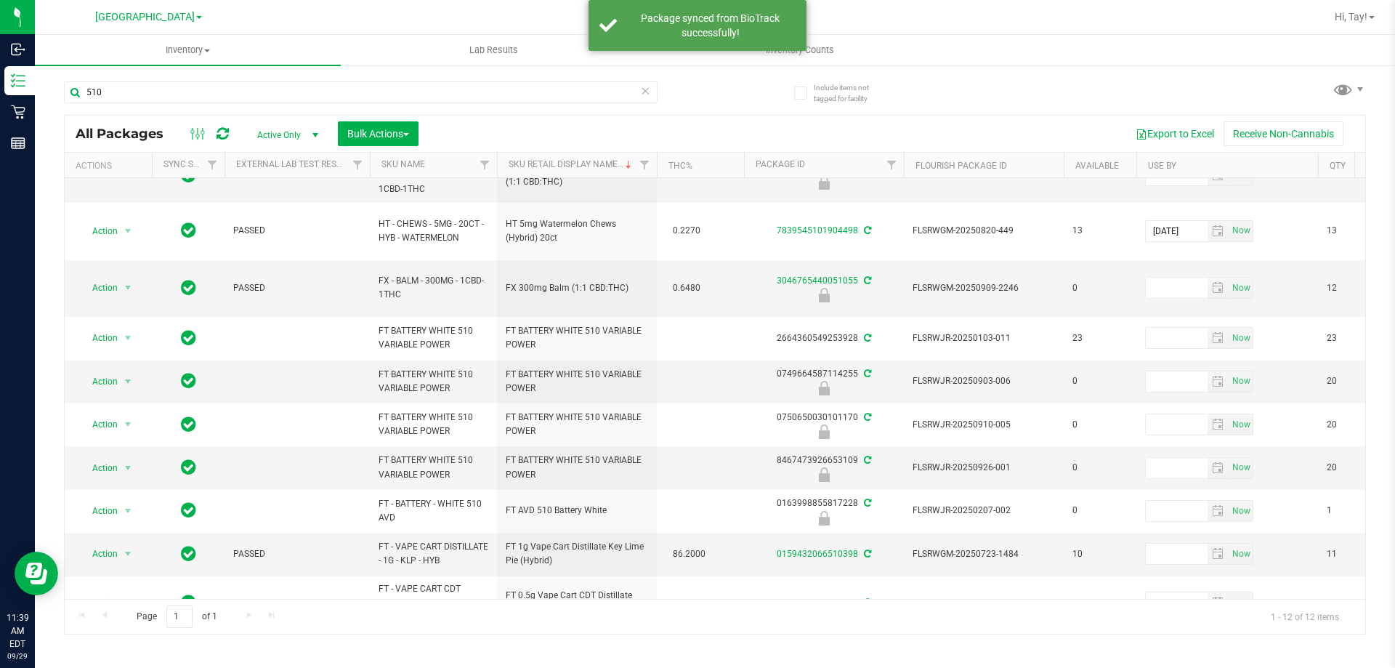
scroll to position [0, 0]
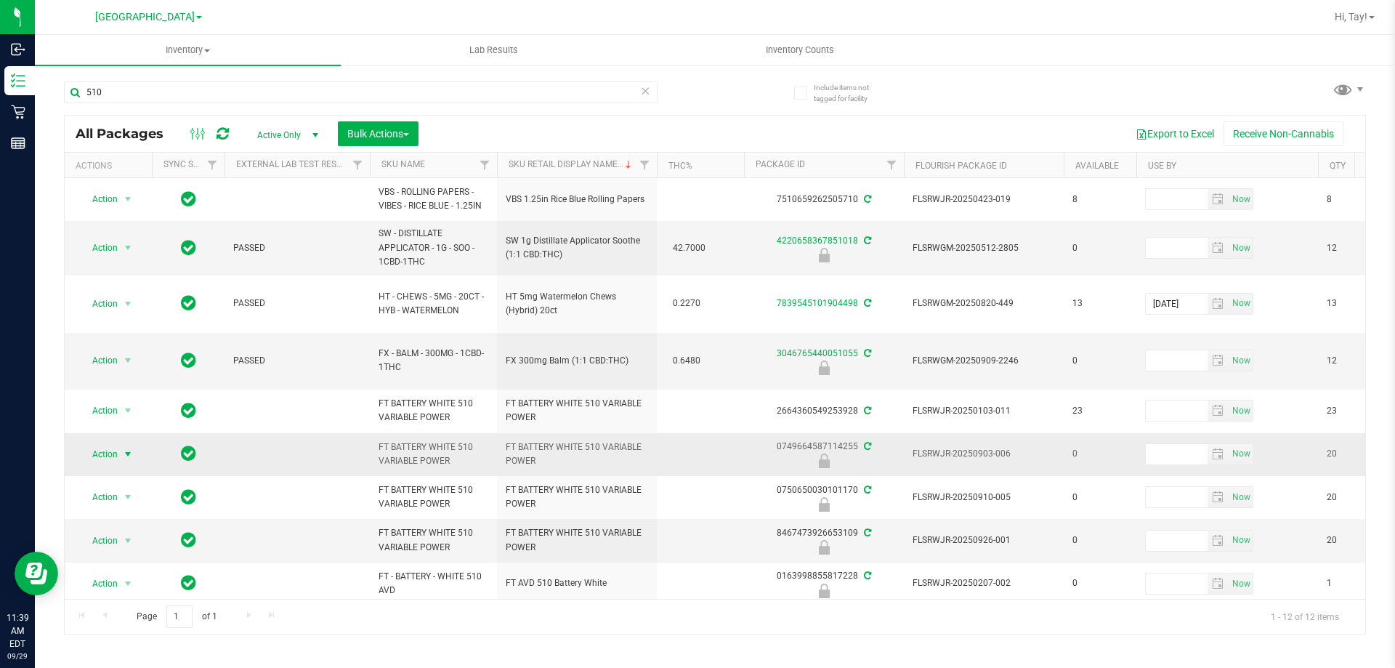
click at [120, 444] on span "select" at bounding box center [128, 454] width 18 height 20
click at [334, 358] on span "PASSED" at bounding box center [297, 361] width 128 height 14
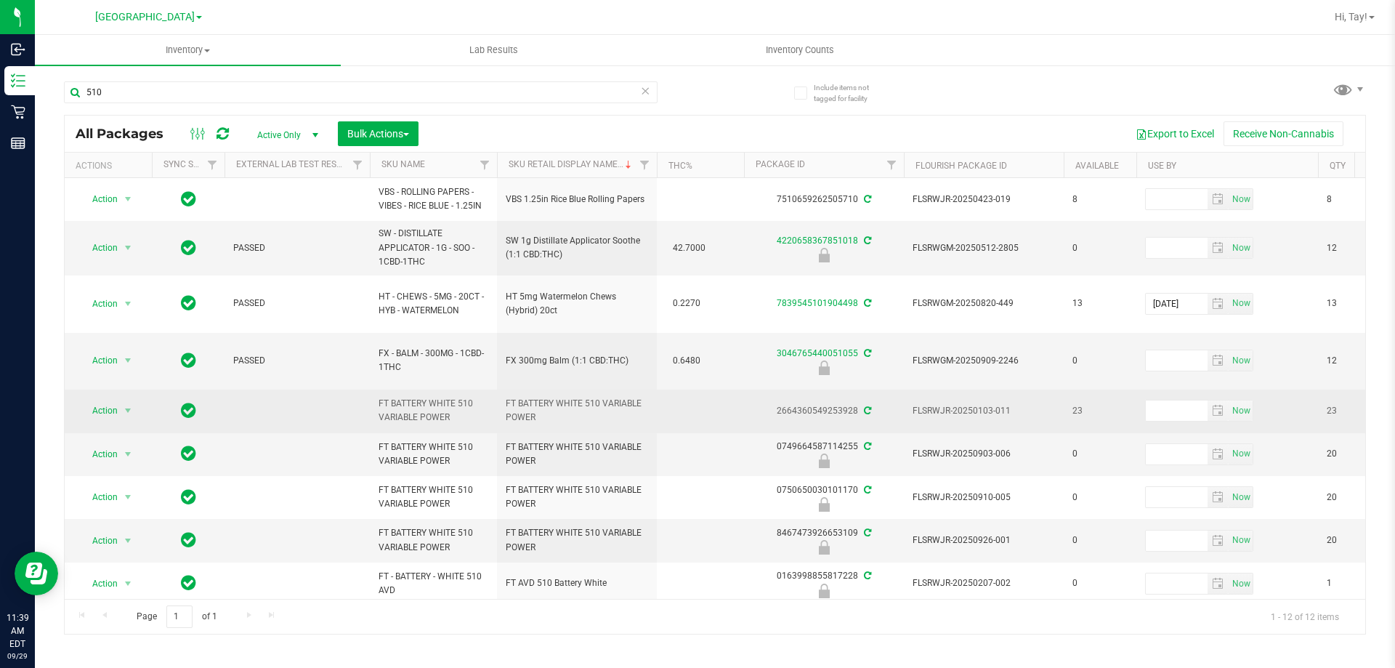
click at [760, 404] on div "2664360549253928" at bounding box center [824, 411] width 164 height 14
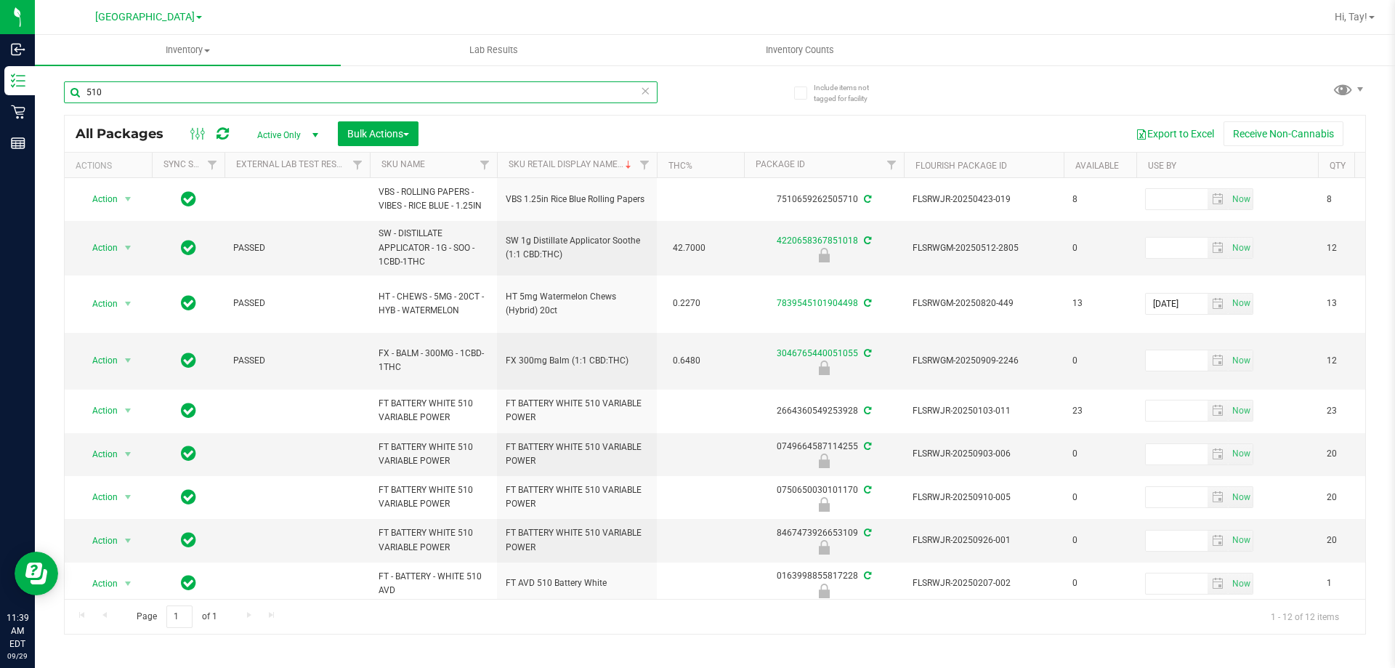
click at [209, 92] on input "510" at bounding box center [361, 92] width 594 height 22
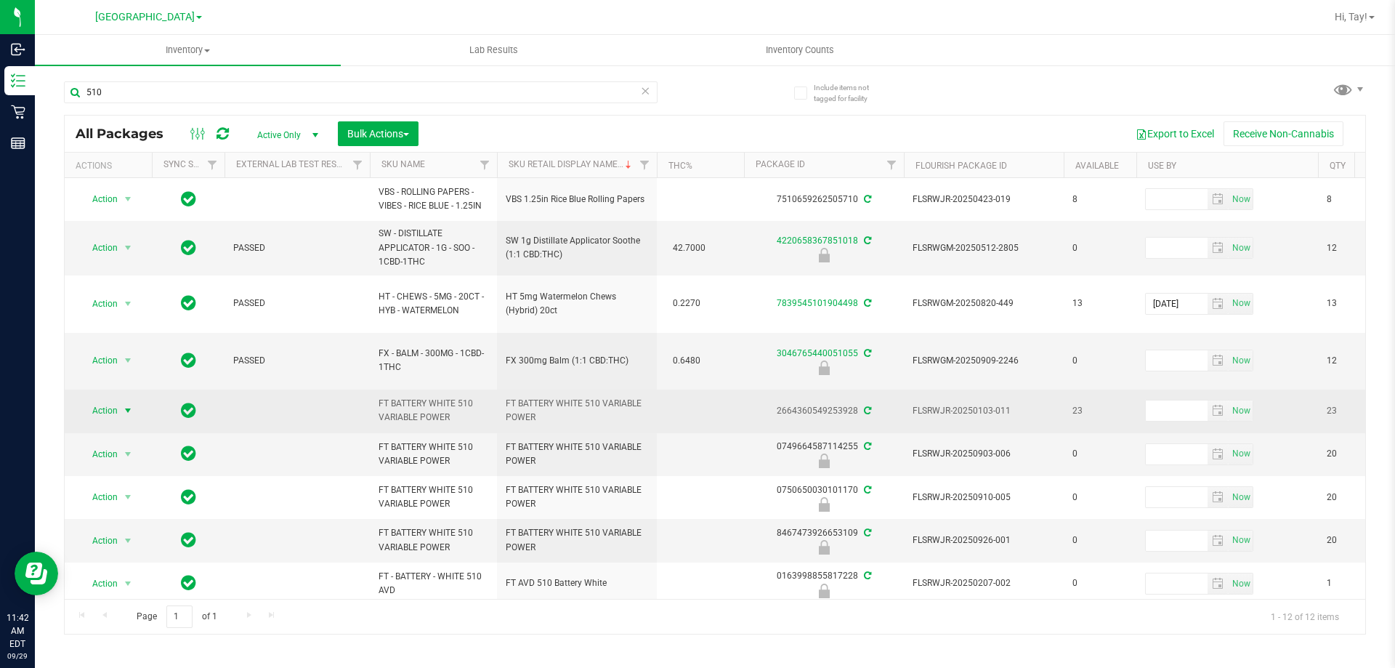
click at [130, 405] on span "select" at bounding box center [128, 411] width 12 height 12
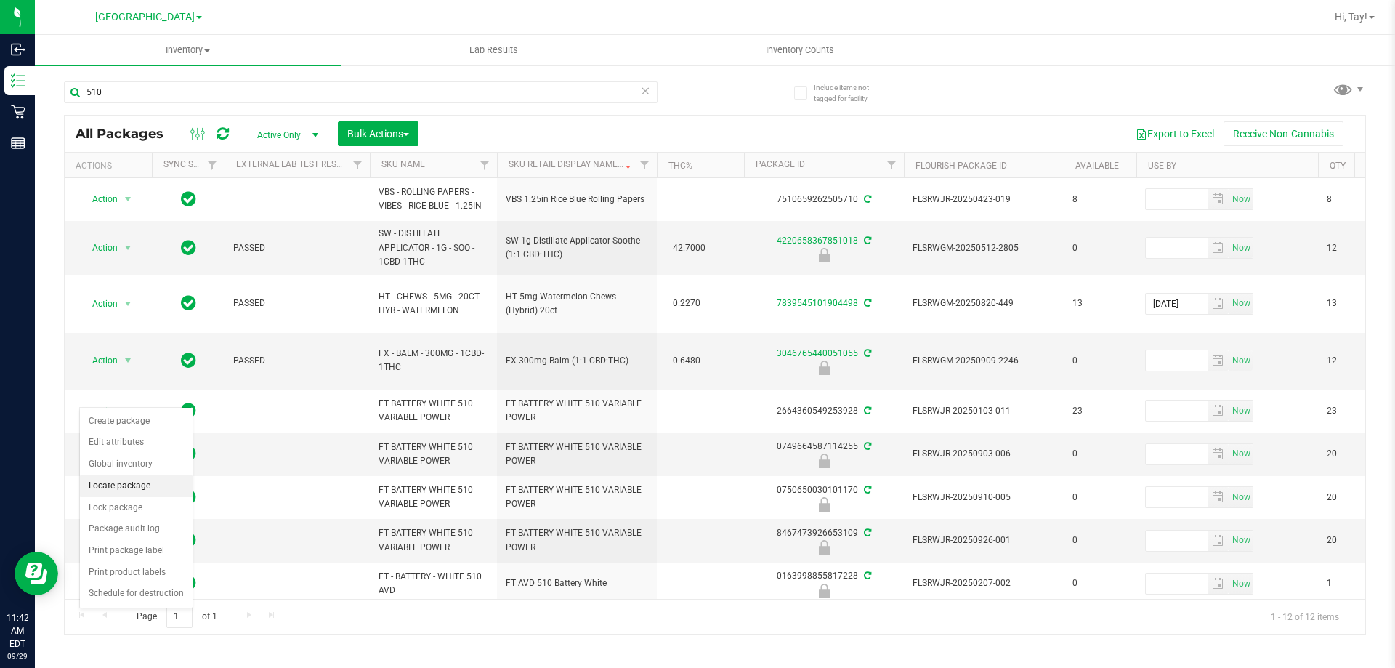
click at [153, 489] on li "Locate package" at bounding box center [136, 486] width 113 height 22
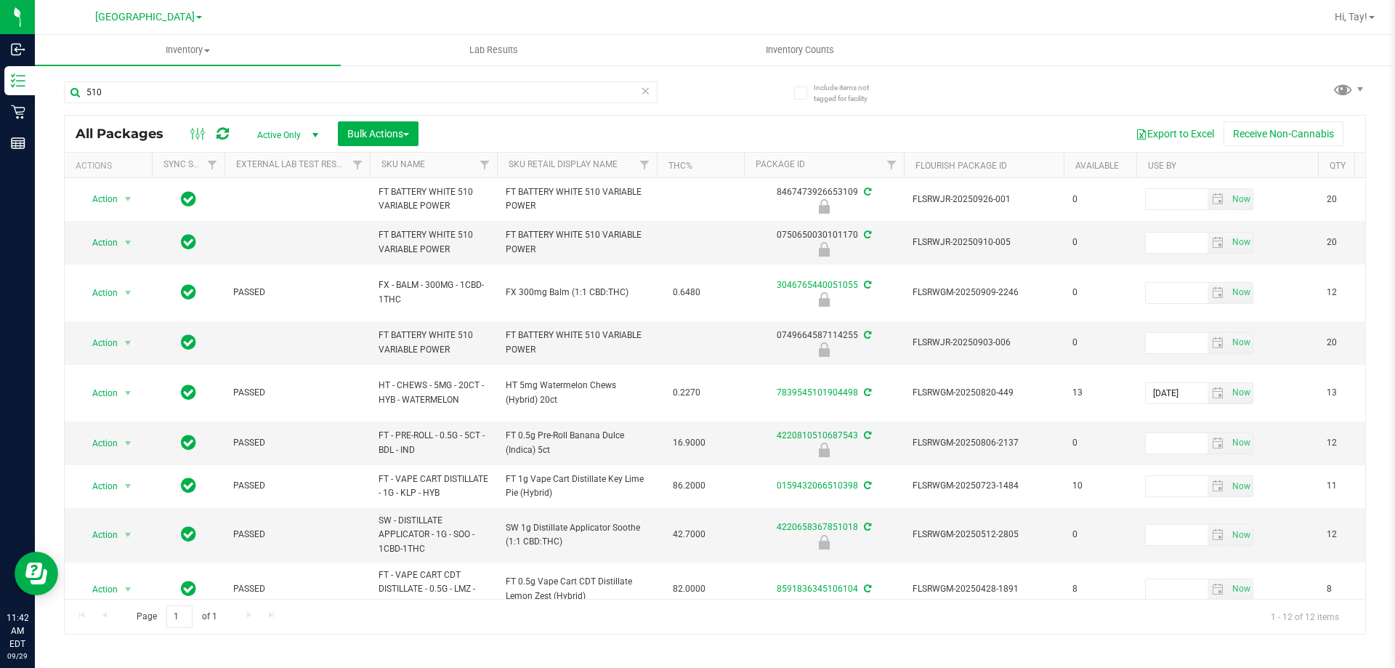
click at [623, 166] on th "Sku Retail Display Name" at bounding box center [577, 165] width 160 height 25
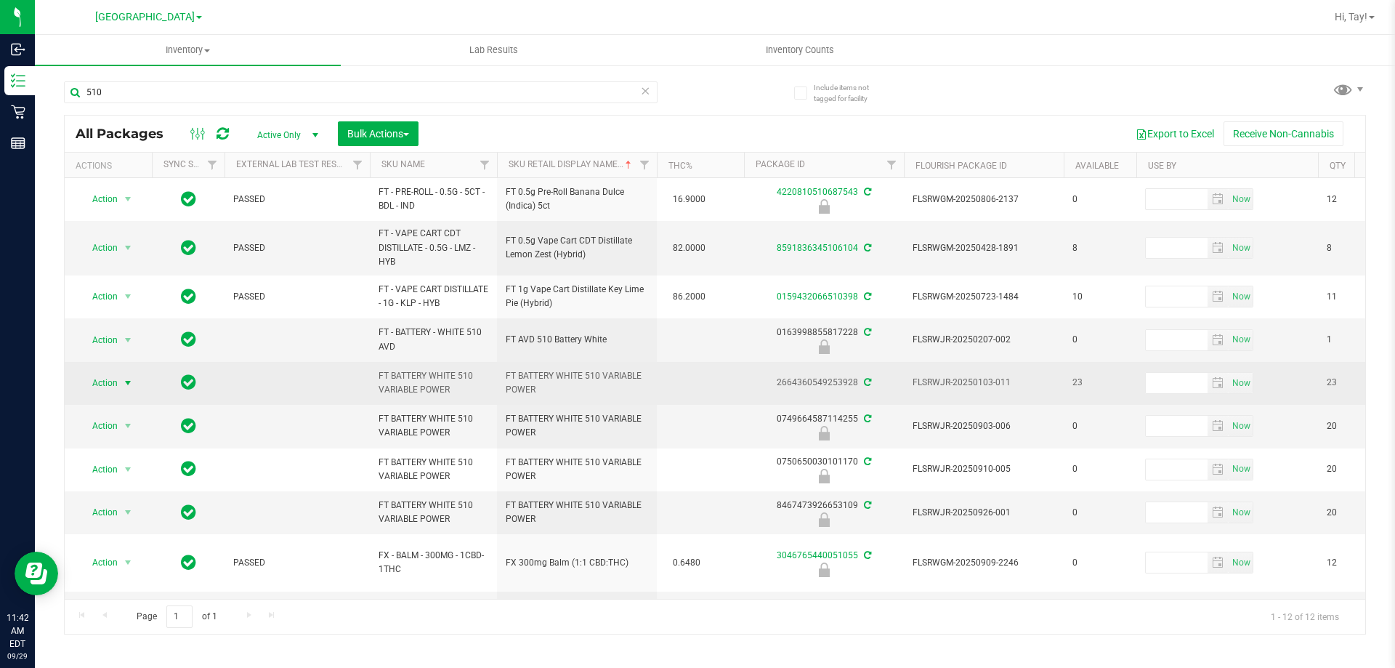
click at [125, 381] on span "select" at bounding box center [128, 383] width 12 height 12
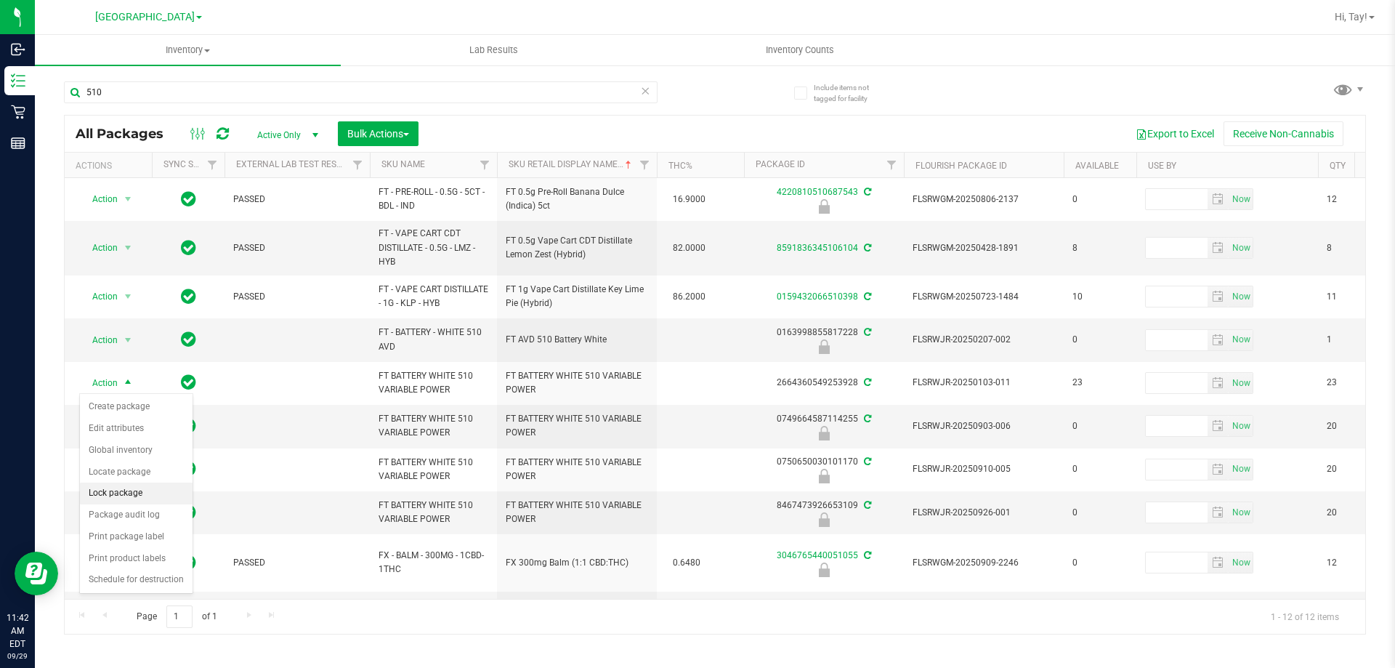
click at [132, 491] on li "Lock package" at bounding box center [136, 494] width 113 height 22
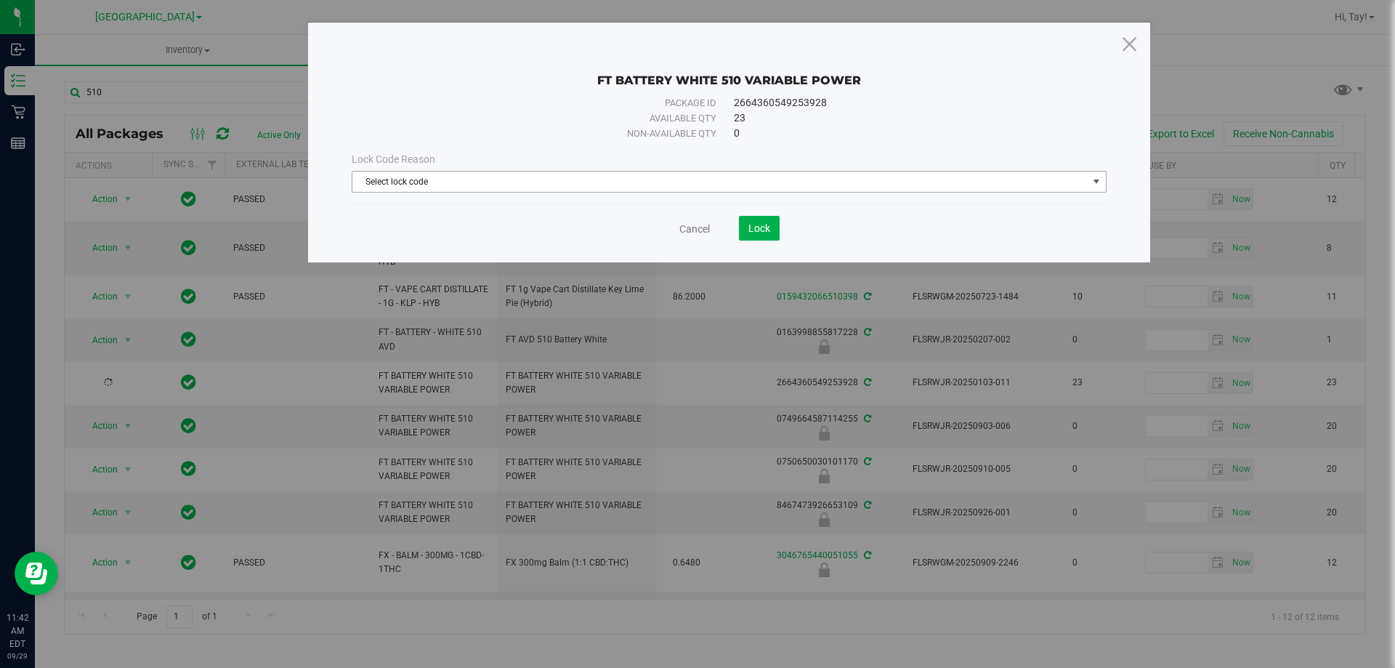
click at [501, 193] on div "Lock Code Reason Select lock code Select lock code Newly Received Administrativ…" at bounding box center [729, 172] width 777 height 63
click at [461, 192] on span "Select lock code" at bounding box center [729, 182] width 755 height 22
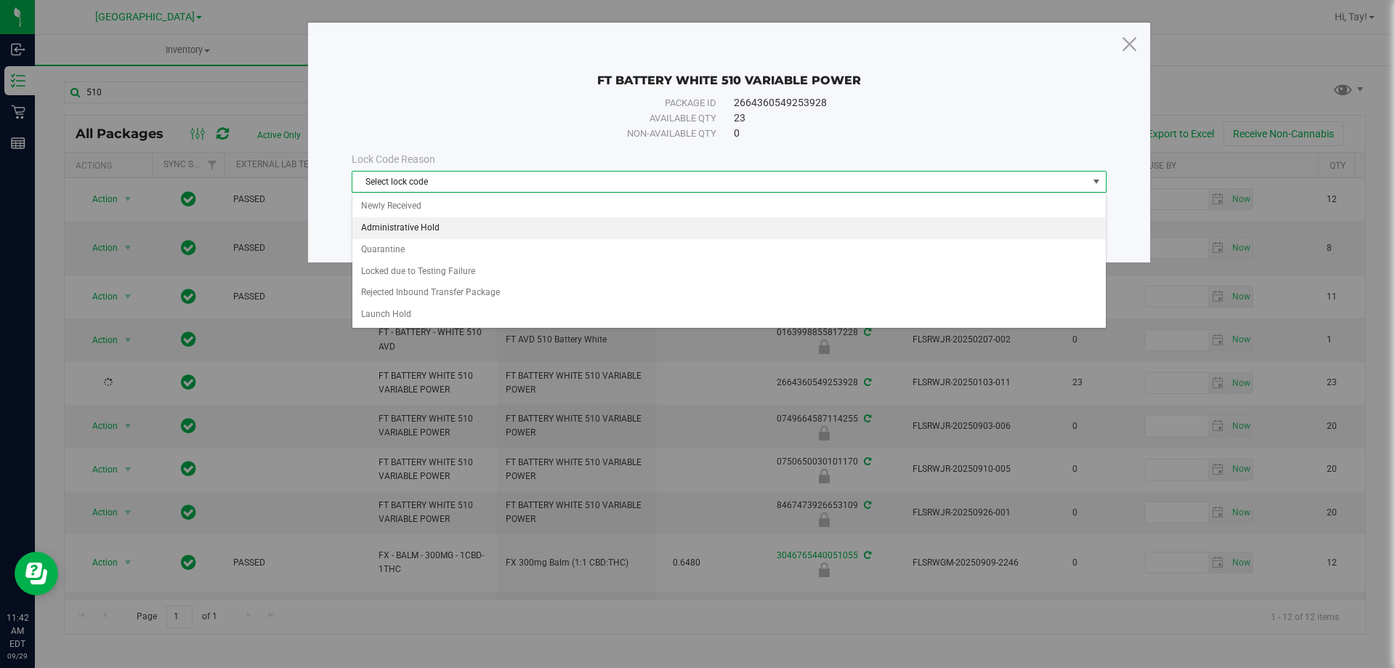
click at [433, 222] on li "Administrative Hold" at bounding box center [729, 228] width 754 height 22
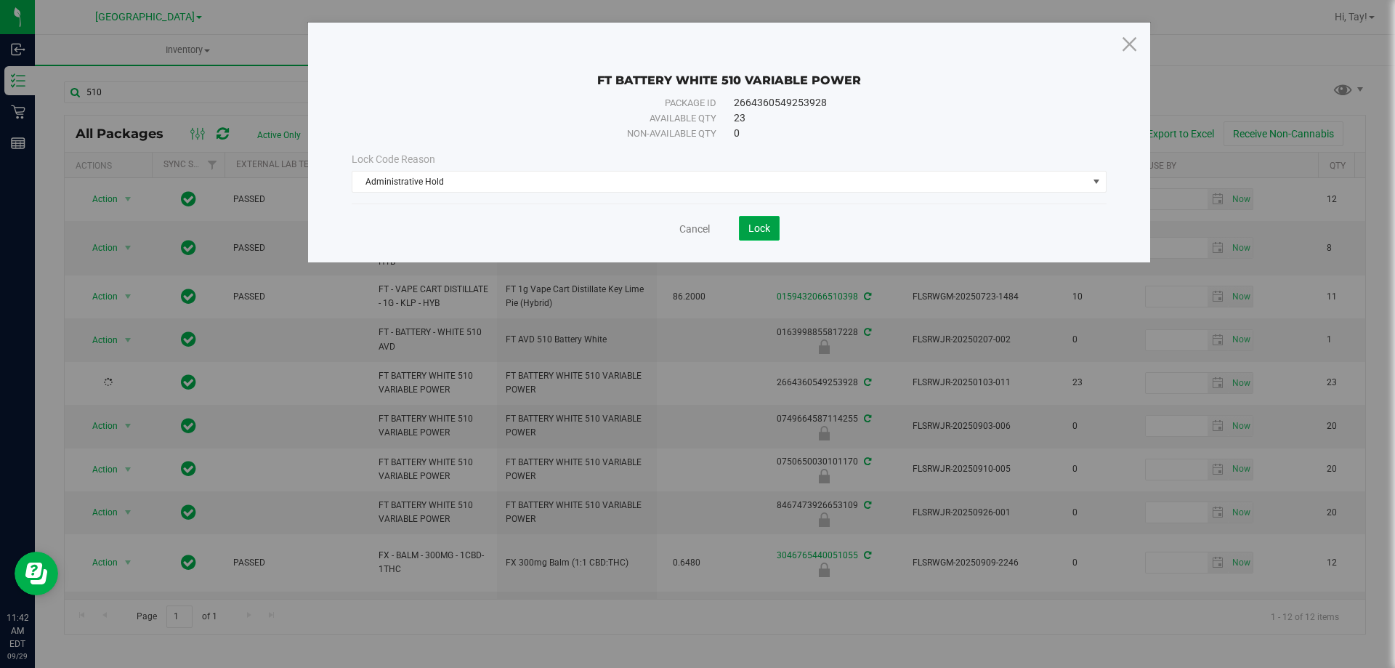
click at [753, 227] on span "Lock" at bounding box center [760, 228] width 22 height 12
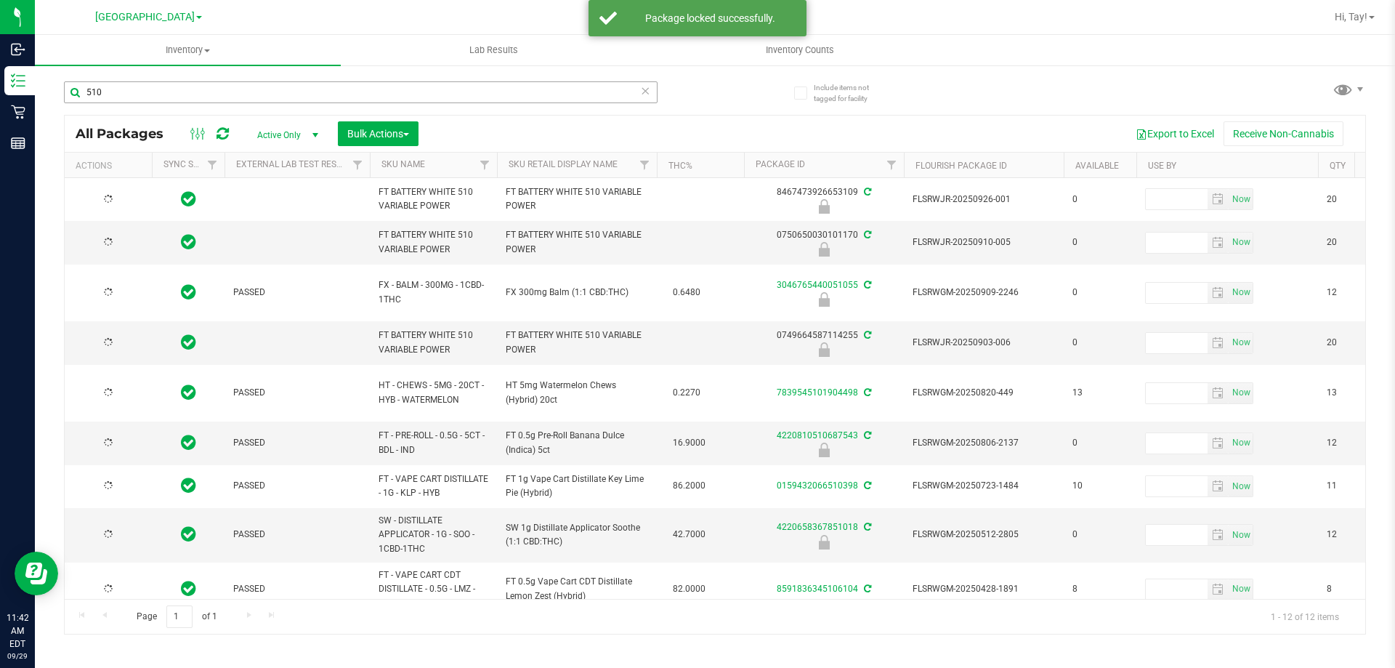
type input "[DATE]"
click at [626, 166] on th "Sku Retail Display Name" at bounding box center [577, 165] width 160 height 25
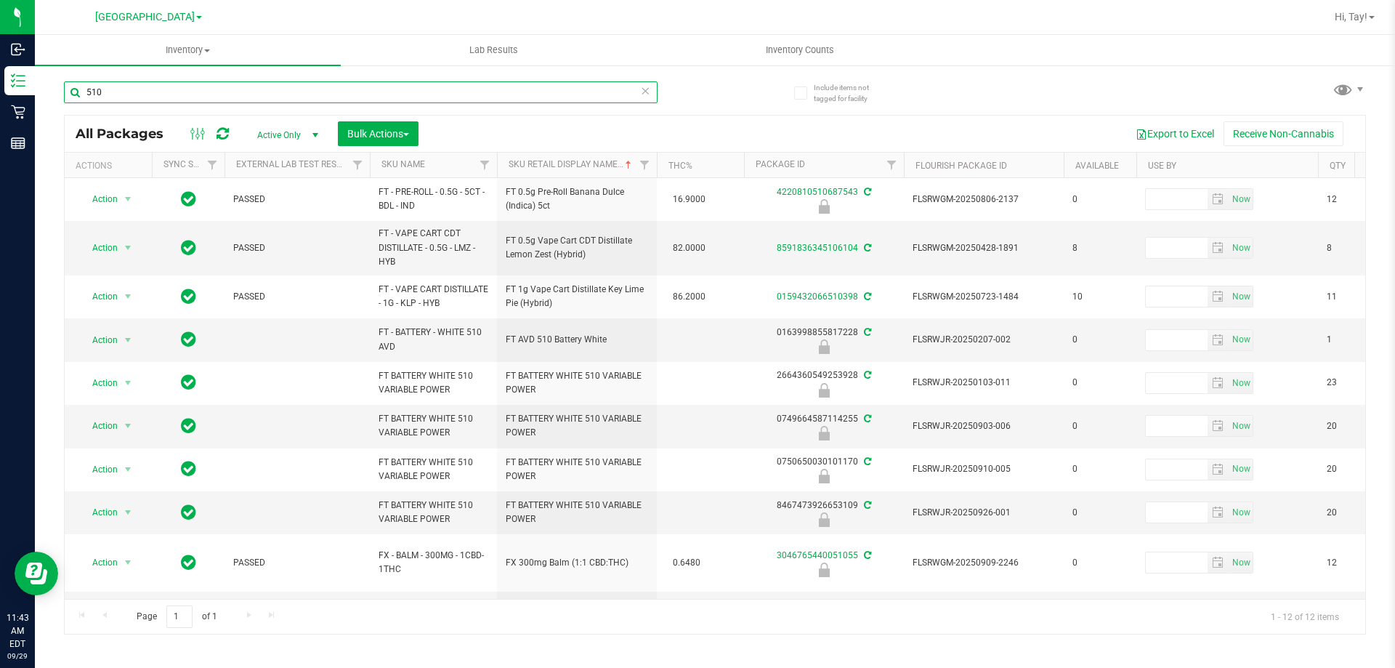
click at [367, 84] on input "510" at bounding box center [361, 92] width 594 height 22
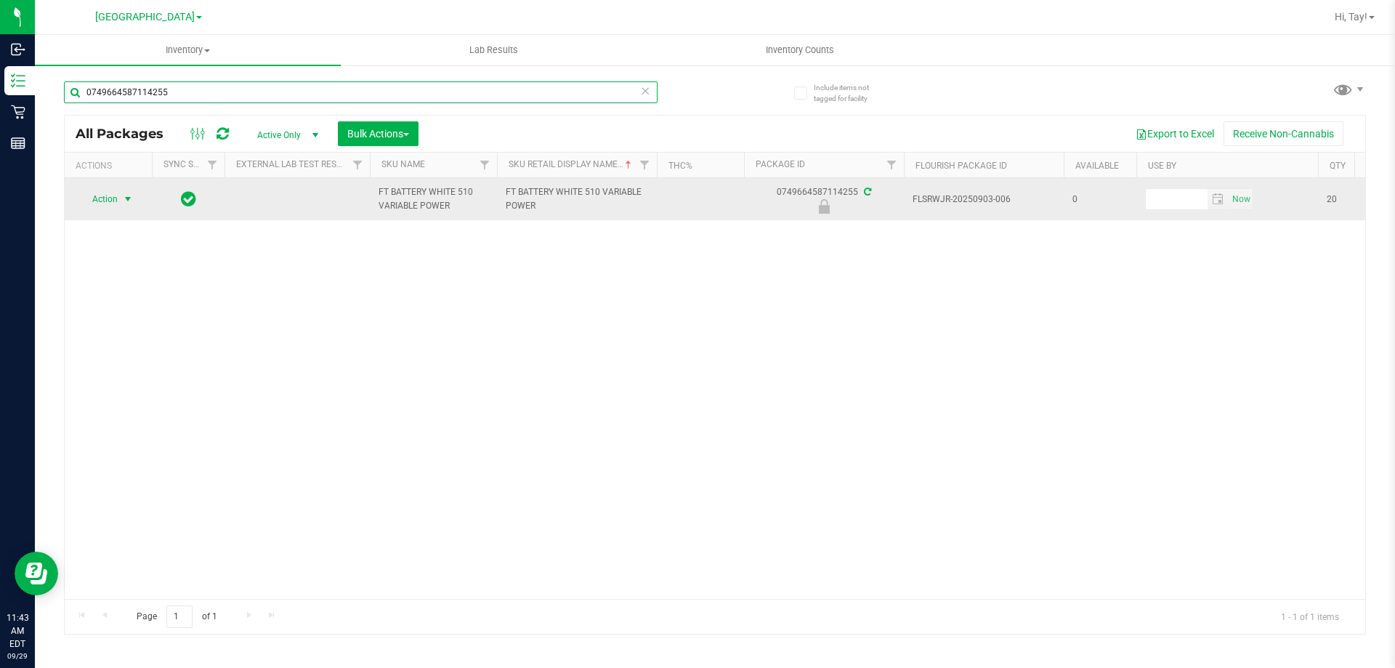
type input "0749664587114255"
click at [125, 201] on span "select" at bounding box center [128, 199] width 12 height 12
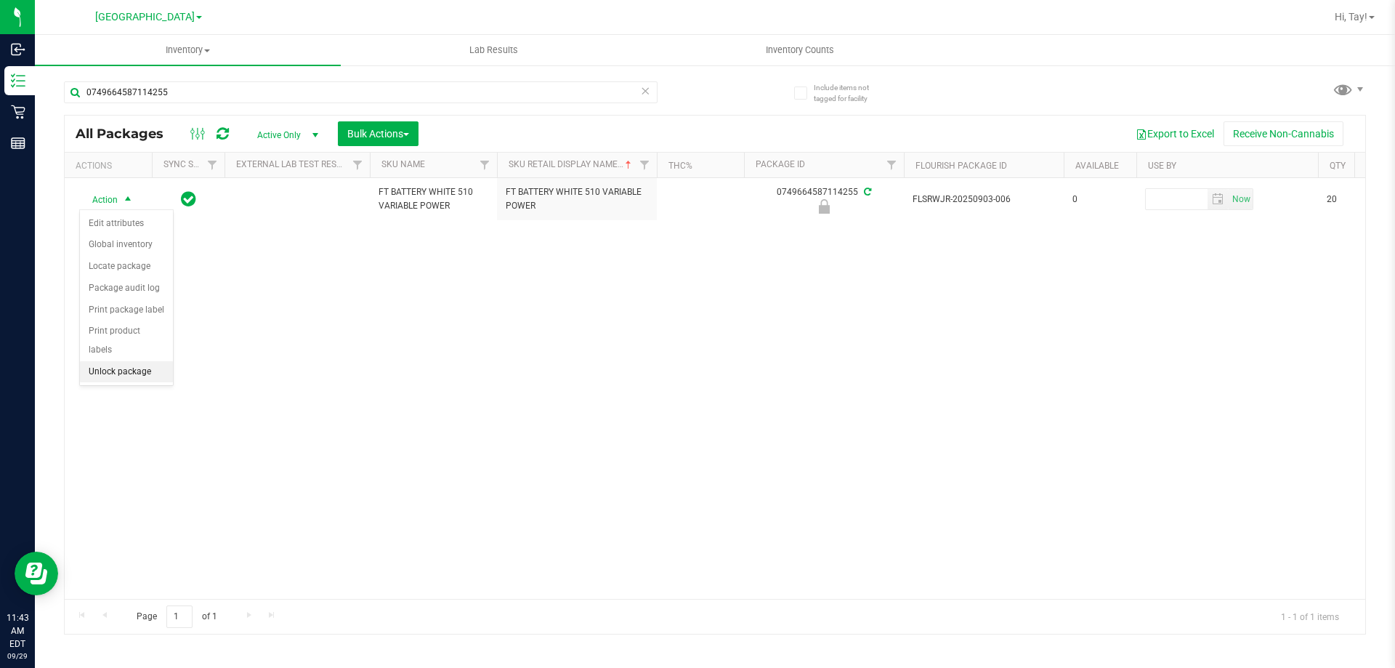
click at [152, 361] on li "Unlock package" at bounding box center [126, 372] width 93 height 22
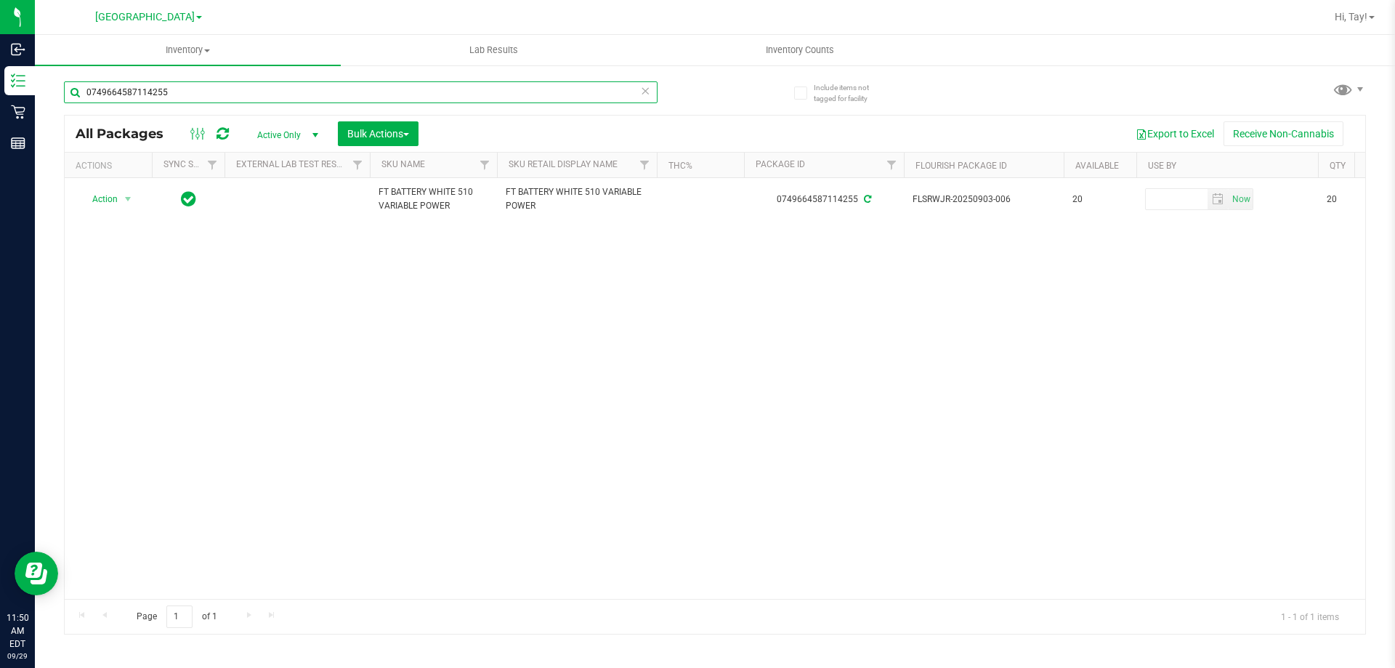
click at [235, 99] on input "0749664587114255" at bounding box center [361, 92] width 594 height 22
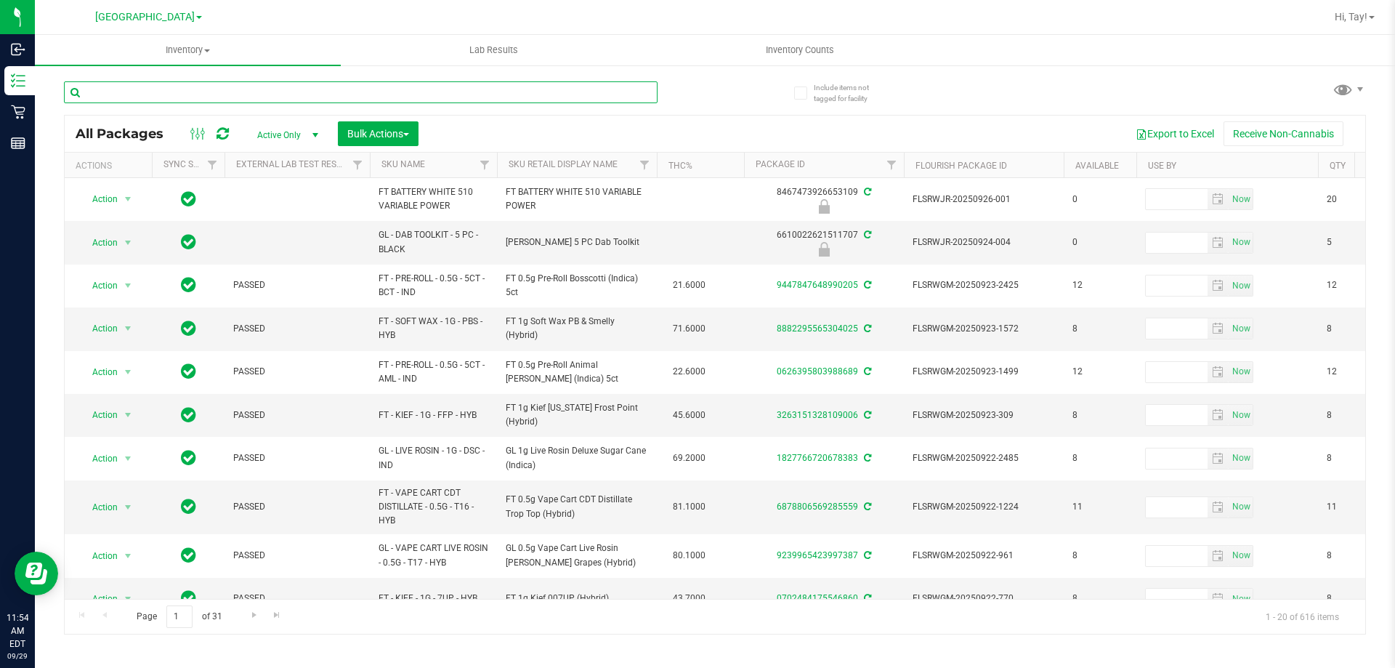
click at [403, 100] on input "text" at bounding box center [361, 92] width 594 height 22
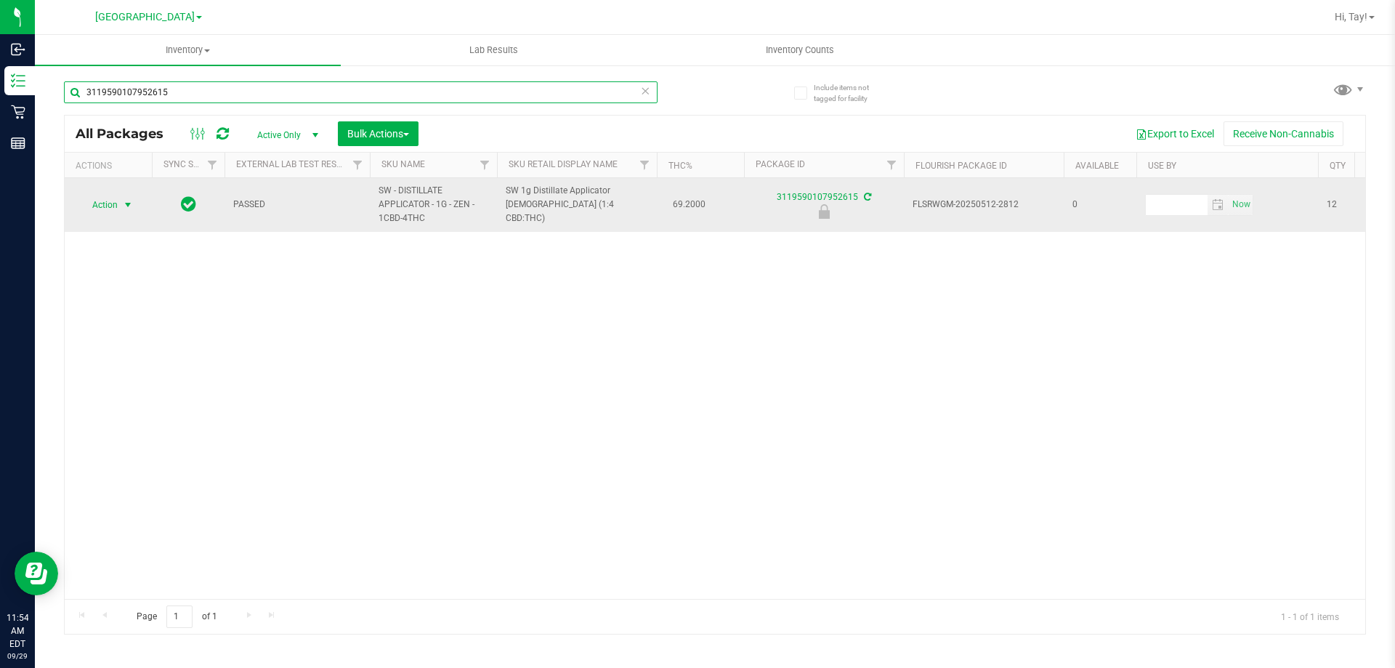
type input "3119590107952615"
click at [108, 206] on span "Action" at bounding box center [98, 205] width 39 height 20
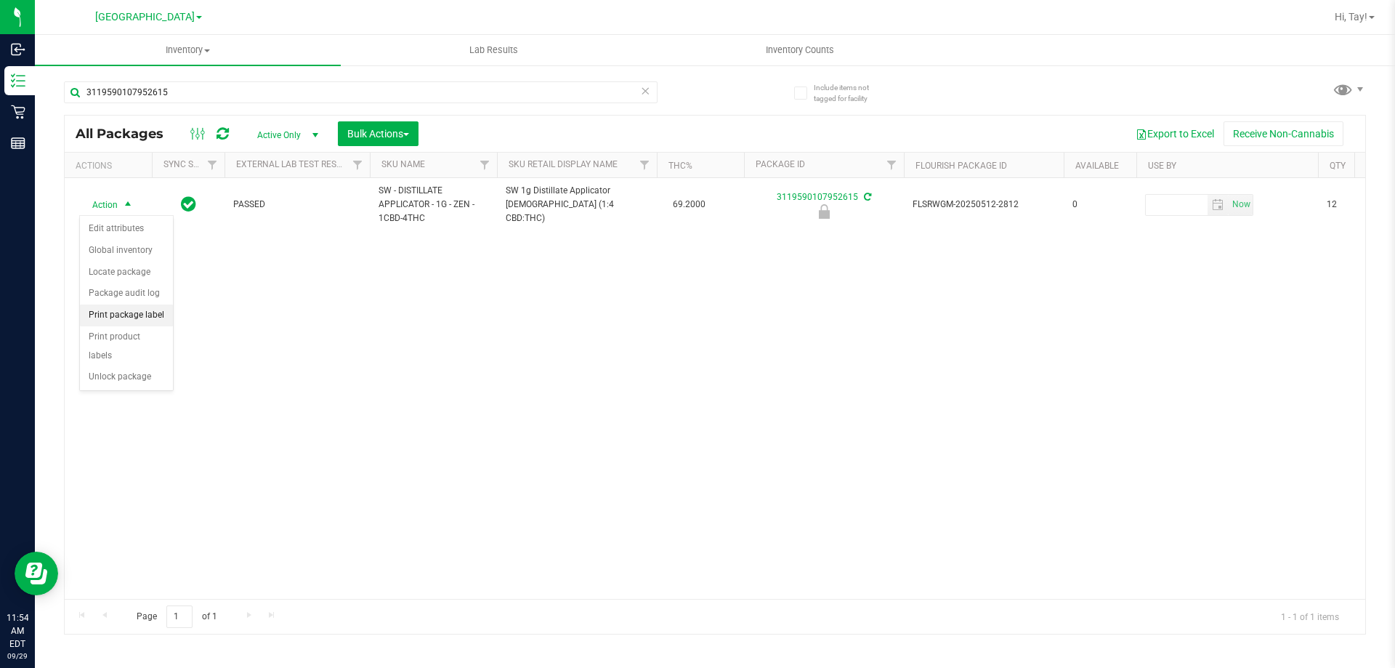
click at [134, 313] on li "Print package label" at bounding box center [126, 316] width 93 height 22
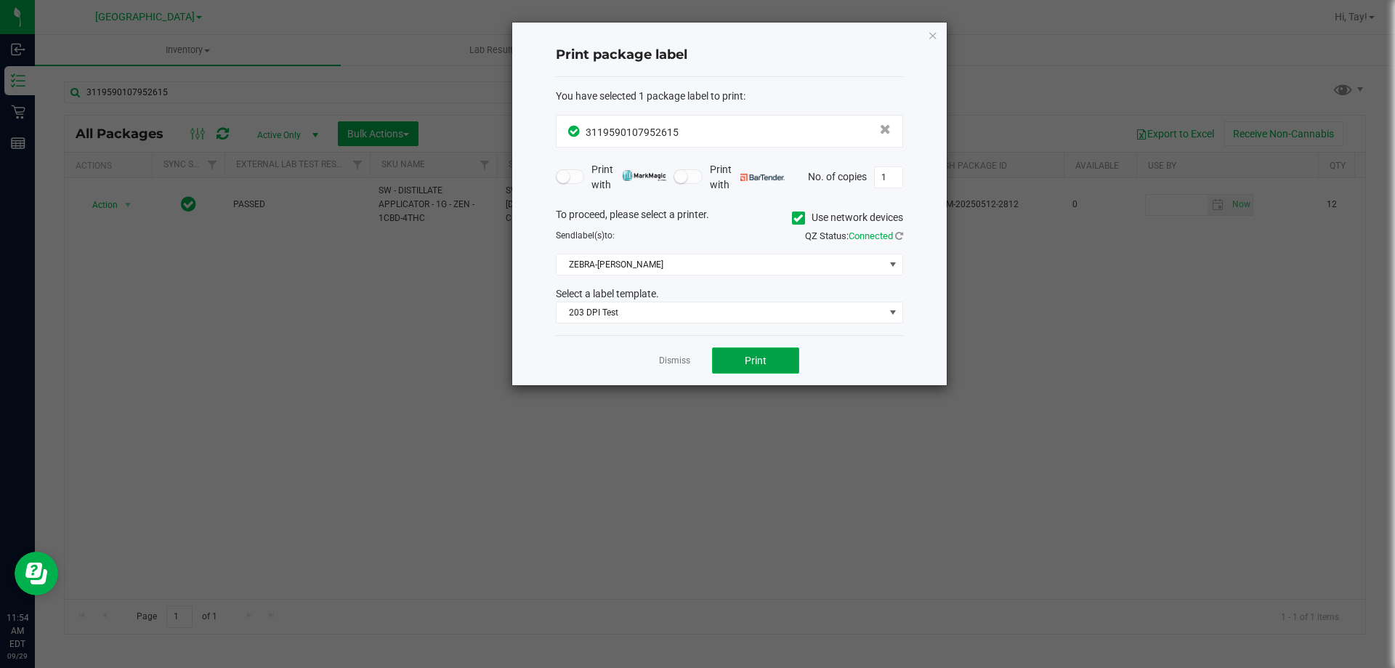
click at [736, 361] on button "Print" at bounding box center [755, 360] width 87 height 26
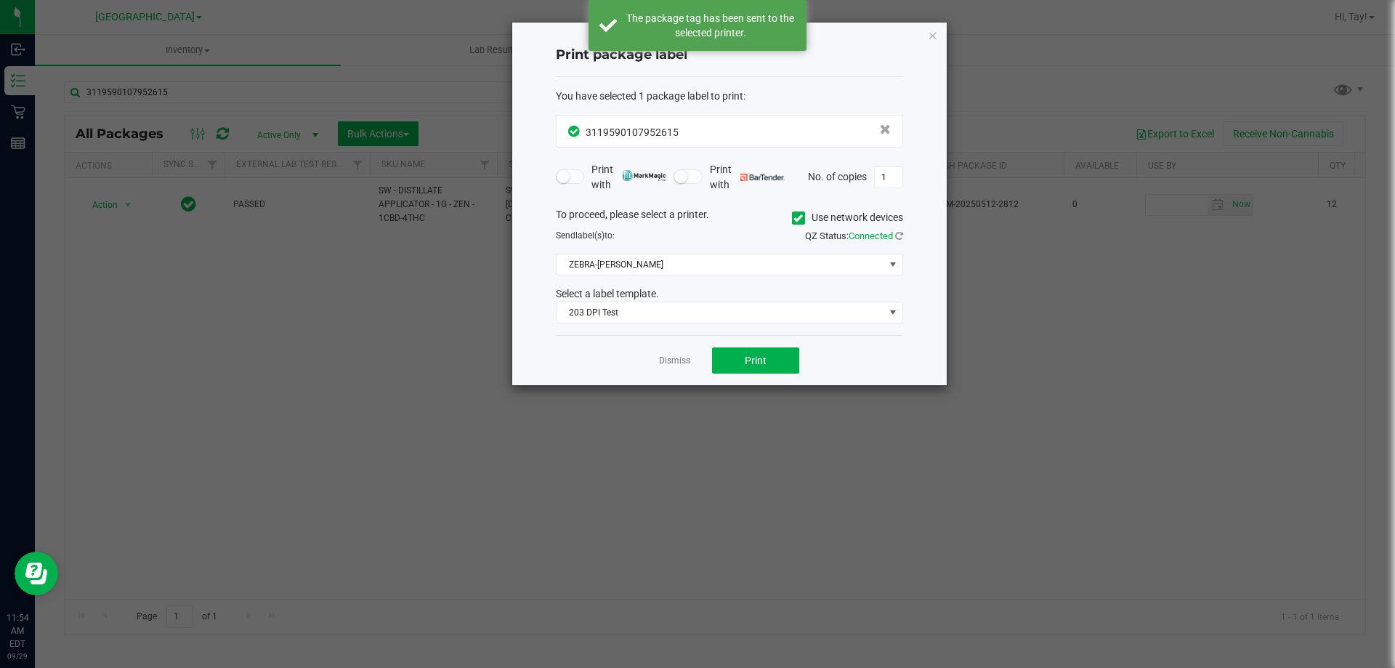
click at [681, 364] on link "Dismiss" at bounding box center [674, 361] width 31 height 12
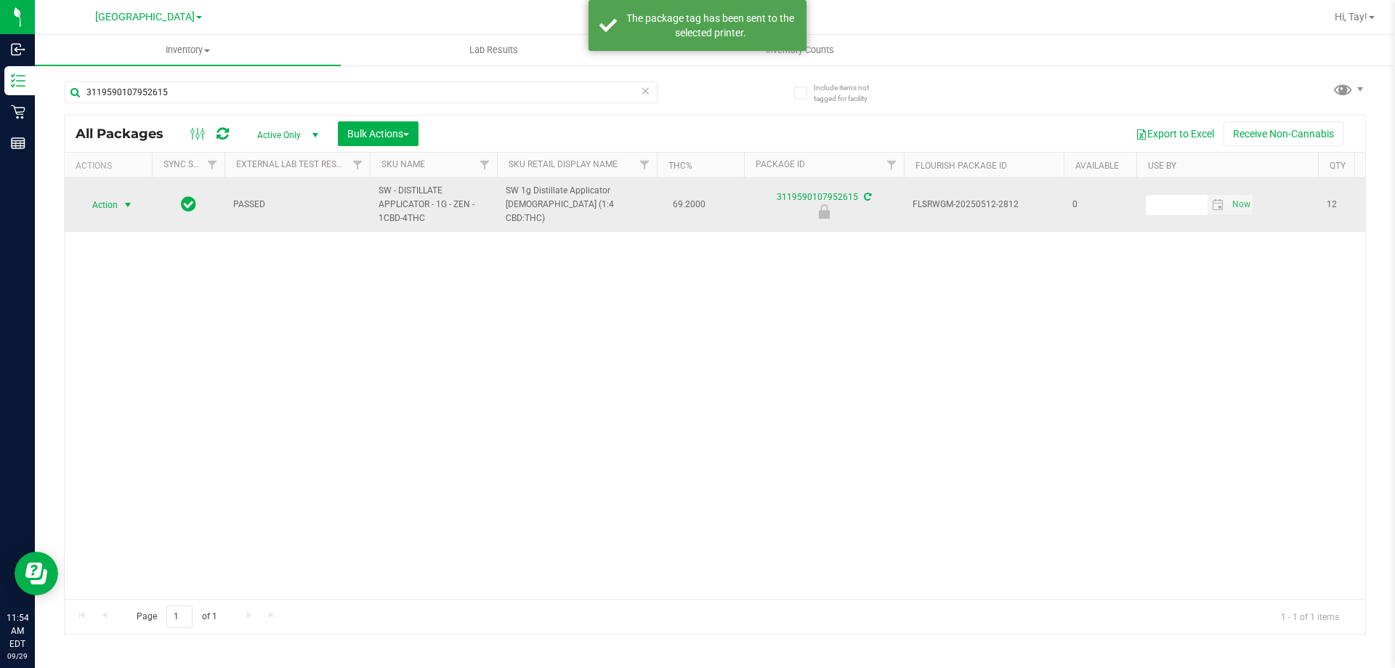
click at [123, 206] on span "select" at bounding box center [128, 205] width 12 height 12
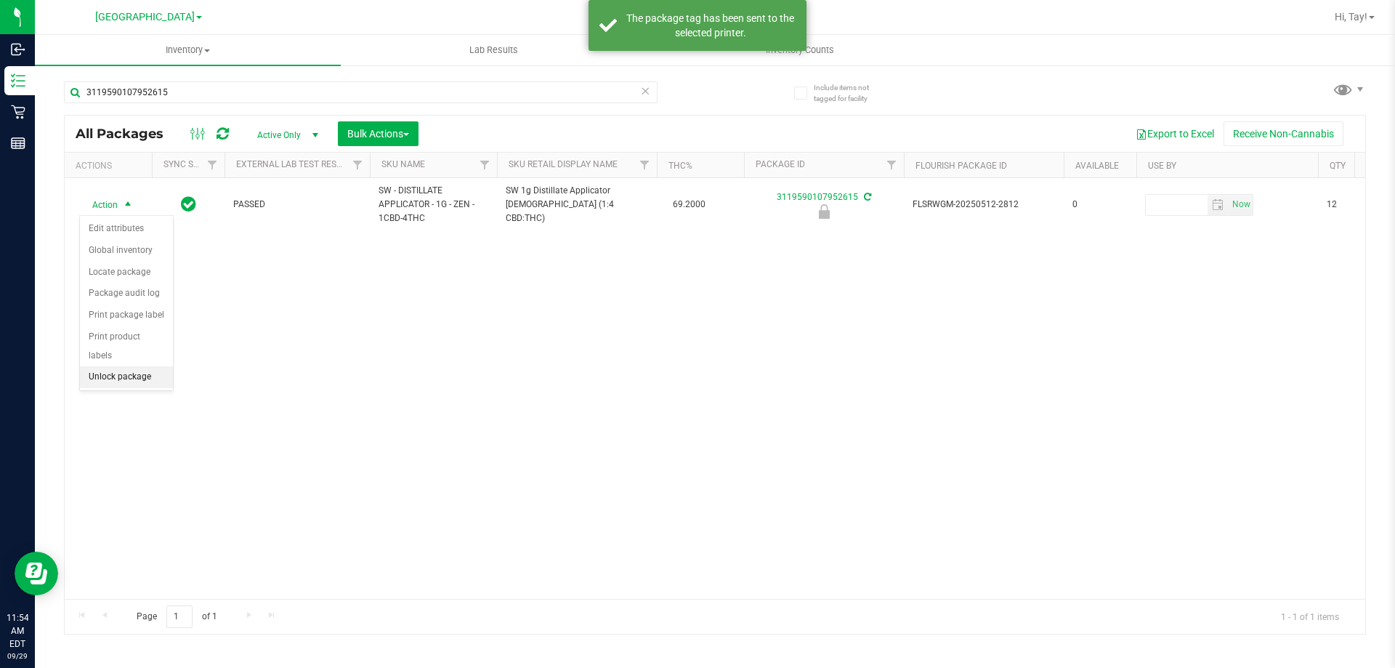
click at [135, 366] on li "Unlock package" at bounding box center [126, 377] width 93 height 22
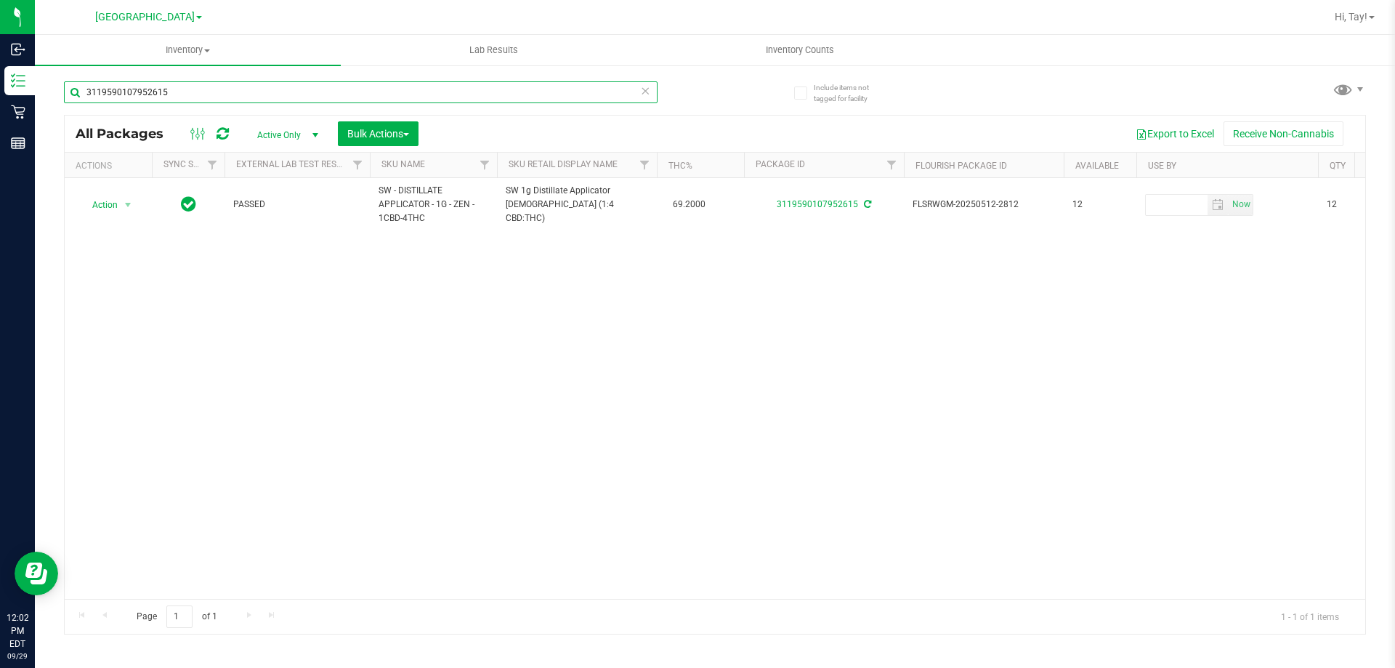
click at [180, 96] on input "3119590107952615" at bounding box center [361, 92] width 594 height 22
type input "tangerine"
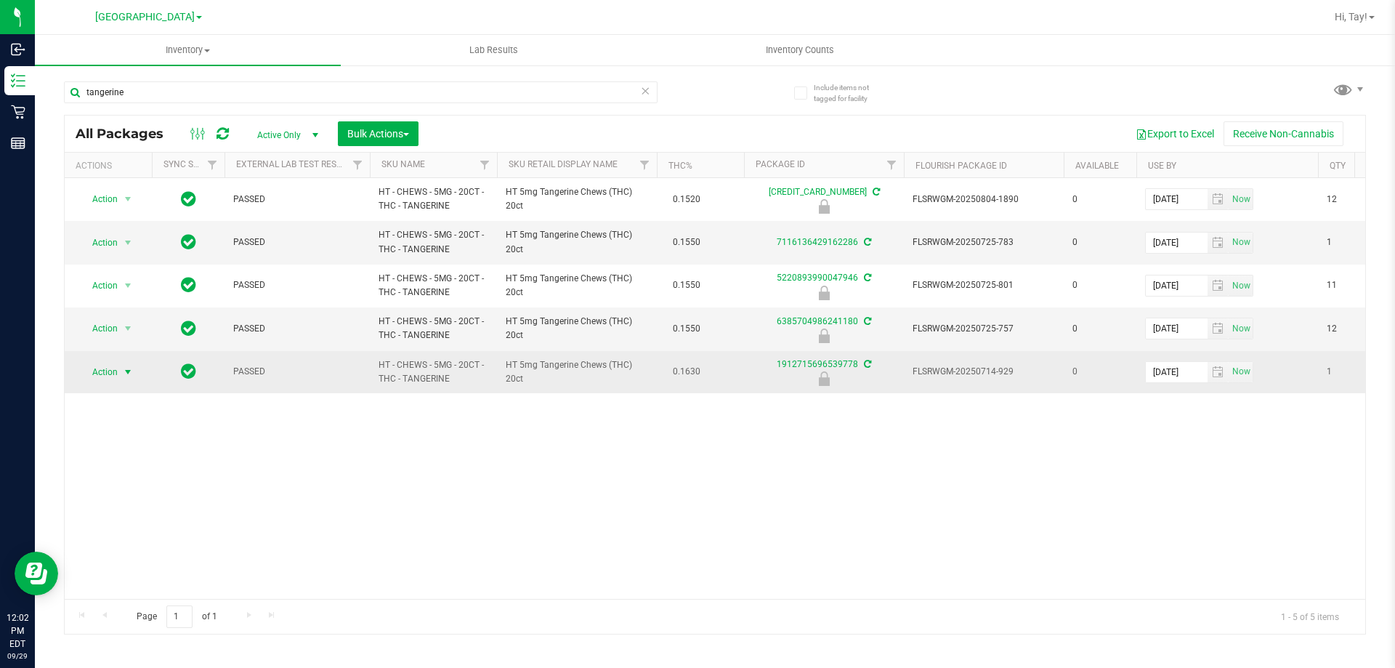
click at [128, 377] on span "select" at bounding box center [128, 372] width 12 height 12
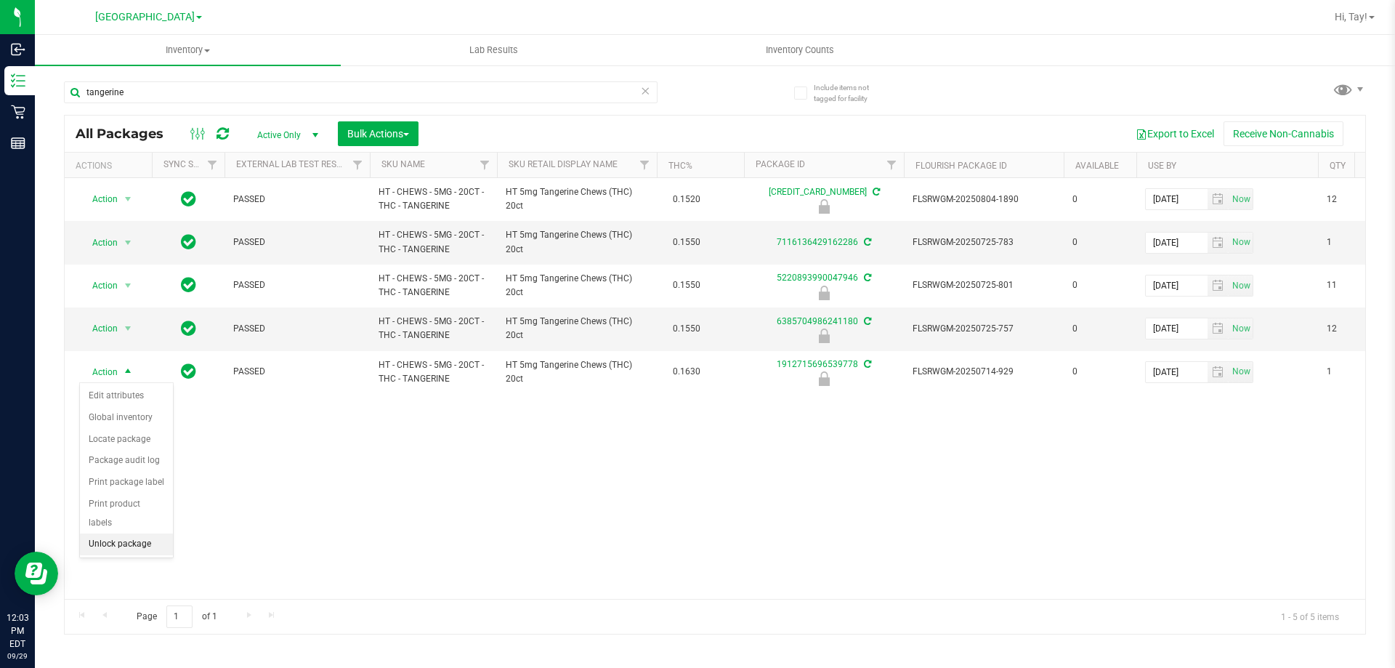
click at [141, 538] on div "Action Edit attributes Global inventory Locate package Package audit log Print …" at bounding box center [126, 470] width 94 height 177
click at [142, 533] on li "Unlock package" at bounding box center [126, 544] width 93 height 22
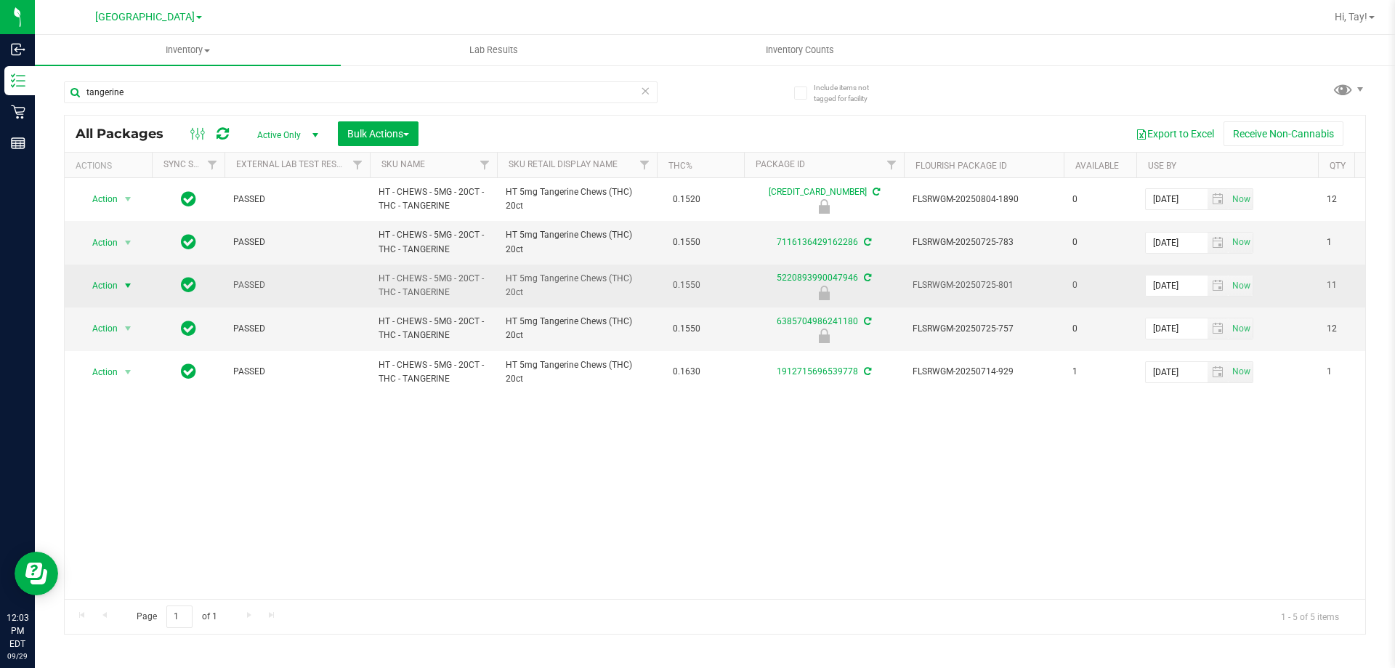
click at [122, 291] on span "select" at bounding box center [128, 286] width 12 height 12
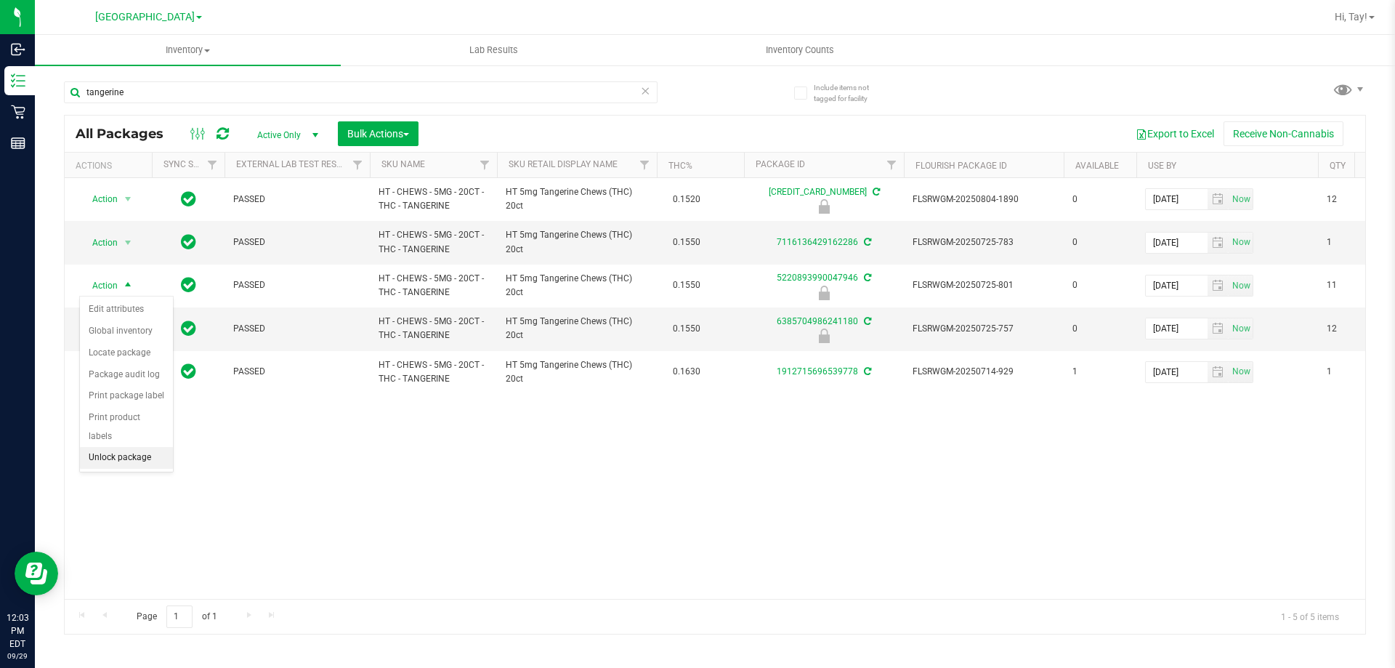
click at [130, 447] on li "Unlock package" at bounding box center [126, 458] width 93 height 22
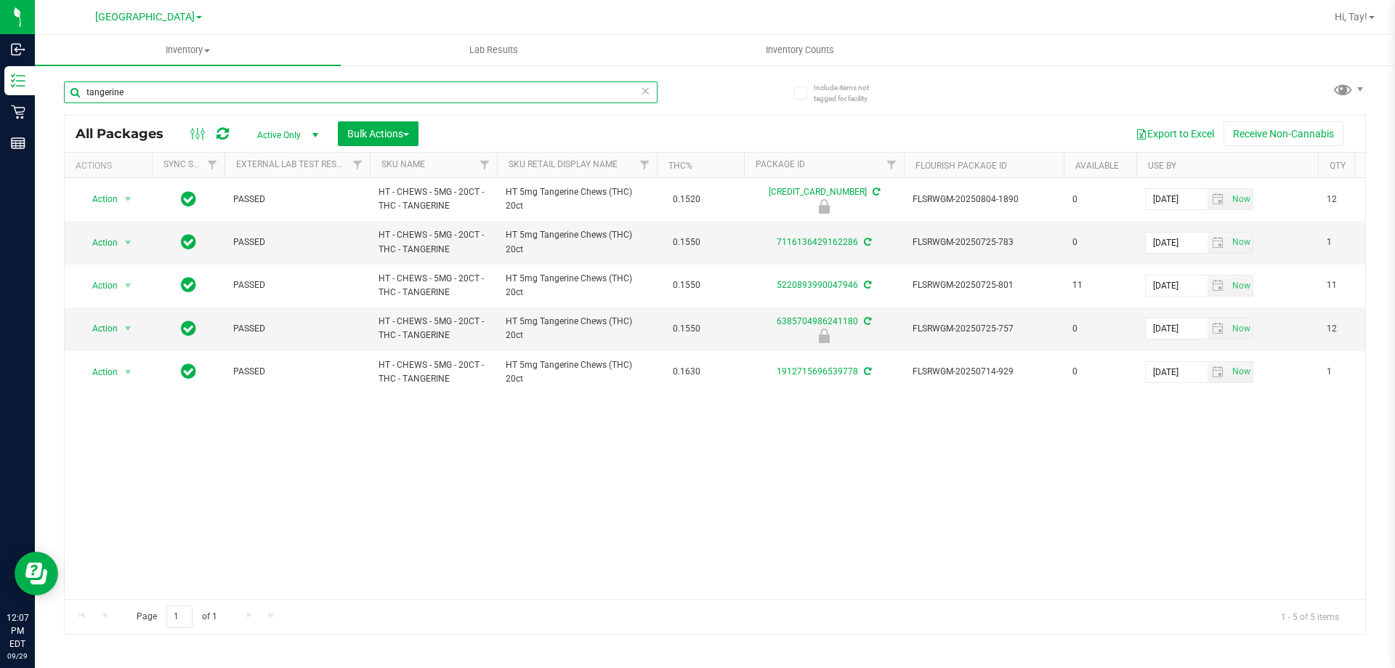
click at [255, 89] on input "tangerine" at bounding box center [361, 92] width 594 height 22
type input "mcz"
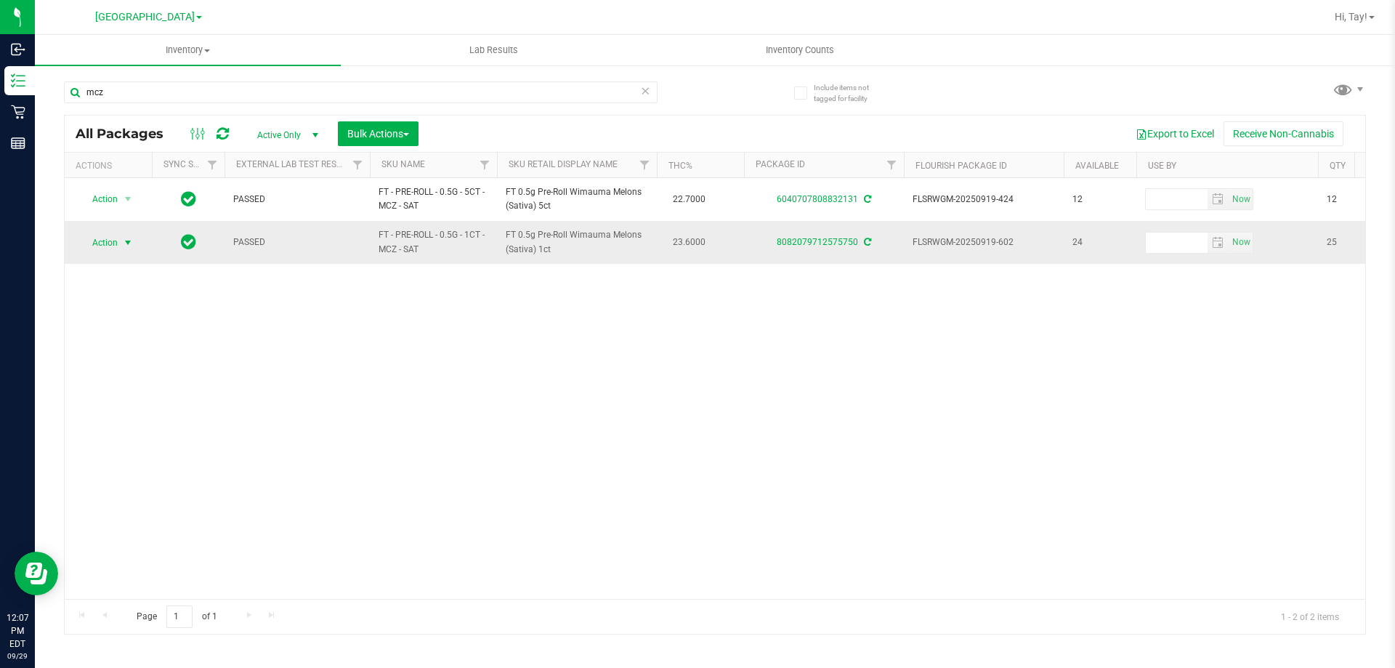
click at [105, 242] on span "Action" at bounding box center [98, 243] width 39 height 20
click at [166, 394] on li "Print package label" at bounding box center [136, 396] width 113 height 22
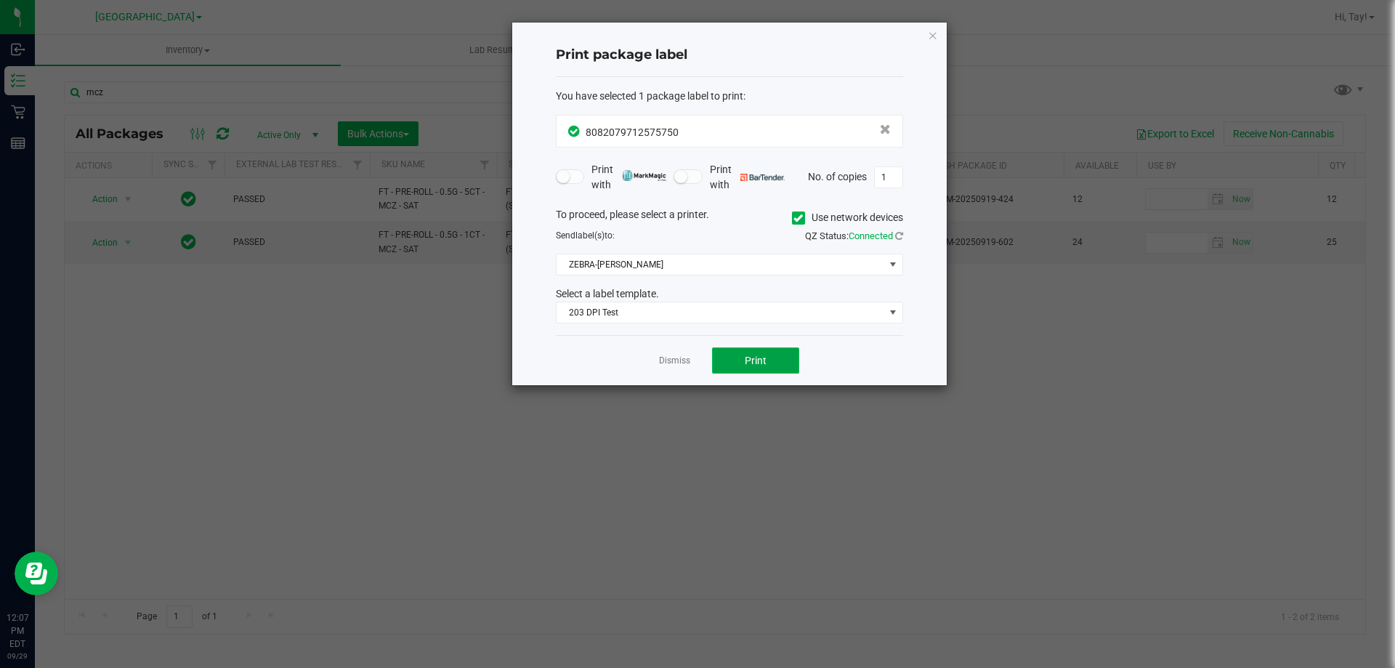
click at [736, 352] on button "Print" at bounding box center [755, 360] width 87 height 26
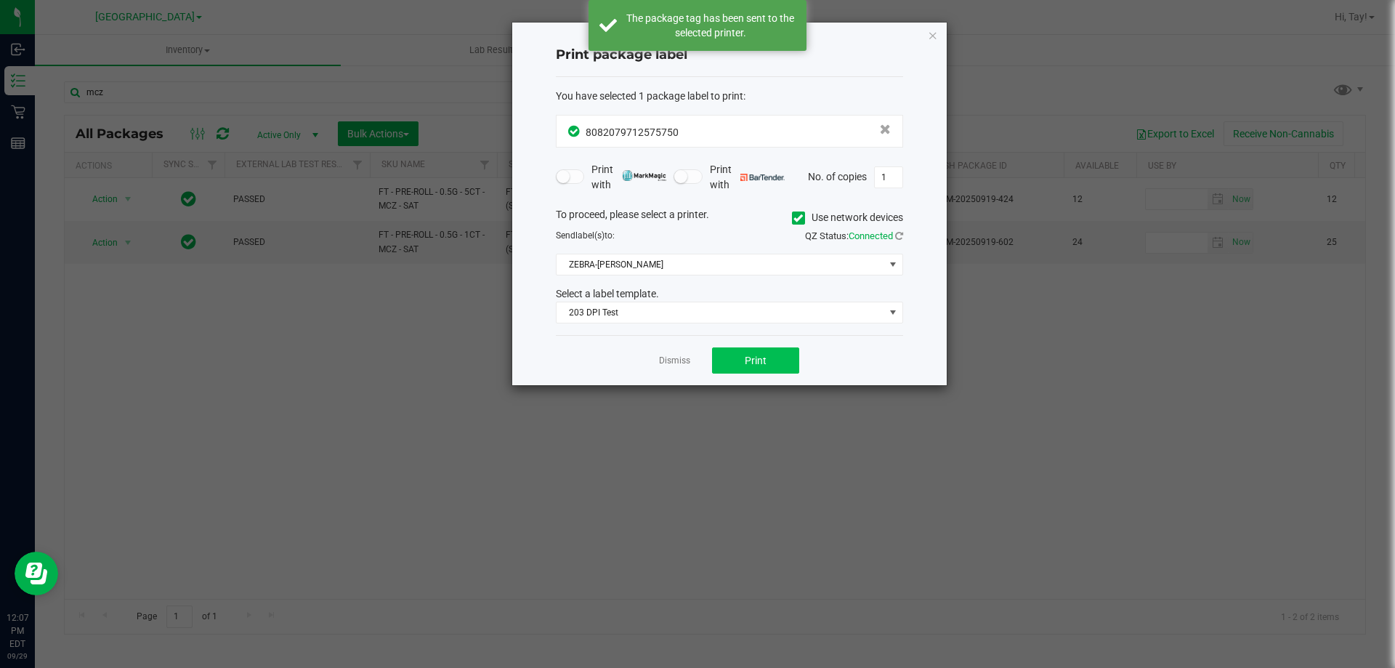
click at [686, 362] on link "Dismiss" at bounding box center [674, 361] width 31 height 12
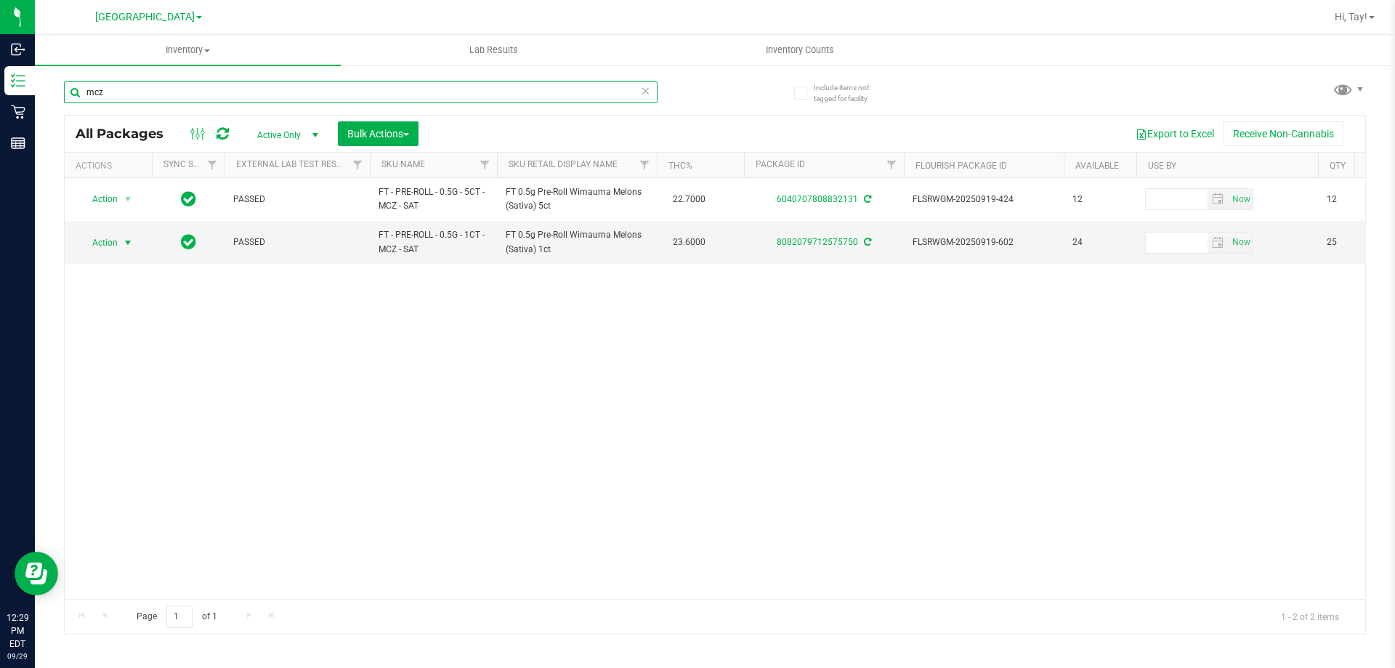
click at [130, 93] on input "mcz" at bounding box center [361, 92] width 594 height 22
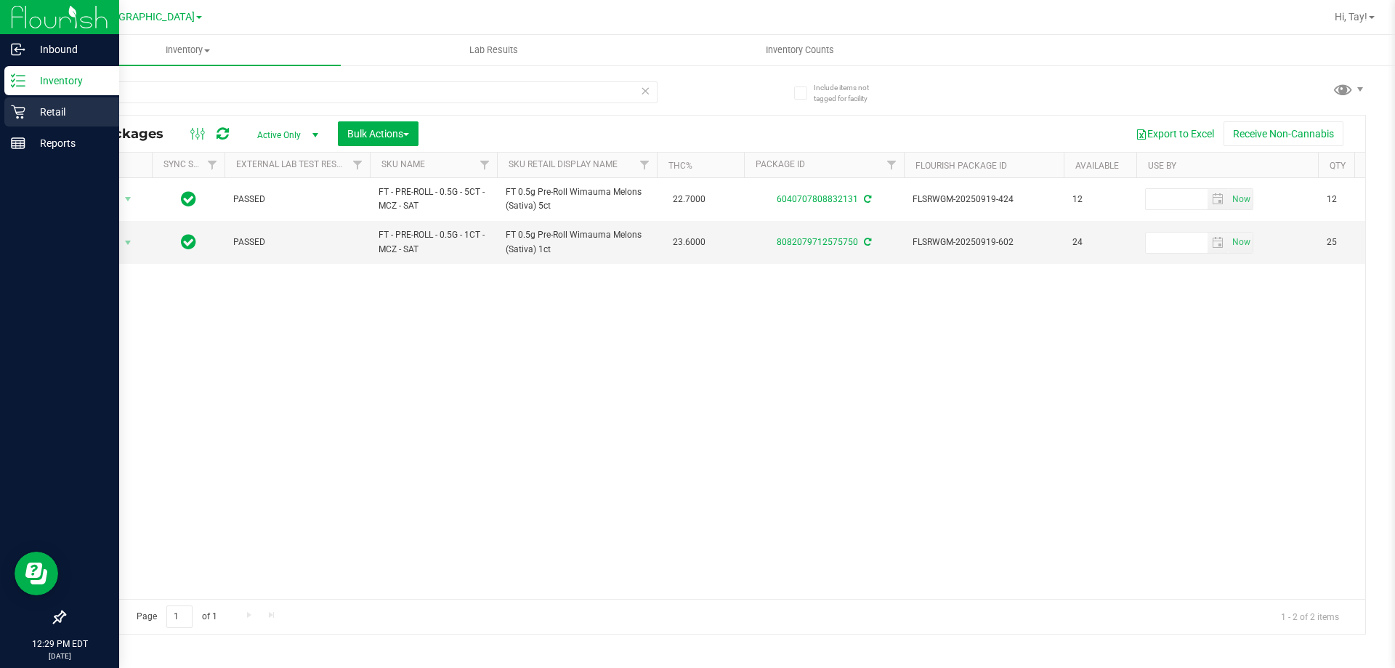
click at [29, 118] on p "Retail" at bounding box center [68, 111] width 87 height 17
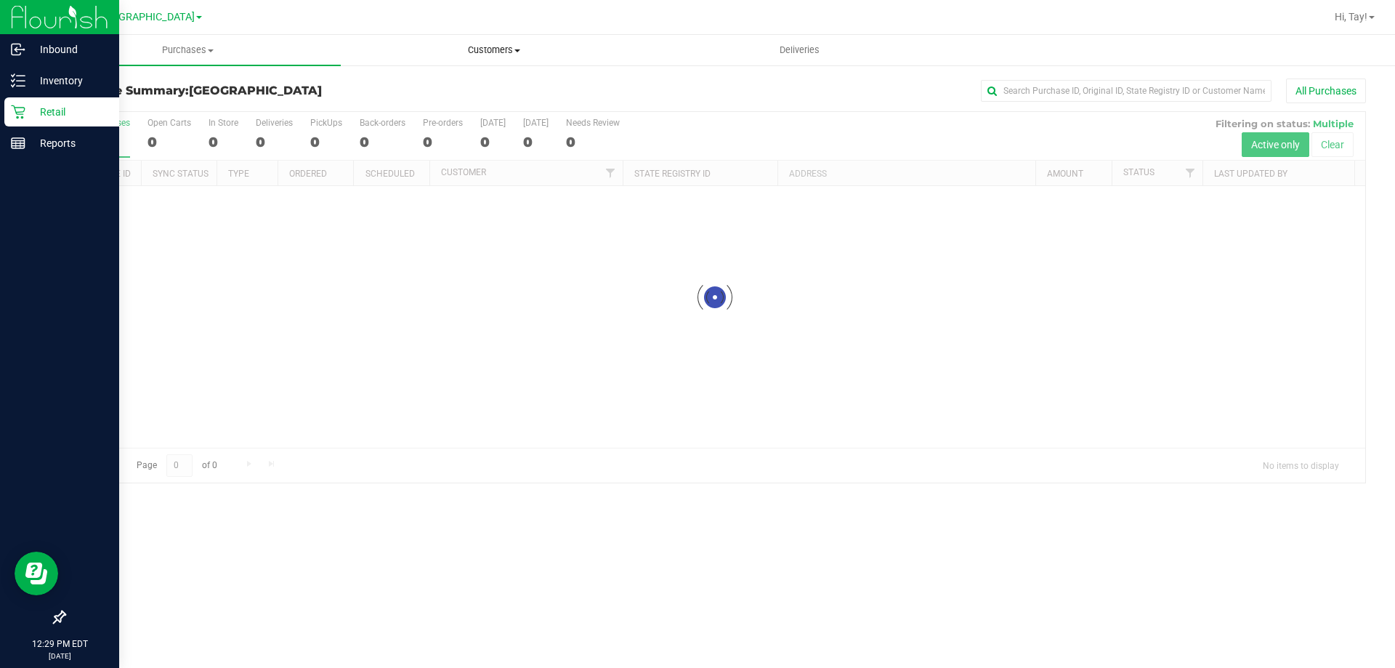
click at [519, 53] on span "Customers" at bounding box center [494, 50] width 305 height 13
click at [414, 89] on span "All customers" at bounding box center [393, 87] width 105 height 12
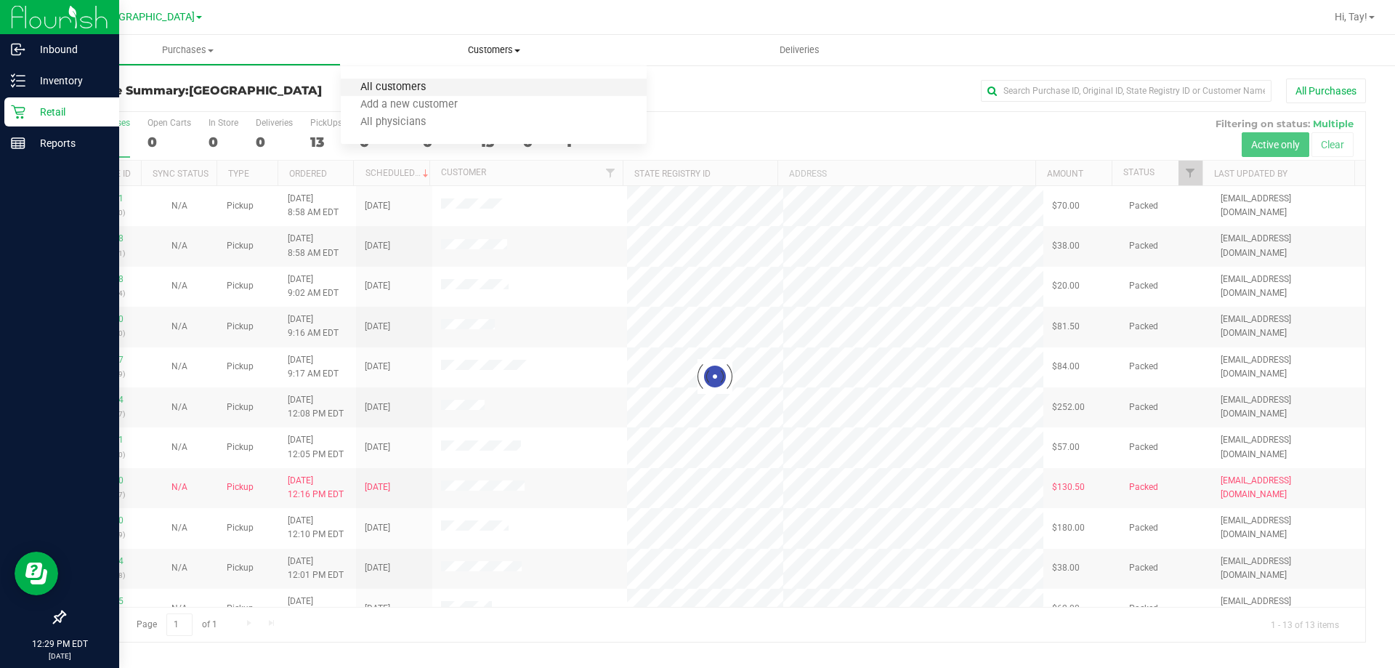
click at [412, 86] on span "All customers" at bounding box center [393, 87] width 105 height 12
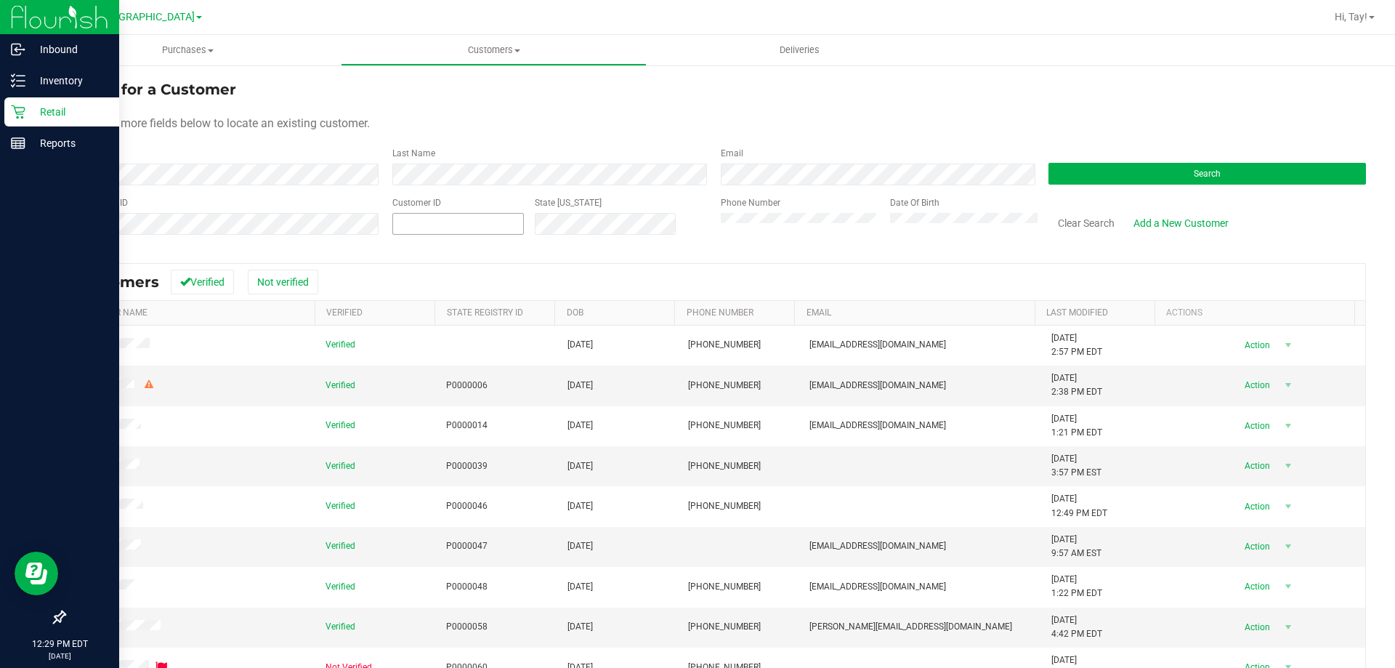
click at [451, 223] on span at bounding box center [458, 224] width 132 height 22
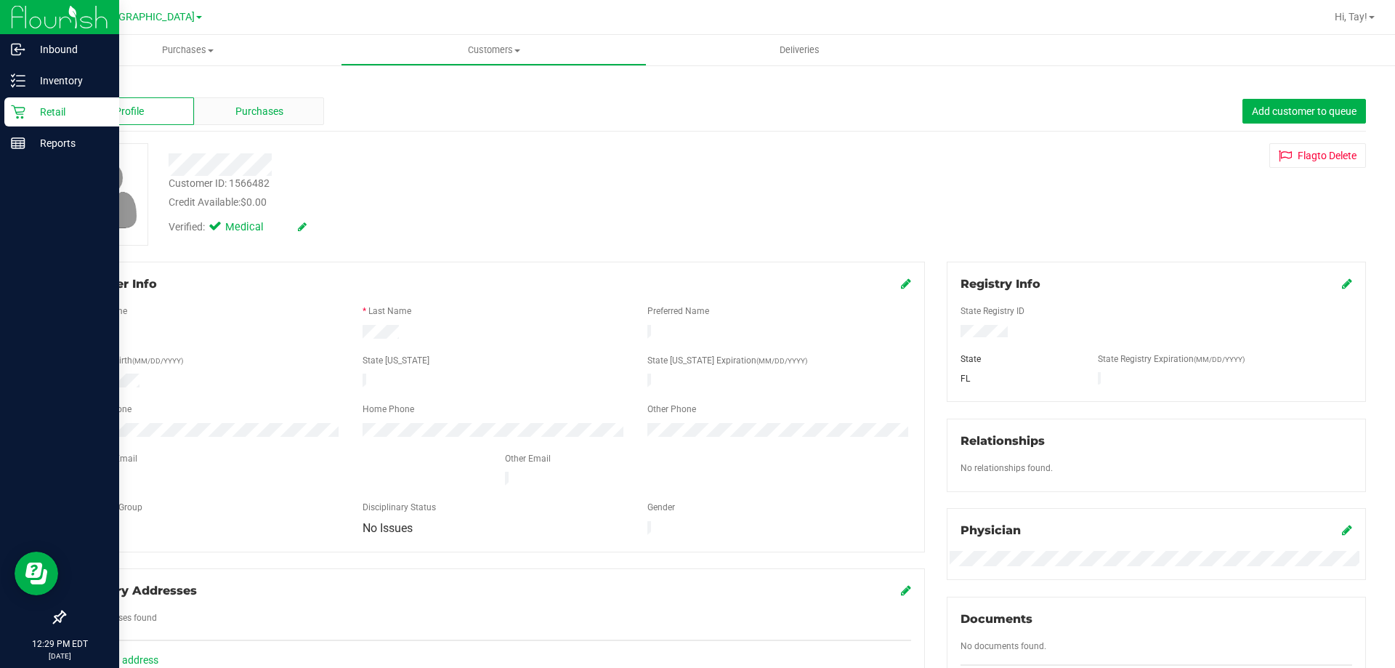
click at [223, 114] on div "Purchases" at bounding box center [259, 111] width 130 height 28
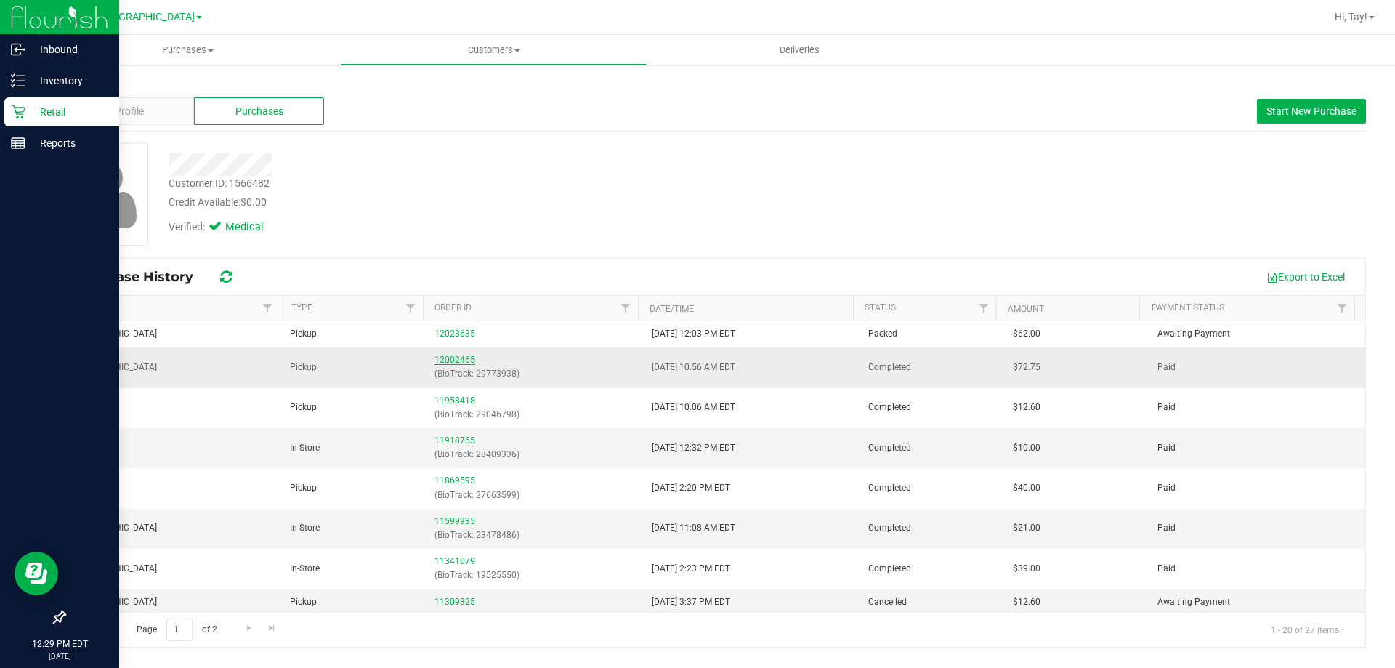
click at [466, 360] on link "12002465" at bounding box center [455, 360] width 41 height 10
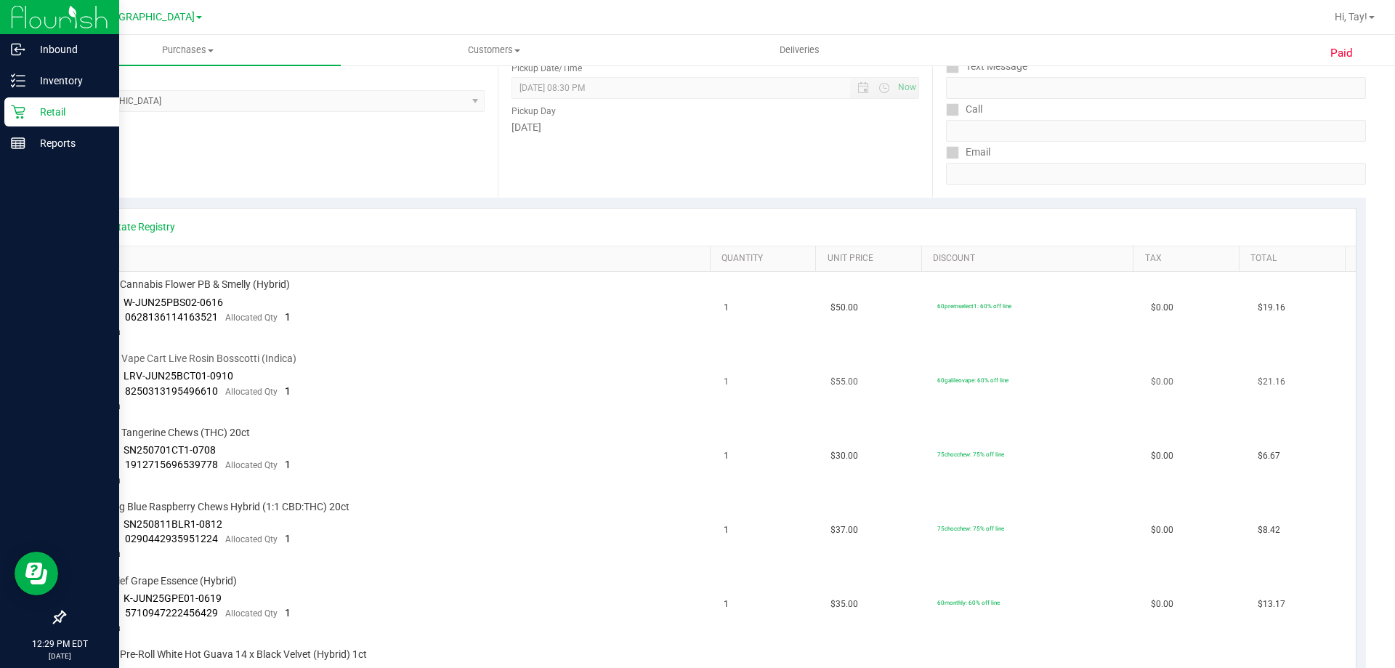
scroll to position [218, 0]
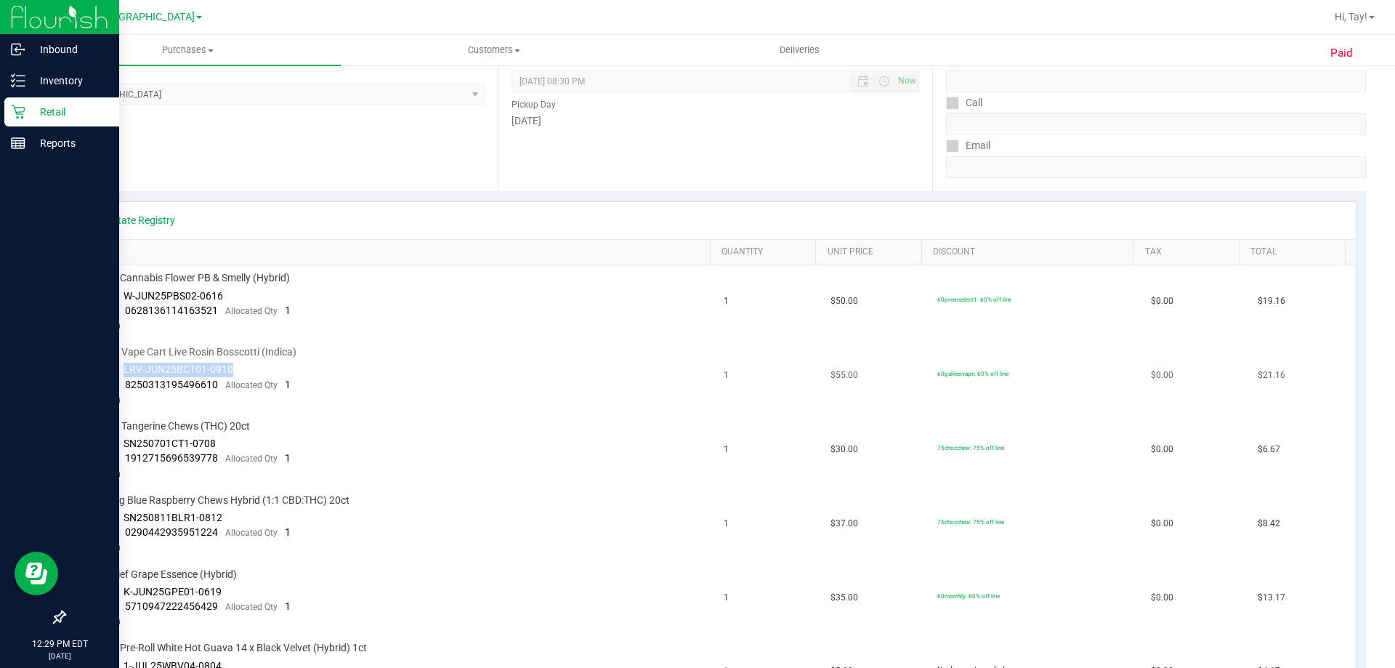
drag, startPoint x: 233, startPoint y: 367, endPoint x: 124, endPoint y: 367, distance: 109.7
click at [124, 367] on td "GL 0.5g Vape Cart Live Rosin Bosscotti (Indica) Batch ID LRV-JUN25BCT01-0910 Pa…" at bounding box center [395, 376] width 641 height 74
copy span "LRV-JUN25BCT01-0910"
click at [231, 369] on td "GL 0.5g Vape Cart Live Rosin Bosscotti (Indica) Batch ID LRV-JUN25BCT01-0910 Pa…" at bounding box center [395, 376] width 641 height 74
drag, startPoint x: 218, startPoint y: 384, endPoint x: 119, endPoint y: 390, distance: 99.1
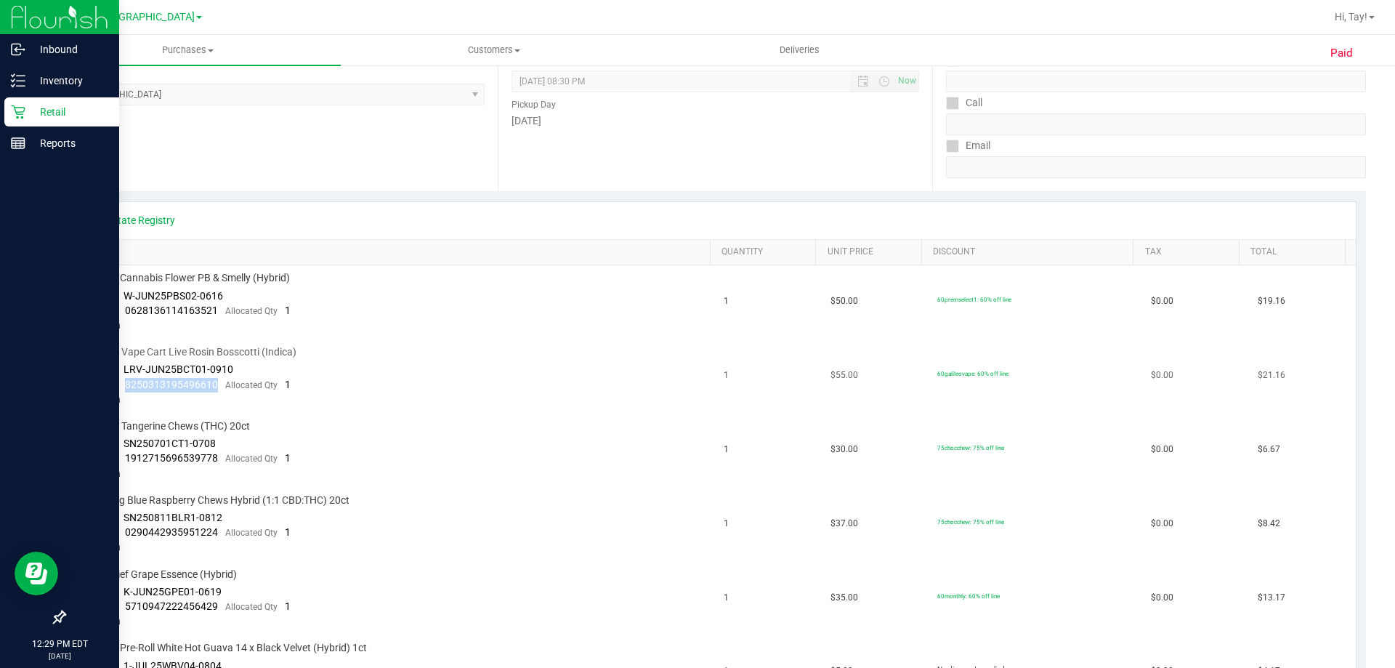
click at [119, 390] on div "Package 8250313195496610 Allocated Qty 1" at bounding box center [187, 385] width 207 height 15
copy span "8250313195496610"
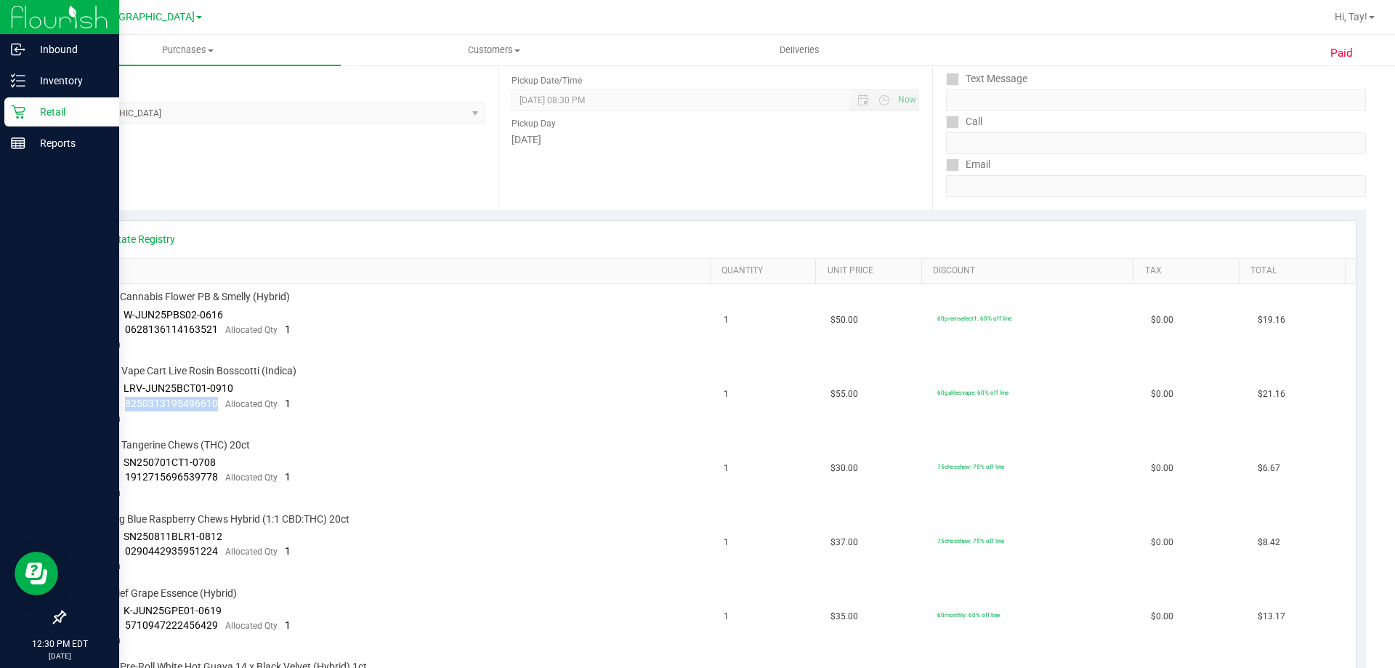
scroll to position [145, 0]
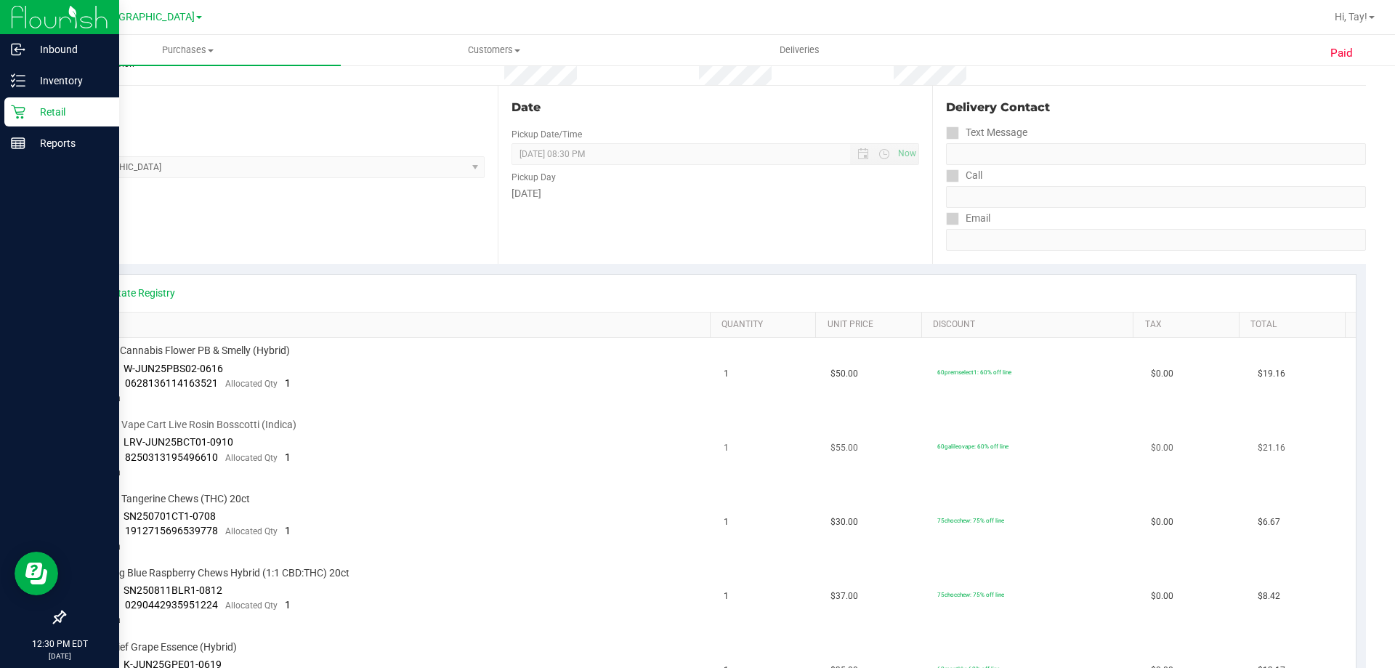
click at [348, 430] on div "GL 0.5g Vape Cart Live Rosin Bosscotti (Indica)" at bounding box center [396, 425] width 624 height 14
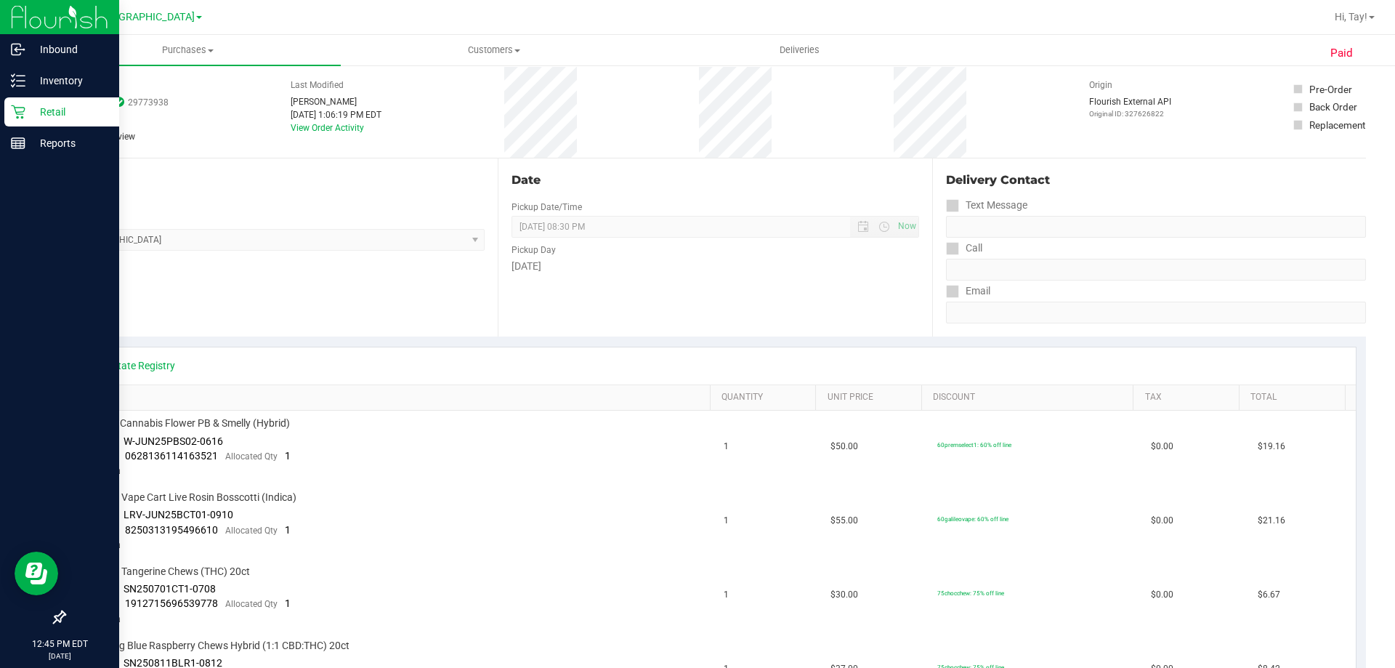
scroll to position [0, 0]
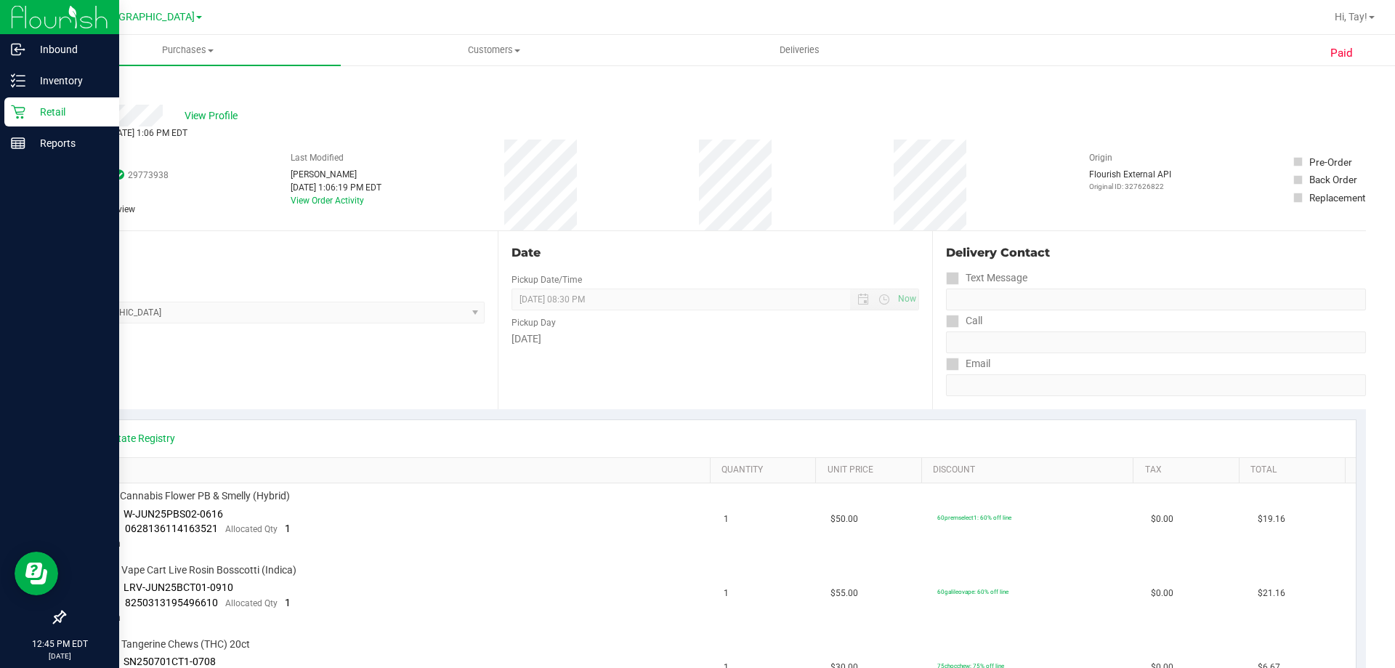
click at [23, 116] on icon at bounding box center [18, 112] width 14 height 14
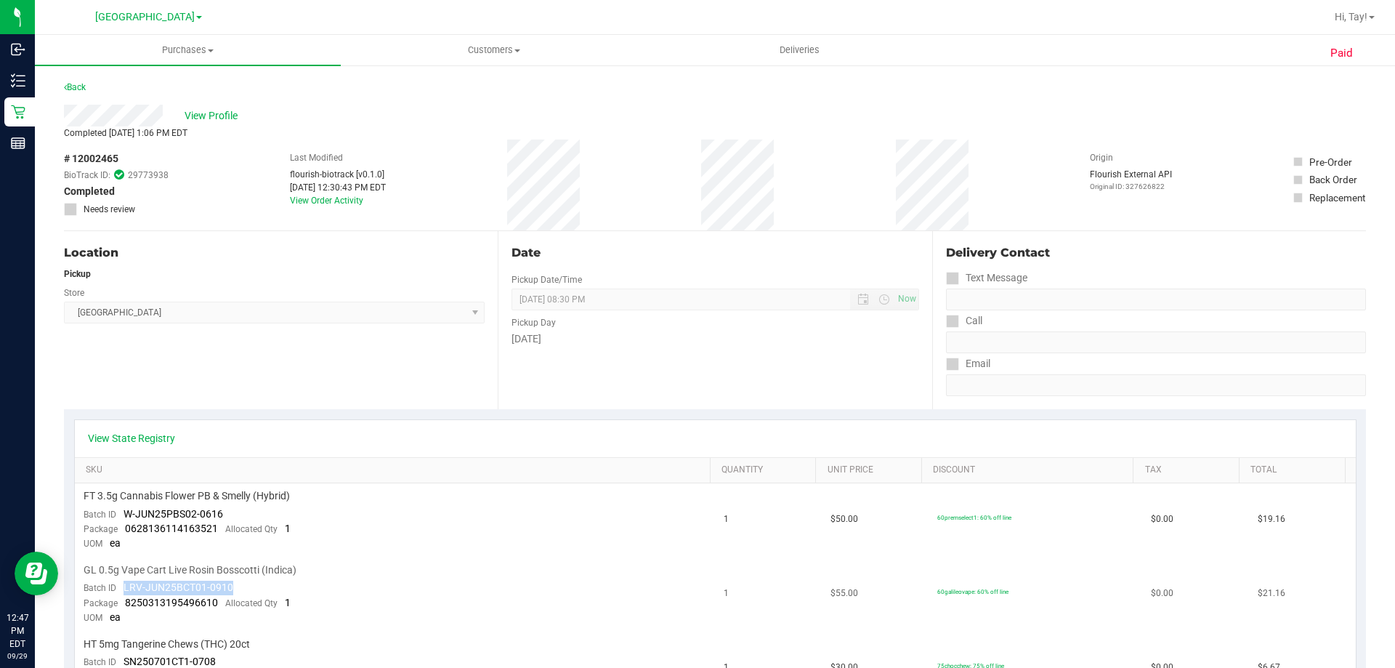
drag, startPoint x: 236, startPoint y: 584, endPoint x: 121, endPoint y: 585, distance: 114.8
click at [121, 585] on td "GL 0.5g Vape Cart Live Rosin Bosscotti (Indica) Batch ID LRV-JUN25BCT01-0910 Pa…" at bounding box center [395, 594] width 641 height 74
copy span "LRV-JUN25BCT01-0910"
click at [194, 113] on span "View Profile" at bounding box center [214, 115] width 58 height 15
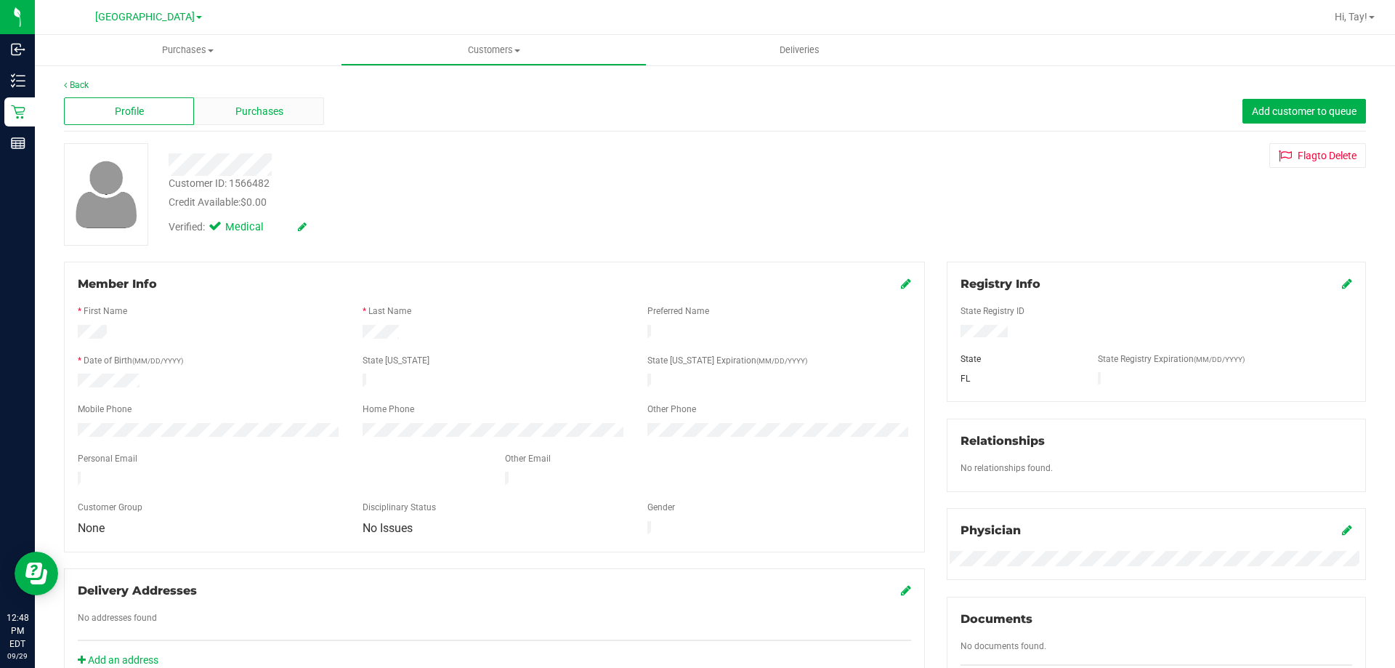
click at [226, 110] on div "Purchases" at bounding box center [259, 111] width 130 height 28
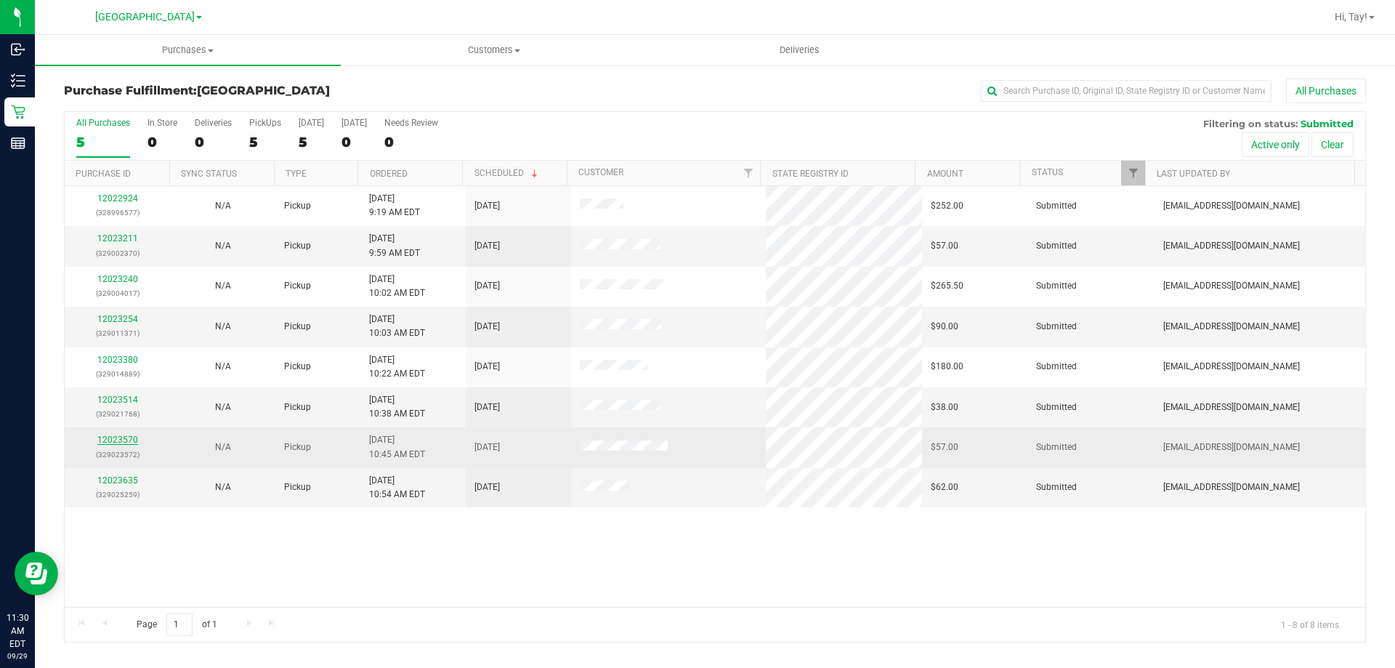
click at [108, 435] on link "12023570" at bounding box center [117, 440] width 41 height 10
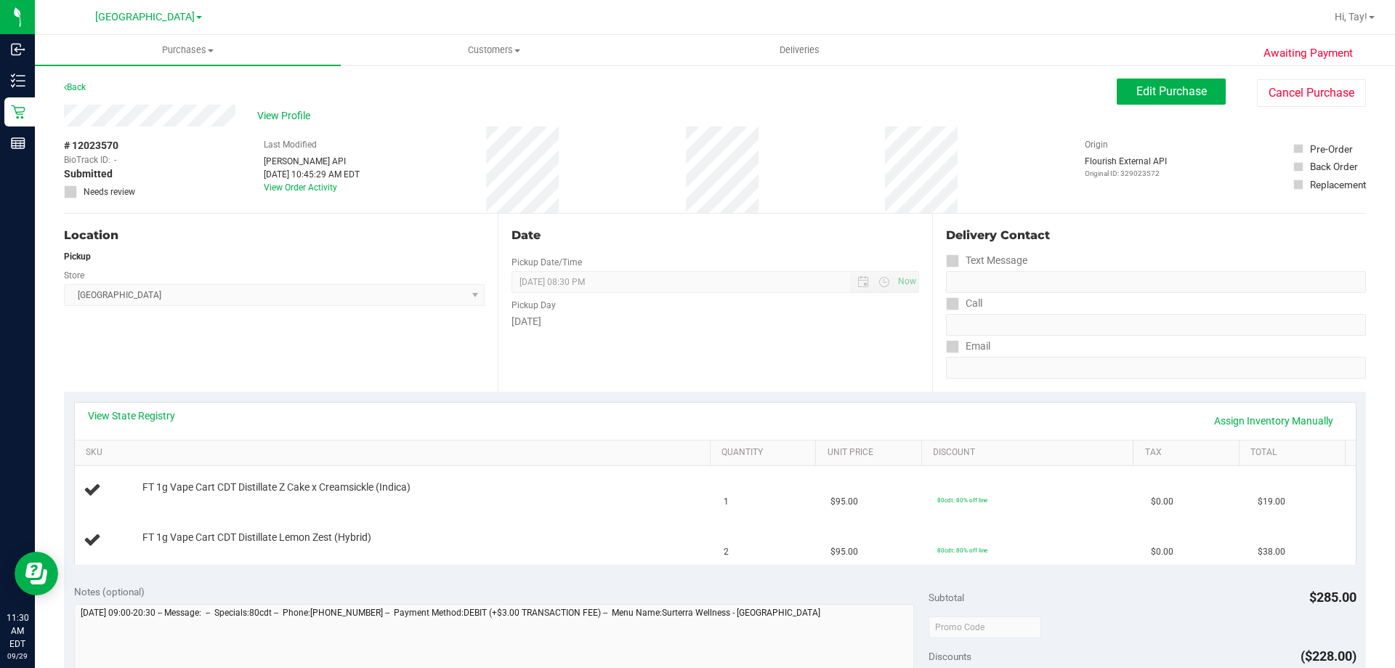
click at [329, 371] on div "Location Pickup Store [GEOGRAPHIC_DATA] WC Select Store [PERSON_NAME][GEOGRAPHI…" at bounding box center [281, 303] width 434 height 178
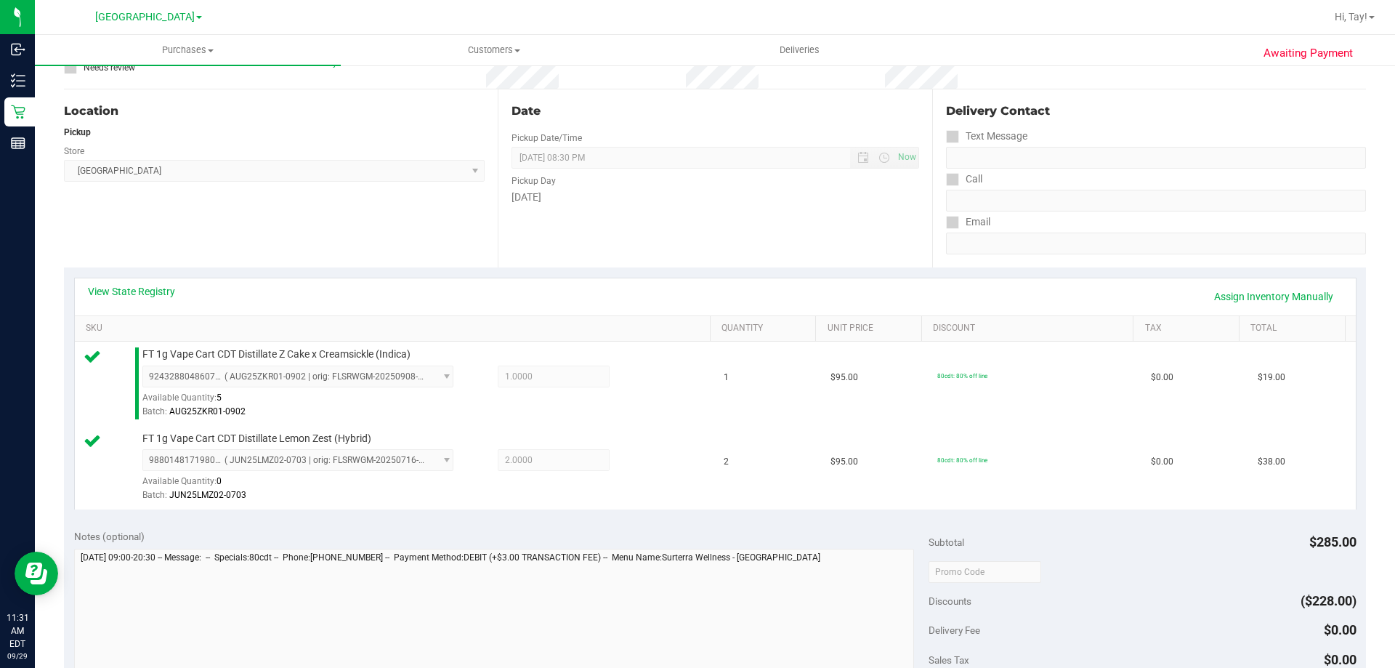
scroll to position [363, 0]
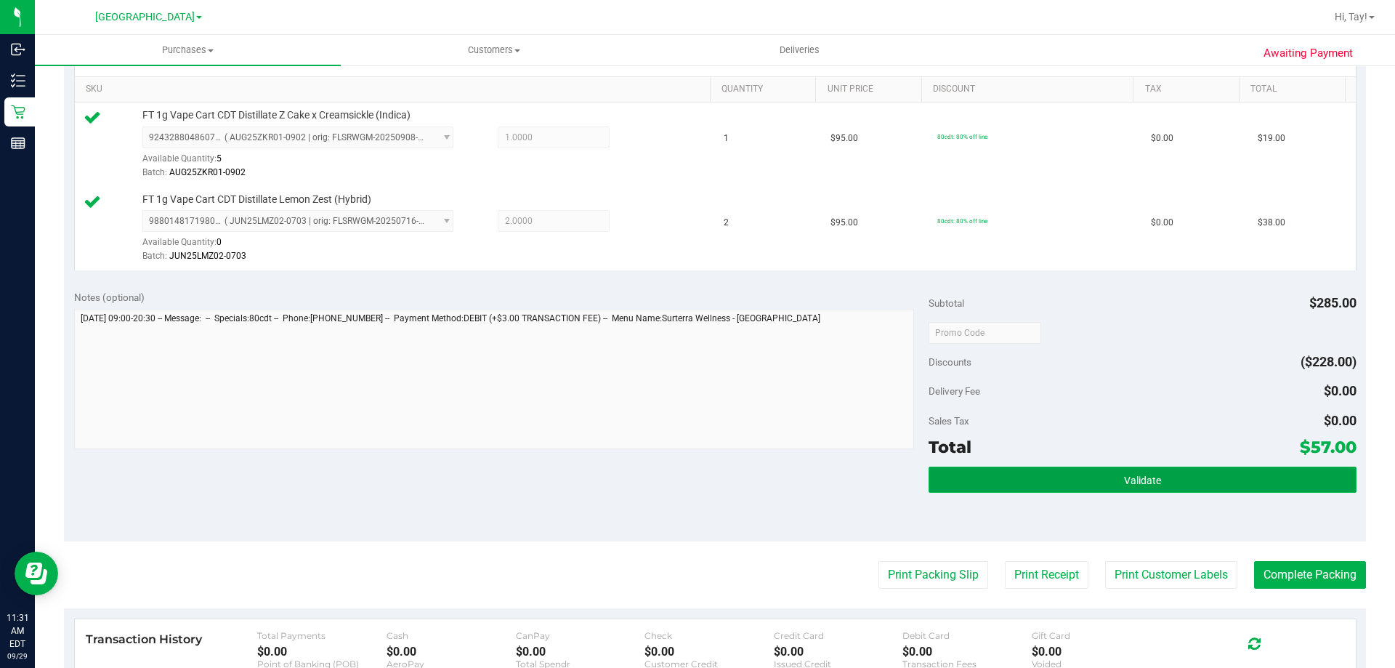
click at [1112, 468] on button "Validate" at bounding box center [1142, 480] width 427 height 26
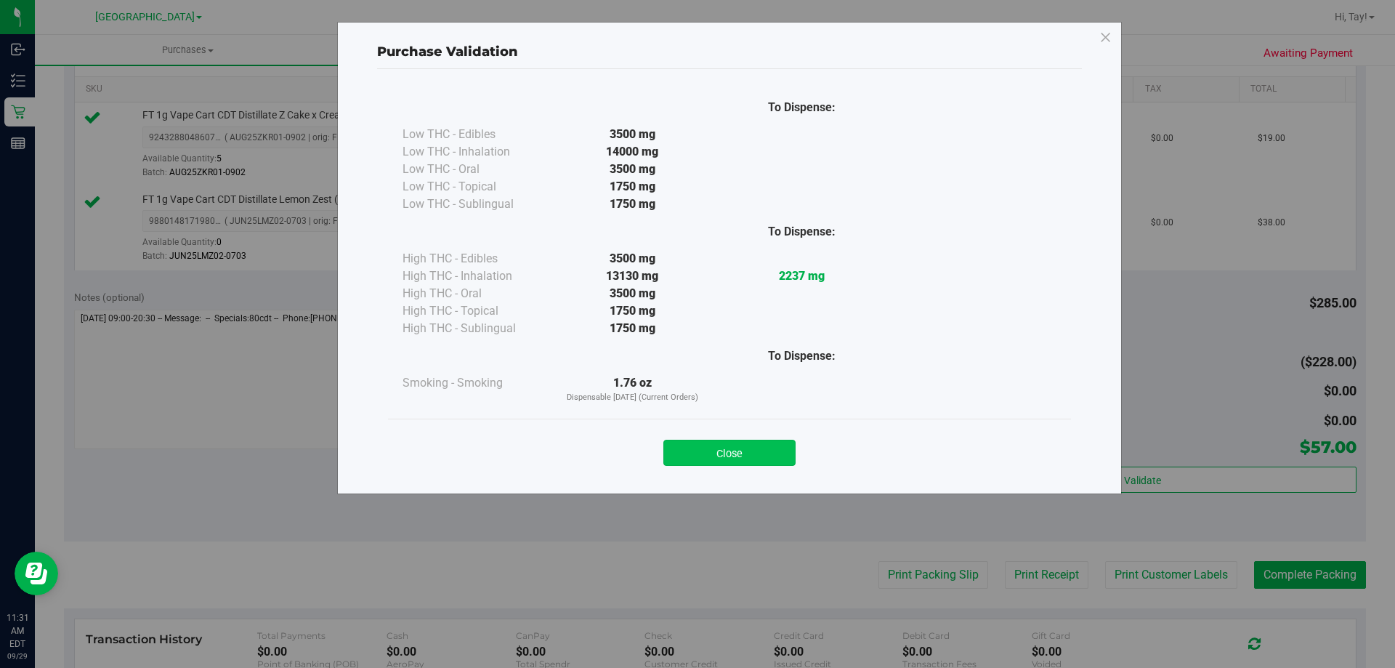
click at [761, 462] on button "Close" at bounding box center [730, 453] width 132 height 26
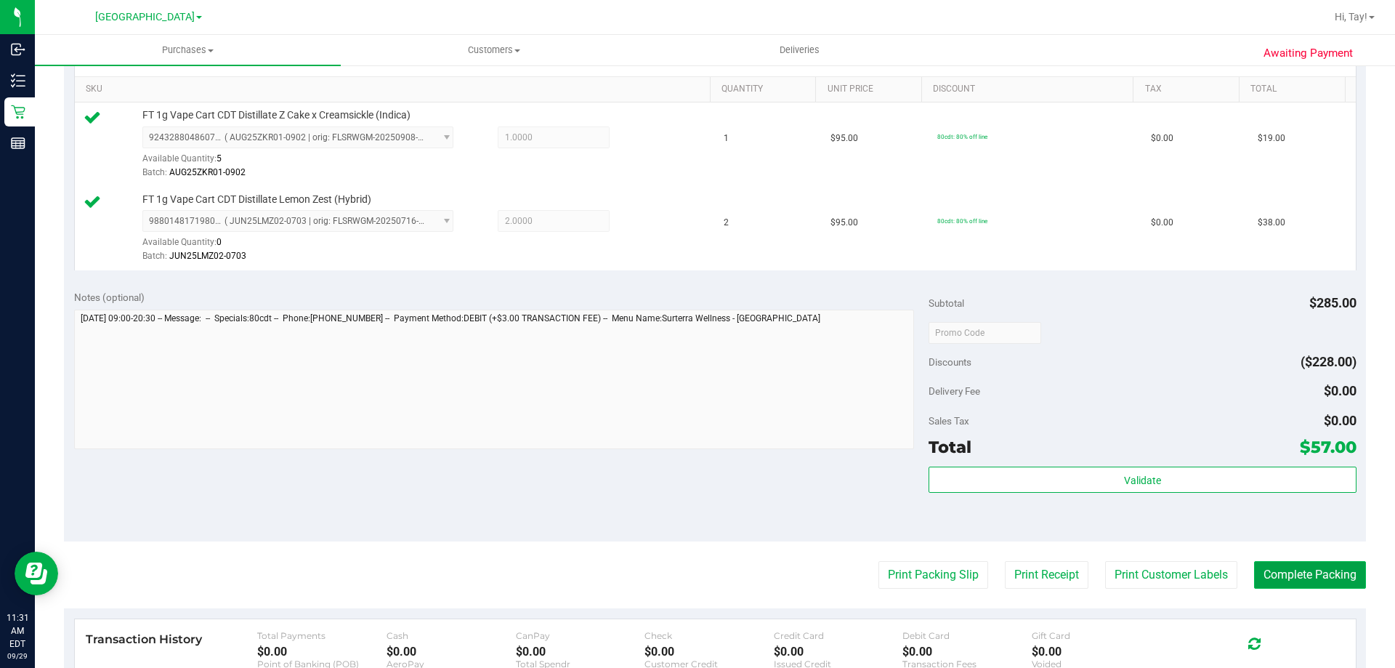
click at [1291, 572] on button "Complete Packing" at bounding box center [1310, 575] width 112 height 28
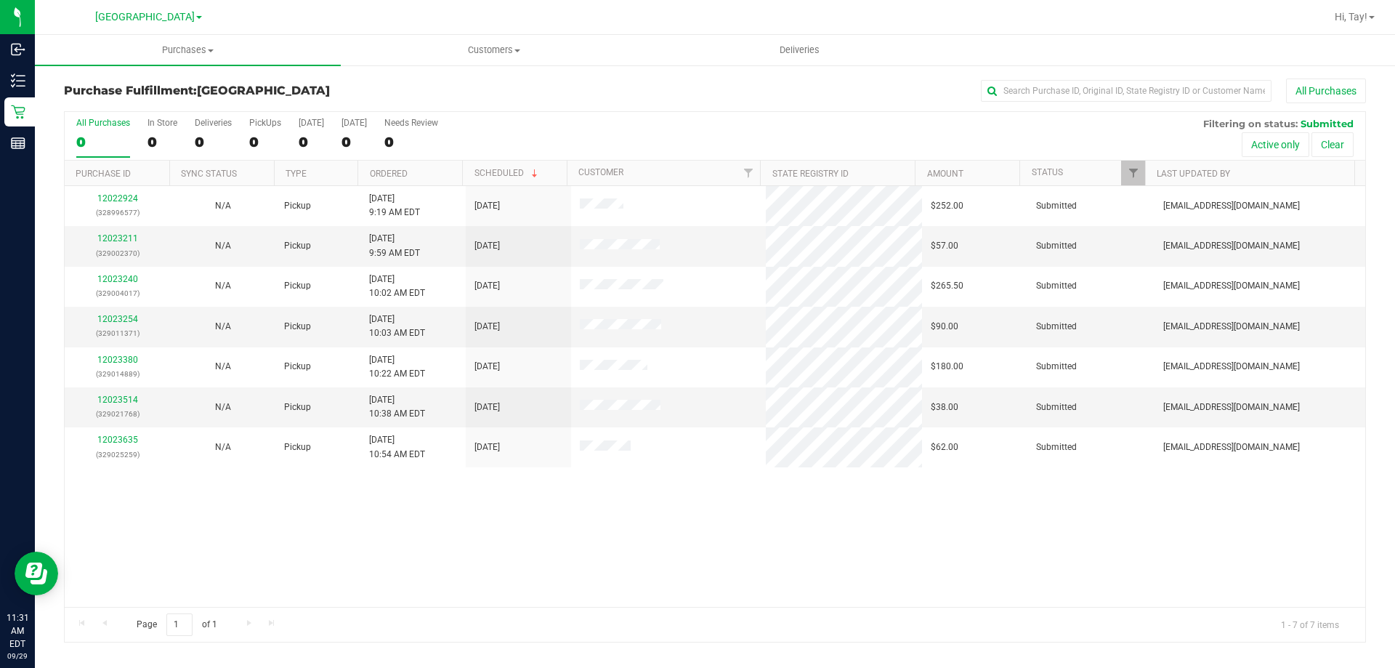
click at [518, 152] on div "All Purchases 0 In Store 0 Deliveries 0 PickUps 0 Today 0 Tomorrow 0 Needs Revi…" at bounding box center [715, 136] width 1301 height 49
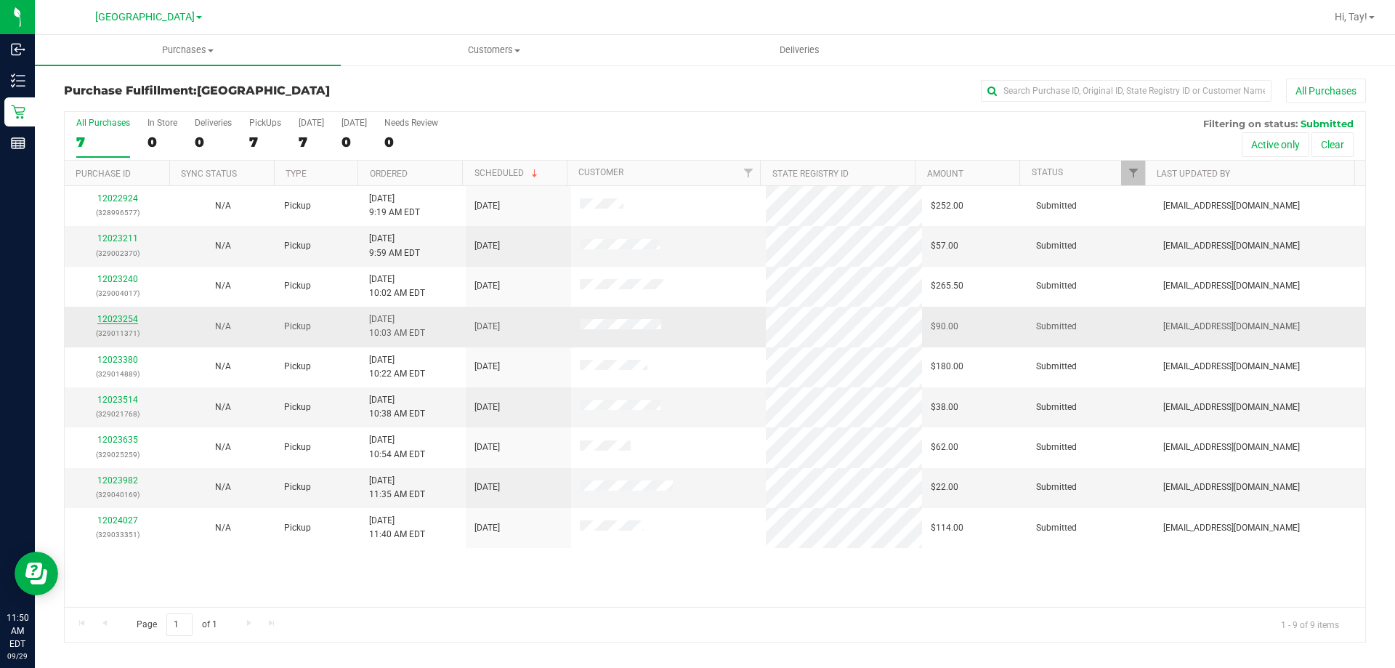
click at [116, 319] on link "12023254" at bounding box center [117, 319] width 41 height 10
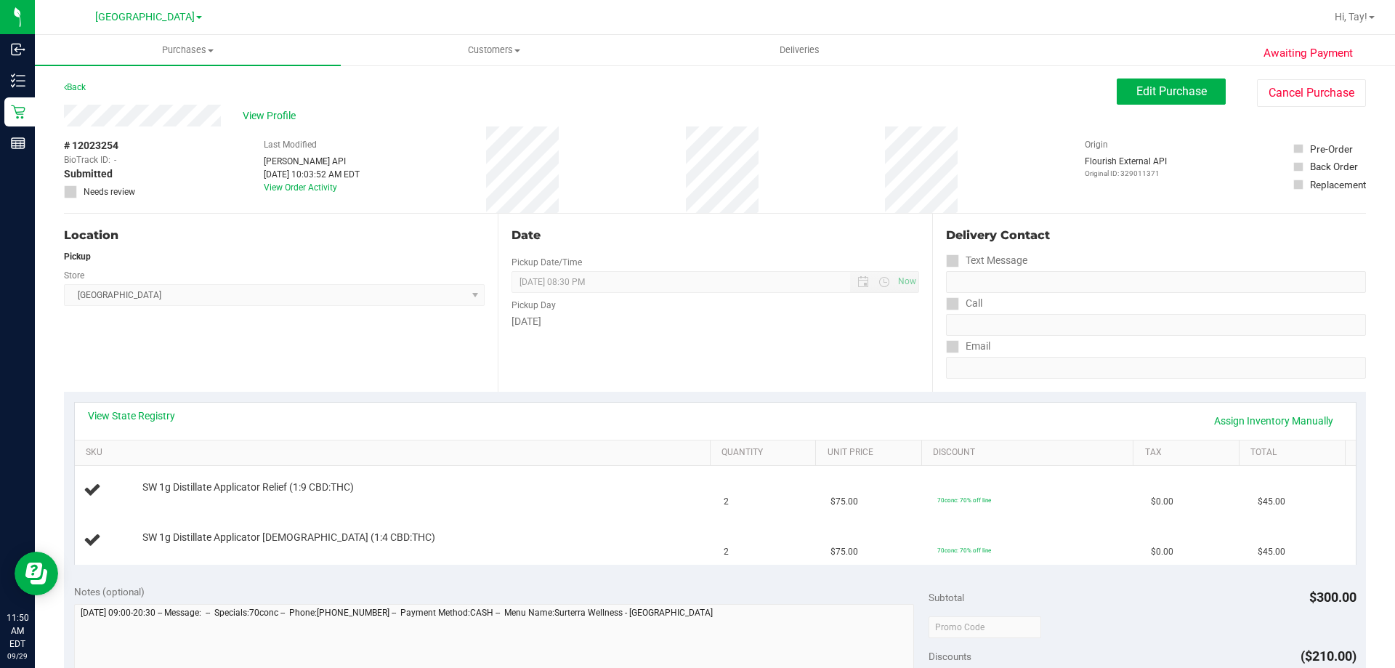
click at [329, 348] on div "Location Pickup Store [GEOGRAPHIC_DATA] WC Select Store [PERSON_NAME][GEOGRAPHI…" at bounding box center [281, 303] width 434 height 178
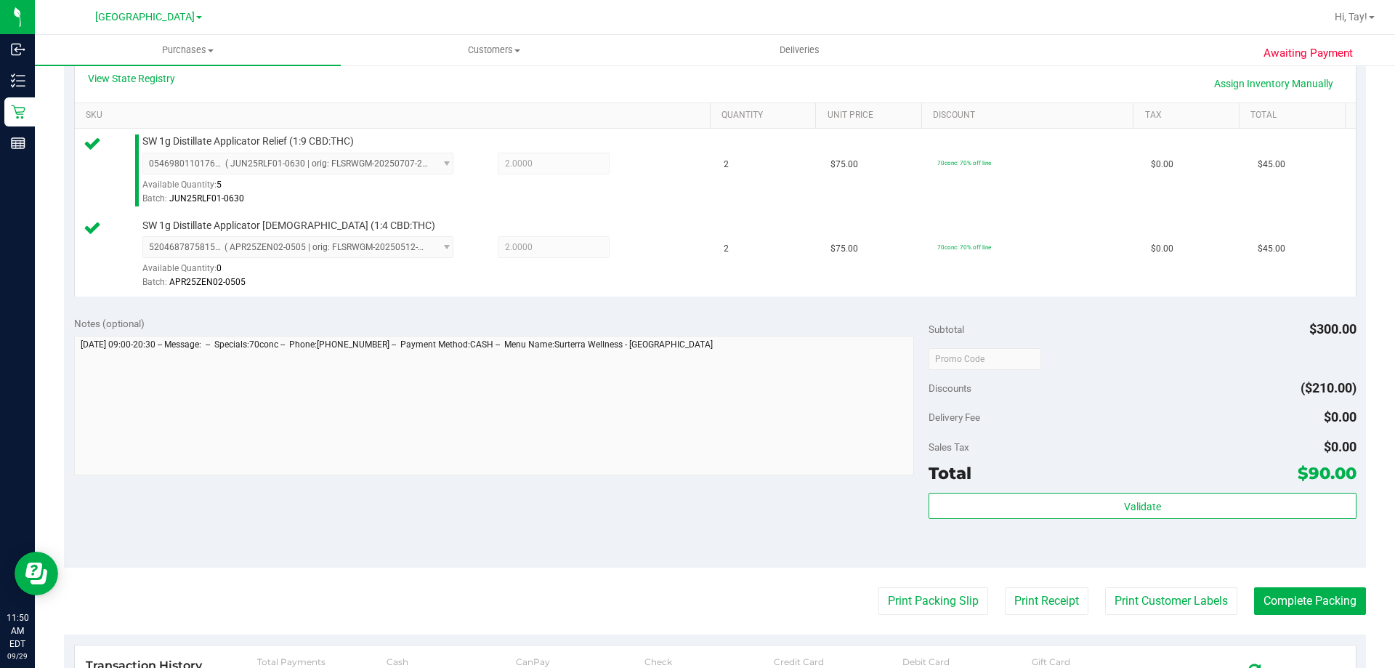
scroll to position [363, 0]
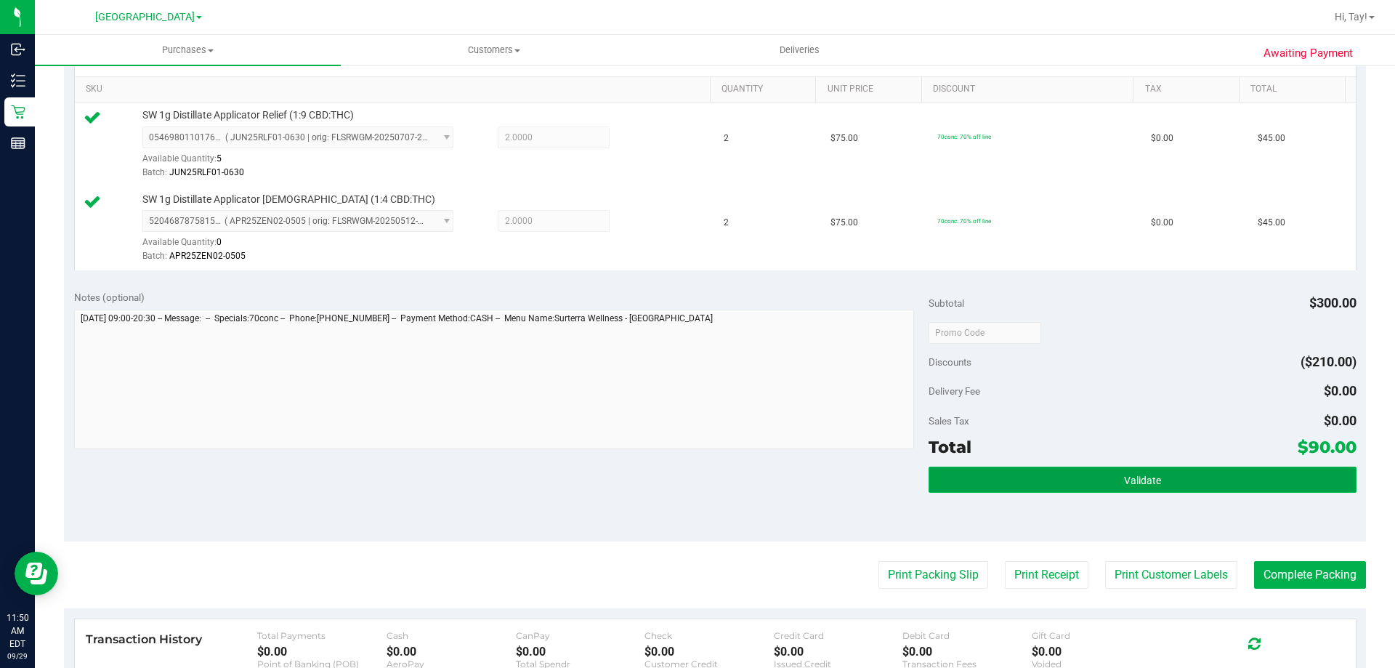
click at [1000, 472] on button "Validate" at bounding box center [1142, 480] width 427 height 26
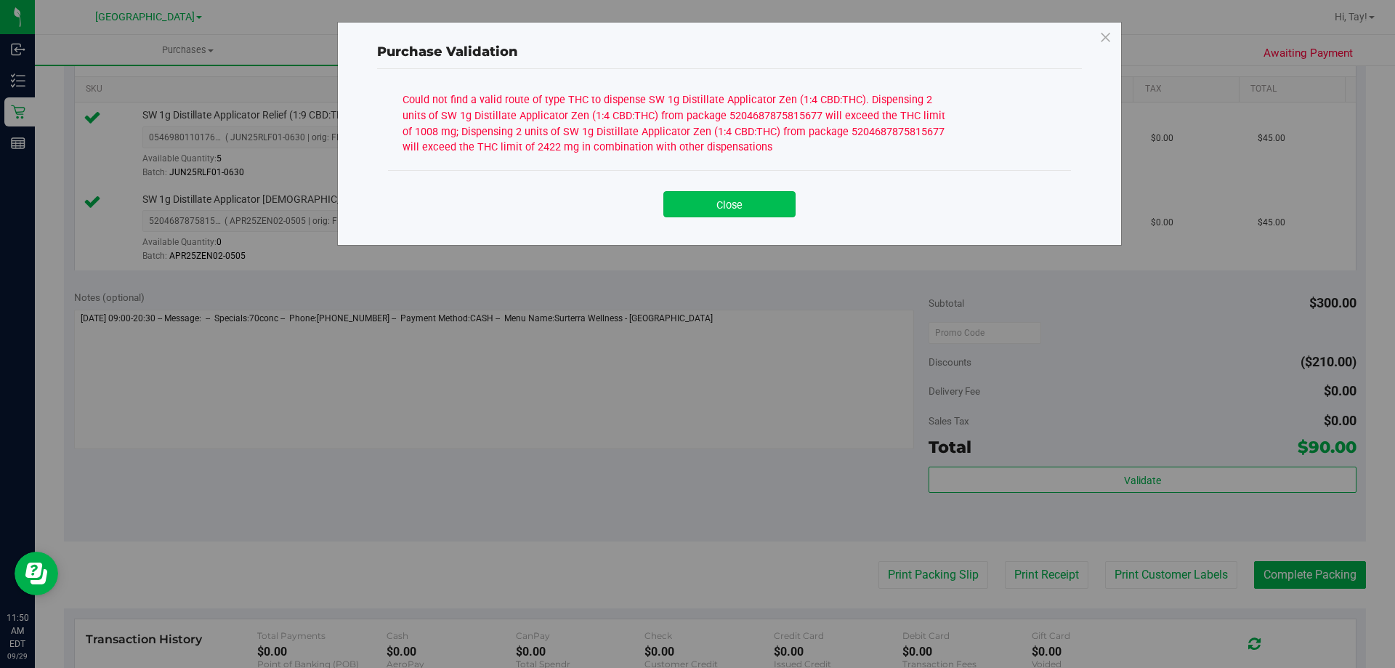
click at [712, 201] on button "Close" at bounding box center [730, 204] width 132 height 26
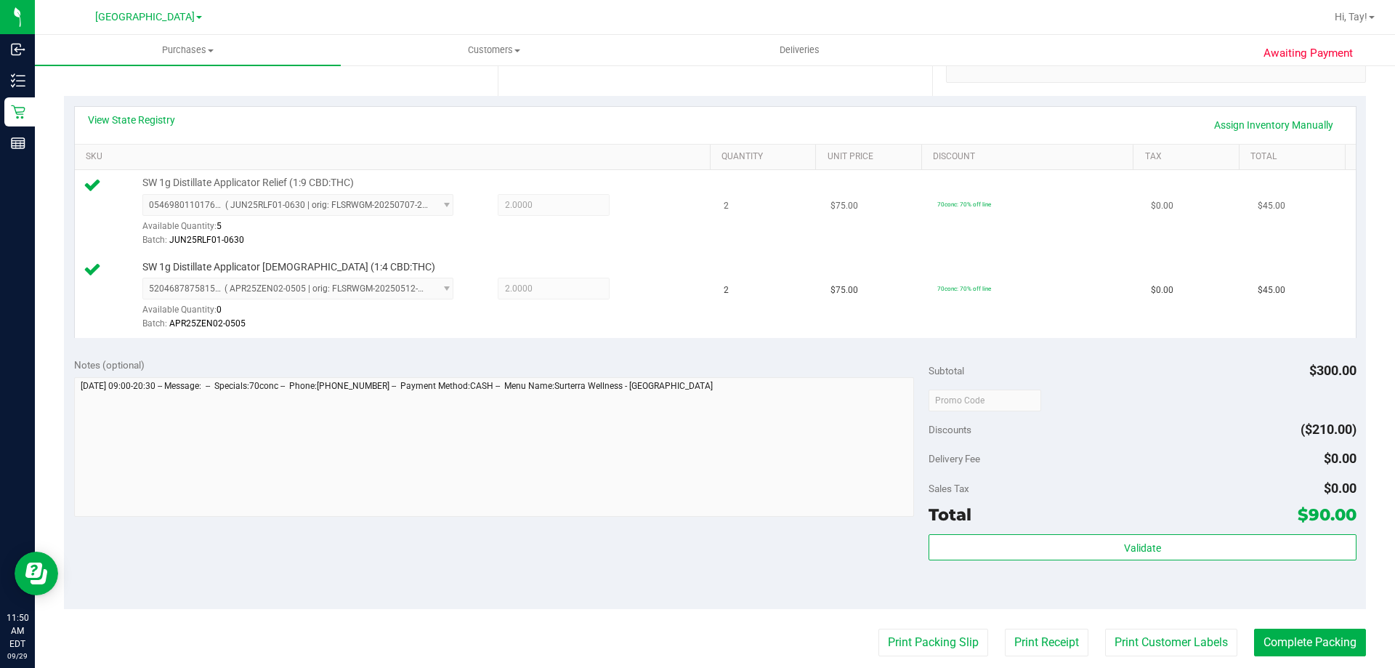
scroll to position [218, 0]
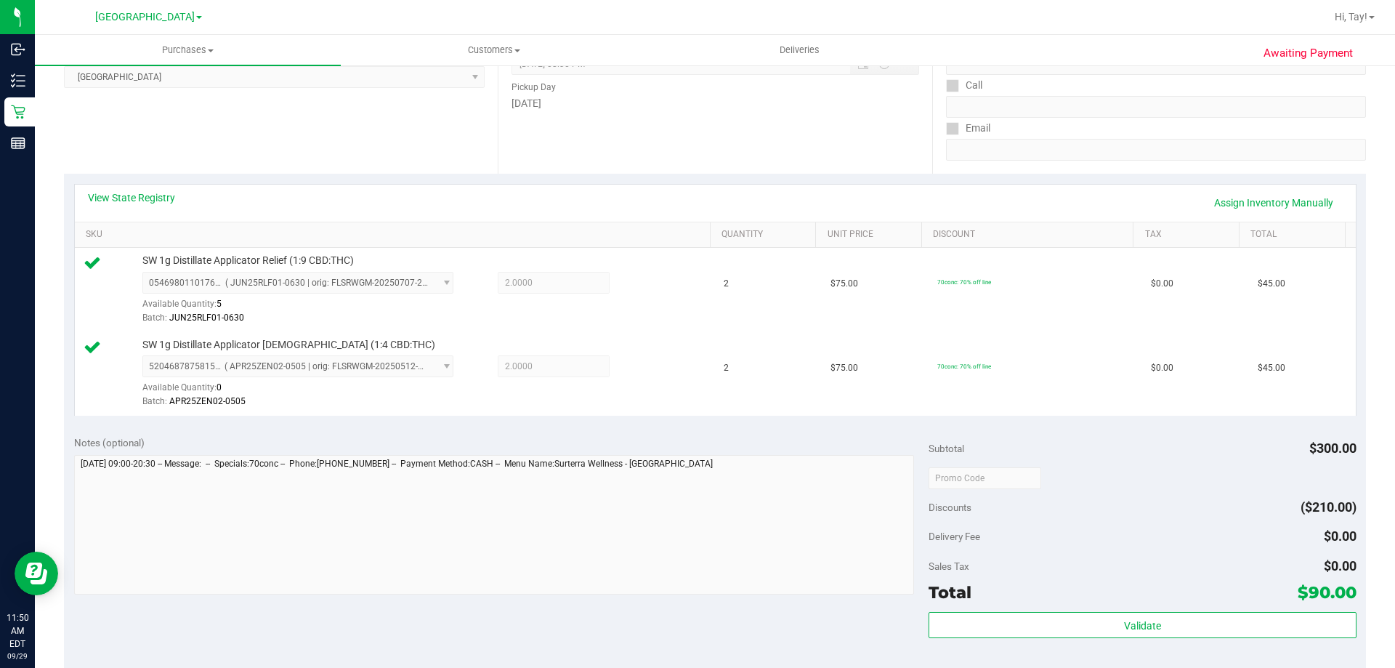
click at [177, 195] on div "View State Registry Assign Inventory Manually" at bounding box center [715, 202] width 1255 height 25
click at [172, 197] on link "View State Registry" at bounding box center [131, 197] width 87 height 15
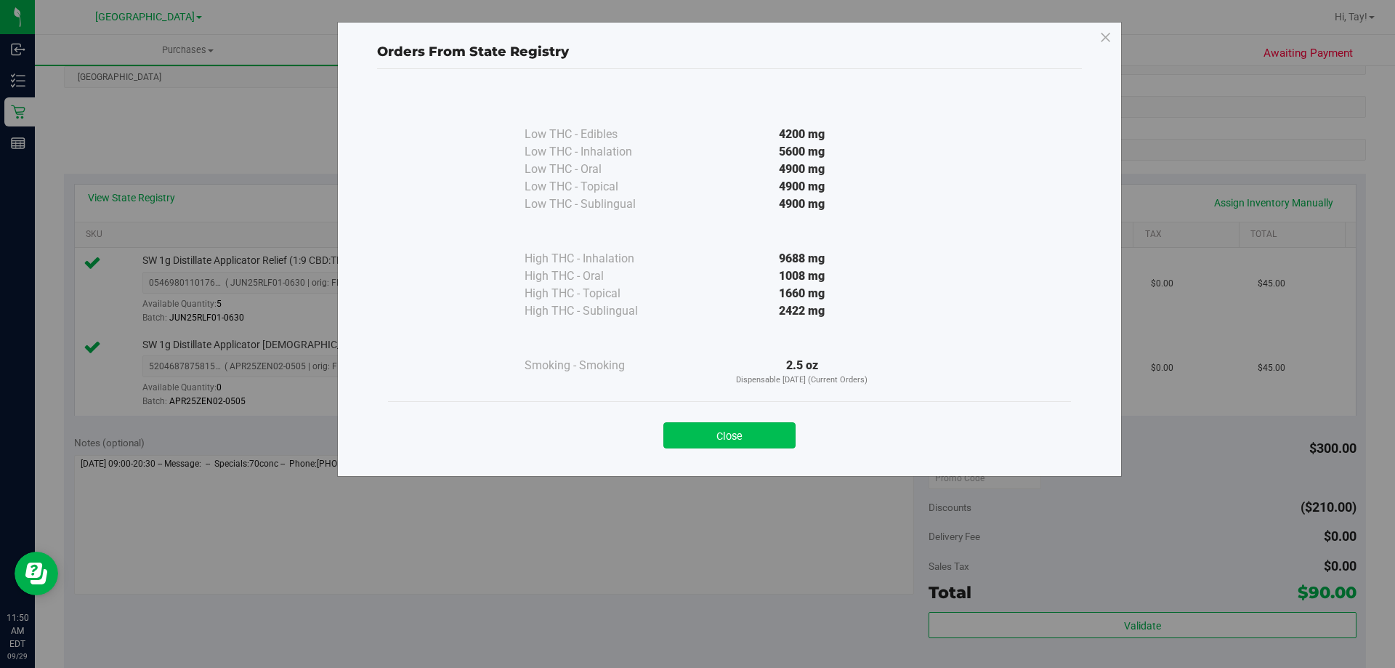
click at [762, 431] on button "Close" at bounding box center [730, 435] width 132 height 26
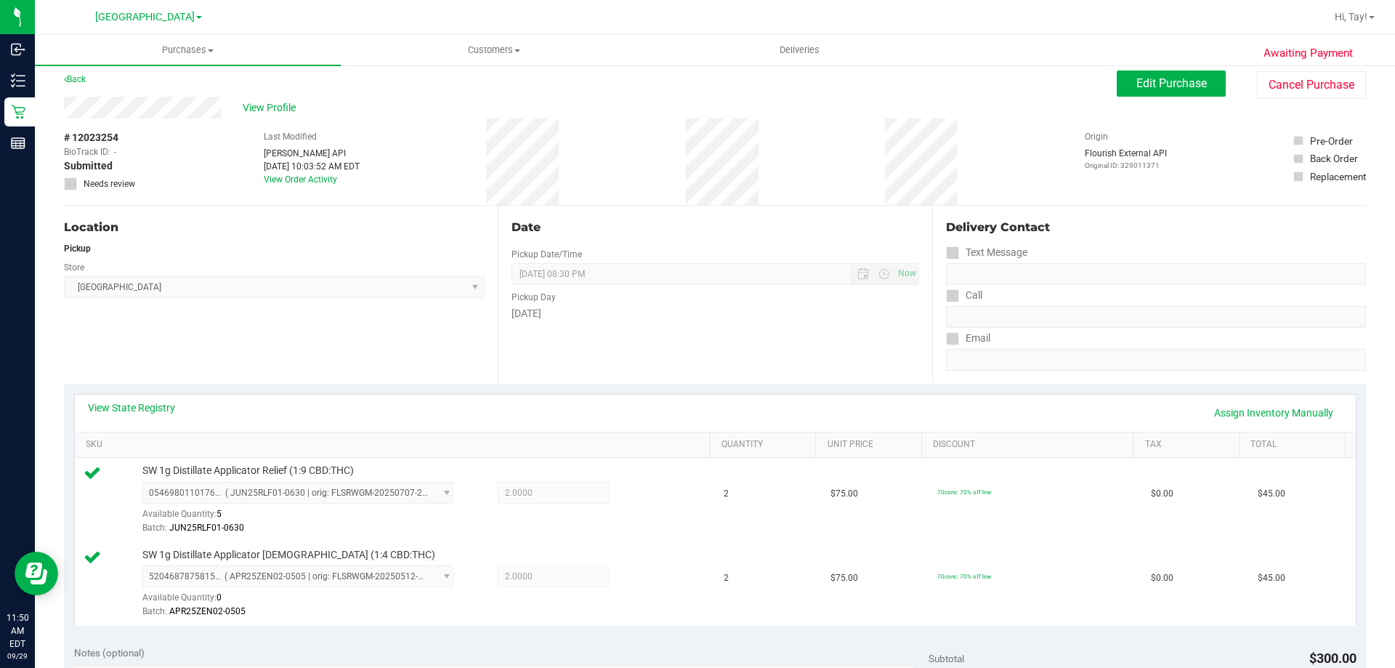
scroll to position [0, 0]
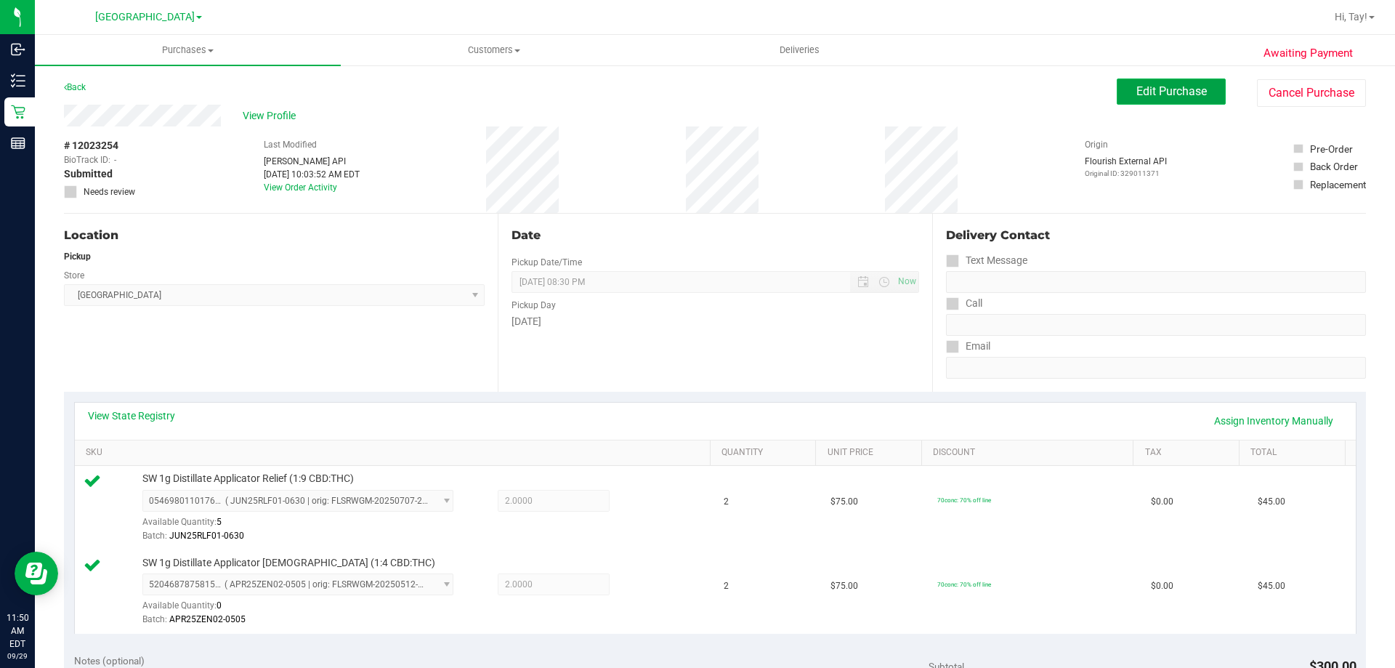
click at [1131, 80] on button "Edit Purchase" at bounding box center [1171, 91] width 109 height 26
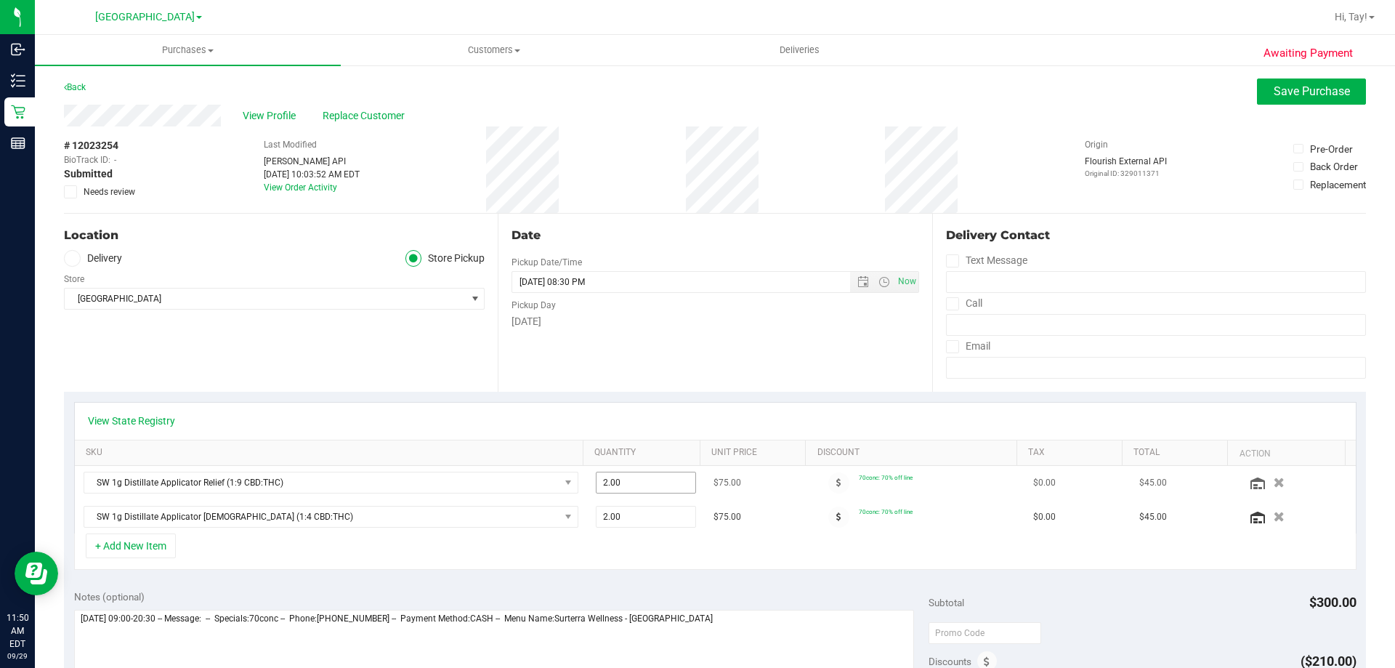
click at [645, 472] on span "2.00 2" at bounding box center [646, 483] width 101 height 22
click at [645, 472] on input "2" at bounding box center [647, 482] width 100 height 20
type input "1"
type input "2.00"
click at [504, 404] on div "View State Registry" at bounding box center [715, 421] width 1281 height 37
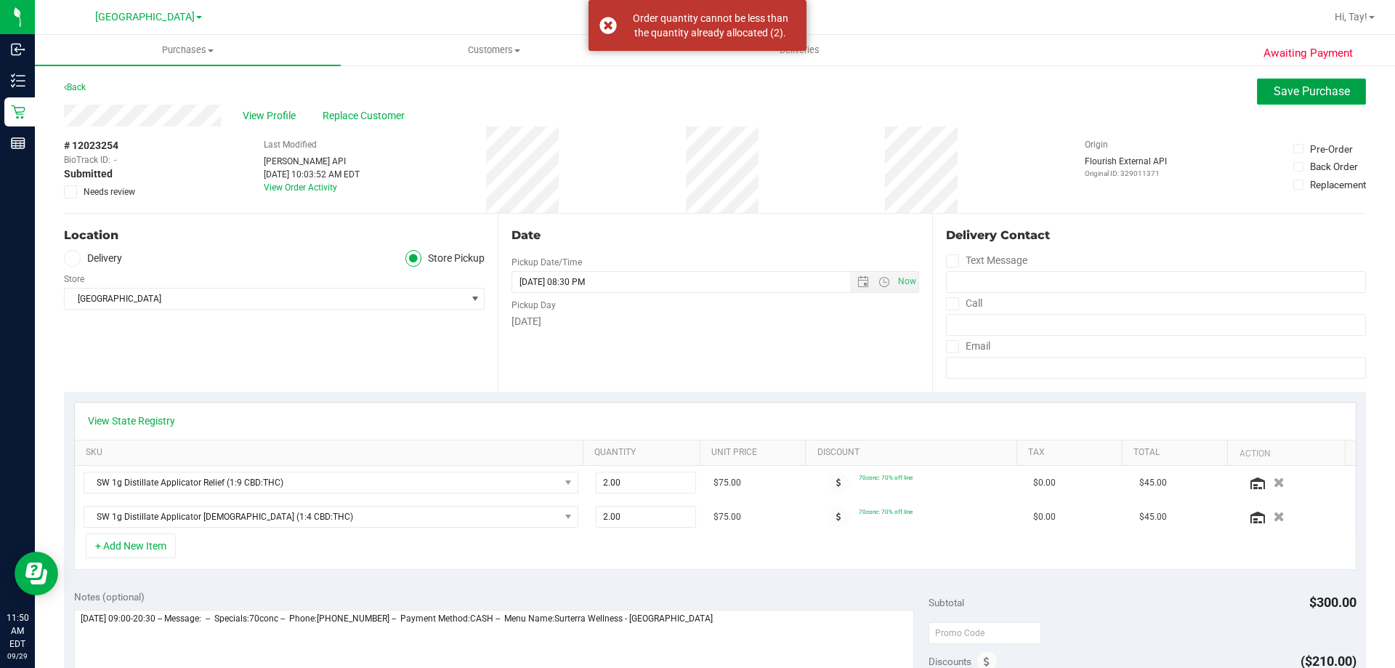
click at [1286, 94] on span "Save Purchase" at bounding box center [1312, 91] width 76 height 14
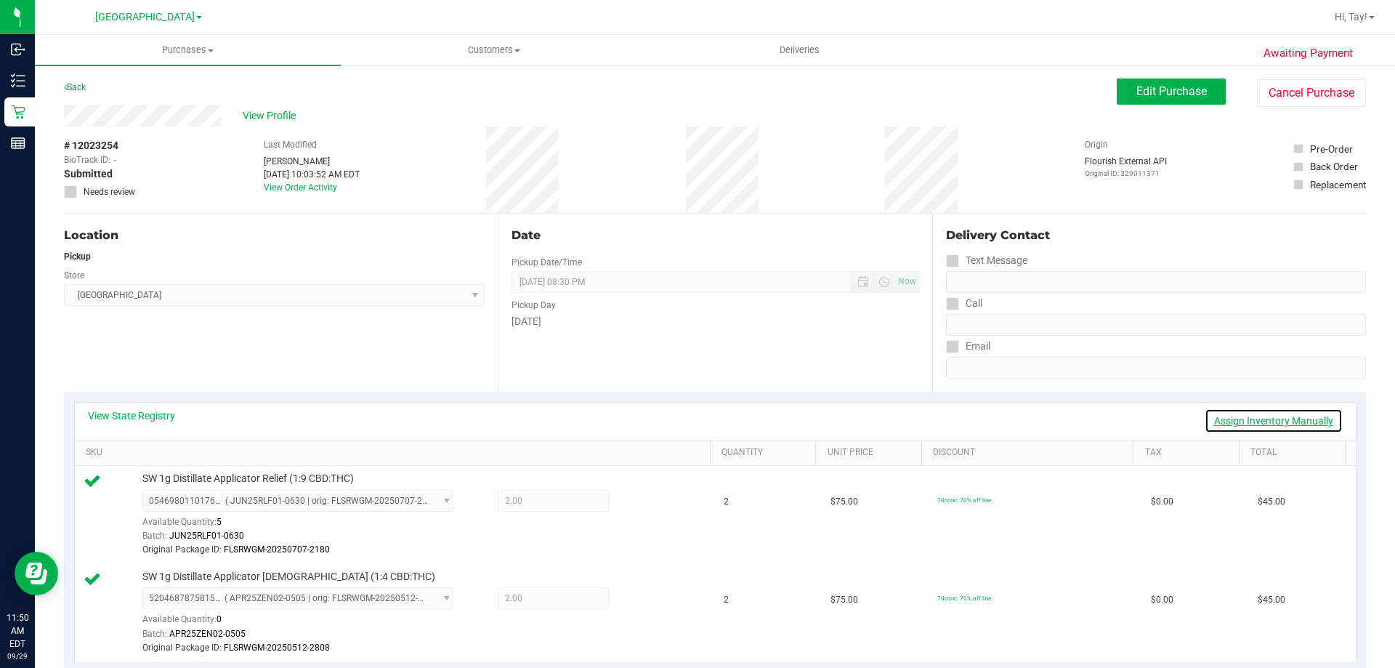
click at [1282, 423] on link "Assign Inventory Manually" at bounding box center [1274, 420] width 138 height 25
click at [637, 507] on icon at bounding box center [644, 502] width 15 height 17
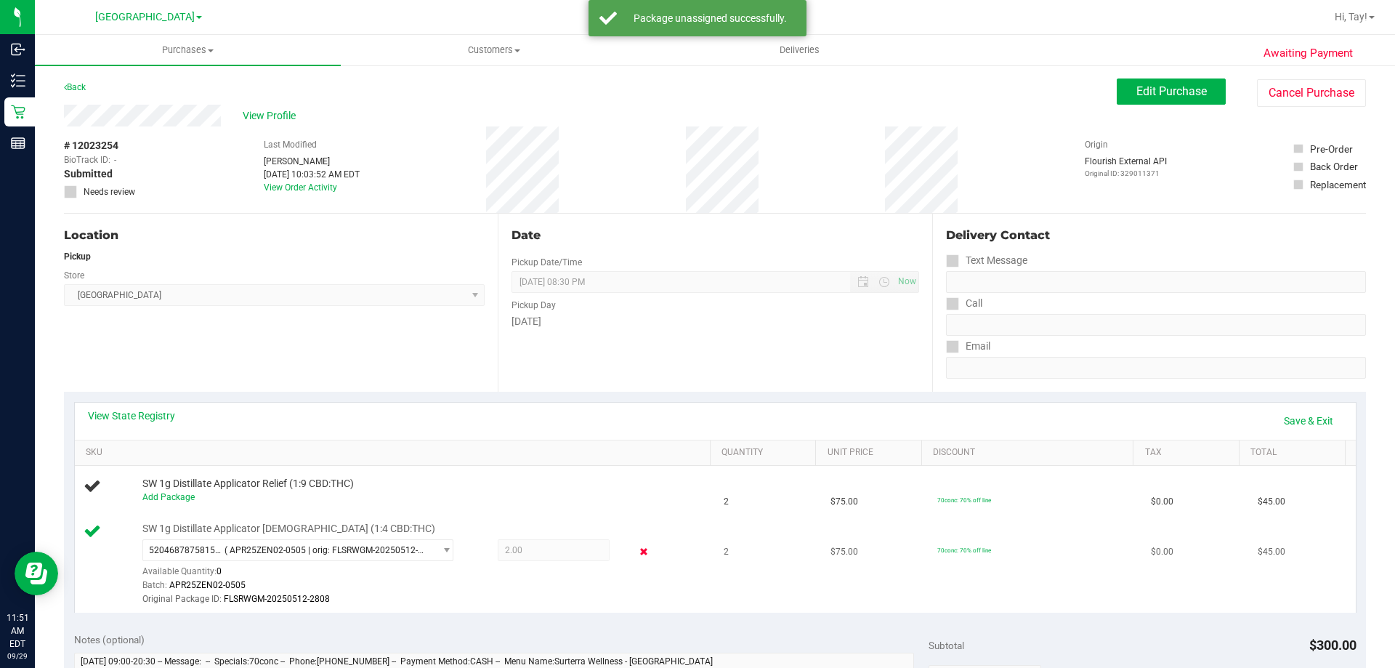
click at [640, 552] on icon at bounding box center [644, 552] width 15 height 17
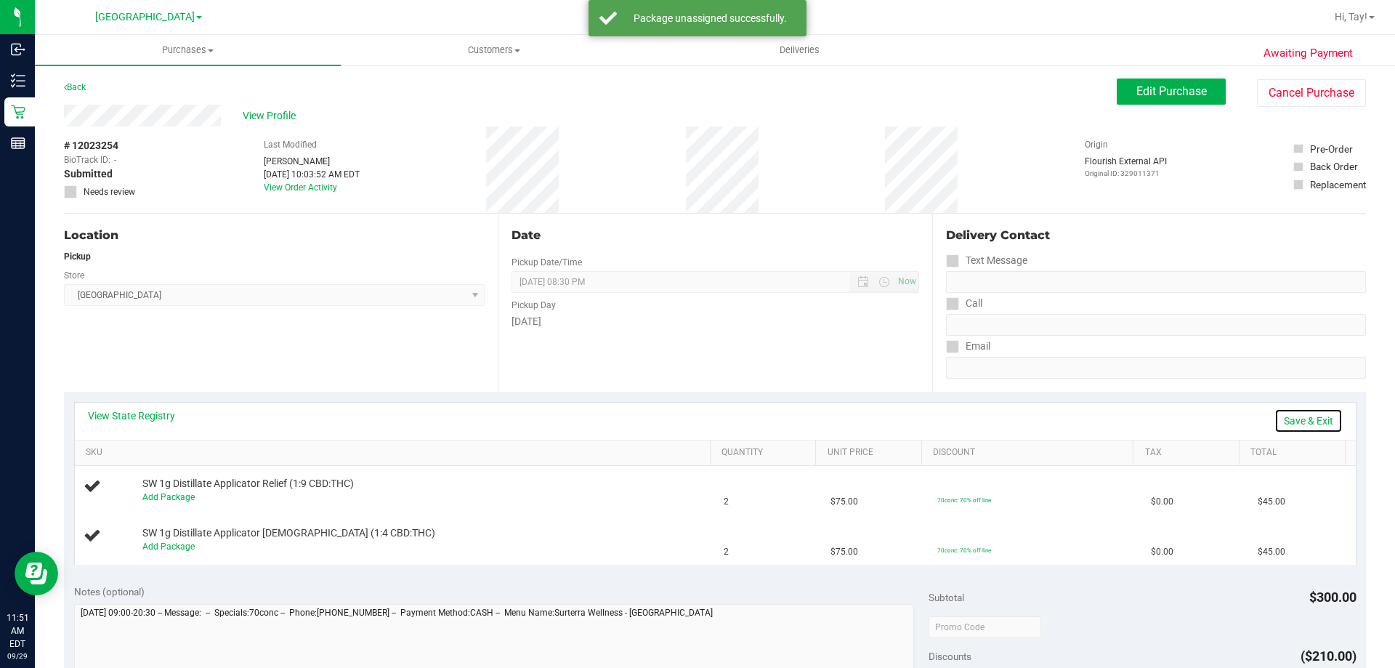
click at [1298, 412] on link "Save & Exit" at bounding box center [1309, 420] width 68 height 25
click at [1129, 102] on button "Edit Purchase" at bounding box center [1171, 91] width 109 height 26
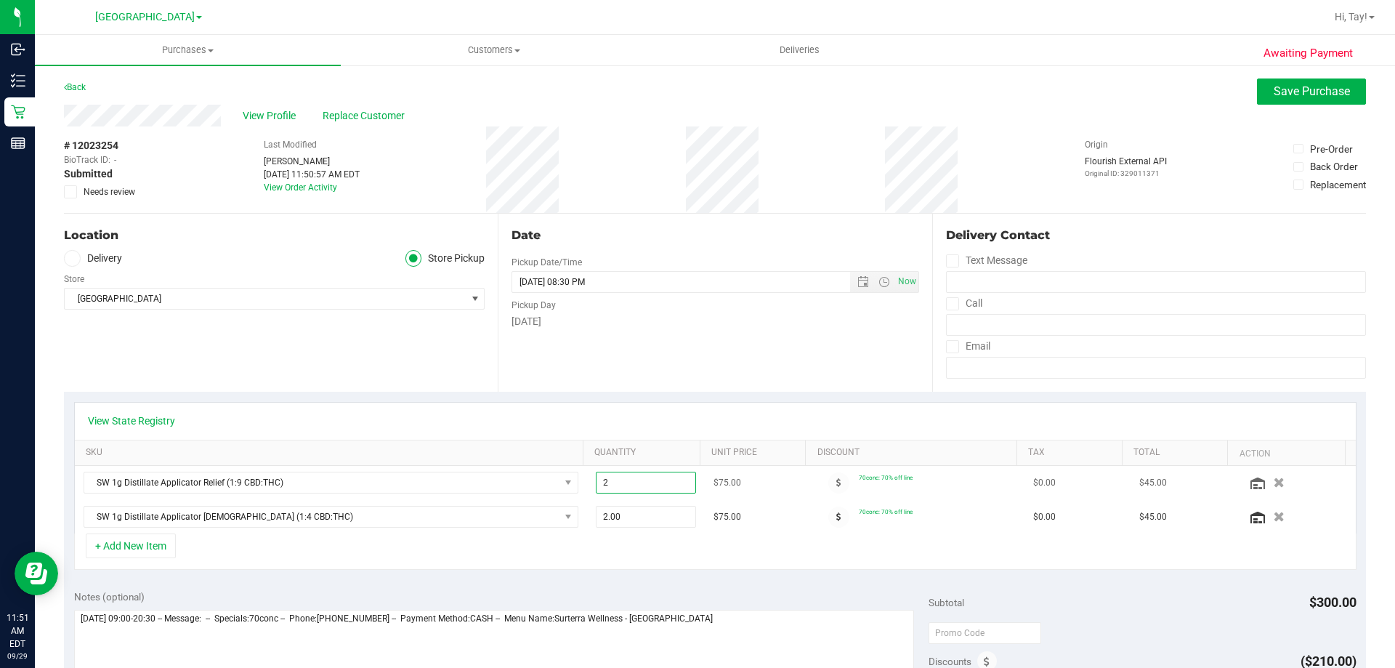
click at [636, 483] on span "2.00 2" at bounding box center [646, 483] width 101 height 22
click at [636, 483] on input "2" at bounding box center [647, 482] width 100 height 20
type input "1"
type input "1.00"
click at [560, 440] on th "SKU" at bounding box center [329, 453] width 508 height 26
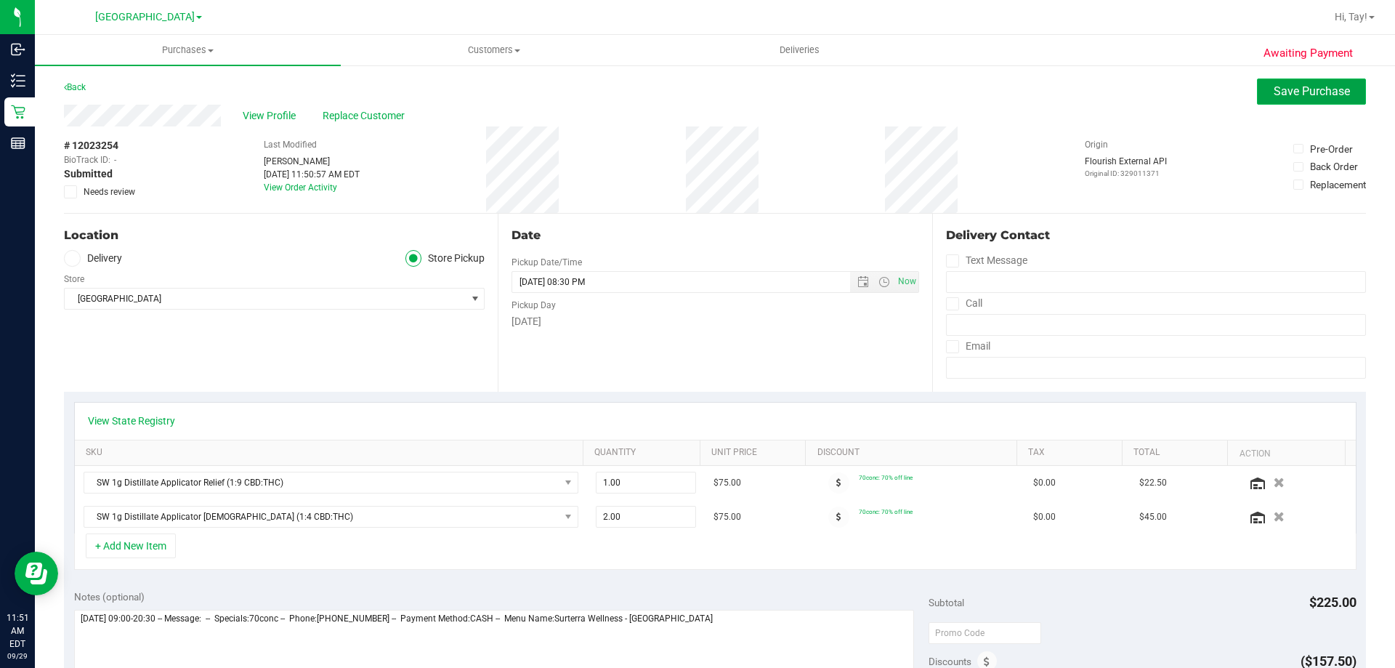
click at [1288, 94] on span "Save Purchase" at bounding box center [1312, 91] width 76 height 14
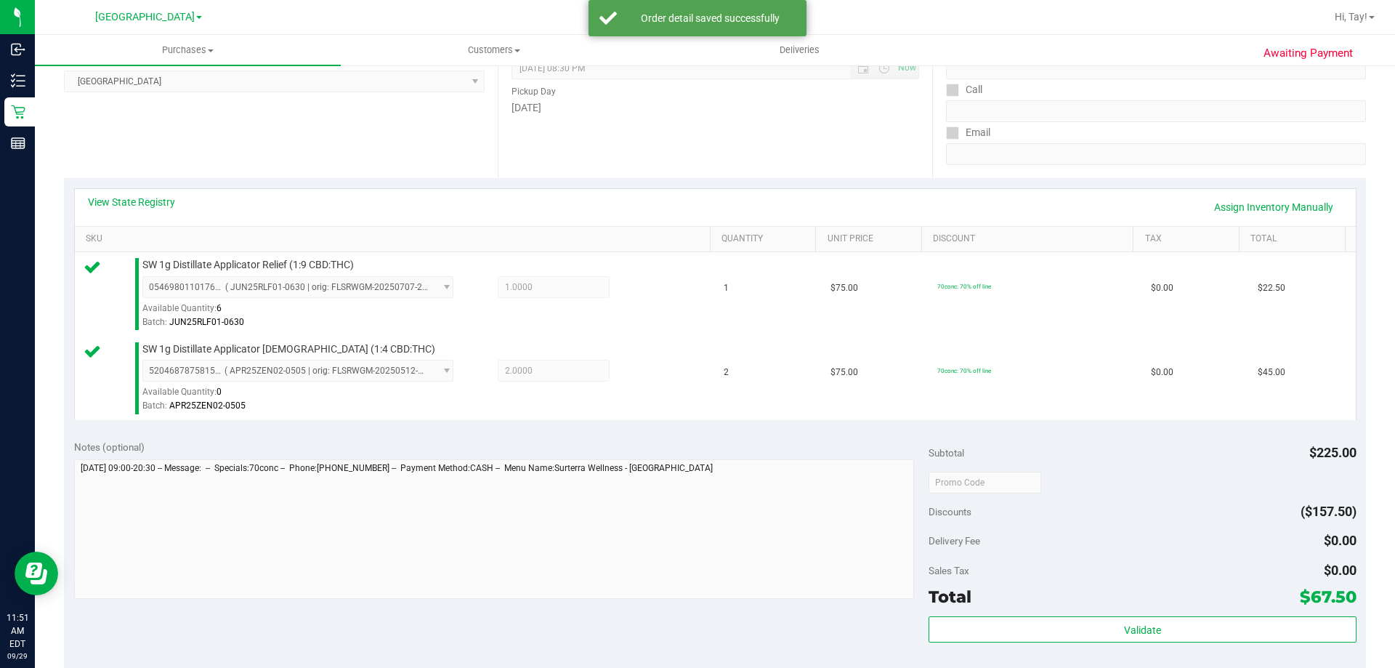
scroll to position [218, 0]
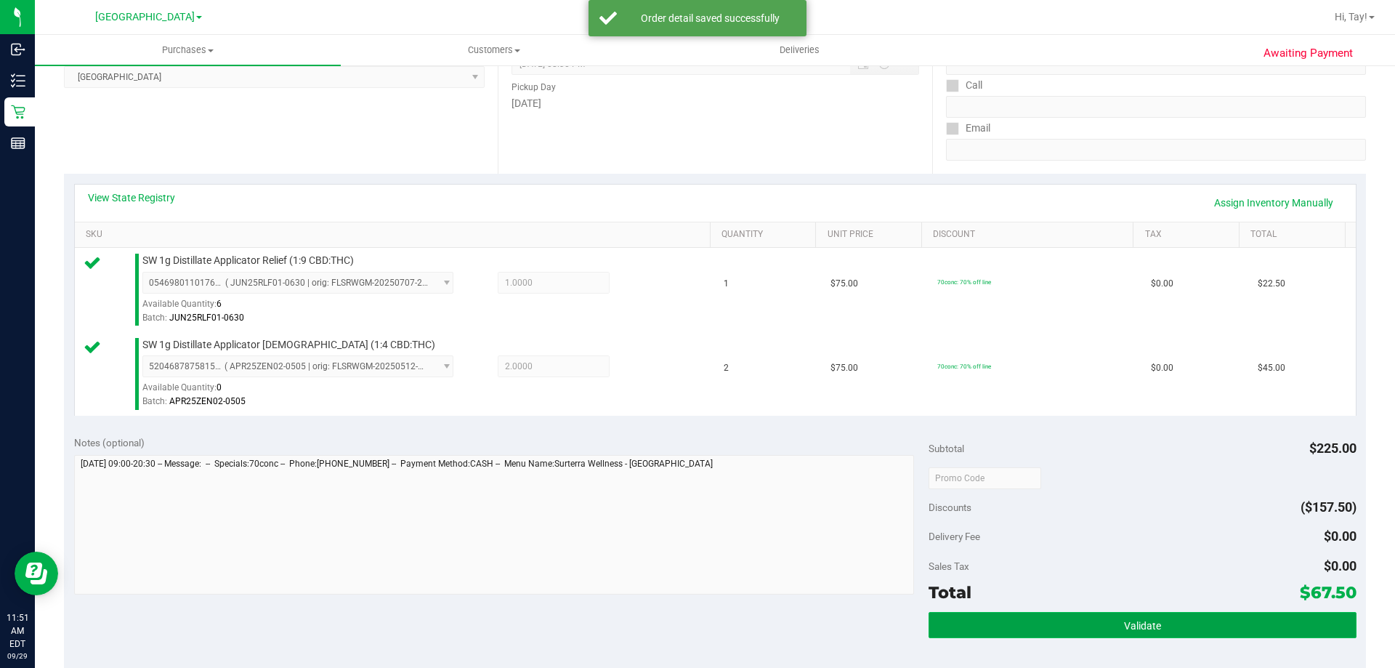
click at [1060, 618] on button "Validate" at bounding box center [1142, 625] width 427 height 26
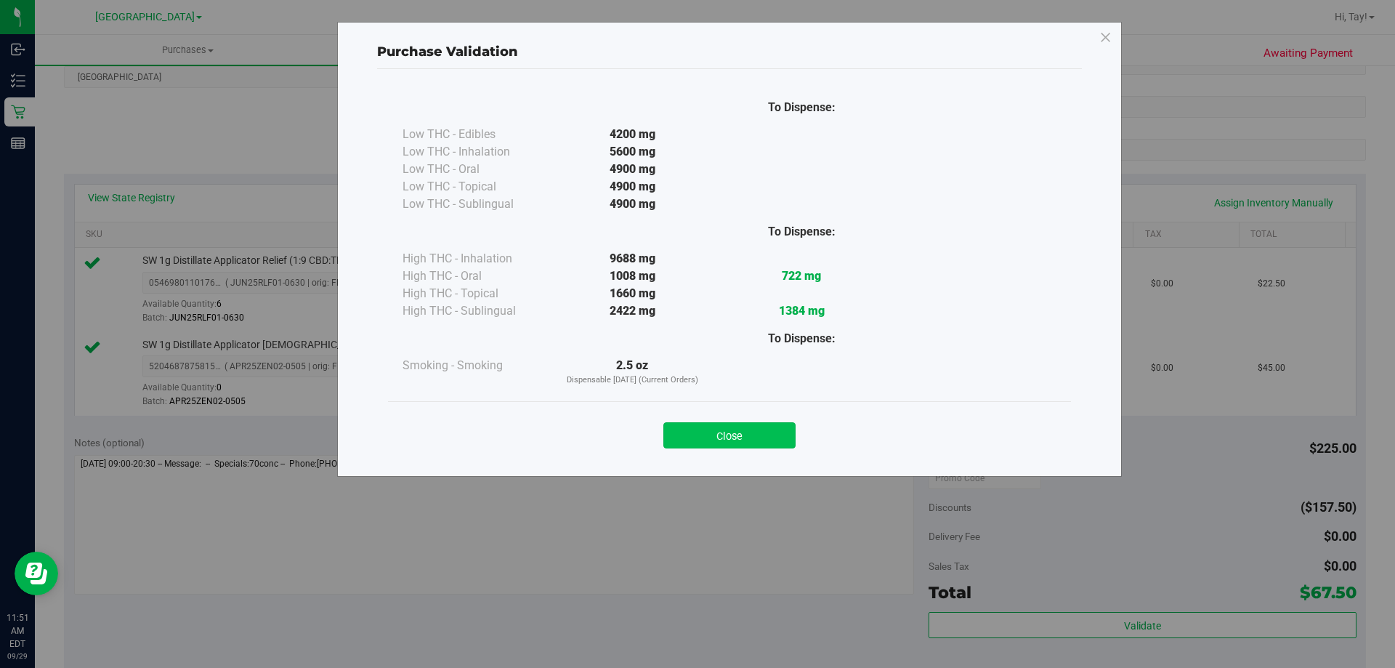
click at [782, 442] on button "Close" at bounding box center [730, 435] width 132 height 26
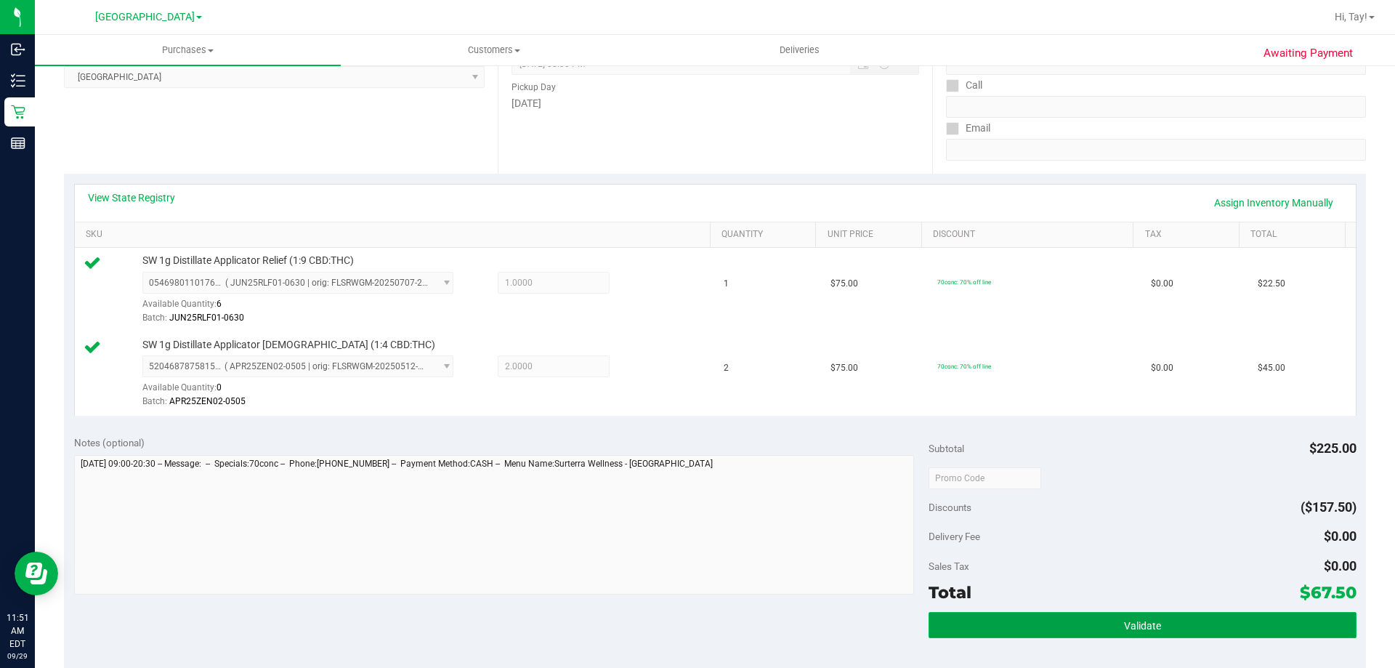
click at [1079, 632] on button "Validate" at bounding box center [1142, 625] width 427 height 26
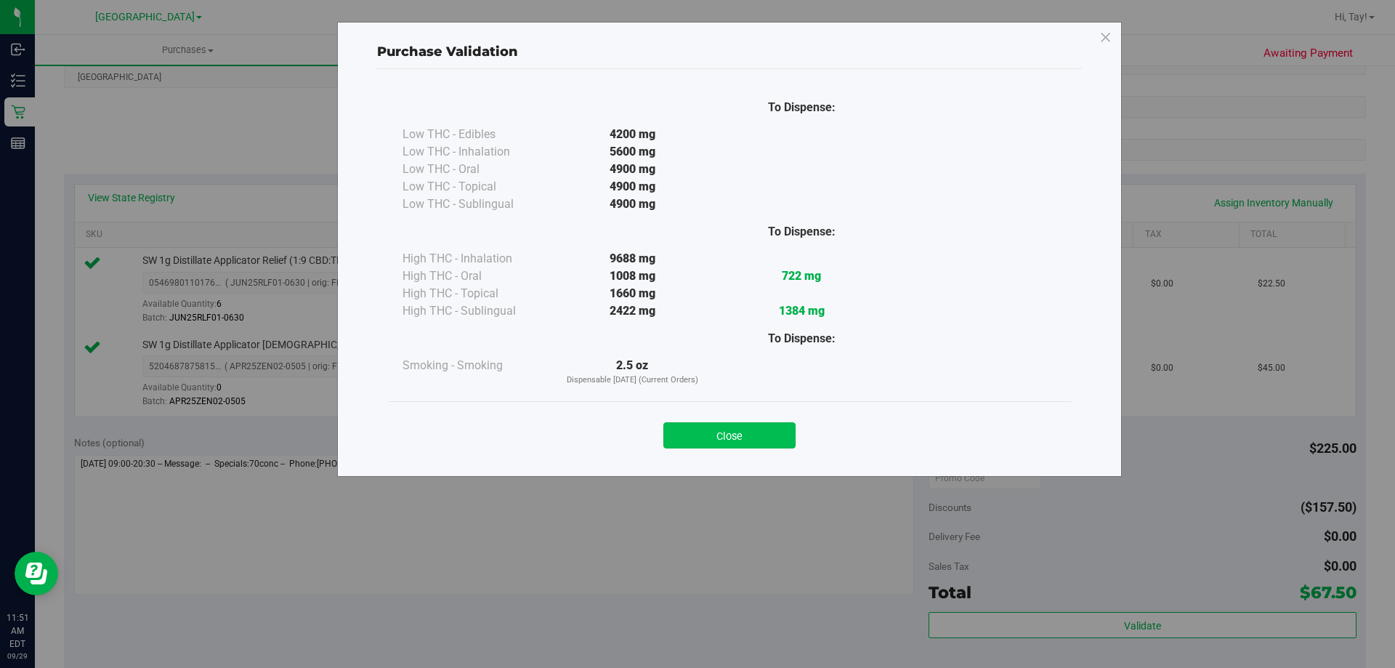
click at [767, 429] on button "Close" at bounding box center [730, 435] width 132 height 26
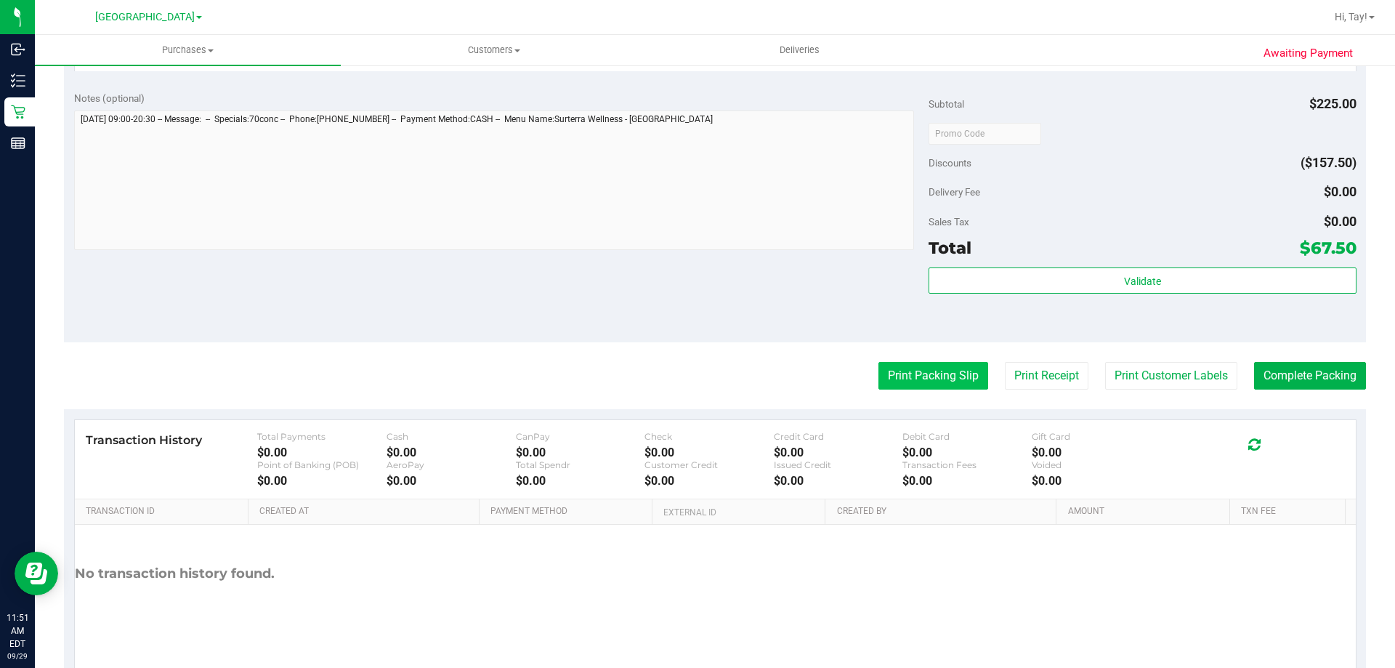
scroll to position [605, 0]
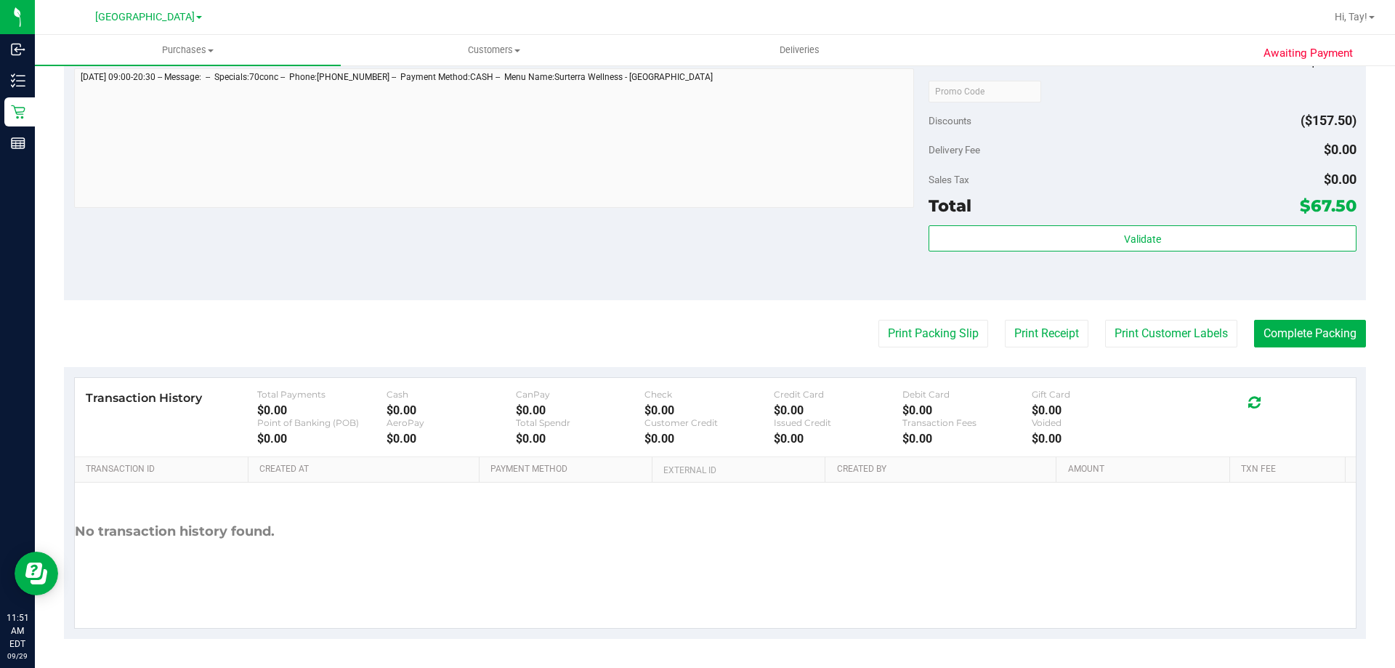
click at [1147, 317] on purchase-details "Back Edit Purchase Cancel Purchase View Profile # 12023254 BioTrack ID: - Submi…" at bounding box center [715, 56] width 1302 height 1165
click at [1145, 334] on button "Print Customer Labels" at bounding box center [1171, 334] width 132 height 28
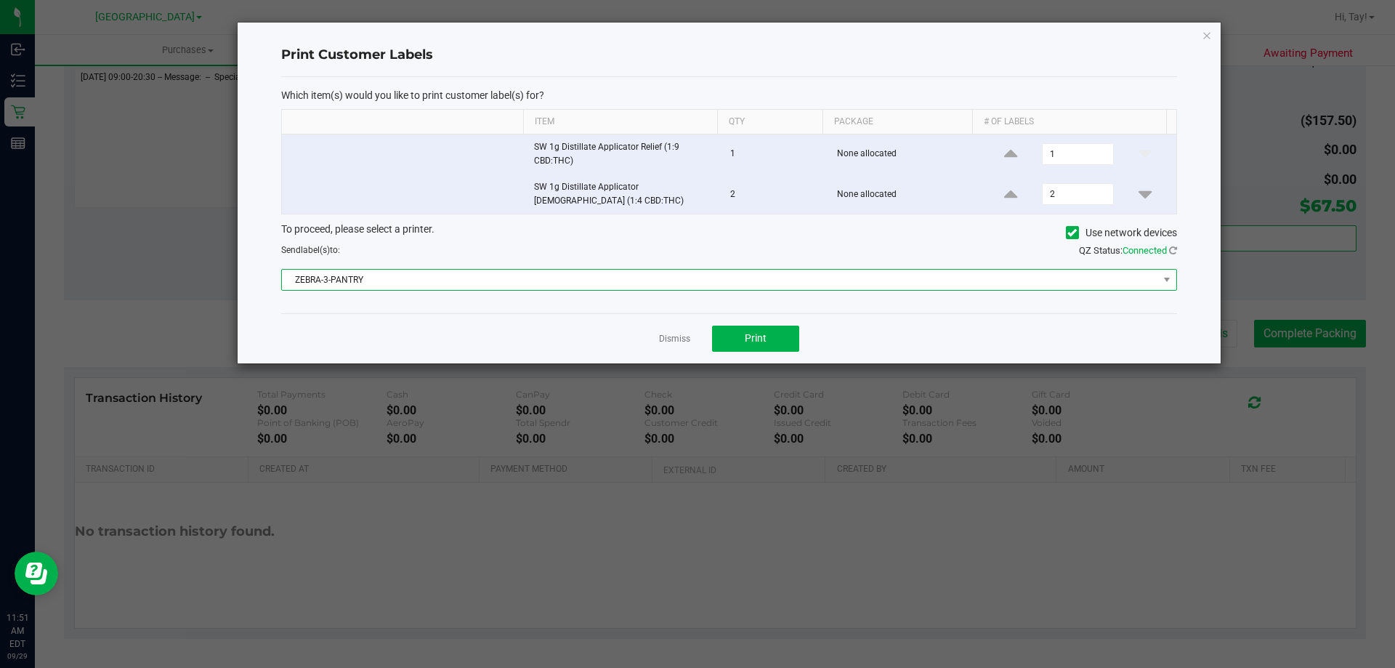
click at [529, 278] on span "ZEBRA-3-PANTRY" at bounding box center [720, 280] width 877 height 20
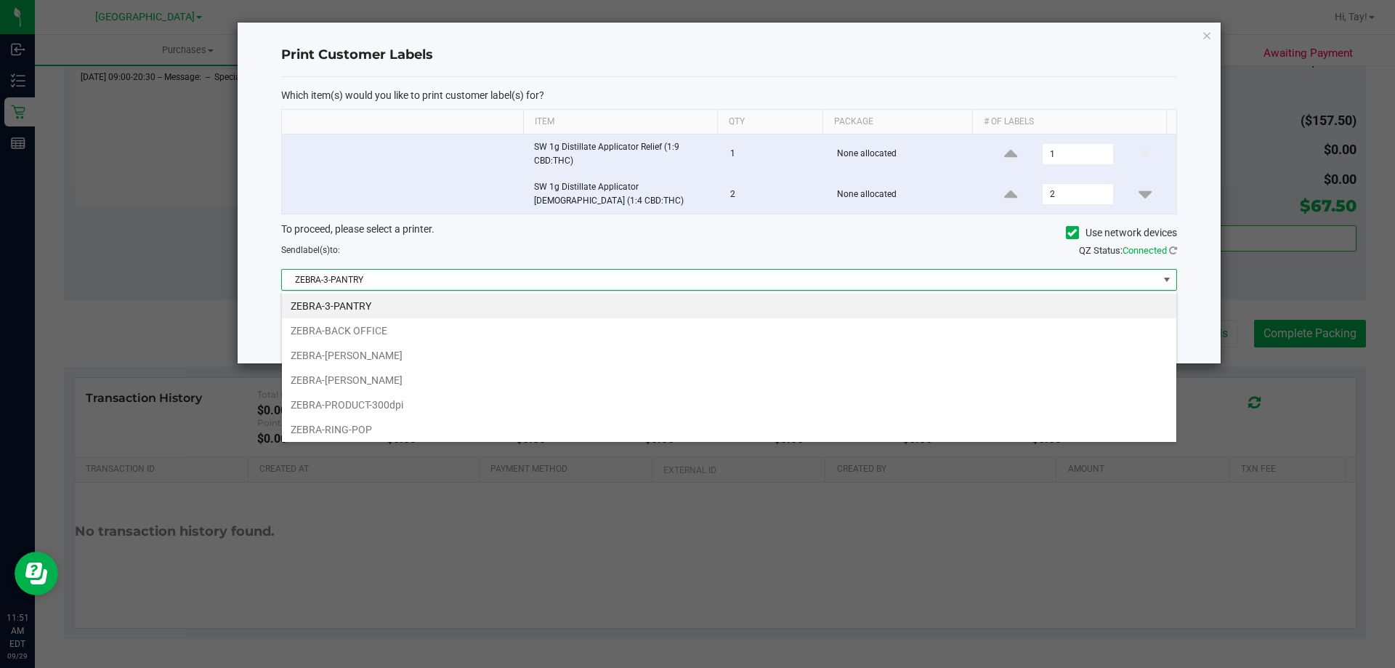
scroll to position [22, 895]
drag, startPoint x: 579, startPoint y: 480, endPoint x: 589, endPoint y: 471, distance: 14.4
click at [583, 478] on ngb-modal-window "Print Customer Labels Which item(s) would you like to print customer label(s) f…" at bounding box center [703, 334] width 1406 height 668
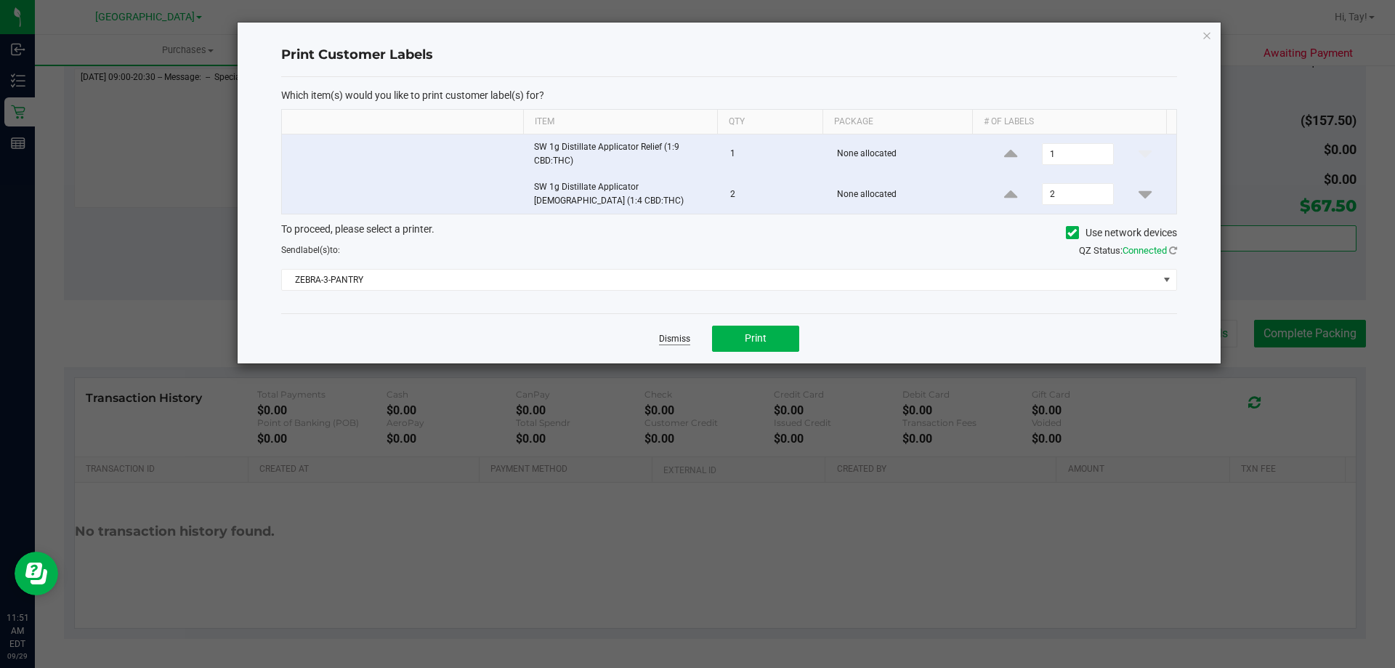
click at [688, 343] on link "Dismiss" at bounding box center [674, 339] width 31 height 12
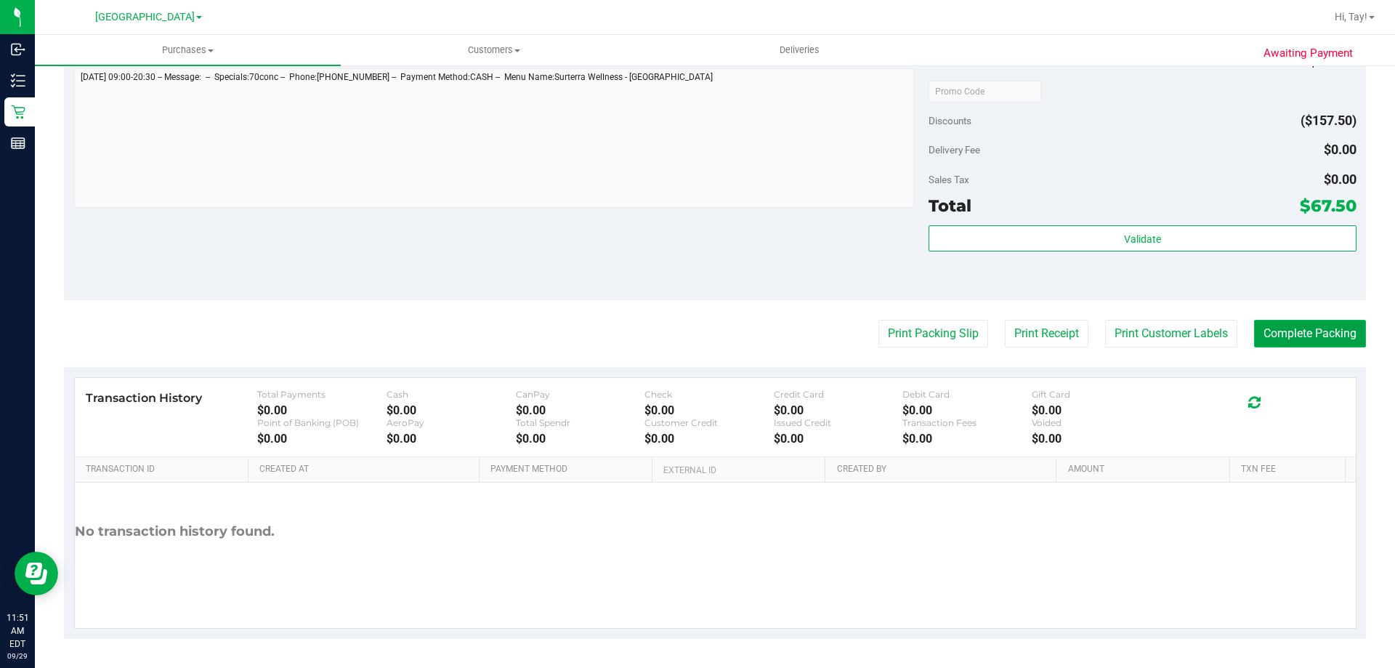
click at [1291, 347] on button "Complete Packing" at bounding box center [1310, 334] width 112 height 28
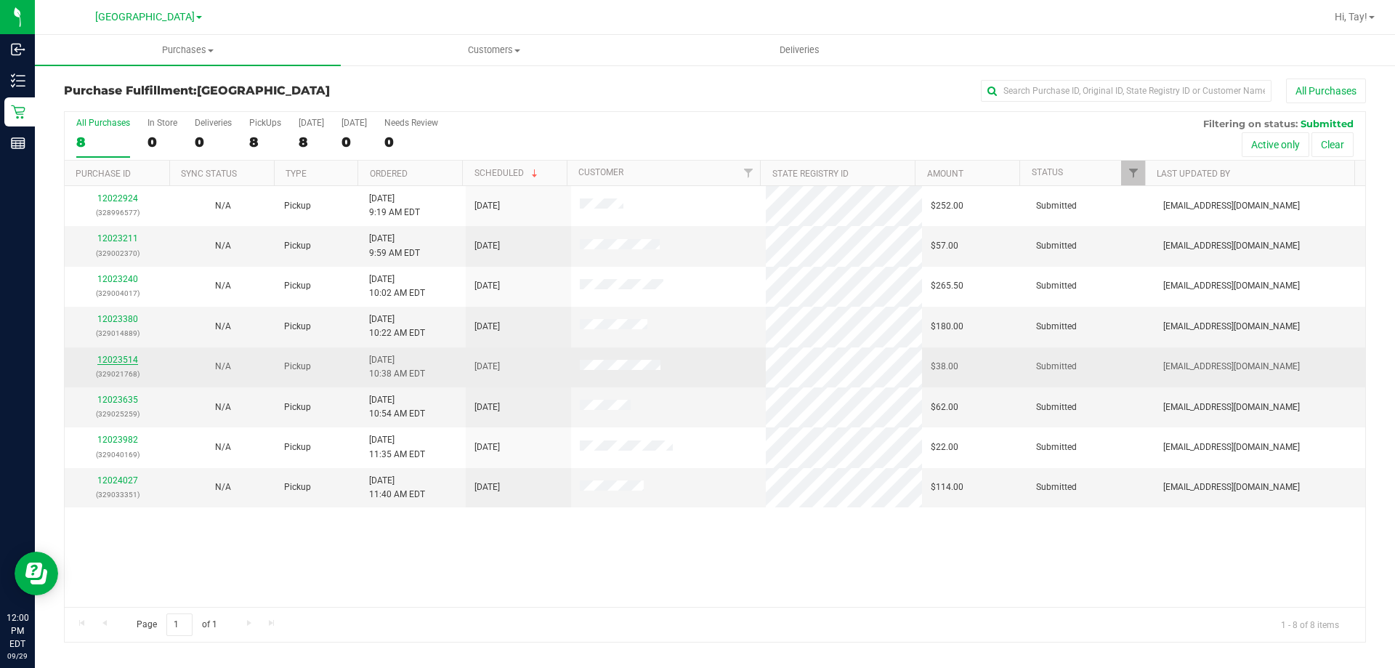
click at [108, 361] on link "12023514" at bounding box center [117, 360] width 41 height 10
click at [127, 360] on link "12023514" at bounding box center [117, 360] width 41 height 10
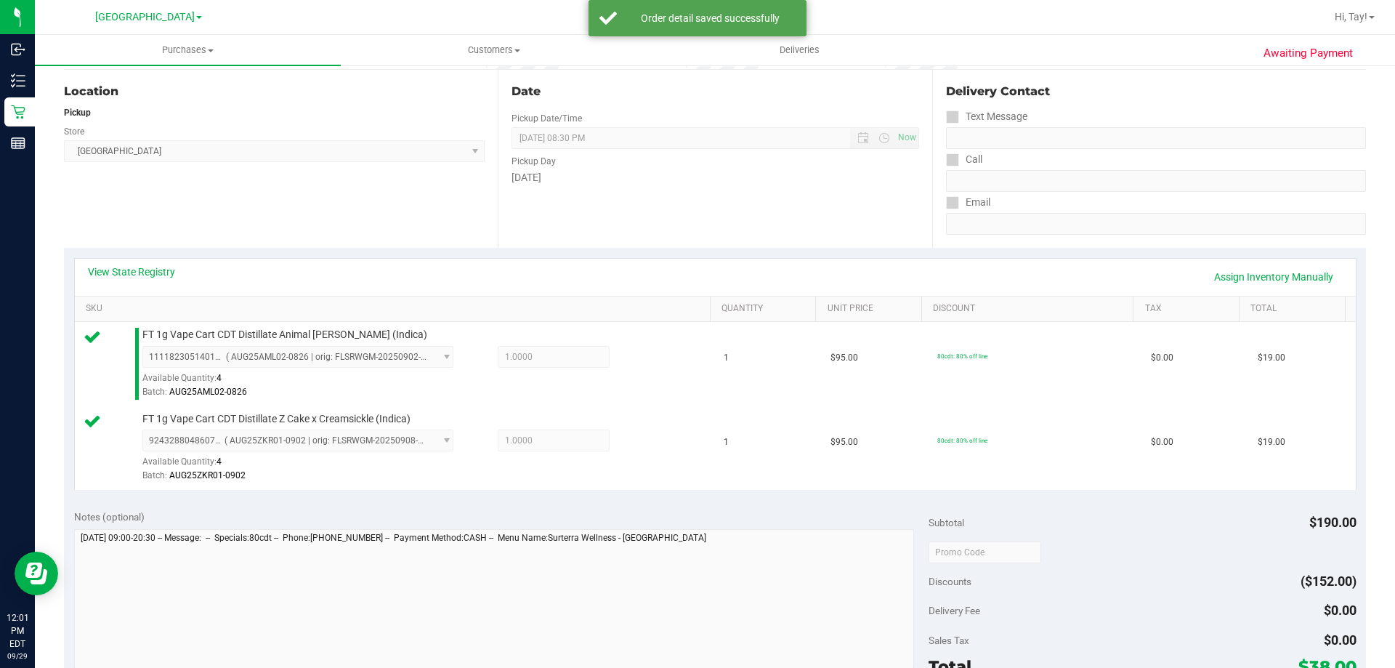
scroll to position [363, 0]
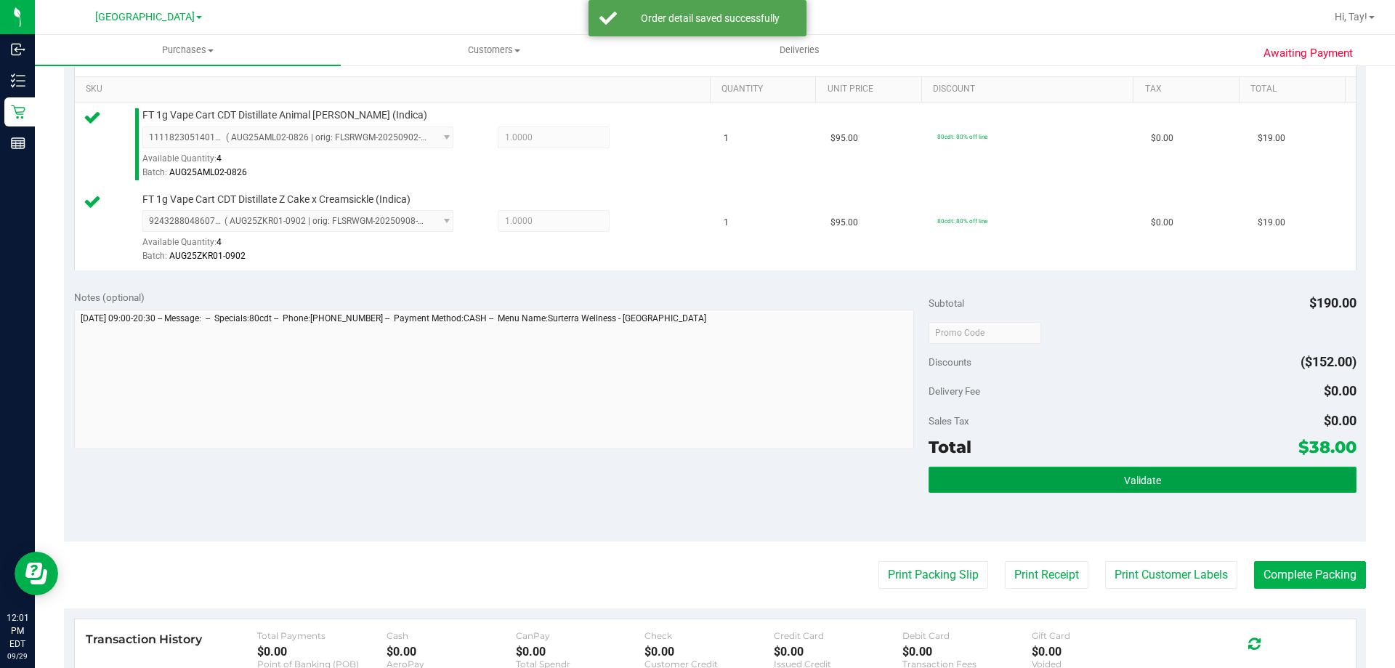
click at [1236, 485] on button "Validate" at bounding box center [1142, 480] width 427 height 26
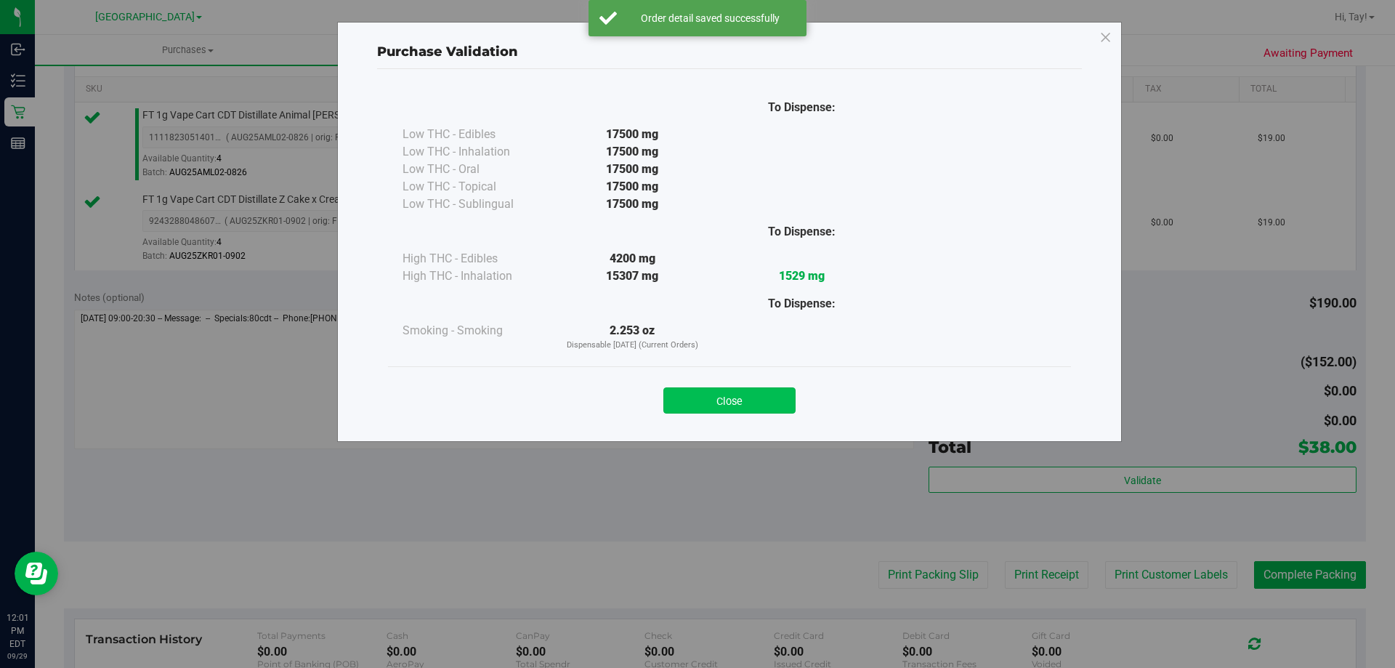
click at [776, 411] on button "Close" at bounding box center [730, 400] width 132 height 26
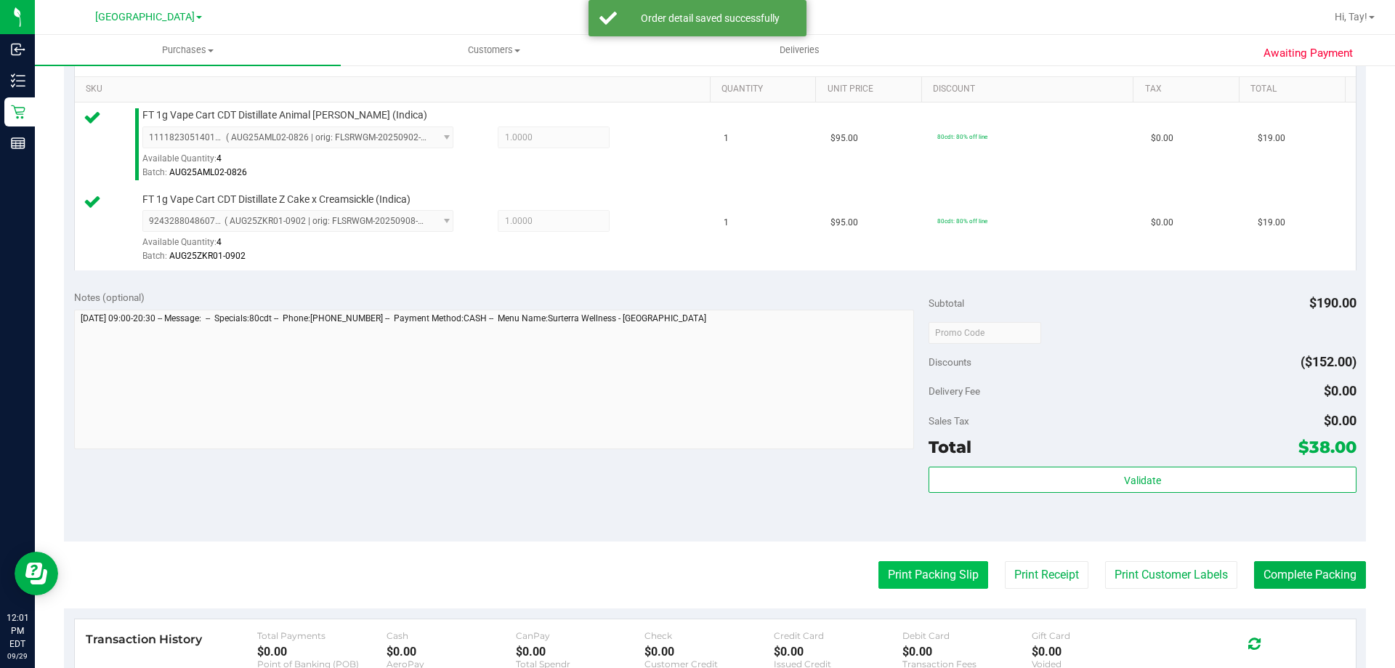
click at [926, 566] on button "Print Packing Slip" at bounding box center [934, 575] width 110 height 28
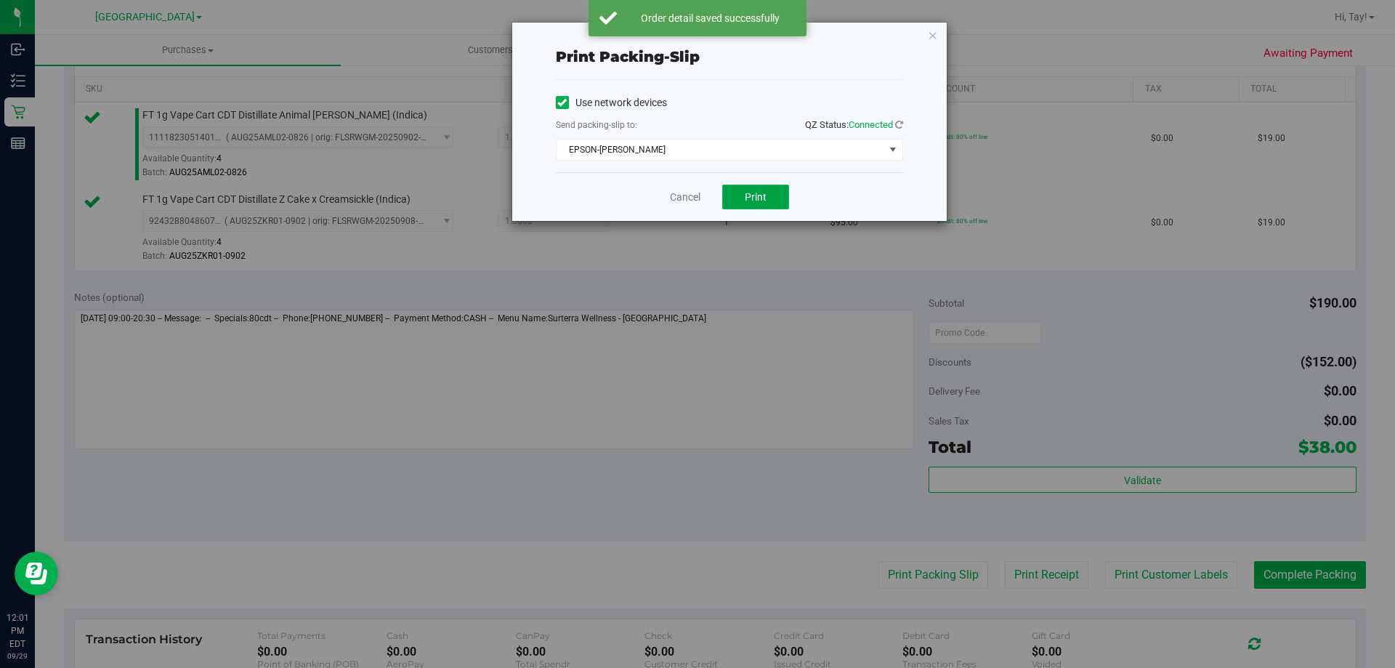
click at [782, 207] on button "Print" at bounding box center [755, 197] width 67 height 25
click at [670, 198] on link "Cancel" at bounding box center [685, 197] width 31 height 15
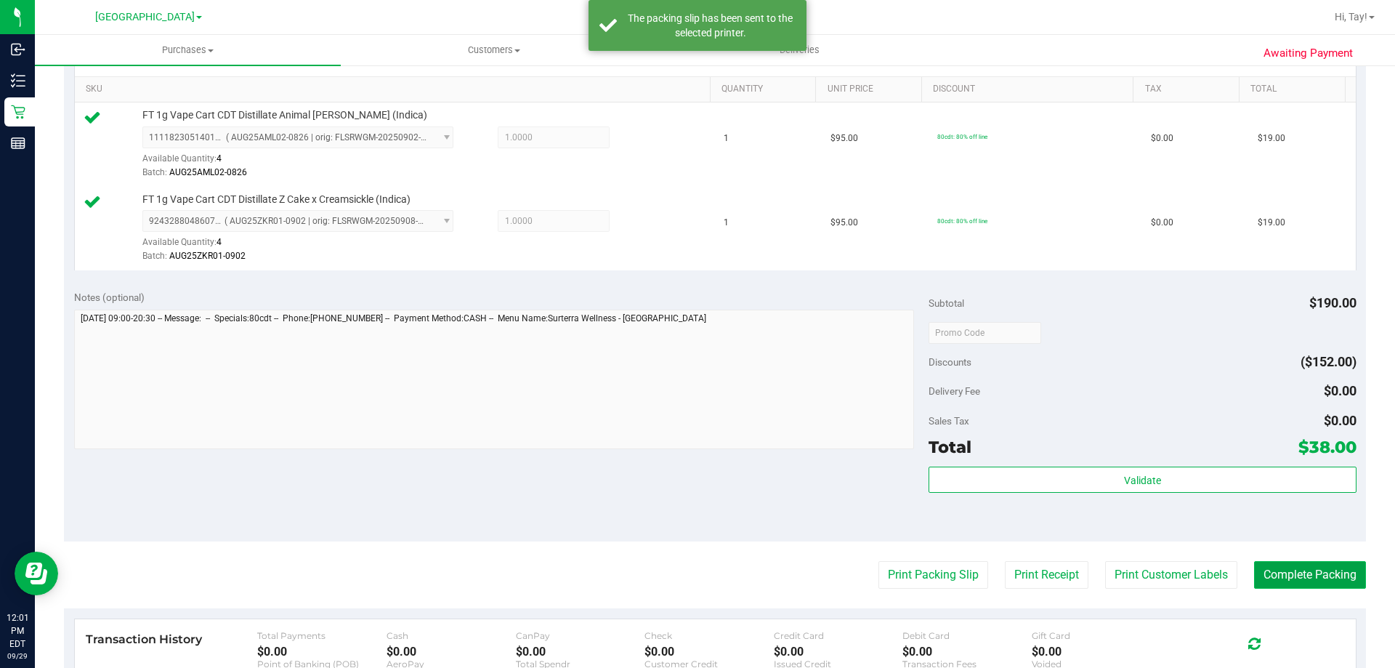
click at [1290, 588] on button "Complete Packing" at bounding box center [1310, 575] width 112 height 28
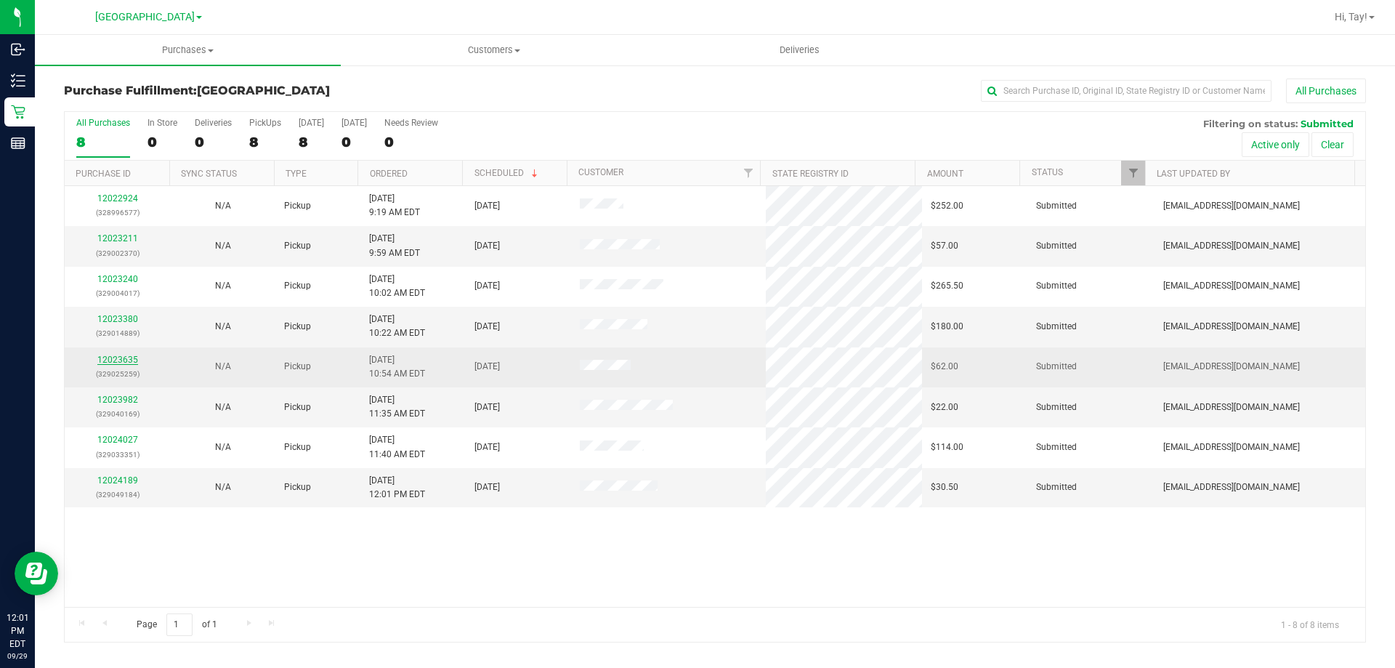
click at [132, 361] on link "12023635" at bounding box center [117, 360] width 41 height 10
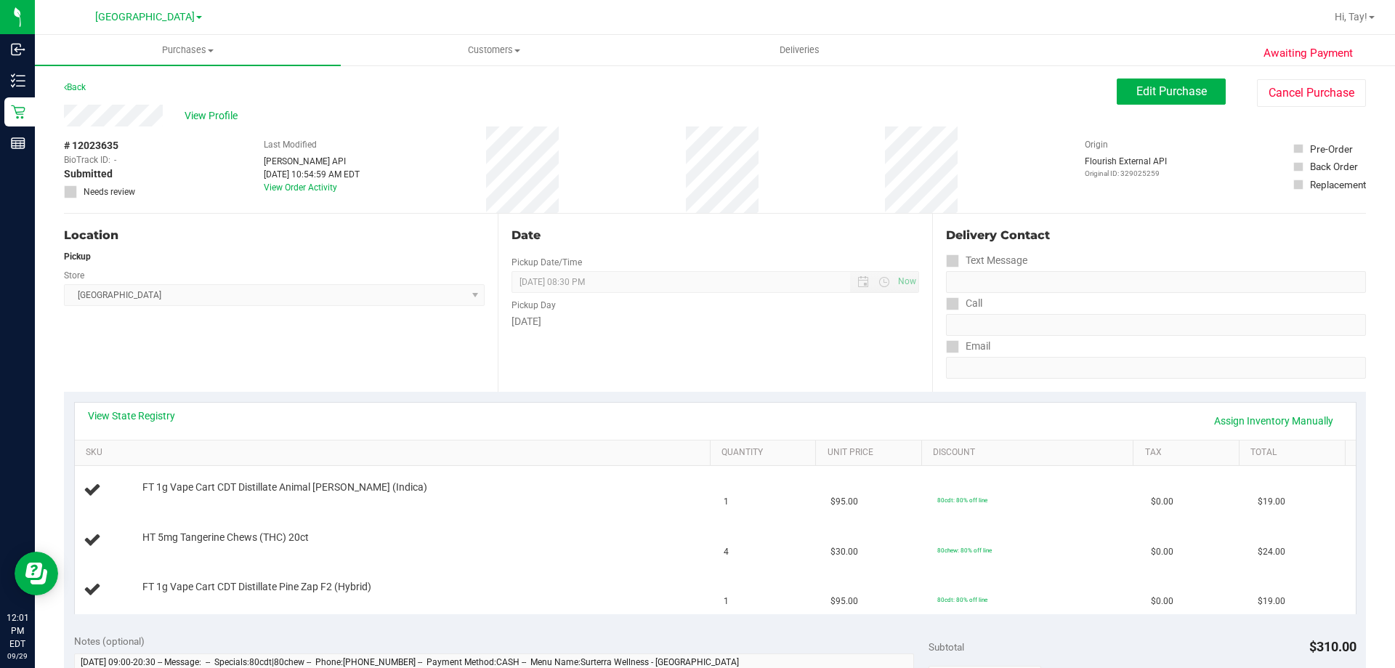
click at [336, 355] on div "Location Pickup Store [GEOGRAPHIC_DATA] WC Select Store [PERSON_NAME][GEOGRAPHI…" at bounding box center [281, 303] width 434 height 178
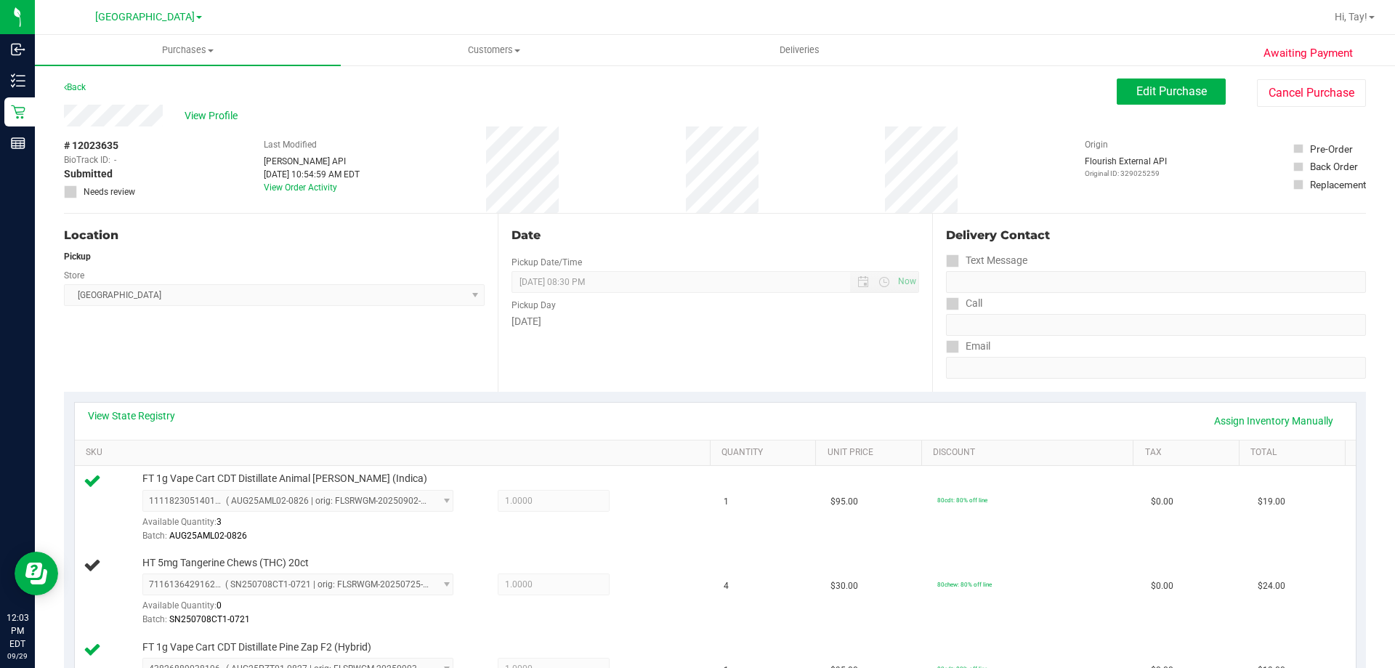
click at [340, 310] on div "Location Pickup Store [GEOGRAPHIC_DATA] WC Select Store [PERSON_NAME][GEOGRAPHI…" at bounding box center [281, 303] width 434 height 178
click at [696, 355] on div "Date Pickup Date/Time 09/29/2025 Now 09/29/2025 08:30 PM Now Pickup Day Monday" at bounding box center [715, 303] width 434 height 178
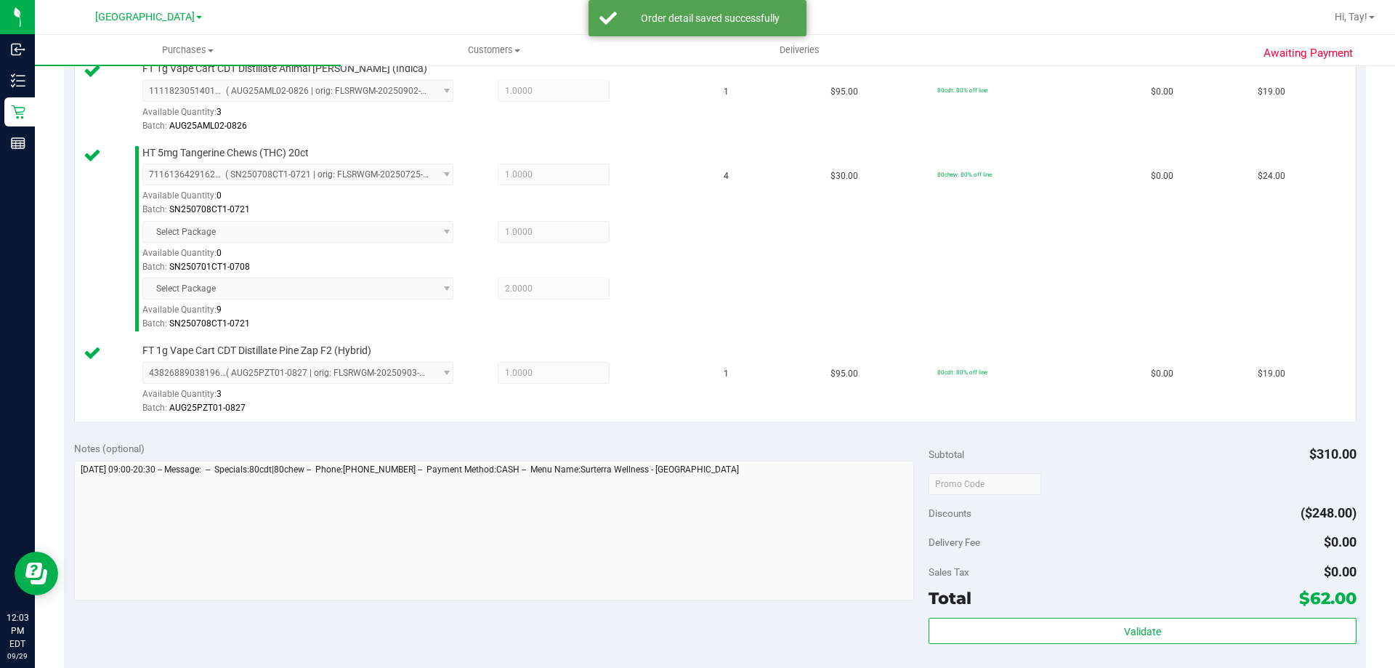
scroll to position [436, 0]
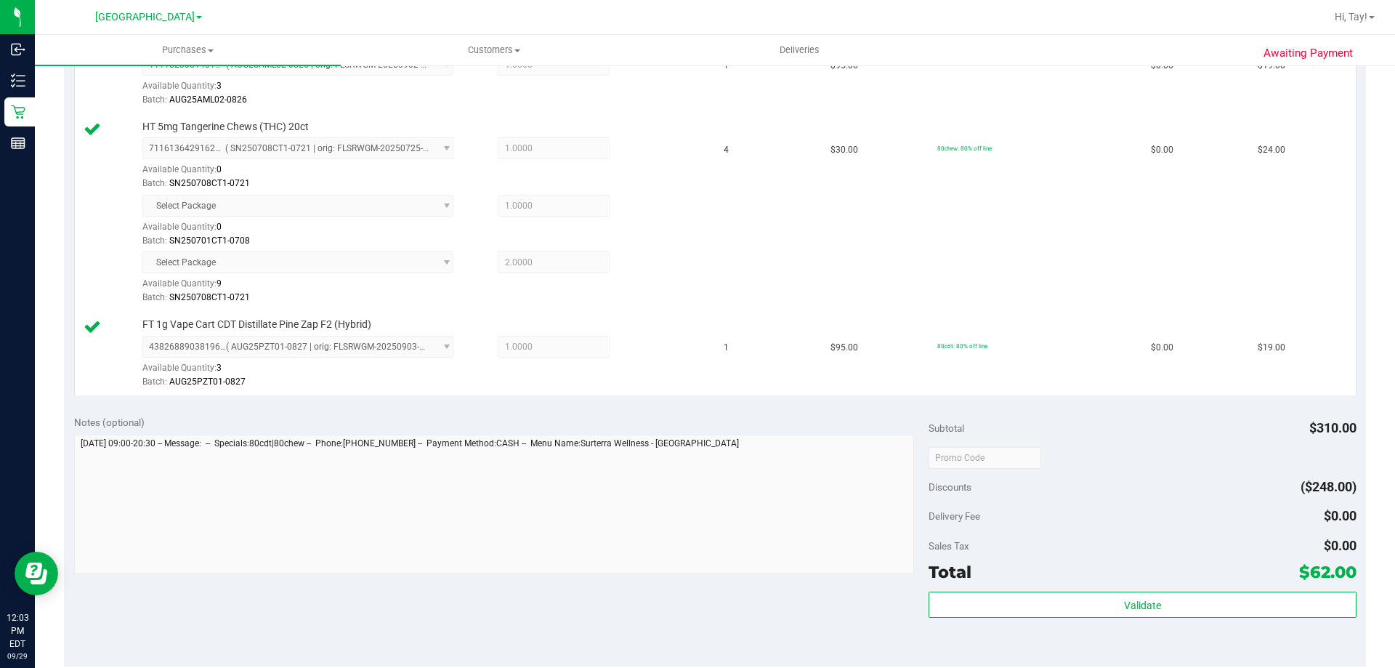
click at [980, 588] on div "Subtotal $310.00 Discounts ($248.00) Delivery Fee $0.00 Sales Tax $0.00 Total $…" at bounding box center [1142, 536] width 427 height 242
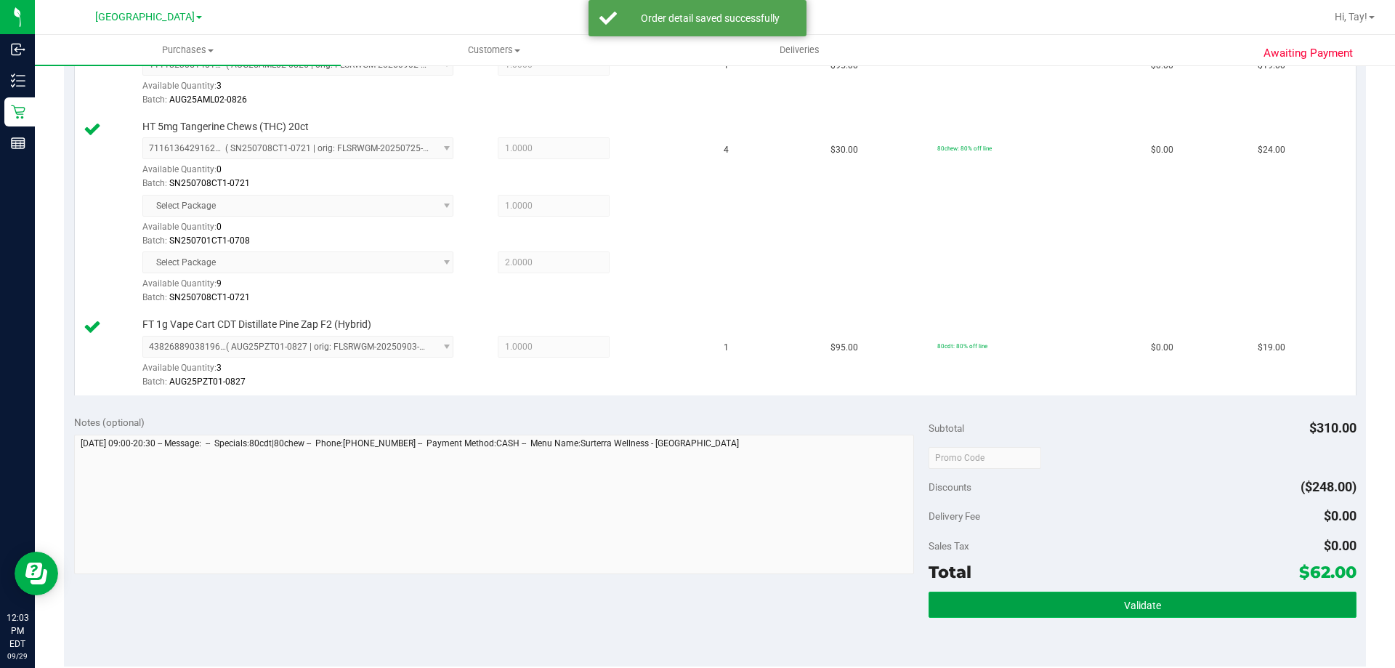
click at [979, 598] on button "Validate" at bounding box center [1142, 605] width 427 height 26
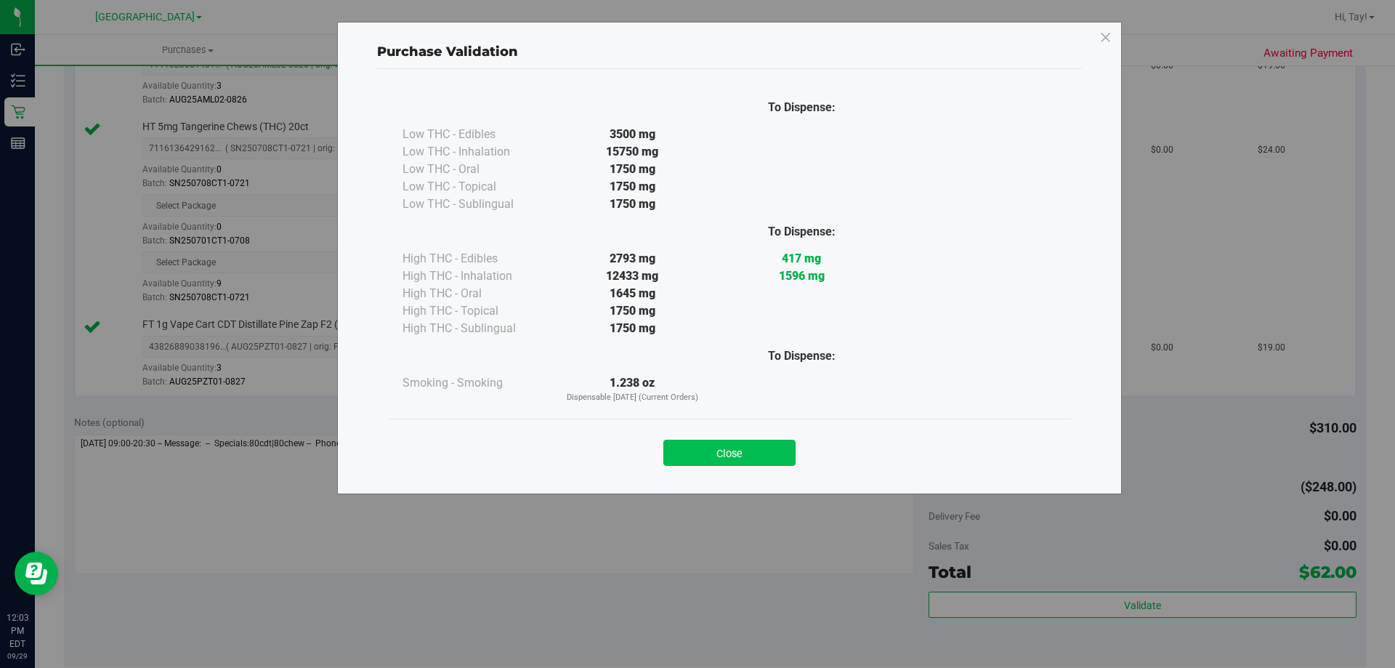
click at [739, 455] on button "Close" at bounding box center [730, 453] width 132 height 26
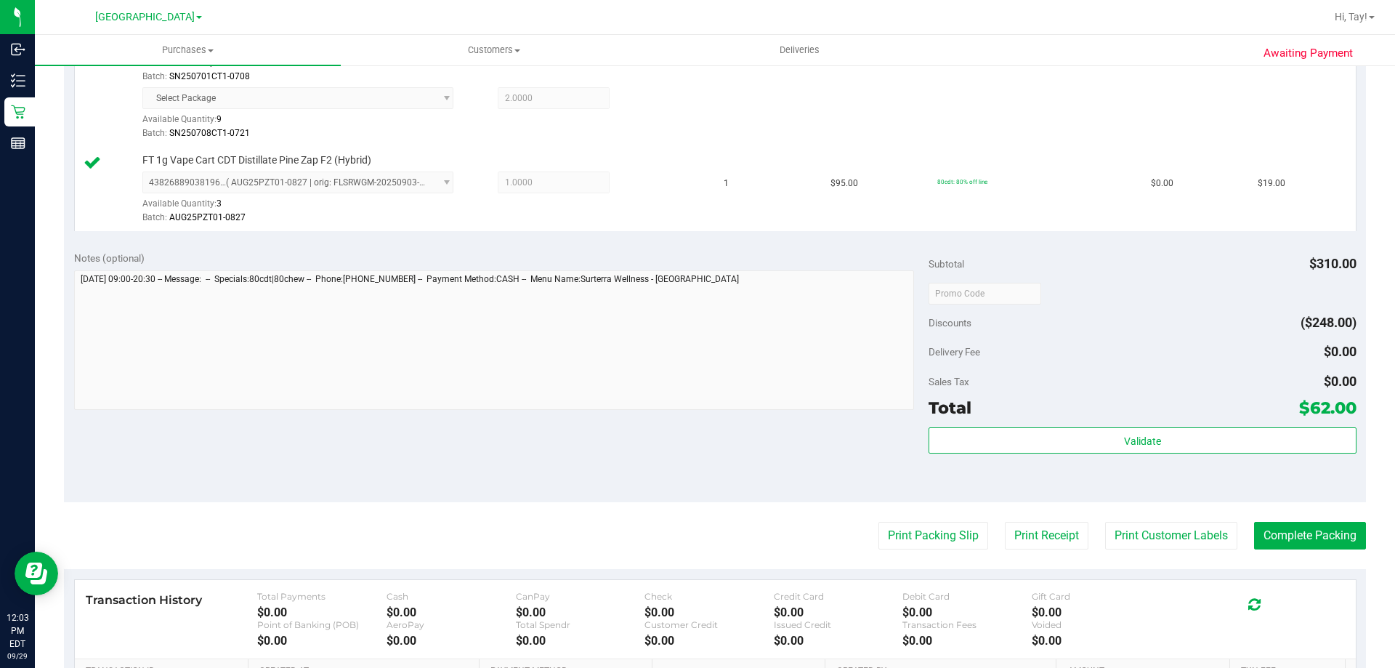
scroll to position [727, 0]
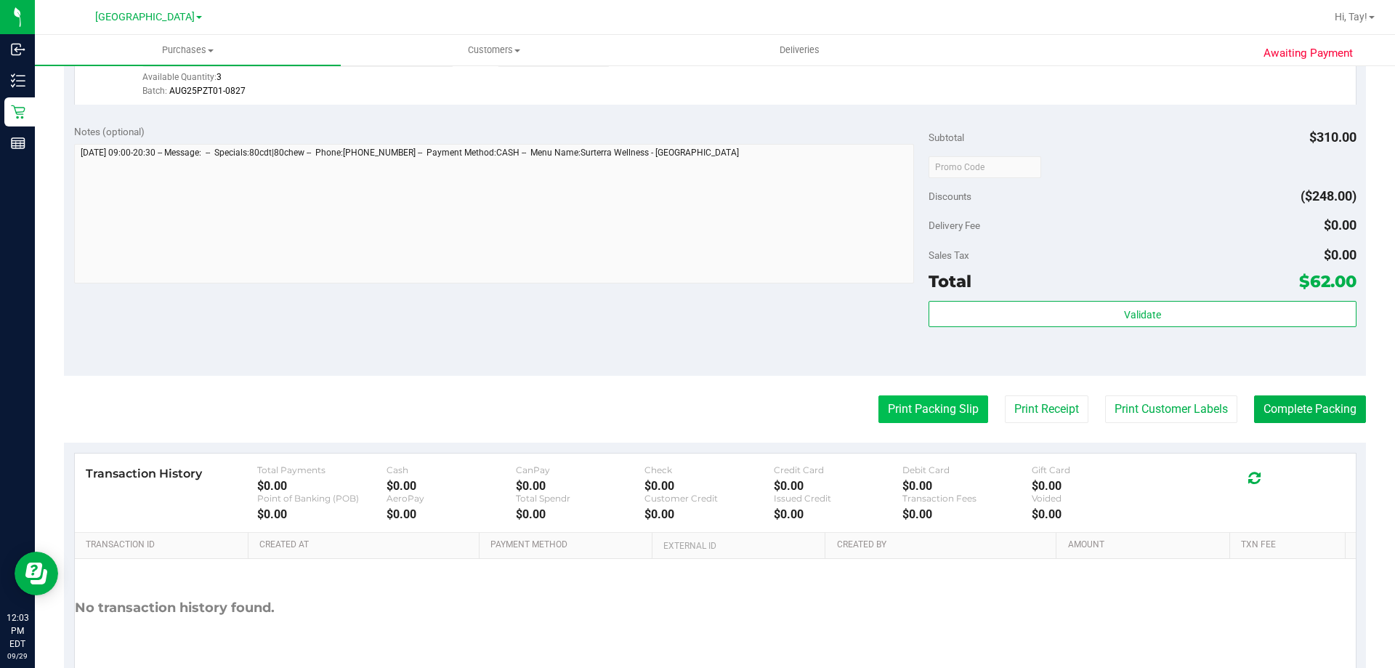
click at [934, 413] on button "Print Packing Slip" at bounding box center [934, 409] width 110 height 28
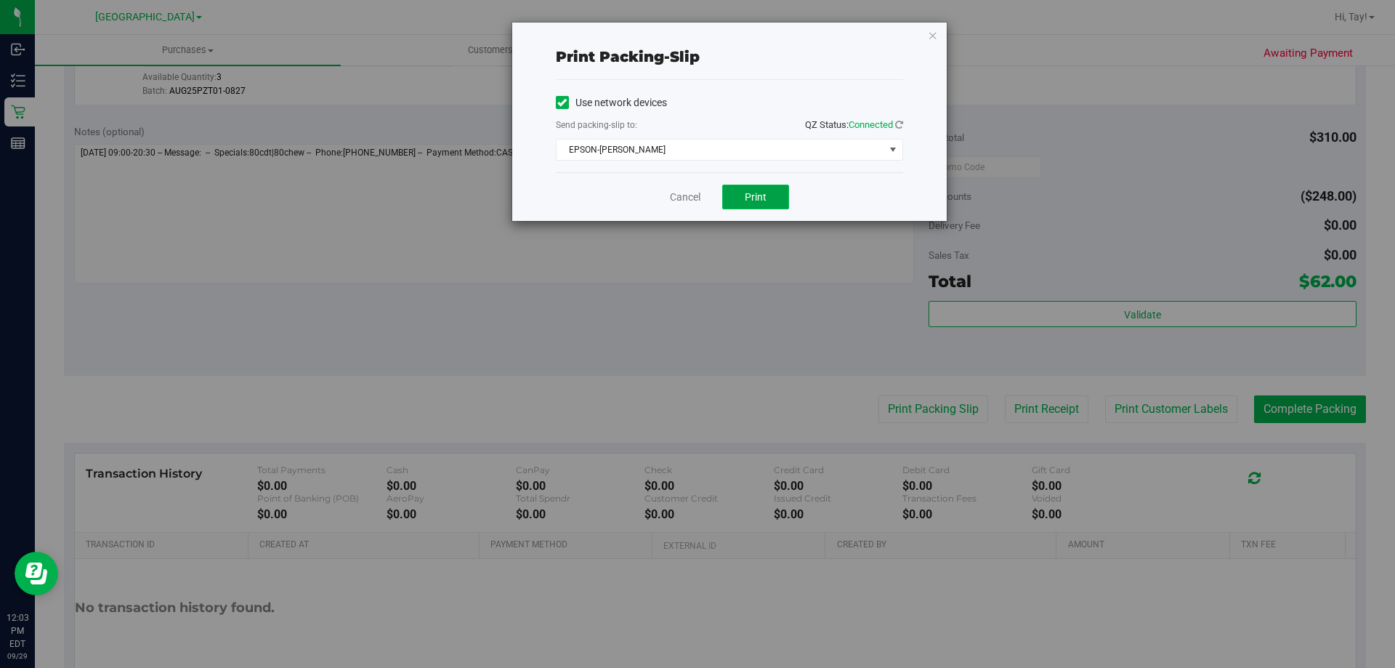
drag, startPoint x: 760, startPoint y: 196, endPoint x: 726, endPoint y: 199, distance: 34.4
click at [759, 196] on span "Print" at bounding box center [756, 197] width 22 height 12
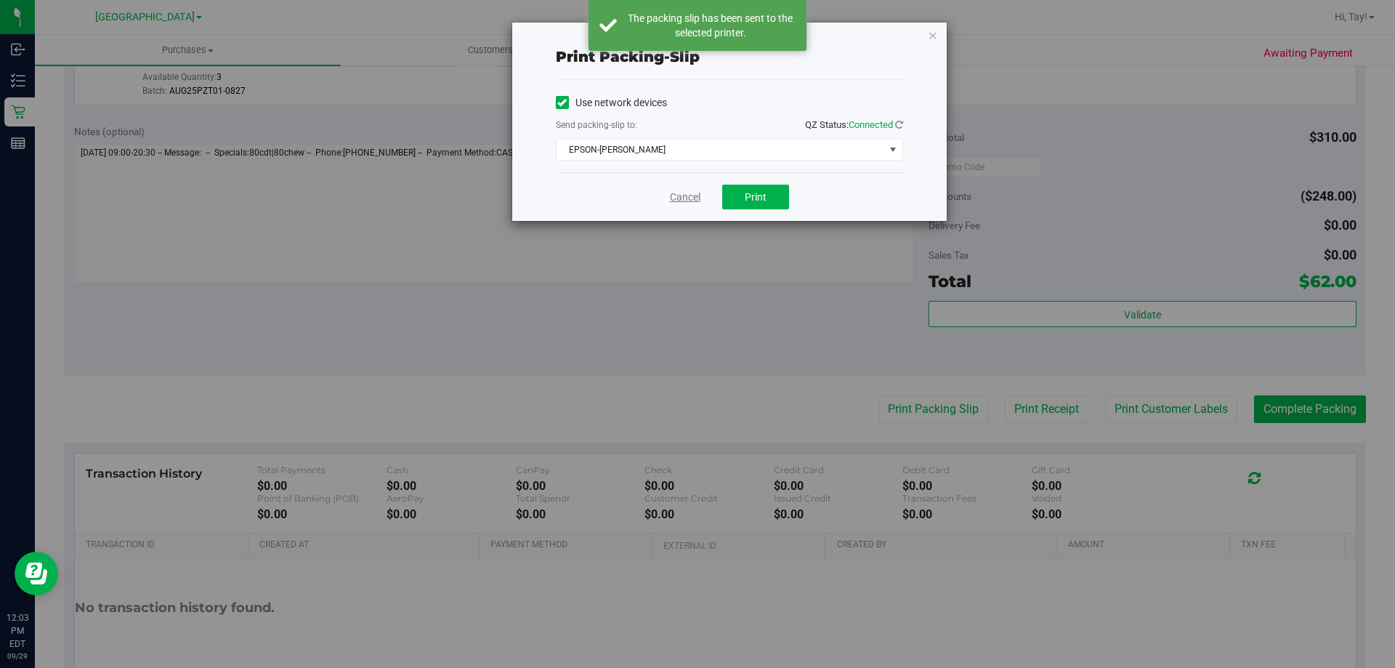
click at [687, 201] on link "Cancel" at bounding box center [685, 197] width 31 height 15
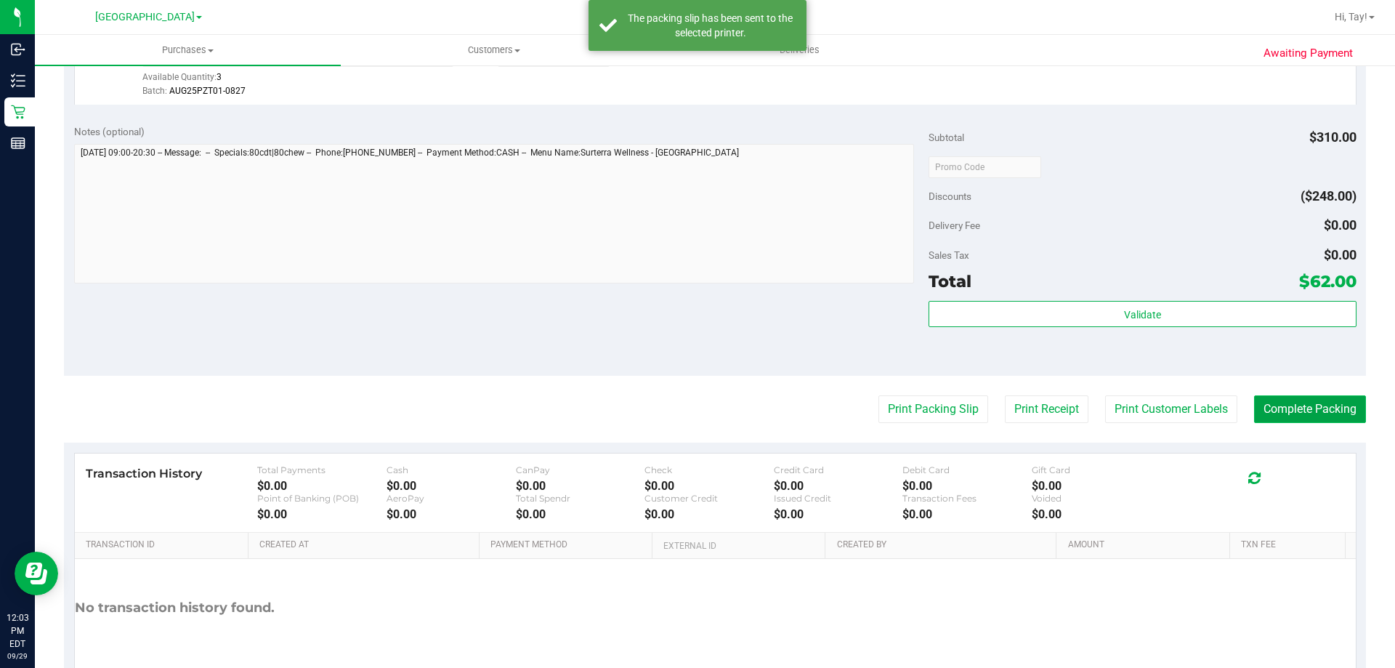
click at [1299, 413] on button "Complete Packing" at bounding box center [1310, 409] width 112 height 28
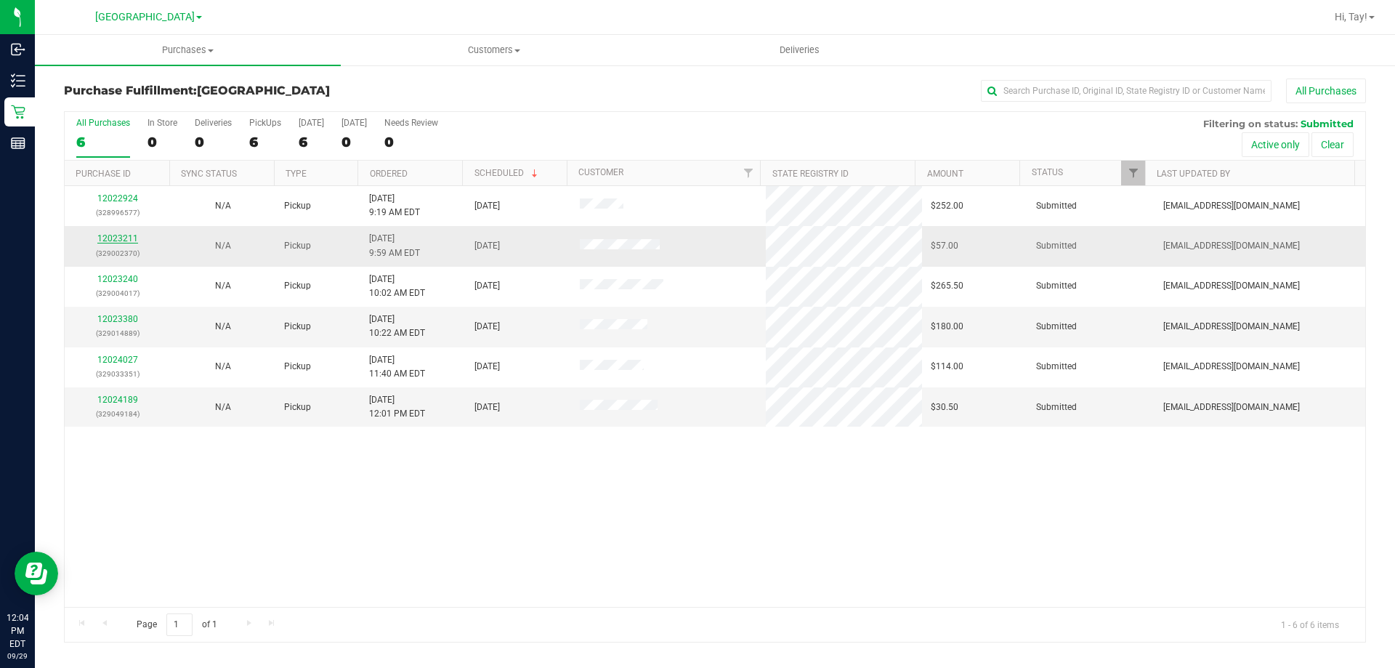
click at [126, 239] on link "12023211" at bounding box center [117, 238] width 41 height 10
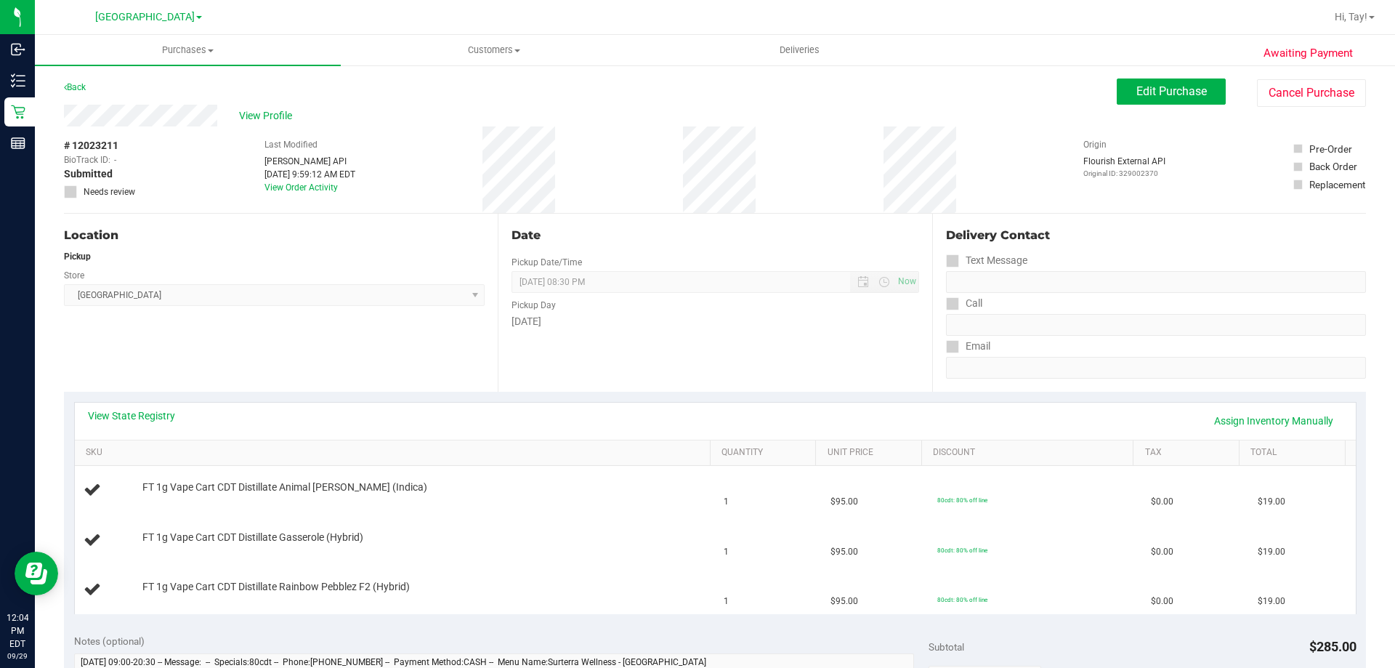
click at [369, 396] on div "View State Registry Assign Inventory Manually SKU Quantity Unit Price Discount …" at bounding box center [715, 508] width 1302 height 232
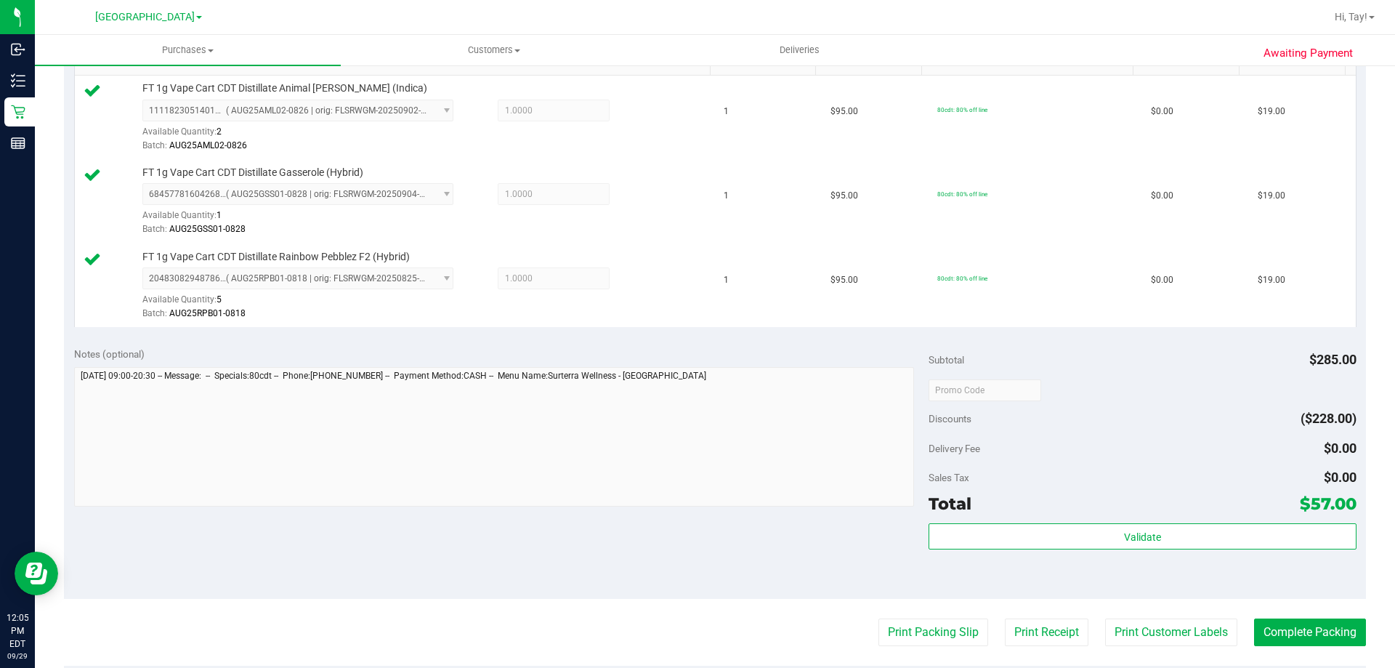
scroll to position [436, 0]
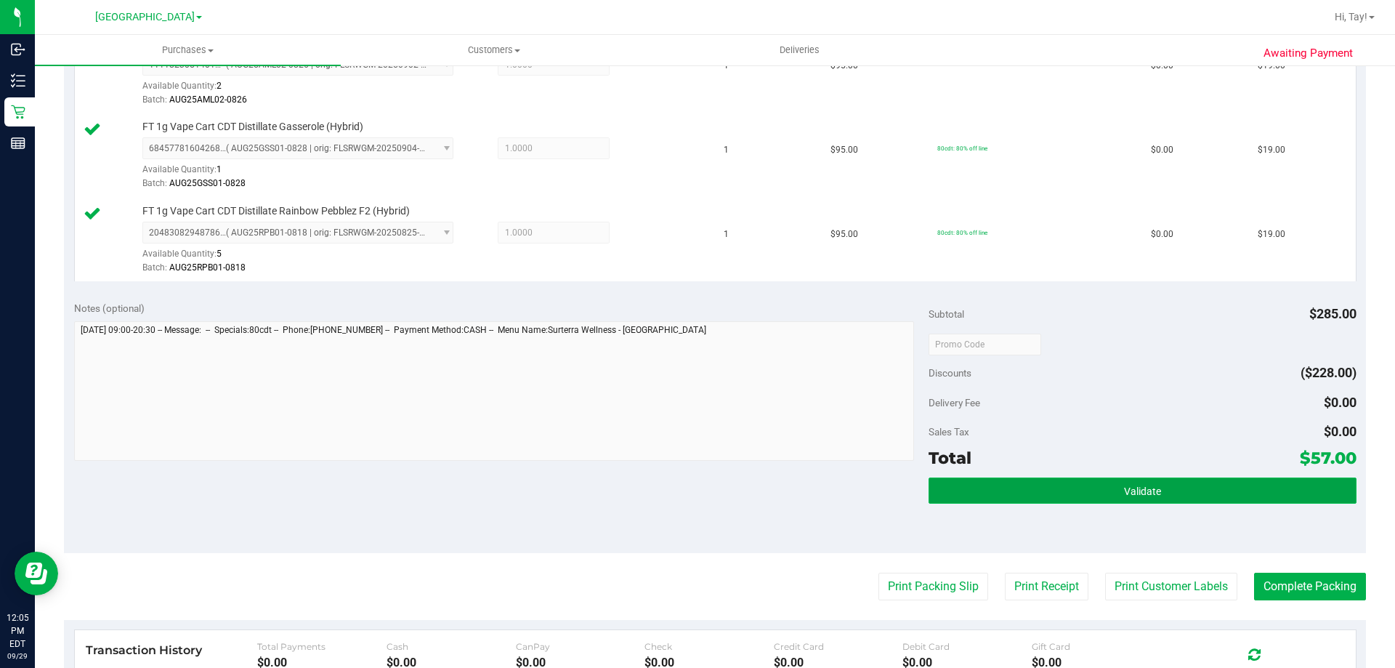
click at [1043, 501] on button "Validate" at bounding box center [1142, 490] width 427 height 26
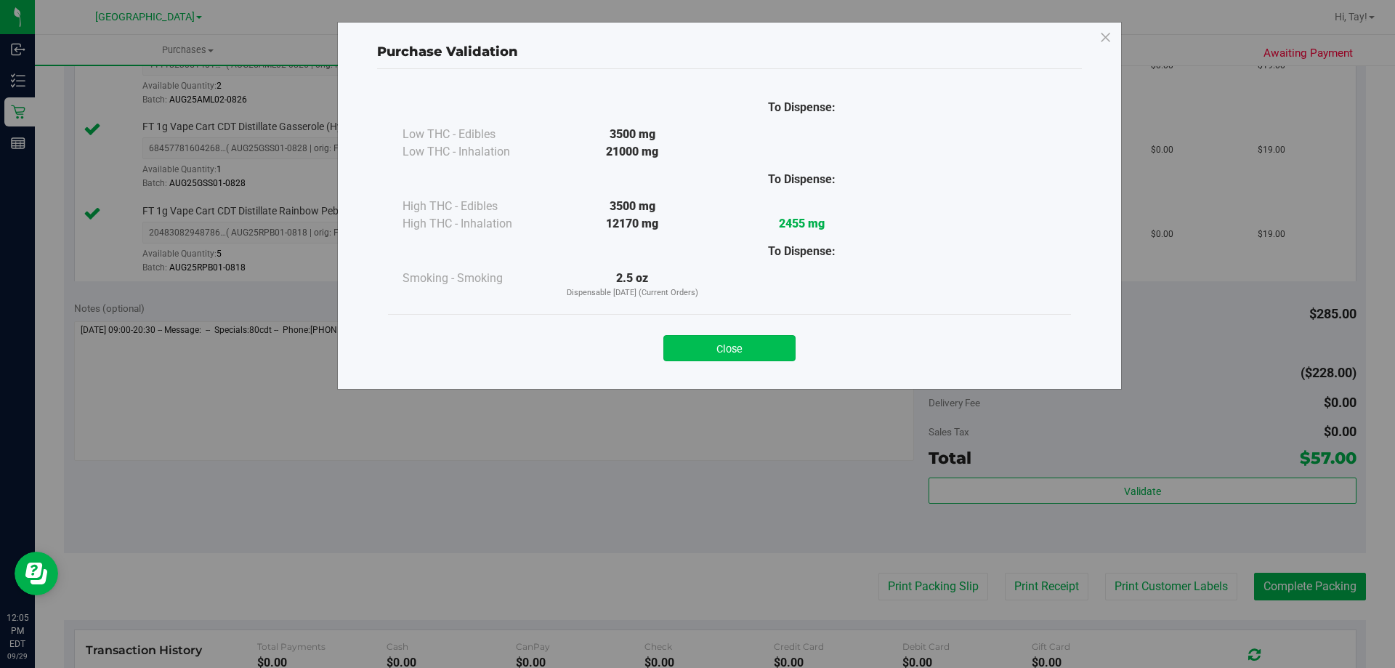
drag, startPoint x: 733, startPoint y: 318, endPoint x: 741, endPoint y: 347, distance: 30.2
click at [732, 322] on div "Close" at bounding box center [729, 343] width 683 height 59
click at [741, 347] on button "Close" at bounding box center [730, 348] width 132 height 26
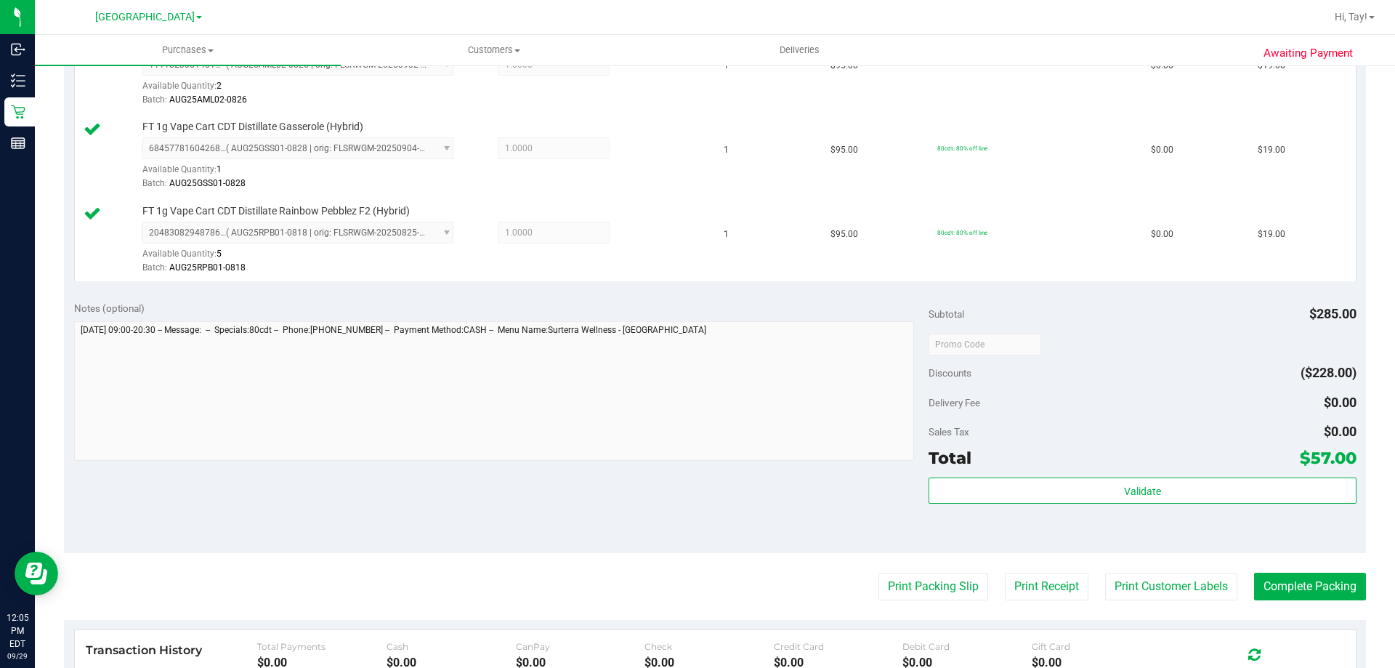
click at [914, 568] on purchase-details "Back Edit Purchase Cancel Purchase View Profile # 12023211 BioTrack ID: - Submi…" at bounding box center [715, 266] width 1302 height 1249
click at [920, 589] on button "Print Packing Slip" at bounding box center [934, 587] width 110 height 28
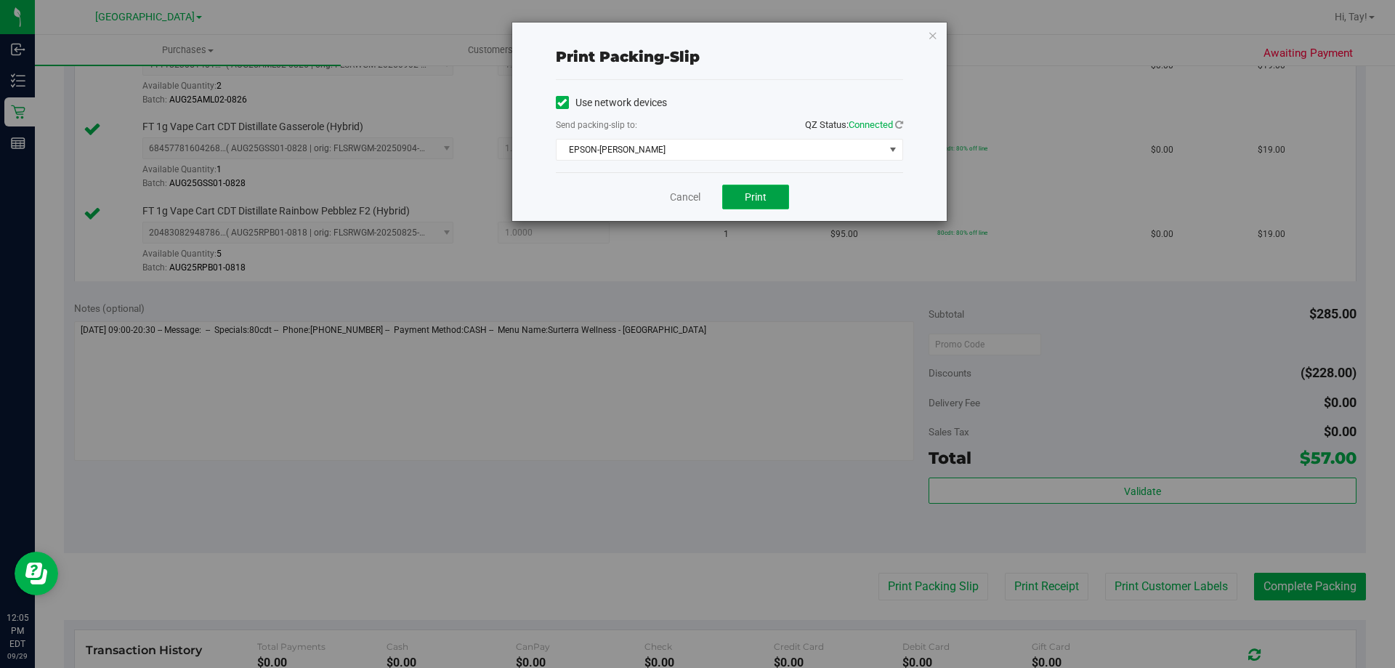
click at [742, 199] on button "Print" at bounding box center [755, 197] width 67 height 25
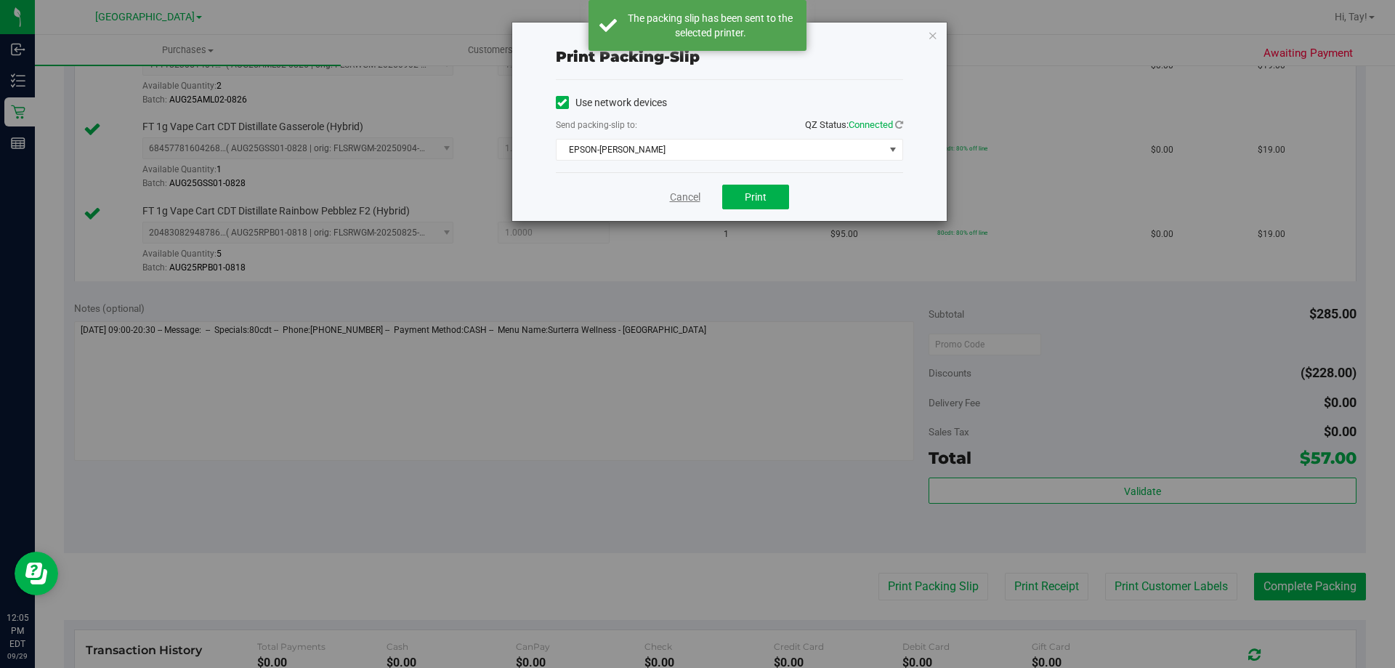
click at [676, 196] on link "Cancel" at bounding box center [685, 197] width 31 height 15
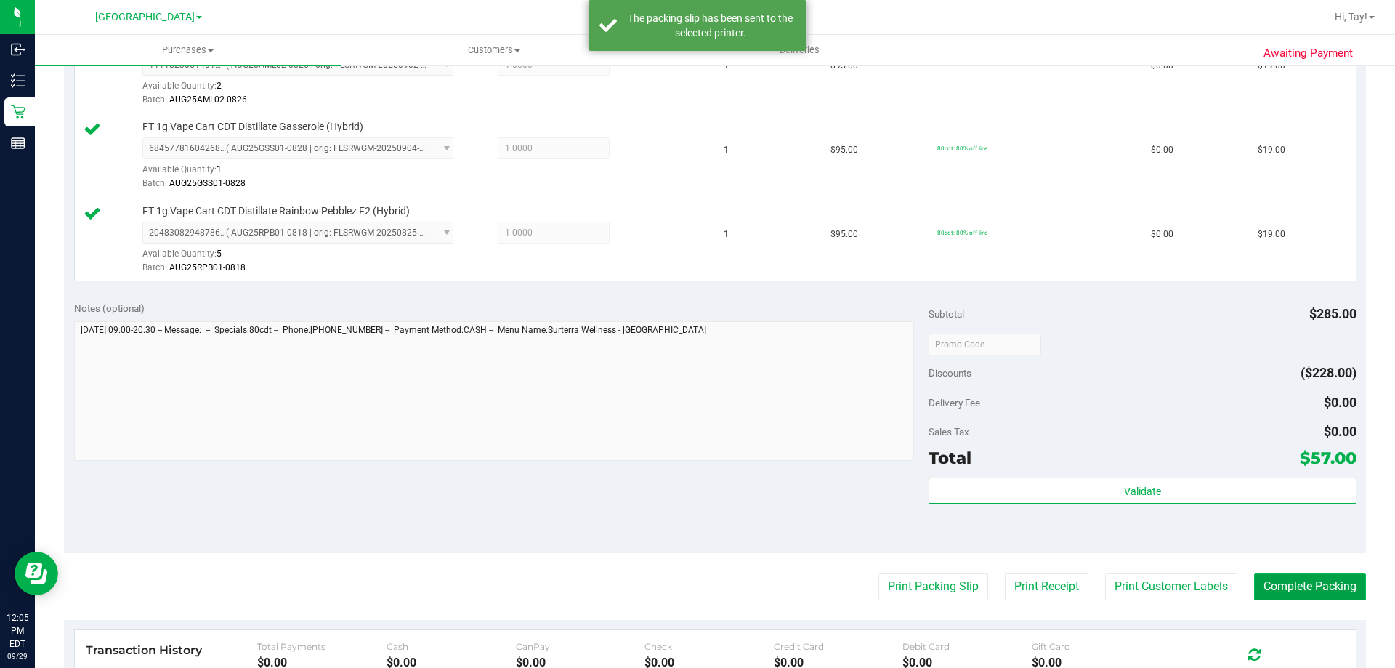
click at [1278, 576] on button "Complete Packing" at bounding box center [1310, 587] width 112 height 28
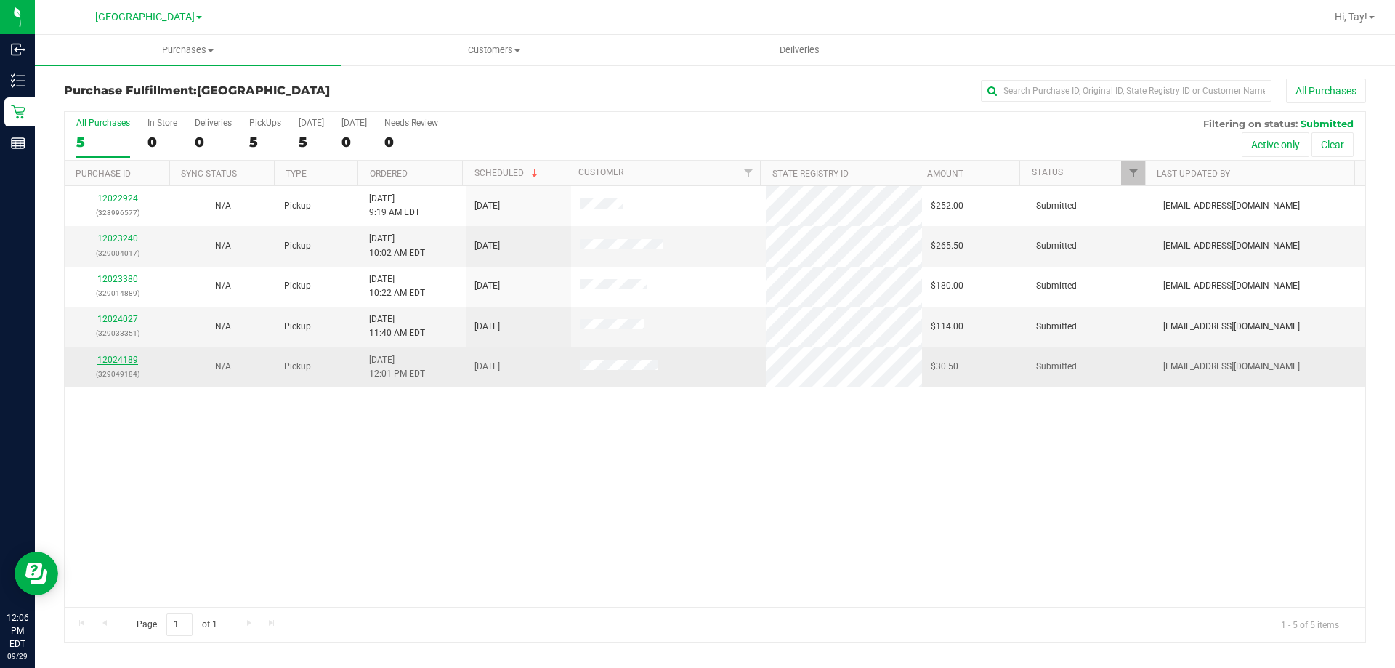
click at [115, 363] on link "12024189" at bounding box center [117, 360] width 41 height 10
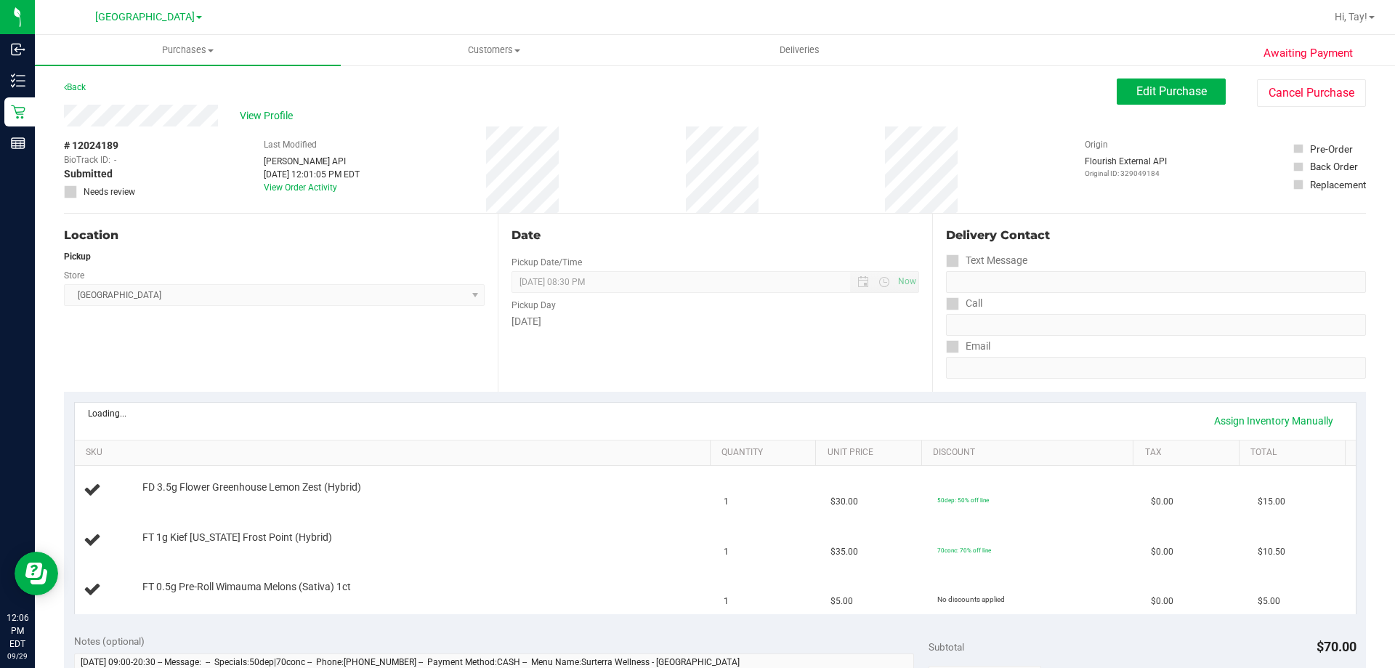
click at [318, 363] on div "Location Pickup Store [GEOGRAPHIC_DATA] WC Select Store [PERSON_NAME][GEOGRAPHI…" at bounding box center [281, 303] width 434 height 178
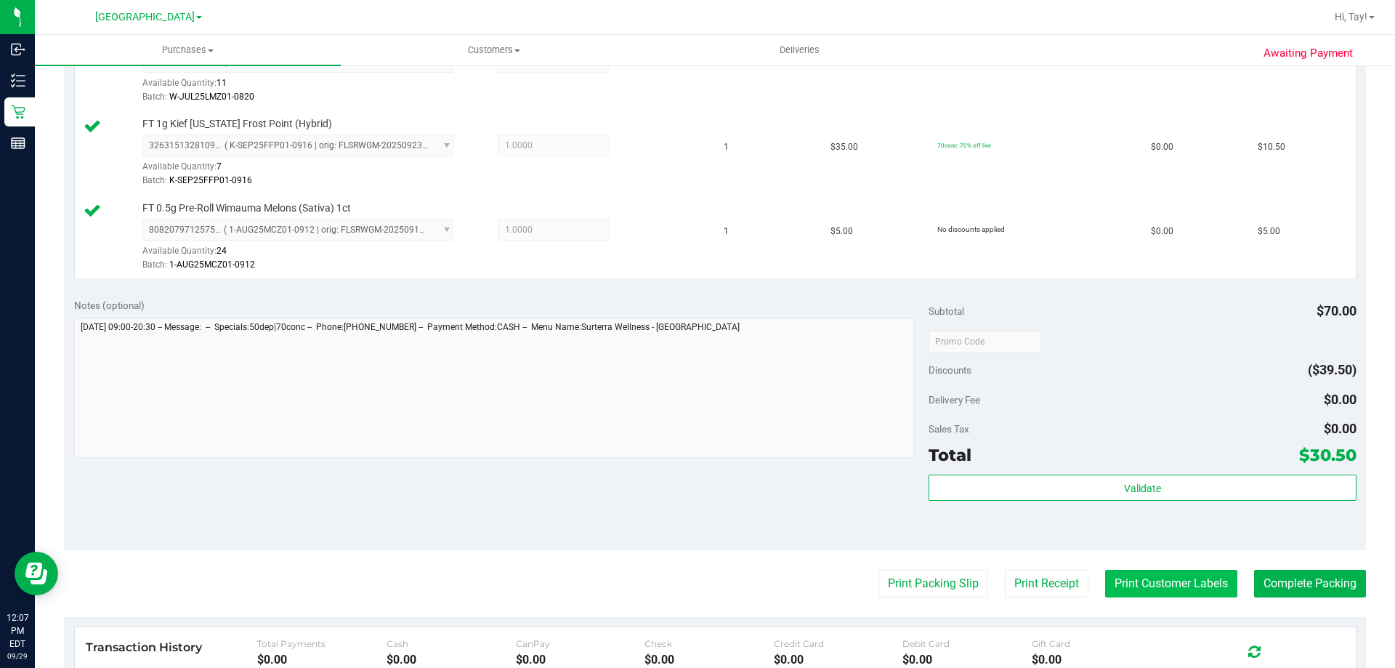
scroll to position [581, 0]
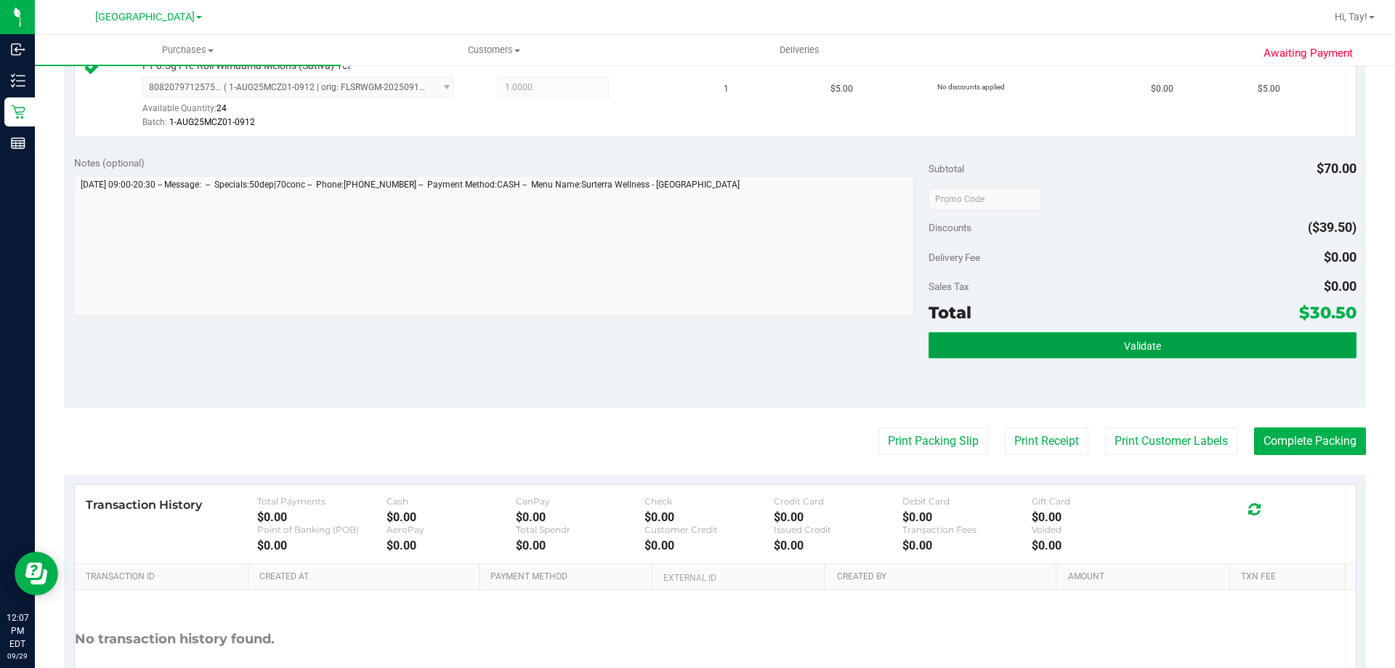
click at [1185, 354] on button "Validate" at bounding box center [1142, 345] width 427 height 26
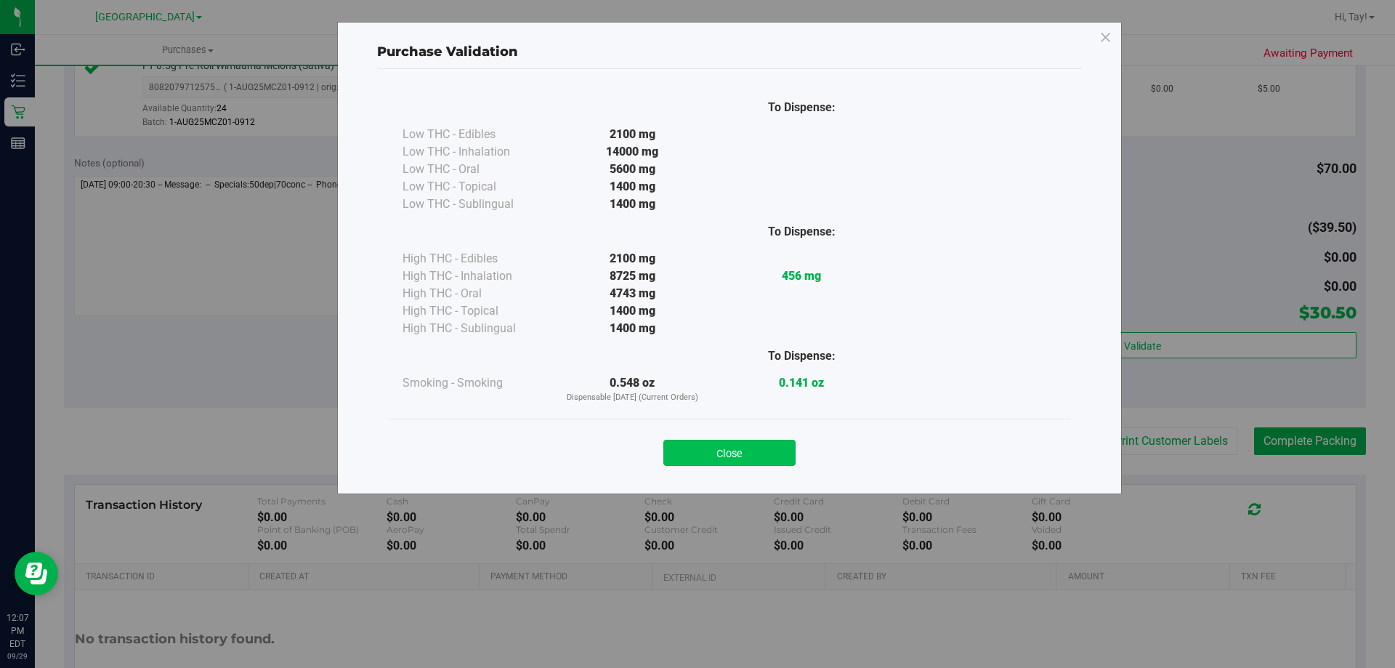
click at [770, 448] on button "Close" at bounding box center [730, 453] width 132 height 26
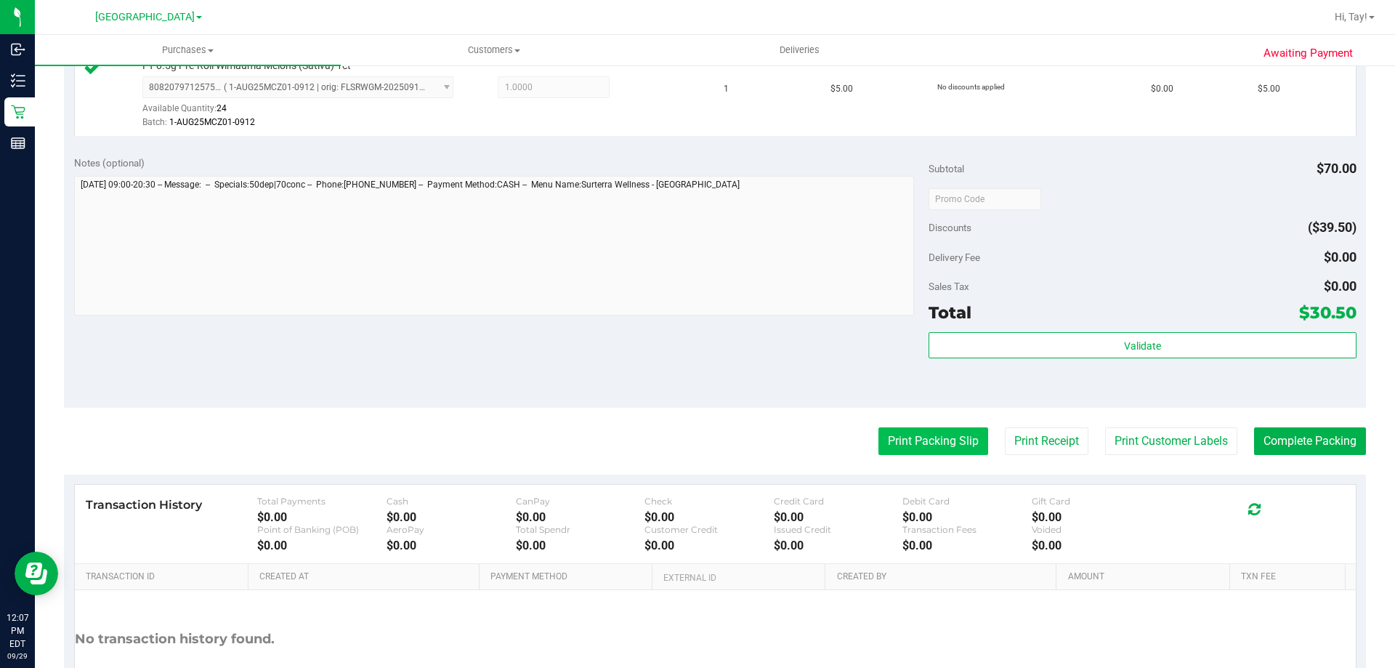
click at [894, 437] on button "Print Packing Slip" at bounding box center [934, 441] width 110 height 28
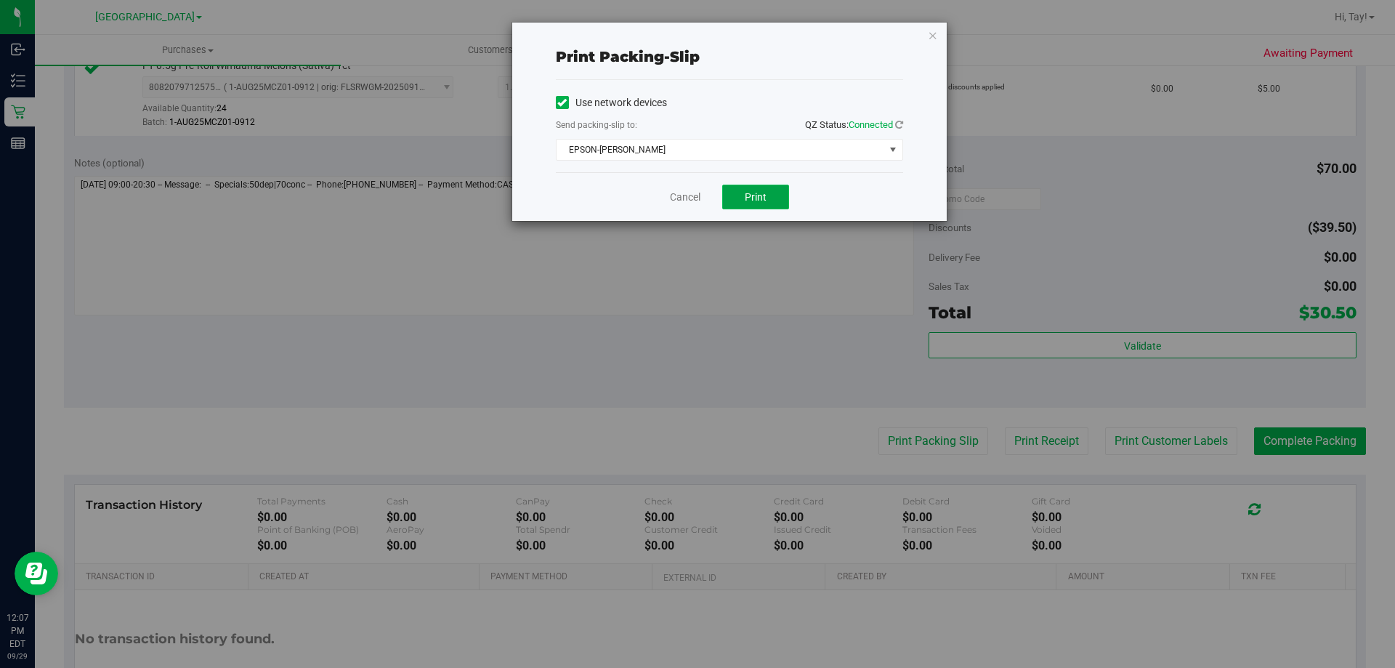
click at [770, 204] on button "Print" at bounding box center [755, 197] width 67 height 25
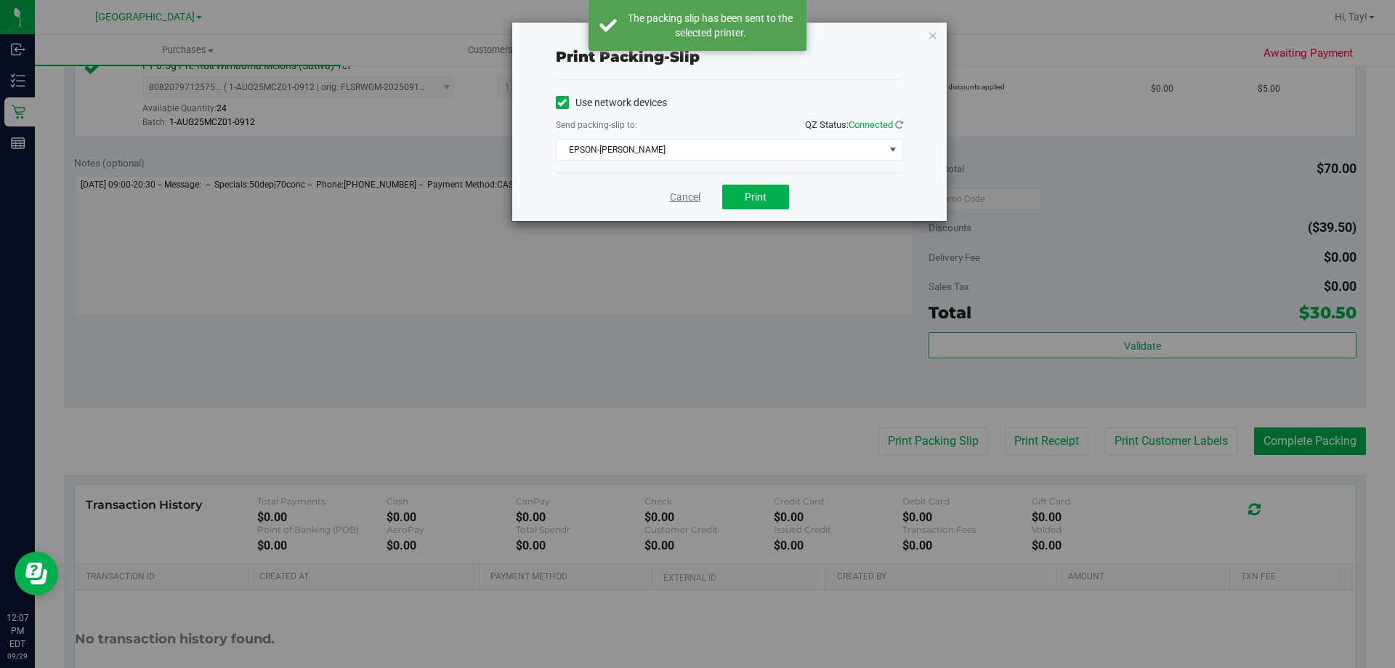
click at [684, 196] on link "Cancel" at bounding box center [685, 197] width 31 height 15
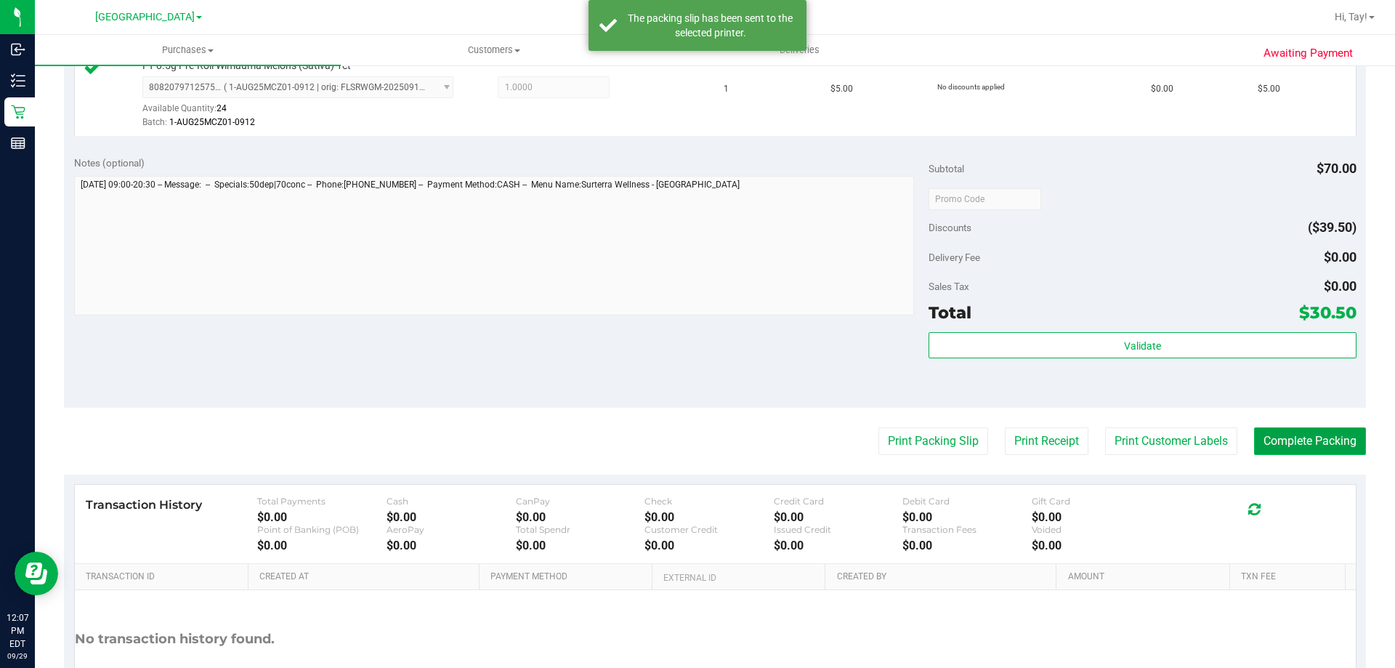
click at [1292, 450] on button "Complete Packing" at bounding box center [1310, 441] width 112 height 28
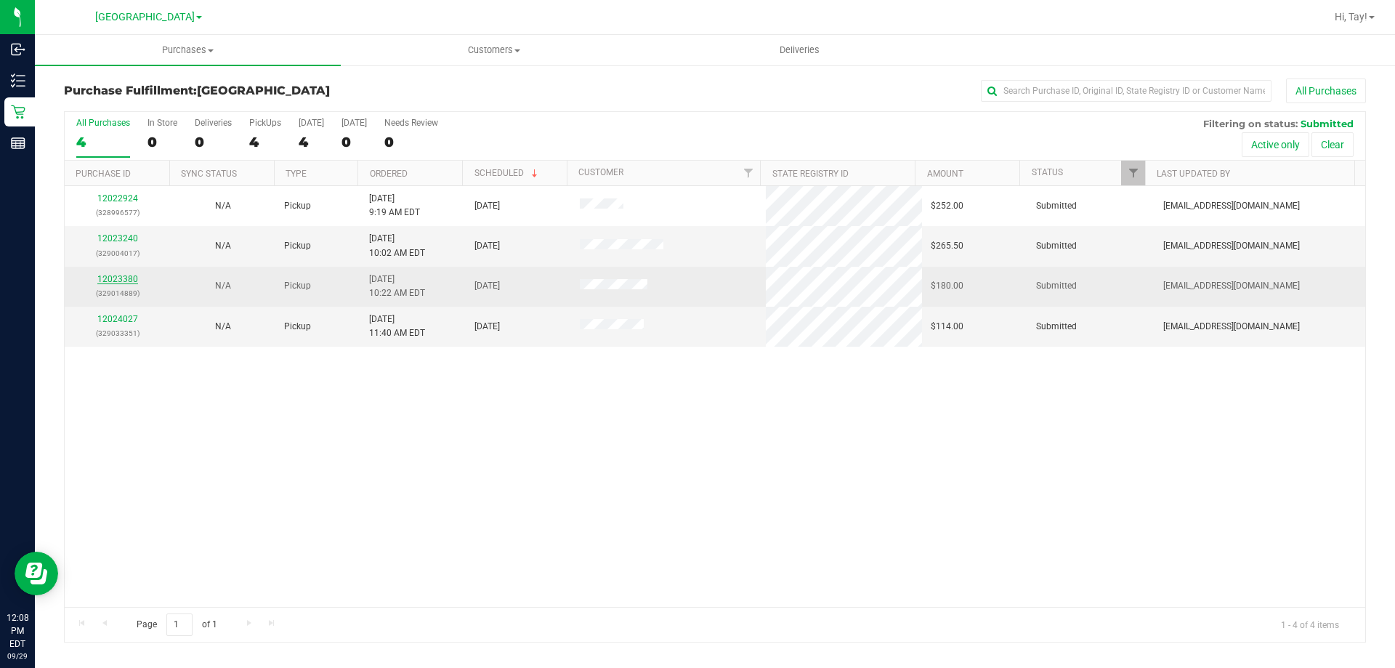
click at [114, 279] on link "12023380" at bounding box center [117, 279] width 41 height 10
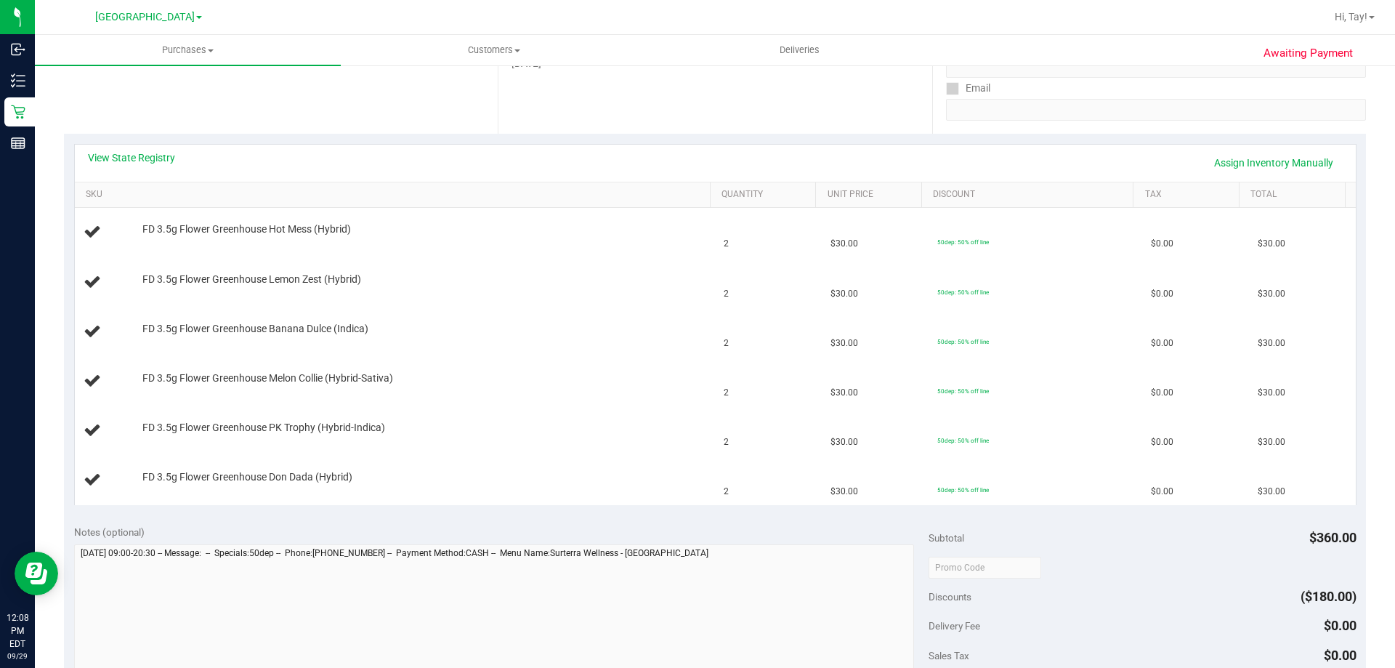
scroll to position [291, 0]
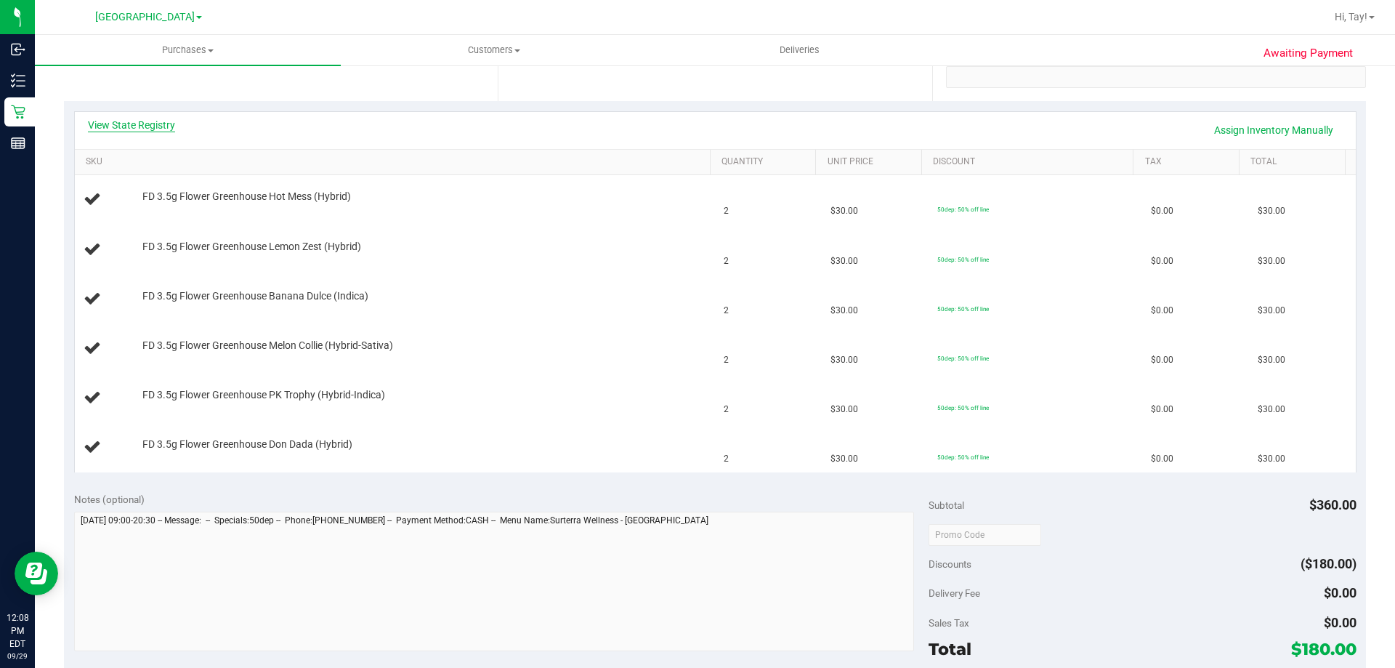
click at [138, 127] on link "View State Registry" at bounding box center [131, 125] width 87 height 15
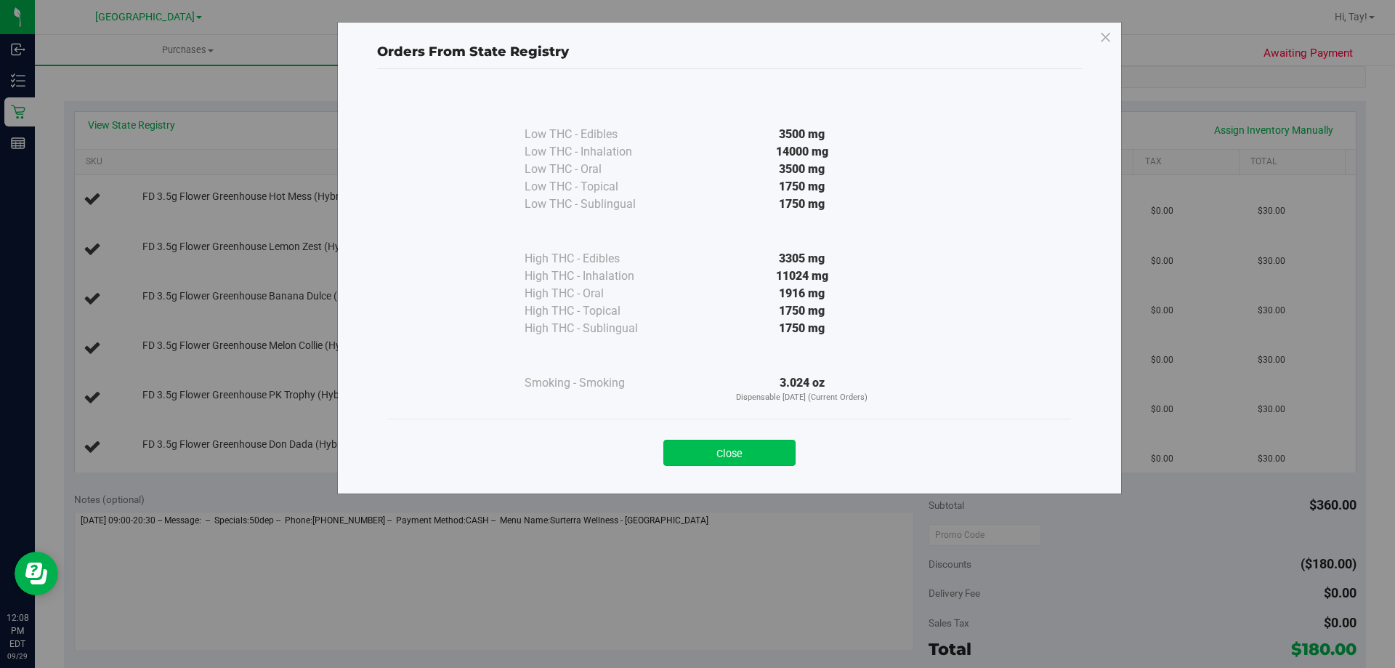
click at [725, 444] on button "Close" at bounding box center [730, 453] width 132 height 26
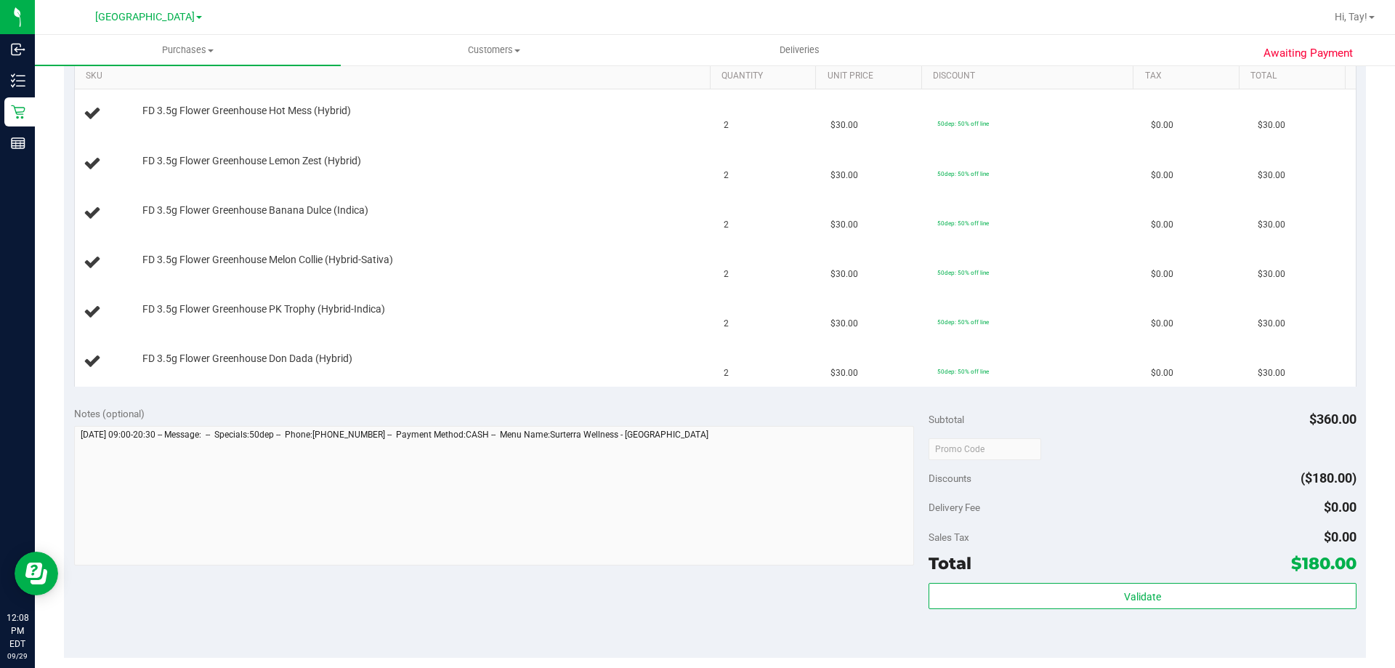
scroll to position [509, 0]
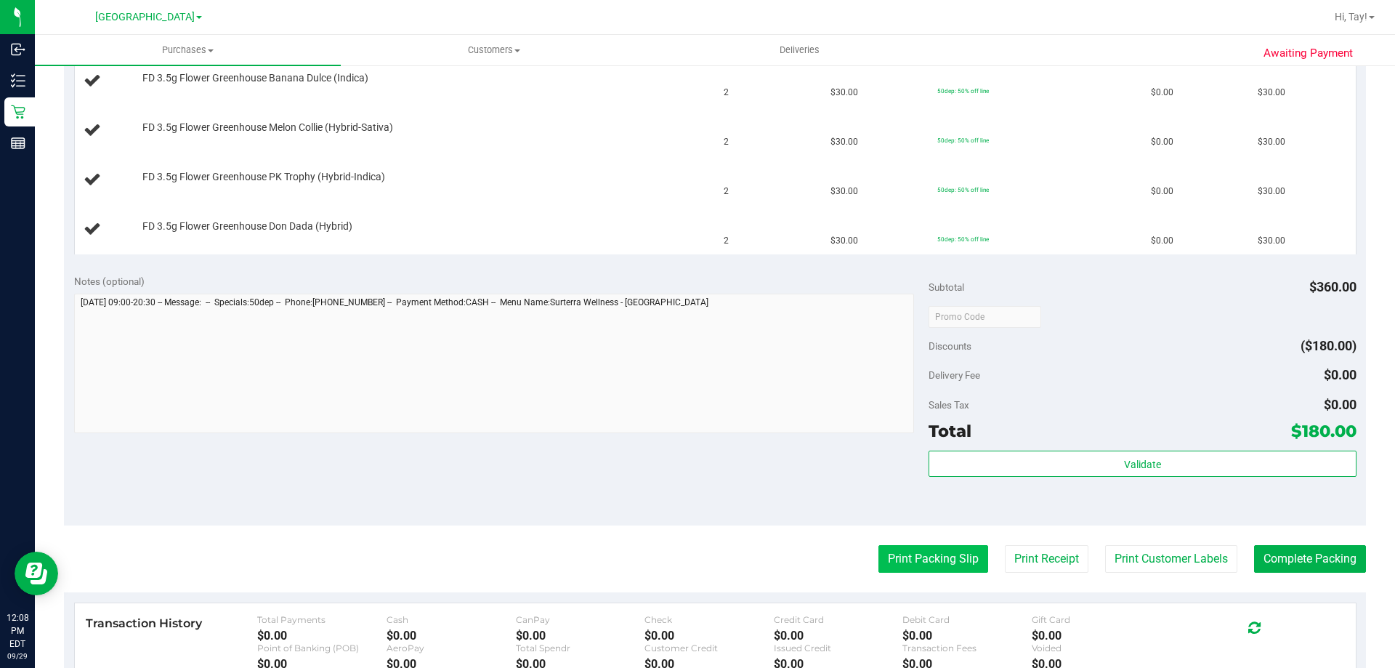
click at [922, 549] on button "Print Packing Slip" at bounding box center [934, 559] width 110 height 28
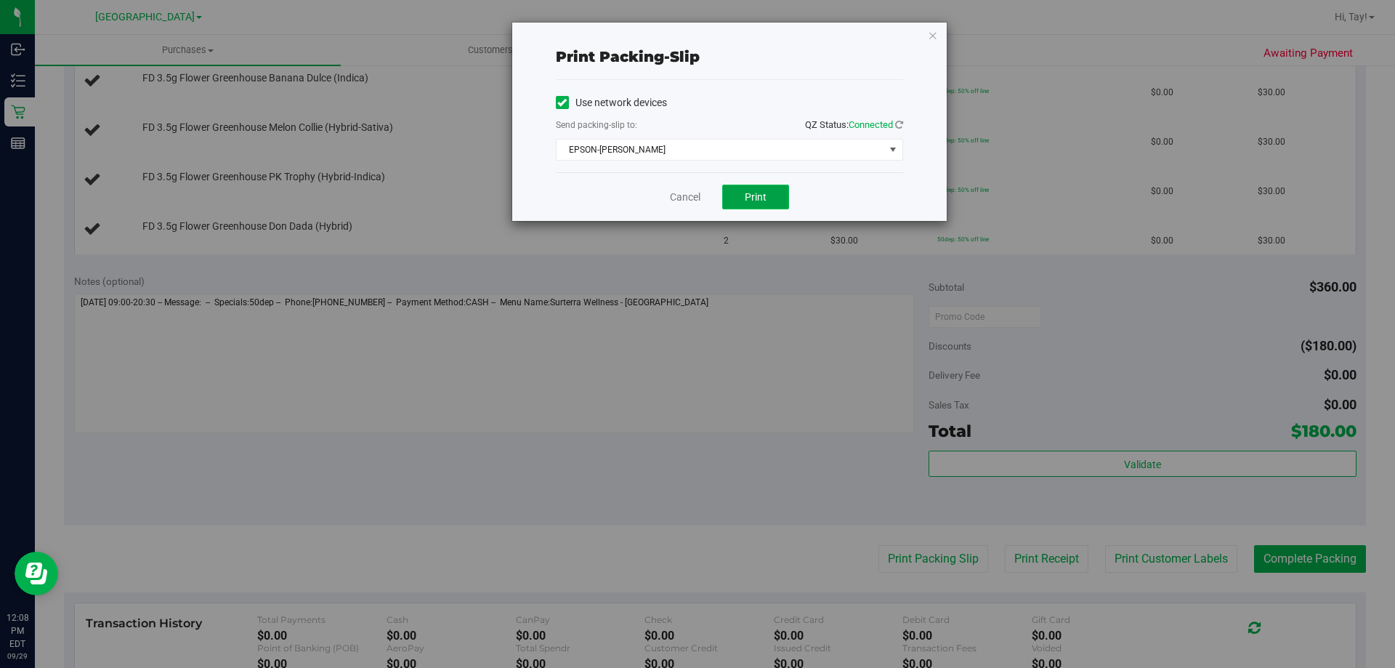
click at [759, 190] on button "Print" at bounding box center [755, 197] width 67 height 25
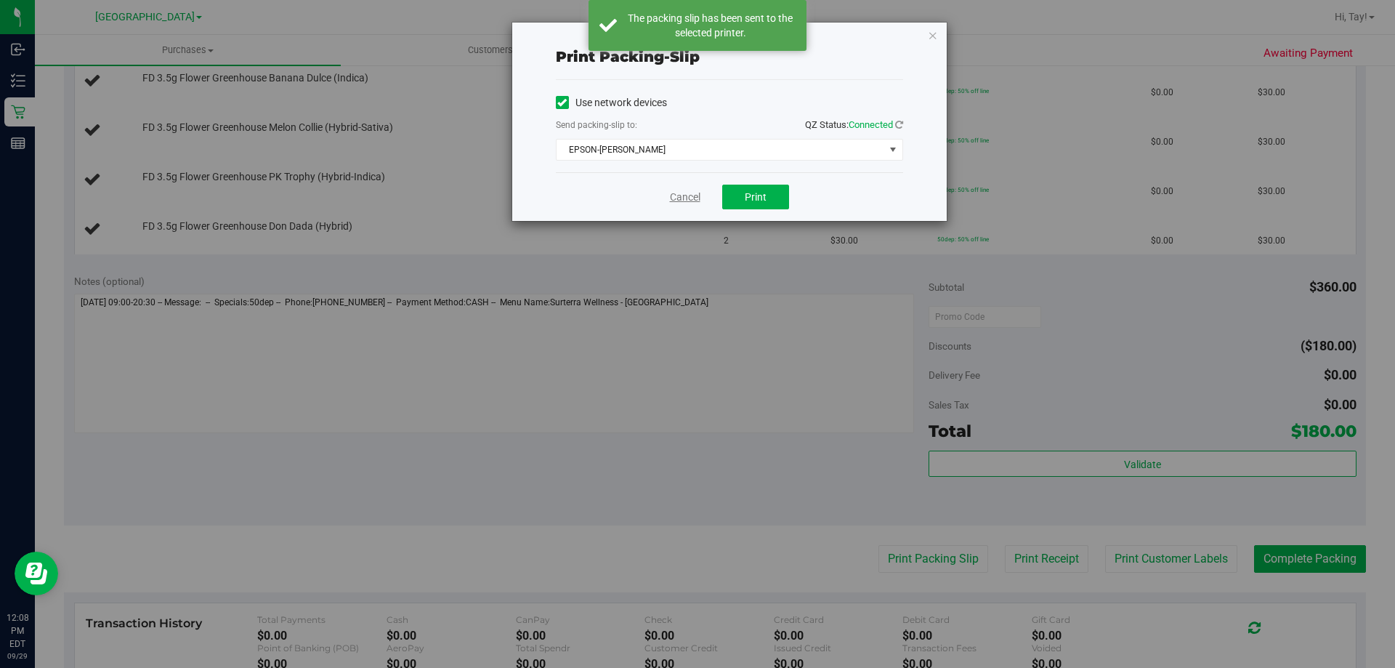
click at [677, 194] on link "Cancel" at bounding box center [685, 197] width 31 height 15
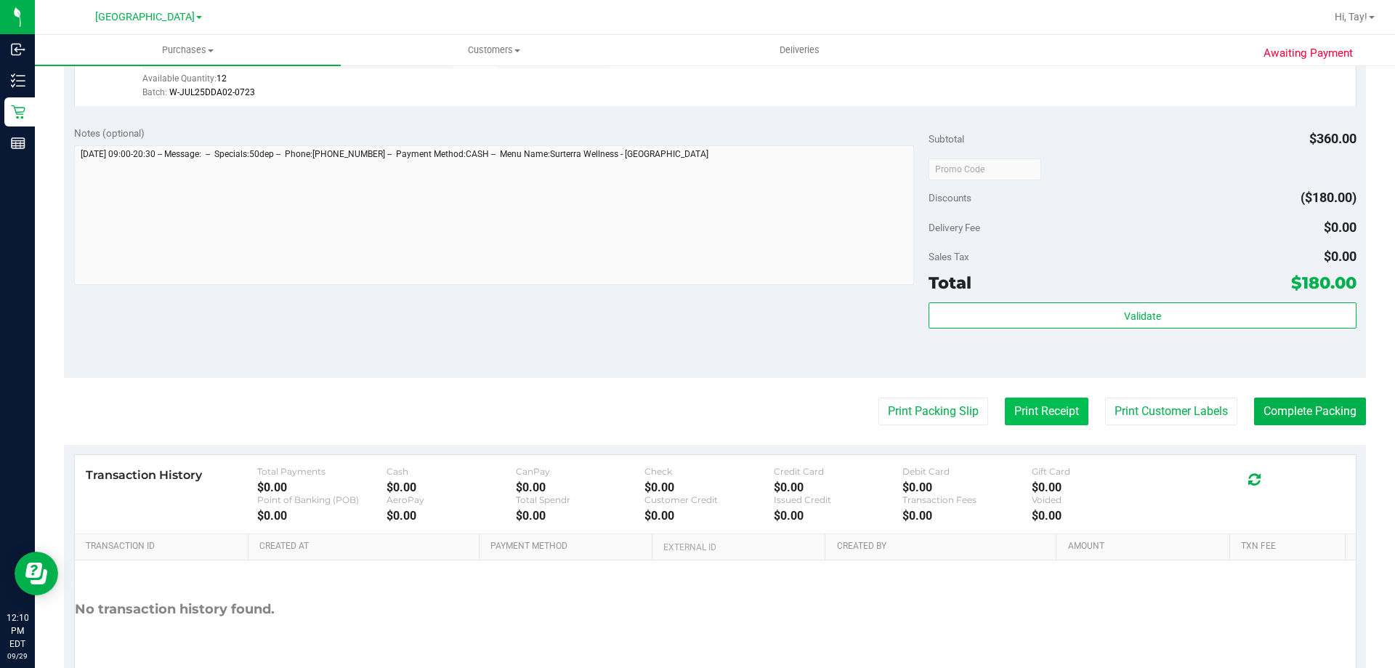
scroll to position [940, 0]
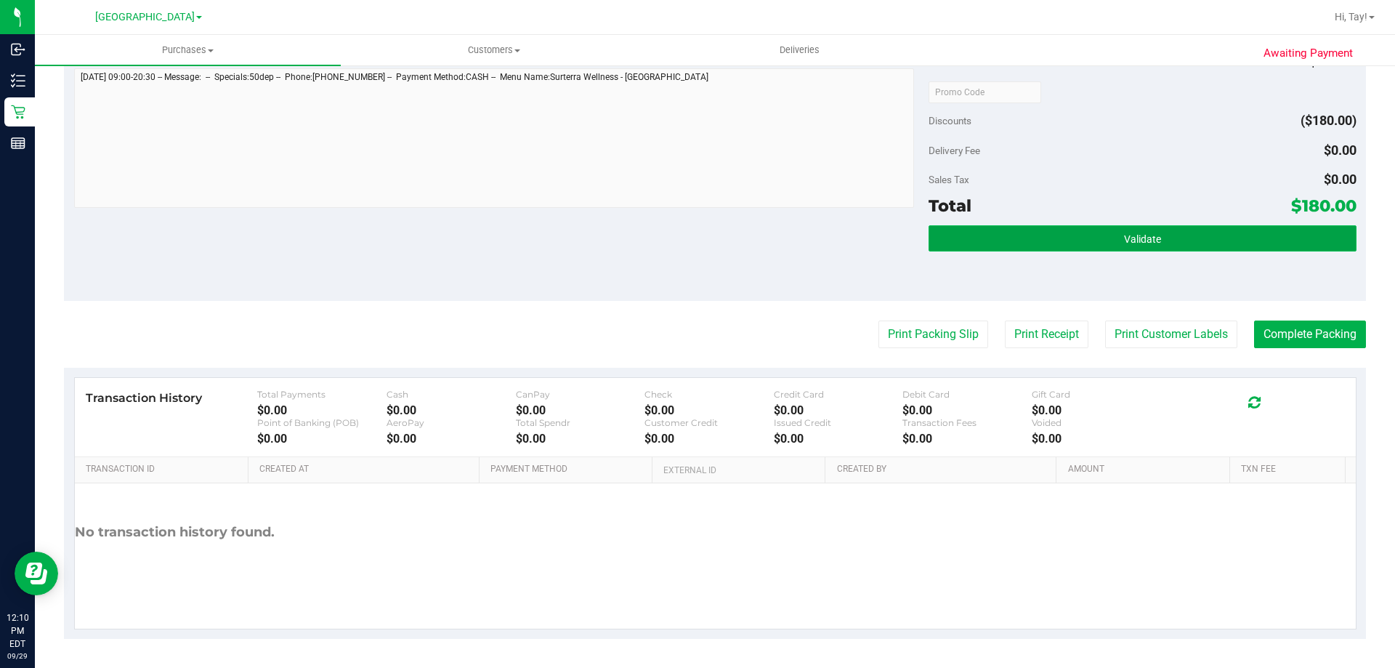
click at [1054, 250] on button "Validate" at bounding box center [1142, 238] width 427 height 26
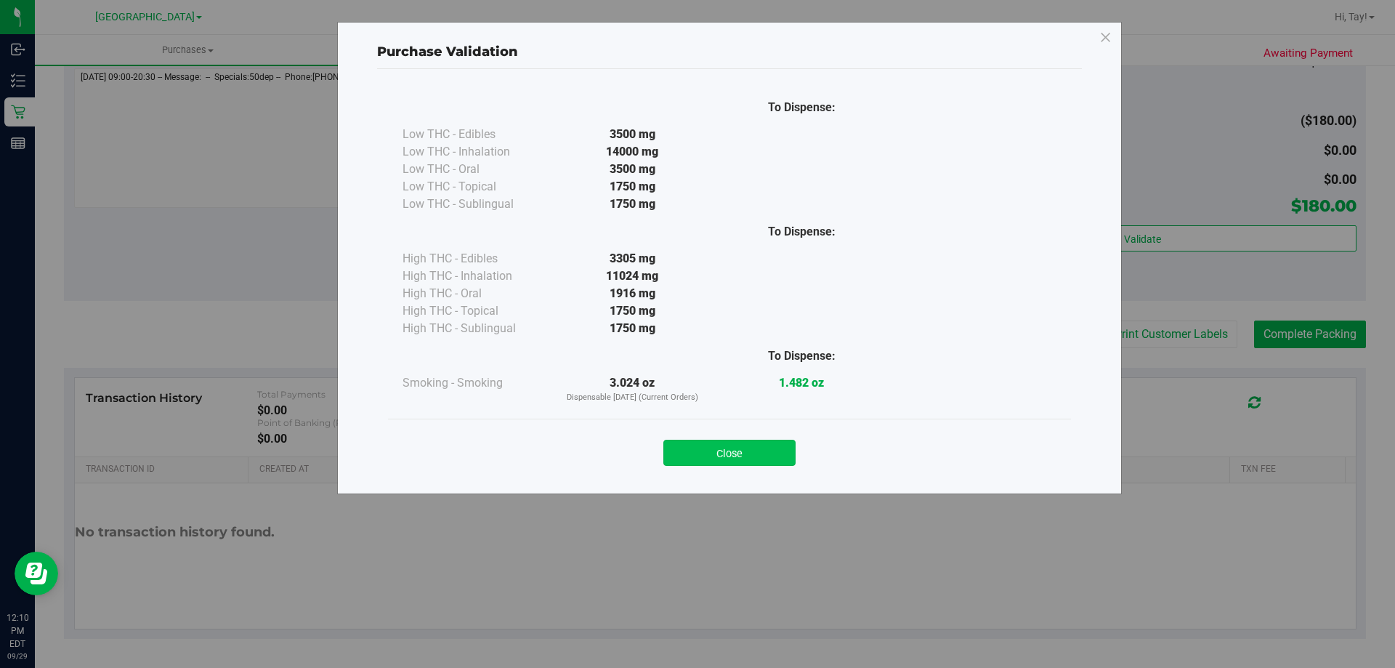
click at [767, 457] on button "Close" at bounding box center [730, 453] width 132 height 26
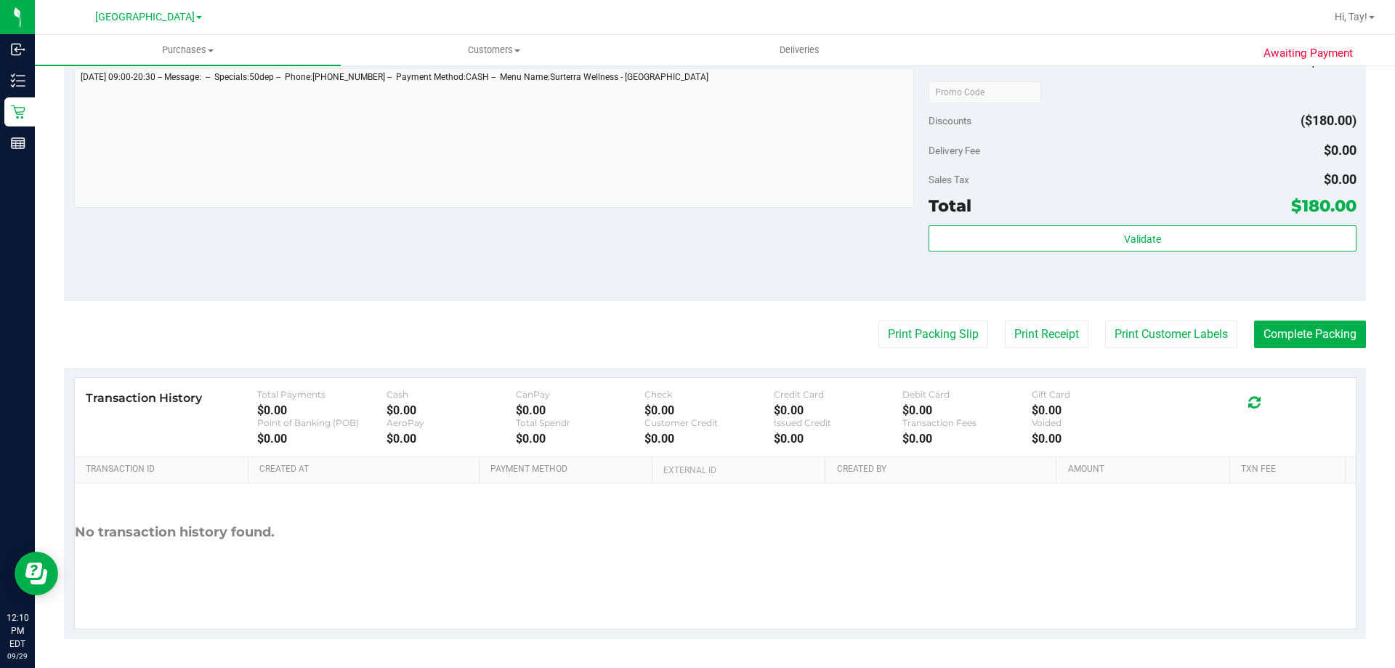
click at [905, 331] on button "Print Packing Slip" at bounding box center [934, 335] width 110 height 28
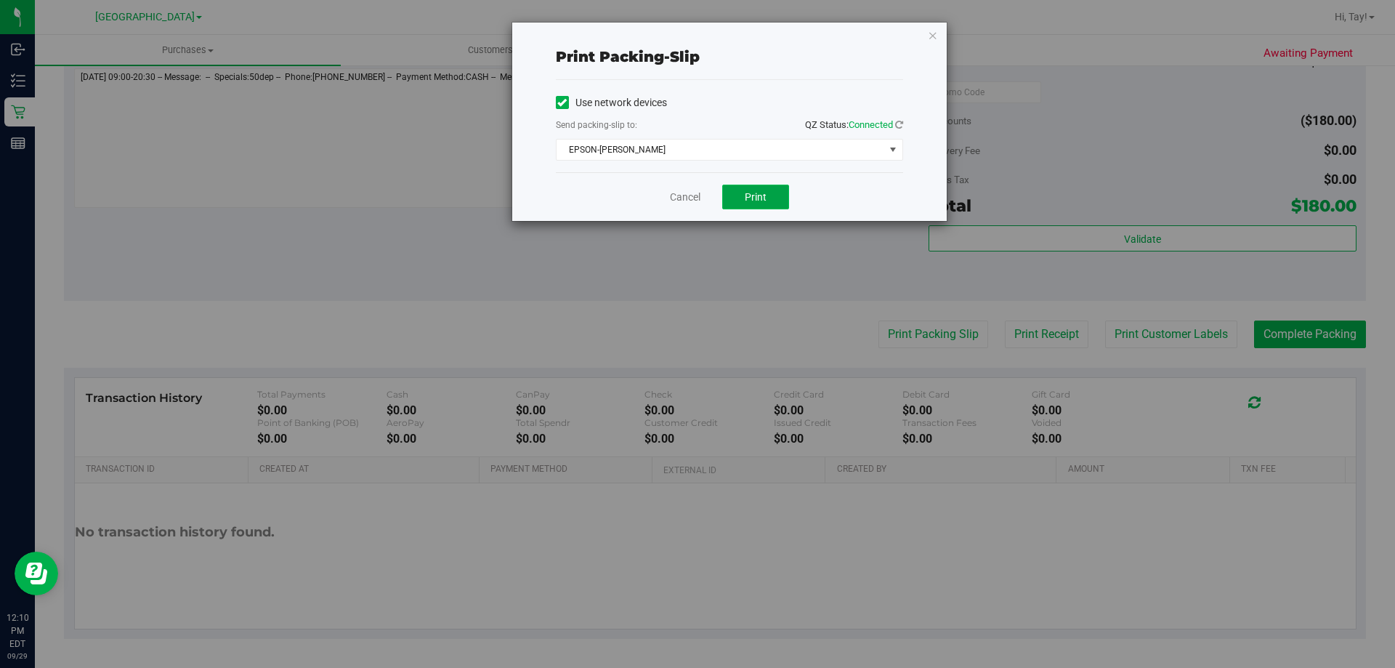
click at [769, 207] on button "Print" at bounding box center [755, 197] width 67 height 25
click at [678, 204] on link "Cancel" at bounding box center [685, 197] width 31 height 15
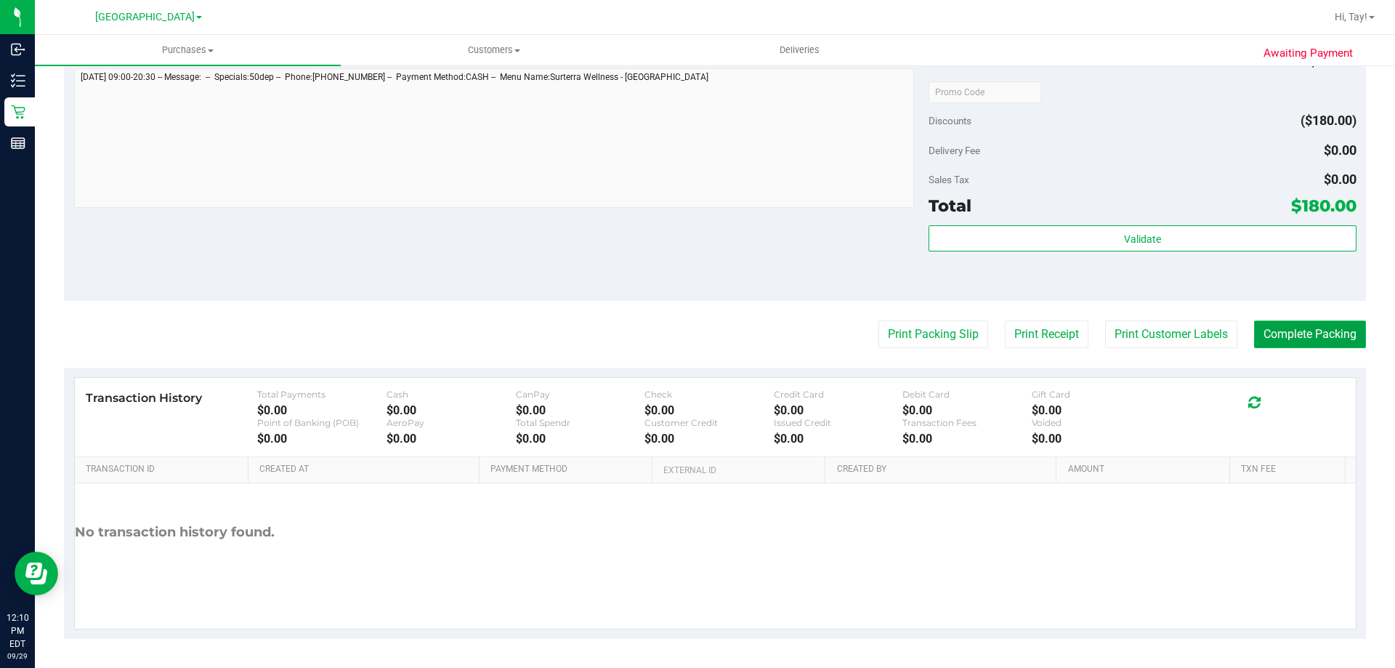
click at [1318, 334] on button "Complete Packing" at bounding box center [1310, 335] width 112 height 28
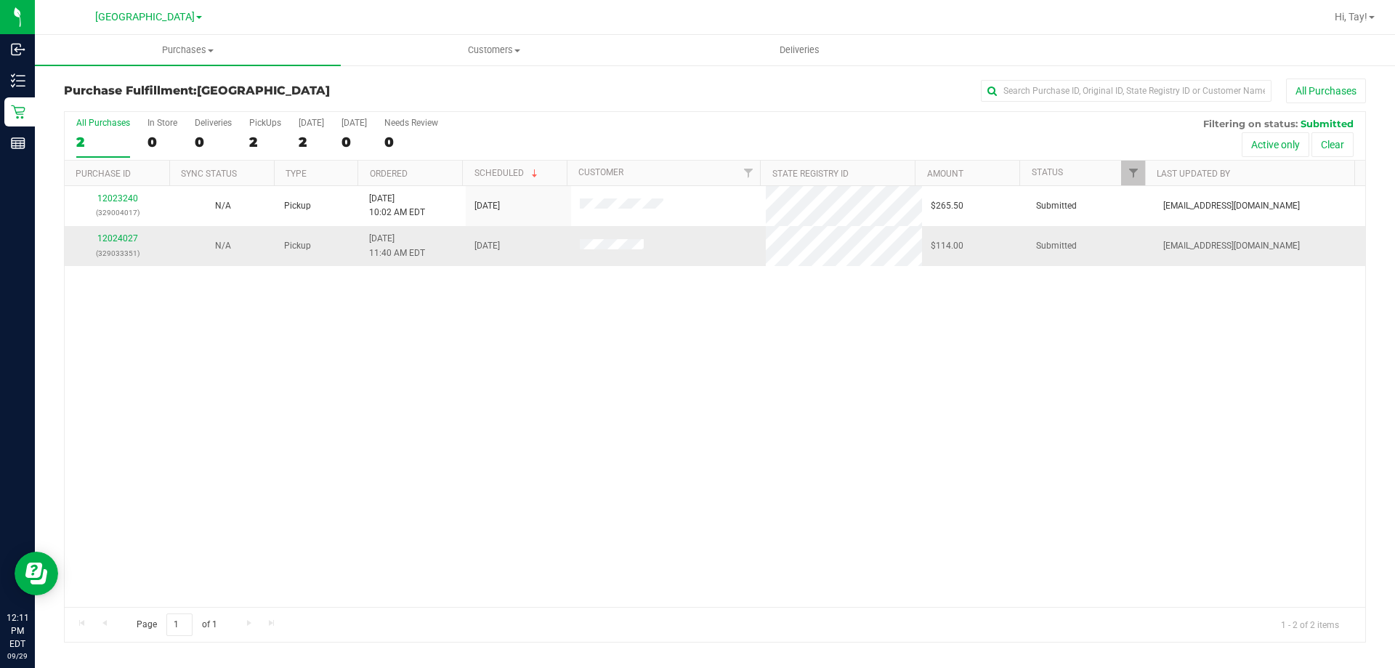
click at [121, 243] on div "12024027 (329033351)" at bounding box center [117, 246] width 88 height 28
click at [125, 237] on link "12024027" at bounding box center [117, 238] width 41 height 10
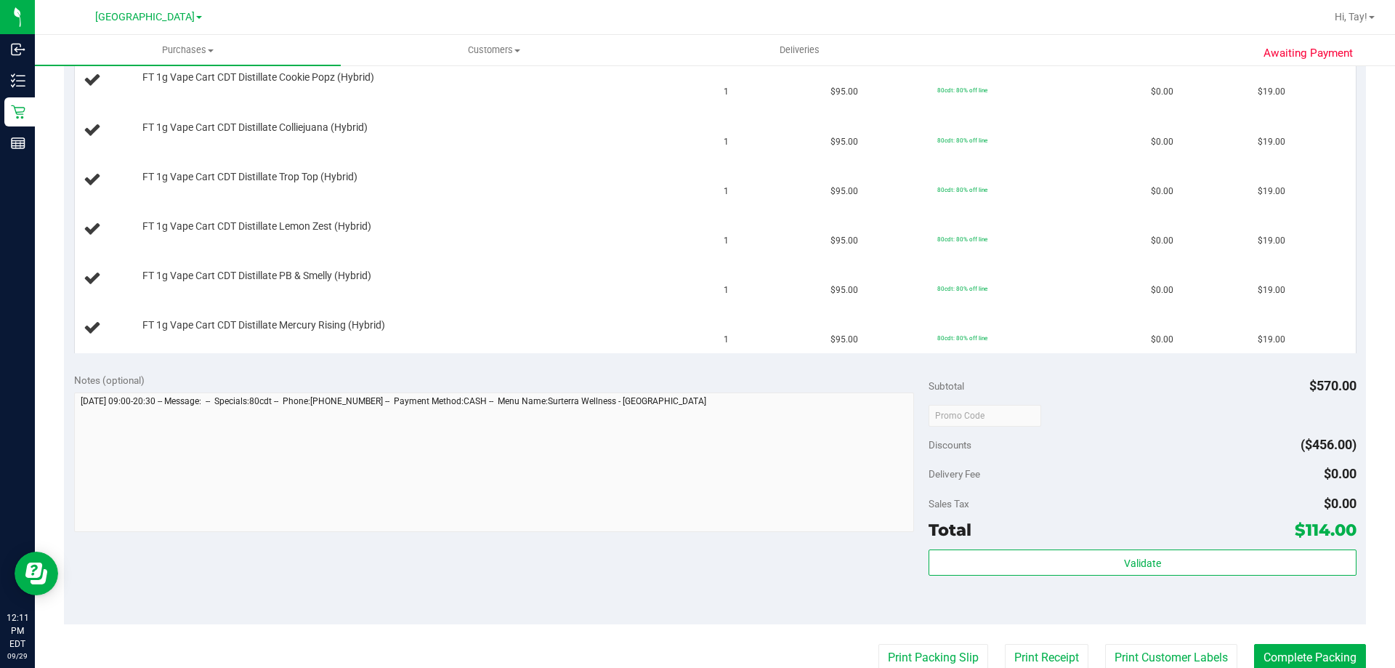
scroll to position [436, 0]
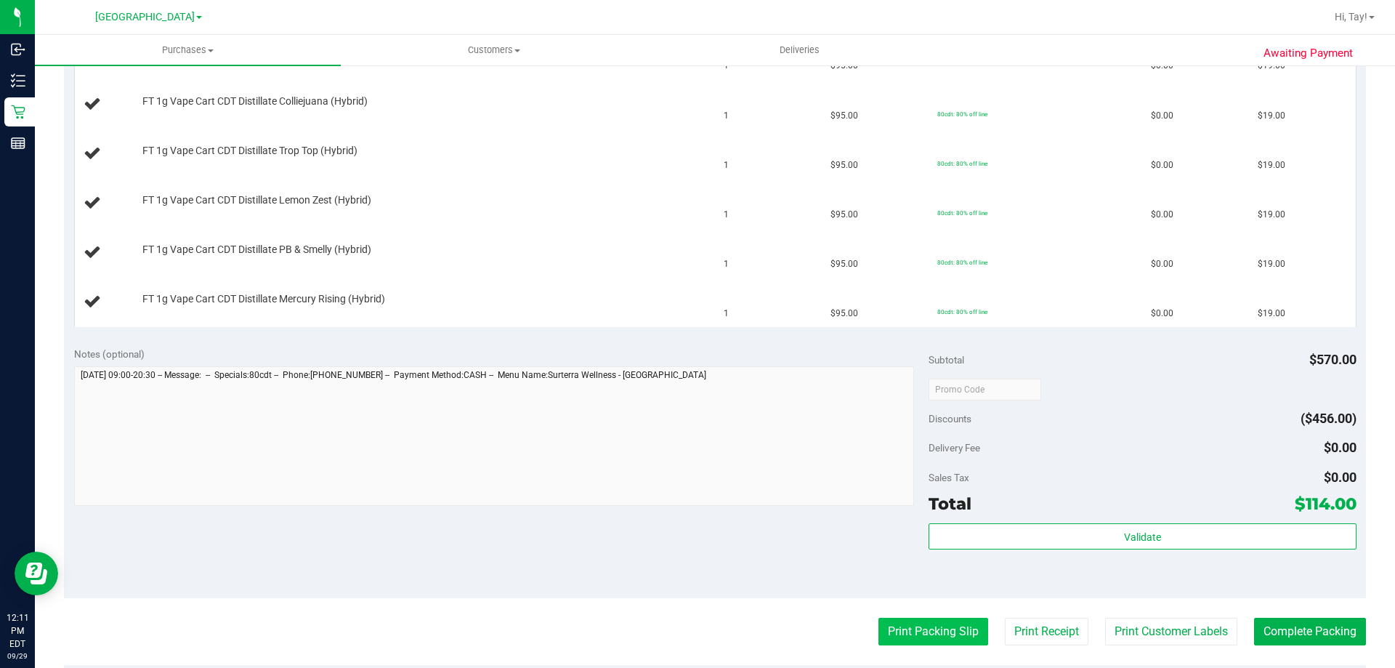
click at [913, 634] on button "Print Packing Slip" at bounding box center [934, 632] width 110 height 28
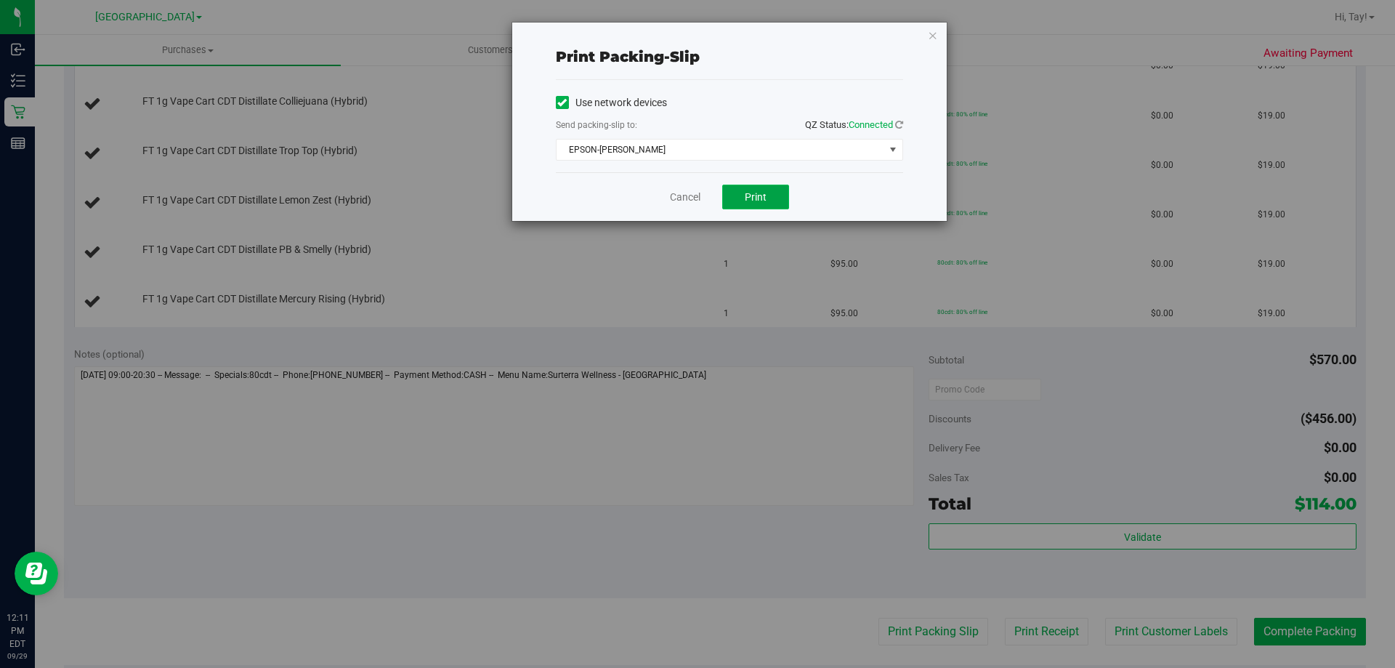
click at [749, 192] on span "Print" at bounding box center [756, 197] width 22 height 12
click at [681, 198] on link "Cancel" at bounding box center [685, 197] width 31 height 15
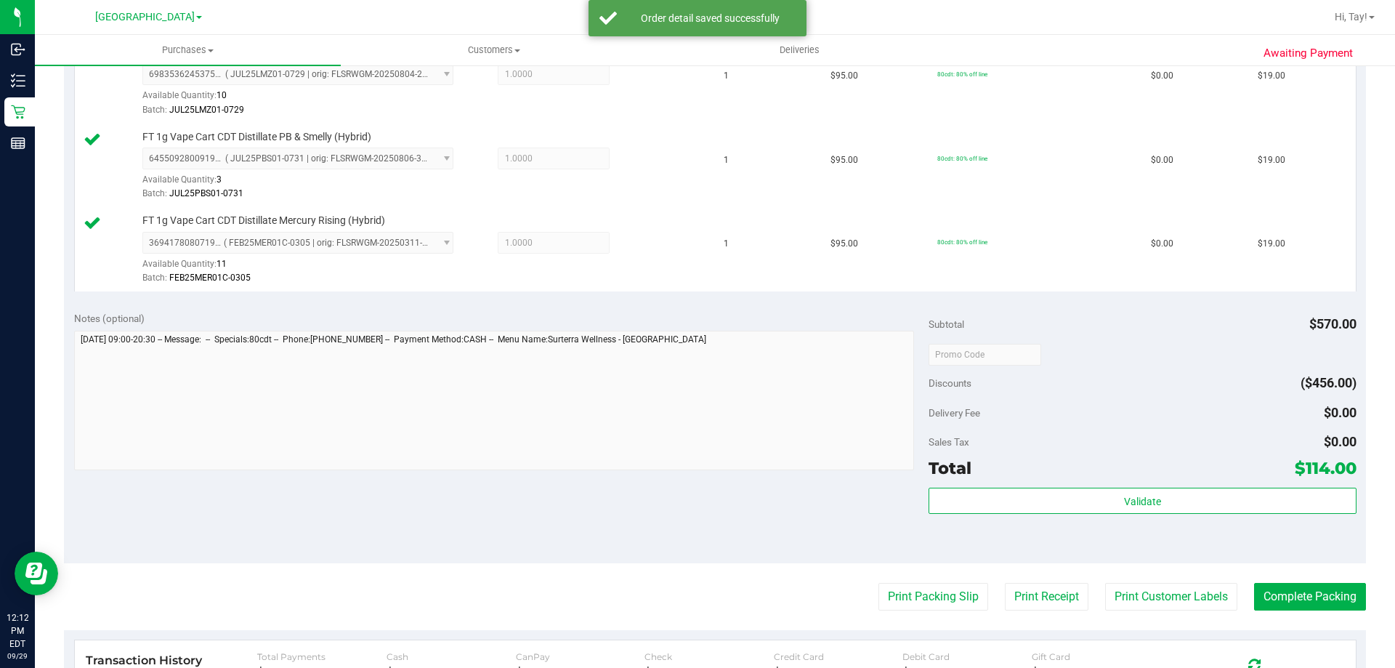
scroll to position [799, 0]
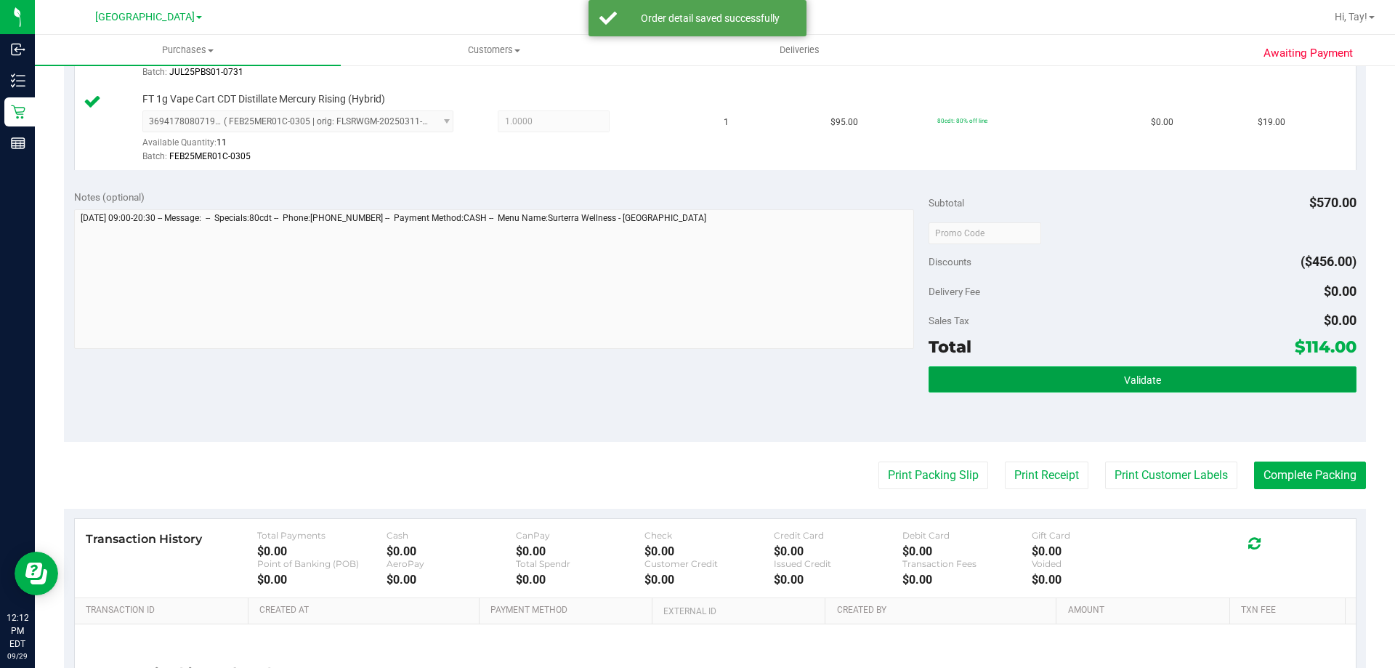
click at [984, 392] on button "Validate" at bounding box center [1142, 379] width 427 height 26
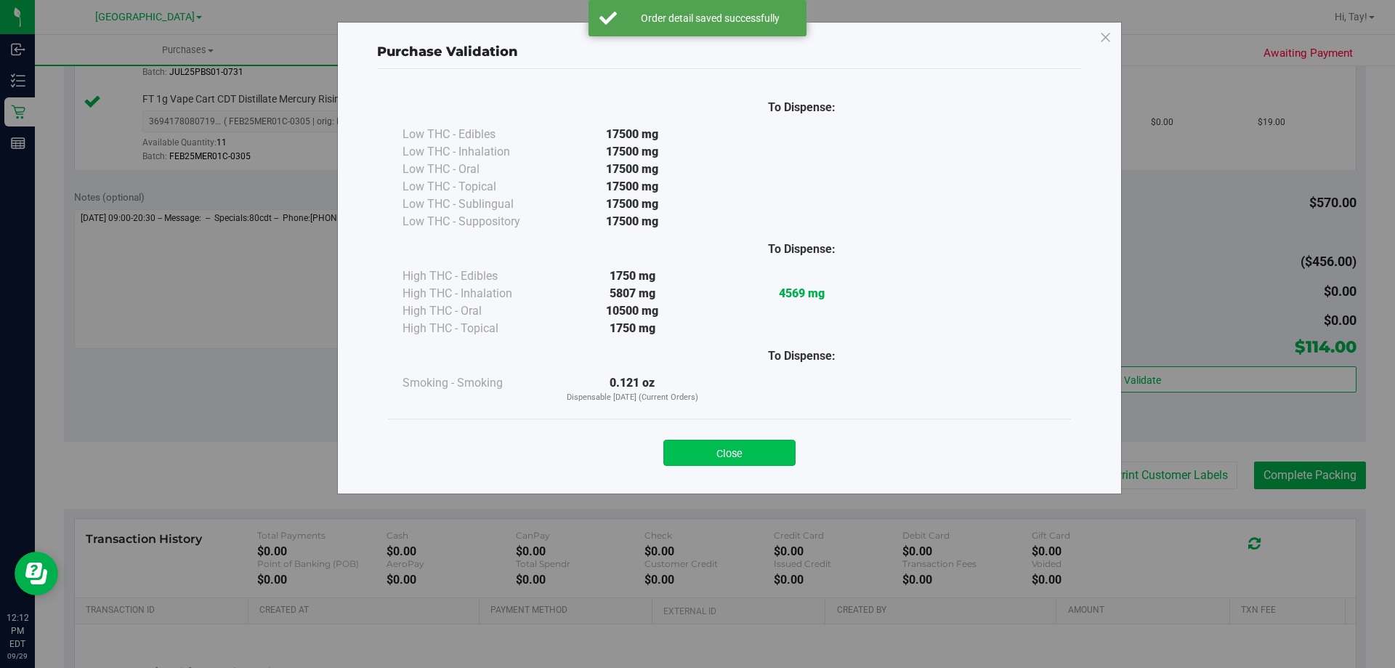
click at [773, 460] on button "Close" at bounding box center [730, 453] width 132 height 26
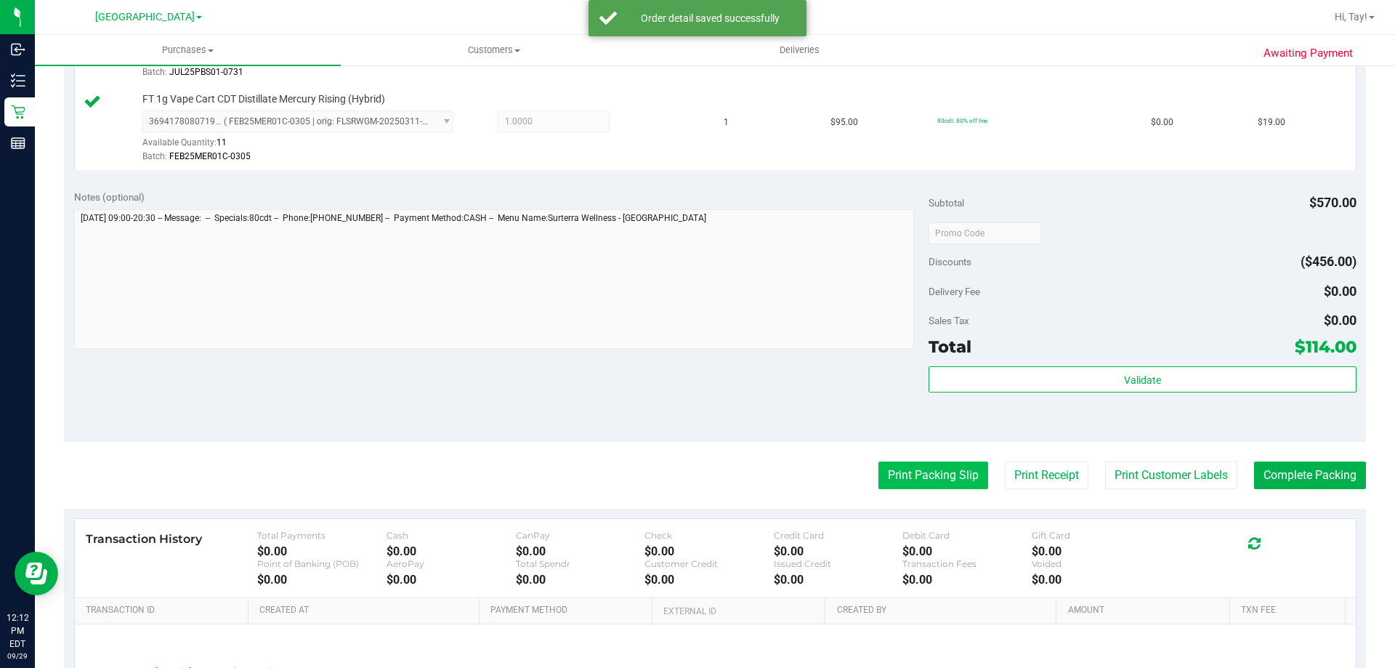
click at [911, 475] on button "Print Packing Slip" at bounding box center [934, 476] width 110 height 28
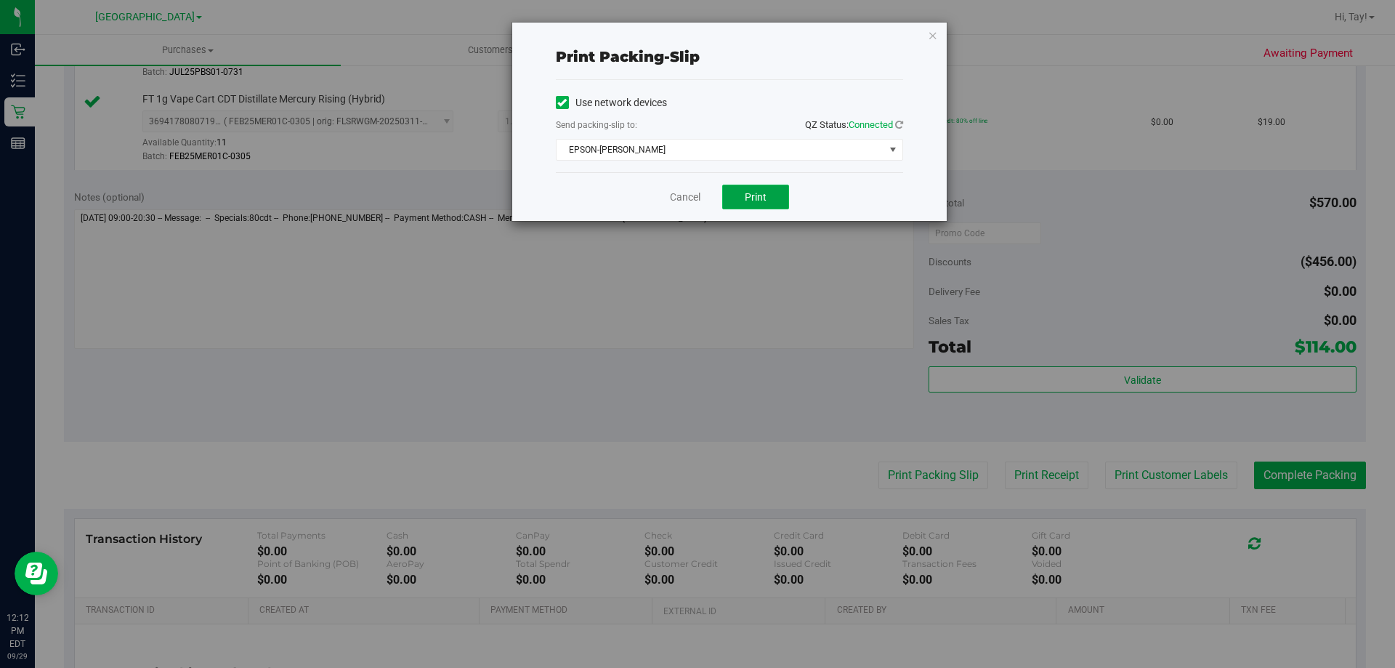
click at [749, 201] on span "Print" at bounding box center [756, 197] width 22 height 12
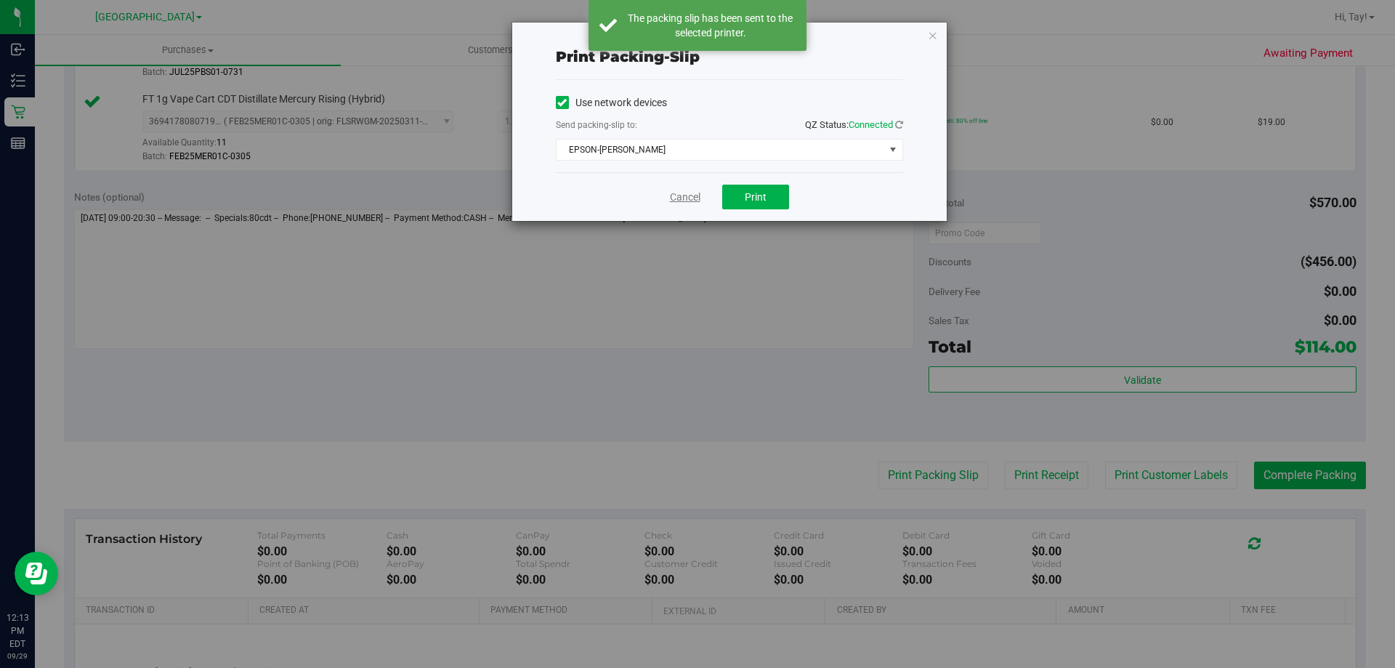
click at [687, 201] on link "Cancel" at bounding box center [685, 197] width 31 height 15
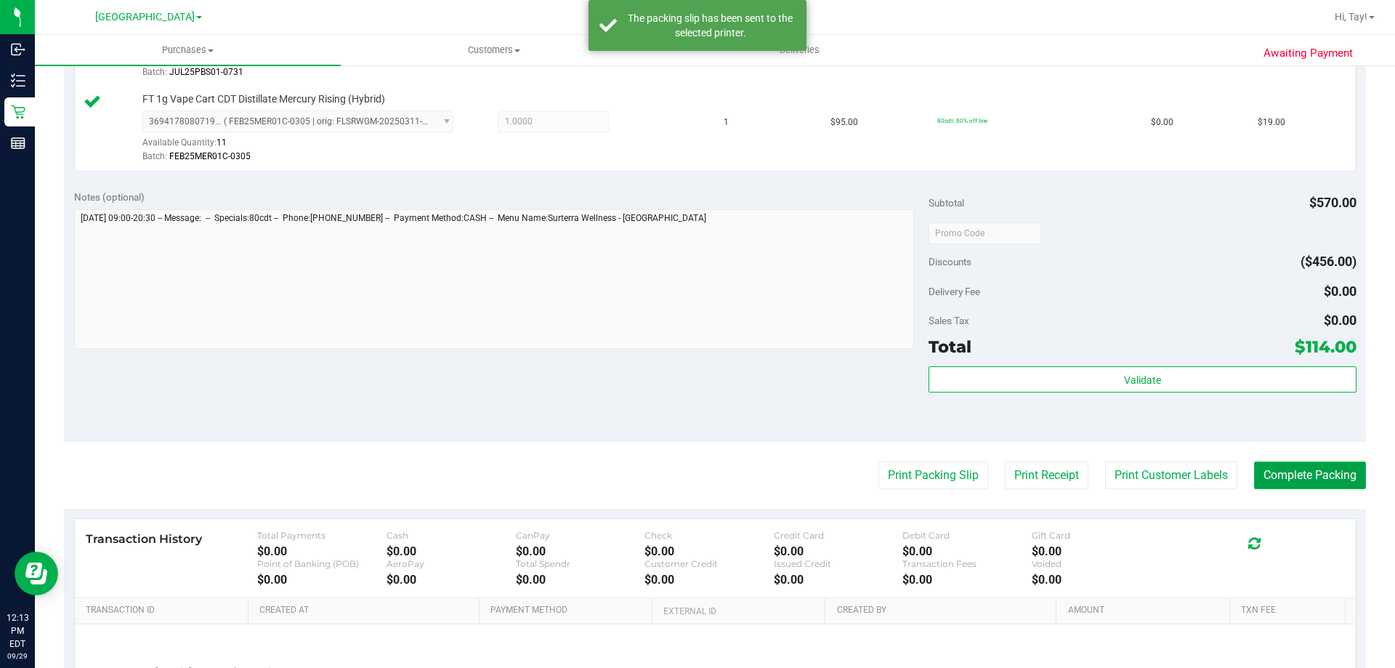
click at [1329, 483] on button "Complete Packing" at bounding box center [1310, 476] width 112 height 28
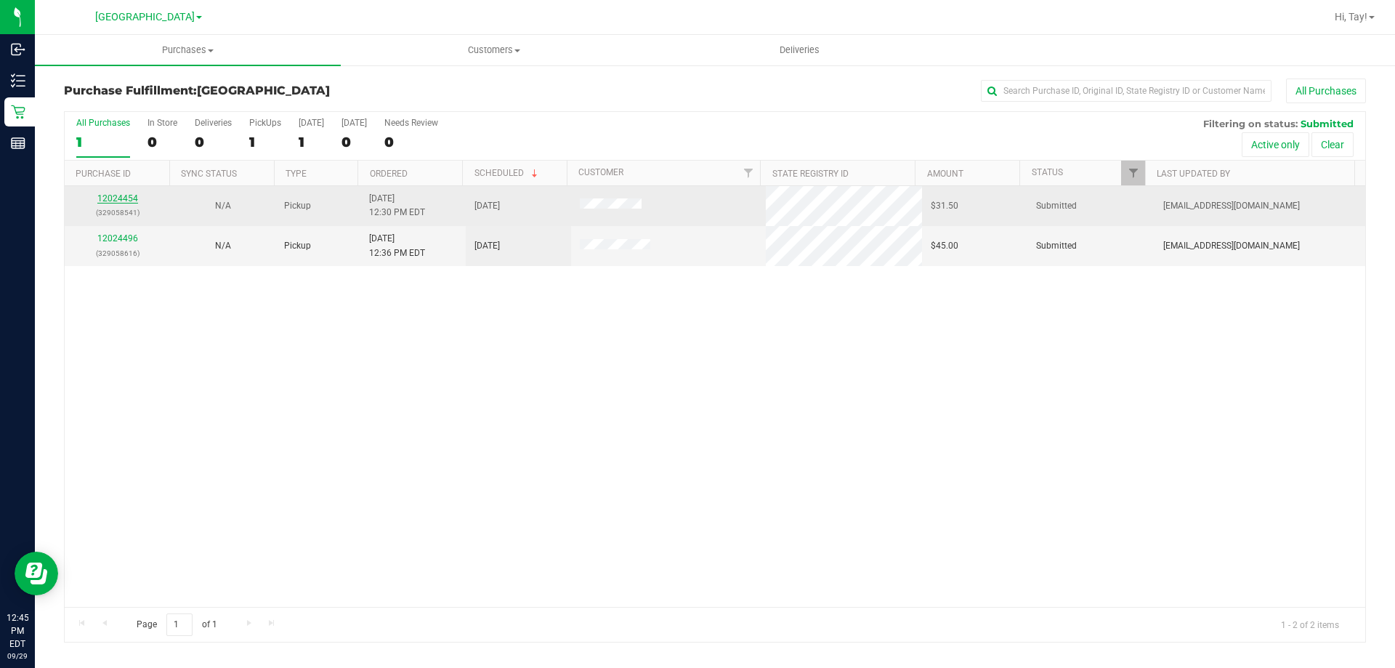
click at [107, 201] on link "12024454" at bounding box center [117, 198] width 41 height 10
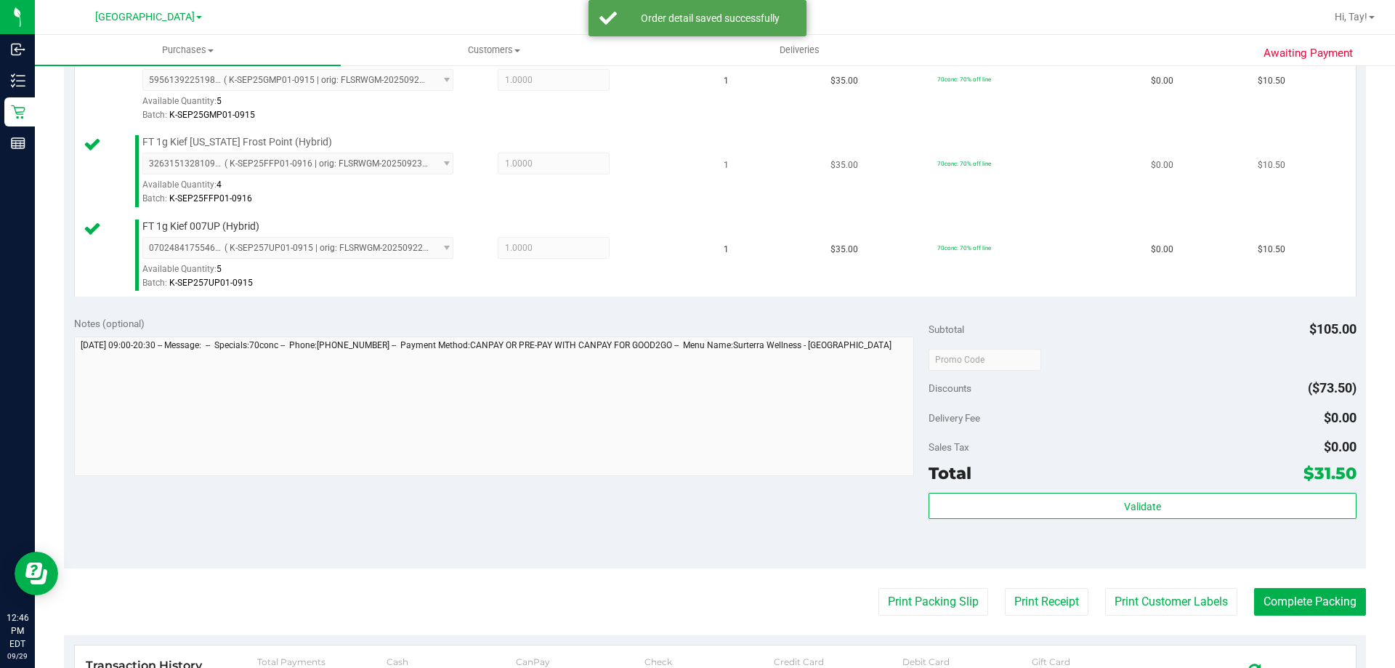
scroll to position [436, 0]
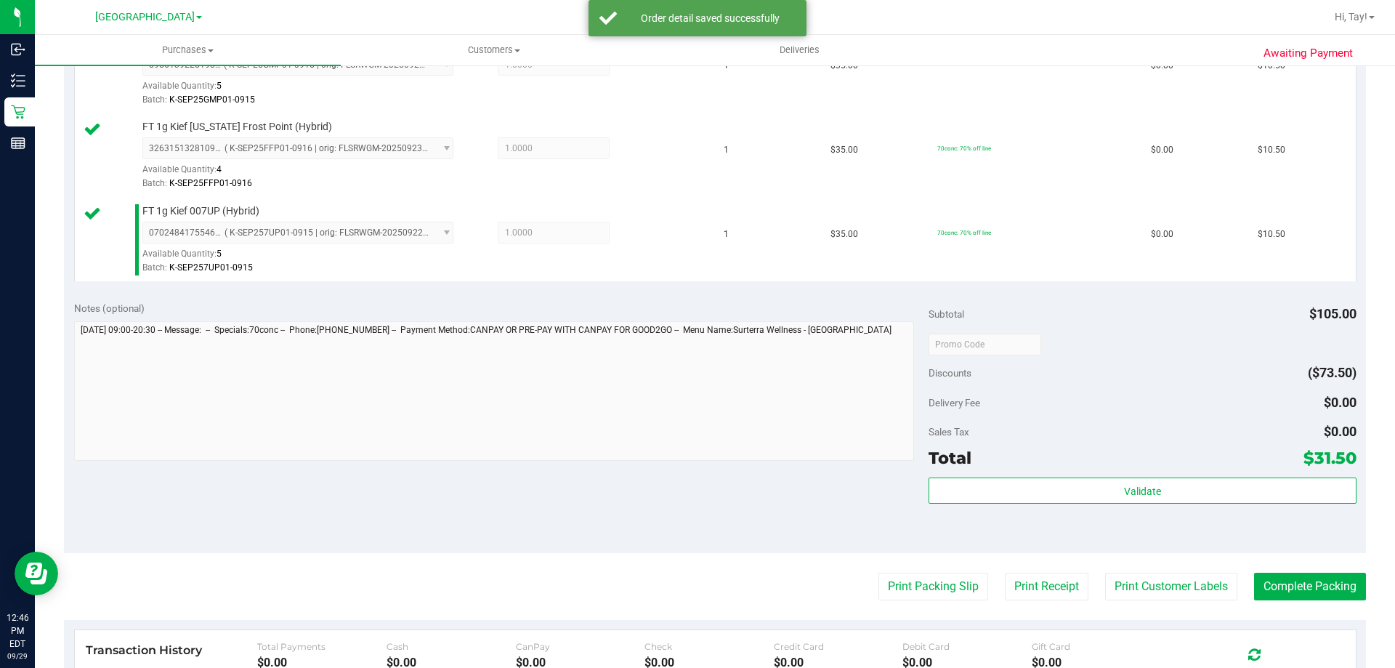
click at [986, 504] on div "Validate" at bounding box center [1142, 491] width 427 height 28
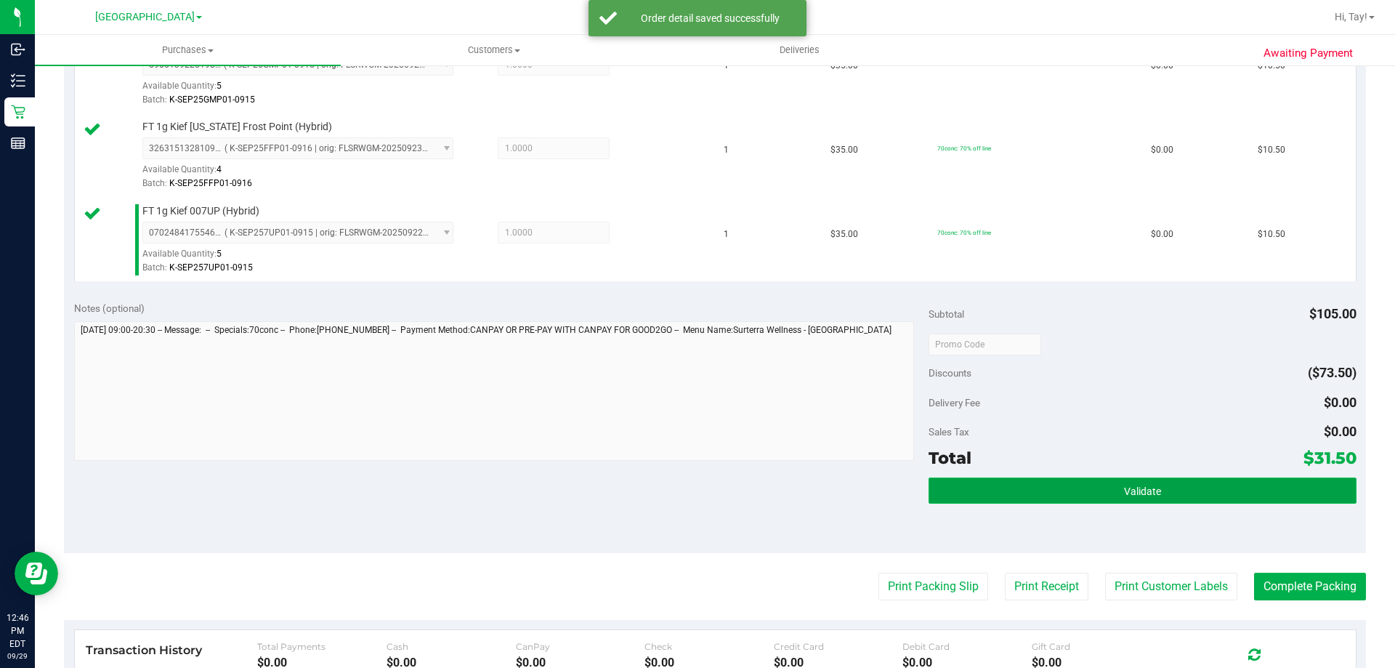
click at [992, 500] on button "Validate" at bounding box center [1142, 490] width 427 height 26
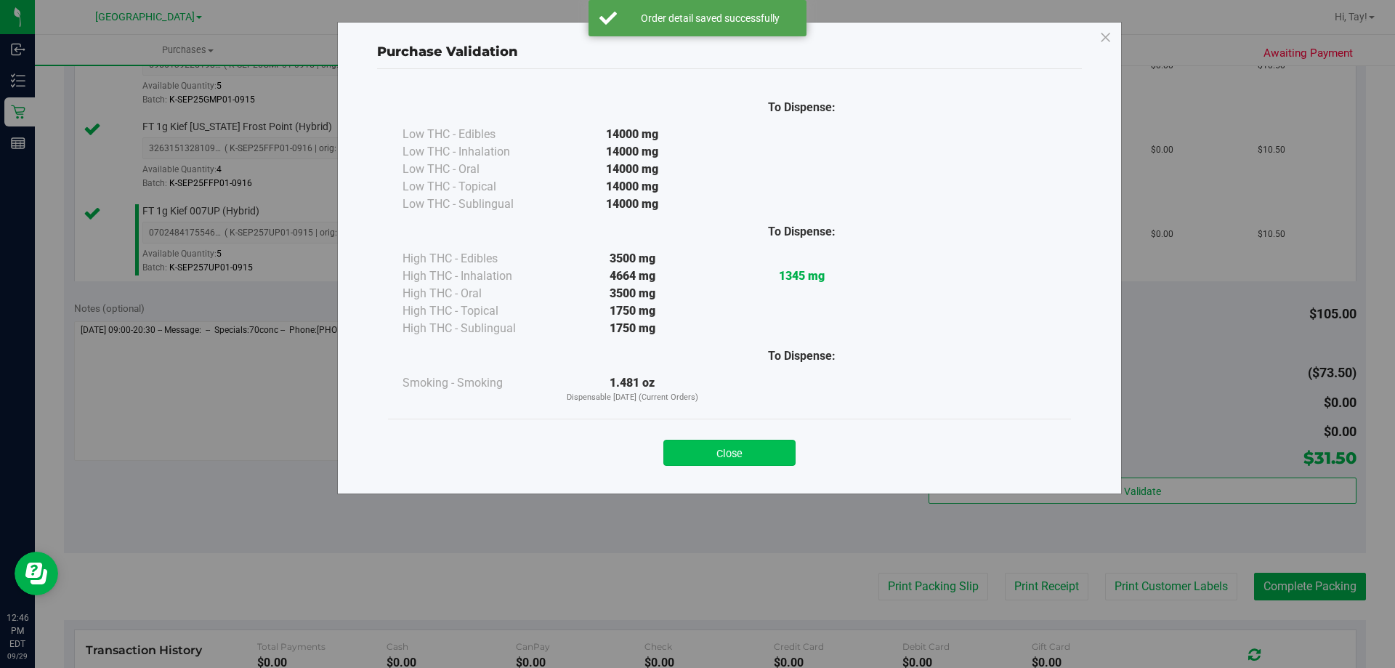
click at [762, 456] on button "Close" at bounding box center [730, 453] width 132 height 26
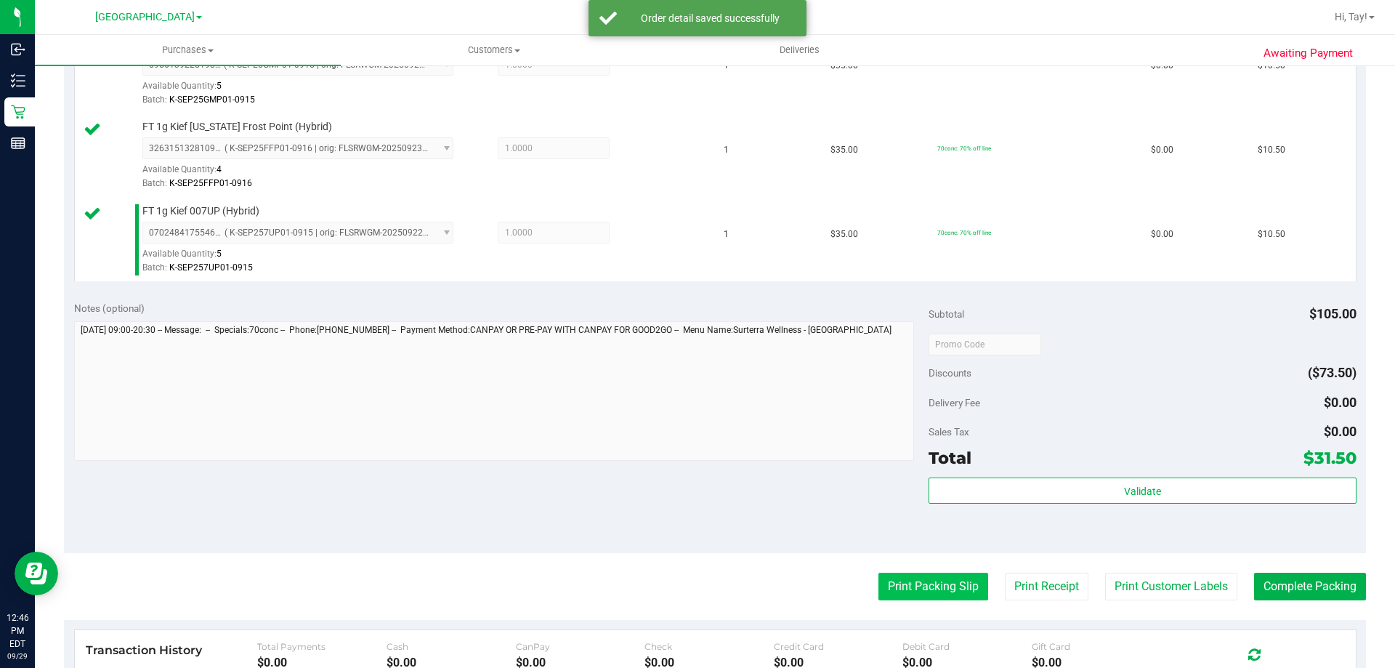
click at [895, 582] on button "Print Packing Slip" at bounding box center [934, 587] width 110 height 28
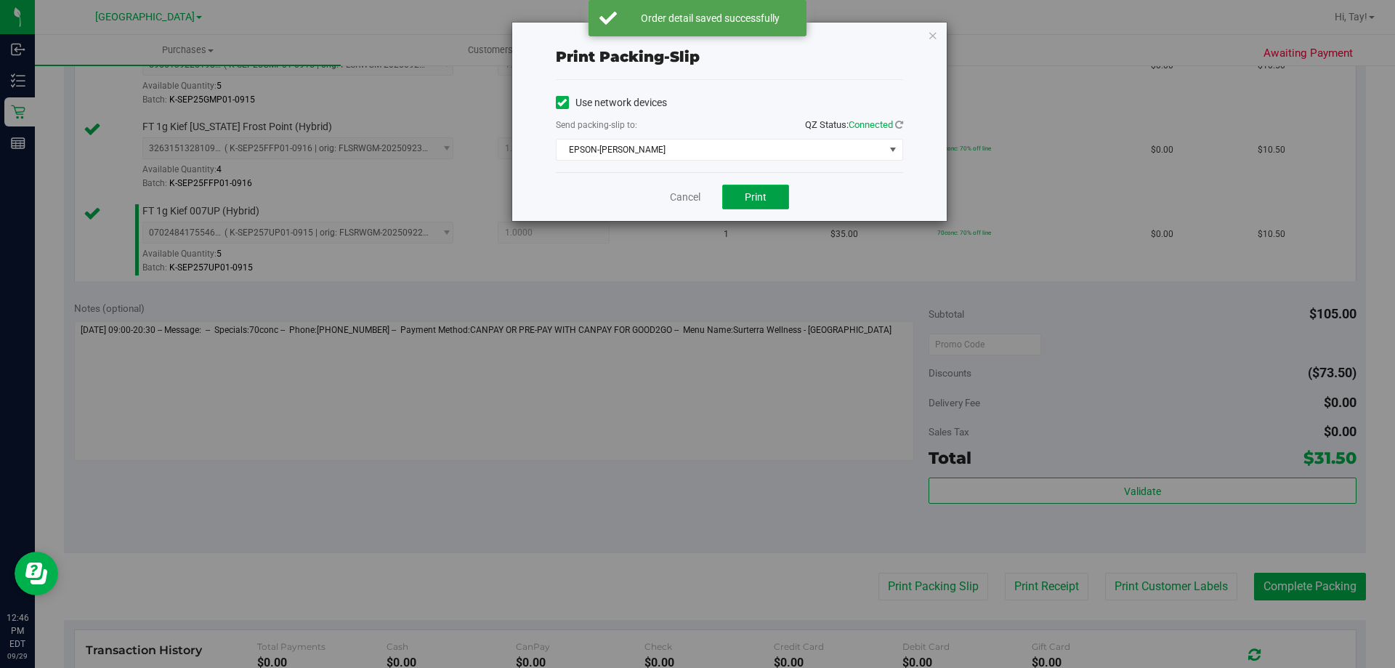
click at [742, 199] on button "Print" at bounding box center [755, 197] width 67 height 25
click at [676, 193] on link "Cancel" at bounding box center [685, 197] width 31 height 15
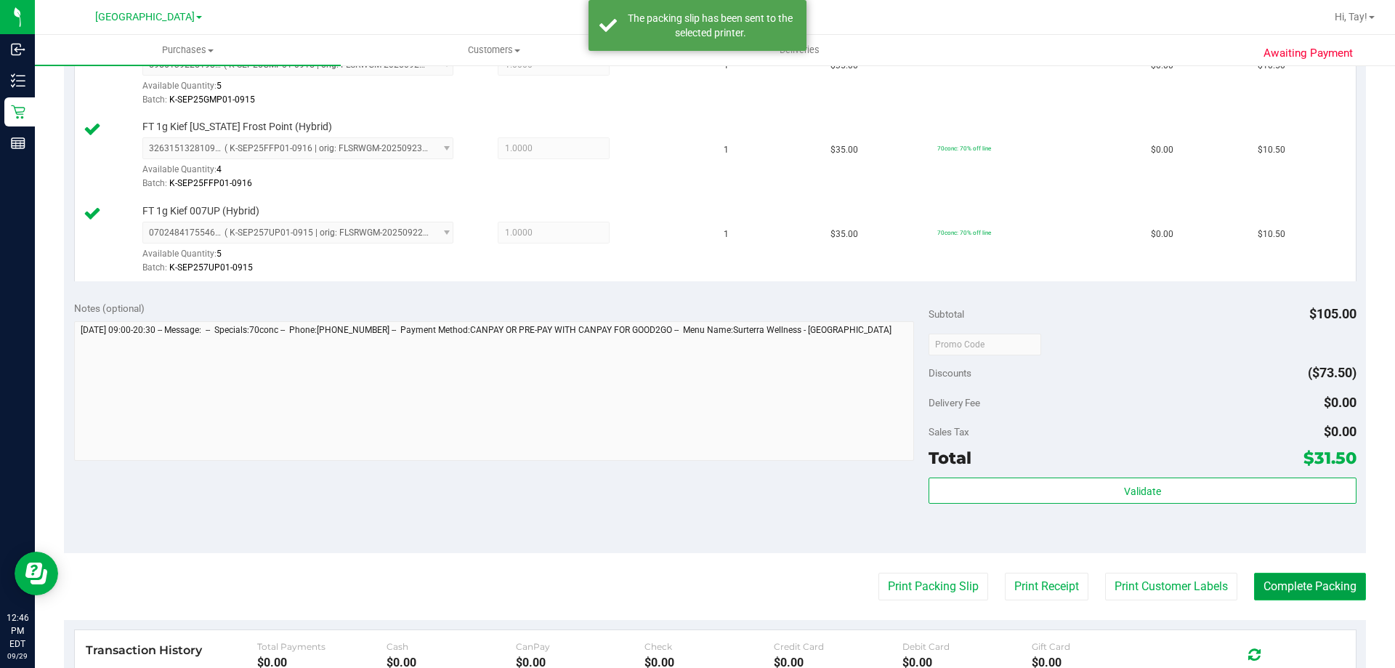
click at [1276, 597] on button "Complete Packing" at bounding box center [1310, 587] width 112 height 28
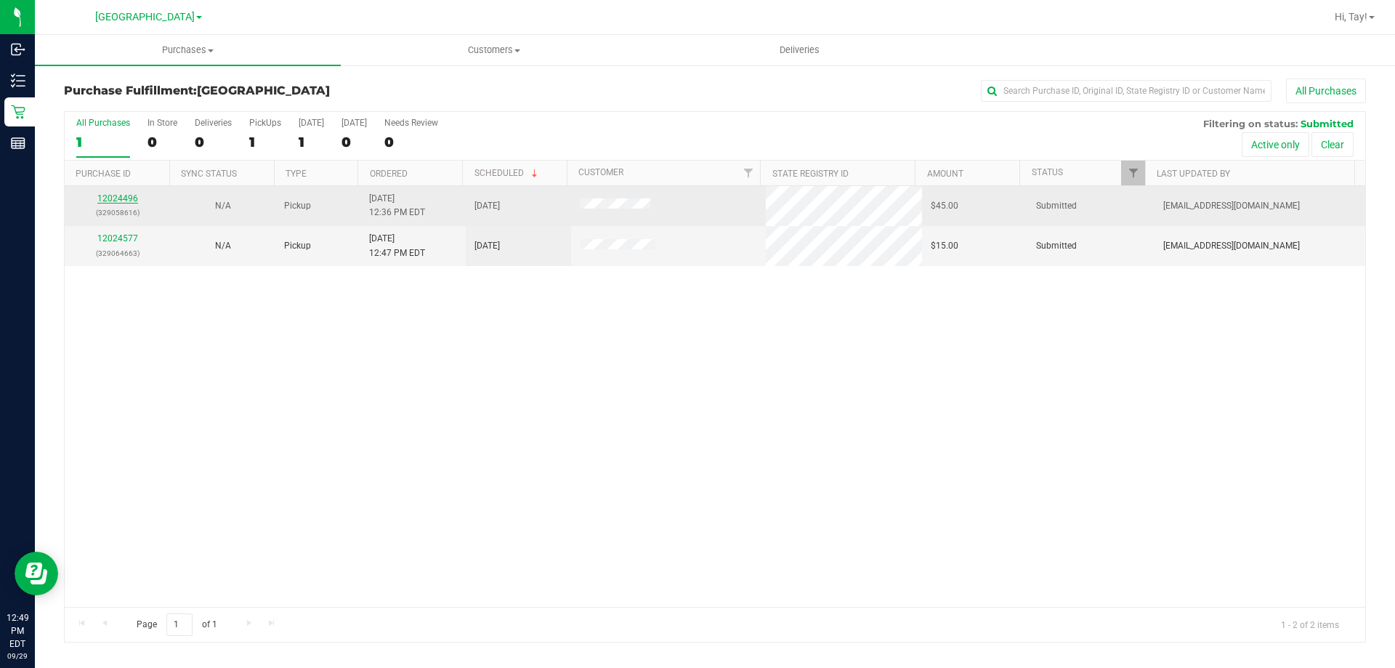
click at [121, 197] on link "12024496" at bounding box center [117, 198] width 41 height 10
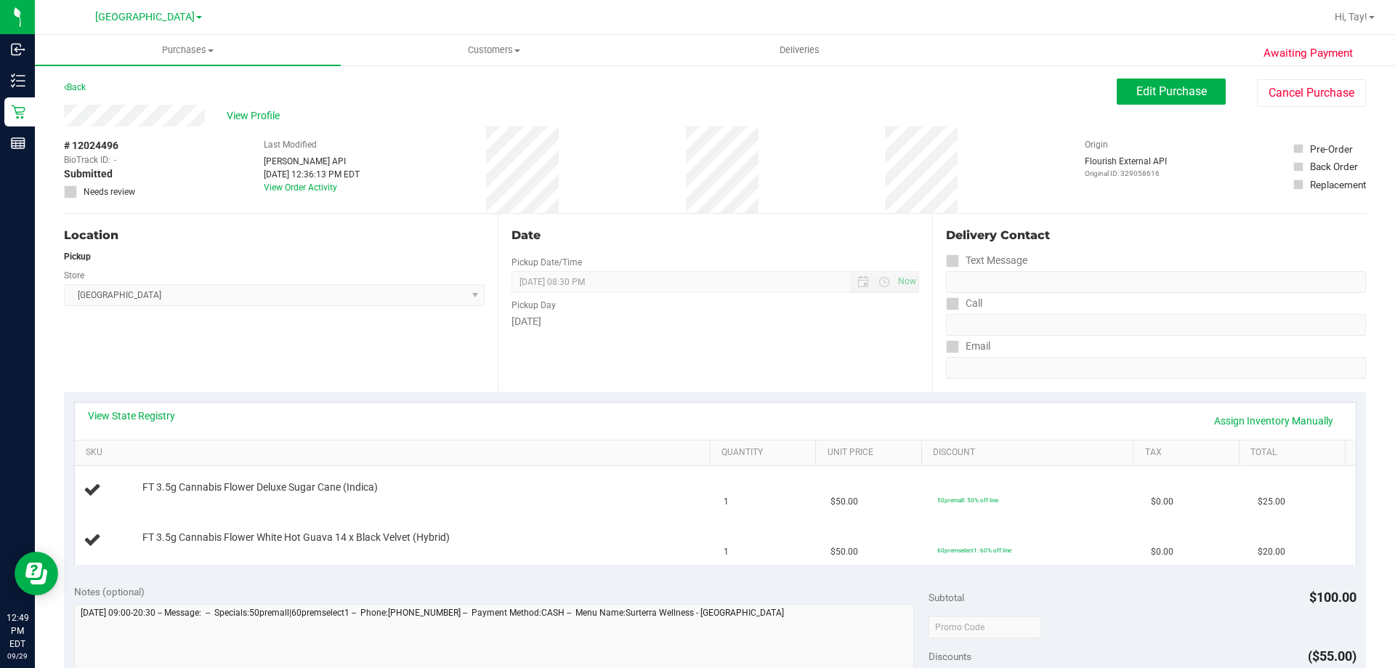
click at [346, 355] on div "Location Pickup Store [GEOGRAPHIC_DATA] WC Select Store [PERSON_NAME][GEOGRAPHI…" at bounding box center [281, 303] width 434 height 178
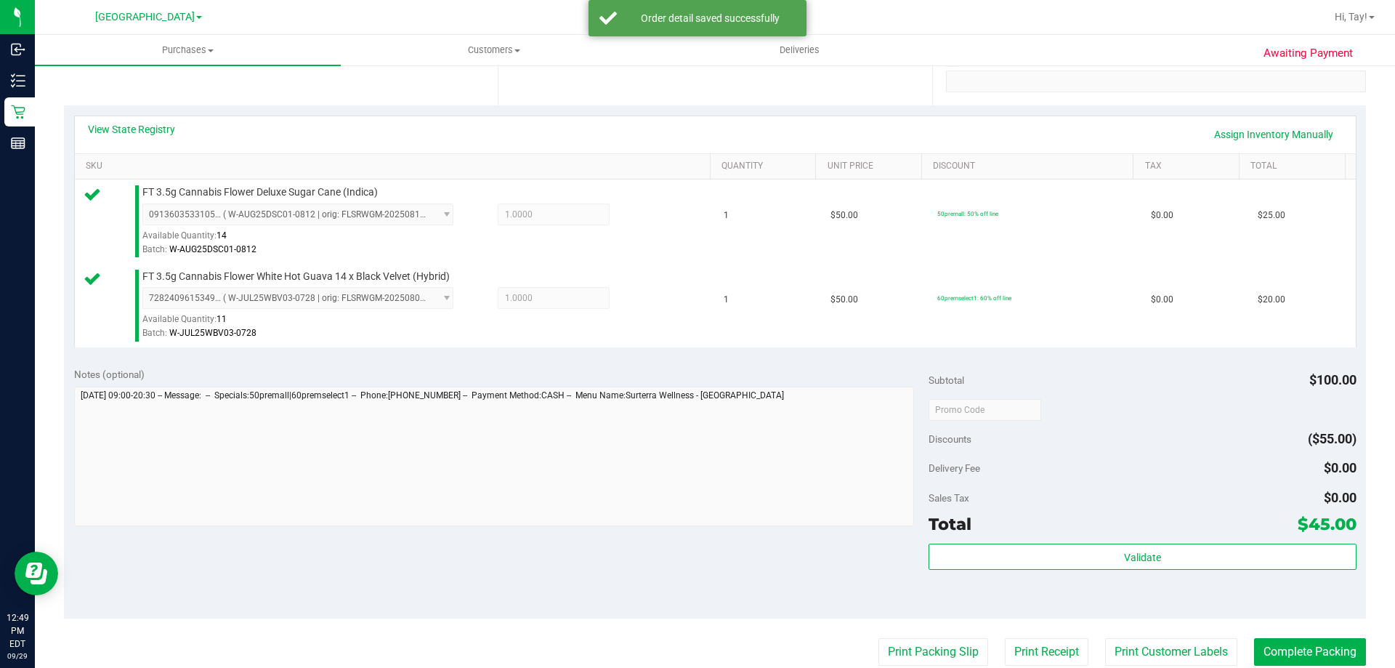
scroll to position [291, 0]
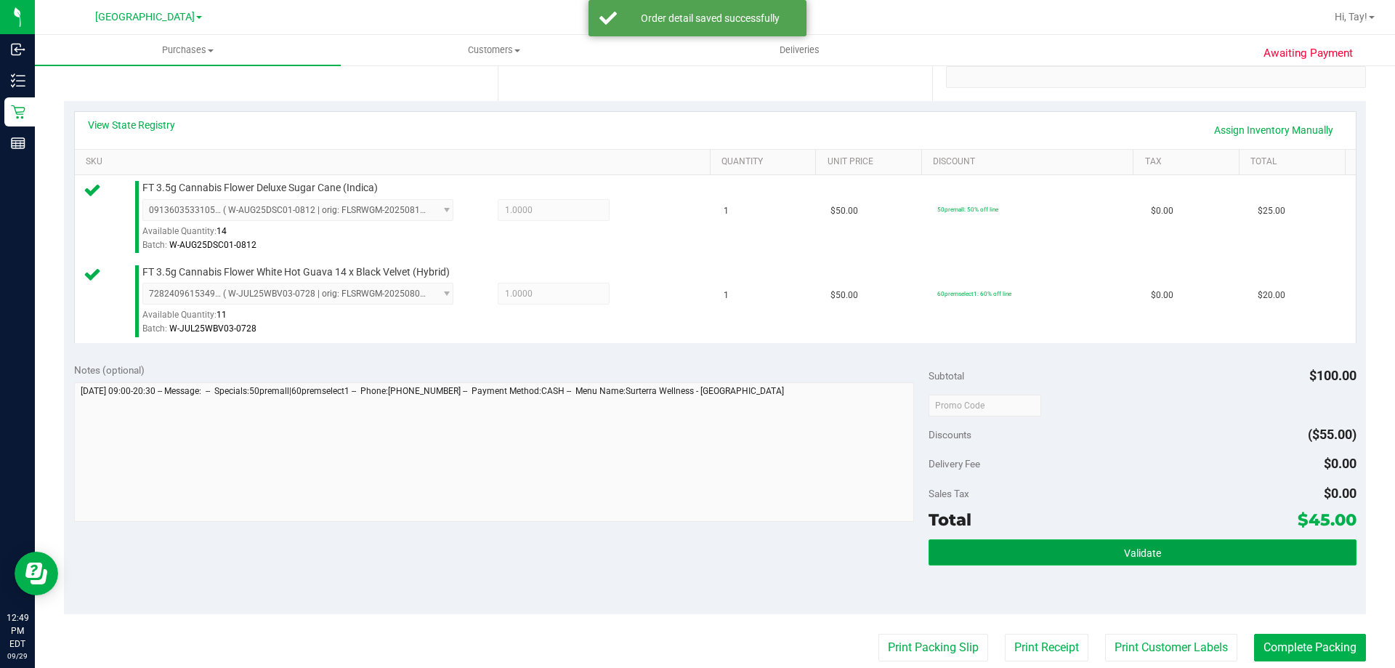
click at [929, 545] on button "Validate" at bounding box center [1142, 552] width 427 height 26
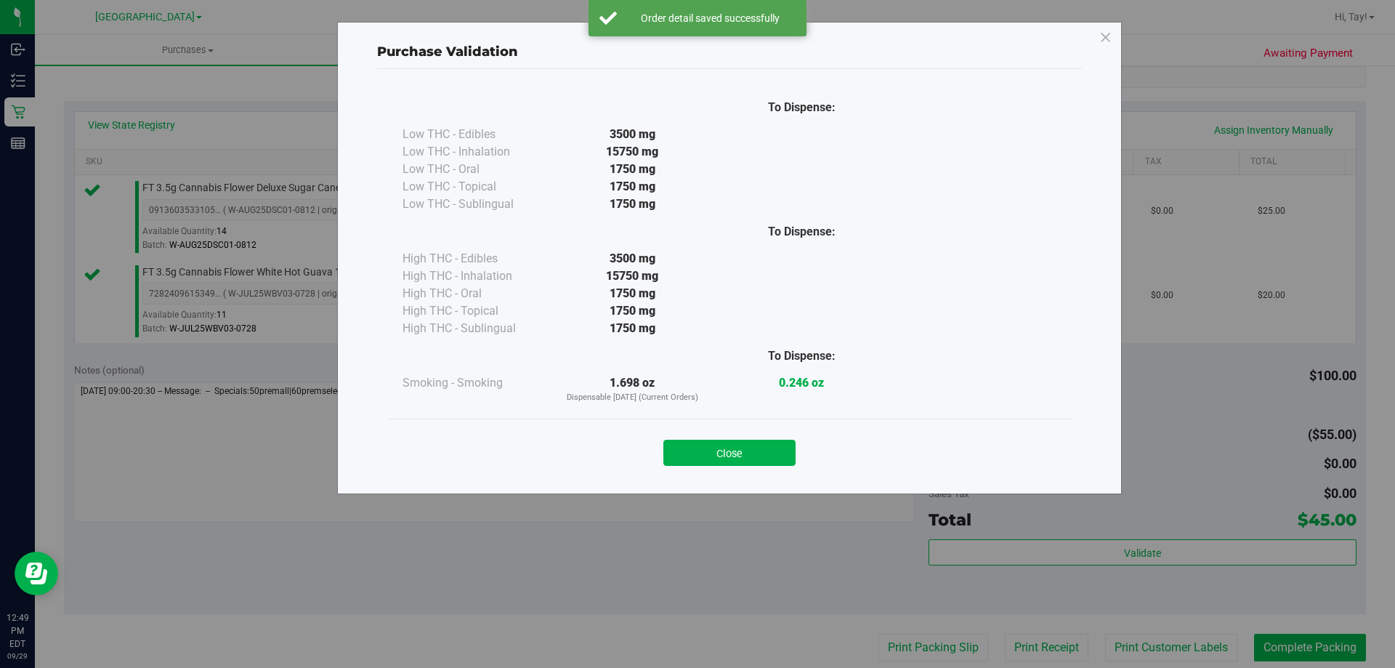
click at [714, 427] on div "Close" at bounding box center [729, 448] width 683 height 59
click at [725, 447] on button "Close" at bounding box center [730, 453] width 132 height 26
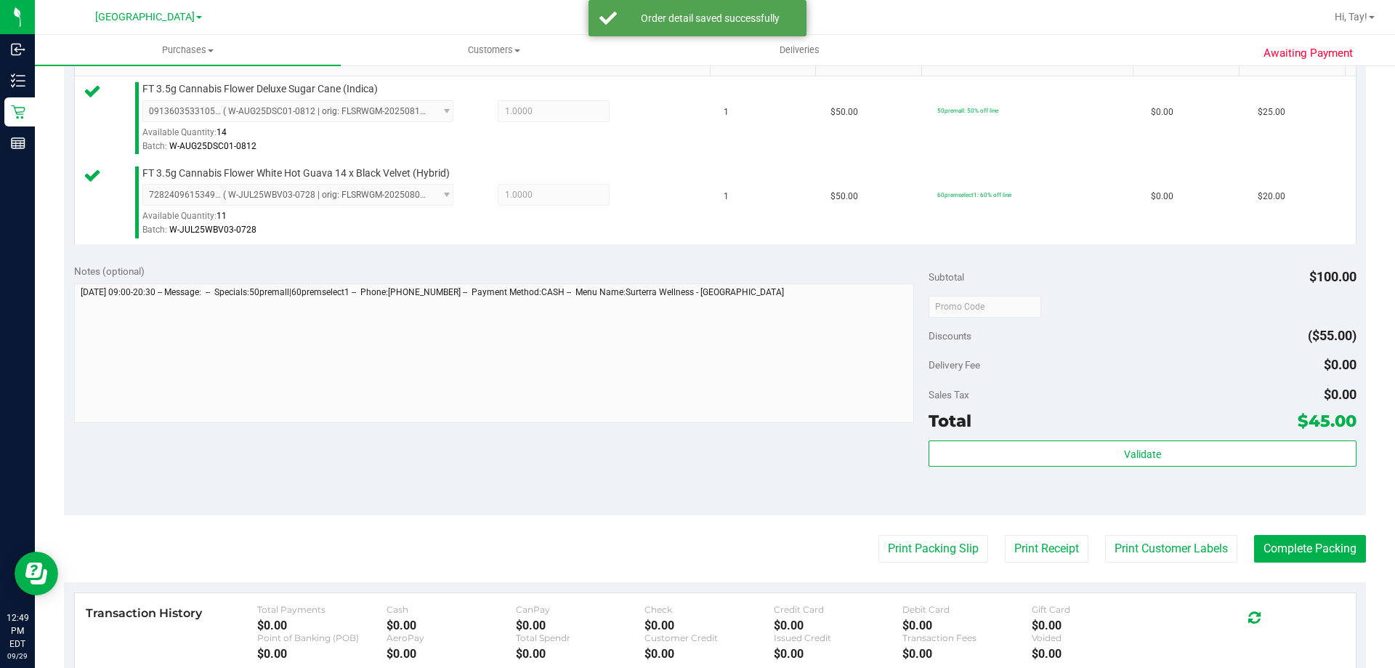
scroll to position [581, 0]
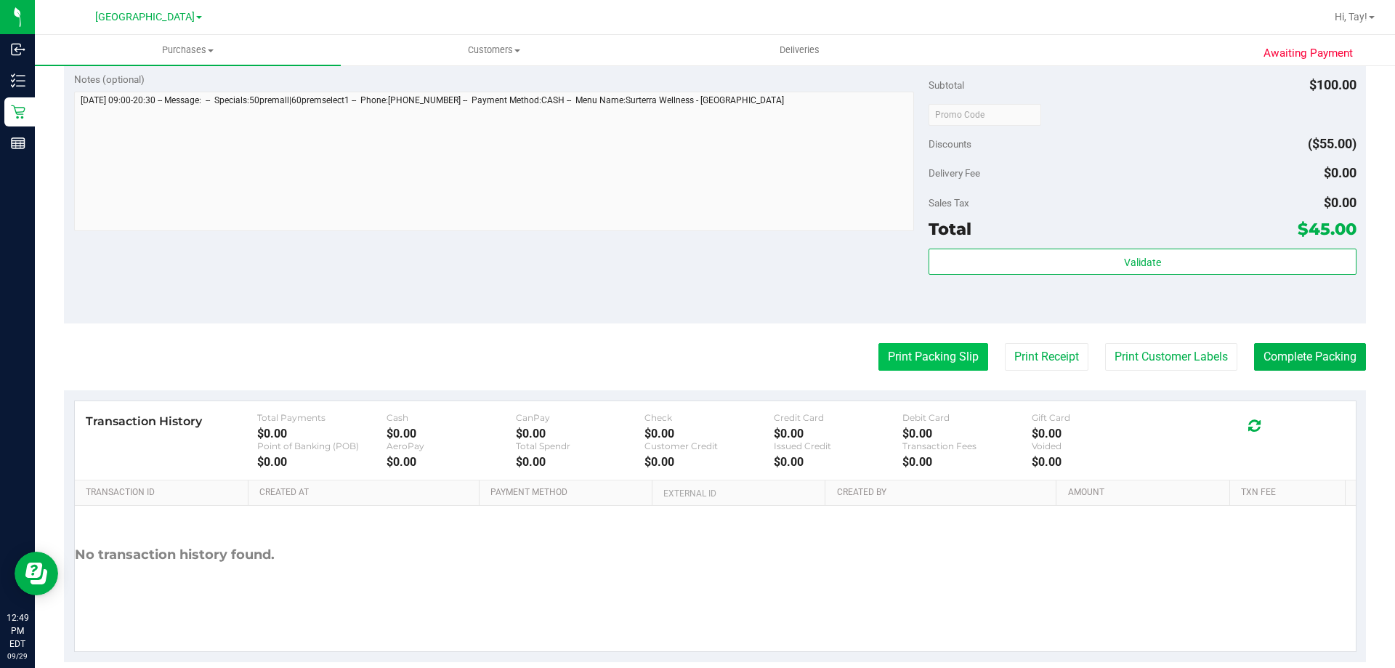
click at [939, 366] on button "Print Packing Slip" at bounding box center [934, 357] width 110 height 28
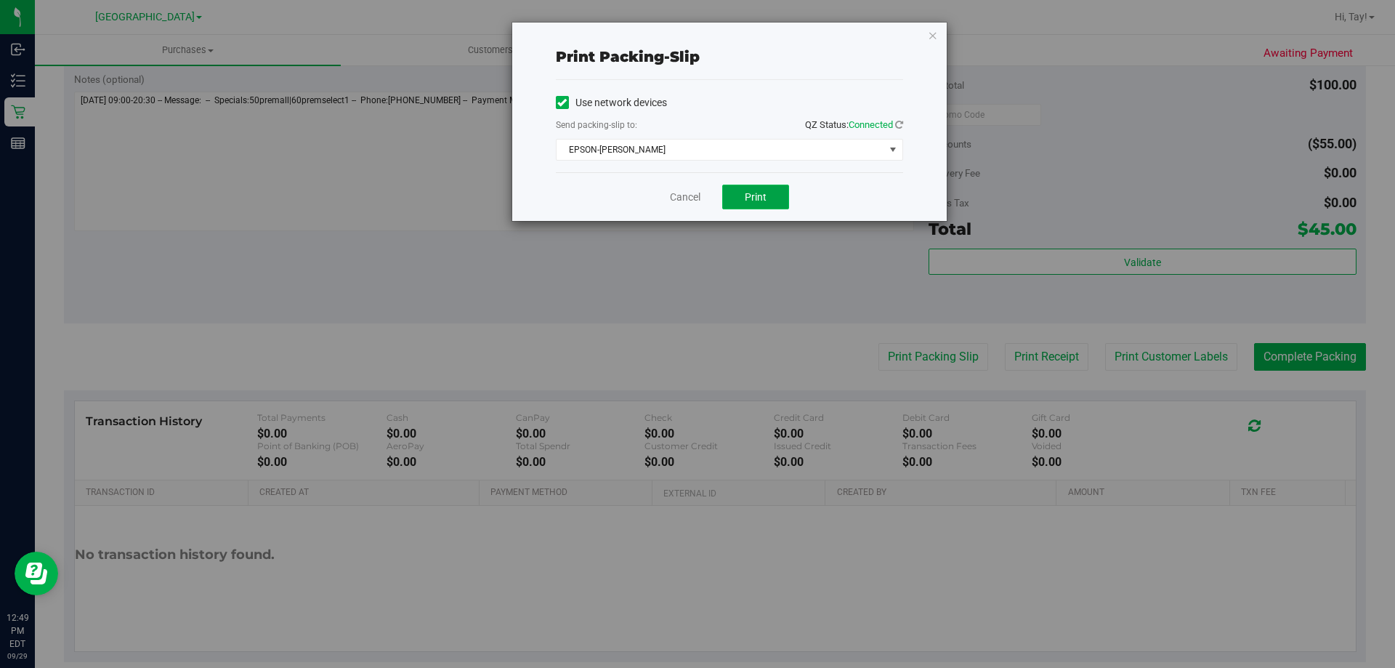
click at [765, 203] on button "Print" at bounding box center [755, 197] width 67 height 25
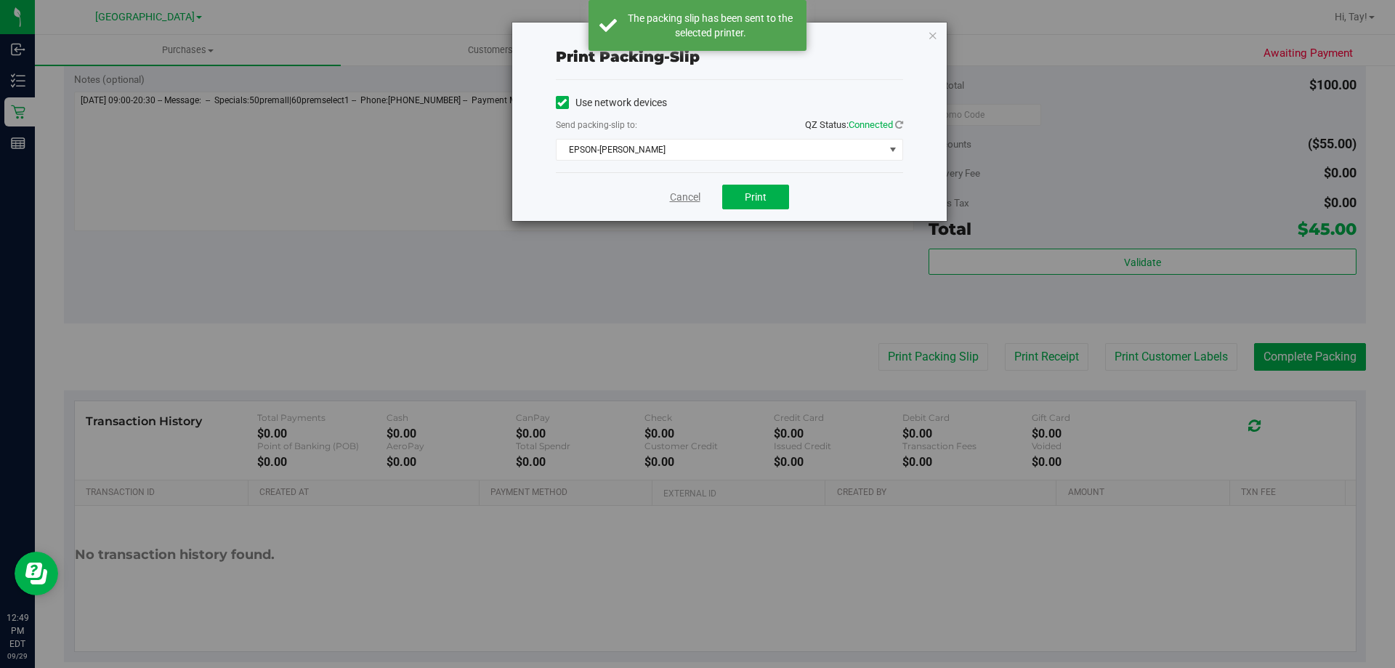
click at [683, 203] on link "Cancel" at bounding box center [685, 197] width 31 height 15
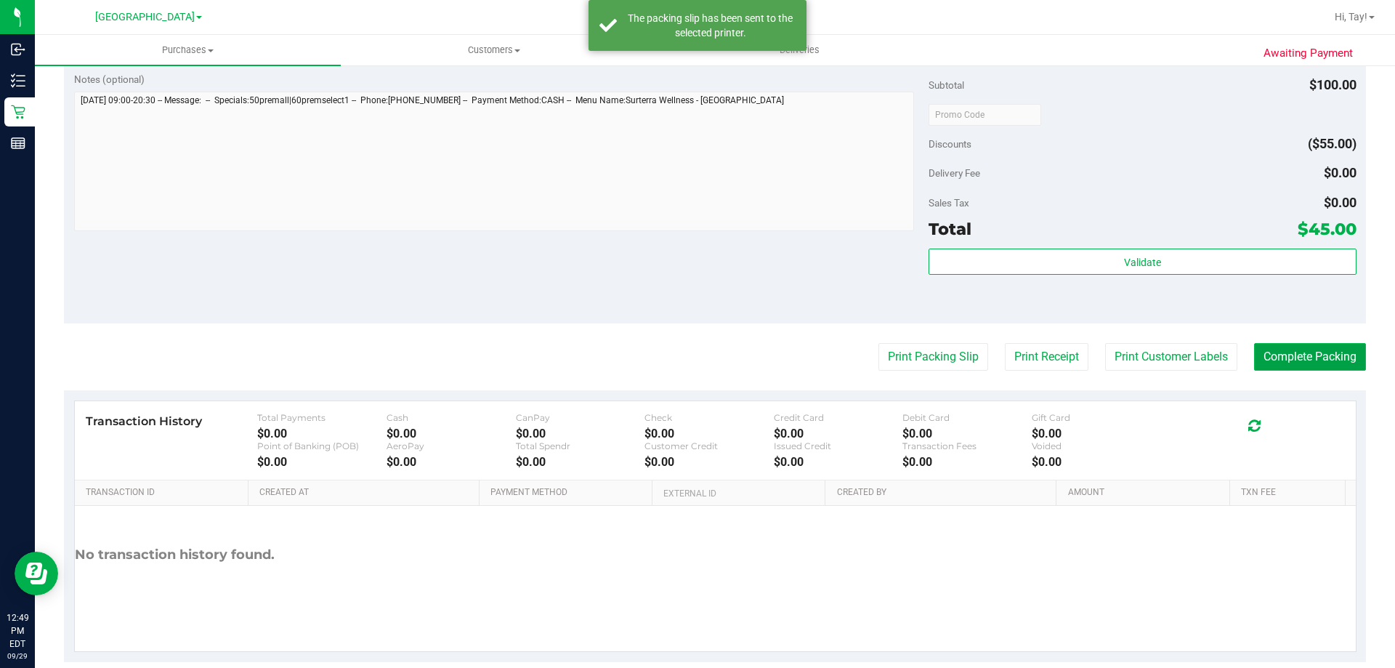
click at [1257, 353] on button "Complete Packing" at bounding box center [1310, 357] width 112 height 28
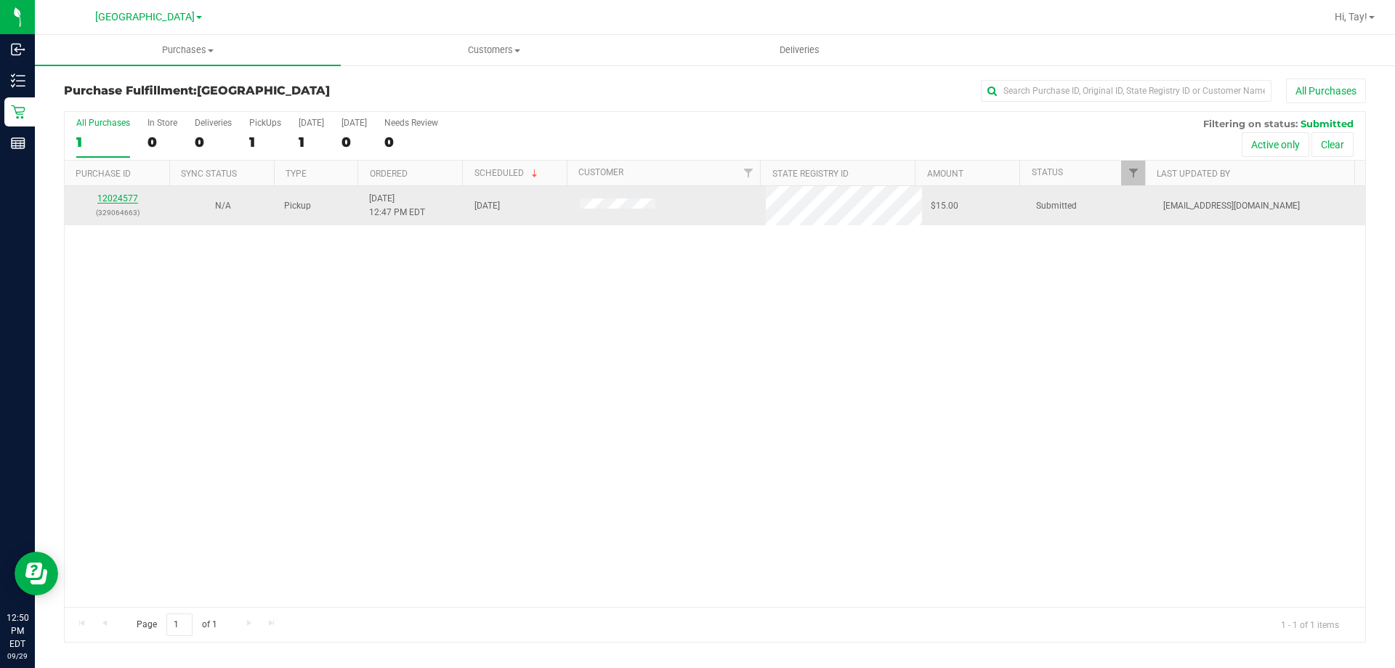
click at [113, 195] on link "12024577" at bounding box center [117, 198] width 41 height 10
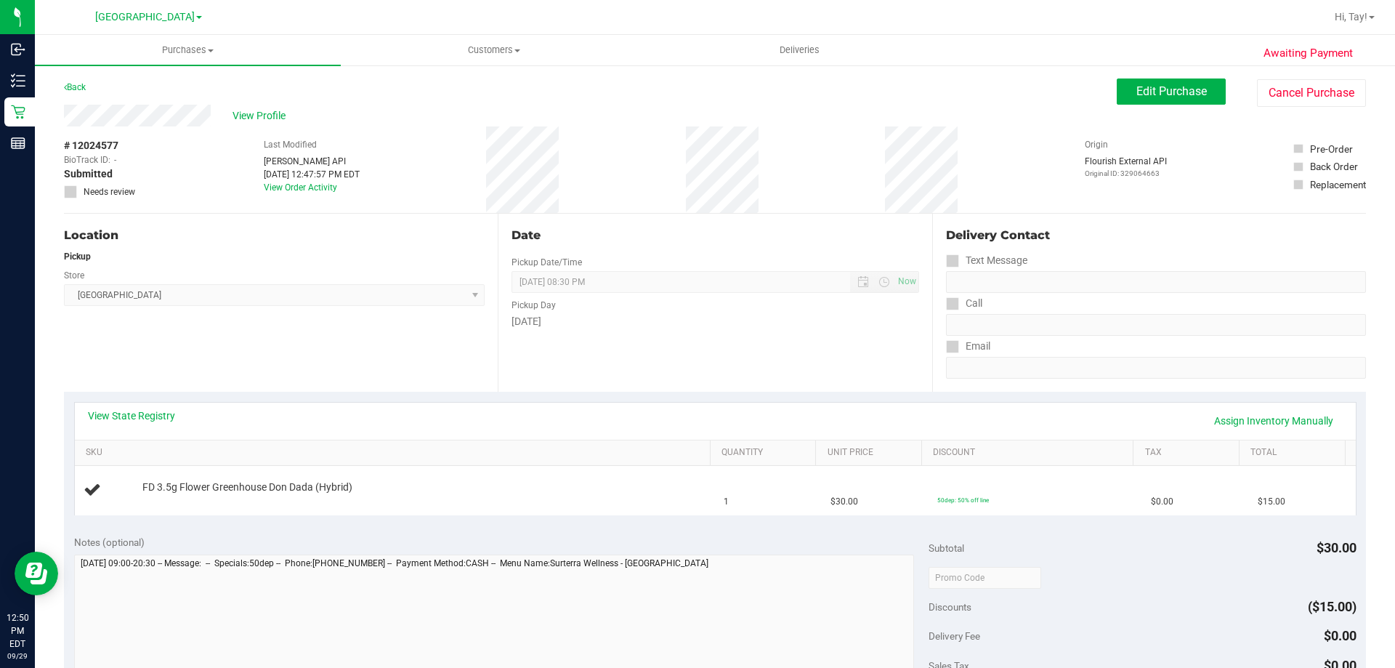
click at [287, 352] on div "Location Pickup Store [GEOGRAPHIC_DATA] WC Select Store [PERSON_NAME][GEOGRAPHI…" at bounding box center [281, 303] width 434 height 178
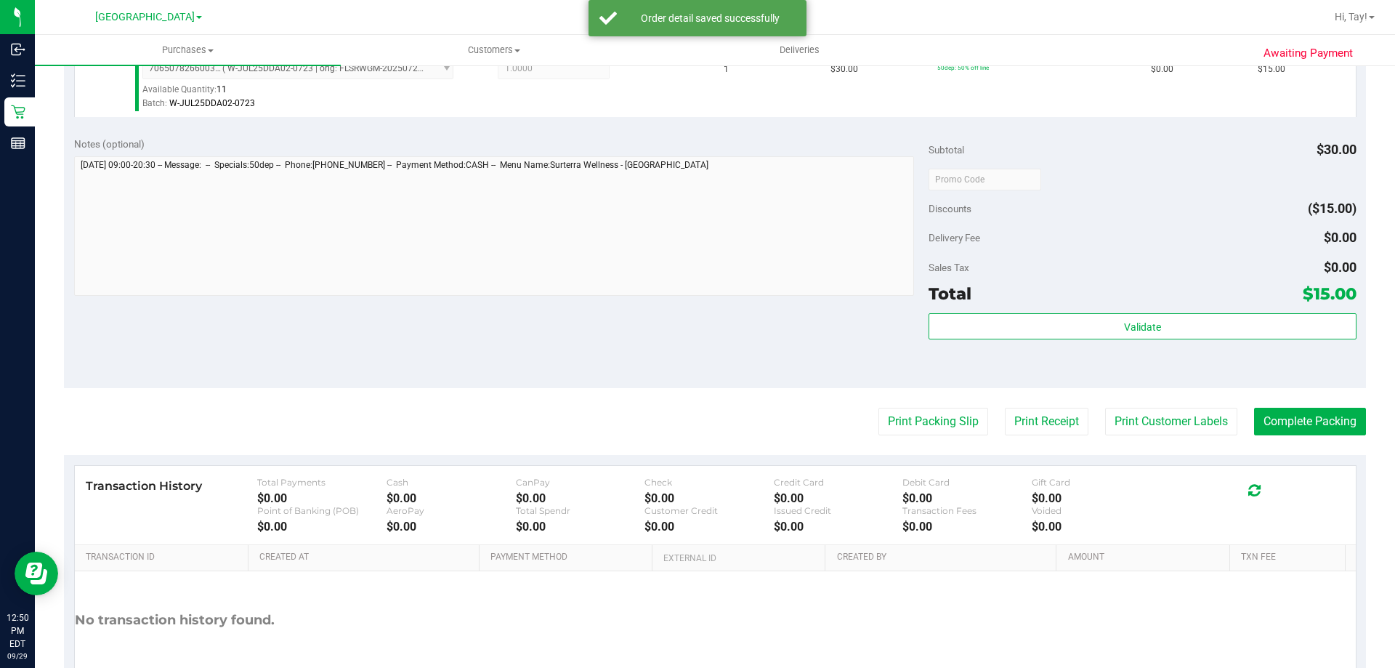
scroll to position [436, 0]
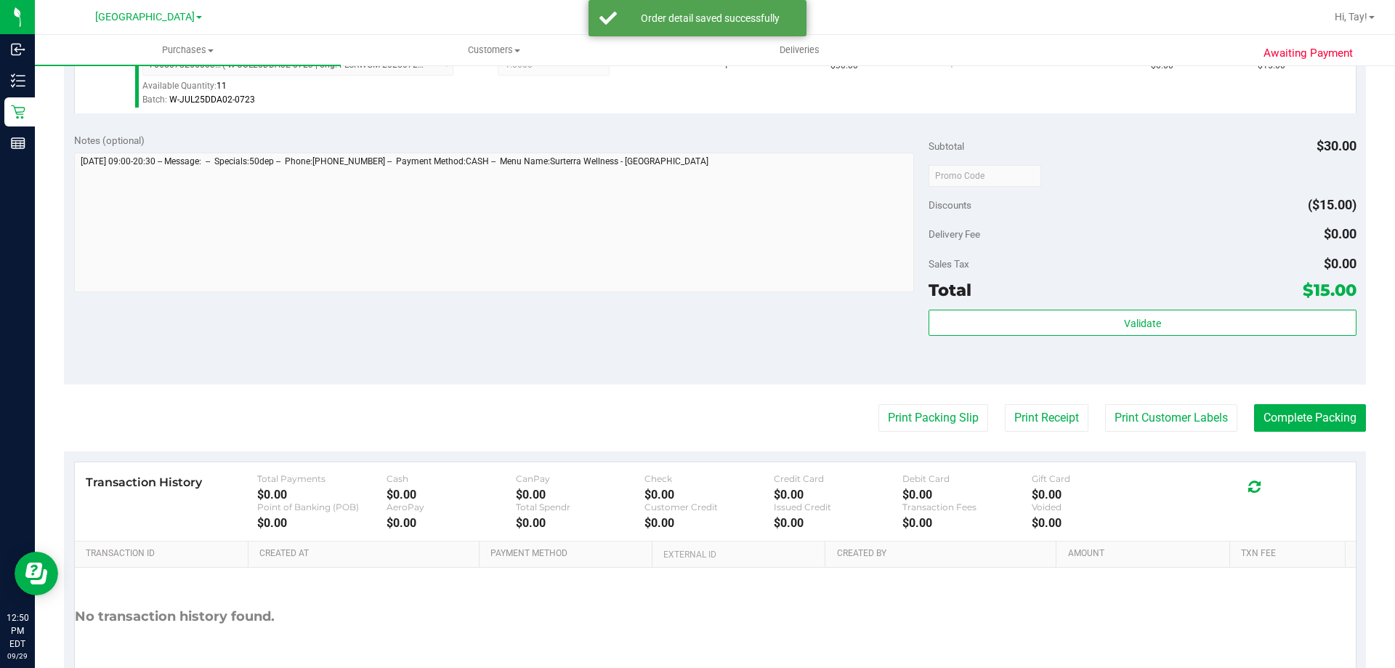
click at [1035, 338] on div "Validate" at bounding box center [1142, 342] width 427 height 65
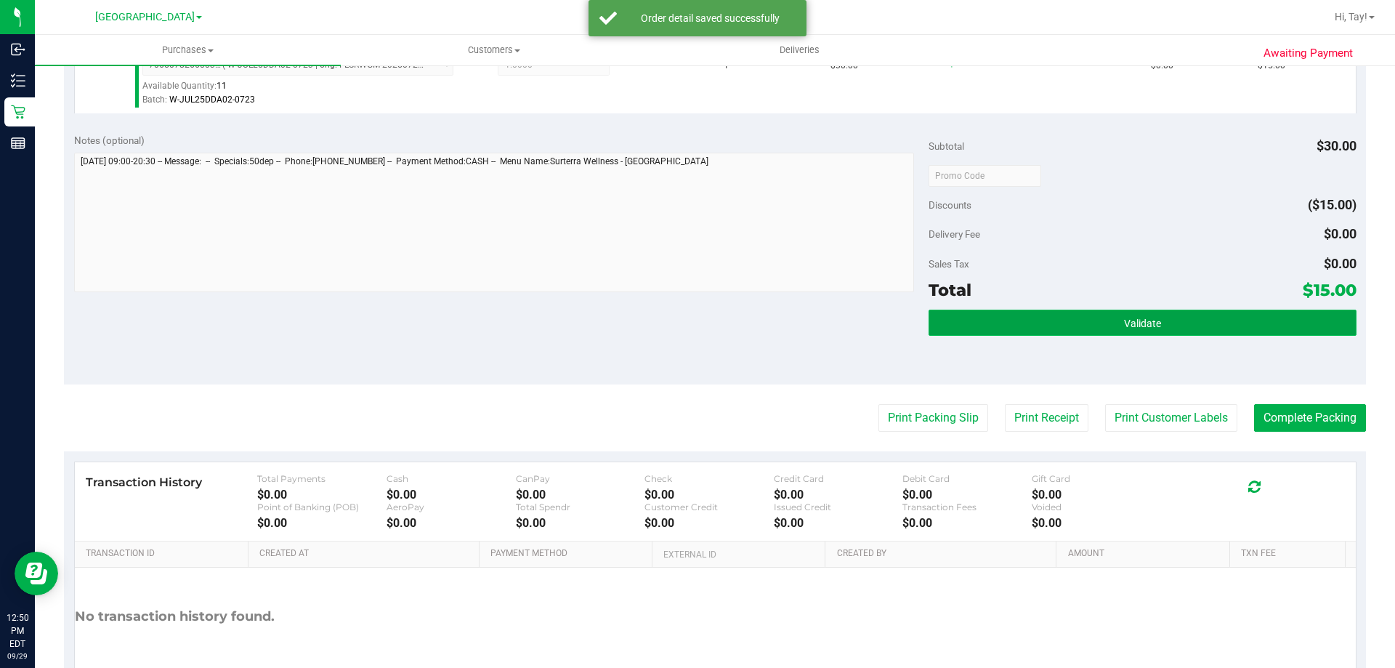
click at [1034, 329] on button "Validate" at bounding box center [1142, 323] width 427 height 26
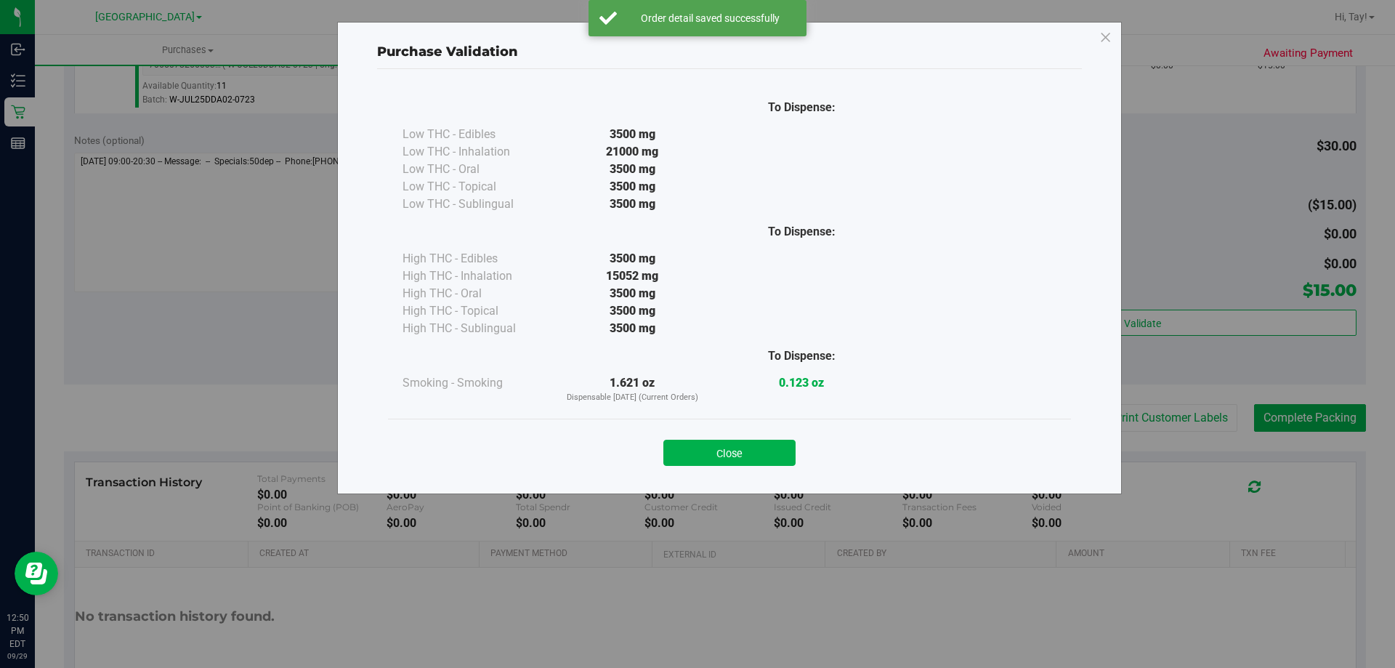
click at [952, 419] on div "Close" at bounding box center [729, 448] width 683 height 59
click at [786, 449] on button "Close" at bounding box center [730, 453] width 132 height 26
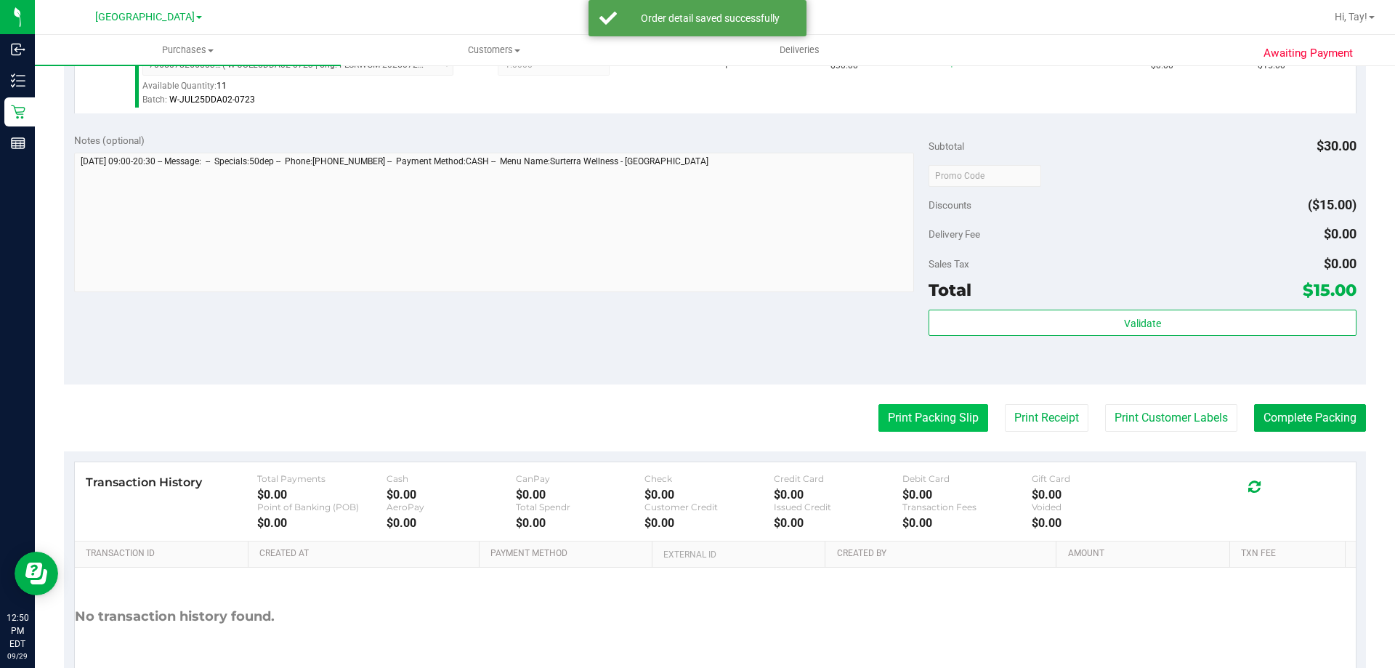
click at [924, 432] on button "Print Packing Slip" at bounding box center [934, 418] width 110 height 28
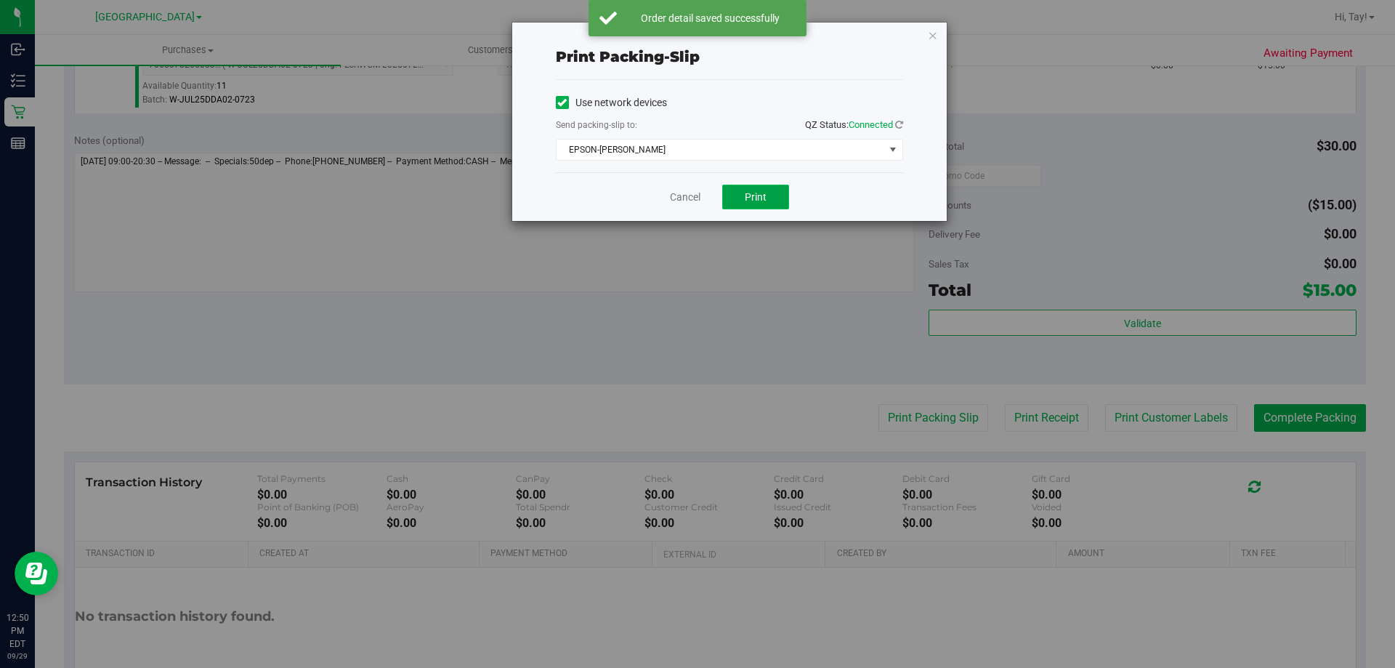
click at [749, 195] on span "Print" at bounding box center [756, 197] width 22 height 12
click at [681, 201] on link "Cancel" at bounding box center [685, 197] width 31 height 15
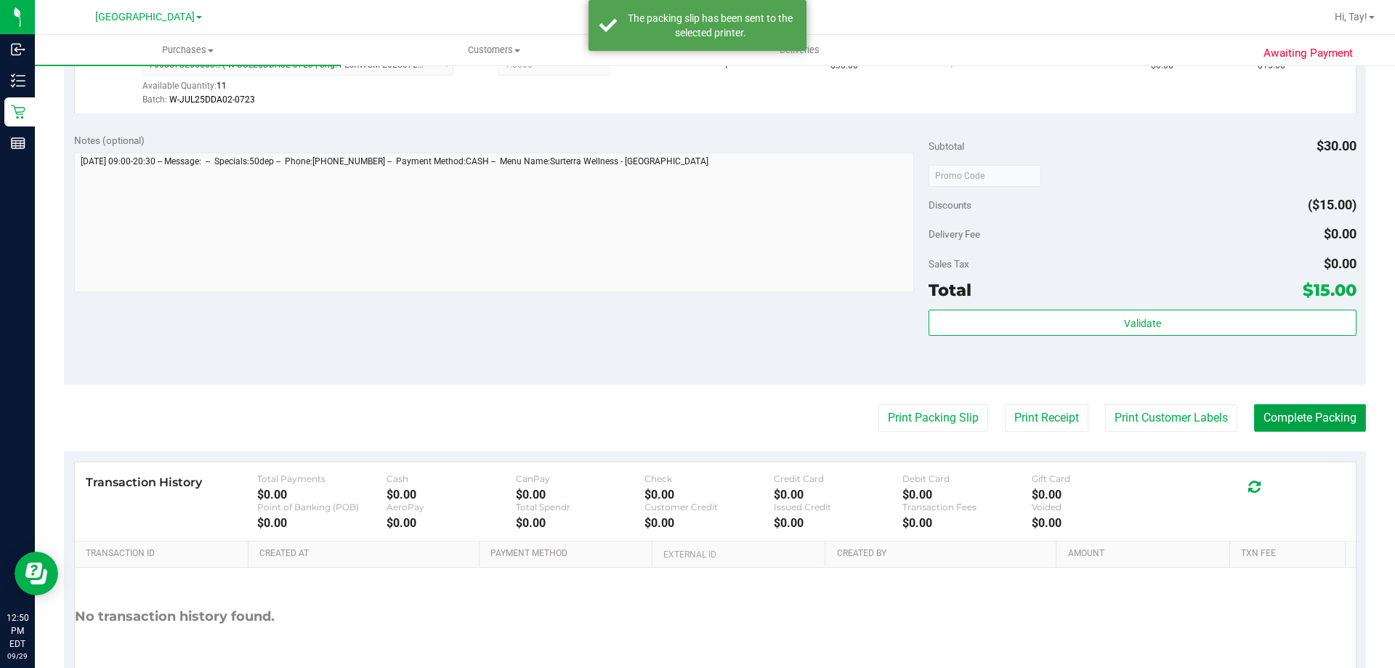
click at [1273, 416] on button "Complete Packing" at bounding box center [1310, 418] width 112 height 28
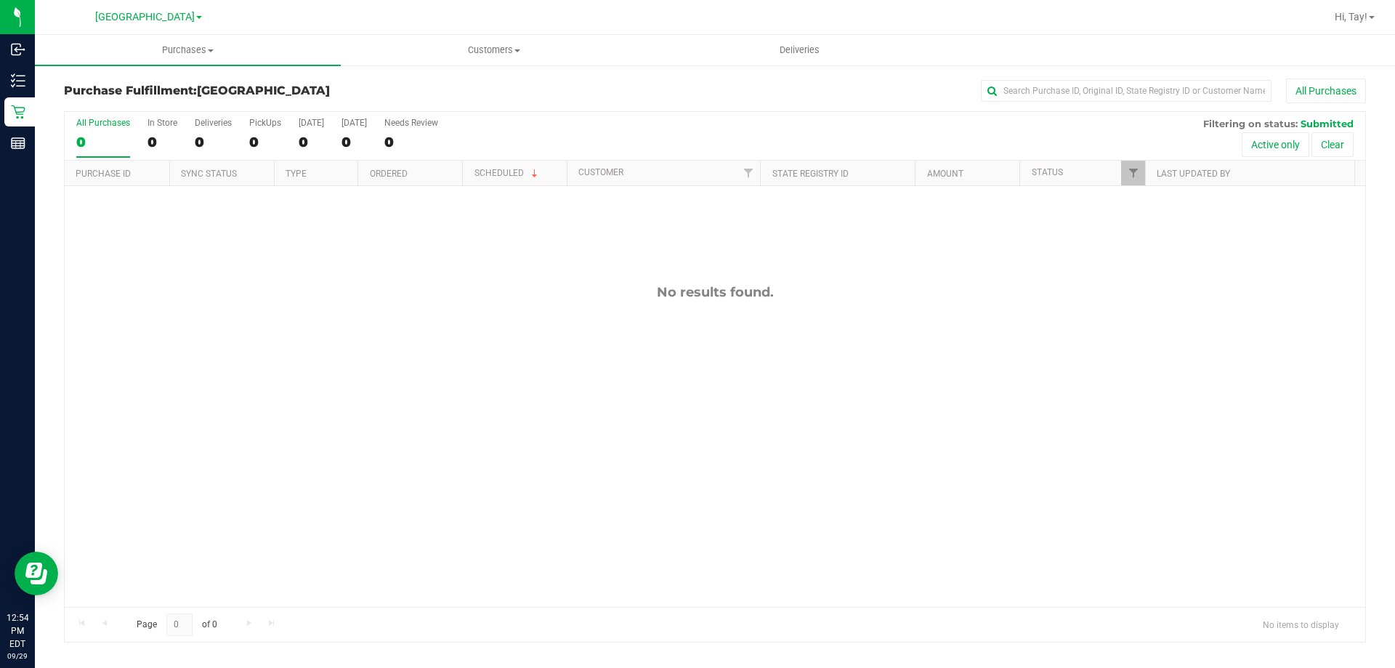
click at [419, 219] on div "No results found." at bounding box center [715, 445] width 1301 height 519
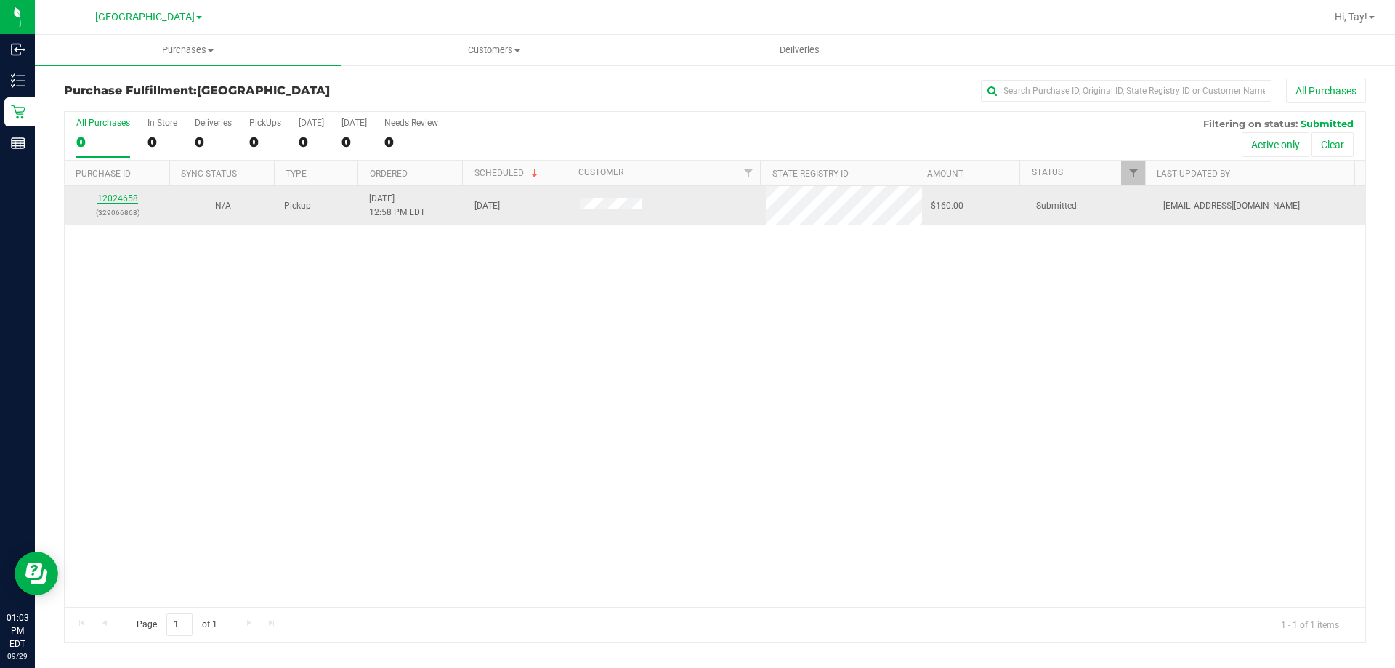
click at [108, 200] on link "12024658" at bounding box center [117, 198] width 41 height 10
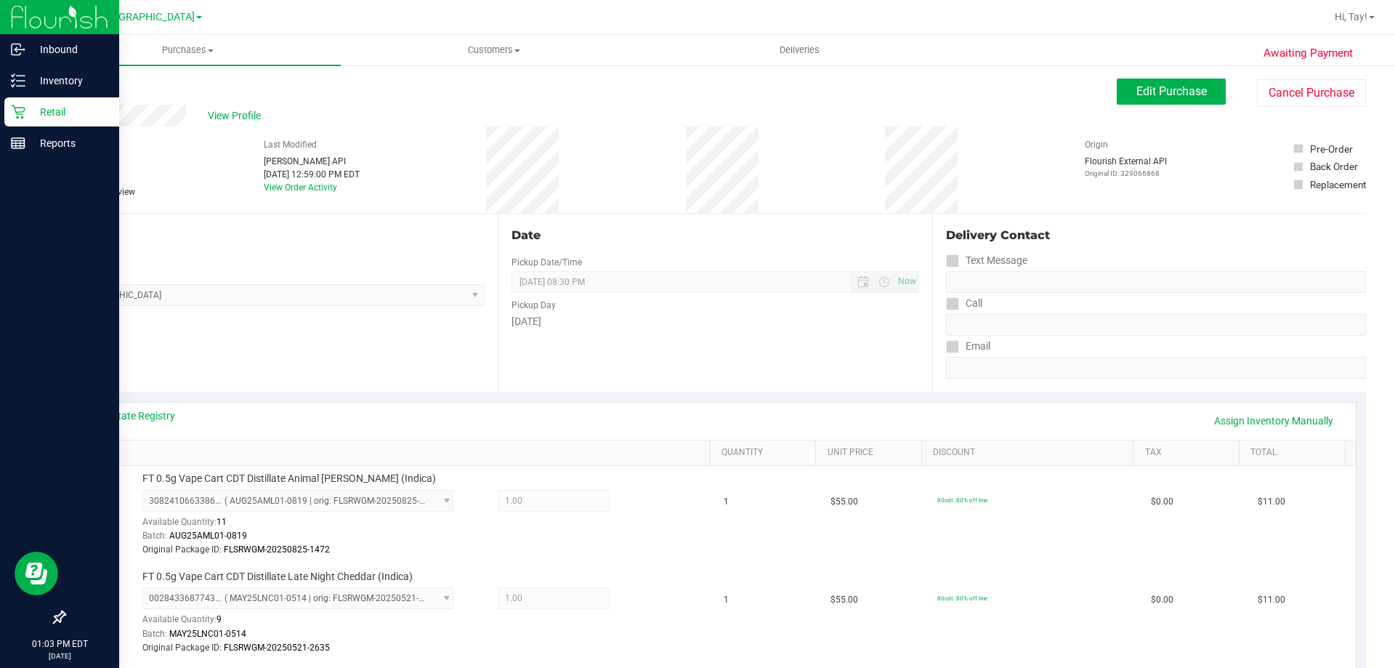
click at [20, 113] on icon at bounding box center [18, 112] width 15 height 15
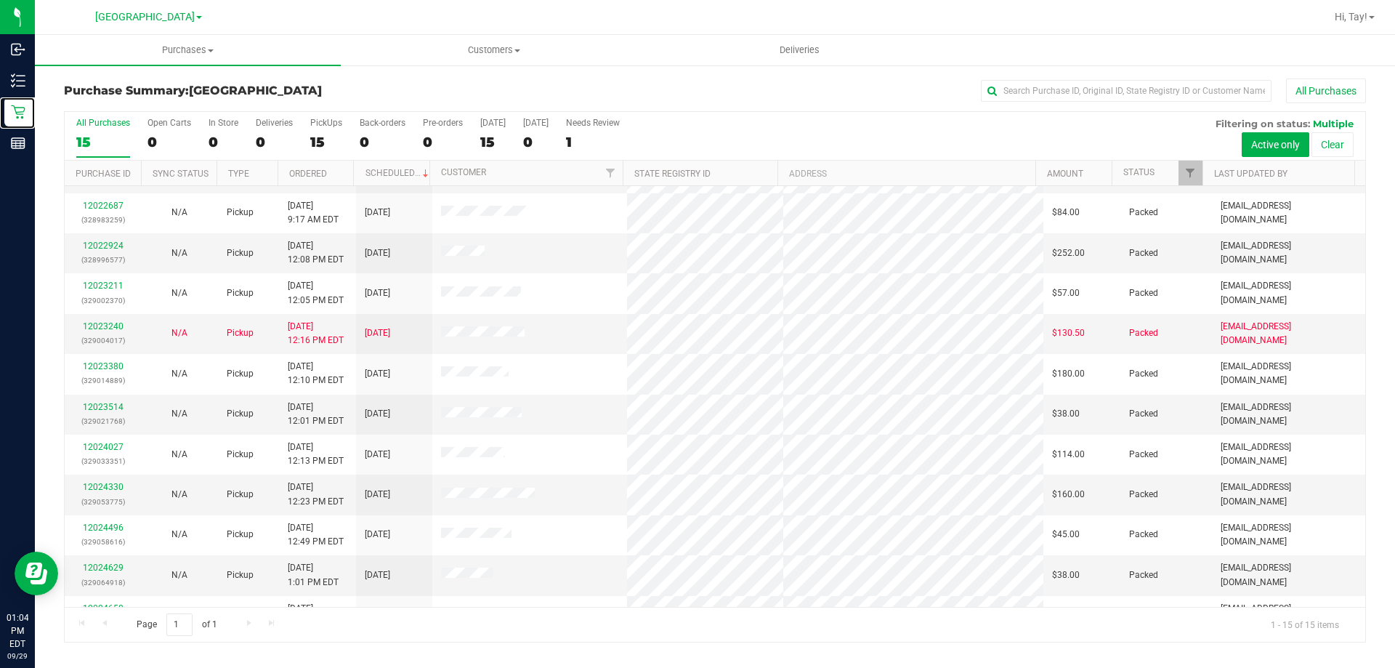
scroll to position [182, 0]
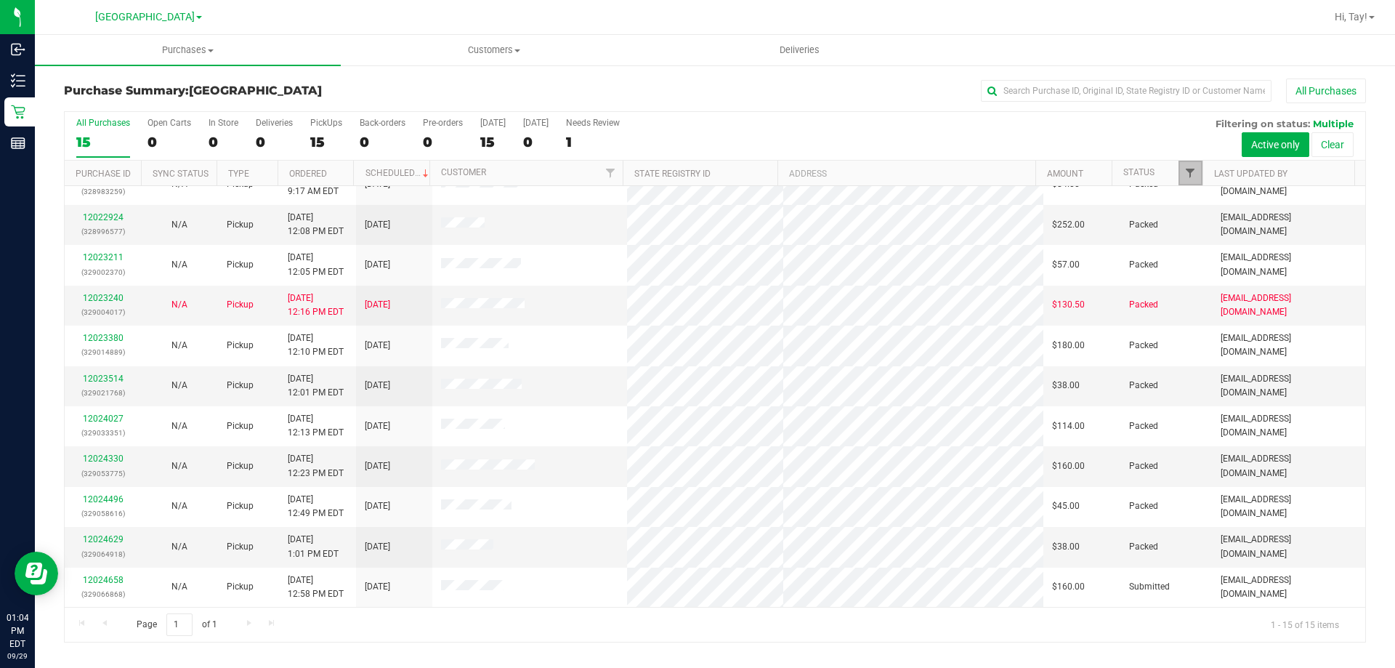
click at [1190, 177] on span "Filter" at bounding box center [1191, 173] width 12 height 12
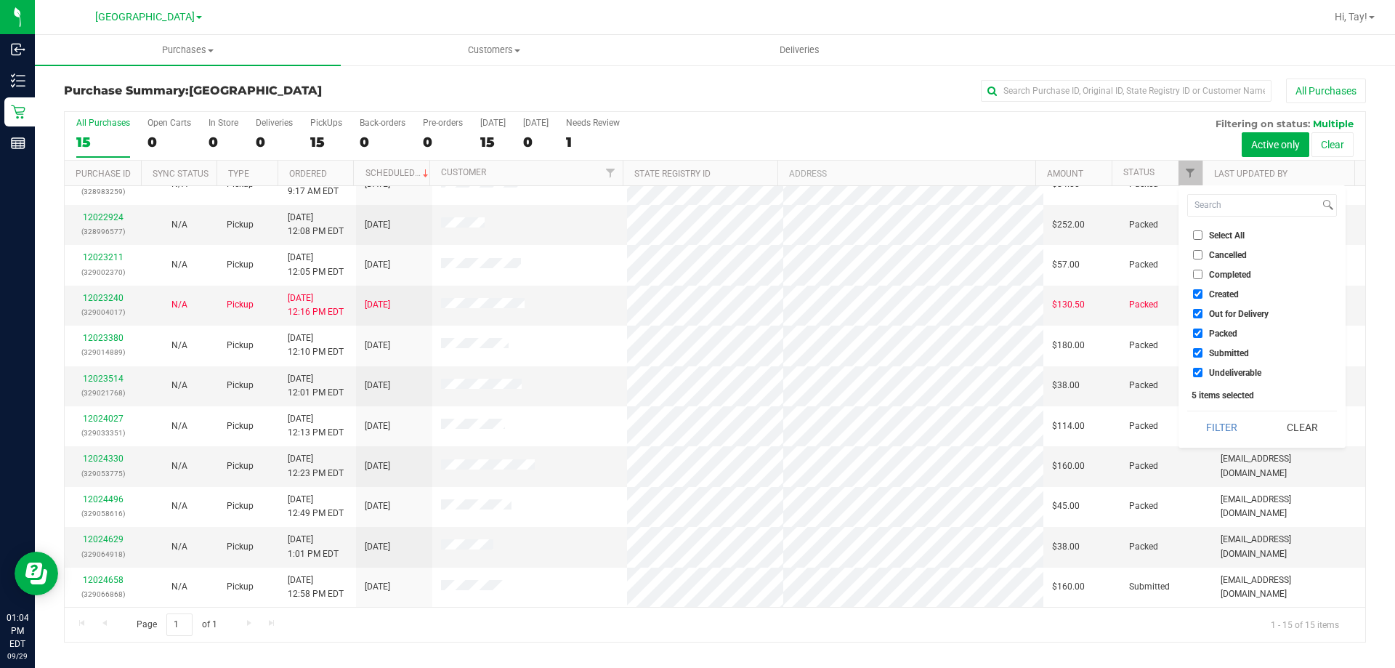
click at [1219, 297] on span "Created" at bounding box center [1224, 294] width 30 height 9
click at [1203, 297] on input "Created" at bounding box center [1197, 293] width 9 height 9
checkbox input "false"
click at [1222, 317] on span "Out for Delivery" at bounding box center [1239, 314] width 60 height 9
click at [1203, 317] on input "Out for Delivery" at bounding box center [1197, 313] width 9 height 9
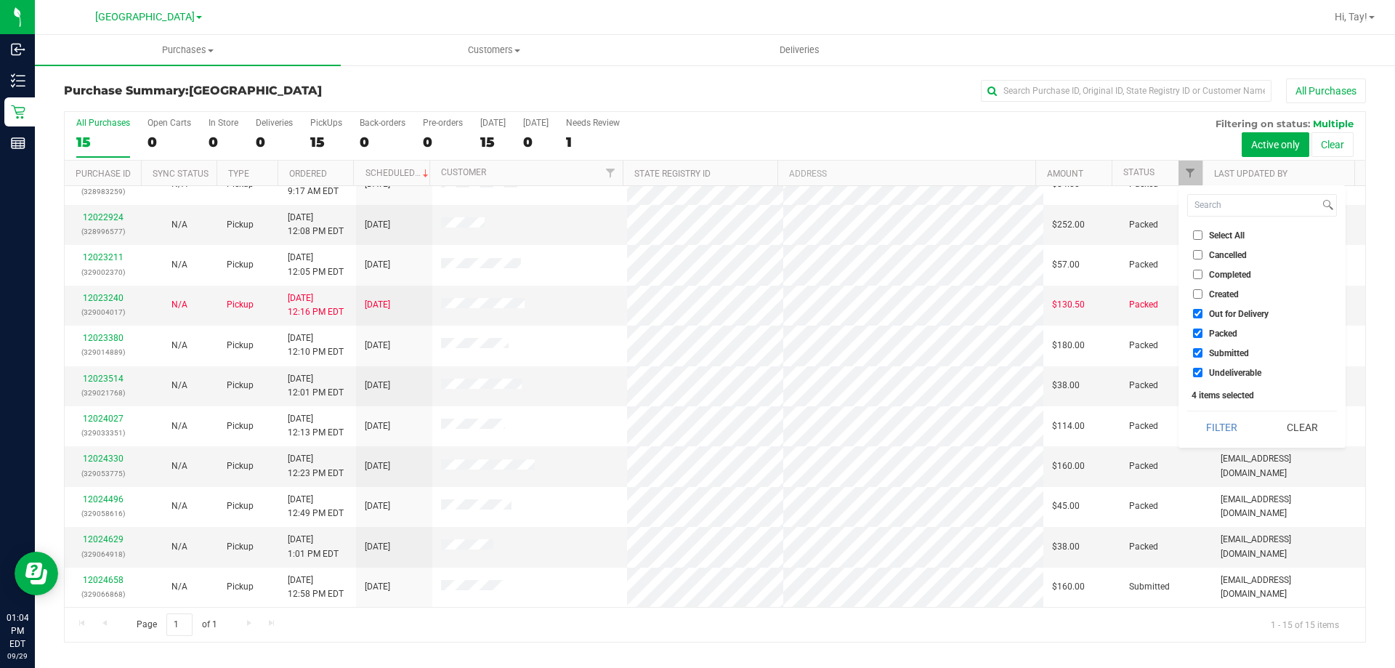
checkbox input "false"
click at [1222, 331] on span "Packed" at bounding box center [1223, 333] width 28 height 9
click at [1203, 331] on input "Packed" at bounding box center [1197, 333] width 9 height 9
checkbox input "false"
click at [1225, 368] on span "Undeliverable" at bounding box center [1235, 372] width 52 height 9
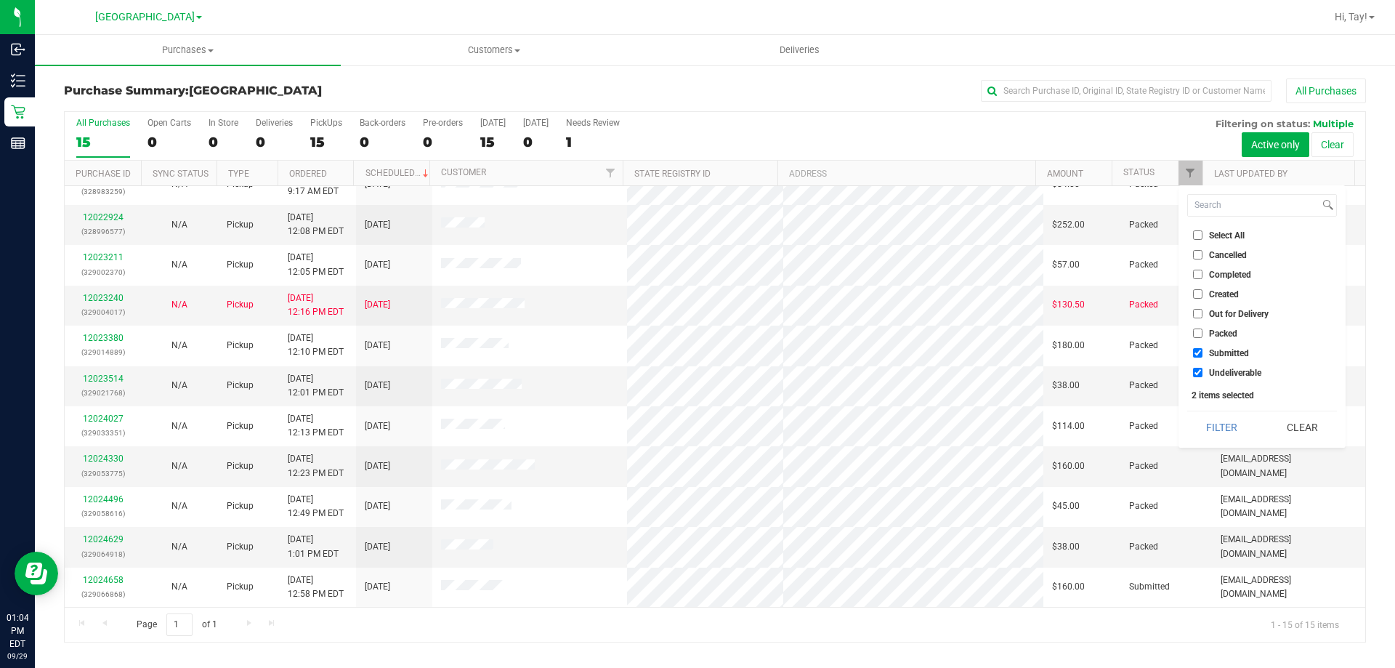
click at [1203, 368] on input "Undeliverable" at bounding box center [1197, 372] width 9 height 9
checkbox input "false"
click at [1228, 427] on button "Filter" at bounding box center [1223, 427] width 70 height 32
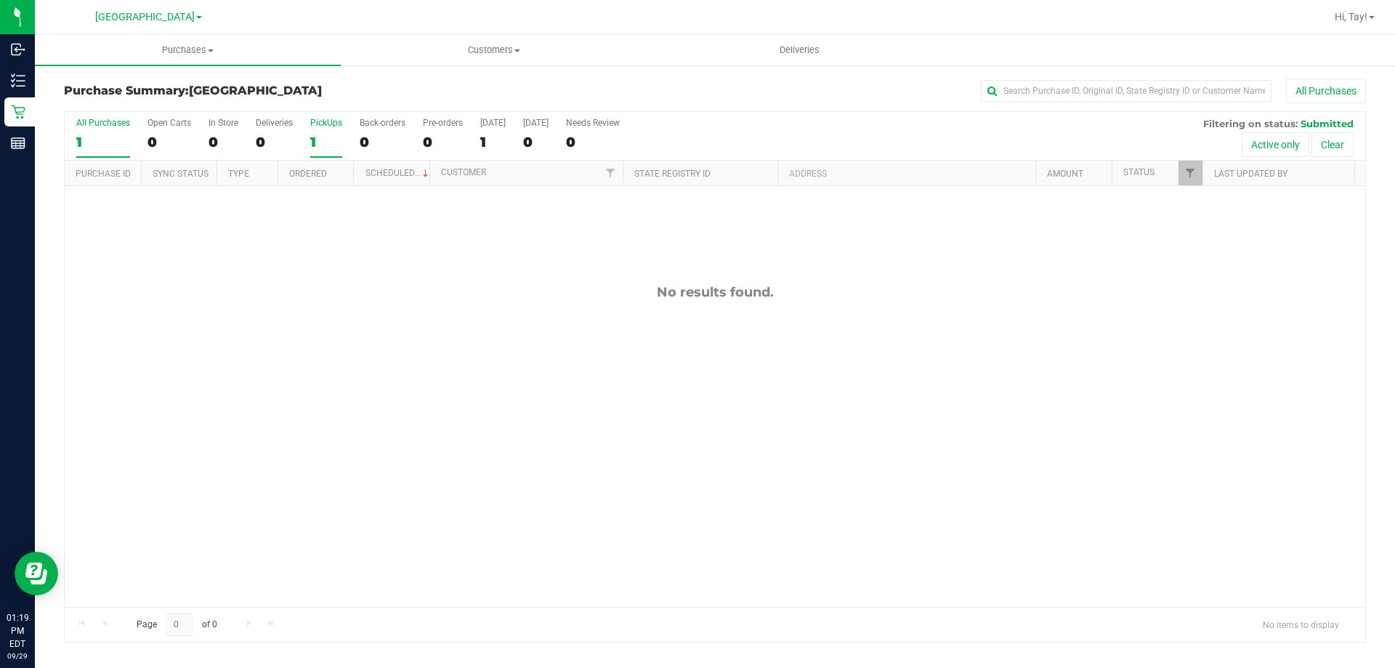
click at [316, 135] on div "1" at bounding box center [326, 142] width 32 height 17
click at [0, 0] on input "PickUps 1" at bounding box center [0, 0] width 0 height 0
click at [818, 139] on div "All Purchases 1 Open Carts 0 In Store 0 Deliveries 0 PickUps 1 Back-orders 0 Pr…" at bounding box center [715, 136] width 1301 height 49
click at [456, 282] on div "No results found." at bounding box center [715, 445] width 1301 height 519
click at [1365, 15] on span "Hi, Tay!" at bounding box center [1351, 17] width 33 height 12
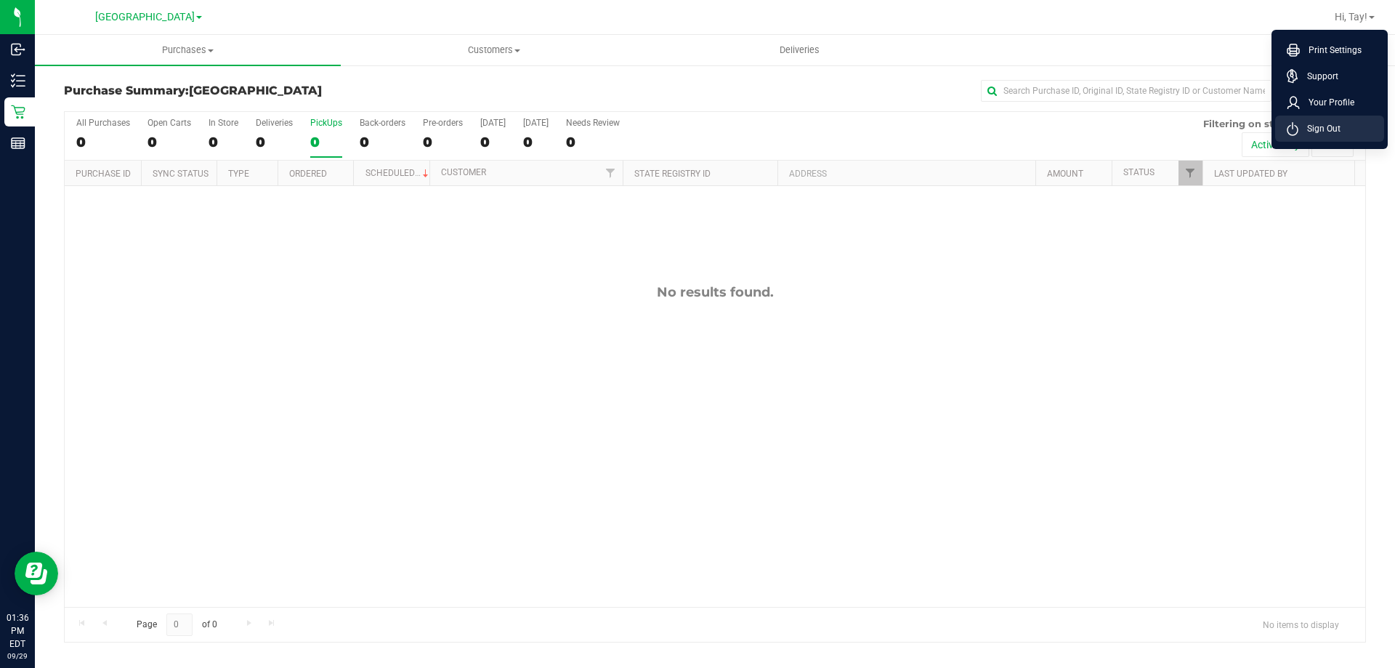
click at [1308, 140] on li "Sign Out" at bounding box center [1330, 129] width 109 height 26
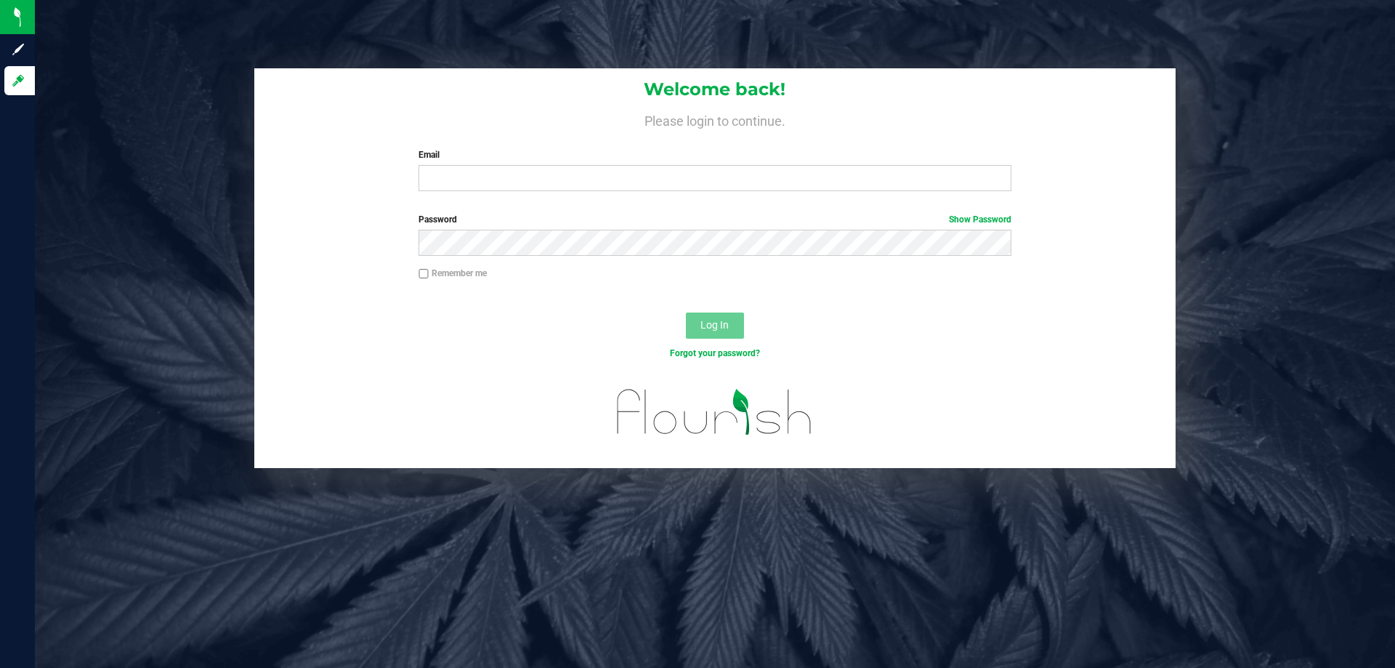
click at [613, 192] on div "Welcome back! Please login to continue. Email Required Please format your email…" at bounding box center [715, 135] width 922 height 134
click at [624, 164] on div "Email Required Please format your email correctly." at bounding box center [715, 169] width 614 height 43
click at [623, 178] on input "Email" at bounding box center [715, 178] width 592 height 26
type input "tmassanka@liveparallel.com"
click at [706, 328] on span "Log In" at bounding box center [715, 325] width 28 height 12
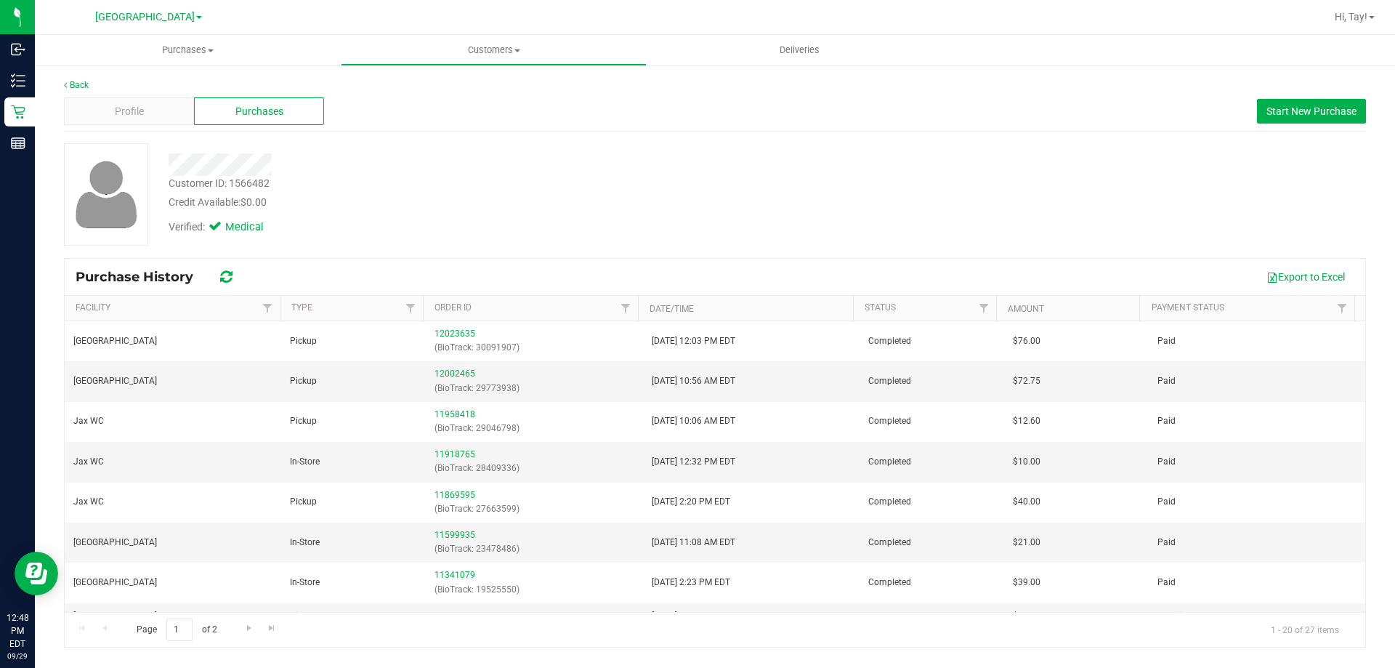
click at [161, 122] on div "Profile" at bounding box center [129, 111] width 130 height 28
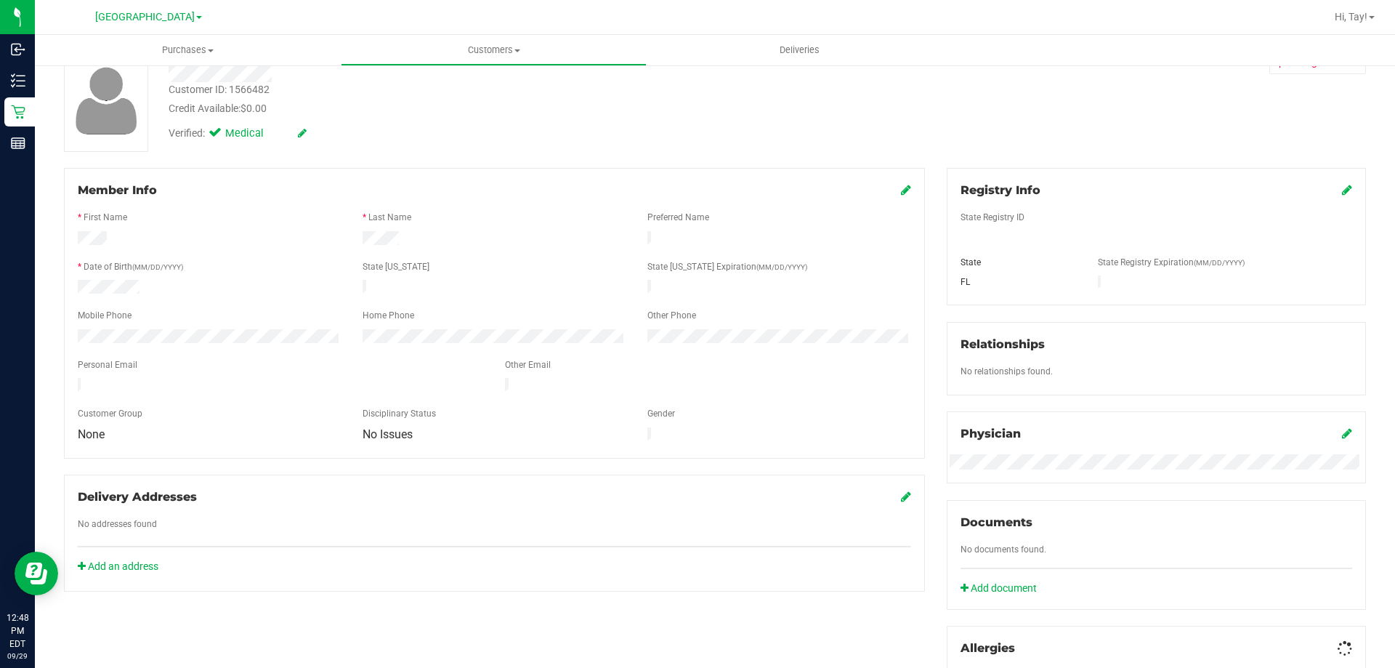
scroll to position [363, 0]
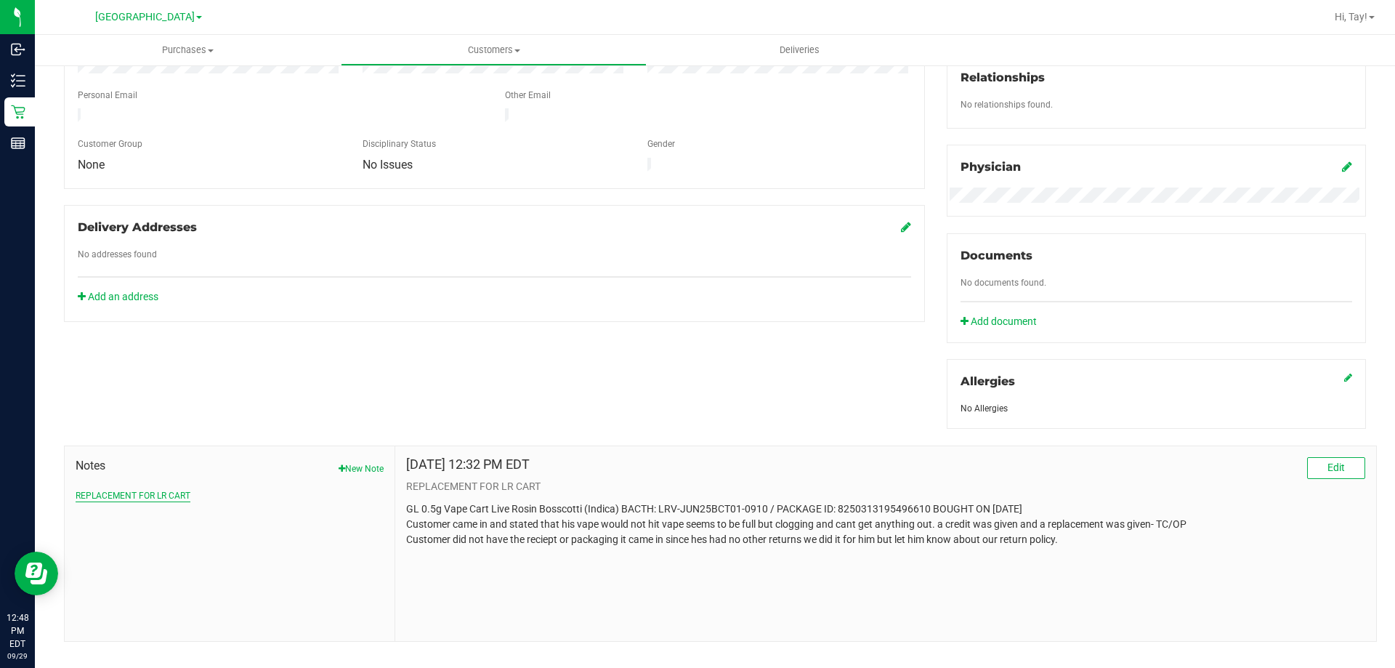
click at [152, 489] on button "REPLACEMENT FOR LR CART" at bounding box center [133, 495] width 115 height 13
drag, startPoint x: 1030, startPoint y: 534, endPoint x: 405, endPoint y: 507, distance: 625.6
click at [406, 507] on p "GL 0.5g Vape Cart Live Rosin Bosscotti (Indica) BACTH: LRV-JUN25BCT01-0910 / PA…" at bounding box center [885, 524] width 959 height 46
copy p "GL 0.5g Vape Cart Live Rosin Bosscotti (Indica) BACTH: LRV-JUN25BCT01-0910 / PA…"
click at [634, 546] on div "Sep 29, 2025 12:32 PM EDT Edit REPLACEMENT FOR LR CART GL 0.5g Vape Cart Live R…" at bounding box center [885, 543] width 981 height 195
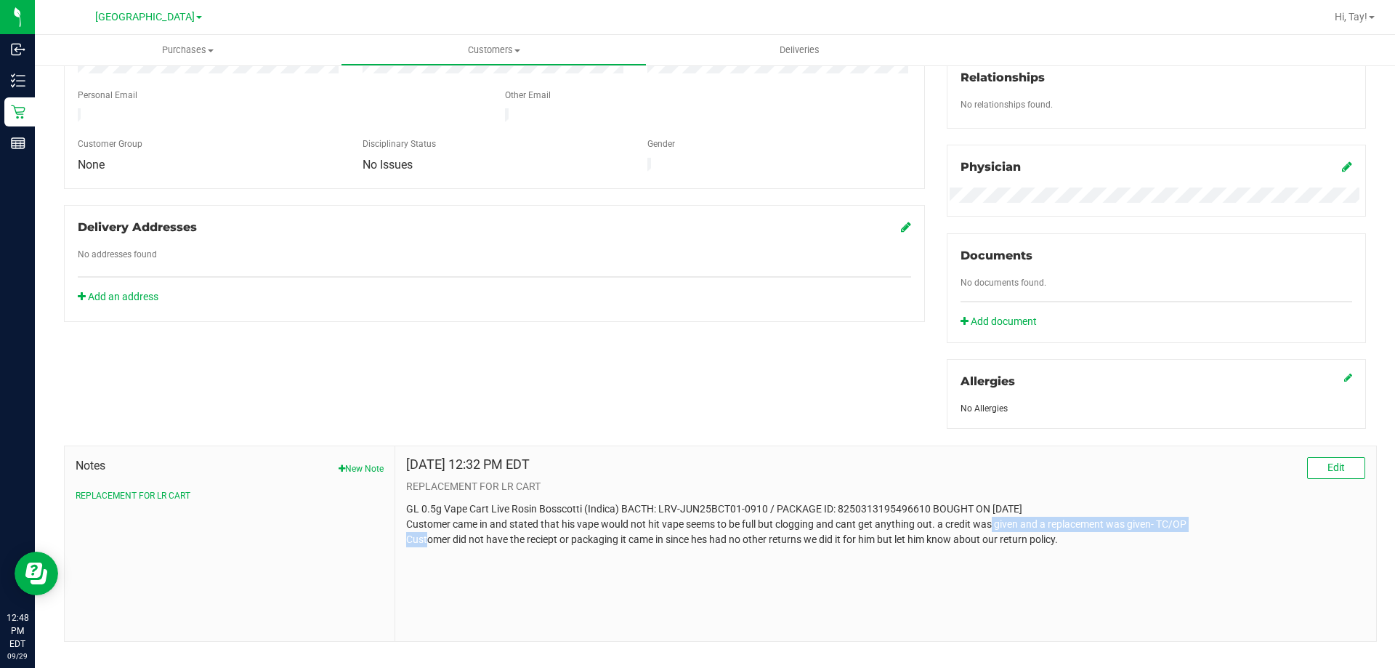
drag, startPoint x: 938, startPoint y: 522, endPoint x: 1150, endPoint y: 526, distance: 213.0
click at [1150, 526] on p "GL 0.5g Vape Cart Live Rosin Bosscotti (Indica) BACTH: LRV-JUN25BCT01-0910 / PA…" at bounding box center [885, 524] width 959 height 46
copy p "a credit was given and a replacement was given"
click at [36, 88] on div "Back Profile Purchases Add customer to queue Customer ID: 1566482 Credit Availa…" at bounding box center [715, 195] width 1361 height 988
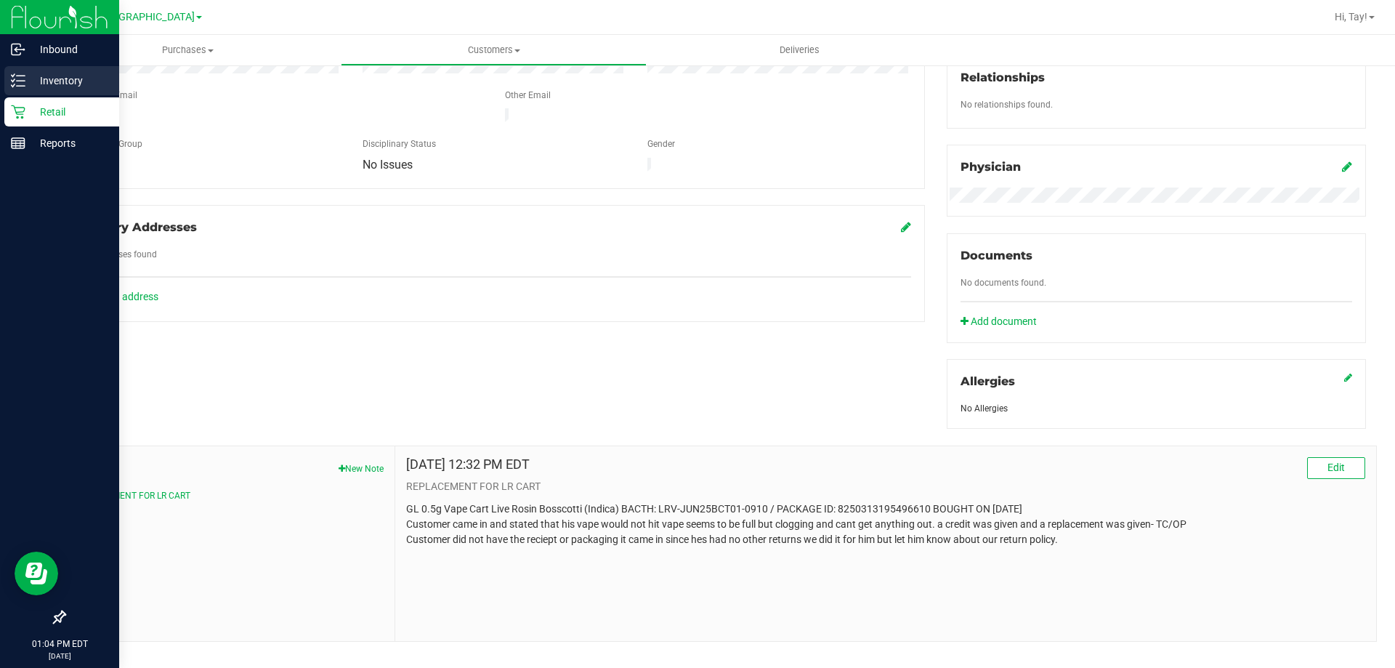
click at [31, 88] on p "Inventory" at bounding box center [68, 80] width 87 height 17
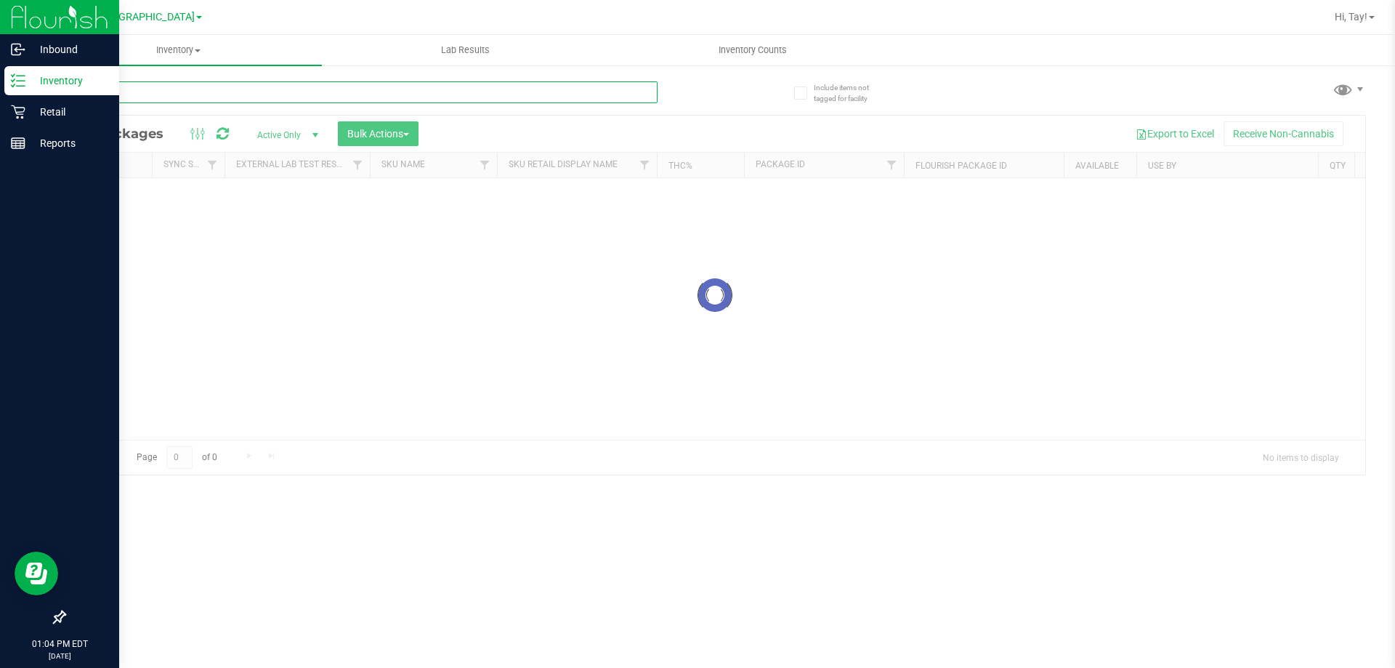
click at [153, 94] on input "text" at bounding box center [361, 92] width 594 height 22
paste input "SN250728DC1-0804"
type input "SN250728DC1-0804"
click at [253, 97] on input "SN250728DC1-0804" at bounding box center [361, 92] width 594 height 22
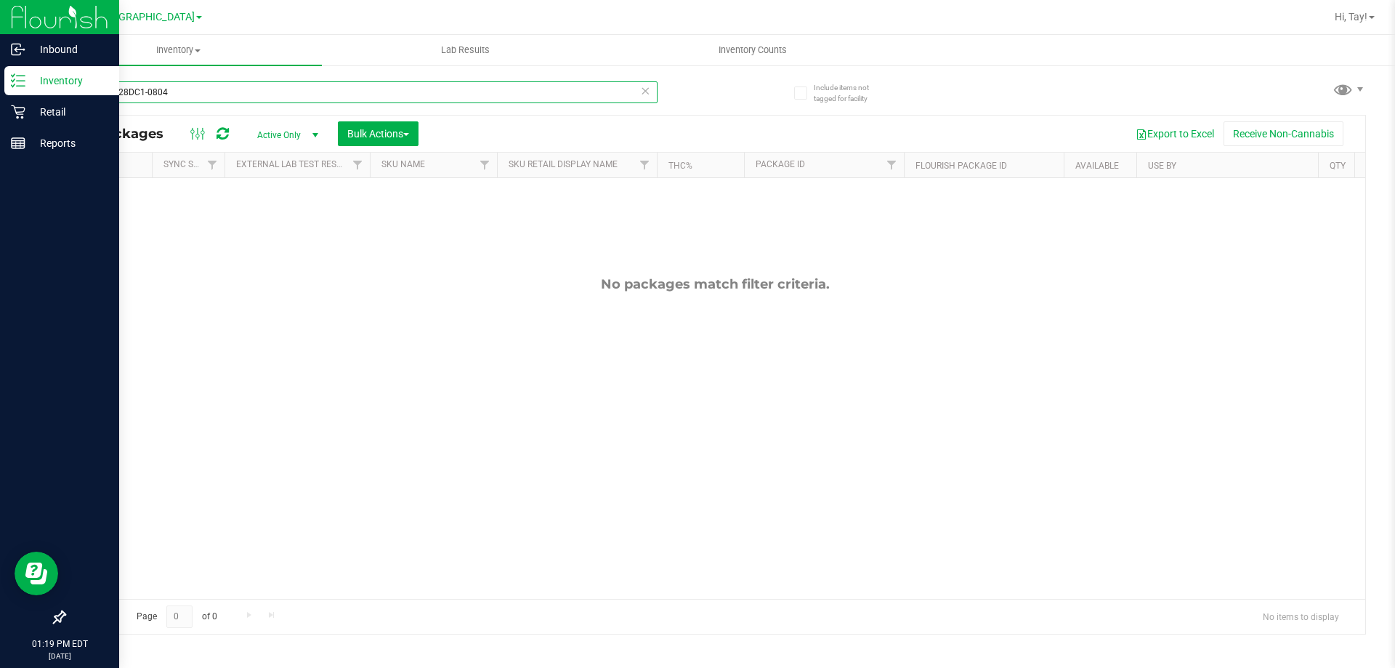
click at [253, 97] on input "SN250728DC1-0804" at bounding box center [361, 92] width 594 height 22
